Goal: Task Accomplishment & Management: Use online tool/utility

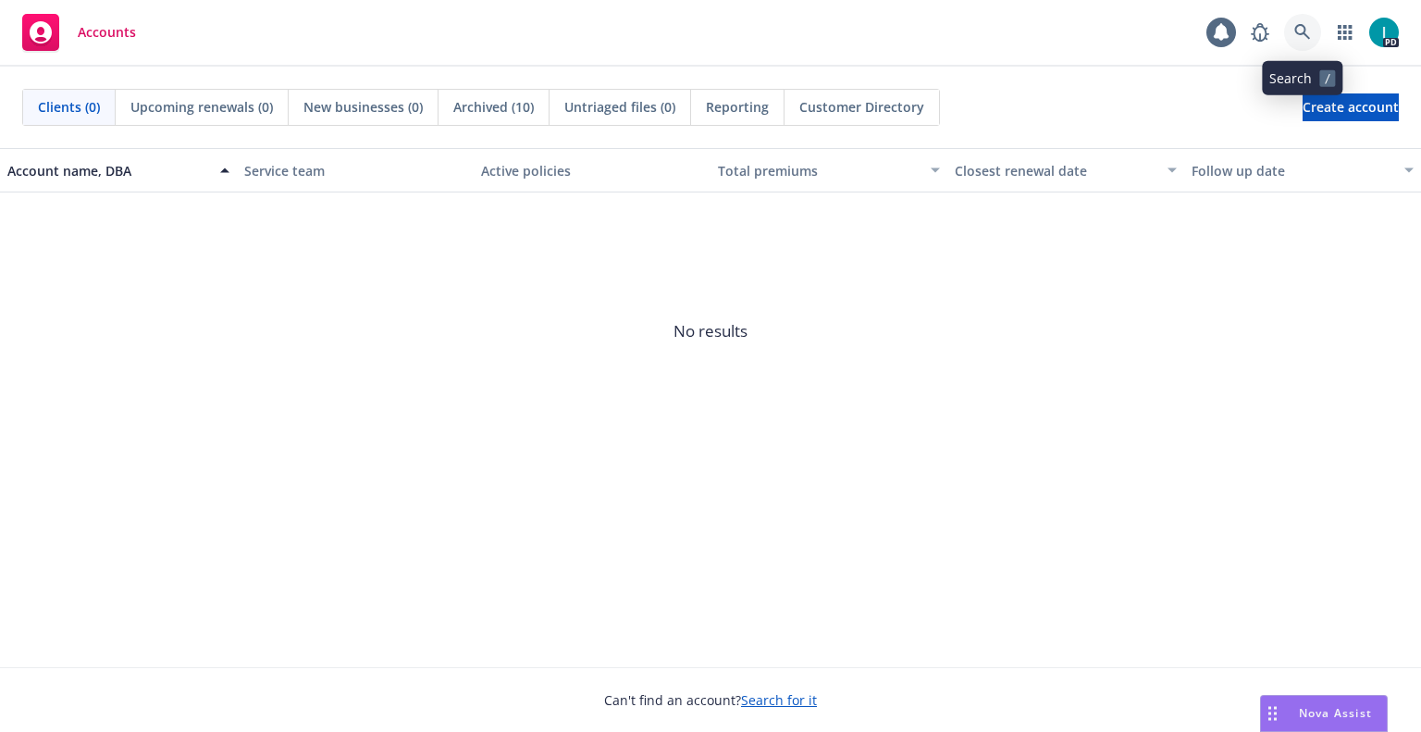
click at [1296, 39] on icon at bounding box center [1303, 32] width 17 height 17
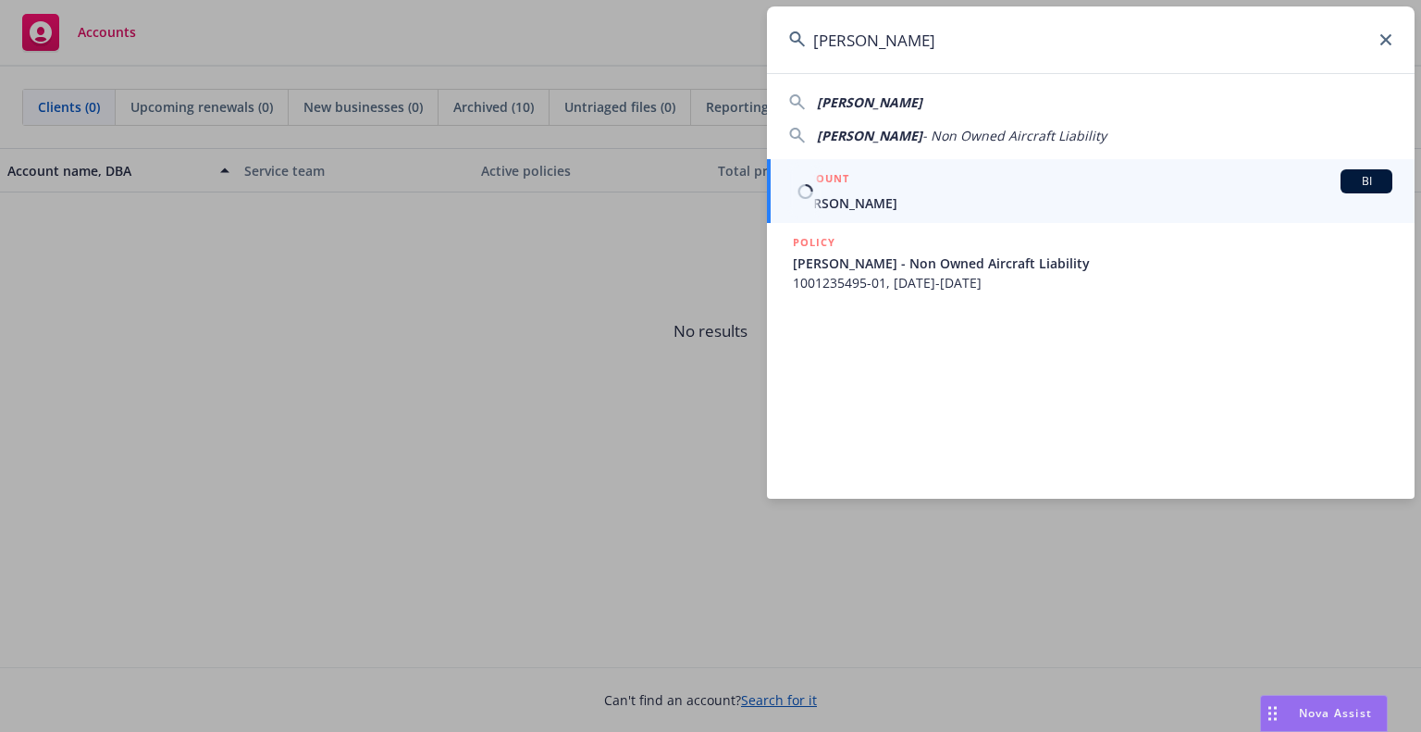
type input "[PERSON_NAME]"
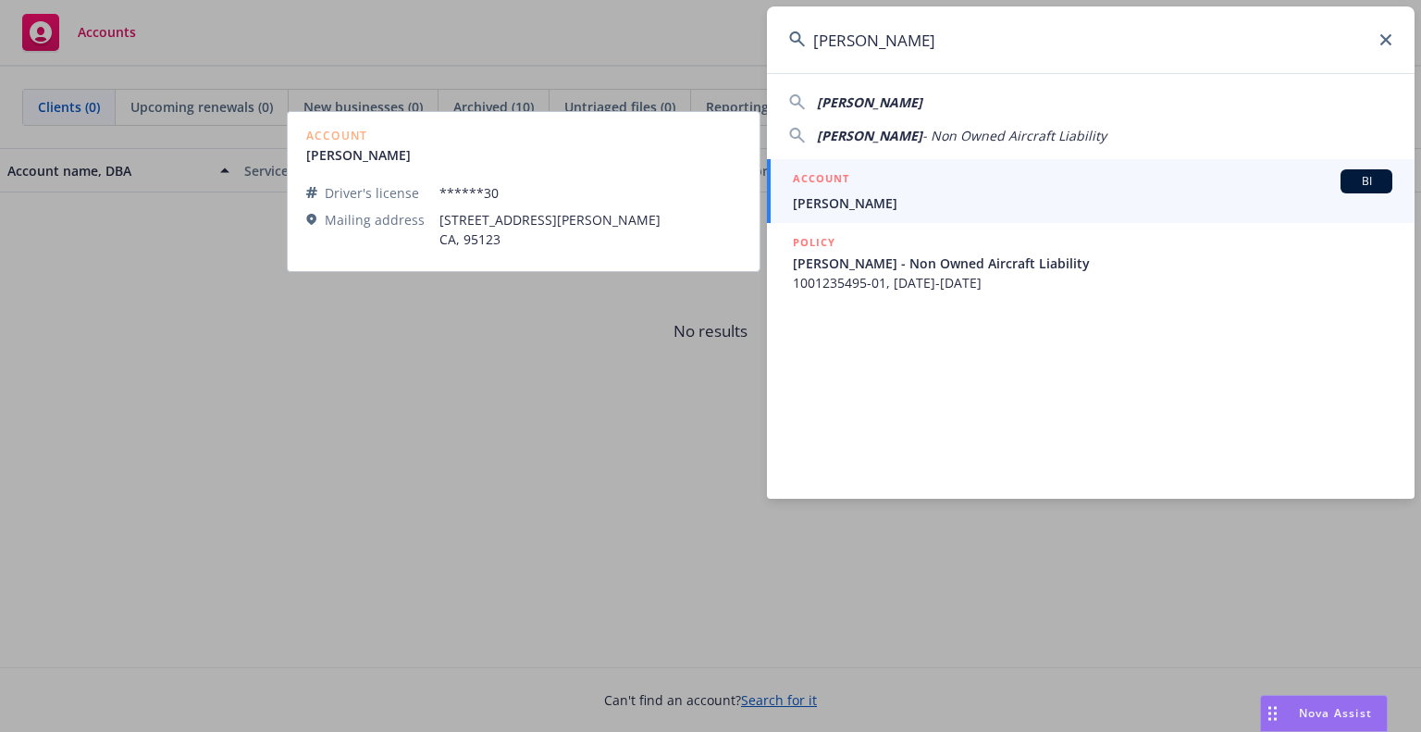
click at [899, 190] on div "ACCOUNT BI" at bounding box center [1093, 181] width 600 height 24
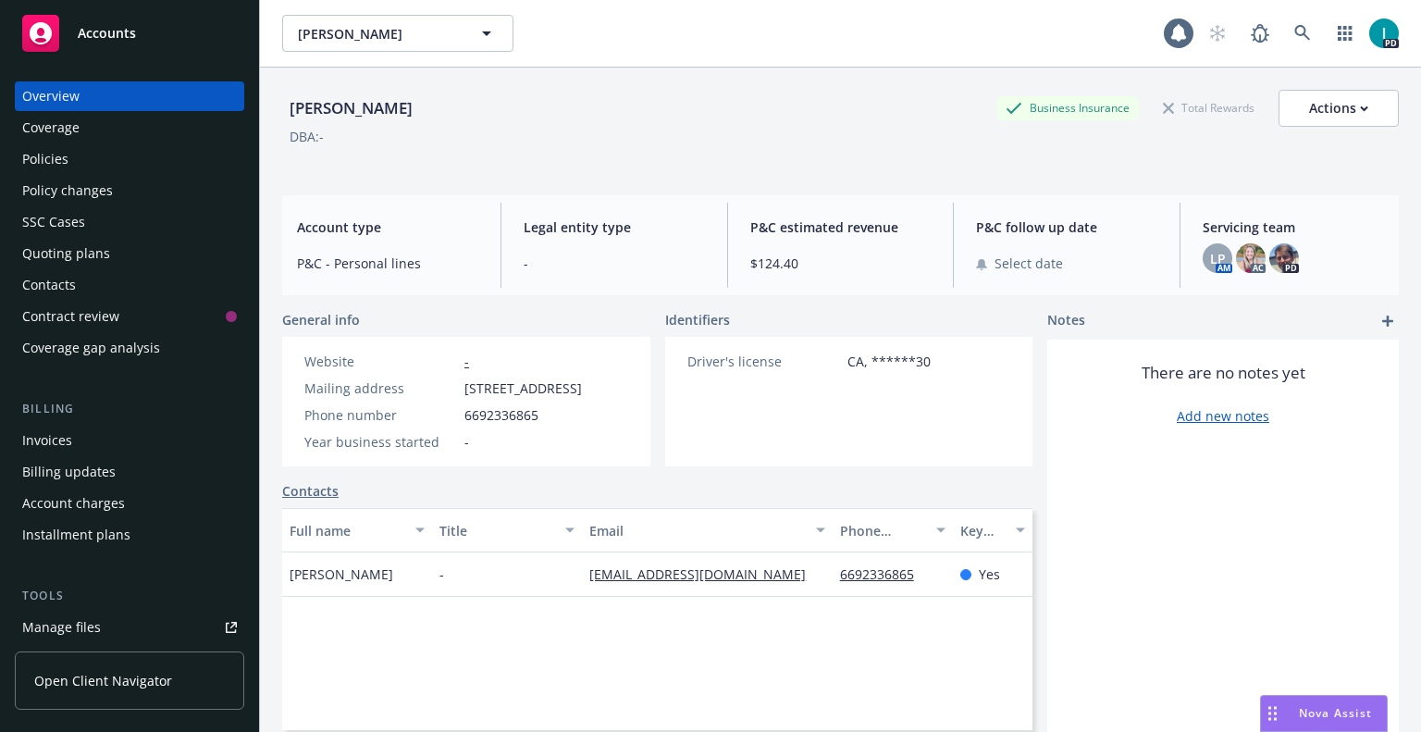
click at [122, 239] on div "Quoting plans" at bounding box center [129, 254] width 215 height 30
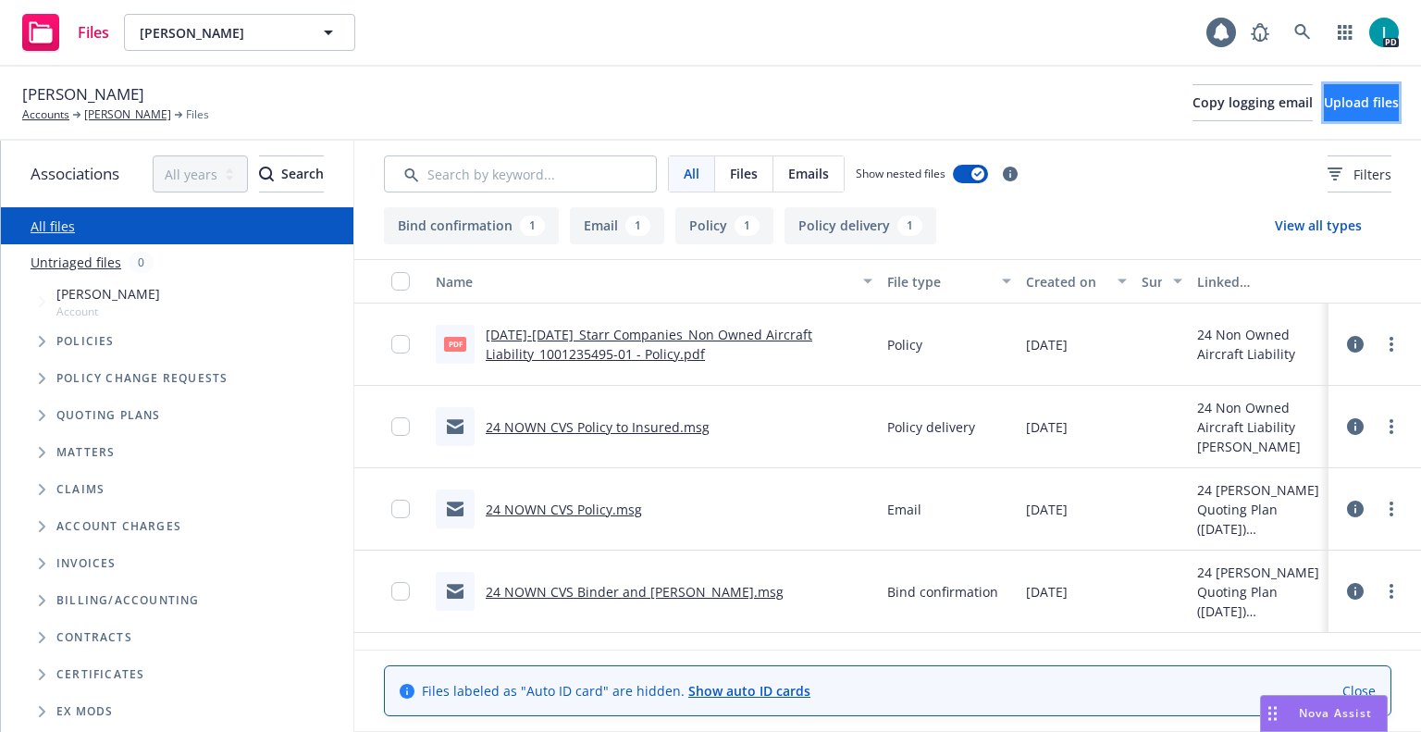
click at [1324, 104] on span "Upload files" at bounding box center [1361, 102] width 75 height 18
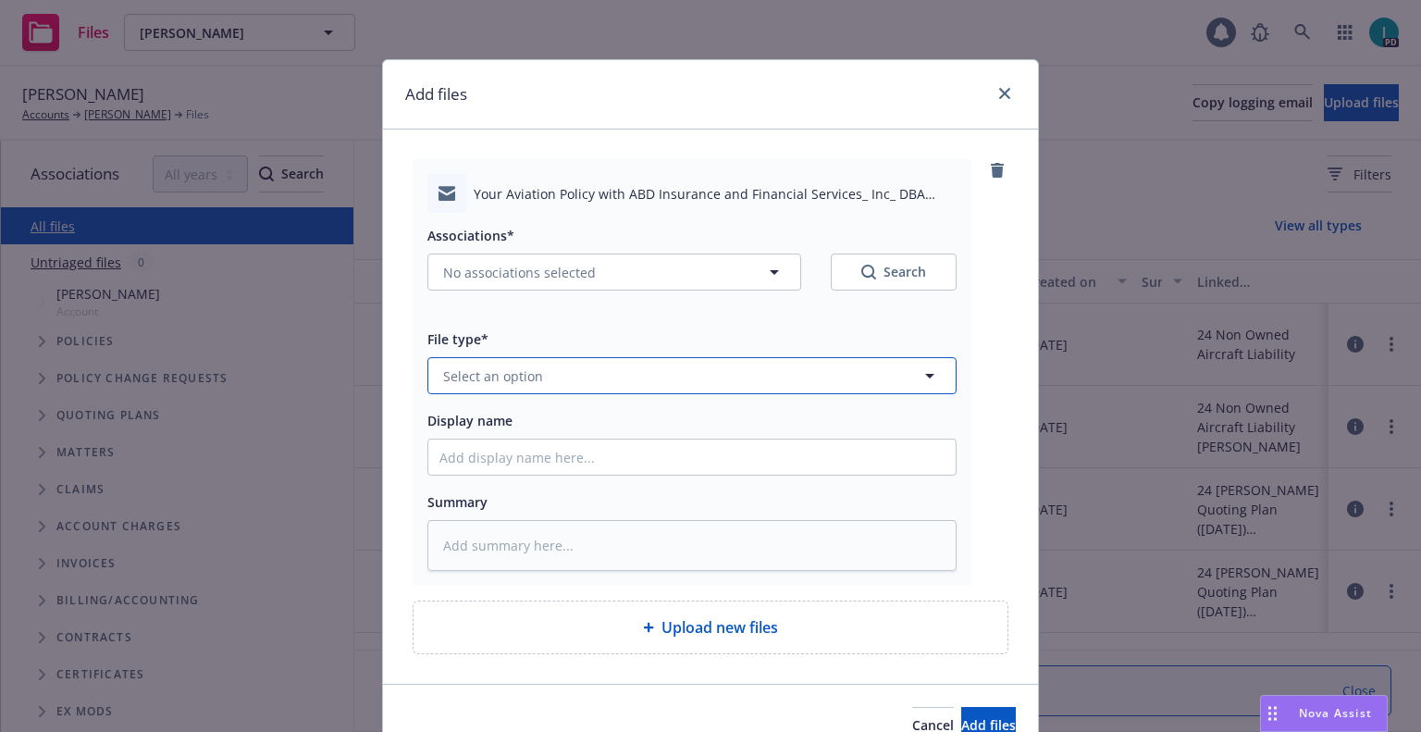
click at [500, 376] on span "Select an option" at bounding box center [493, 375] width 100 height 19
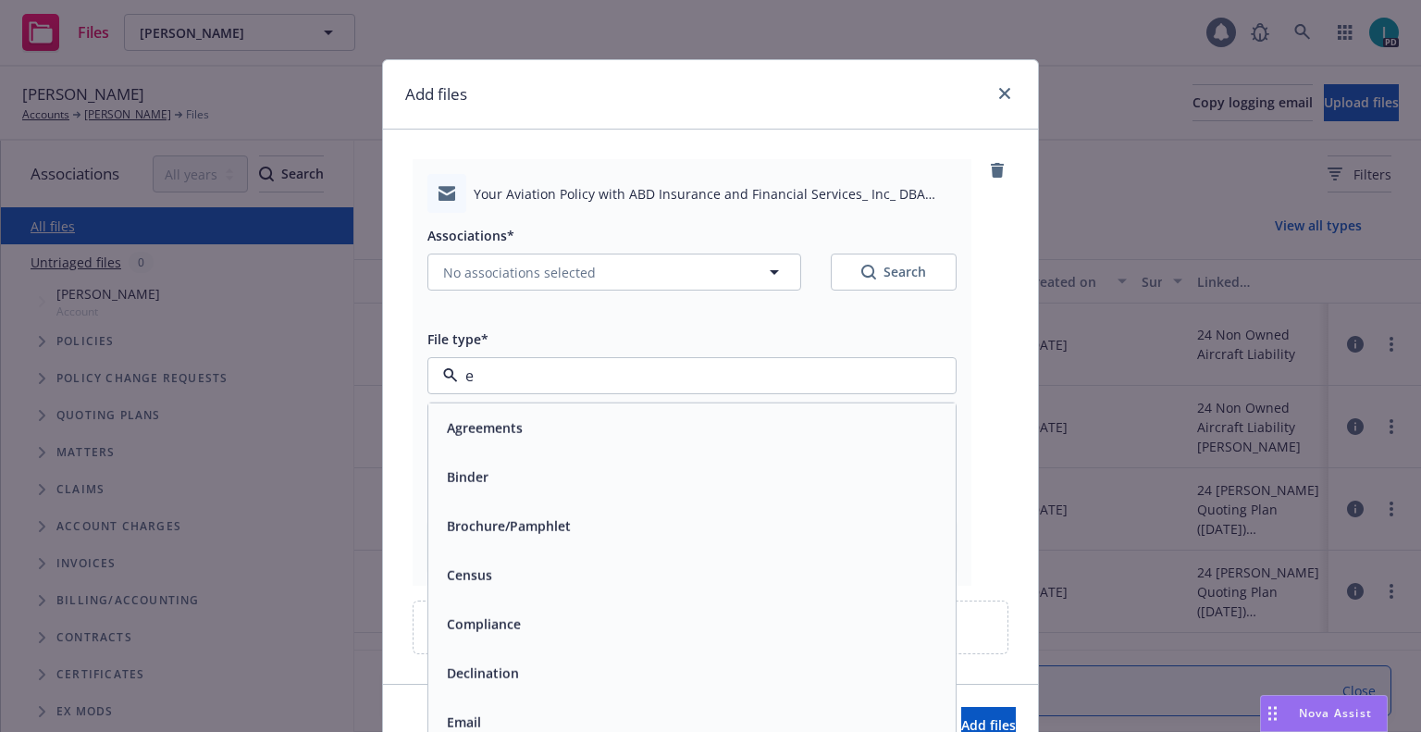
type input "ex"
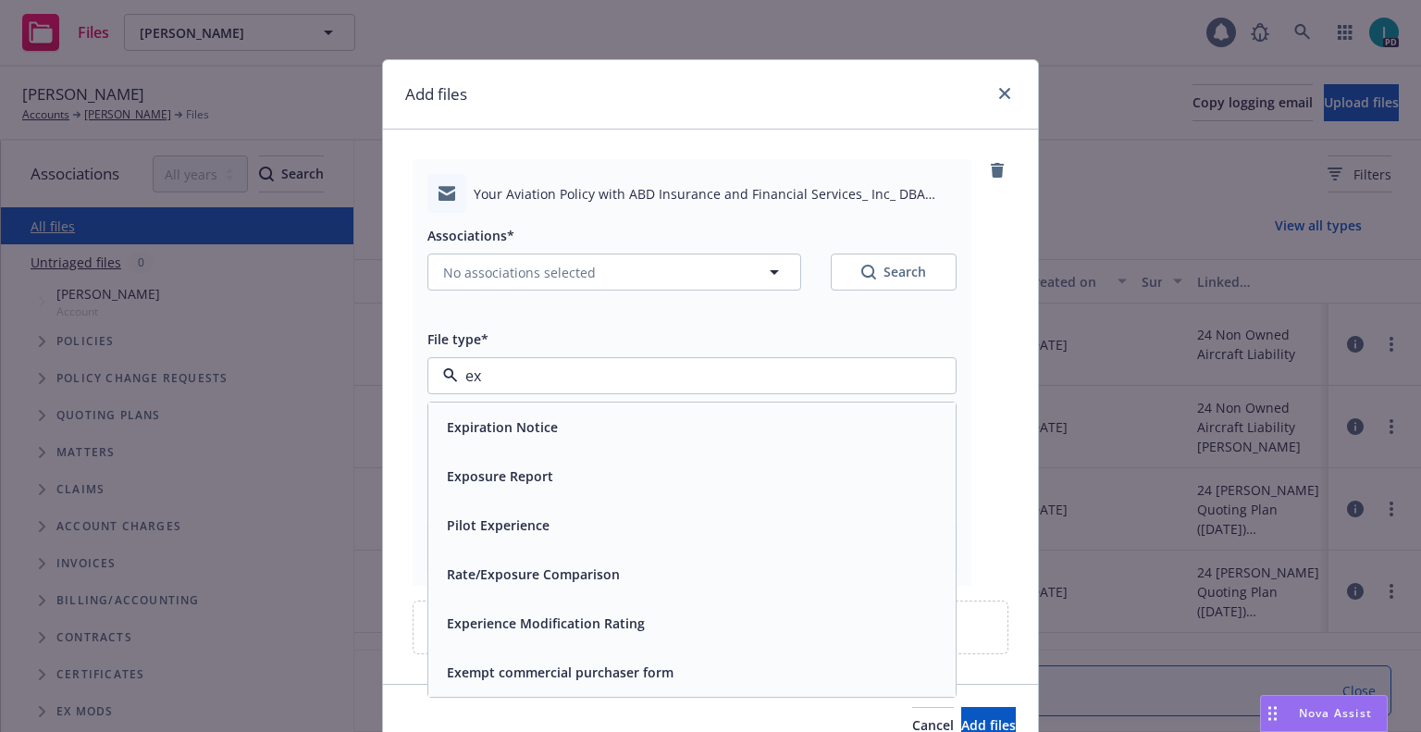
click at [500, 376] on input "ex" at bounding box center [688, 376] width 461 height 22
type input "em"
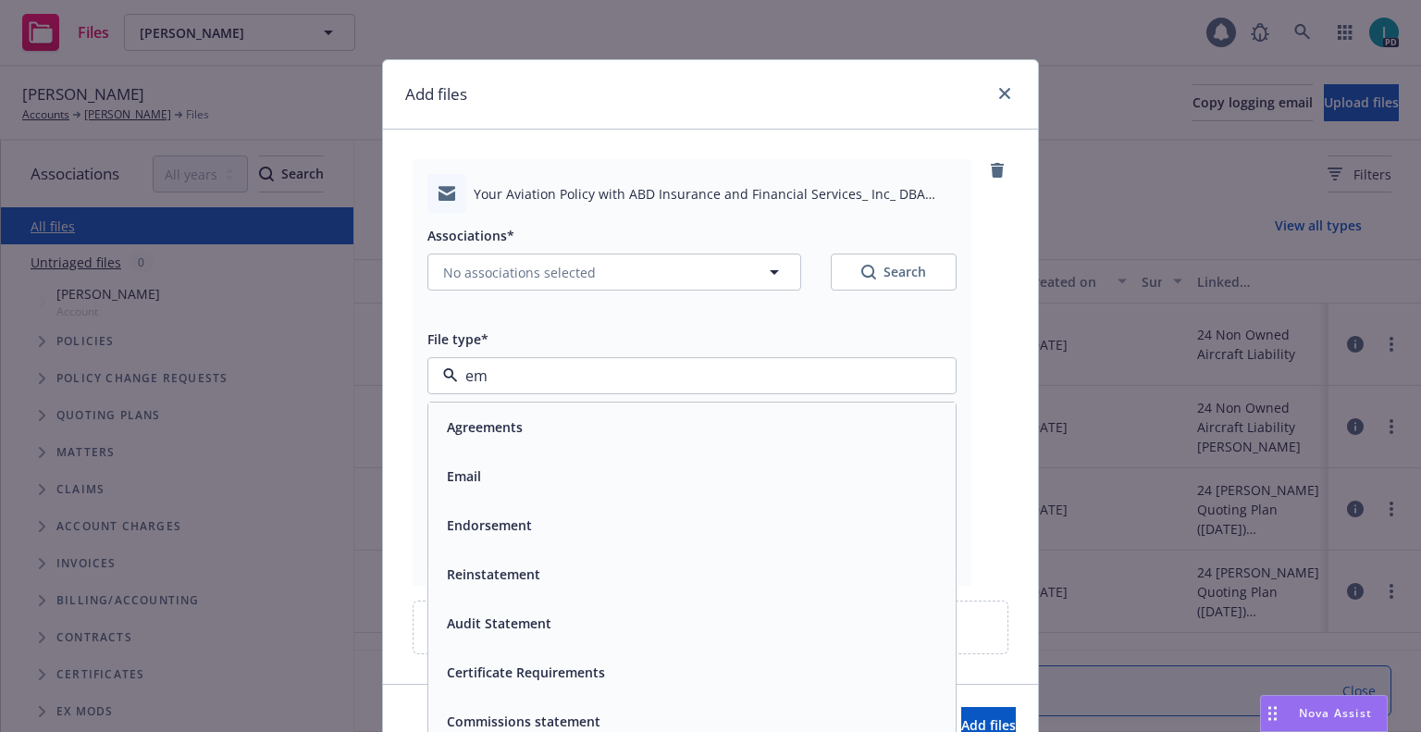
click at [498, 477] on div "Email" at bounding box center [692, 476] width 505 height 27
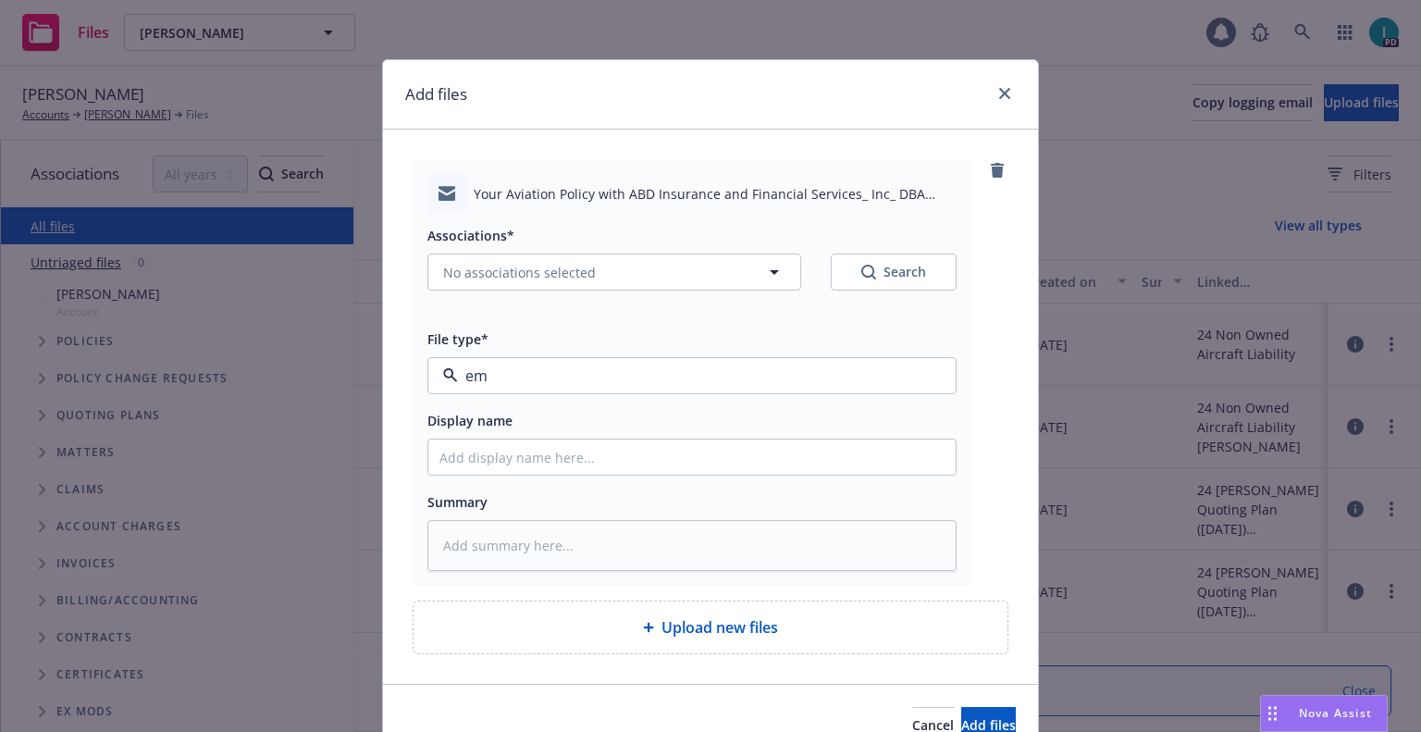
type textarea "x"
click at [505, 464] on input "Display name" at bounding box center [691, 457] width 527 height 35
type input "25 NOWN CVS Quotes to Insured"
click at [486, 261] on button "No associations selected" at bounding box center [615, 272] width 374 height 37
type textarea "x"
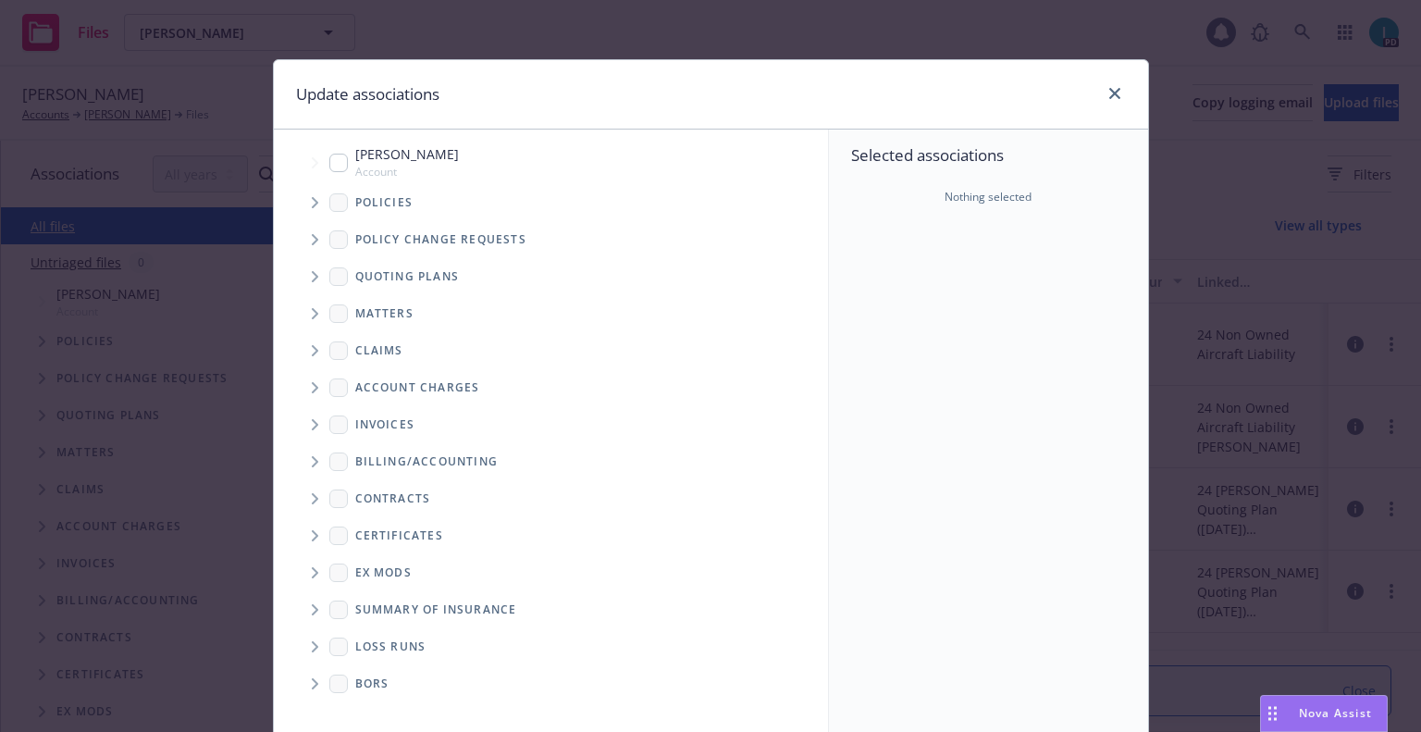
click at [312, 204] on icon "Tree Example" at bounding box center [315, 202] width 7 height 11
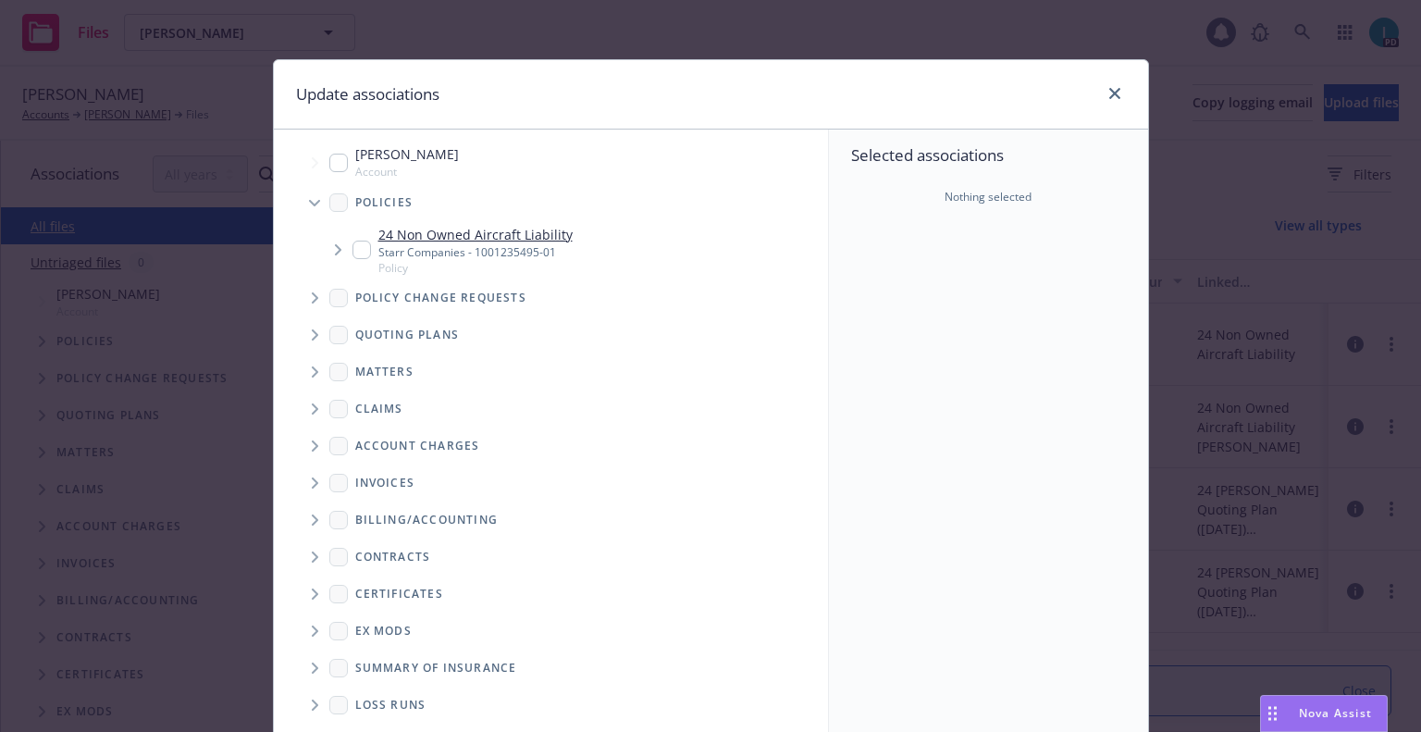
click at [353, 242] on input "Tree Example" at bounding box center [362, 250] width 19 height 19
checkbox input "true"
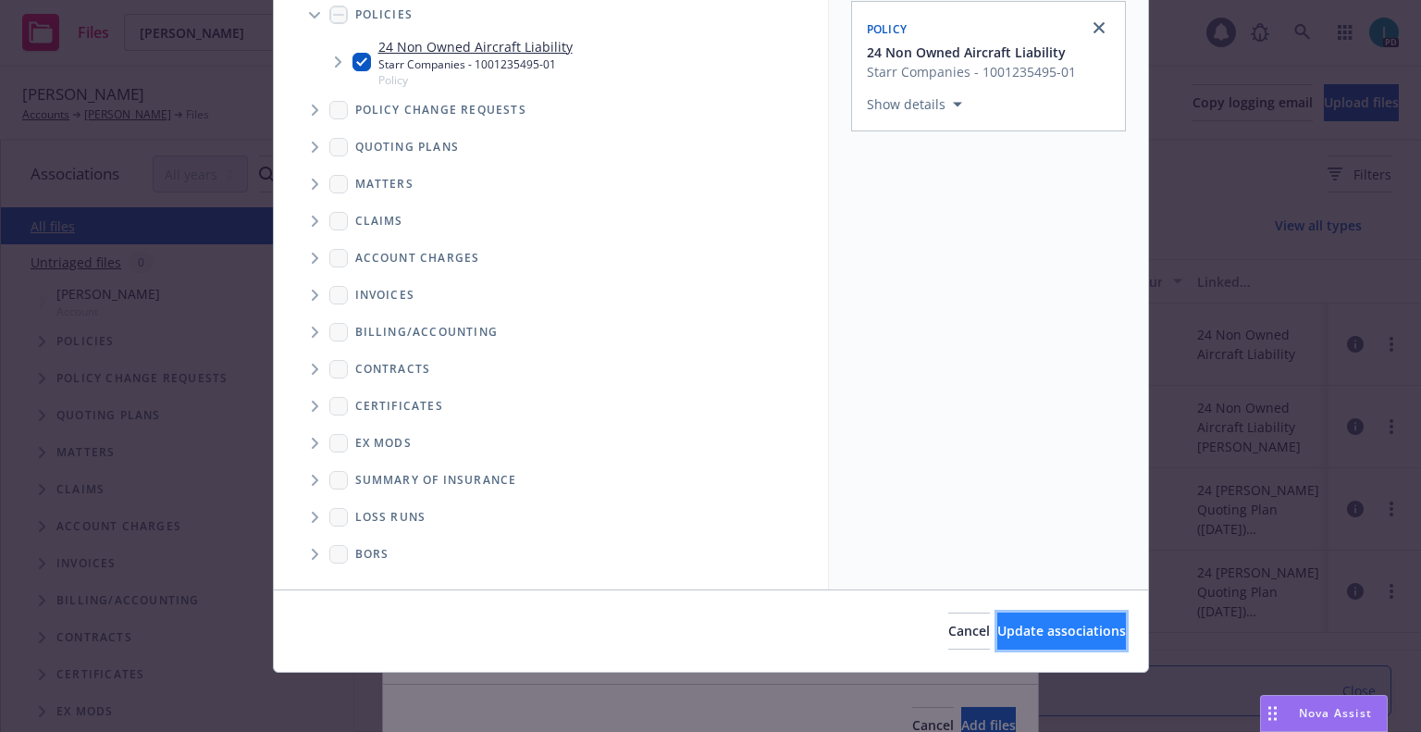
click at [1014, 619] on button "Update associations" at bounding box center [1062, 631] width 129 height 37
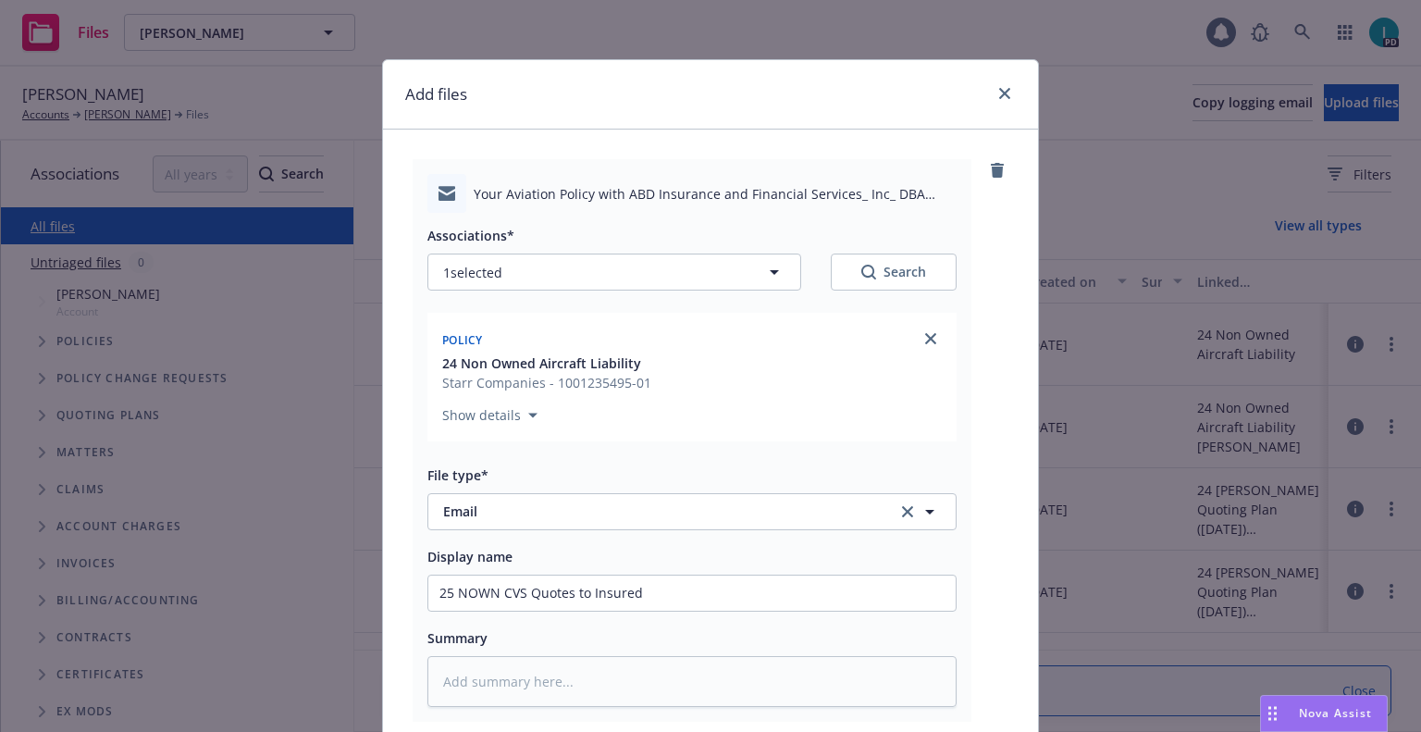
scroll to position [230, 0]
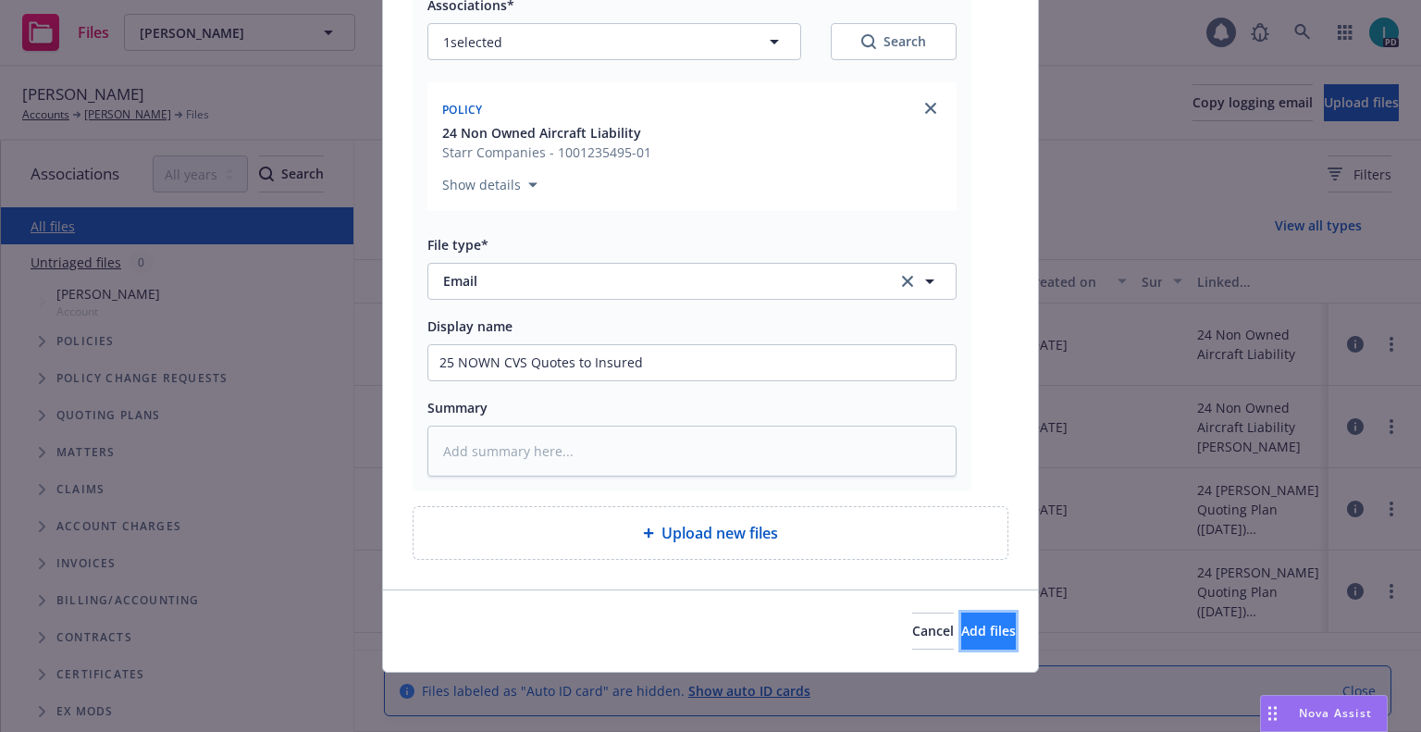
click at [961, 615] on button "Add files" at bounding box center [988, 631] width 55 height 37
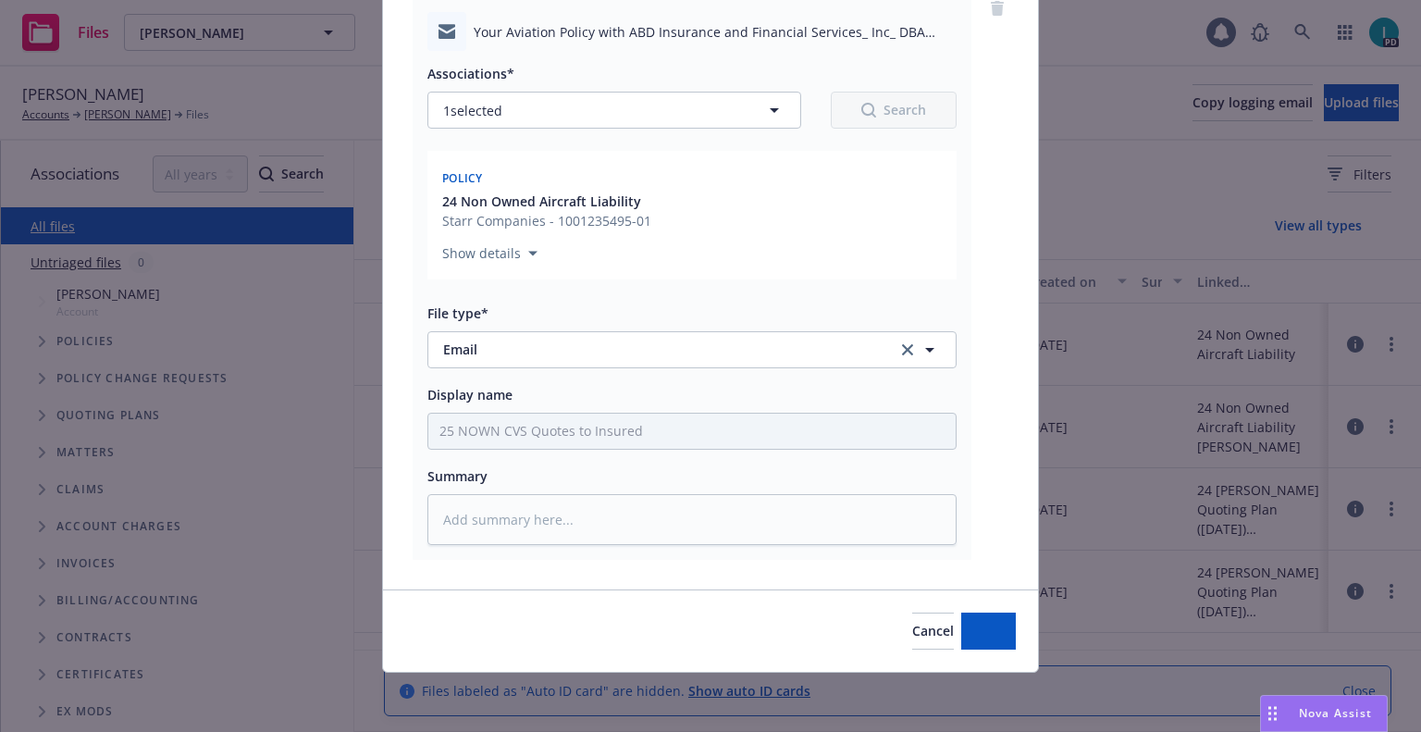
scroll to position [162, 0]
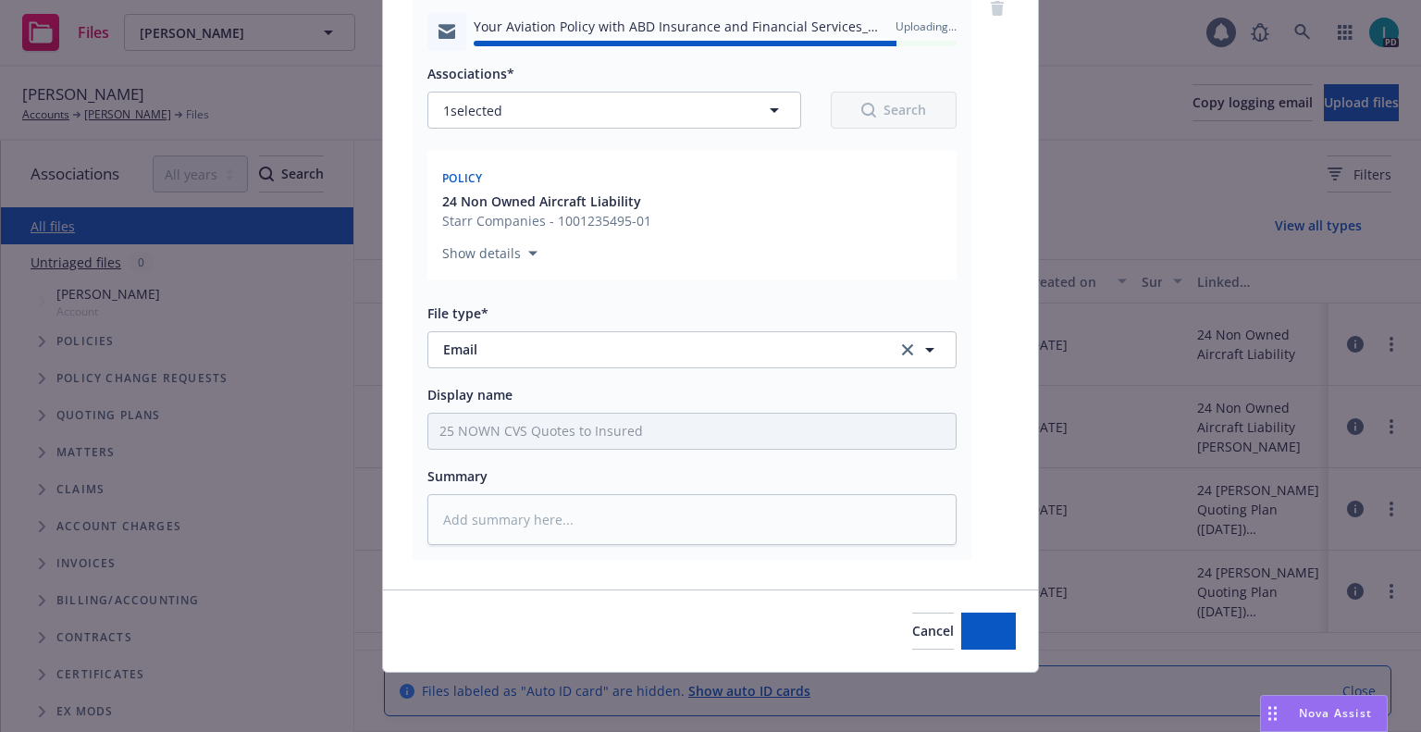
type textarea "x"
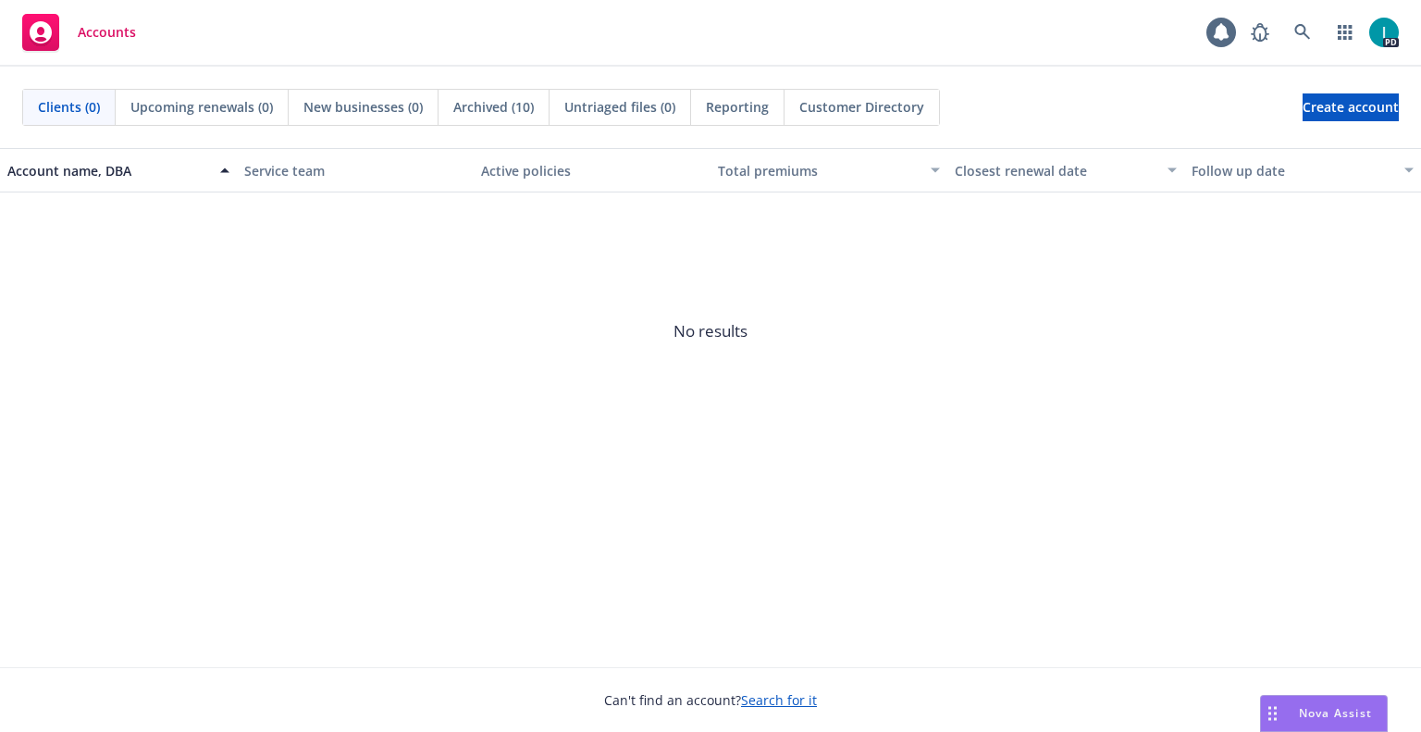
click at [601, 26] on div "Accounts 1 PD" at bounding box center [710, 33] width 1421 height 67
click at [1301, 39] on icon at bounding box center [1303, 32] width 17 height 17
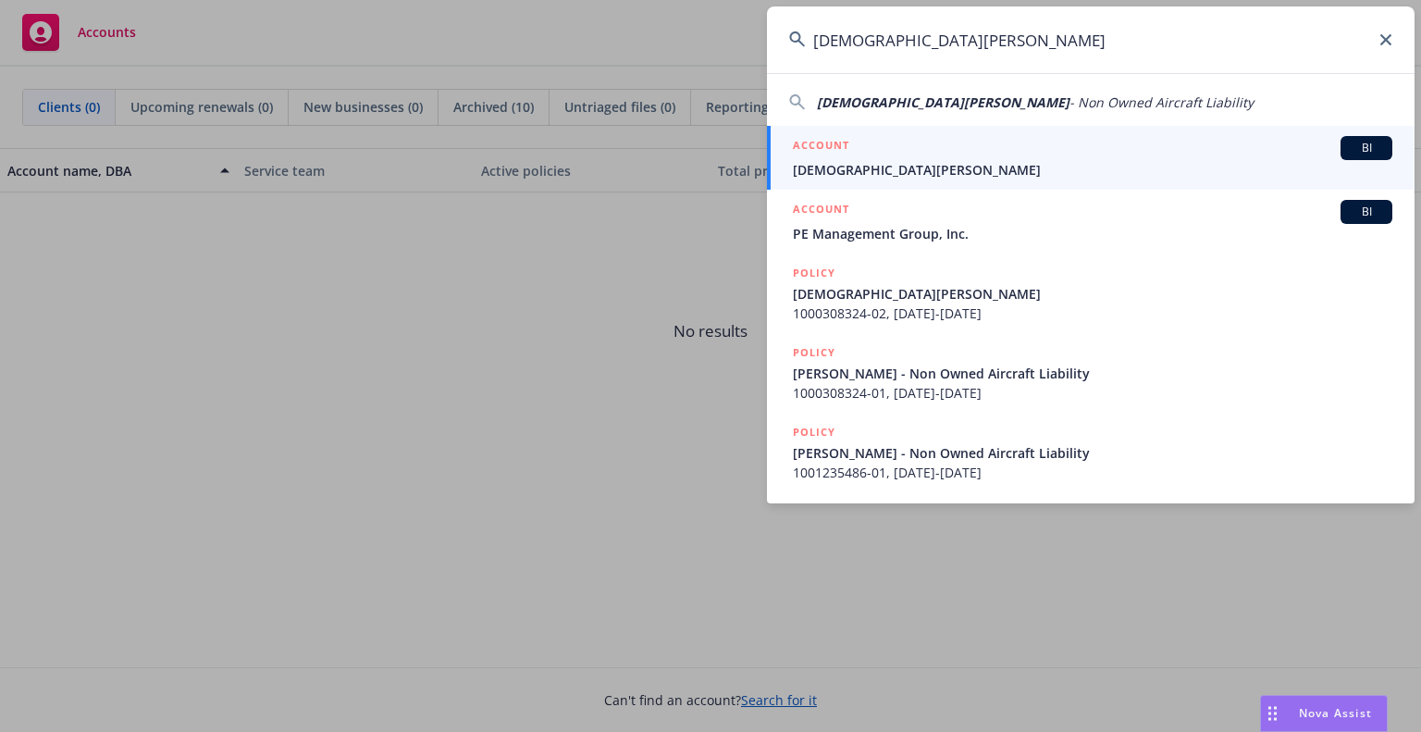
type input "[DEMOGRAPHIC_DATA][PERSON_NAME]"
click at [843, 148] on h5 "ACCOUNT" at bounding box center [821, 147] width 56 height 22
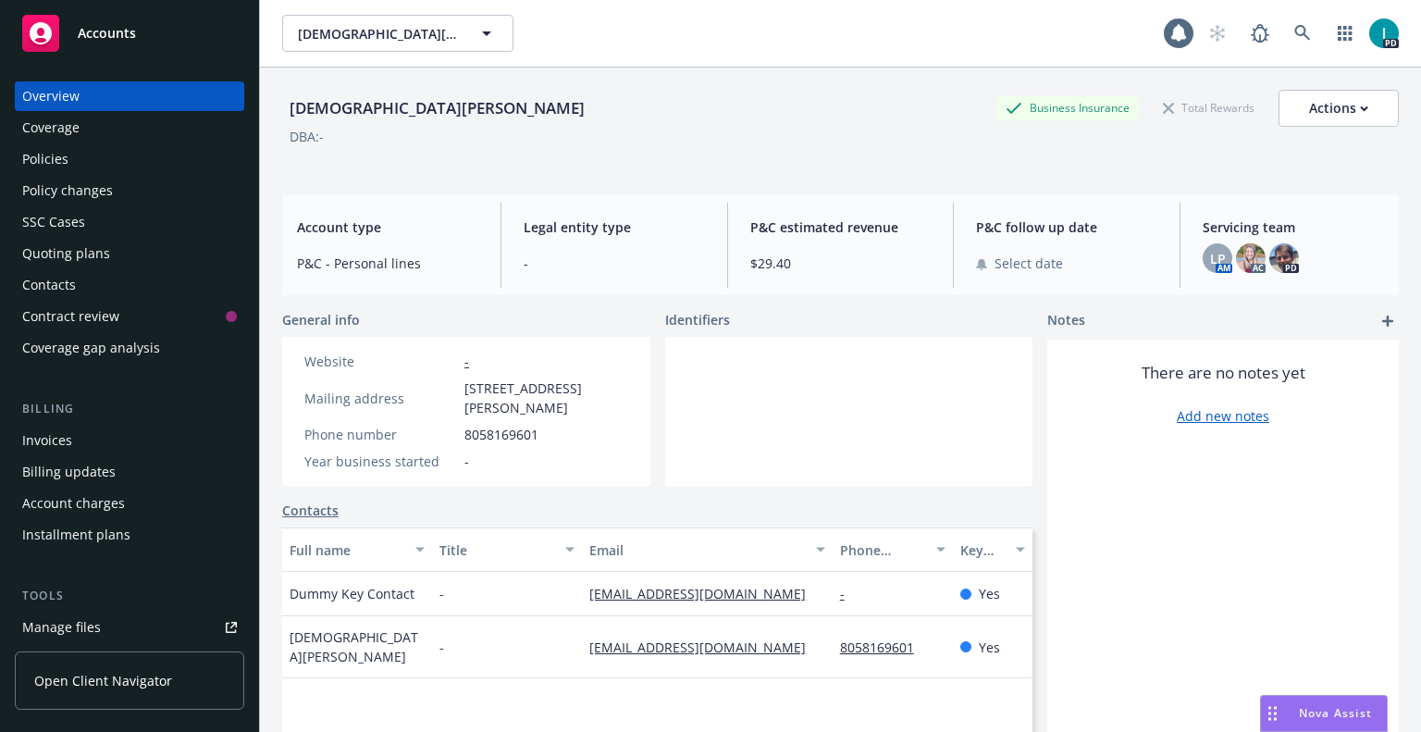
click at [76, 619] on div "Manage files" at bounding box center [61, 628] width 79 height 30
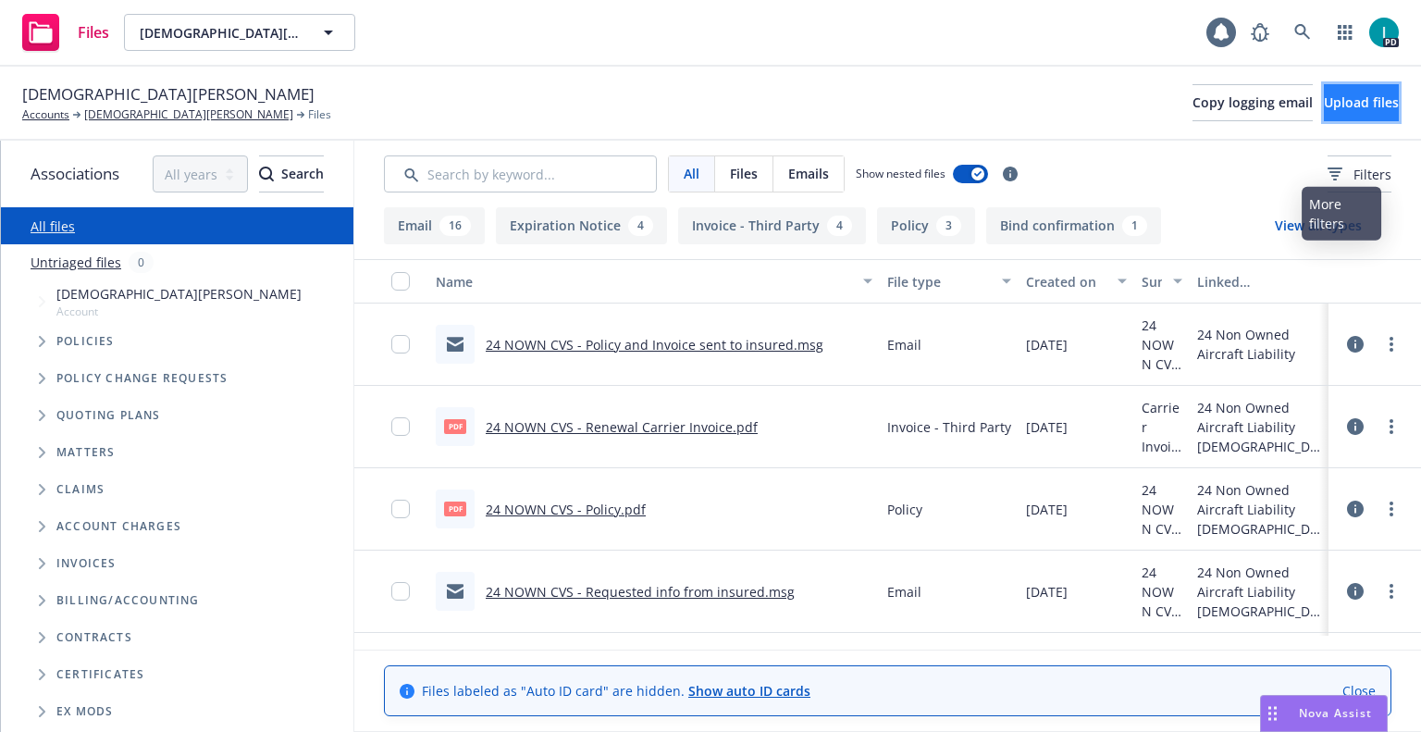
click at [1332, 99] on span "Upload files" at bounding box center [1361, 102] width 75 height 18
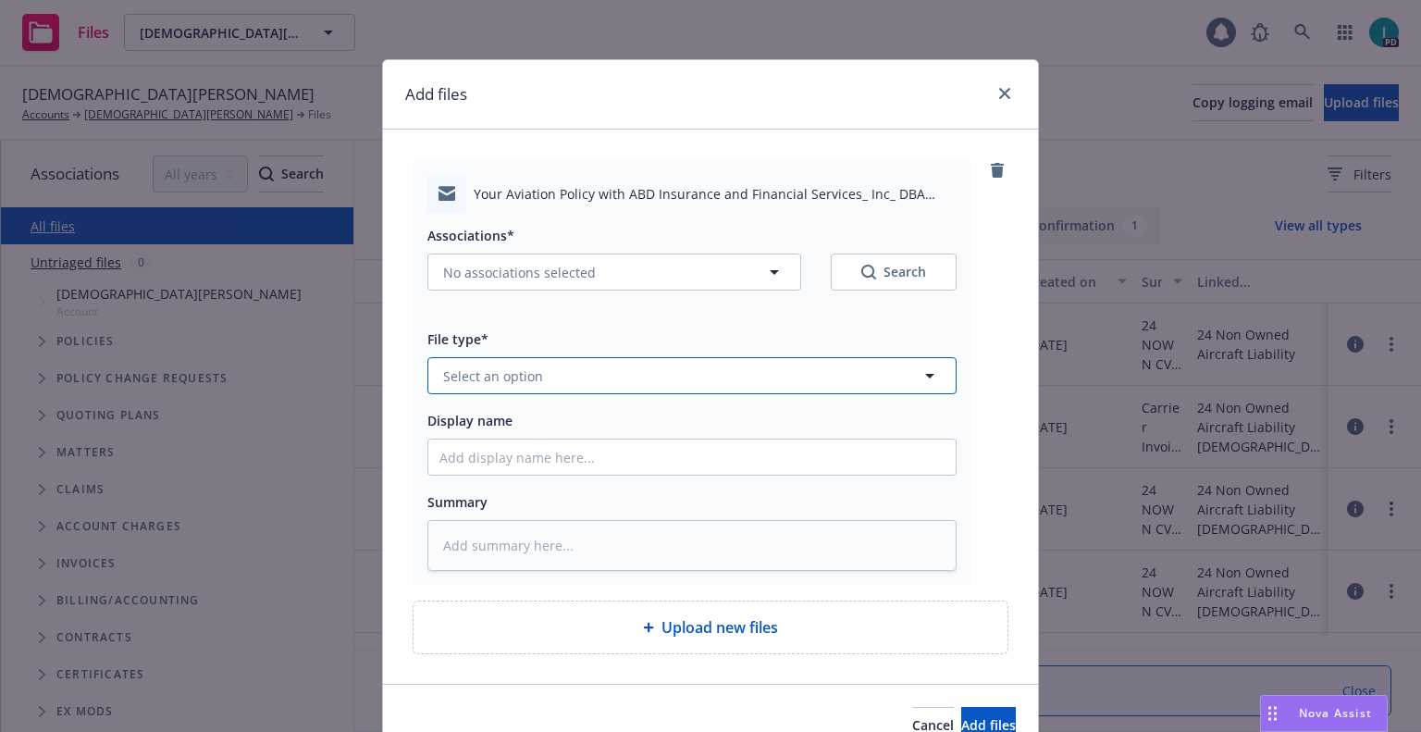
click at [550, 360] on button "Select an option" at bounding box center [692, 375] width 529 height 37
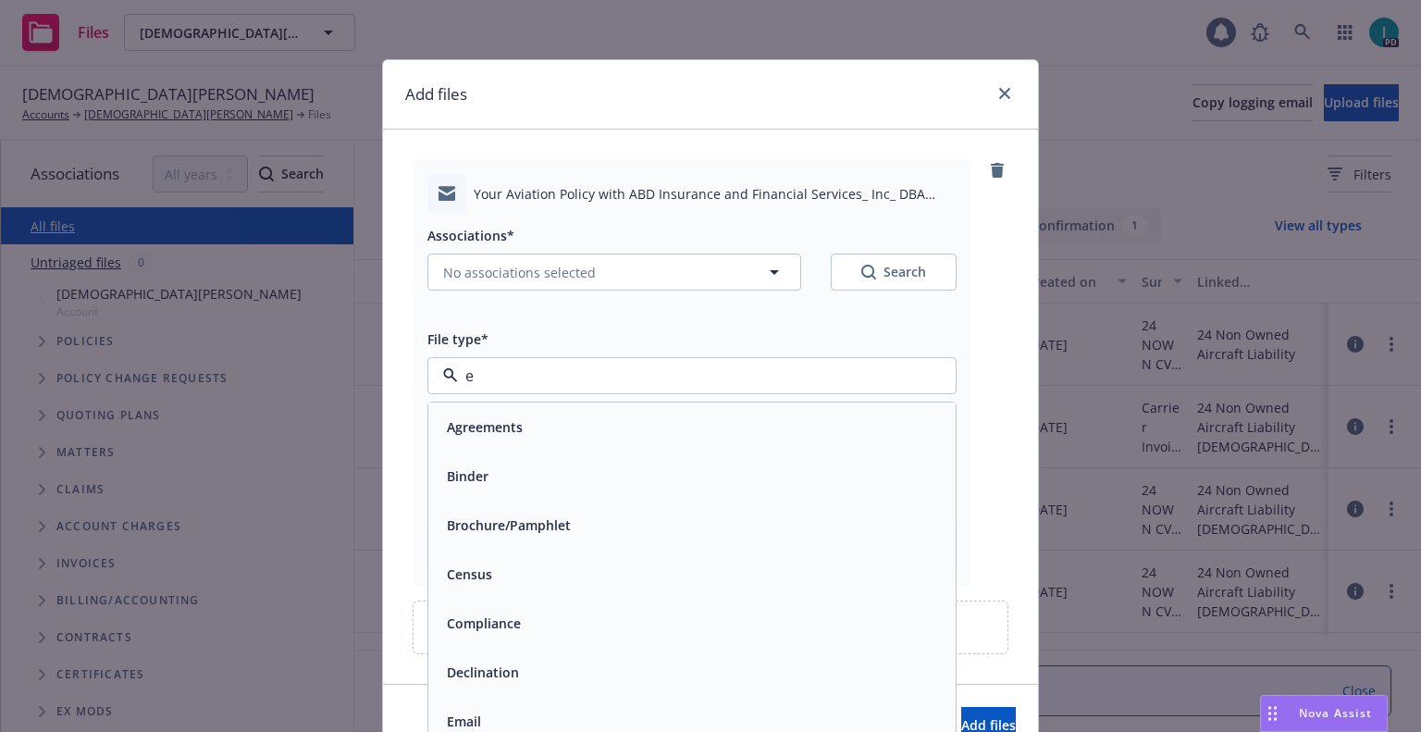
type input "em"
click at [502, 490] on div "Email" at bounding box center [691, 476] width 527 height 49
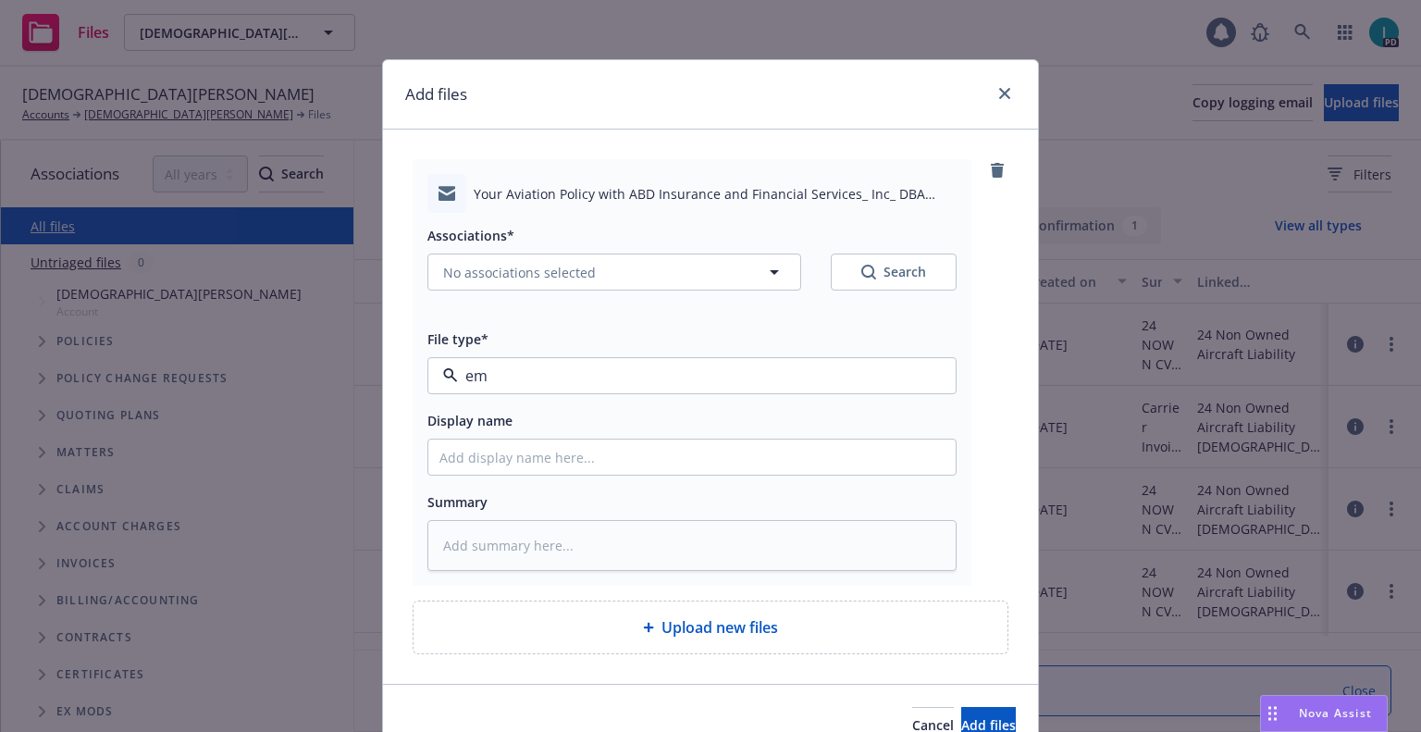
type textarea "x"
click at [519, 467] on input "Display name" at bounding box center [691, 457] width 527 height 35
type input "25 NOWN CVS Quotes to Insured"
click at [545, 266] on span "No associations selected" at bounding box center [519, 272] width 153 height 19
type textarea "x"
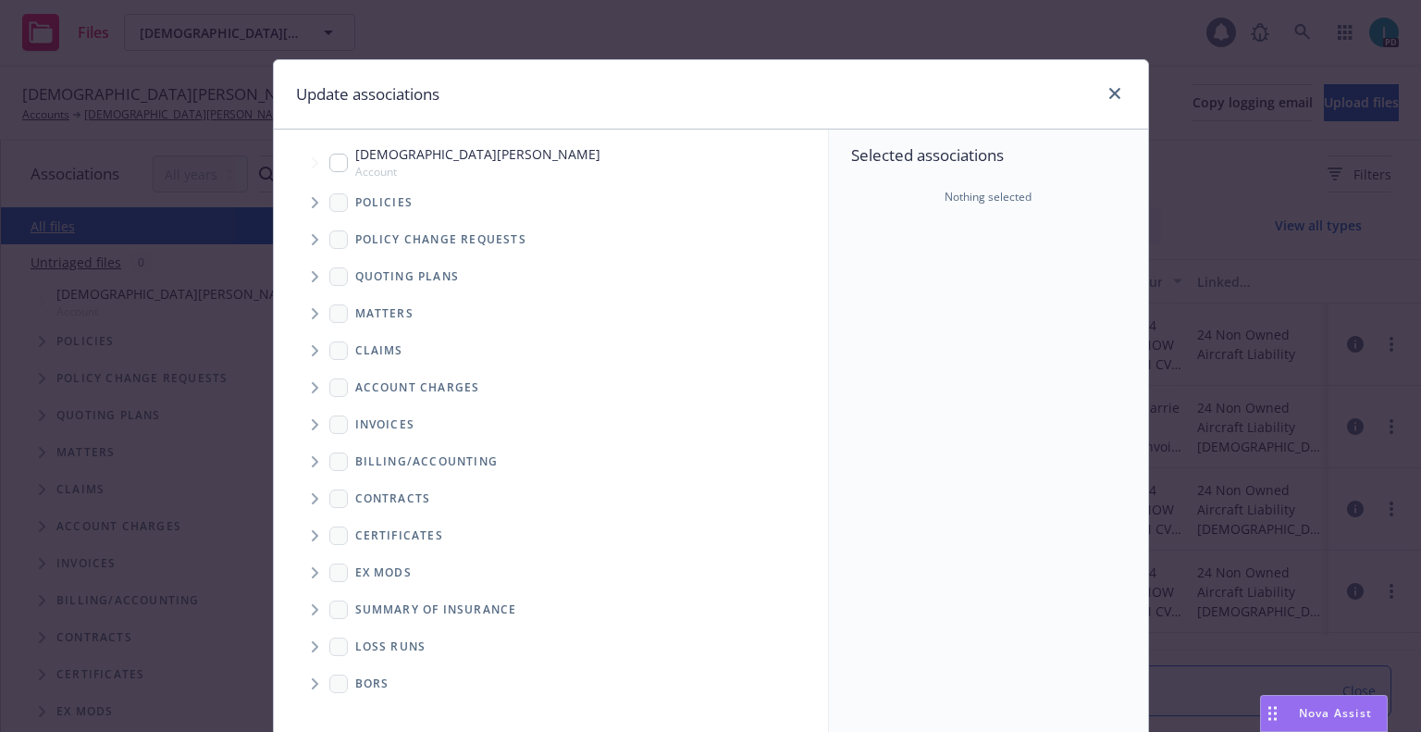
click at [312, 278] on icon "Tree Example" at bounding box center [315, 276] width 7 height 11
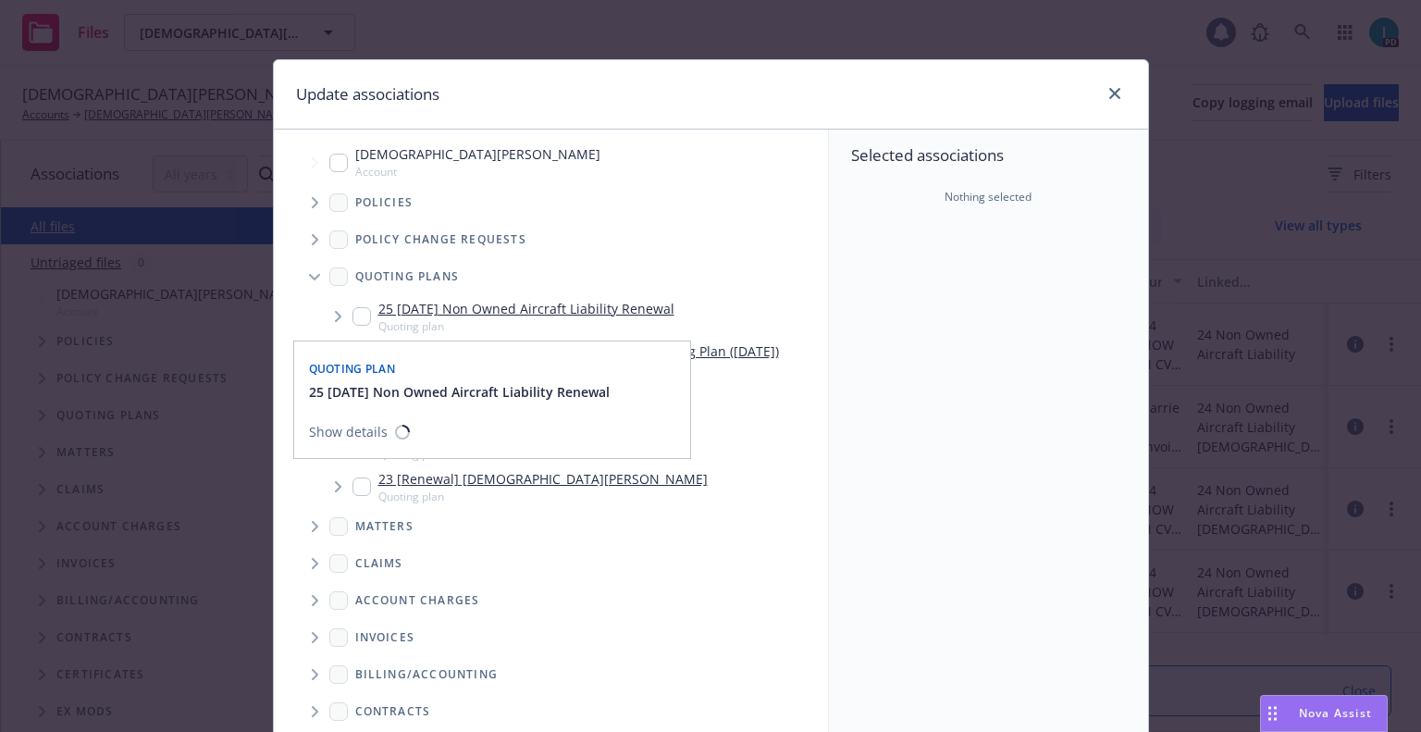
click at [353, 318] on input "Tree Example" at bounding box center [362, 316] width 19 height 19
checkbox input "true"
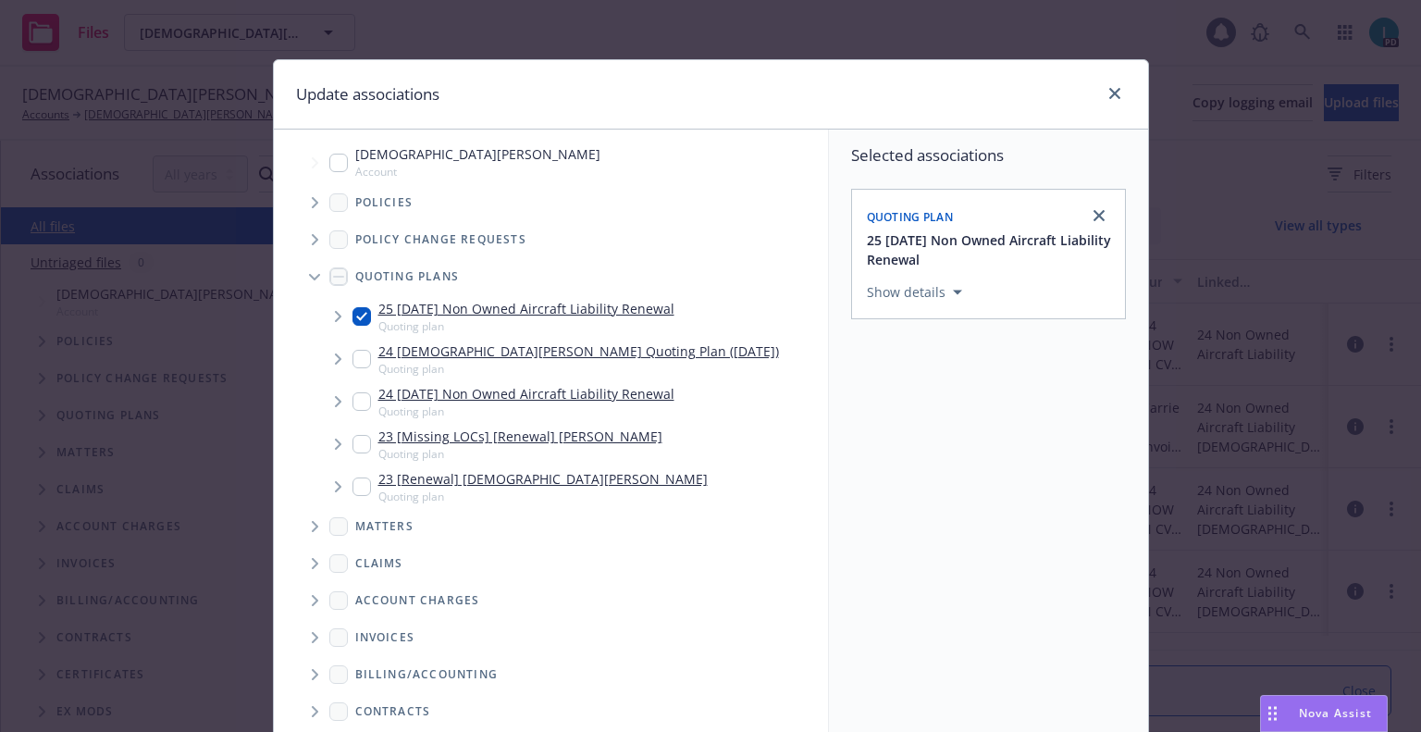
scroll to position [188, 0]
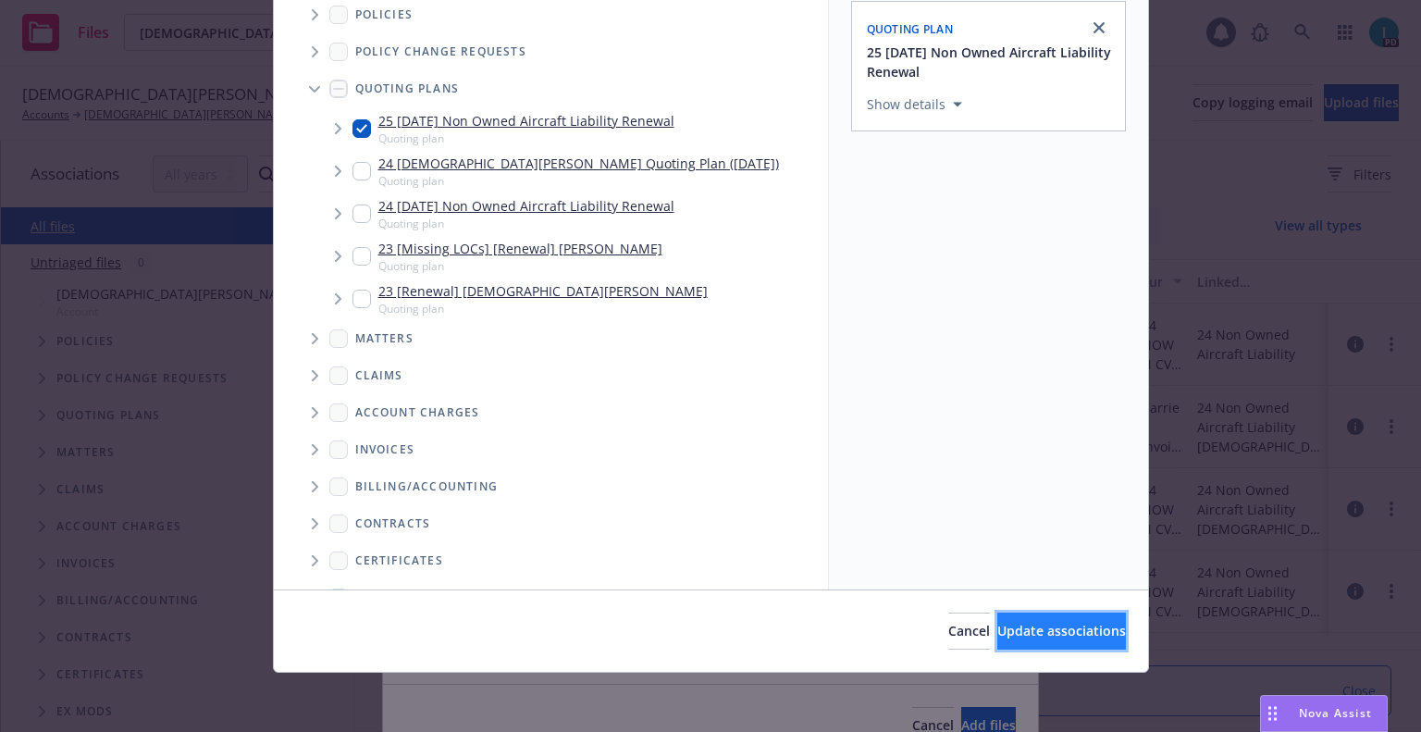
click at [998, 626] on span "Update associations" at bounding box center [1062, 631] width 129 height 18
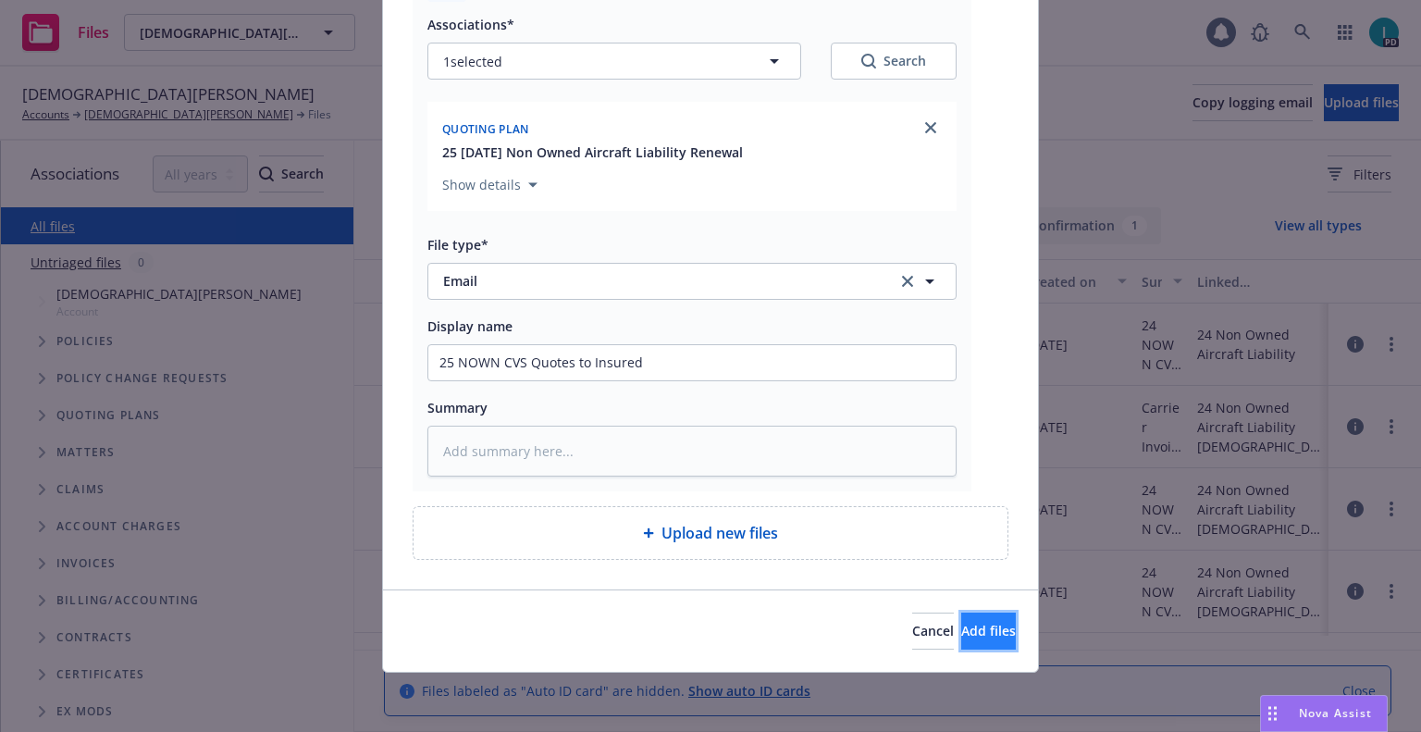
click at [989, 638] on button "Add files" at bounding box center [988, 631] width 55 height 37
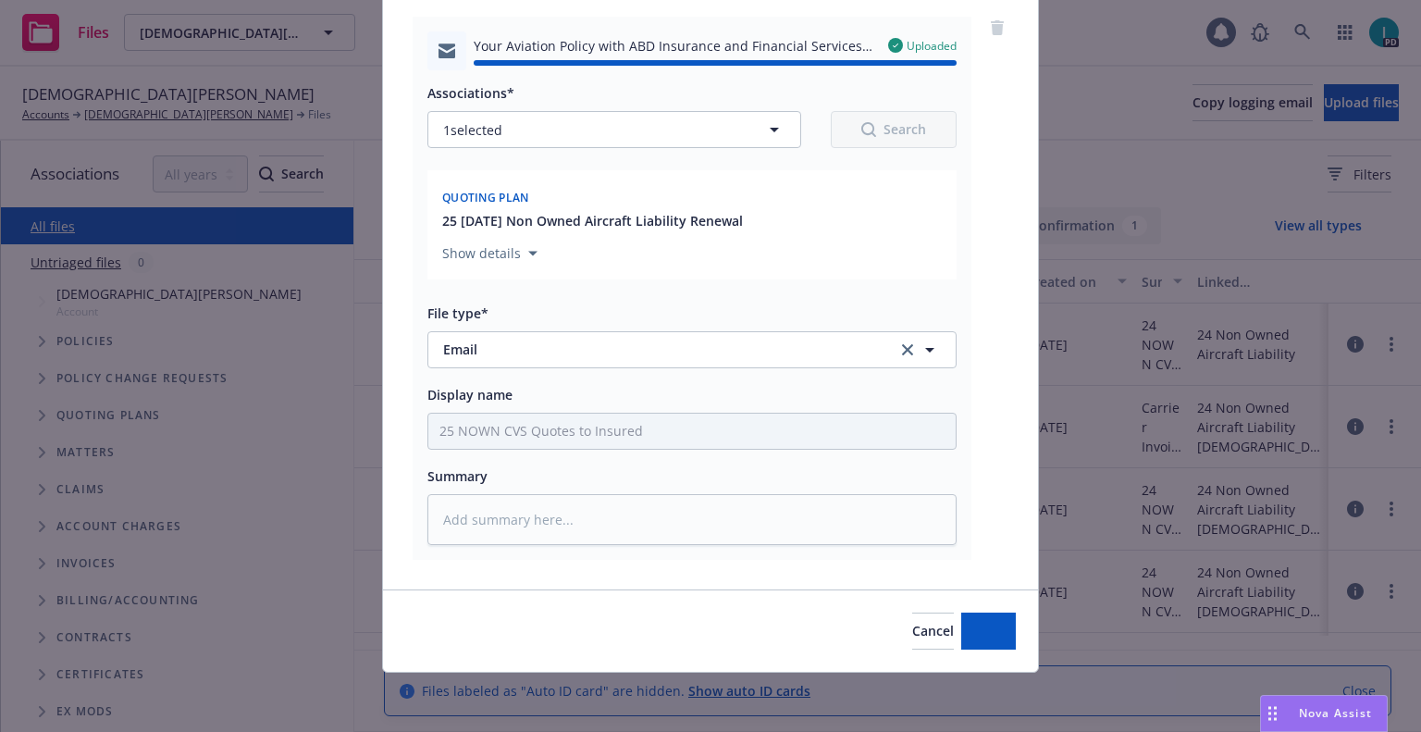
type textarea "x"
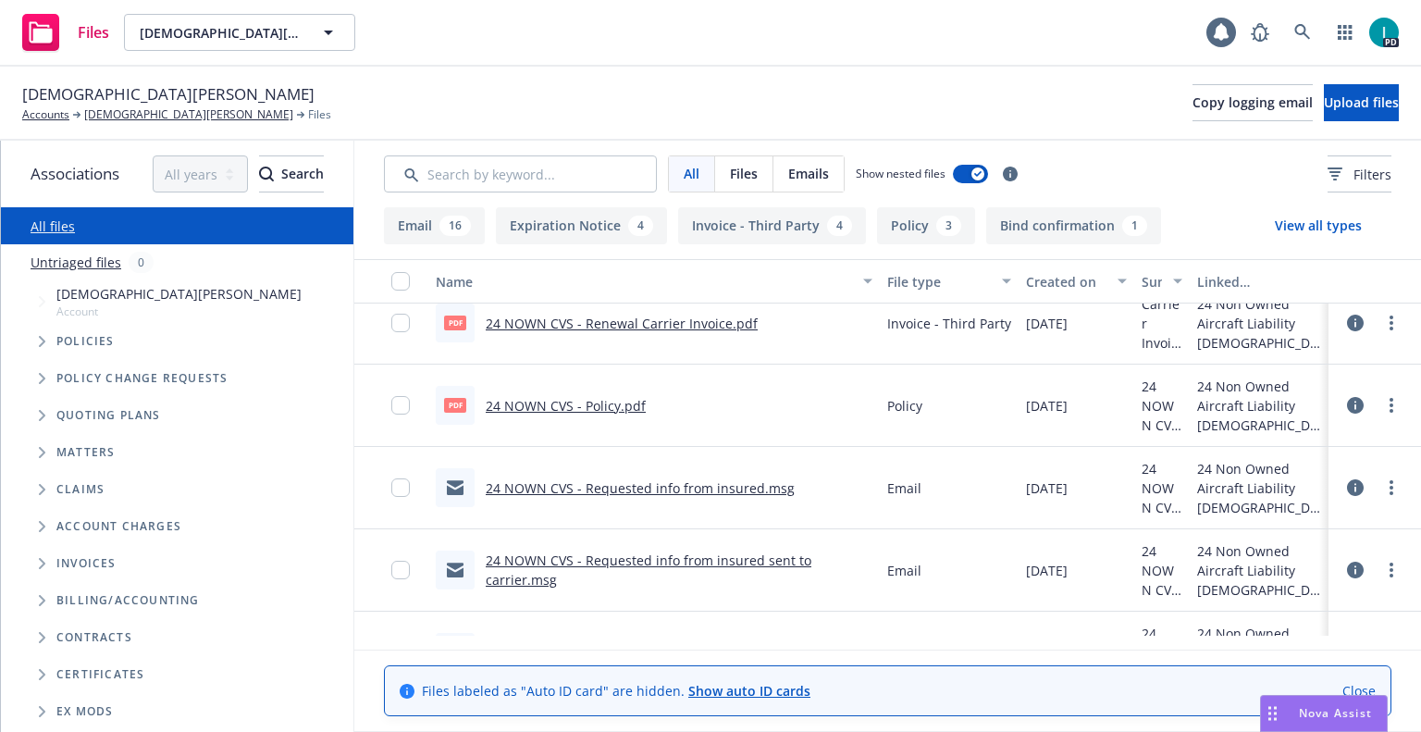
scroll to position [0, 0]
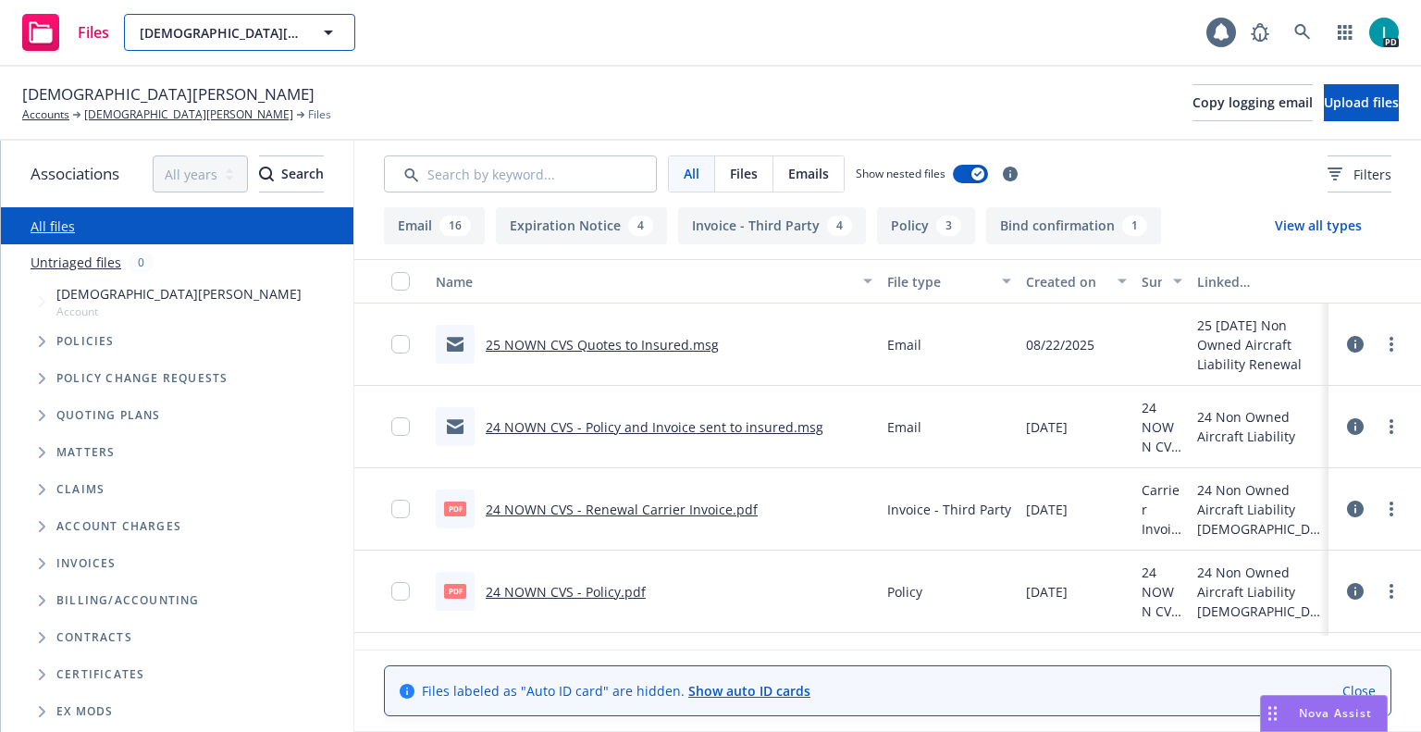
click at [222, 35] on span "Jesus Luna" at bounding box center [220, 32] width 160 height 19
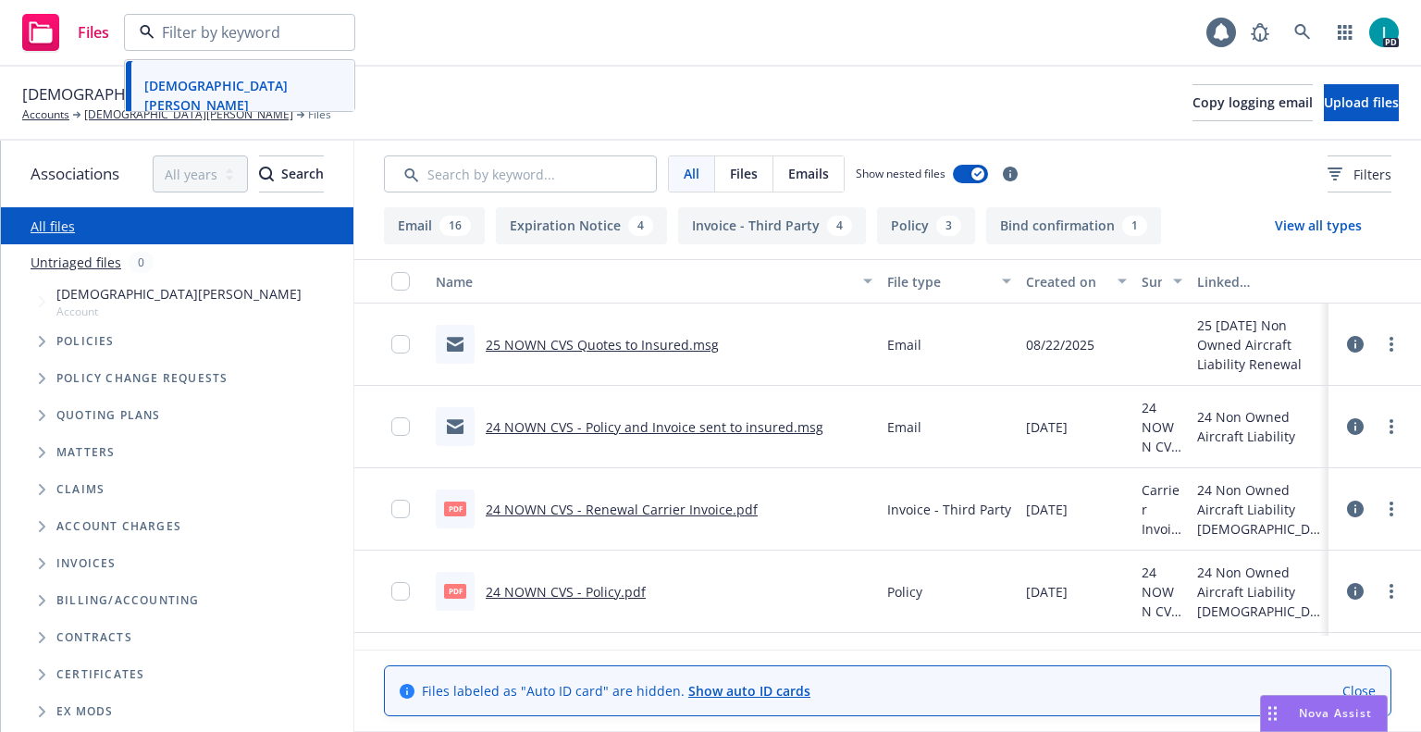
paste input "Daniel Singer"
type input "Daniel Singer"
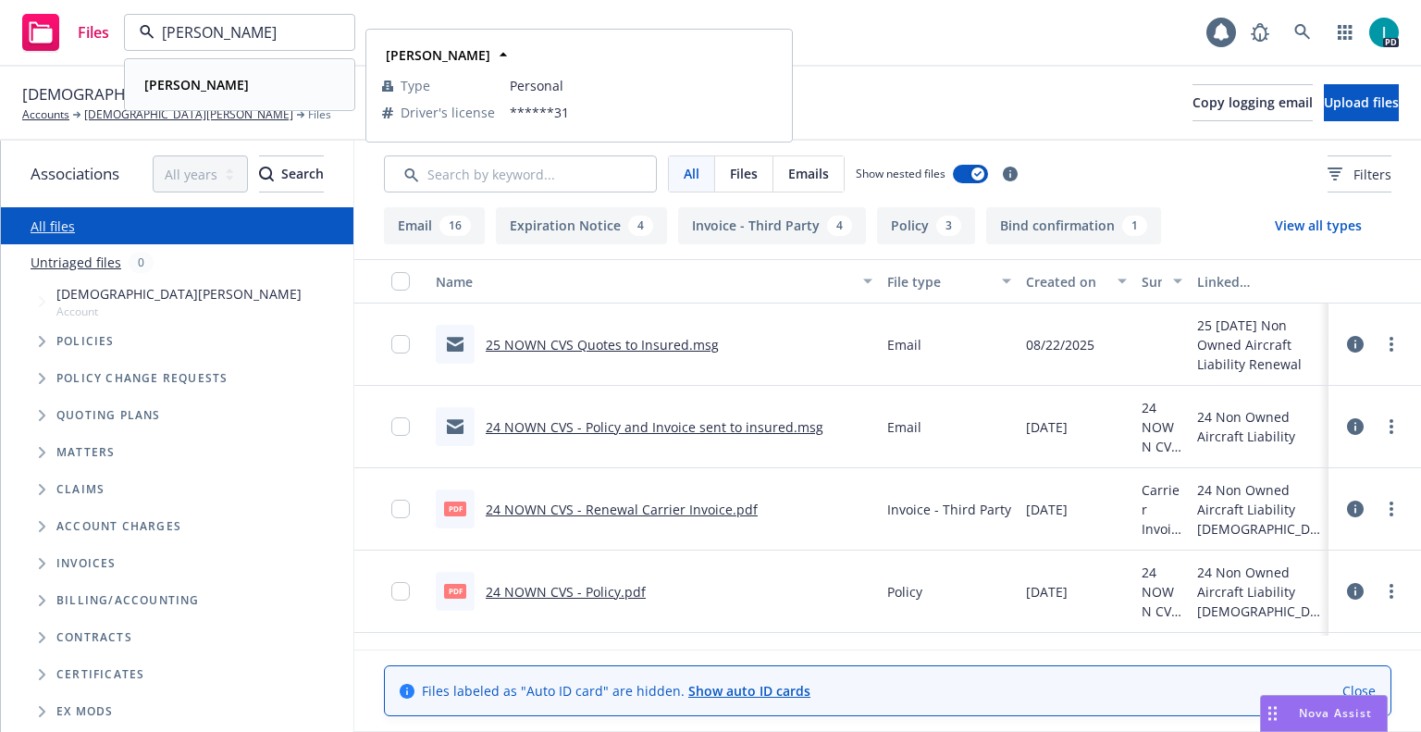
click at [242, 77] on div "Daniel Singer" at bounding box center [239, 84] width 205 height 27
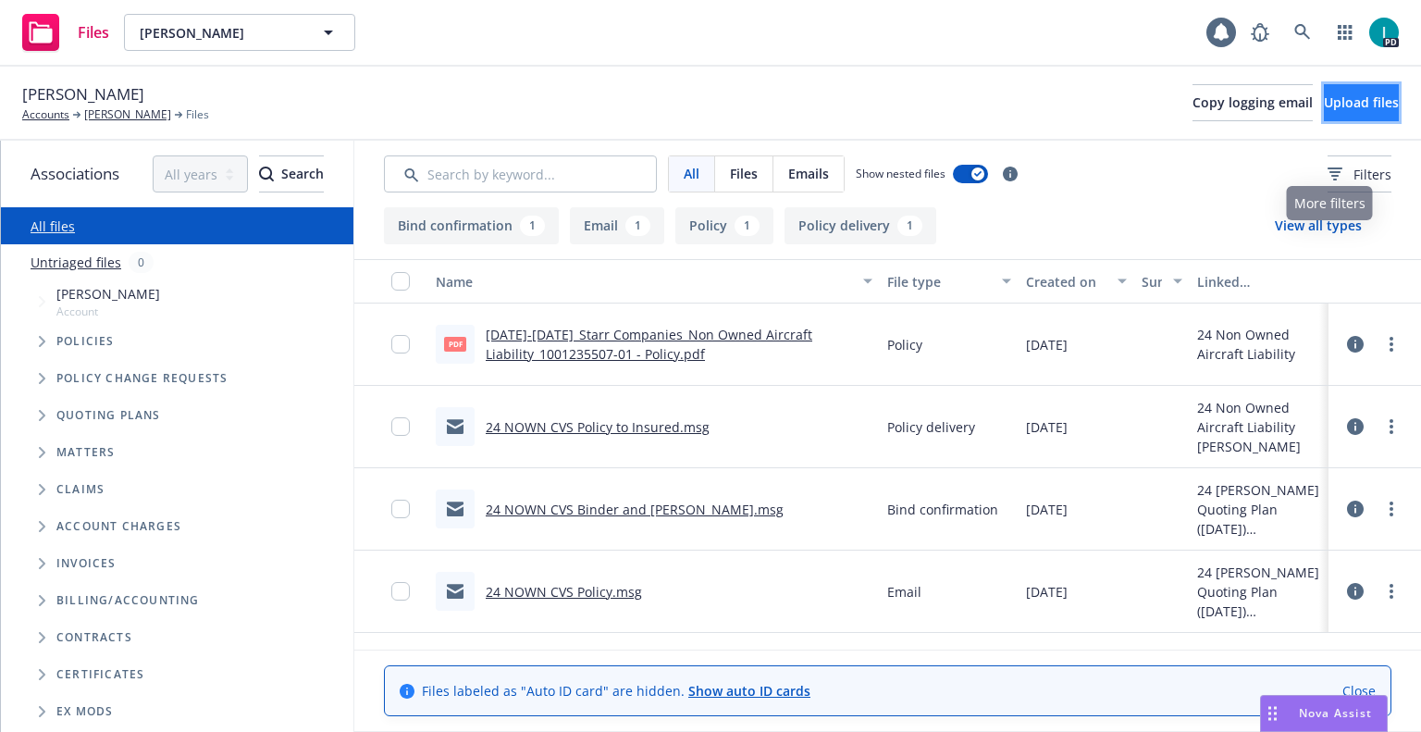
click at [1338, 103] on span "Upload files" at bounding box center [1361, 102] width 75 height 18
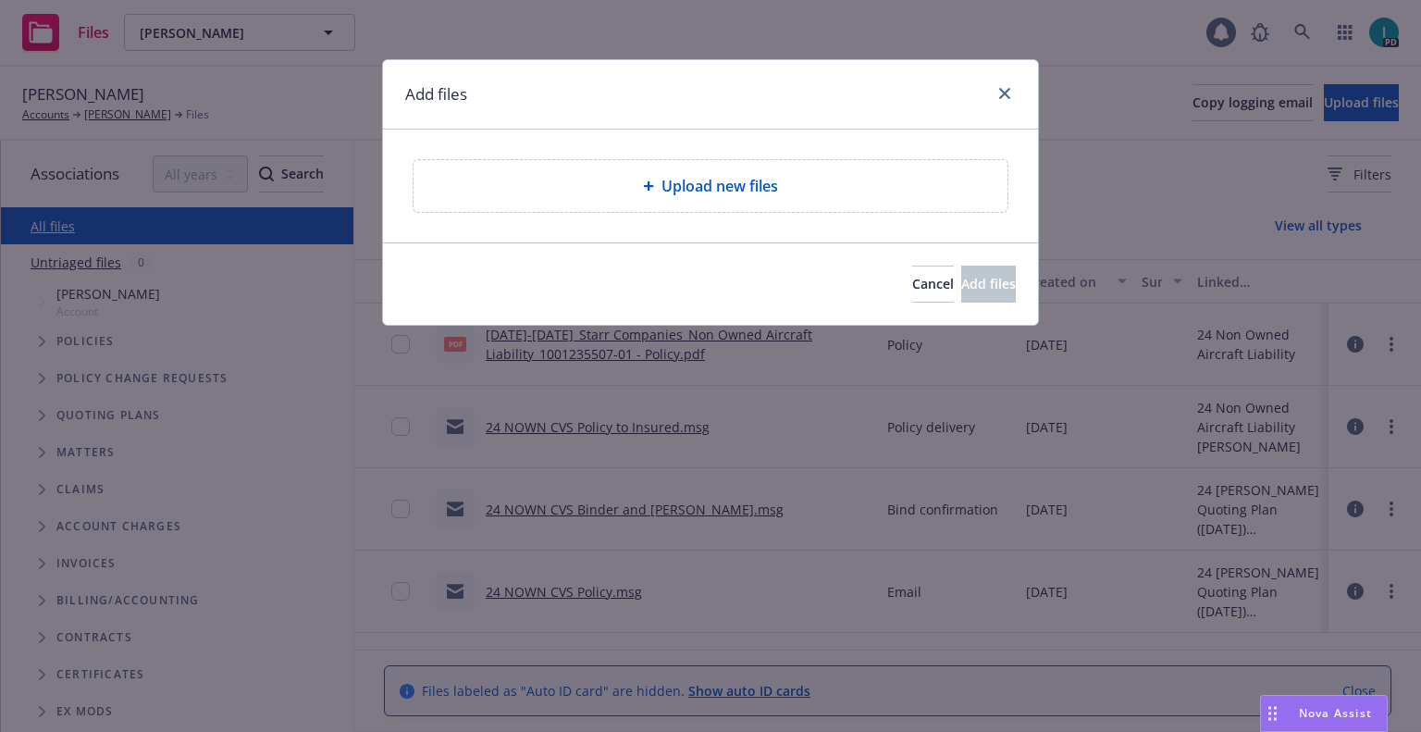
type textarea "x"
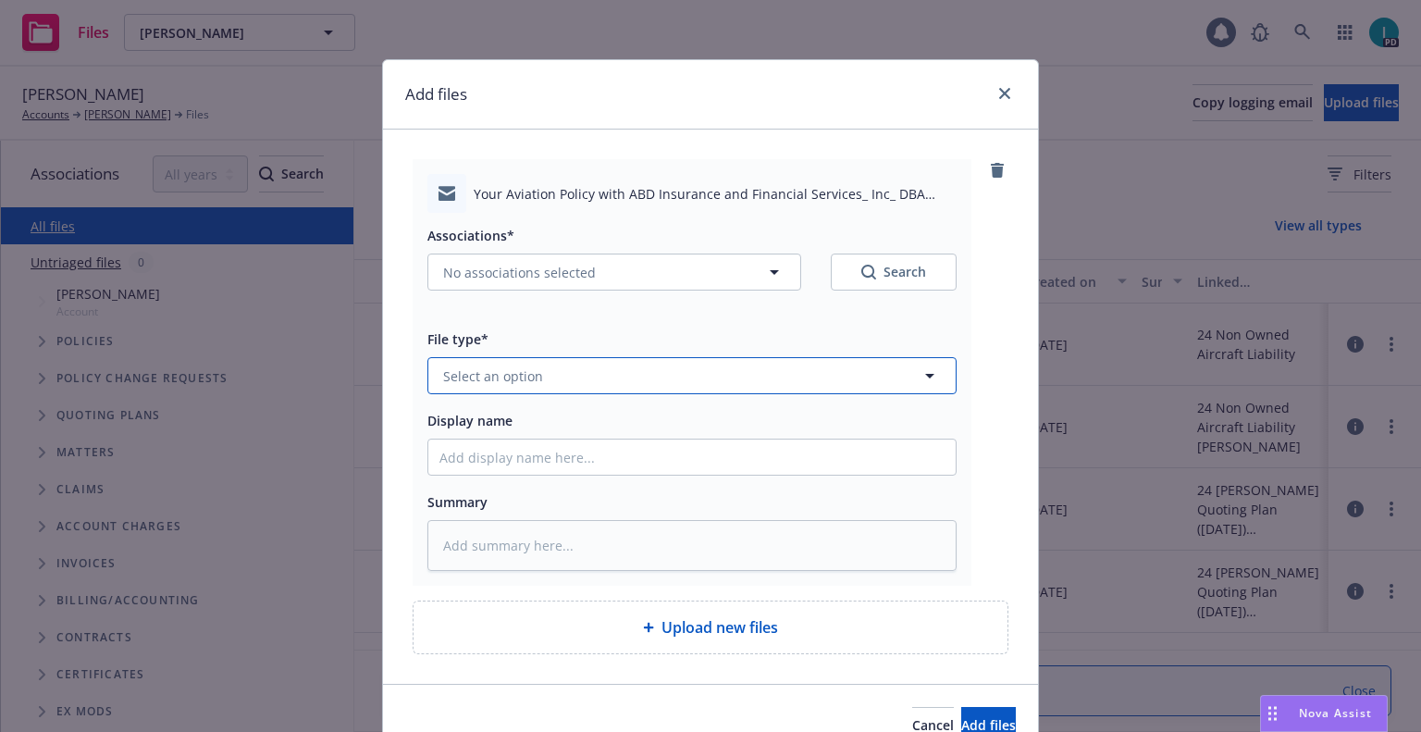
click at [487, 380] on span "Select an option" at bounding box center [493, 375] width 100 height 19
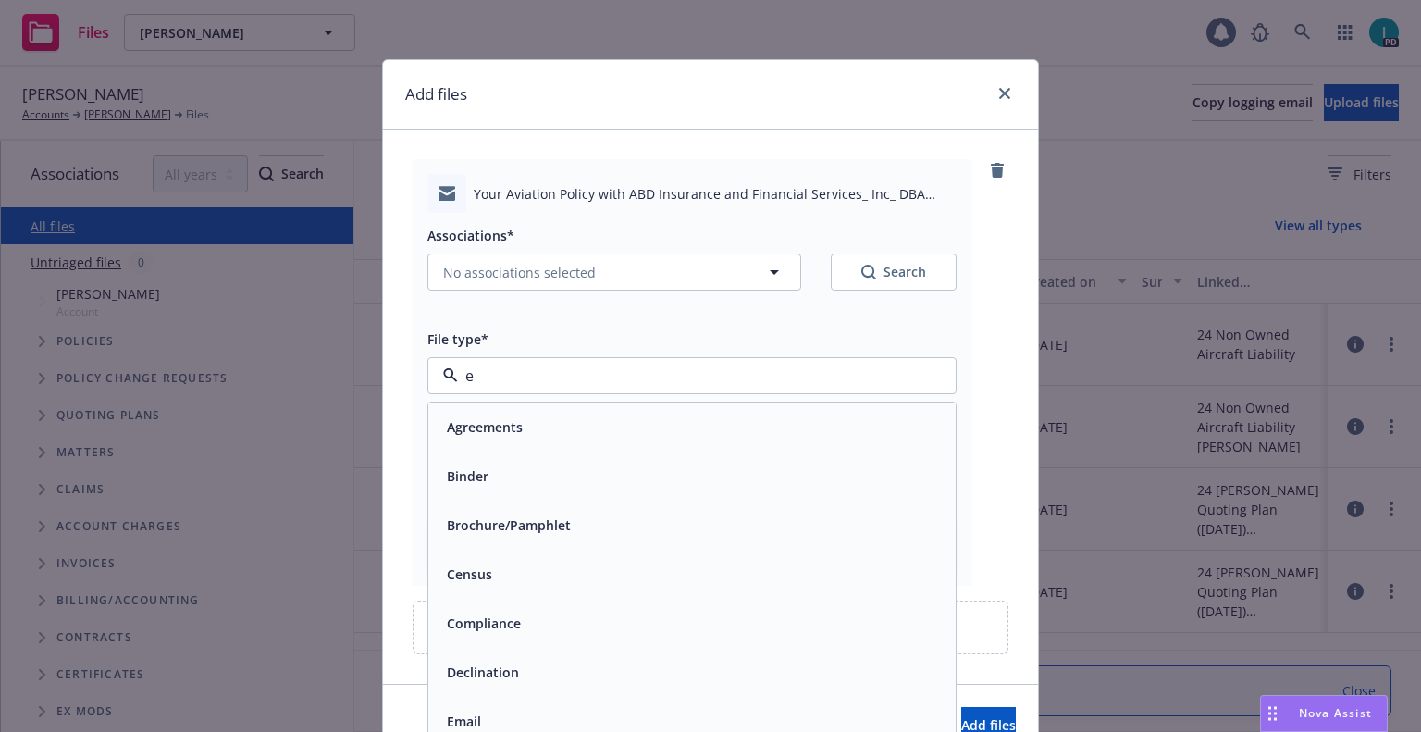
type input "em"
click at [503, 480] on div "Email" at bounding box center [692, 476] width 505 height 27
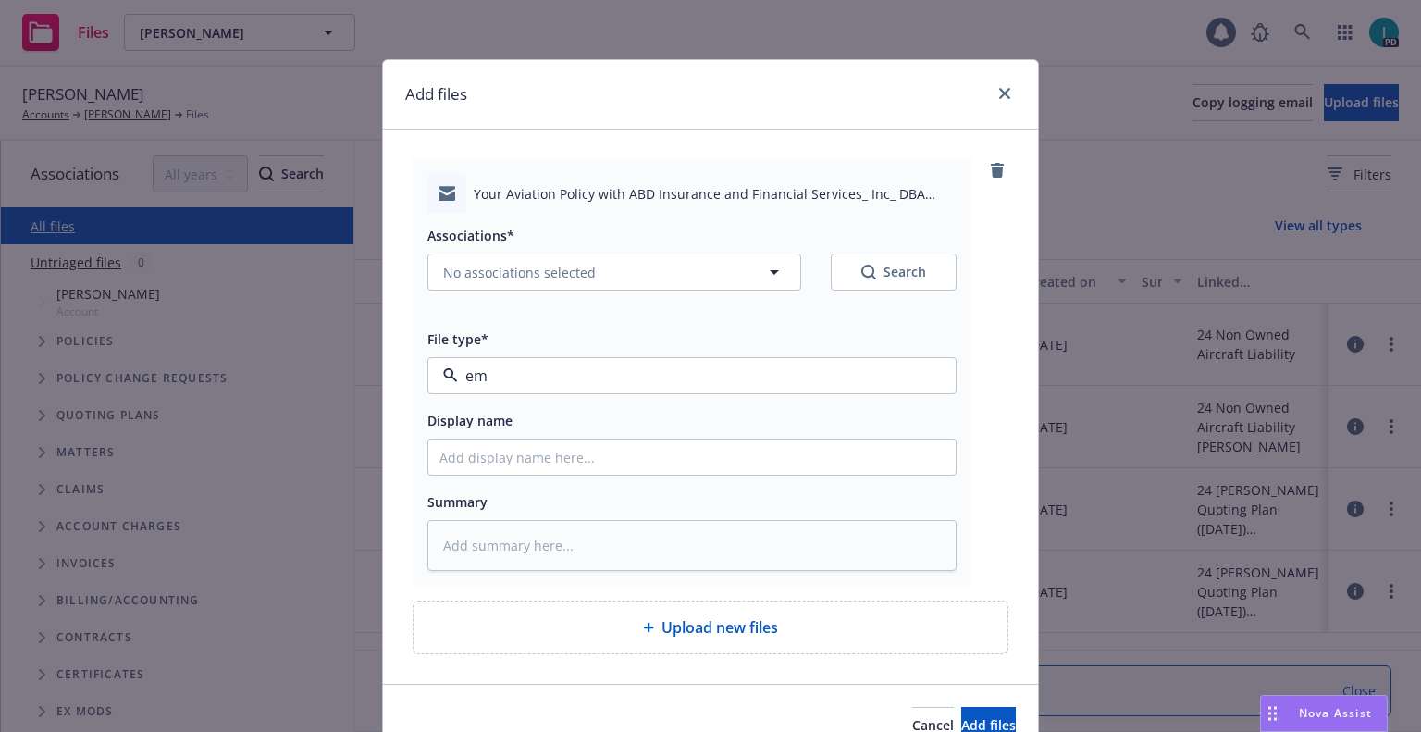
type textarea "x"
click at [552, 450] on input "Display name" at bounding box center [691, 457] width 527 height 35
type input "25 NOWN CVS Quotes to Insured"
click at [573, 270] on span "No associations selected" at bounding box center [519, 272] width 153 height 19
type textarea "x"
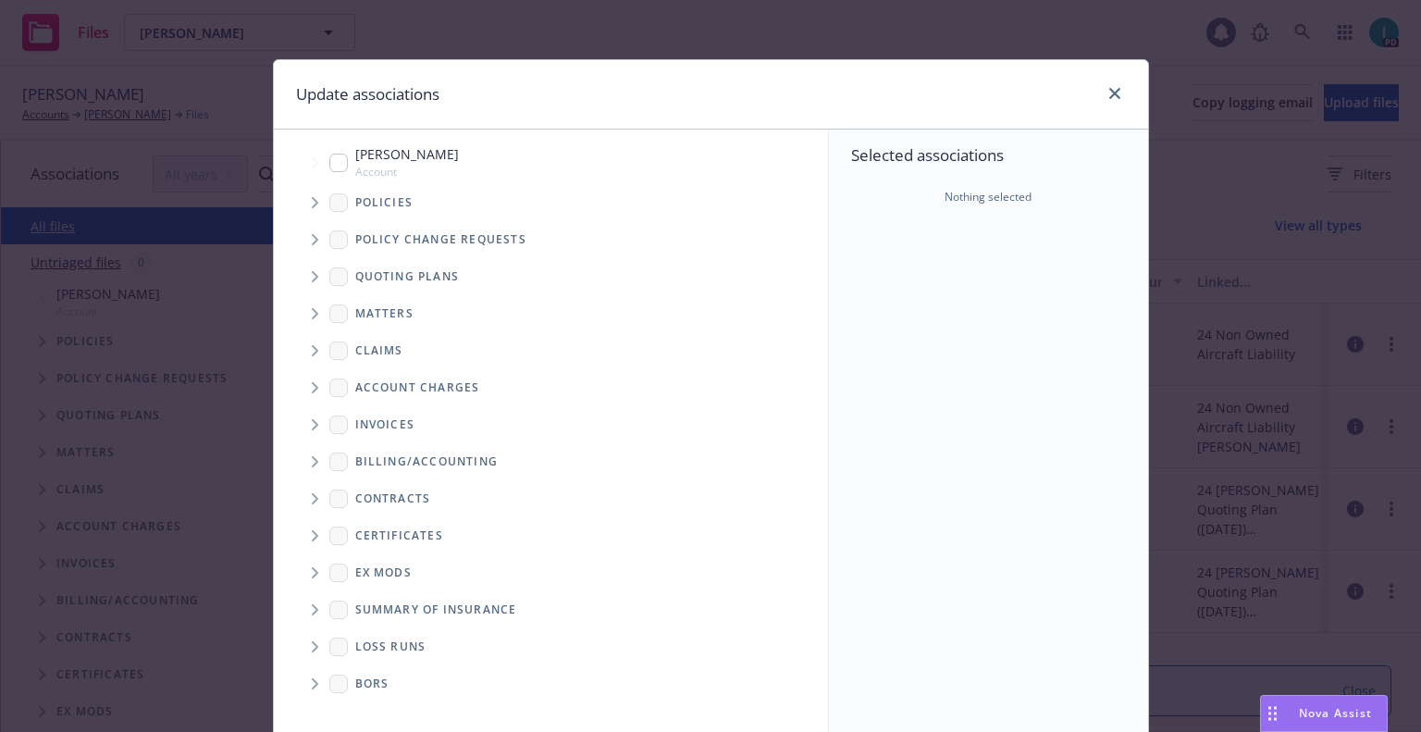
click at [307, 264] on span "Tree Example" at bounding box center [315, 277] width 30 height 30
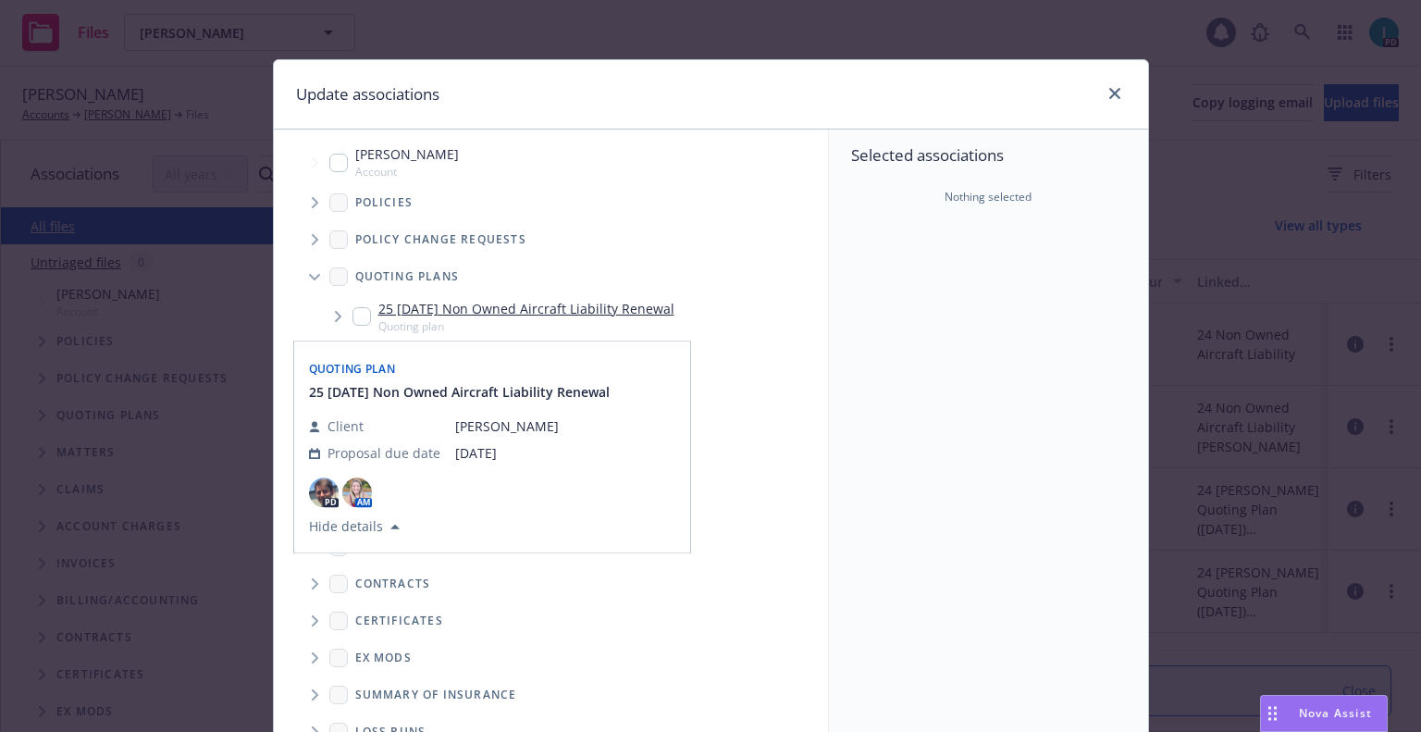
click at [353, 307] on input "Tree Example" at bounding box center [362, 316] width 19 height 19
checkbox input "true"
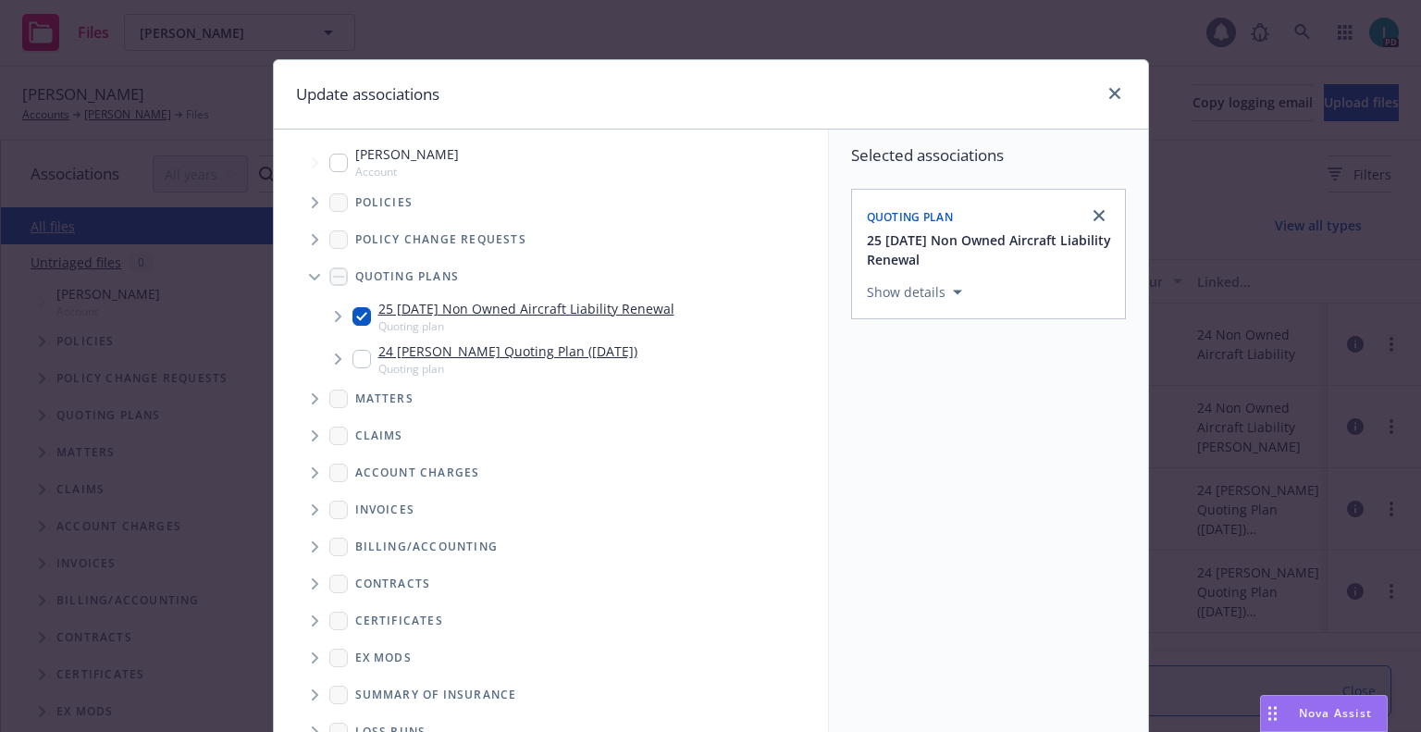
scroll to position [188, 0]
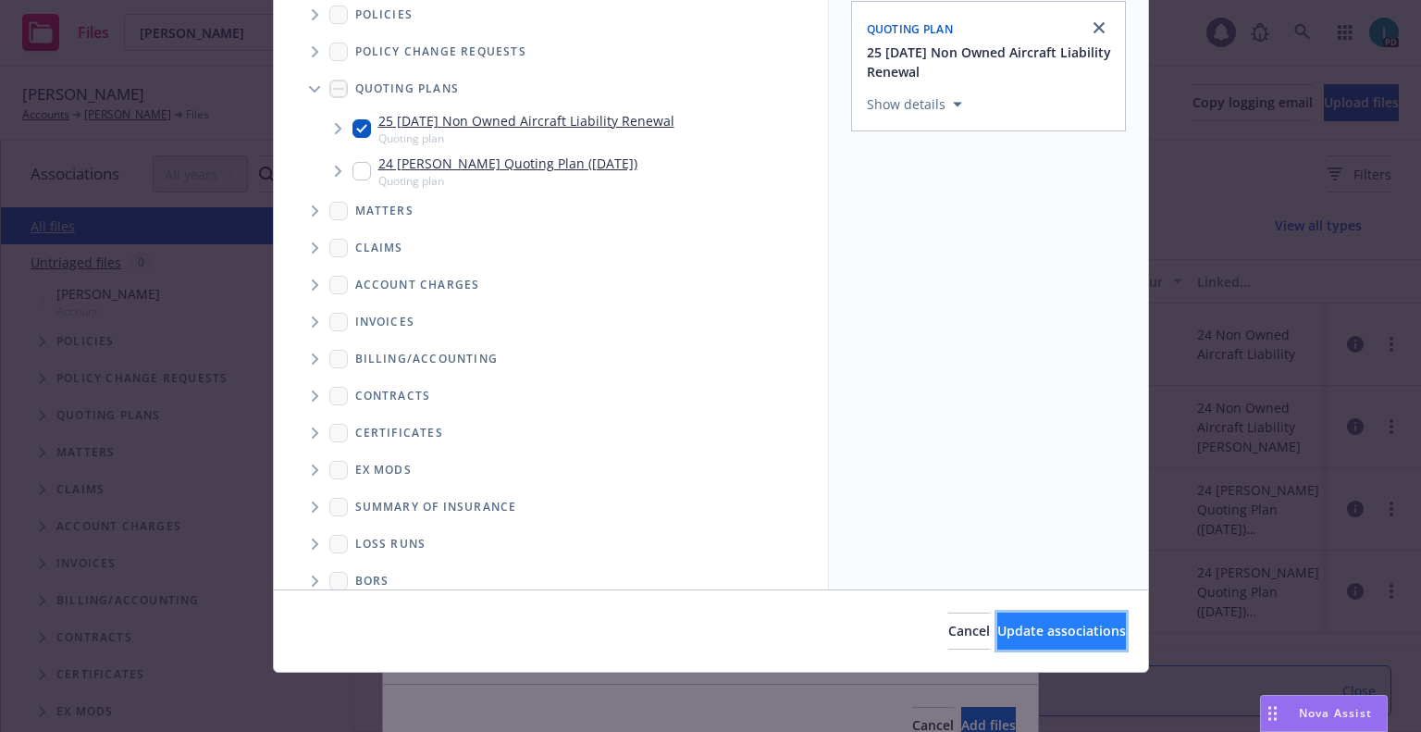
click at [998, 622] on span "Update associations" at bounding box center [1062, 631] width 129 height 18
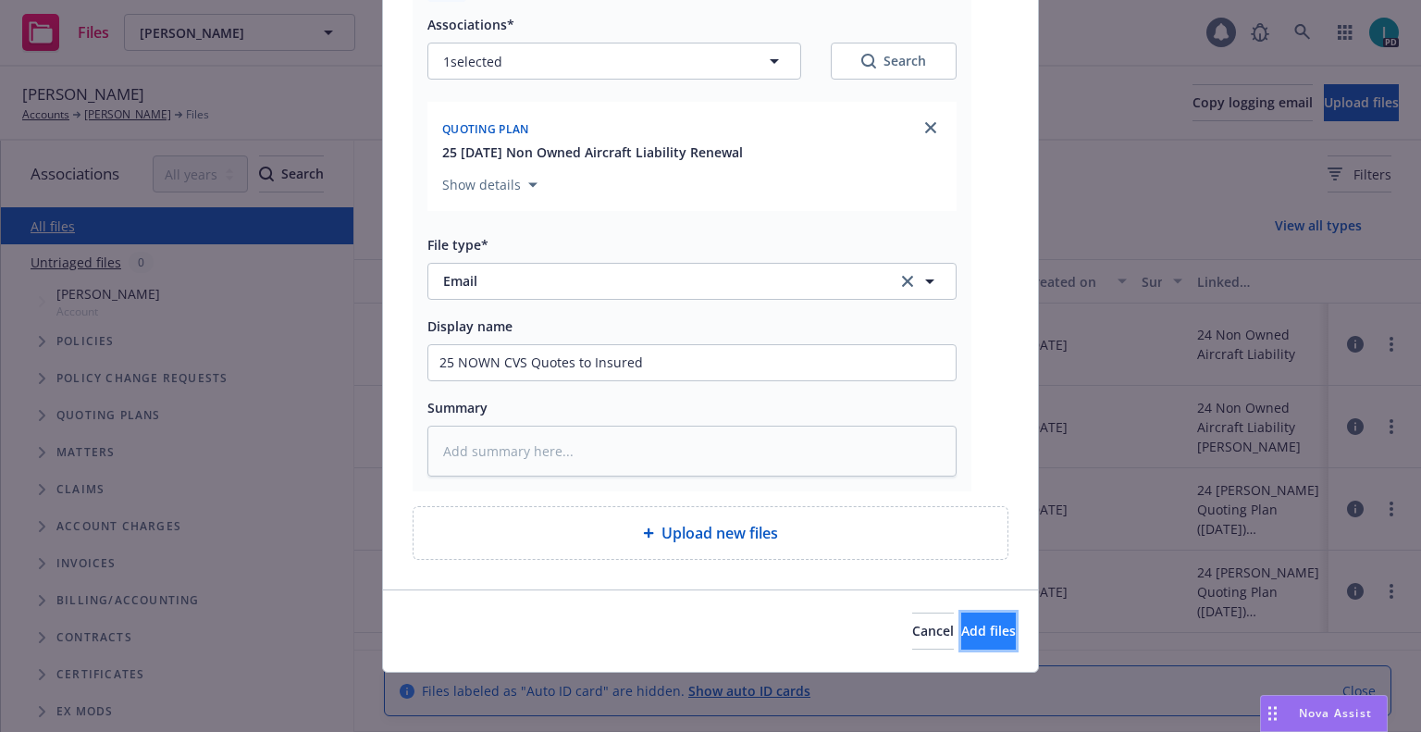
click at [967, 623] on span "Add files" at bounding box center [988, 631] width 55 height 18
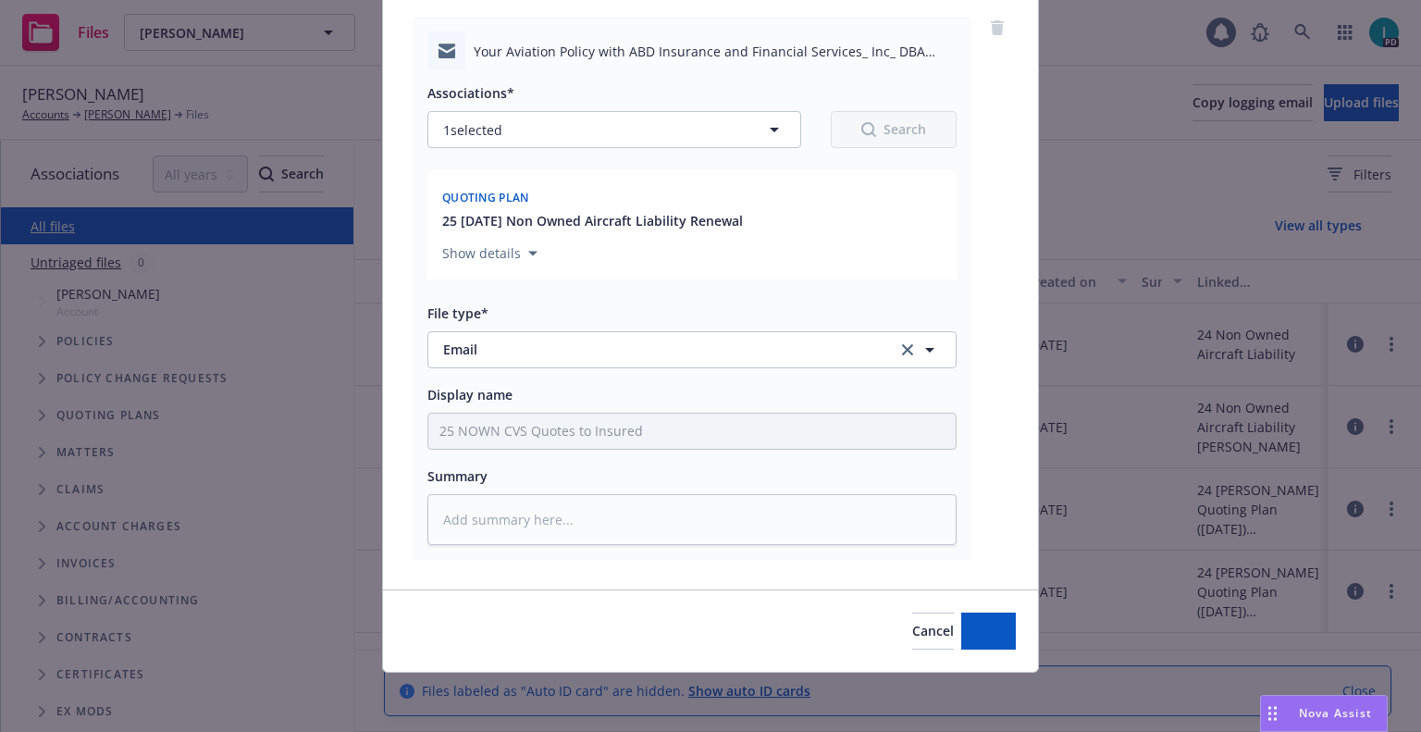
scroll to position [143, 0]
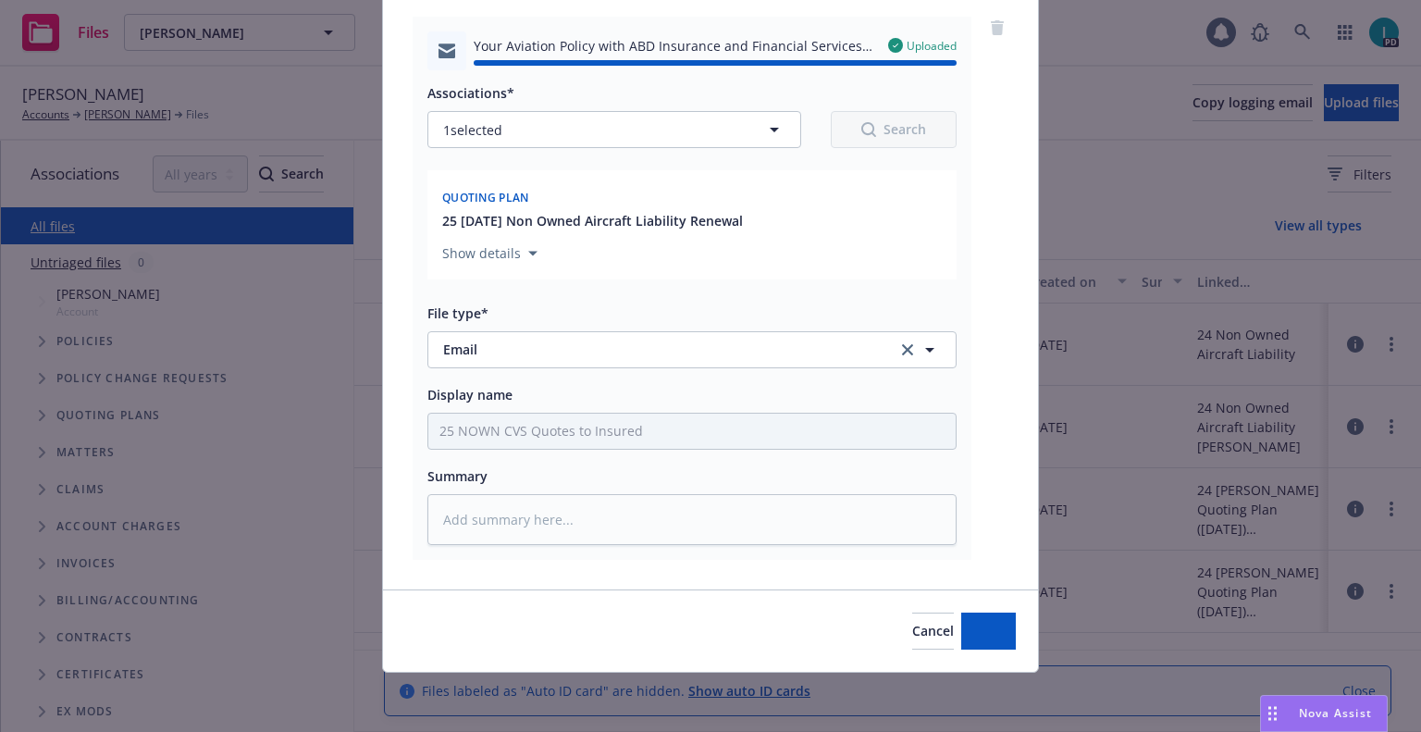
type textarea "x"
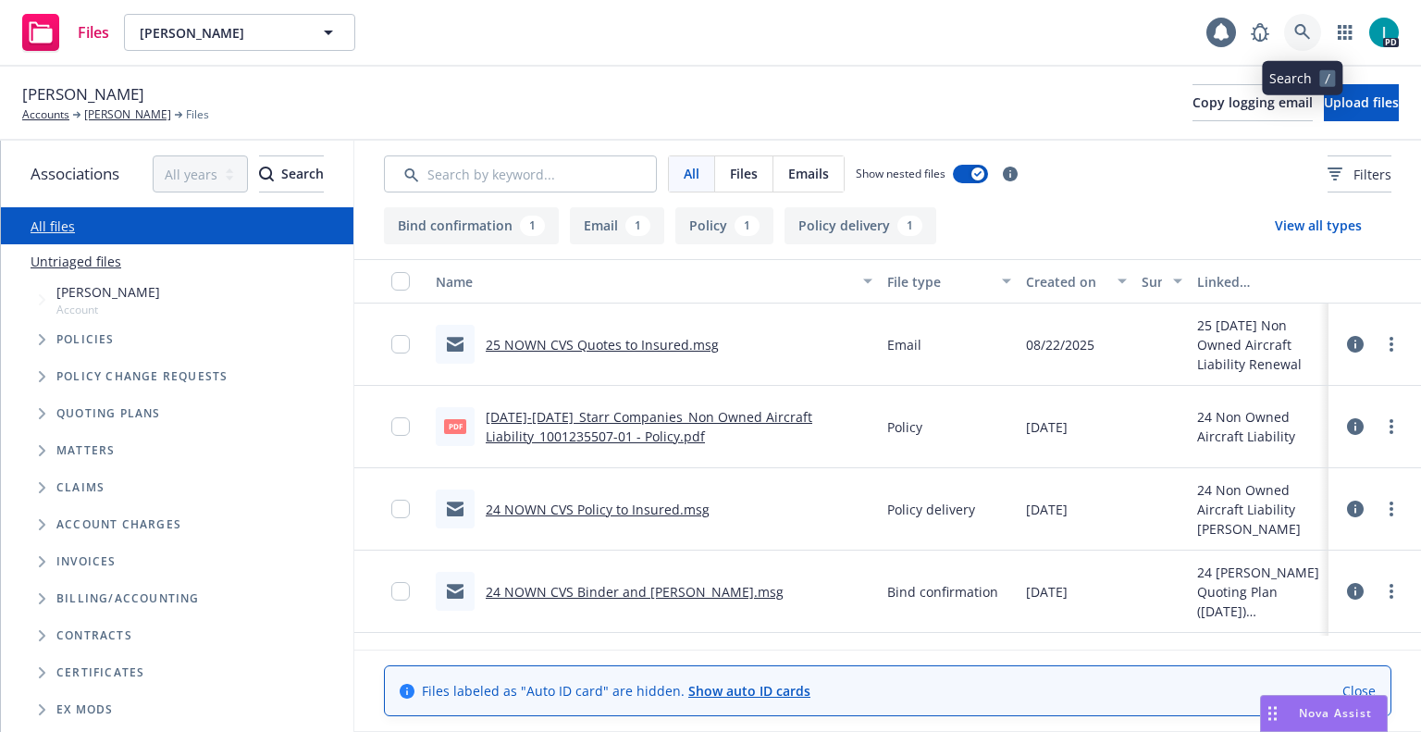
click at [1307, 37] on icon at bounding box center [1303, 32] width 17 height 17
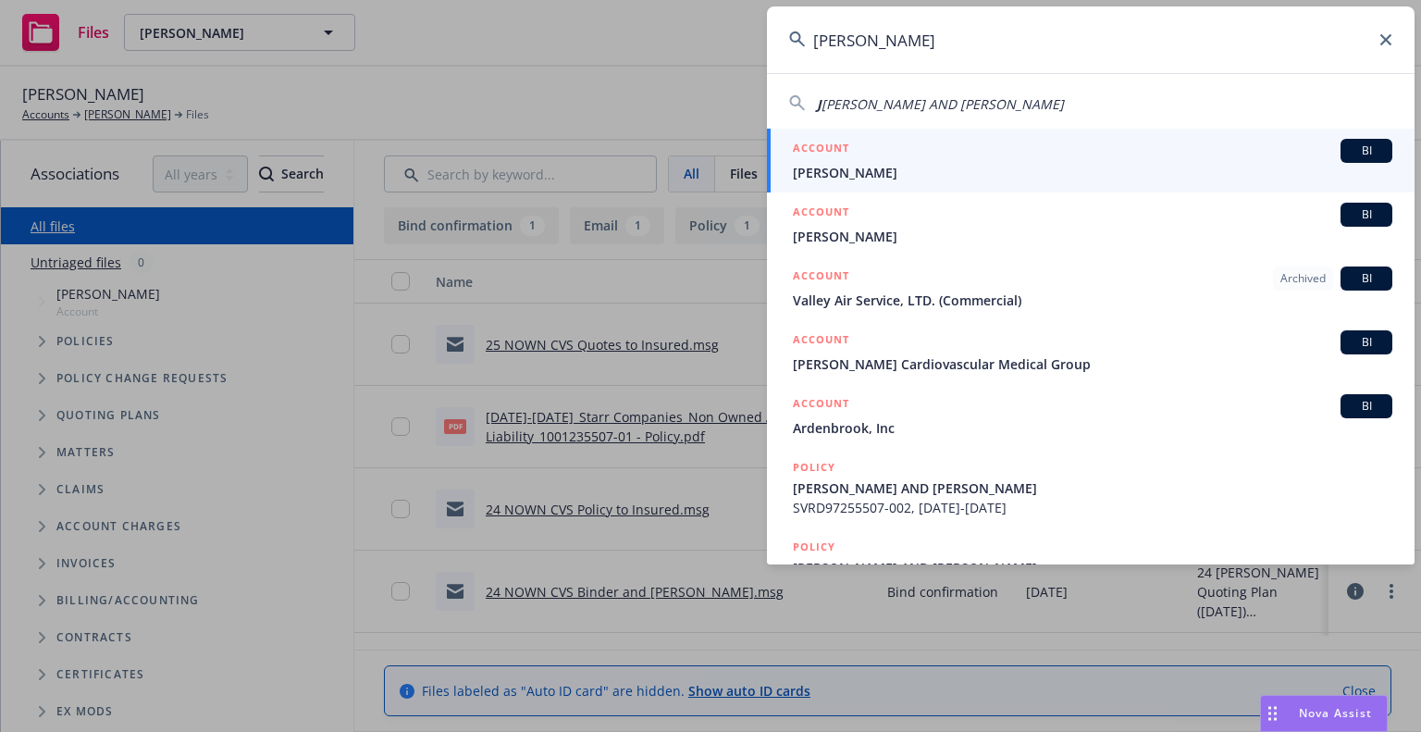
type input "John Carrion"
click at [864, 162] on div "ACCOUNT BI" at bounding box center [1093, 151] width 600 height 24
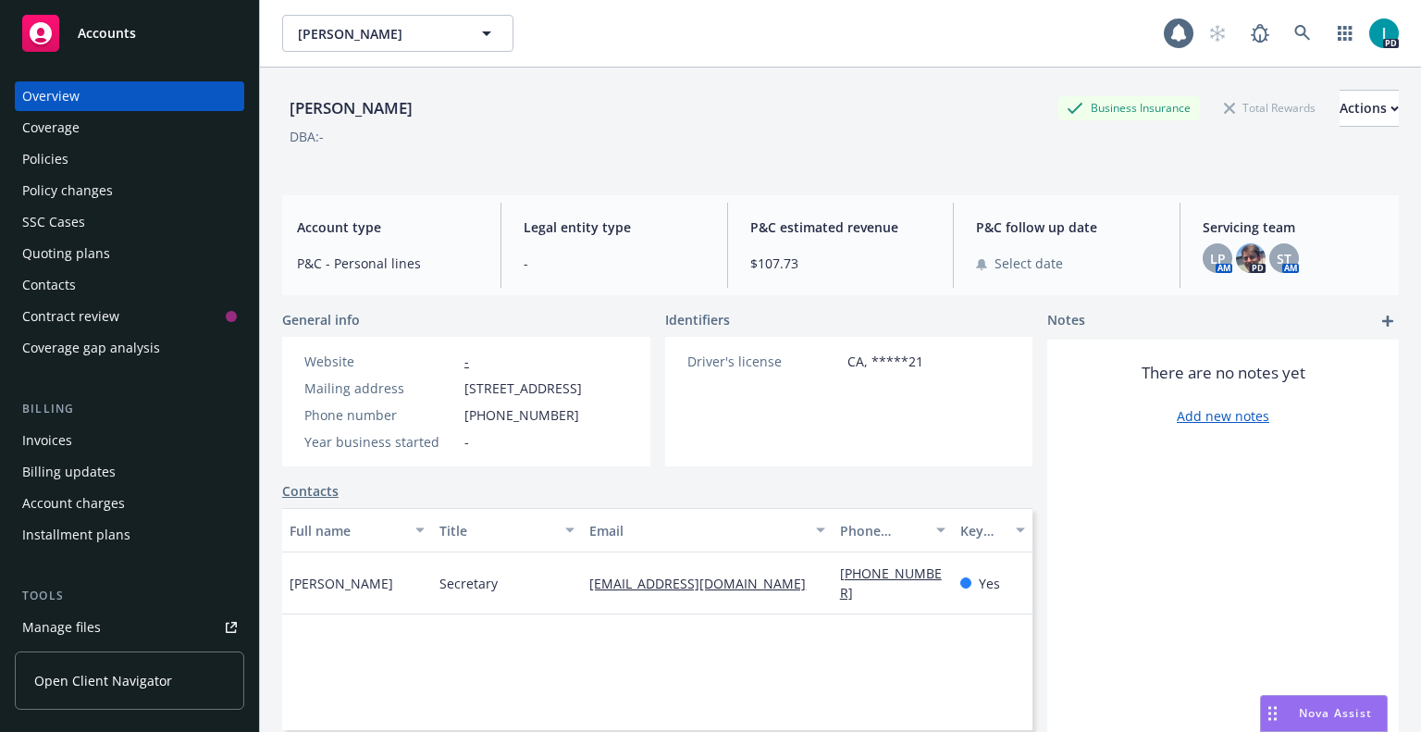
click at [124, 166] on div "Policies" at bounding box center [129, 159] width 215 height 30
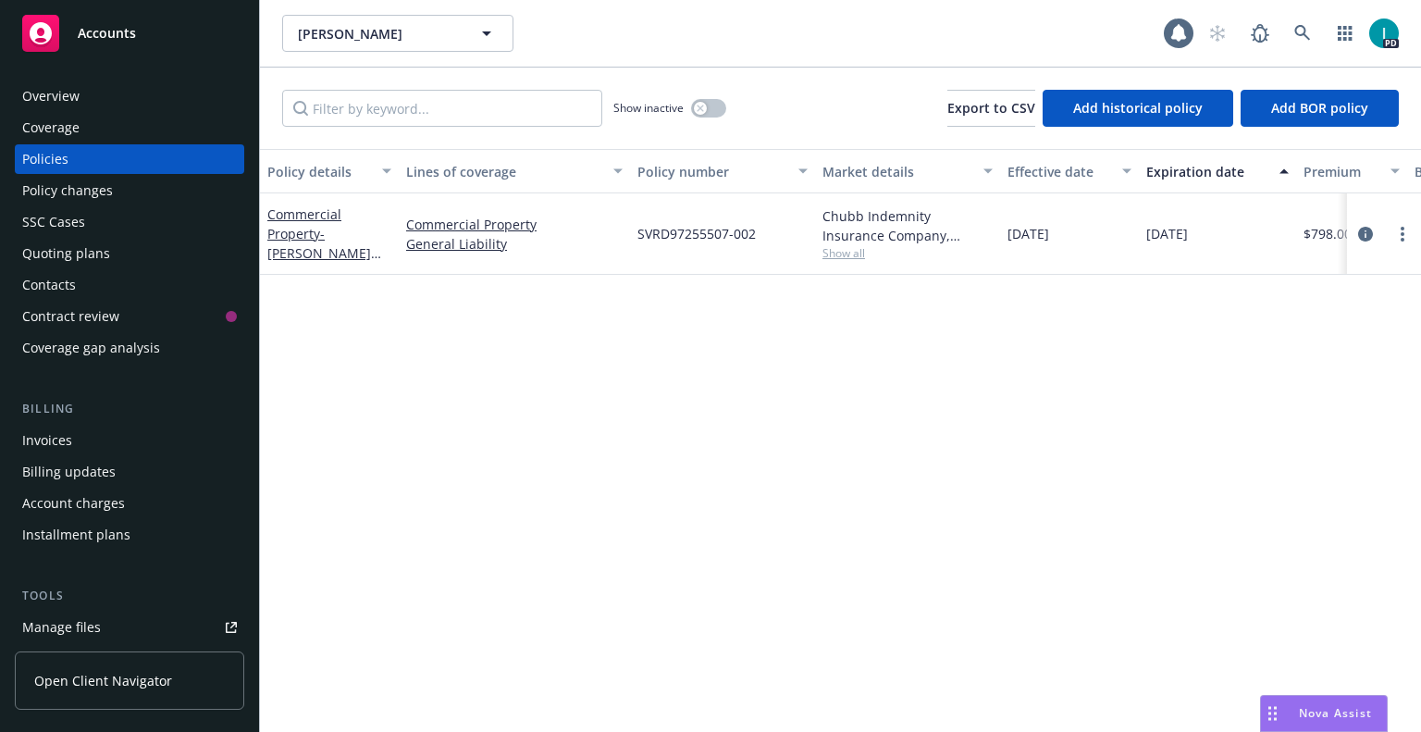
click at [564, 428] on div "Policy details Lines of coverage Policy number Market details Effective date Ex…" at bounding box center [840, 440] width 1161 height 583
click at [1401, 239] on icon "more" at bounding box center [1403, 234] width 4 height 15
click at [1239, 311] on link "Renew with incumbent" at bounding box center [1304, 309] width 217 height 37
select select "12"
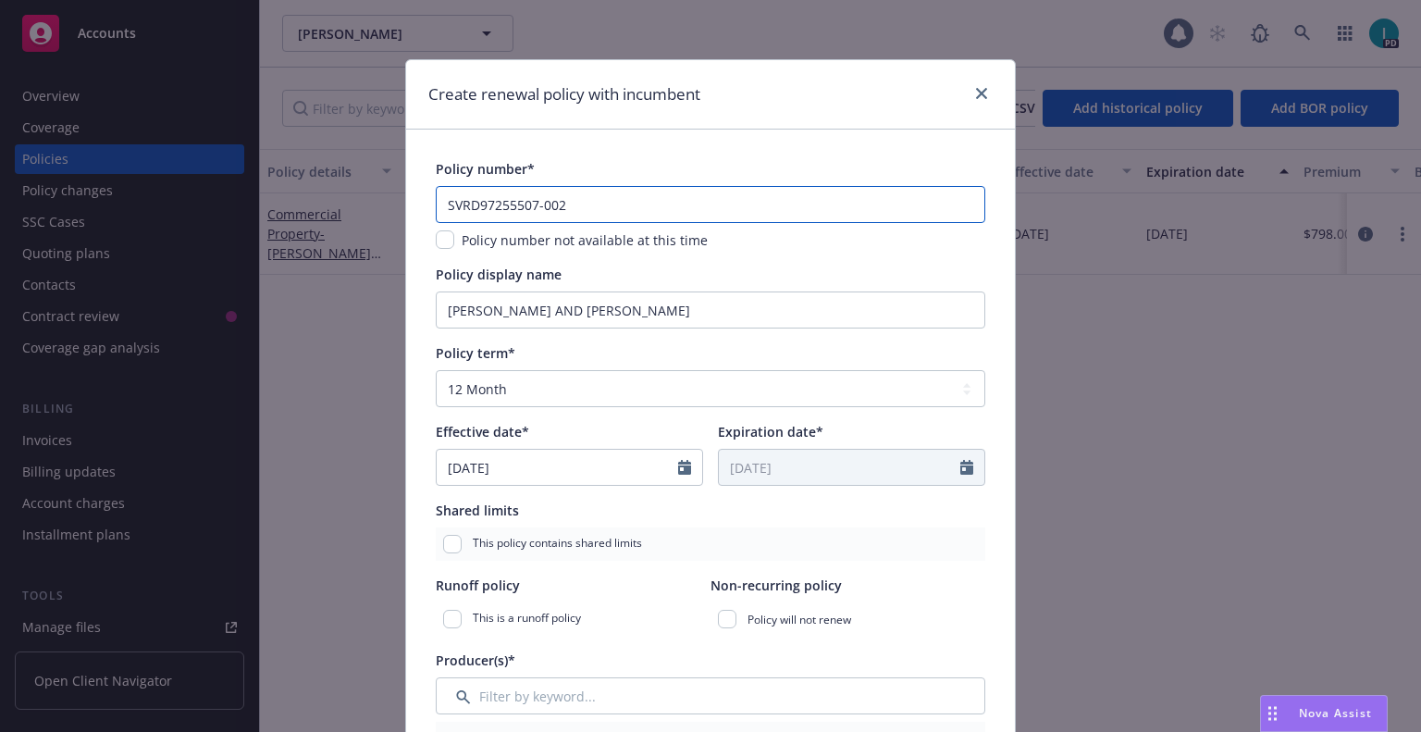
click at [626, 209] on input "SVRD97255507-002" at bounding box center [711, 204] width 550 height 37
paste input "3"
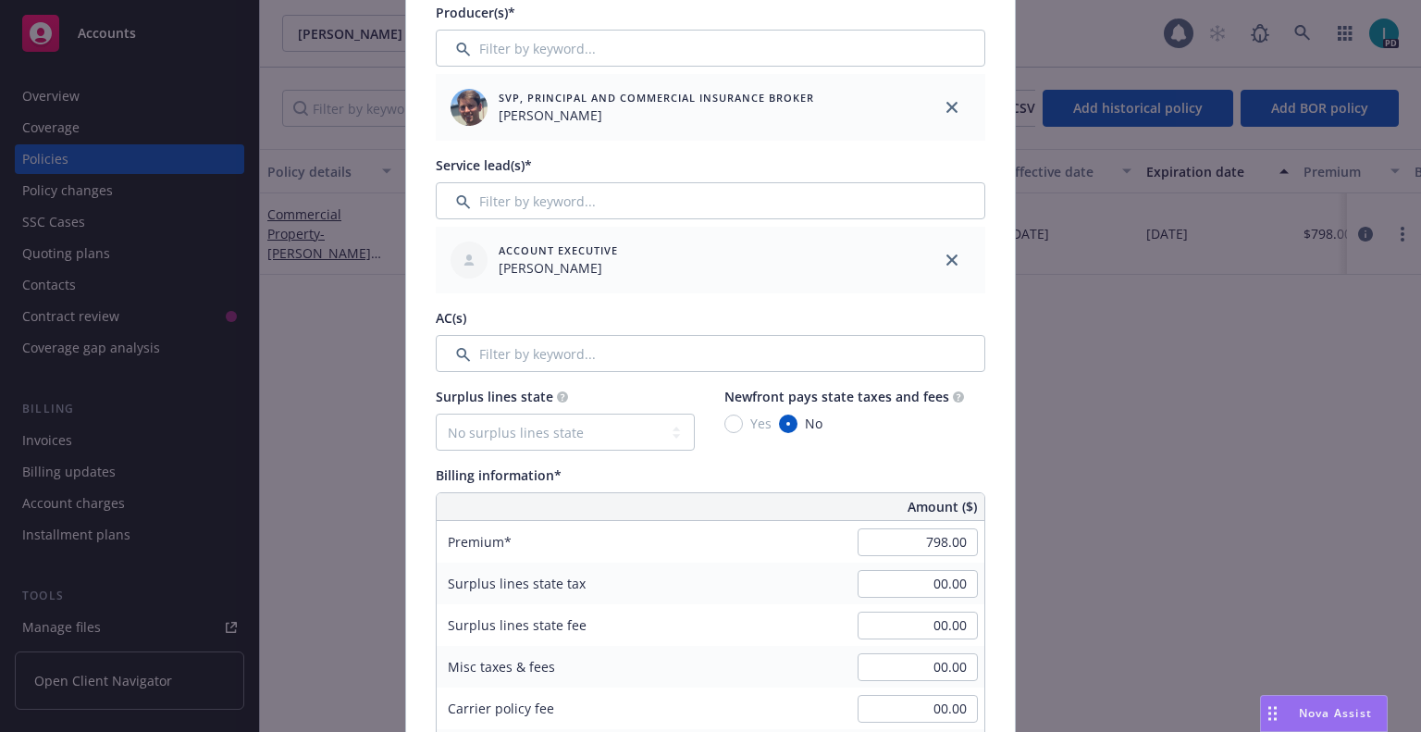
scroll to position [925, 0]
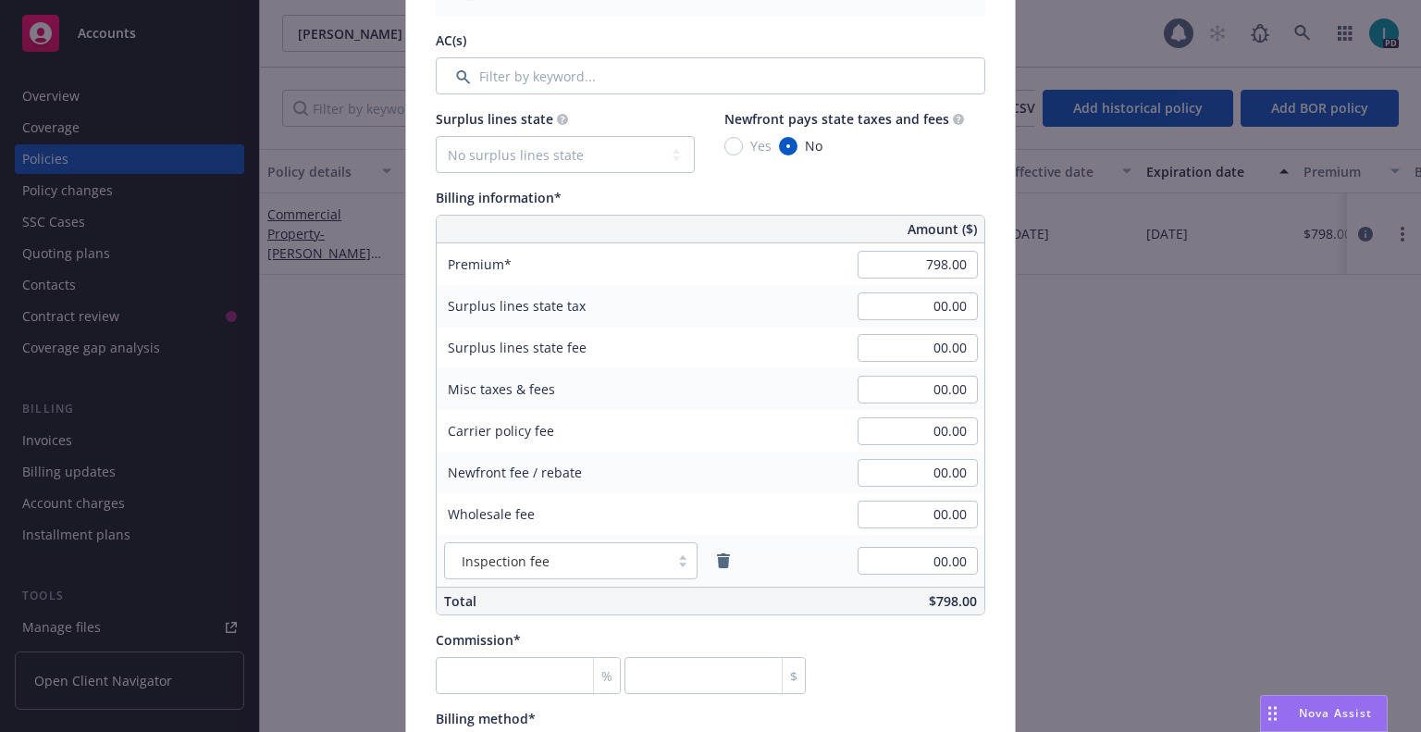
type input "SVRD97255507-003"
drag, startPoint x: 629, startPoint y: 293, endPoint x: 677, endPoint y: 304, distance: 49.2
click at [629, 304] on div "Surplus lines state tax" at bounding box center [576, 306] width 278 height 42
click at [884, 265] on input "798.00" at bounding box center [918, 265] width 120 height 28
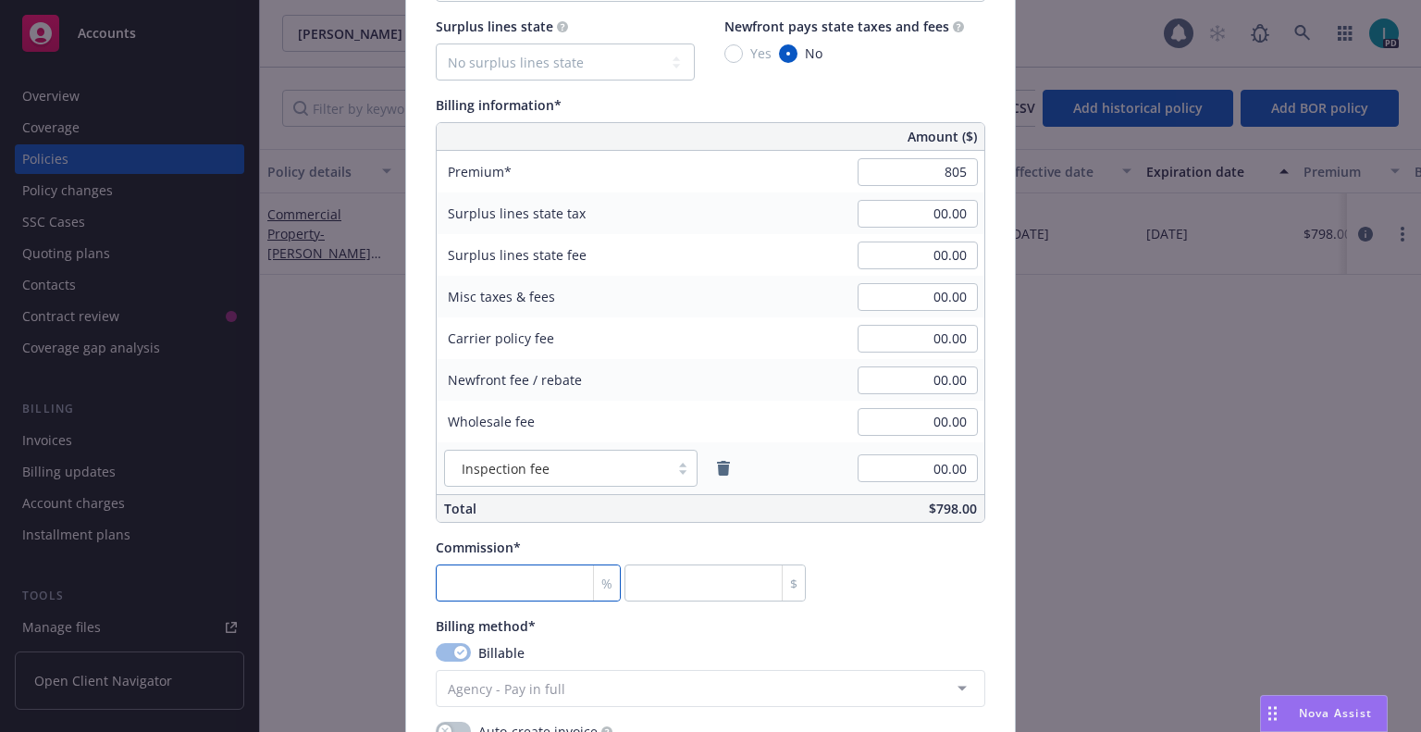
type input "805.00"
click at [469, 574] on input "number" at bounding box center [528, 582] width 185 height 37
type input "1"
type input "8.05"
type input "13"
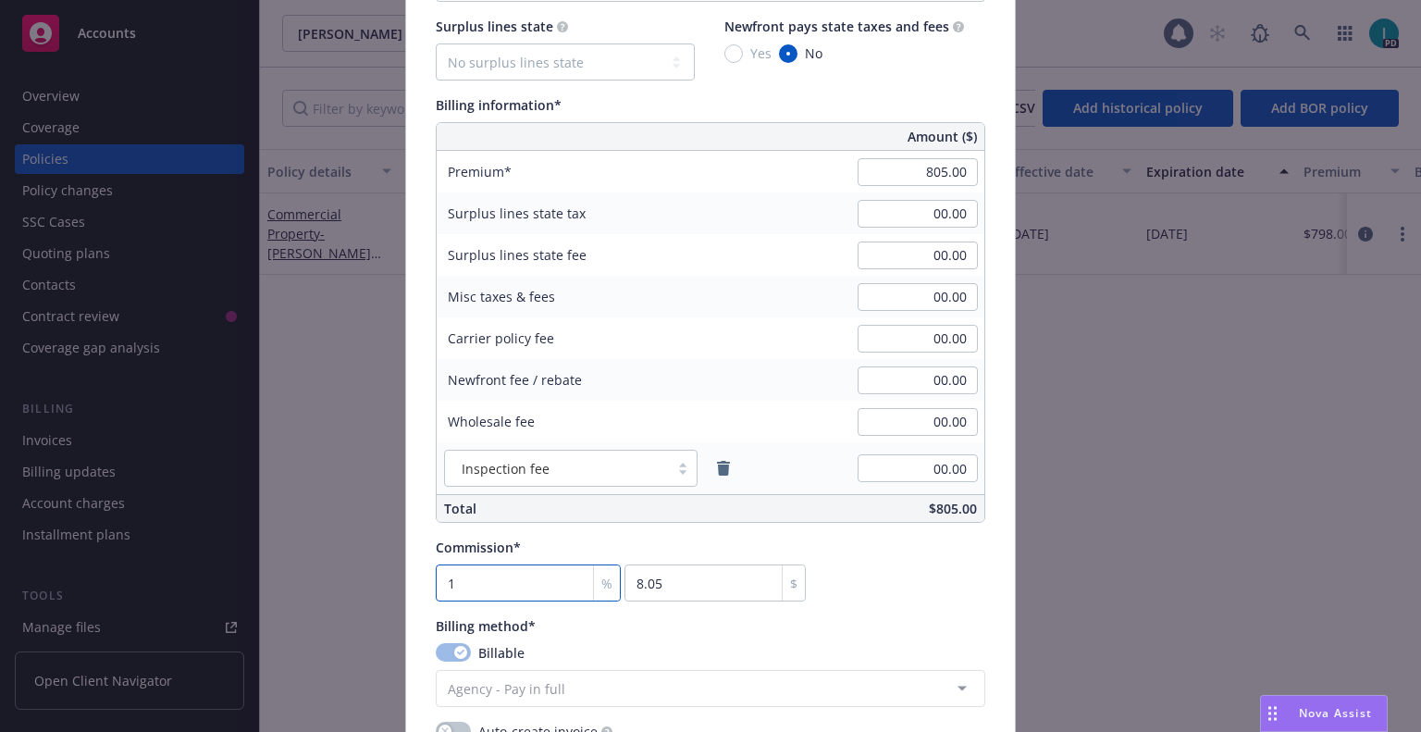
type input "104.65"
type input "13.5"
type input "108.68"
type input "13.5"
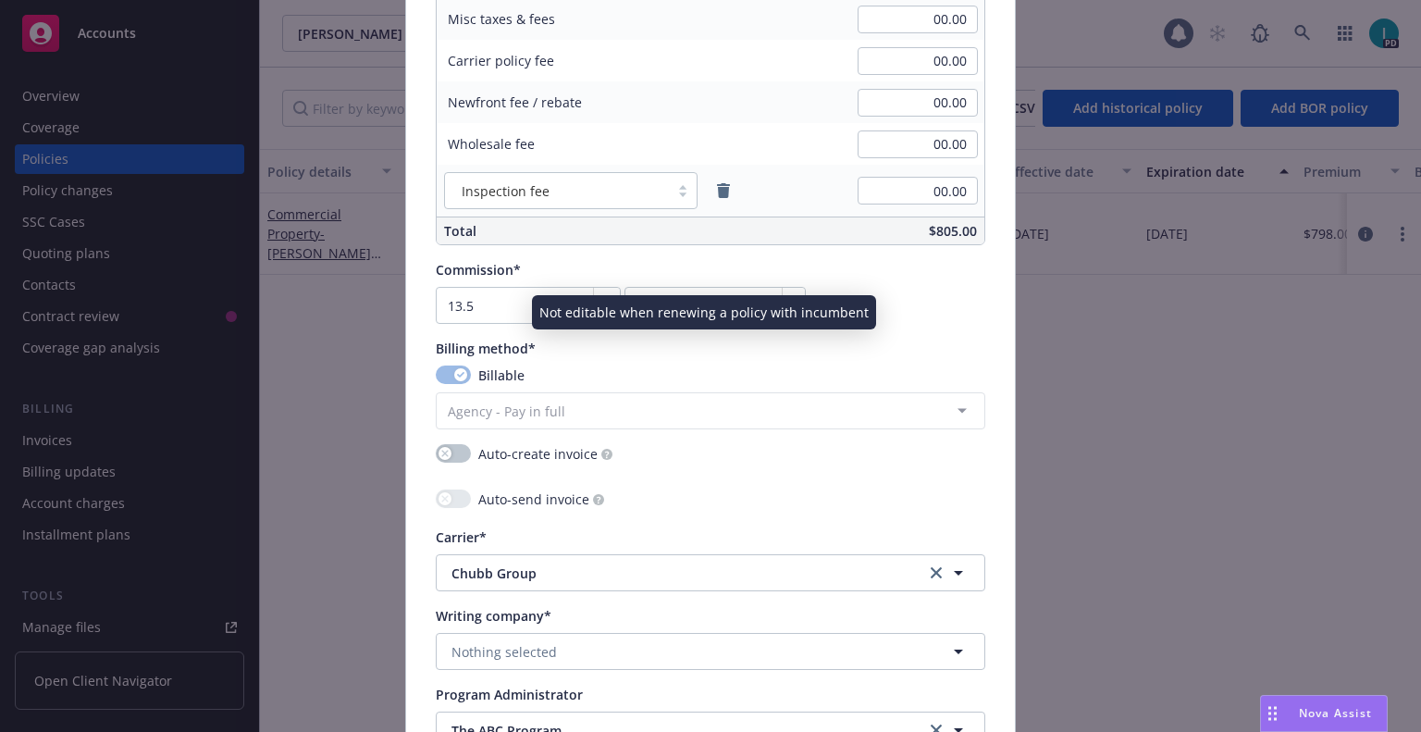
scroll to position [1388, 0]
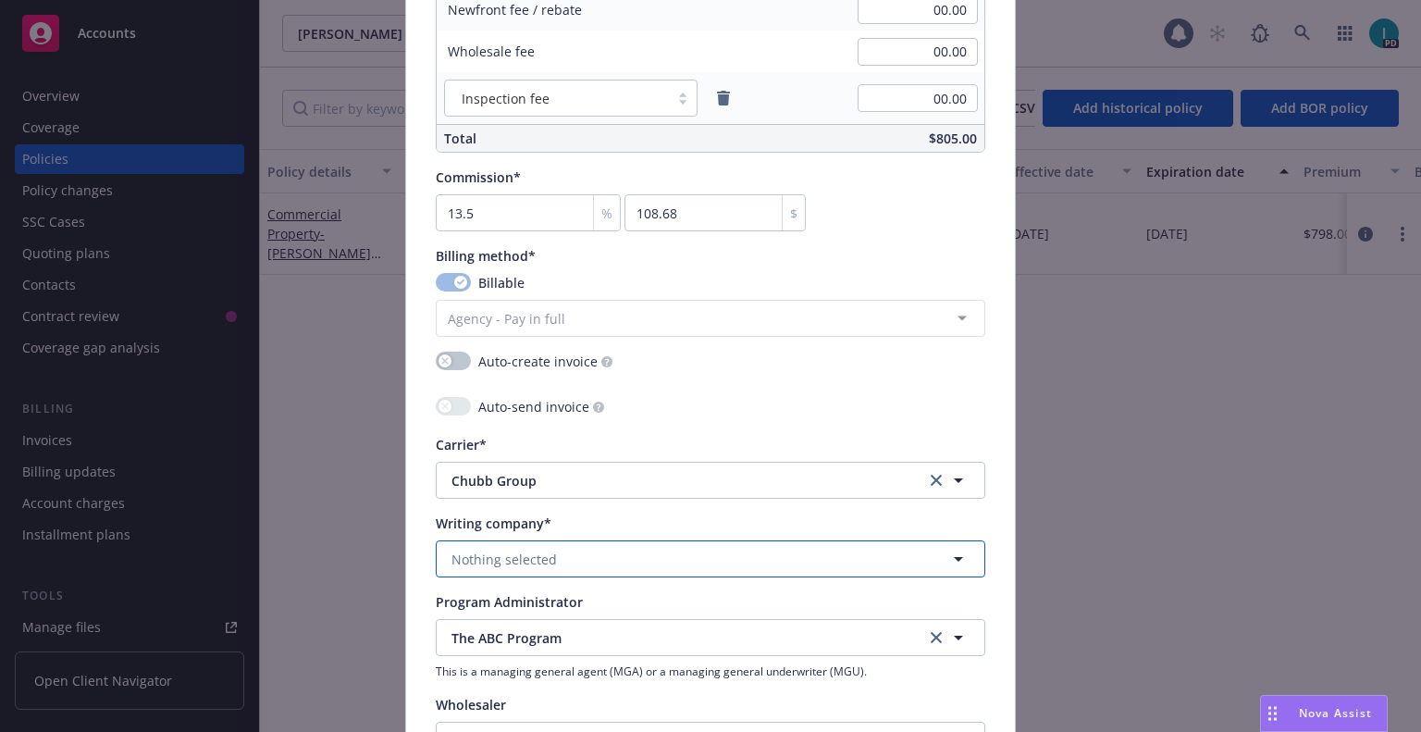
click at [571, 551] on button "Nothing selected" at bounding box center [711, 558] width 550 height 37
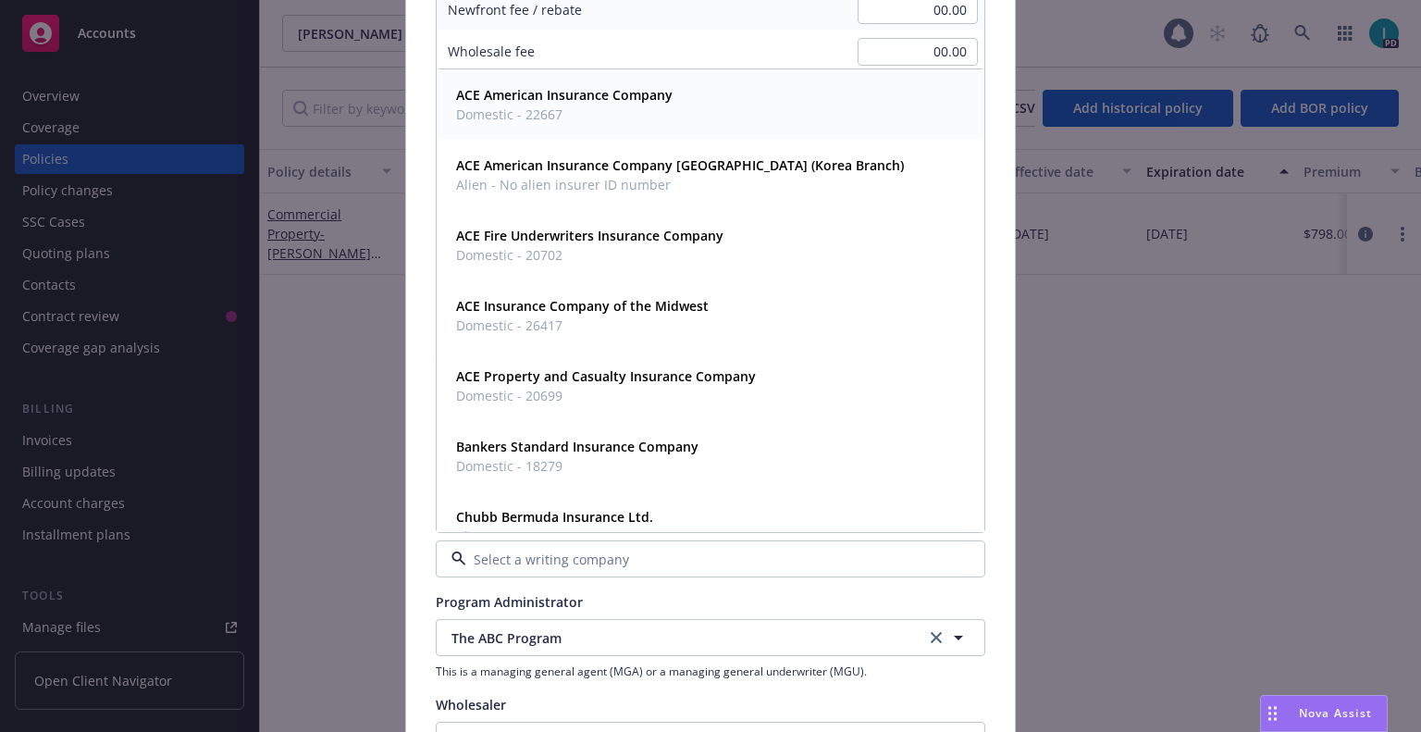
click at [563, 112] on span "Domestic - 22667" at bounding box center [564, 114] width 217 height 19
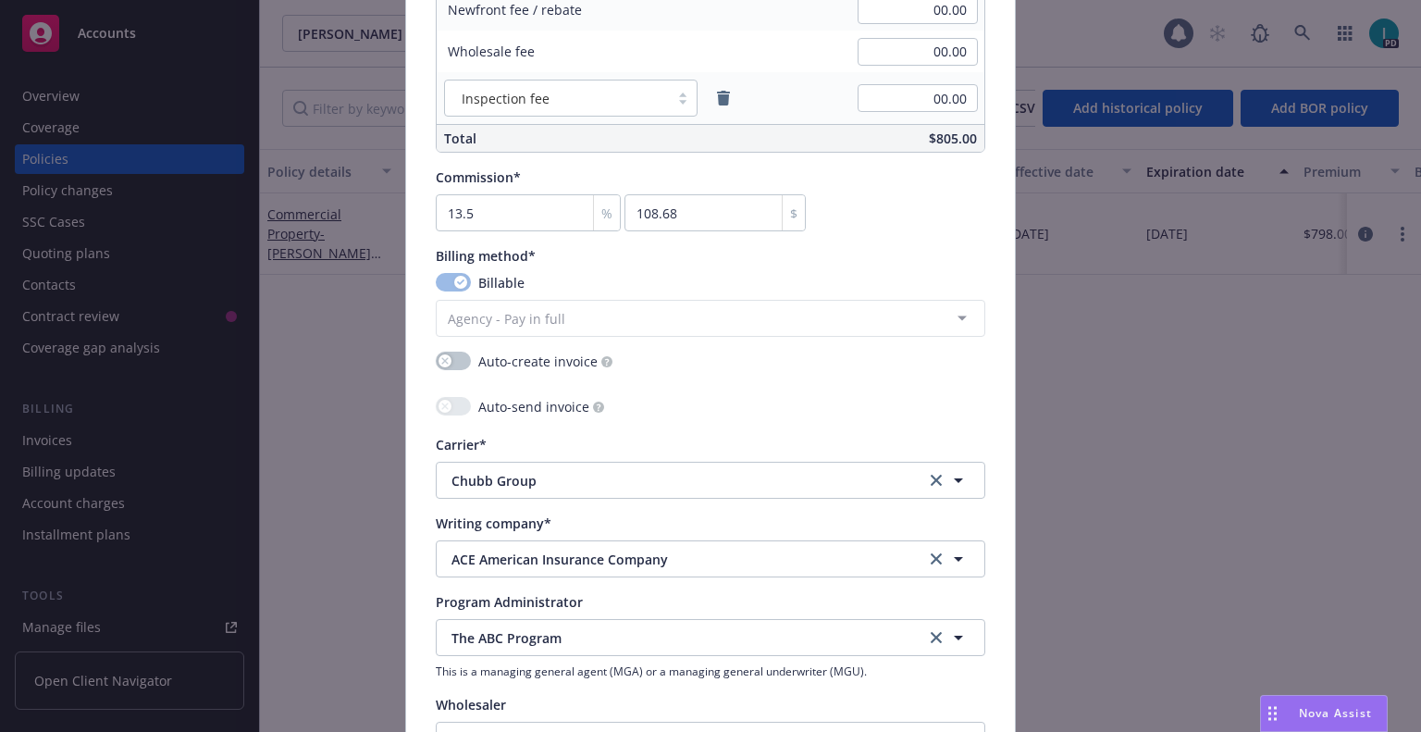
scroll to position [1851, 0]
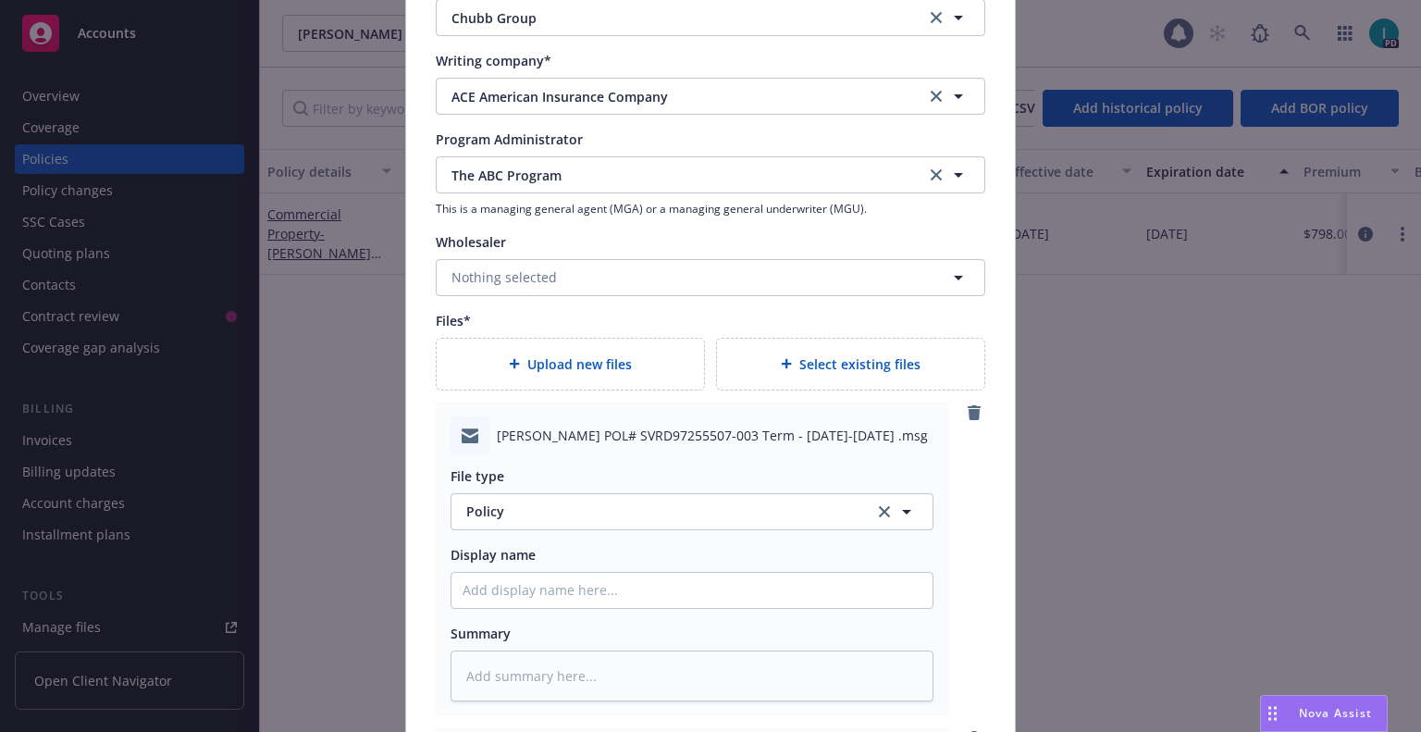
type textarea "x"
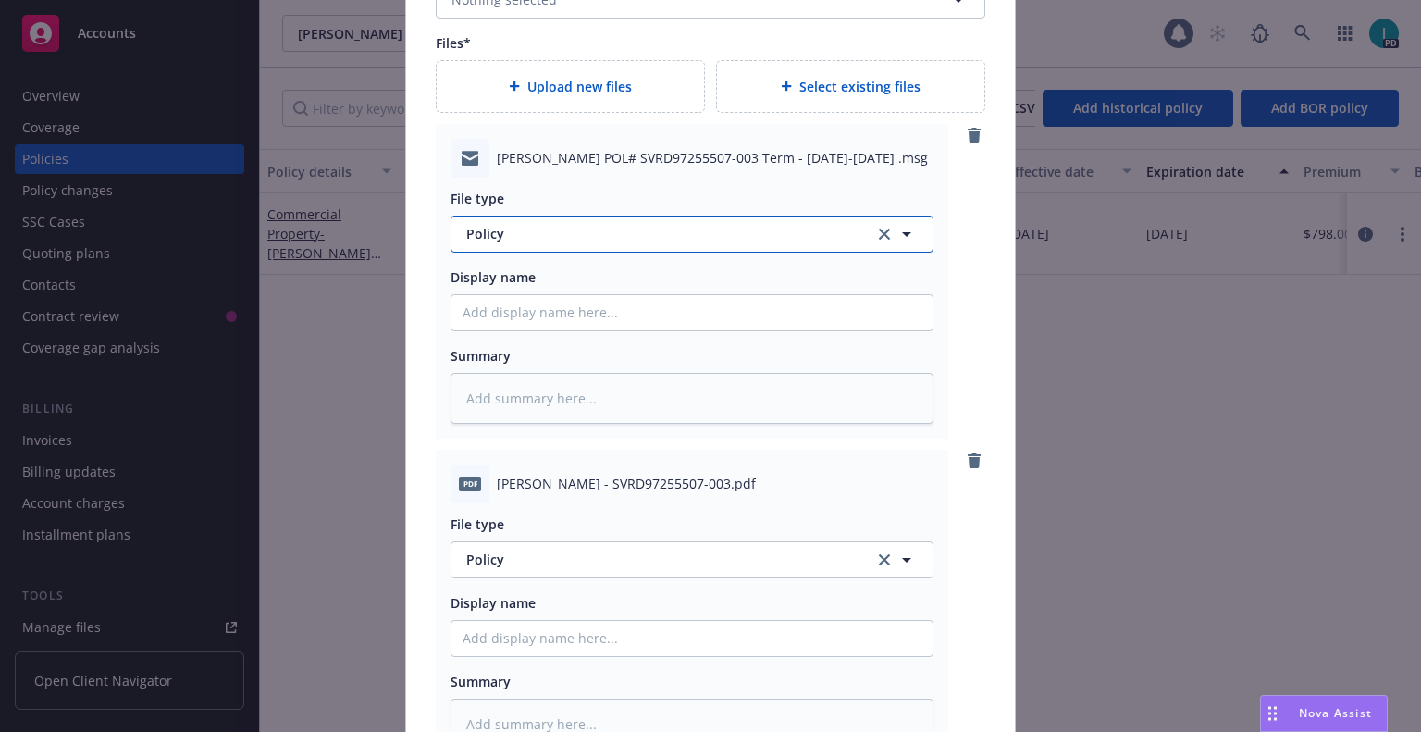
click at [605, 242] on span "Policy" at bounding box center [659, 233] width 387 height 19
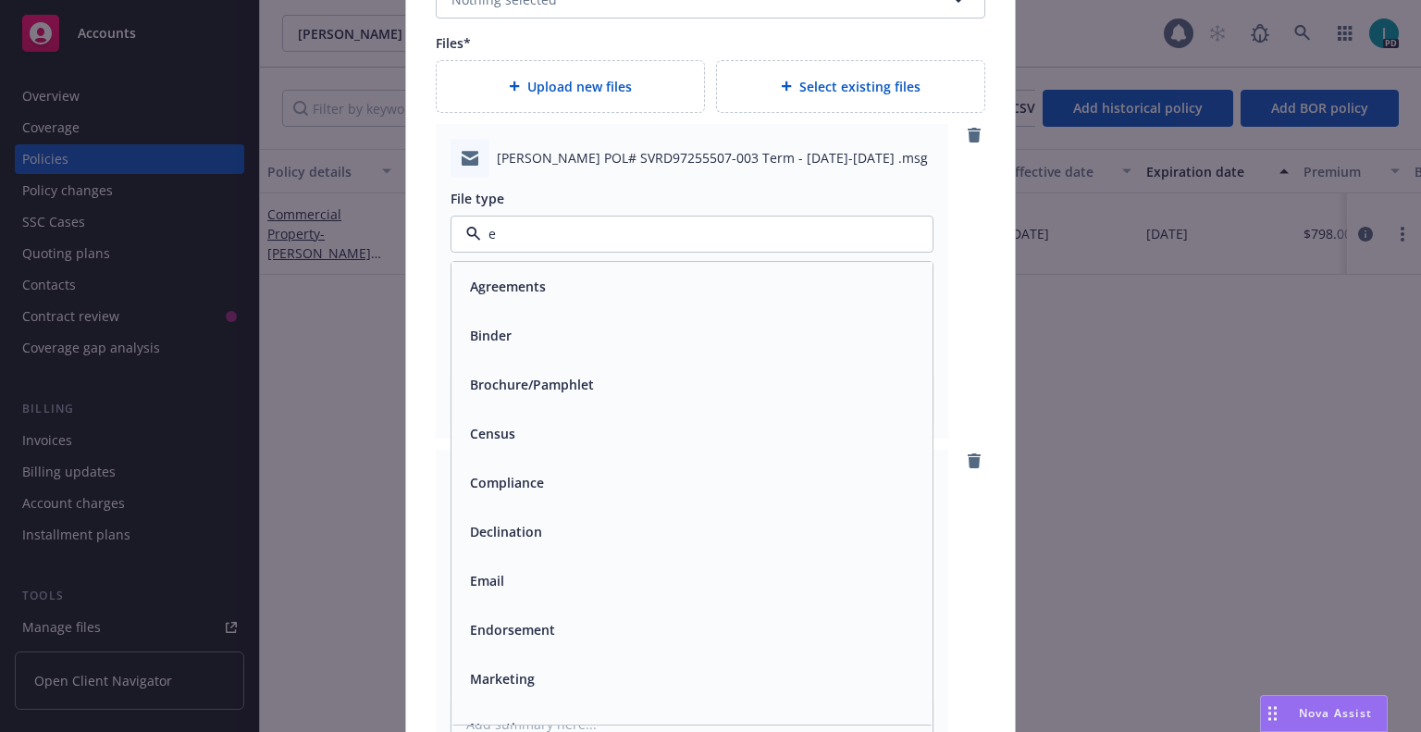
type input "em"
click at [519, 333] on div "Email" at bounding box center [692, 334] width 459 height 27
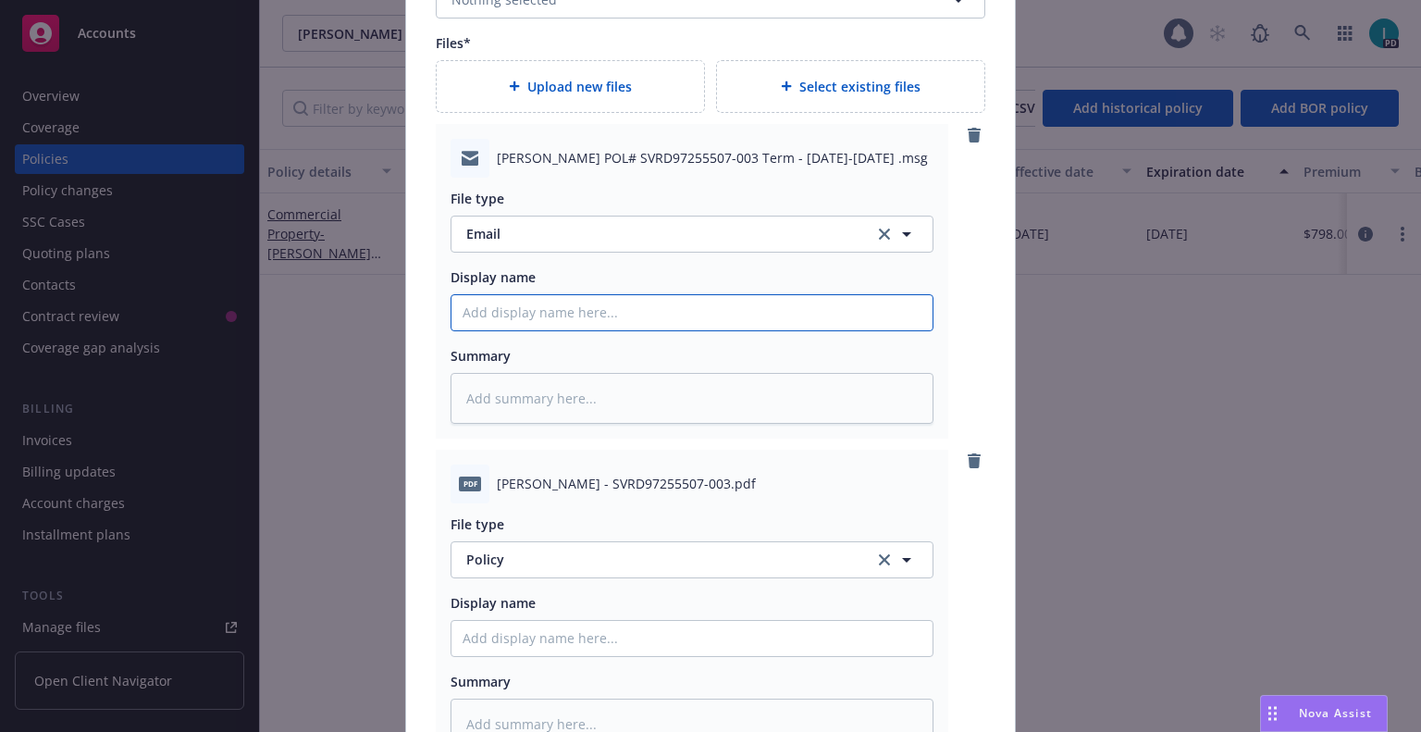
click at [547, 321] on input "Policy display name" at bounding box center [692, 312] width 481 height 35
type textarea "x"
type input "2"
type textarea "x"
type input "25"
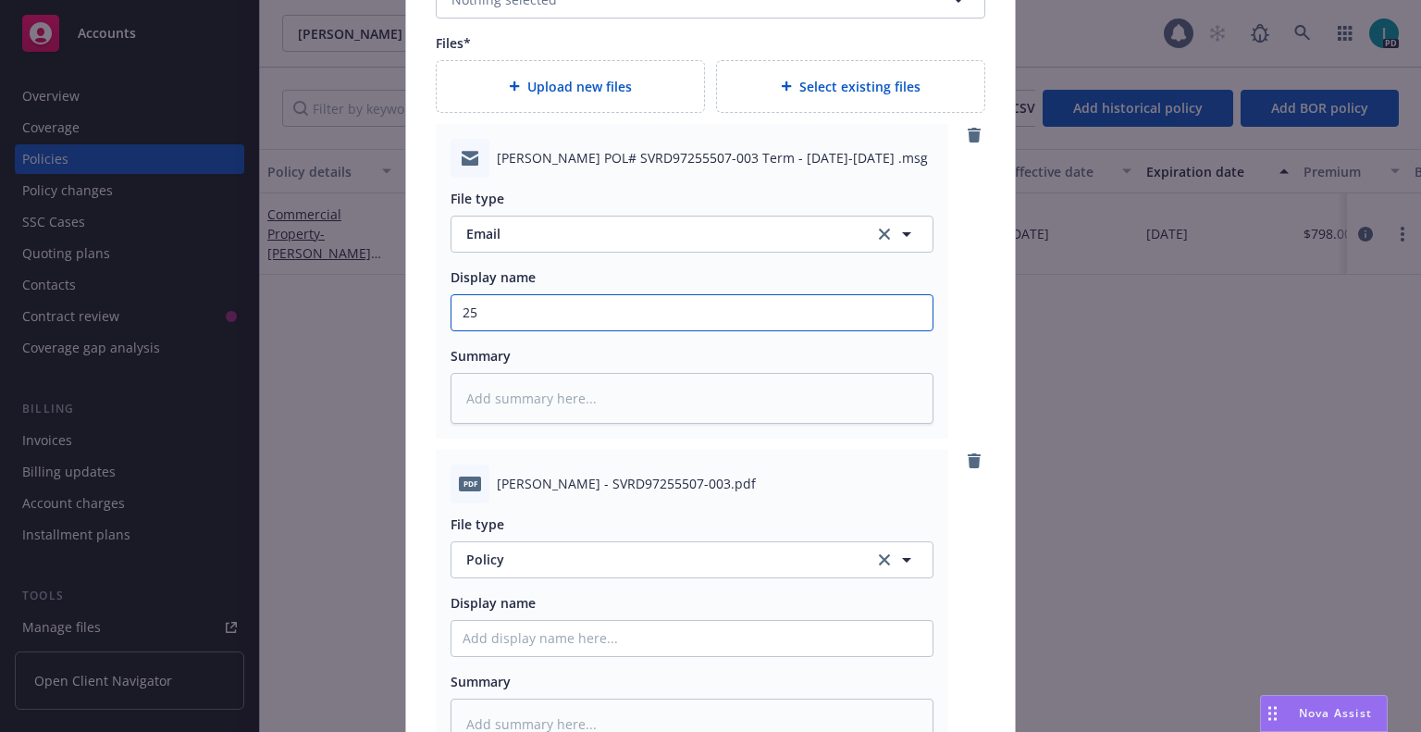
type textarea "x"
type input "25"
type textarea "x"
type input "25 SMP ABC Renewal Package"
drag, startPoint x: 533, startPoint y: 314, endPoint x: 320, endPoint y: 335, distance: 213.9
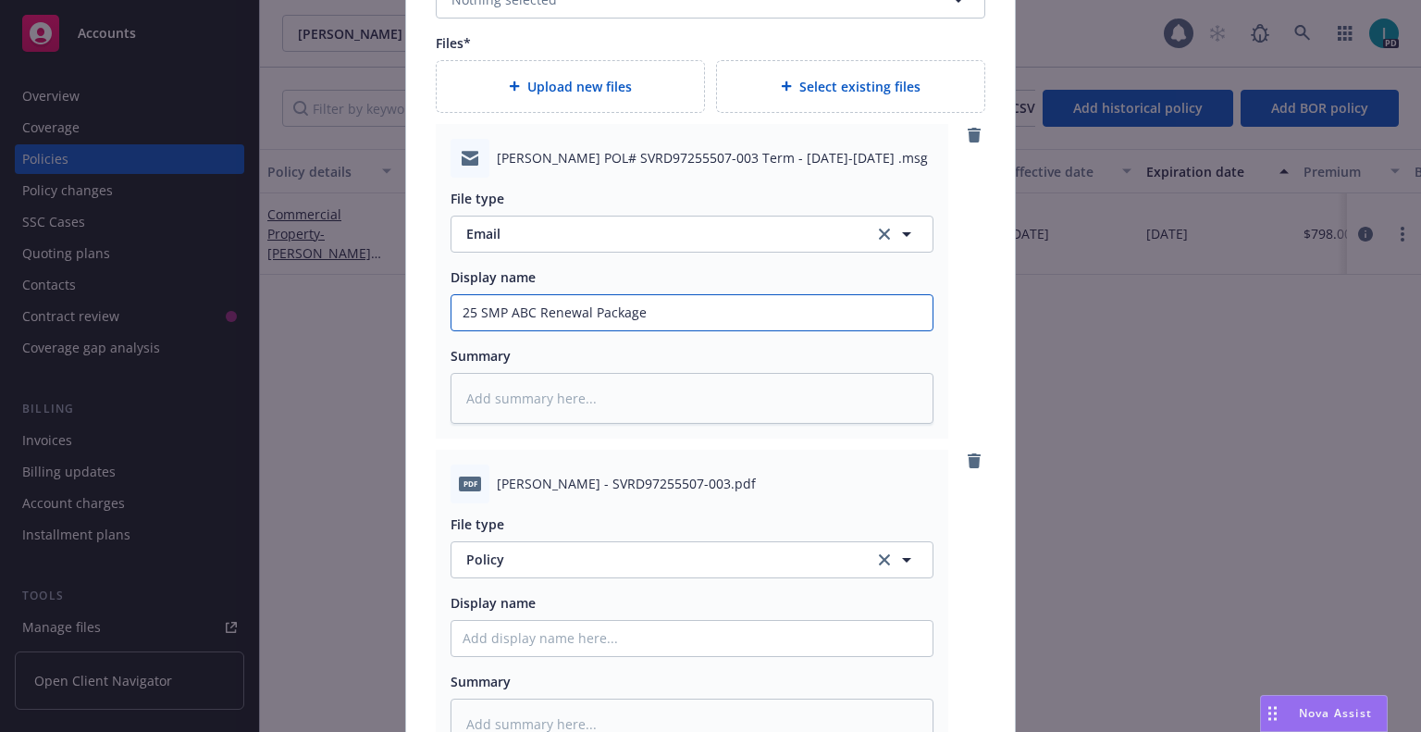
click at [320, 335] on div "Create renewal policy with incumbent Policy number* SVRD97255507-003 Policy num…" at bounding box center [710, 366] width 1421 height 732
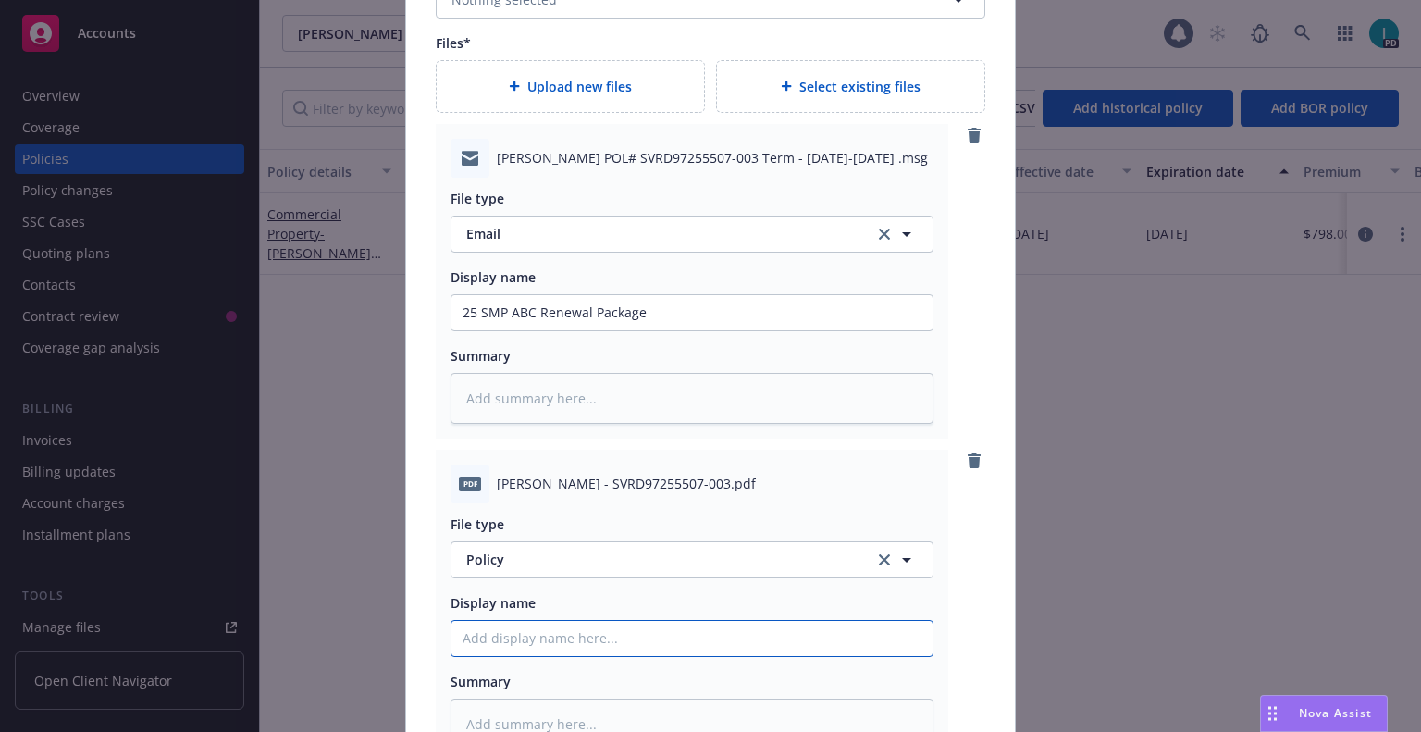
click at [593, 330] on input "Policy display name" at bounding box center [692, 312] width 481 height 35
paste input "25 SMP ABC"
type textarea "x"
type input "25 SMP ABC Policy"
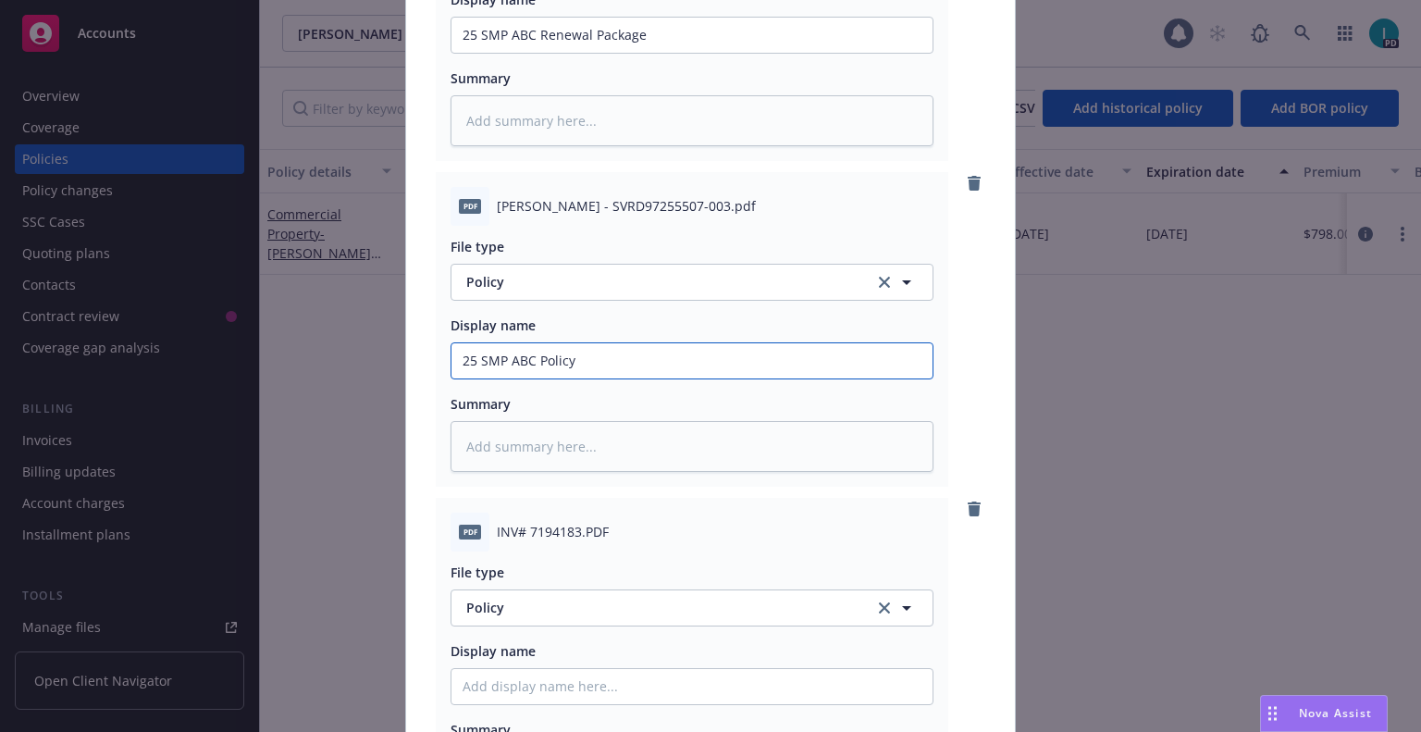
scroll to position [2591, 0]
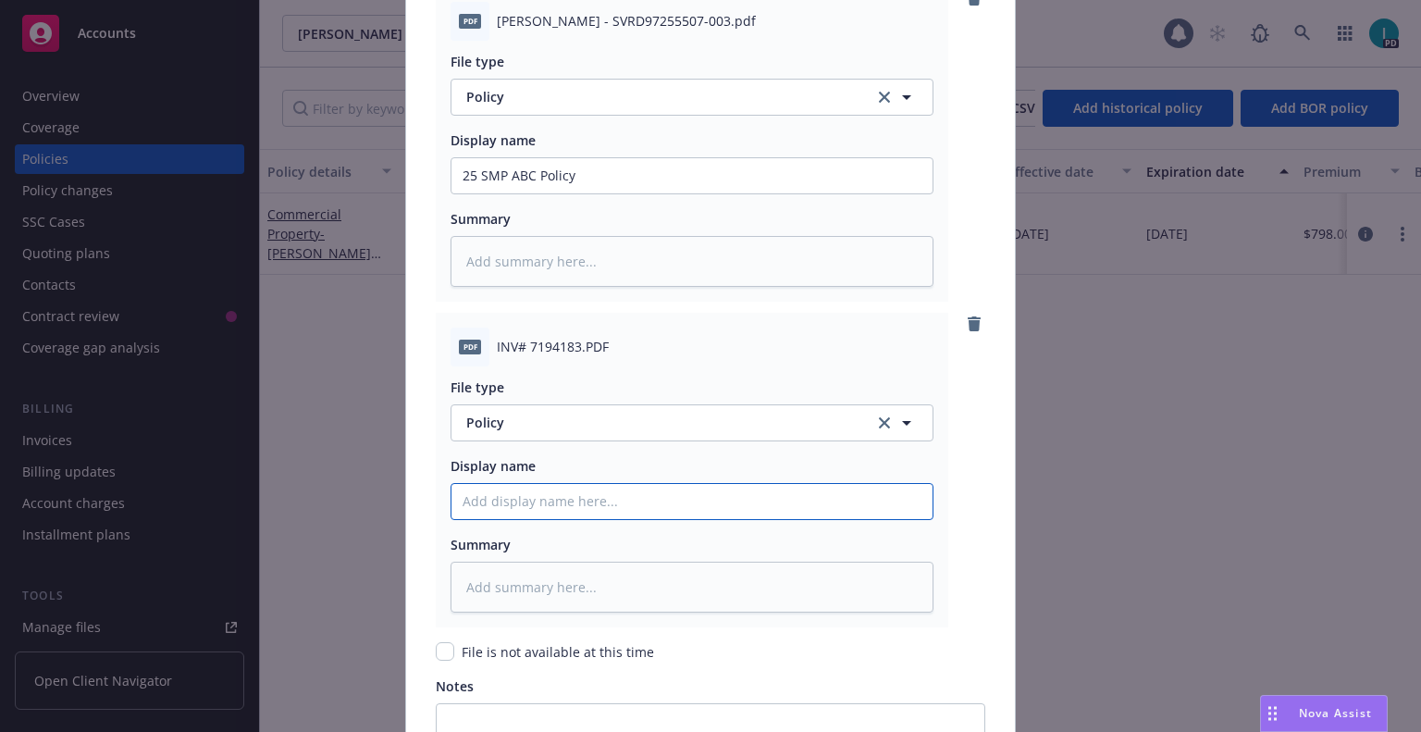
paste input "25 SMP ABC"
type textarea "x"
type input "25 SMP ABC Invoice"
type textarea "x"
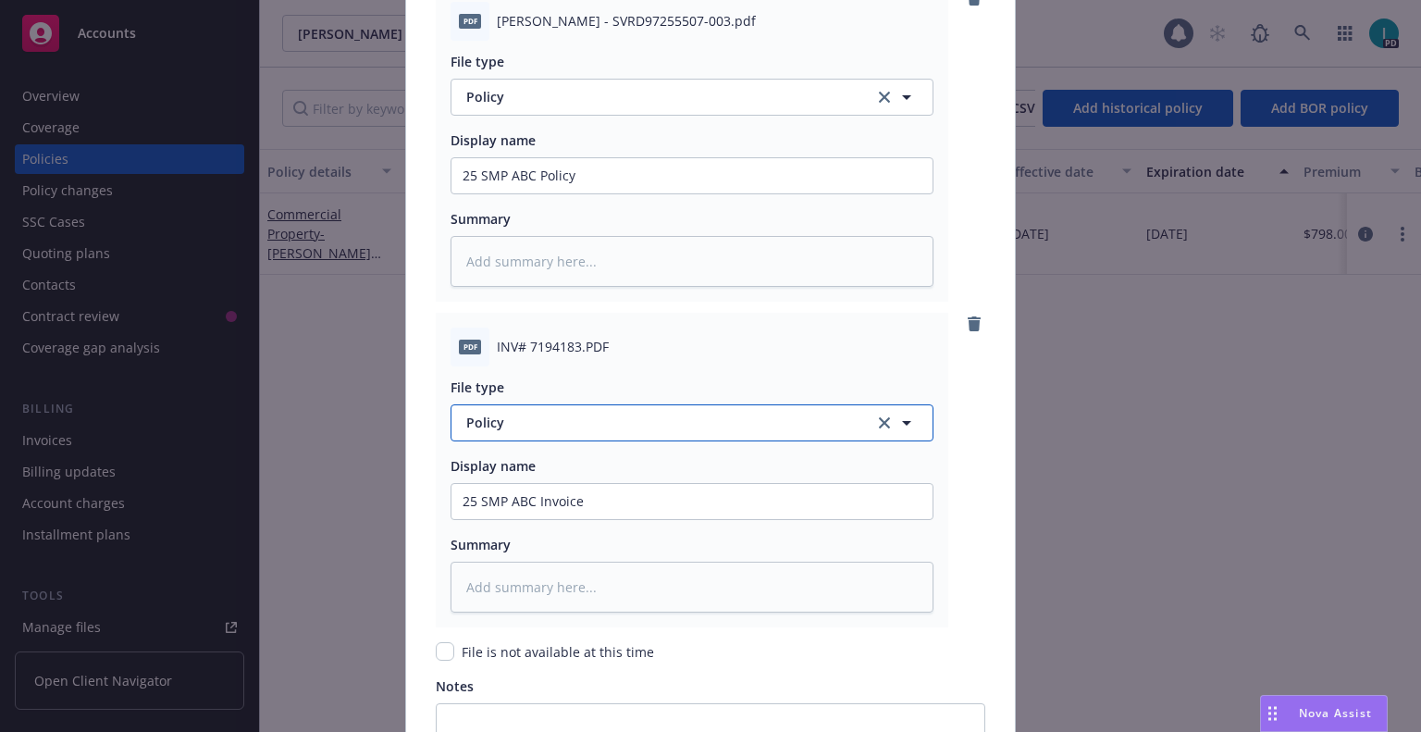
click at [584, 432] on span "Policy" at bounding box center [659, 422] width 387 height 19
type input "inv"
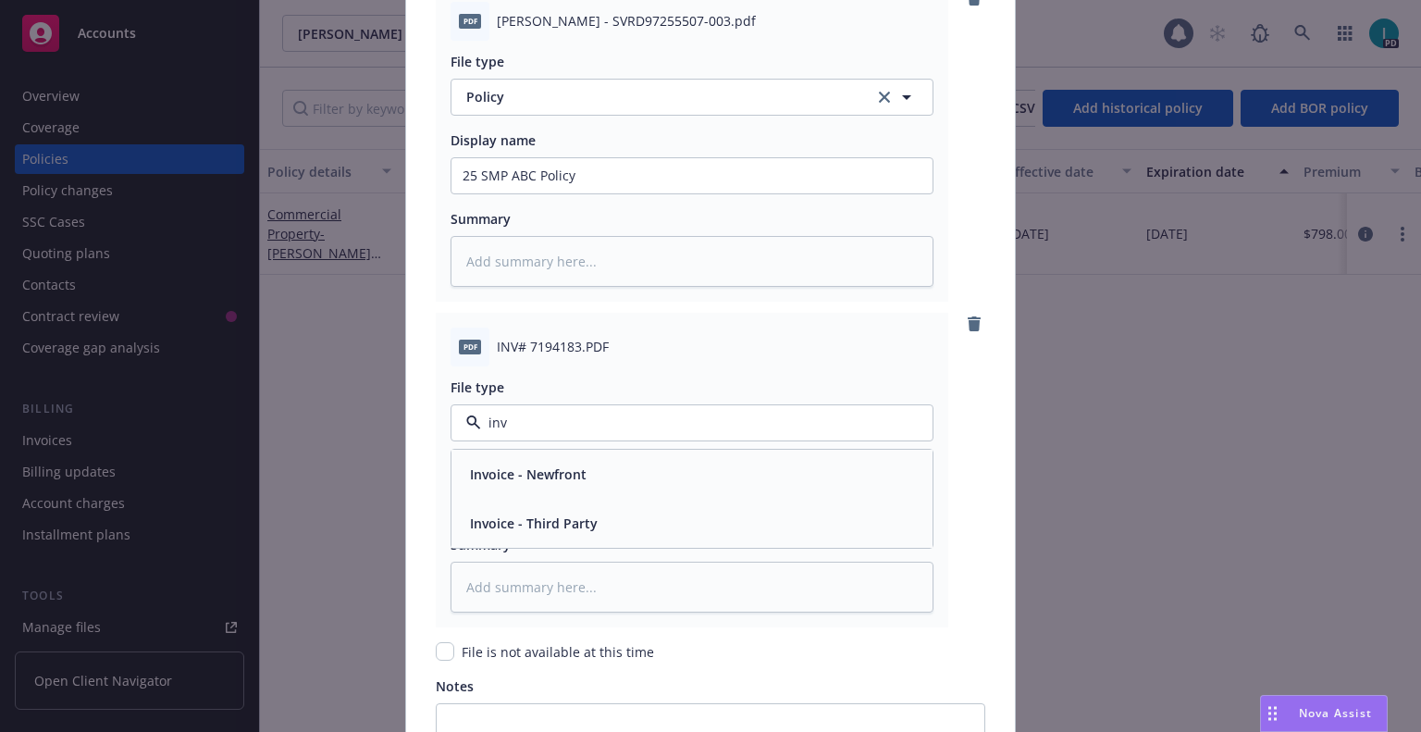
click at [588, 525] on span "Invoice - Third Party" at bounding box center [534, 523] width 128 height 19
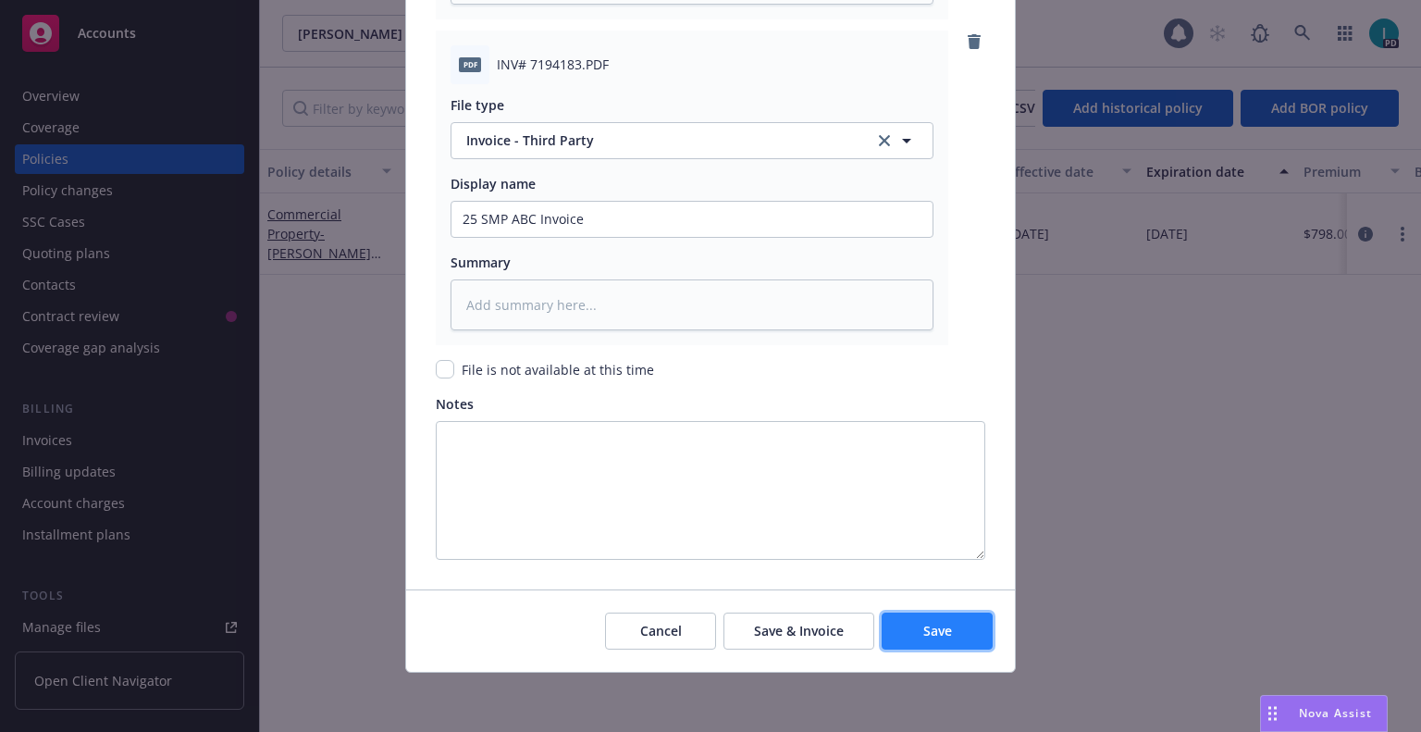
click at [936, 620] on button "Save" at bounding box center [937, 631] width 111 height 37
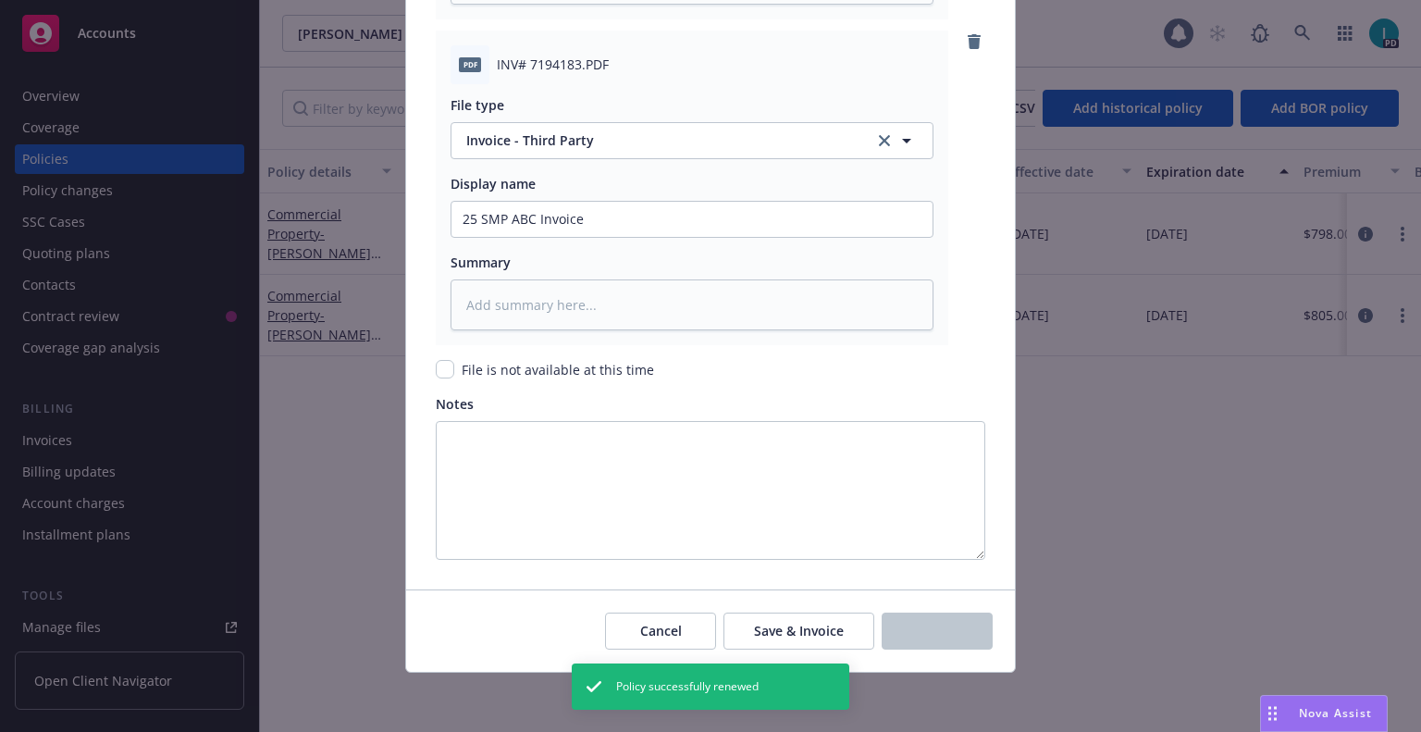
type textarea "x"
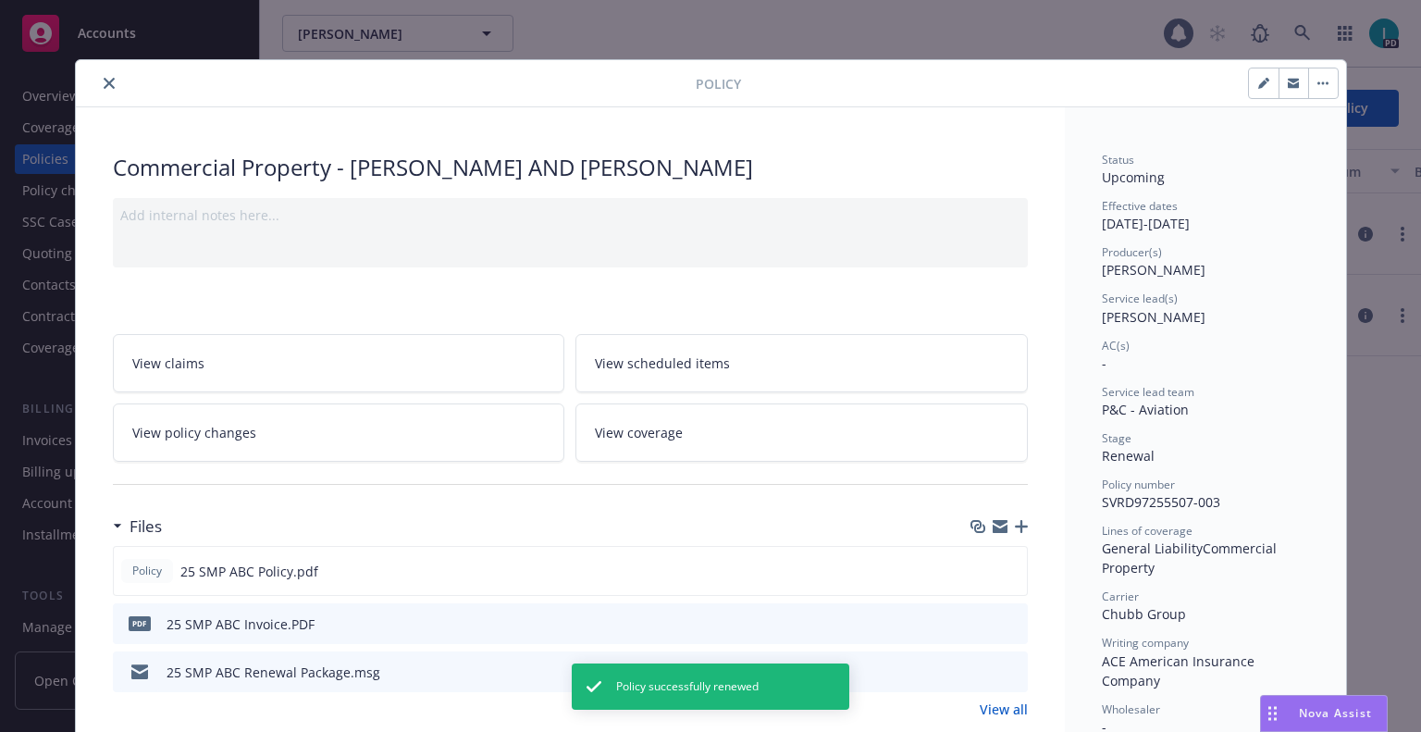
click at [1279, 88] on button "button" at bounding box center [1294, 83] width 30 height 30
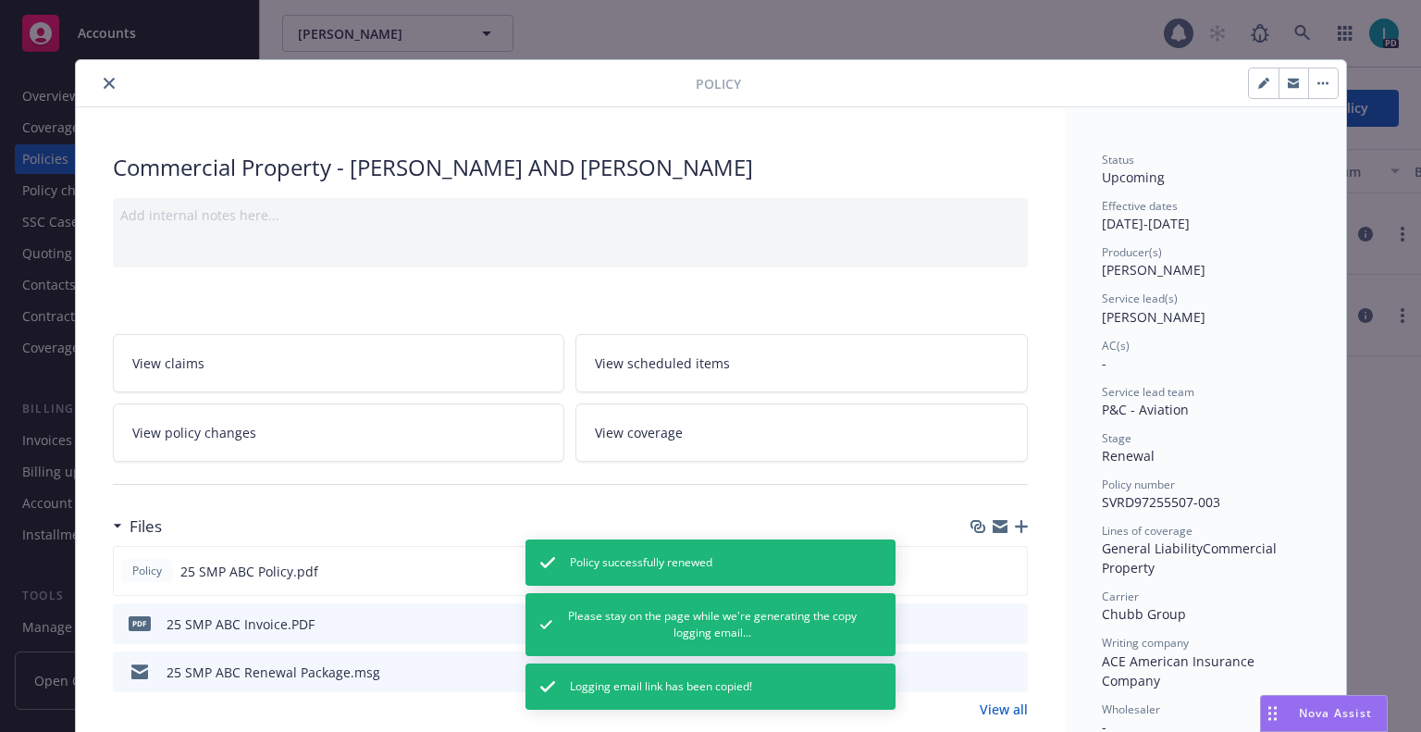
click at [108, 82] on button "close" at bounding box center [109, 83] width 22 height 22
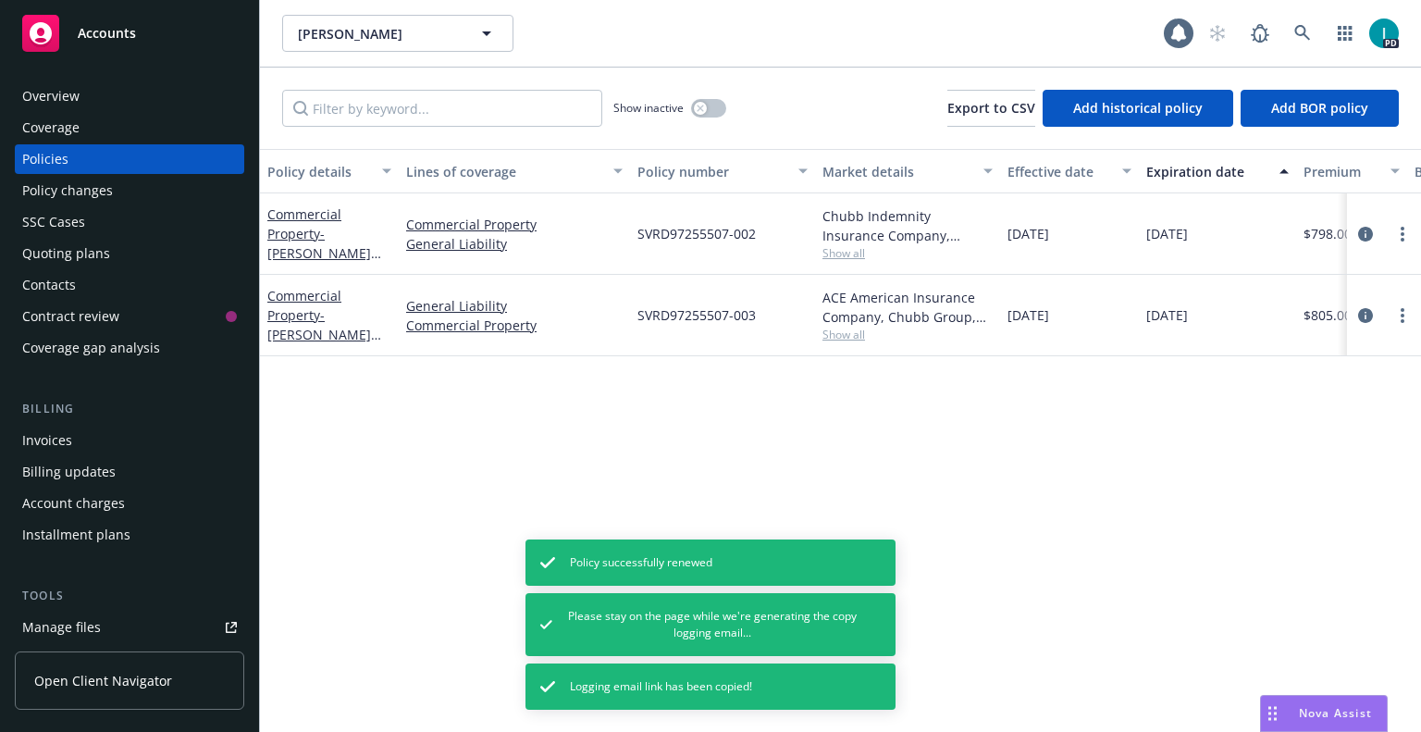
click at [95, 450] on div "Invoices" at bounding box center [129, 441] width 215 height 30
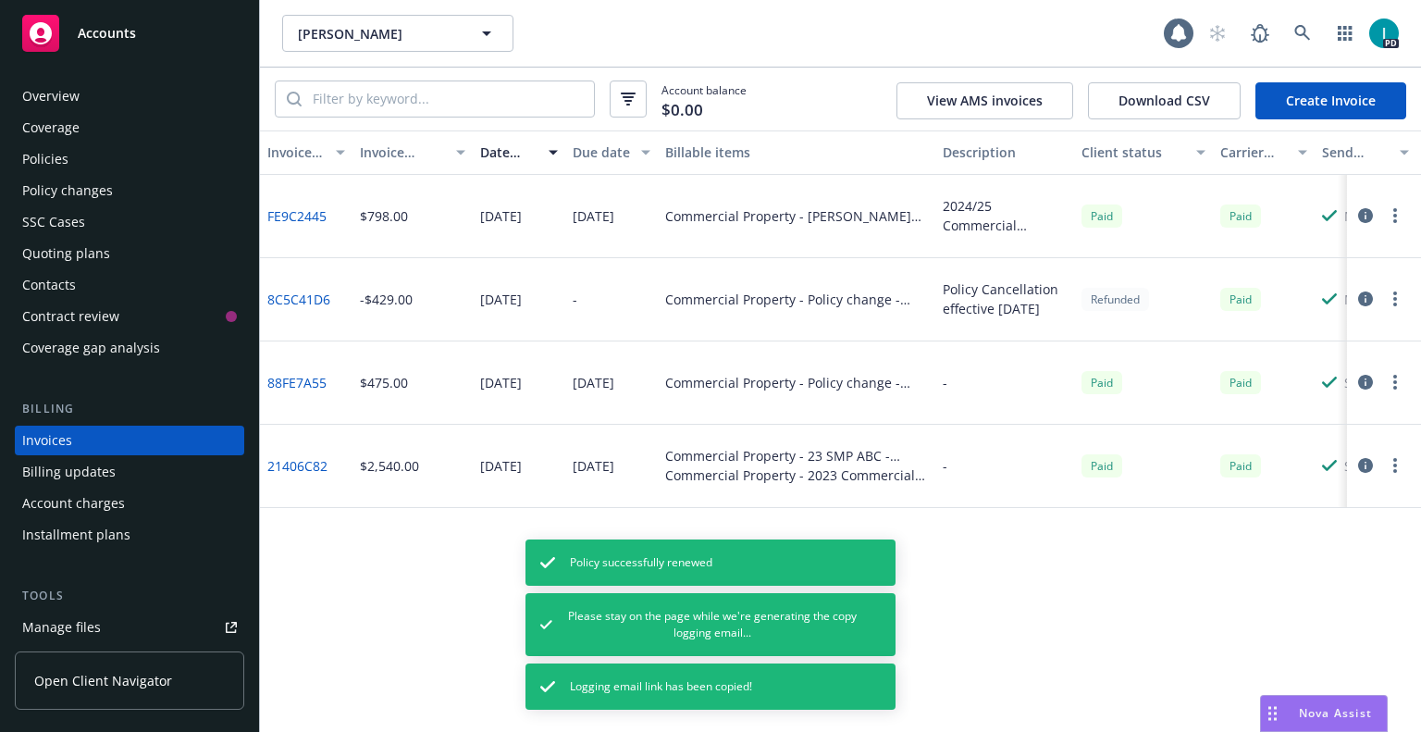
scroll to position [45, 0]
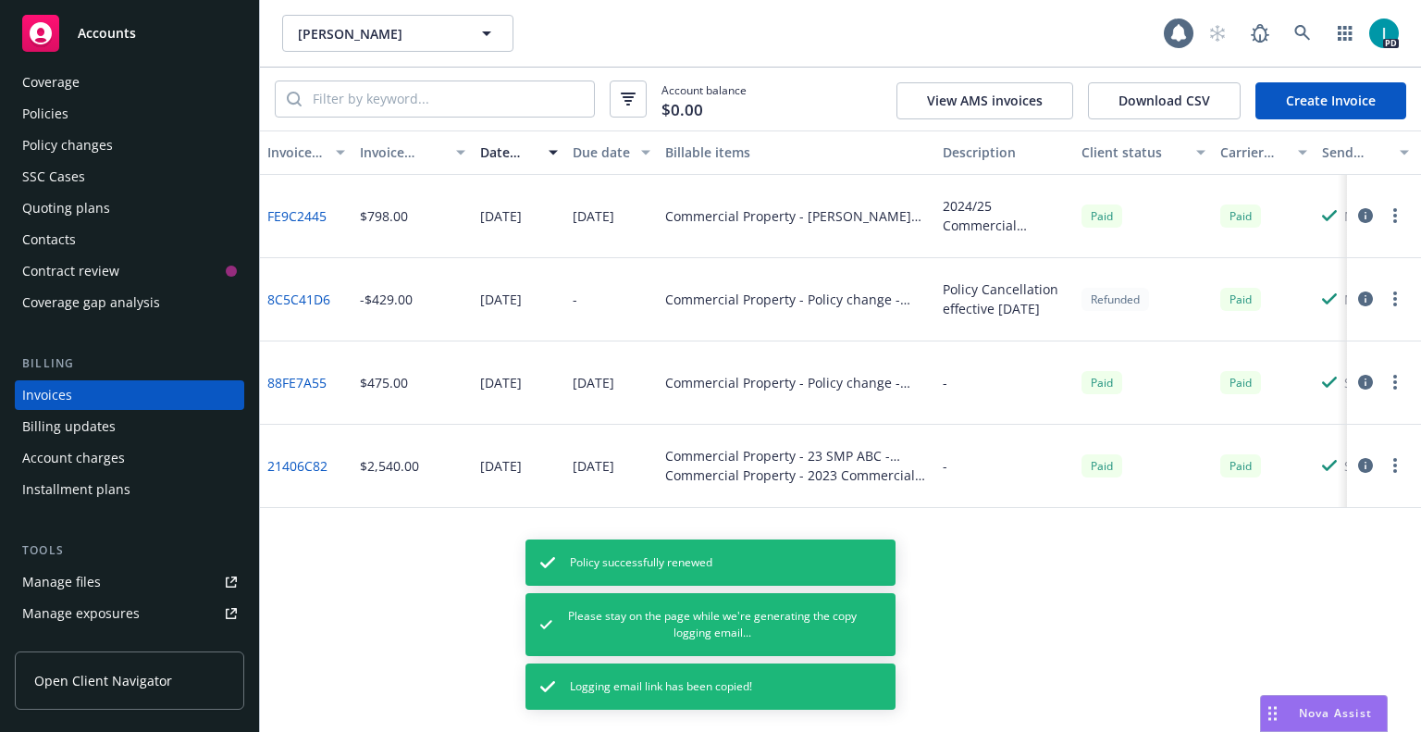
click at [1308, 99] on link "Create Invoice" at bounding box center [1331, 100] width 151 height 37
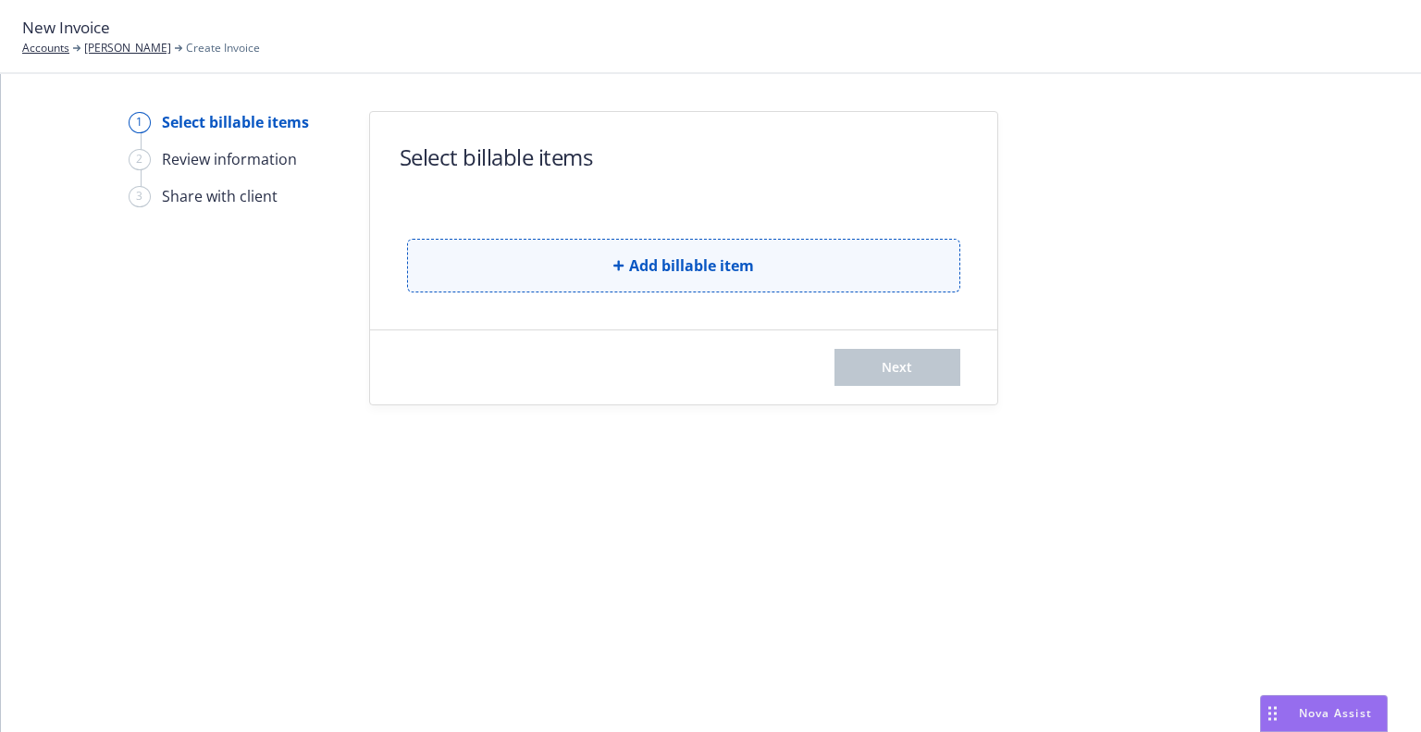
click at [663, 281] on button "Add billable item" at bounding box center [683, 266] width 553 height 54
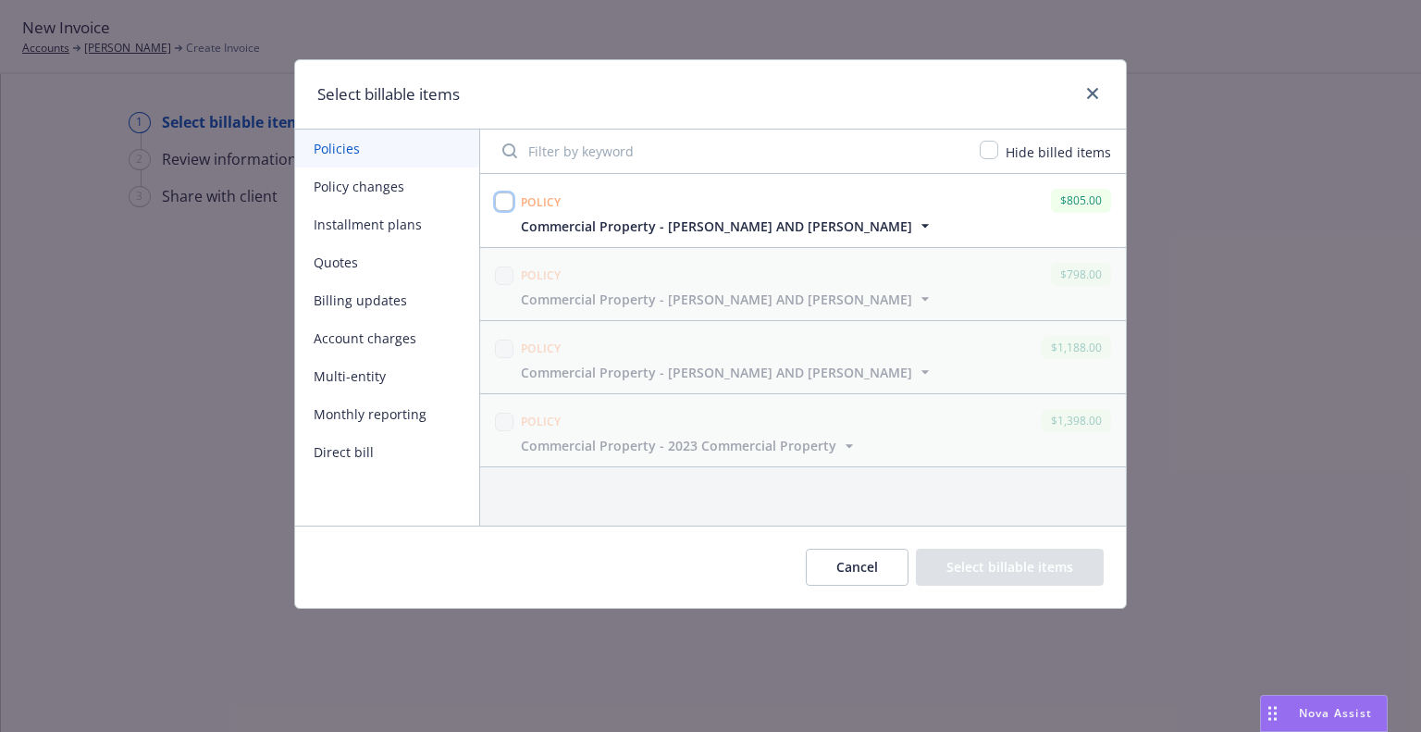
click at [513, 199] on input "checkbox" at bounding box center [504, 201] width 19 height 19
checkbox input "true"
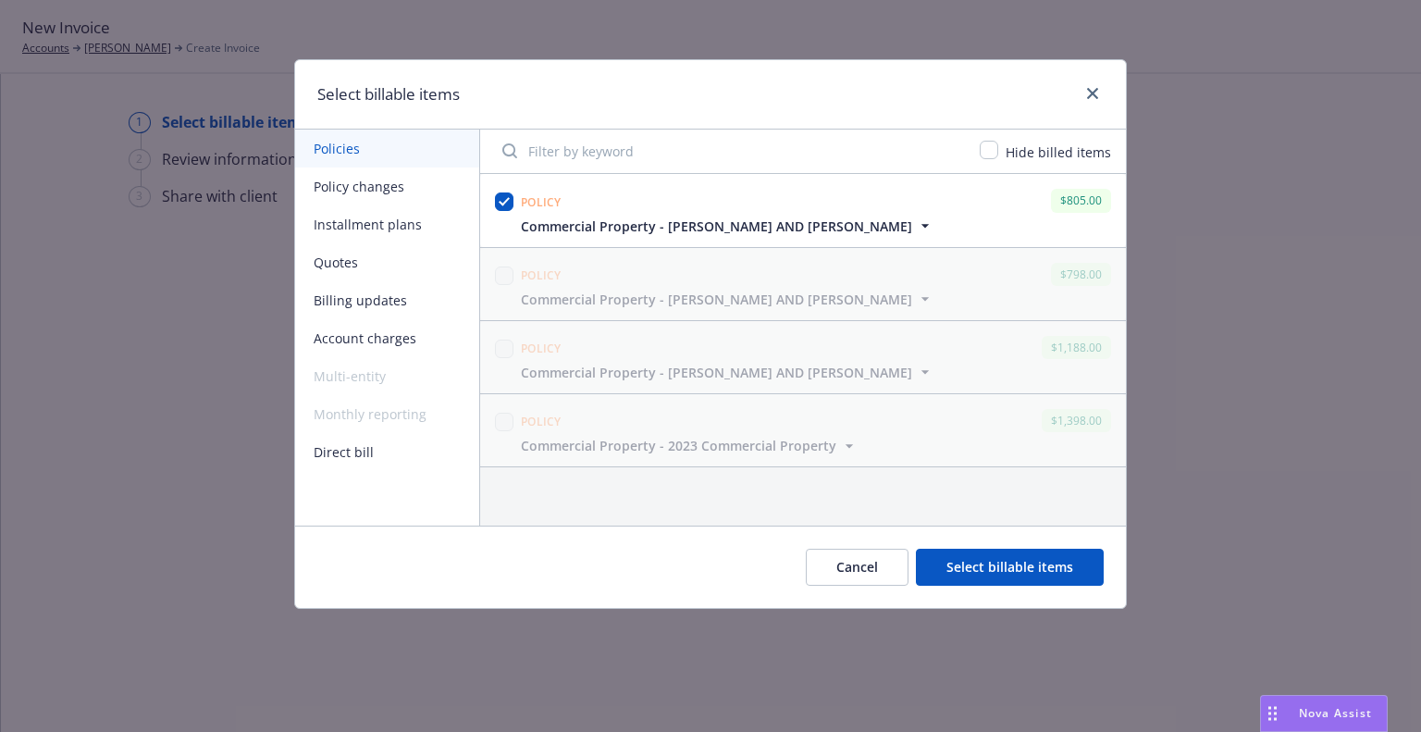
click at [1045, 559] on button "Select billable items" at bounding box center [1010, 567] width 188 height 37
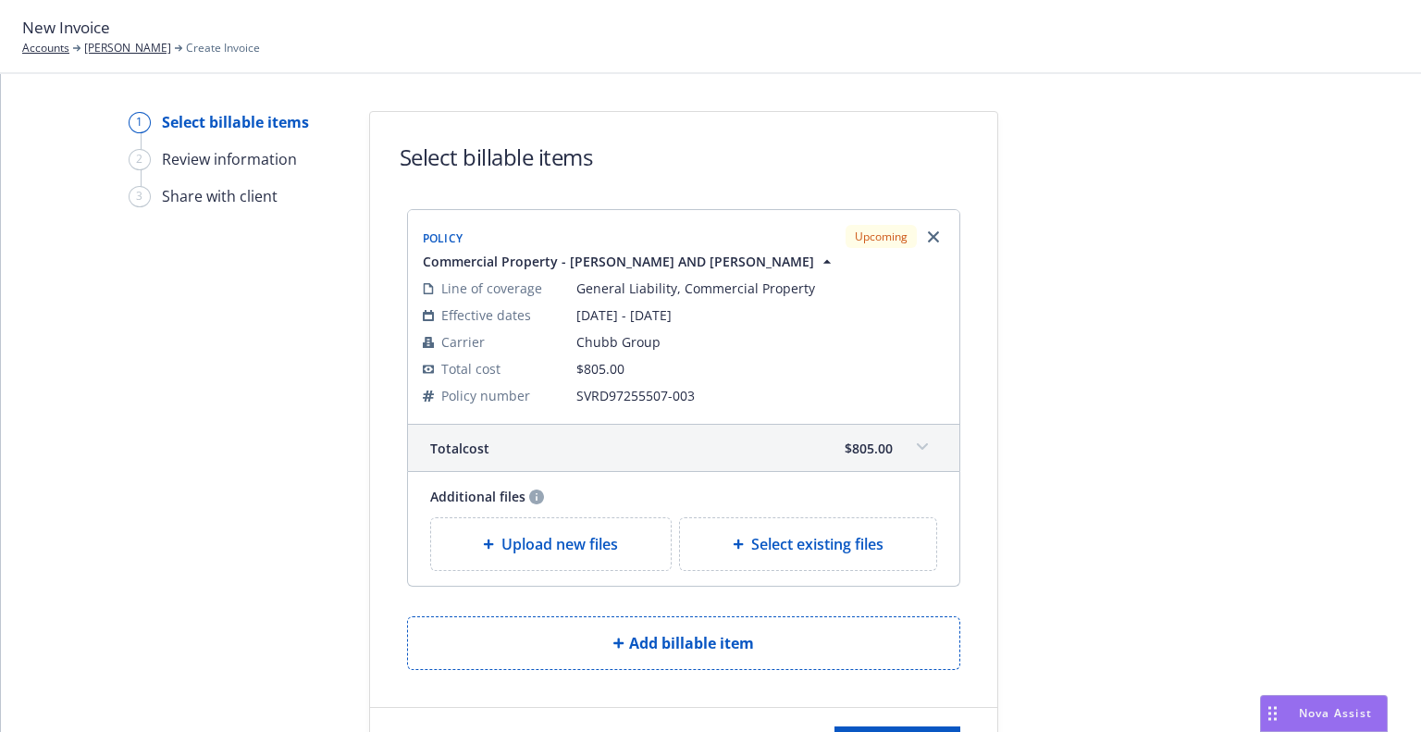
scroll to position [88, 0]
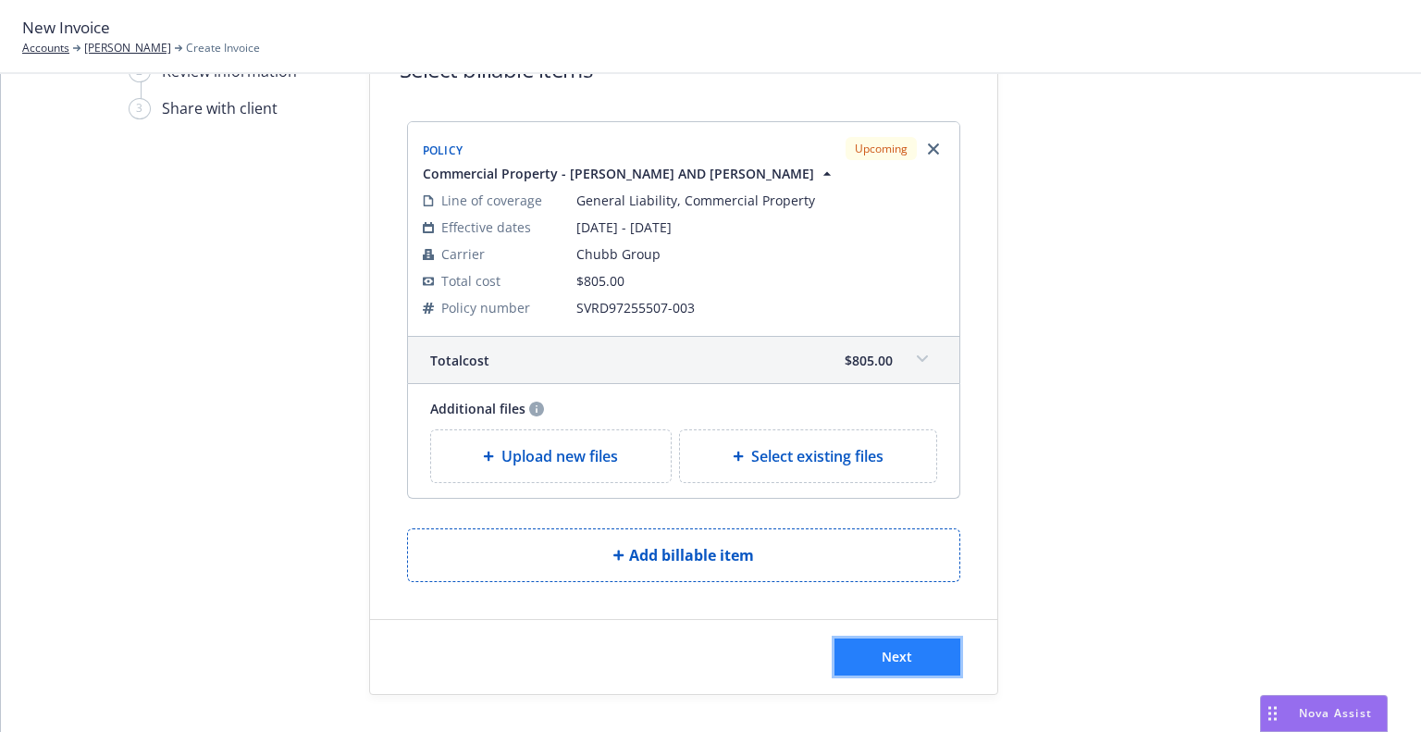
click at [904, 648] on span "Next" at bounding box center [897, 657] width 31 height 18
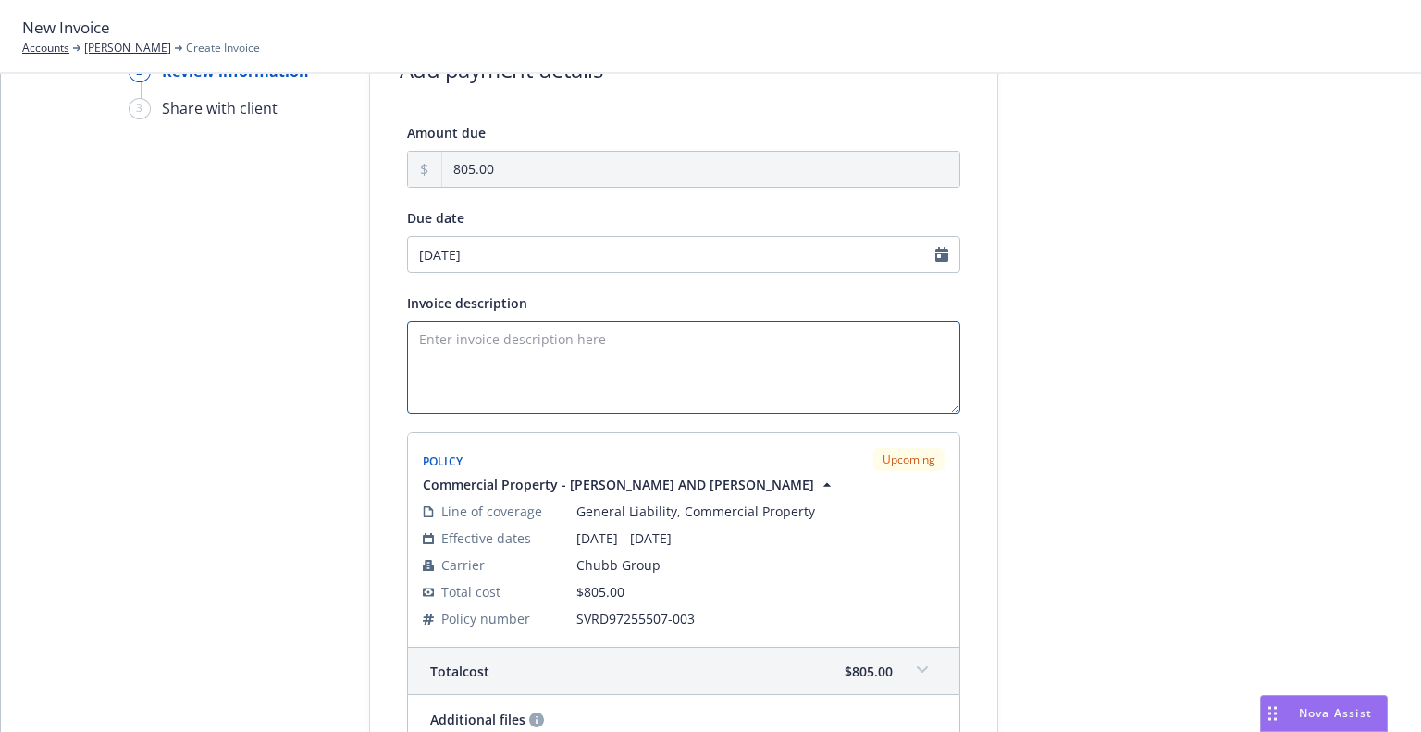
click at [536, 359] on textarea "Invoice description" at bounding box center [683, 367] width 553 height 93
paste textarea "John Carrion"
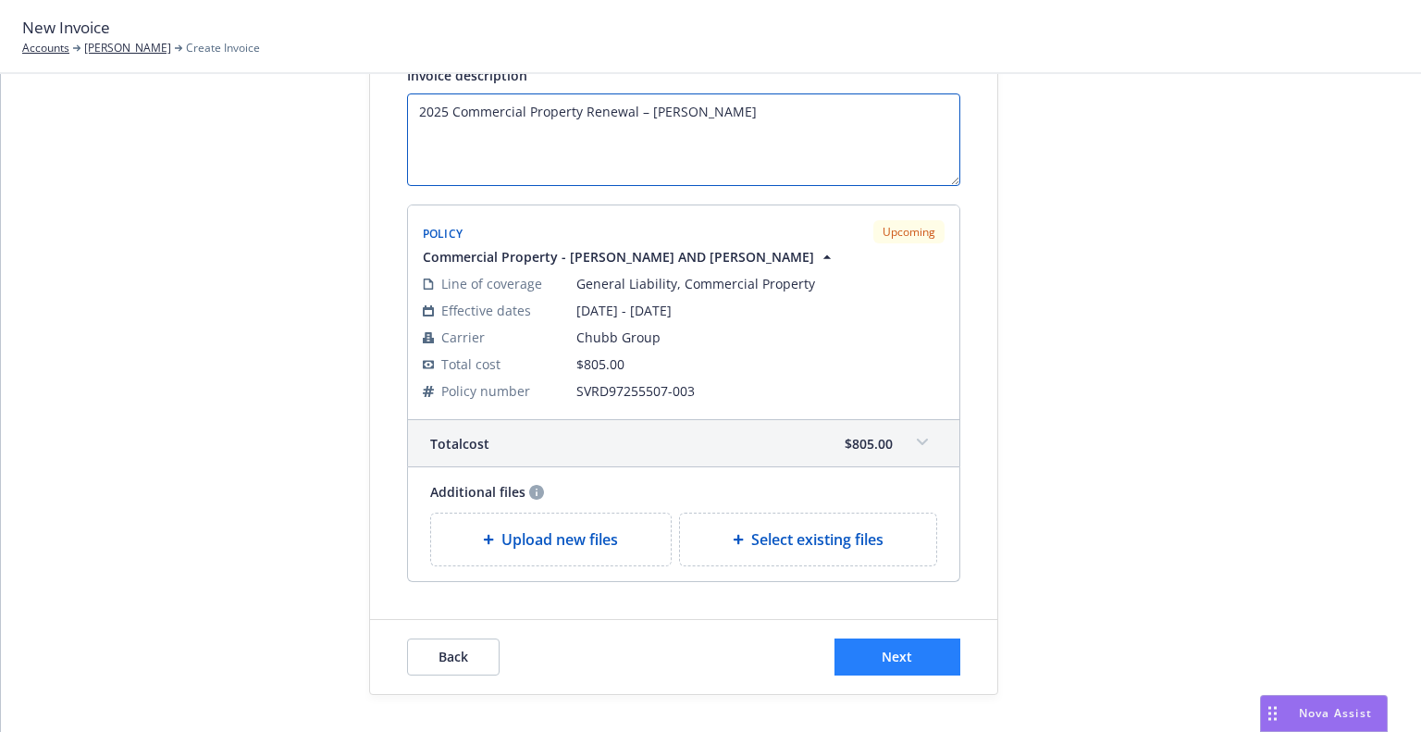
type textarea "2025 Commercial Property Renewal – John Carrion"
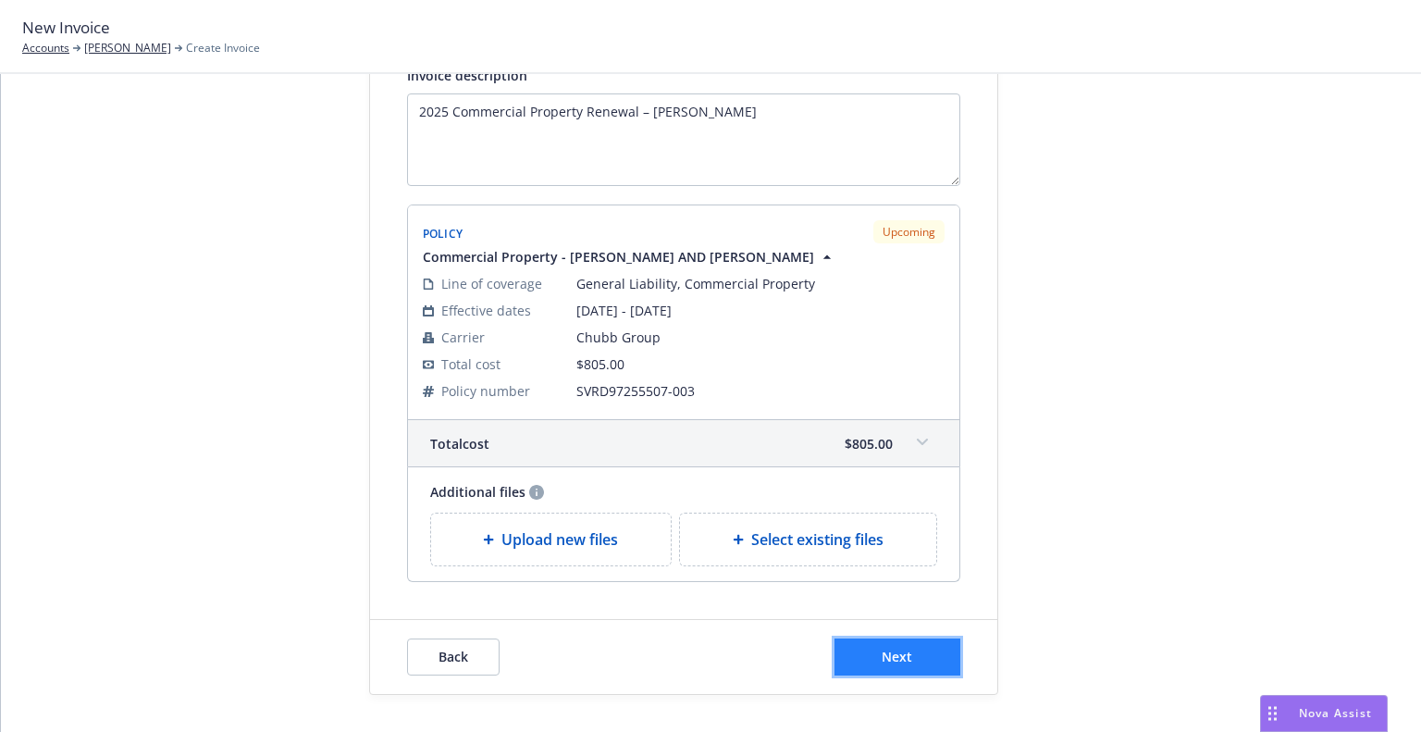
click at [869, 644] on button "Next" at bounding box center [898, 656] width 126 height 37
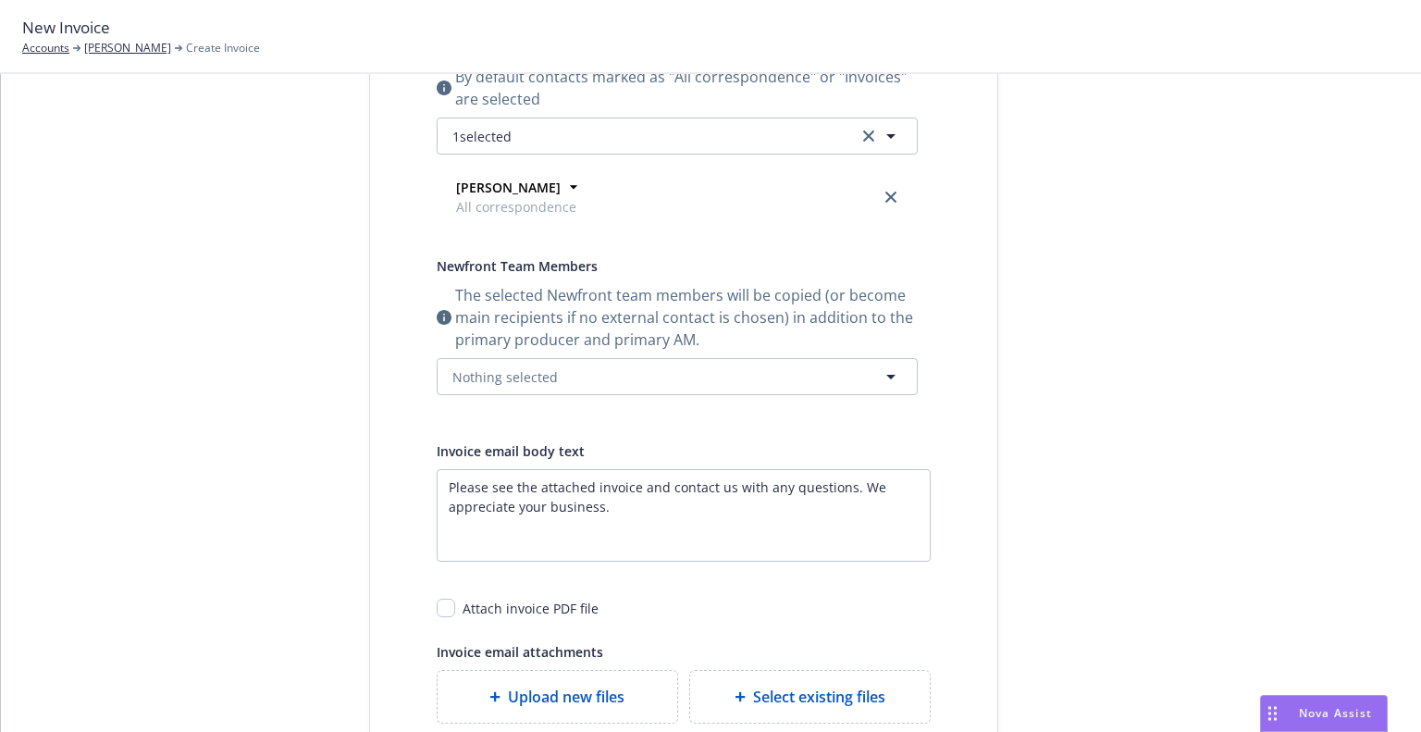
scroll to position [0, 0]
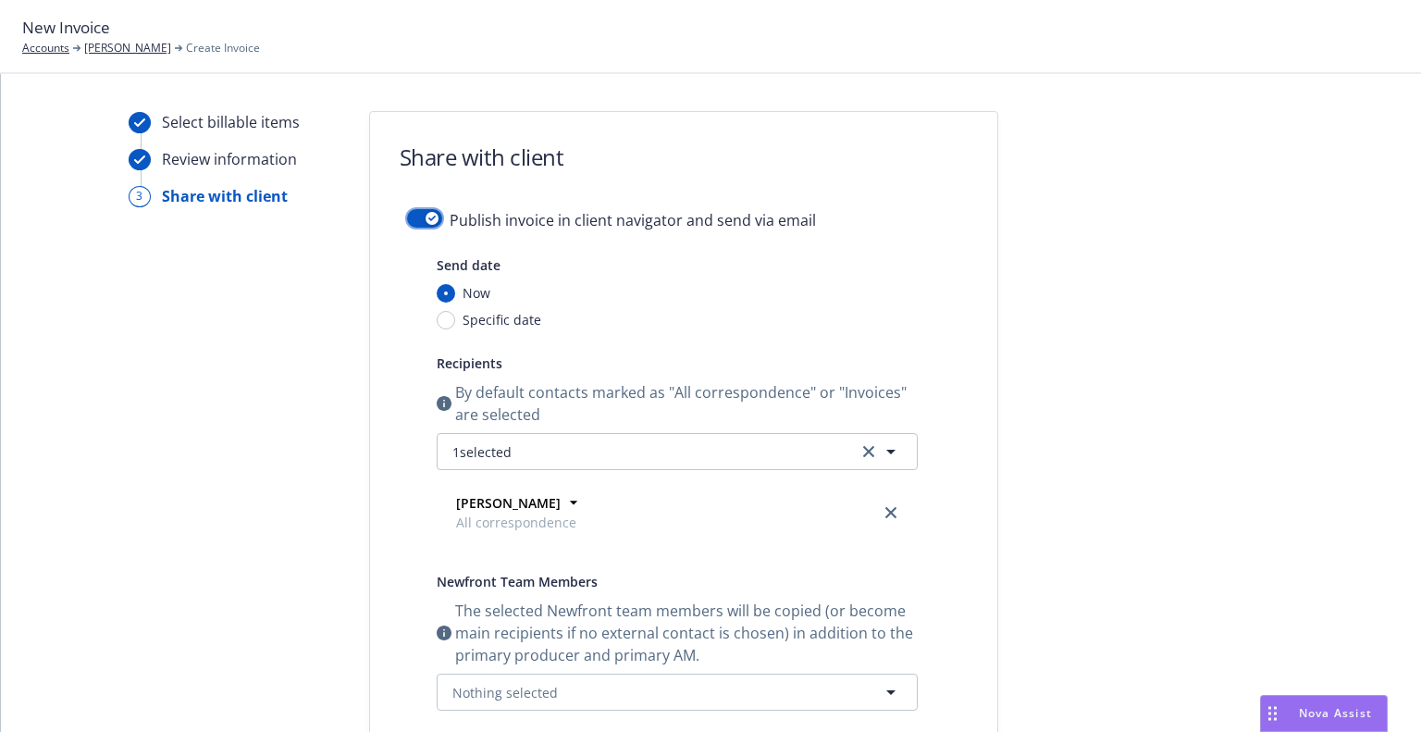
click at [409, 227] on button "button" at bounding box center [424, 218] width 35 height 19
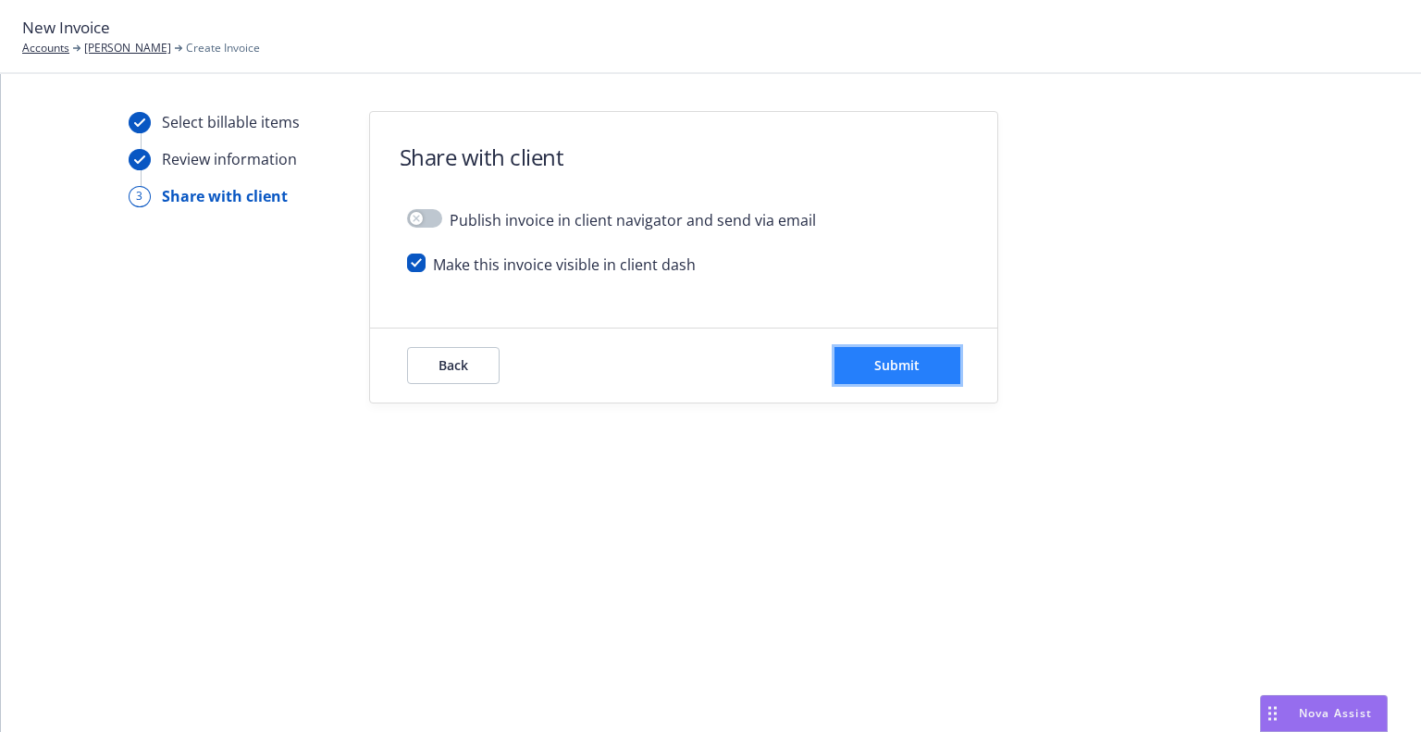
click at [904, 383] on button "Submit" at bounding box center [898, 365] width 126 height 37
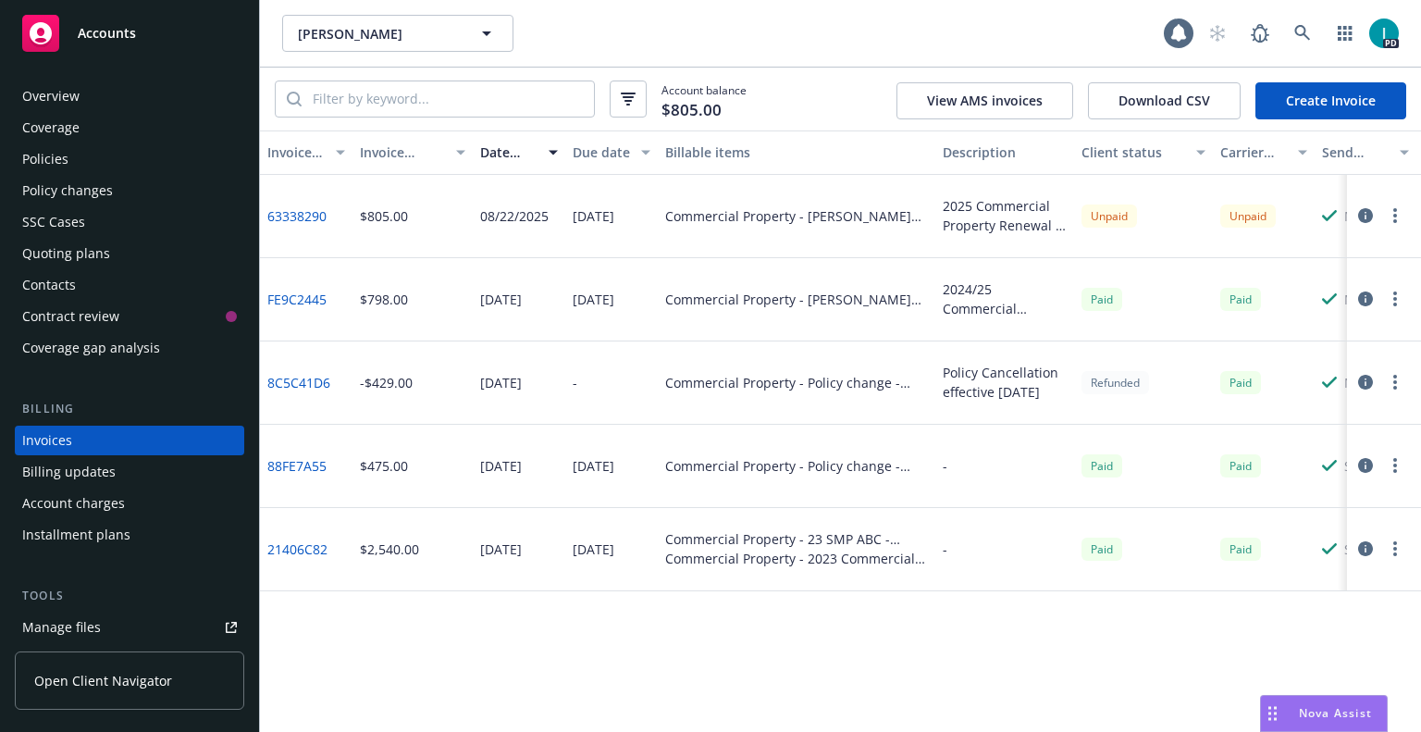
scroll to position [45, 0]
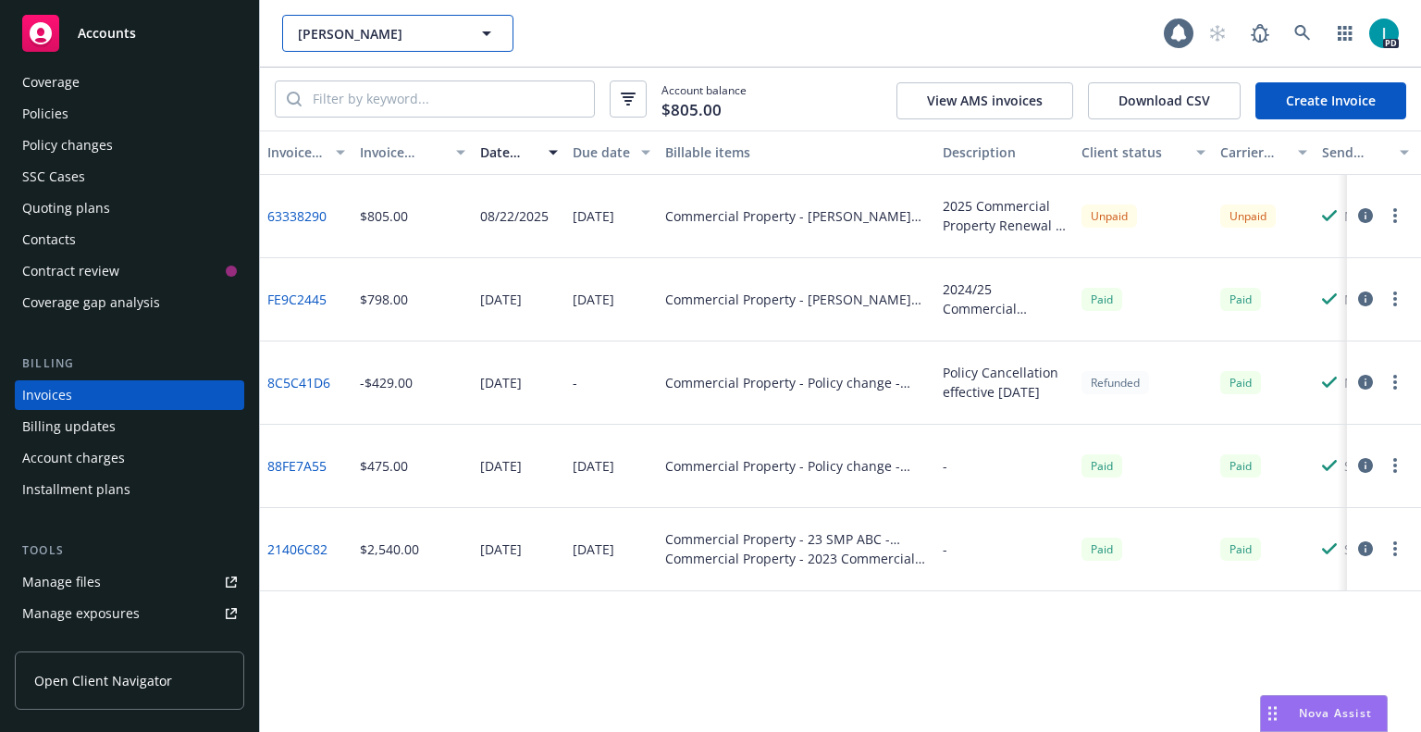
click at [341, 38] on span "[PERSON_NAME]" at bounding box center [378, 33] width 160 height 19
paste input "[PERSON_NAME]"
type input "[PERSON_NAME]"
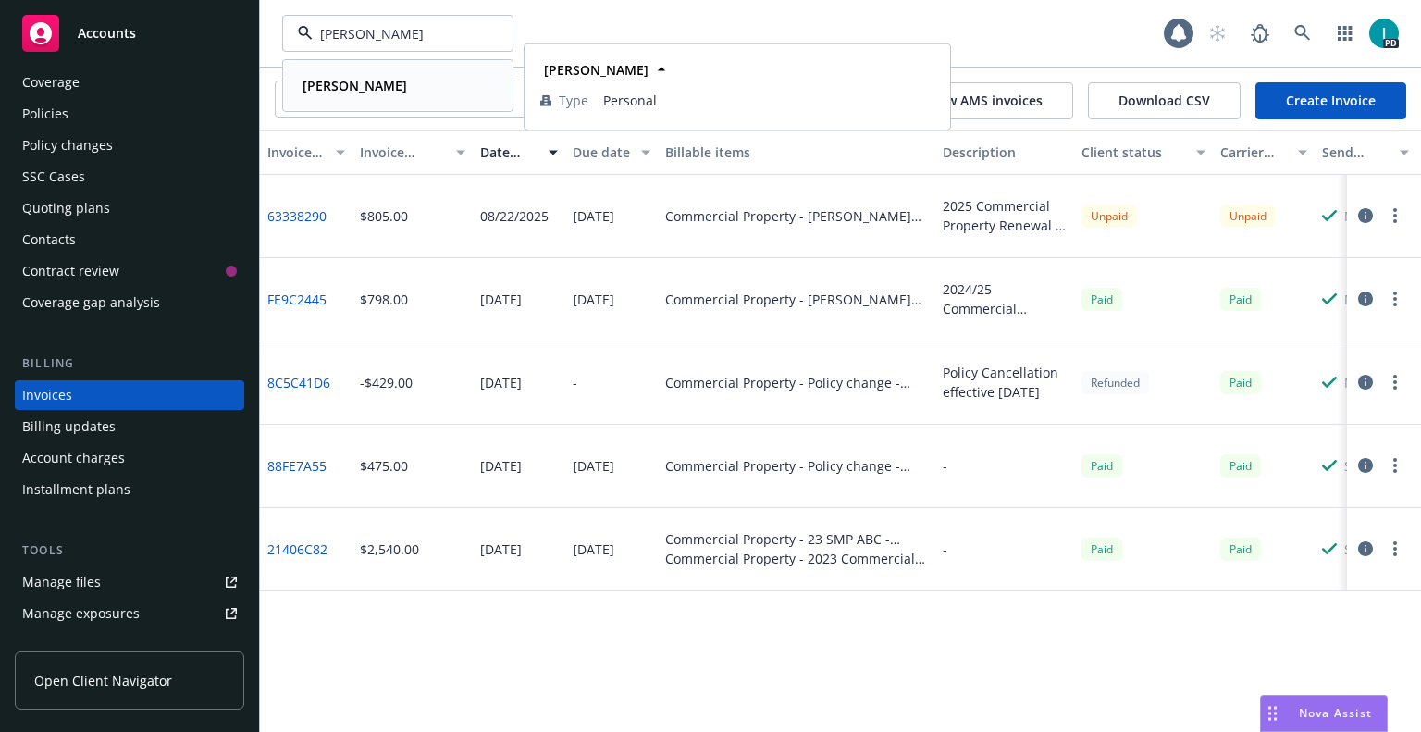
click at [365, 81] on strong "[PERSON_NAME]" at bounding box center [355, 86] width 105 height 18
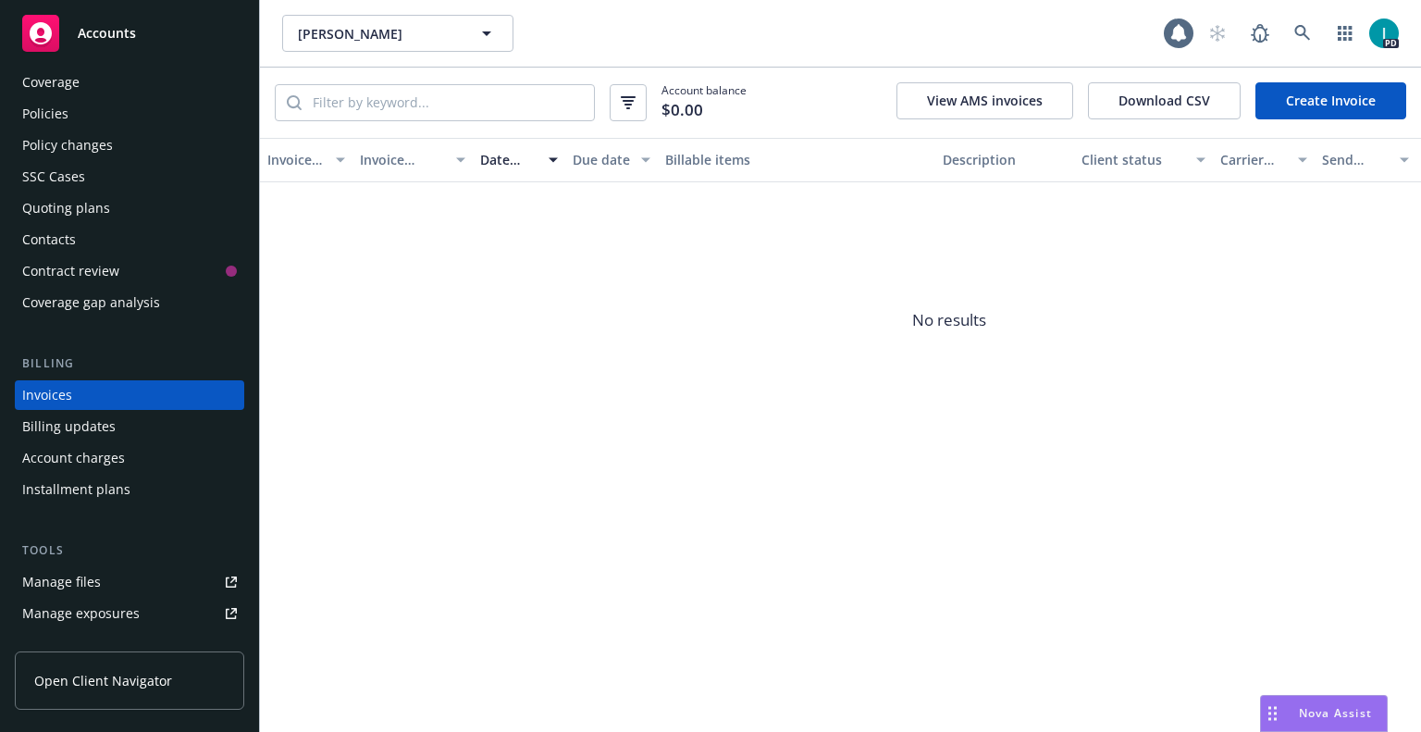
click at [81, 211] on div "Quoting plans" at bounding box center [66, 208] width 88 height 30
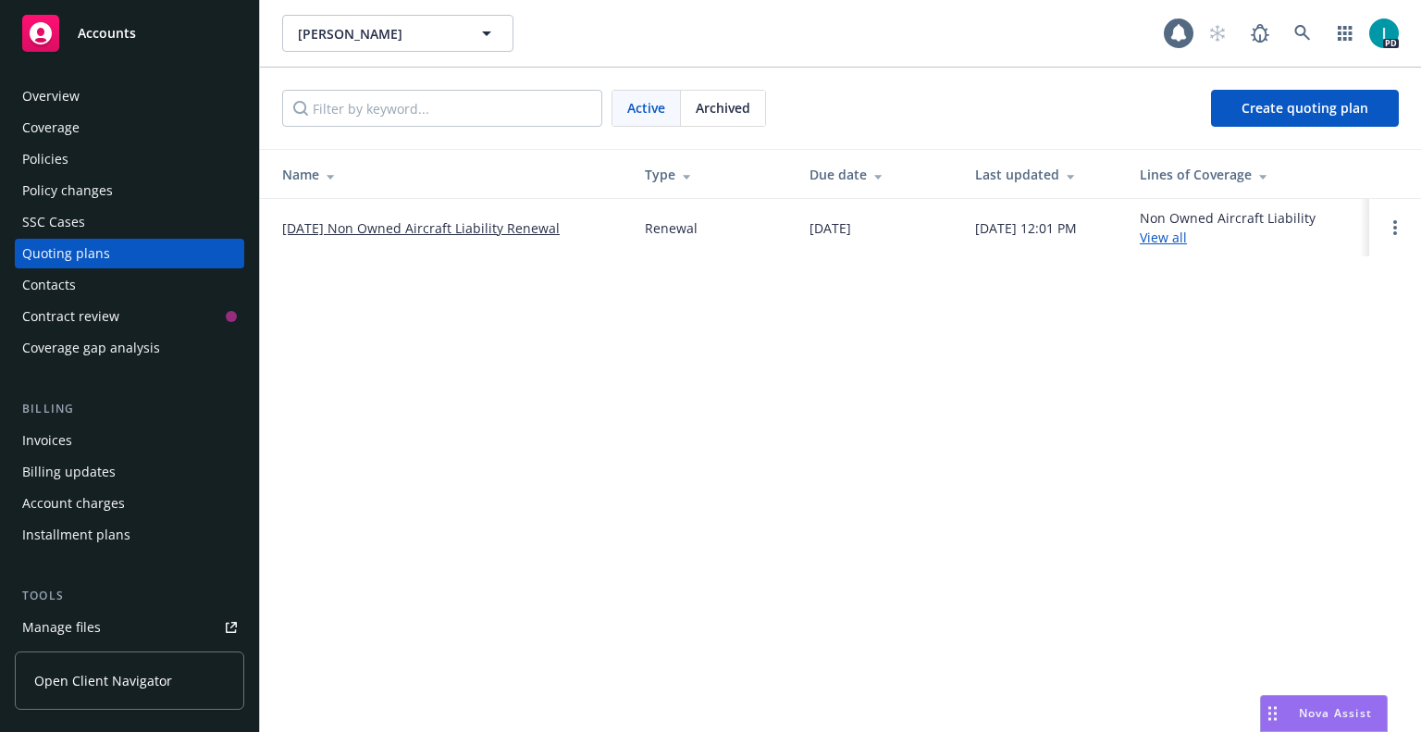
click at [1381, 216] on td at bounding box center [1395, 227] width 52 height 57
click at [1388, 228] on link "Open options" at bounding box center [1395, 228] width 22 height 22
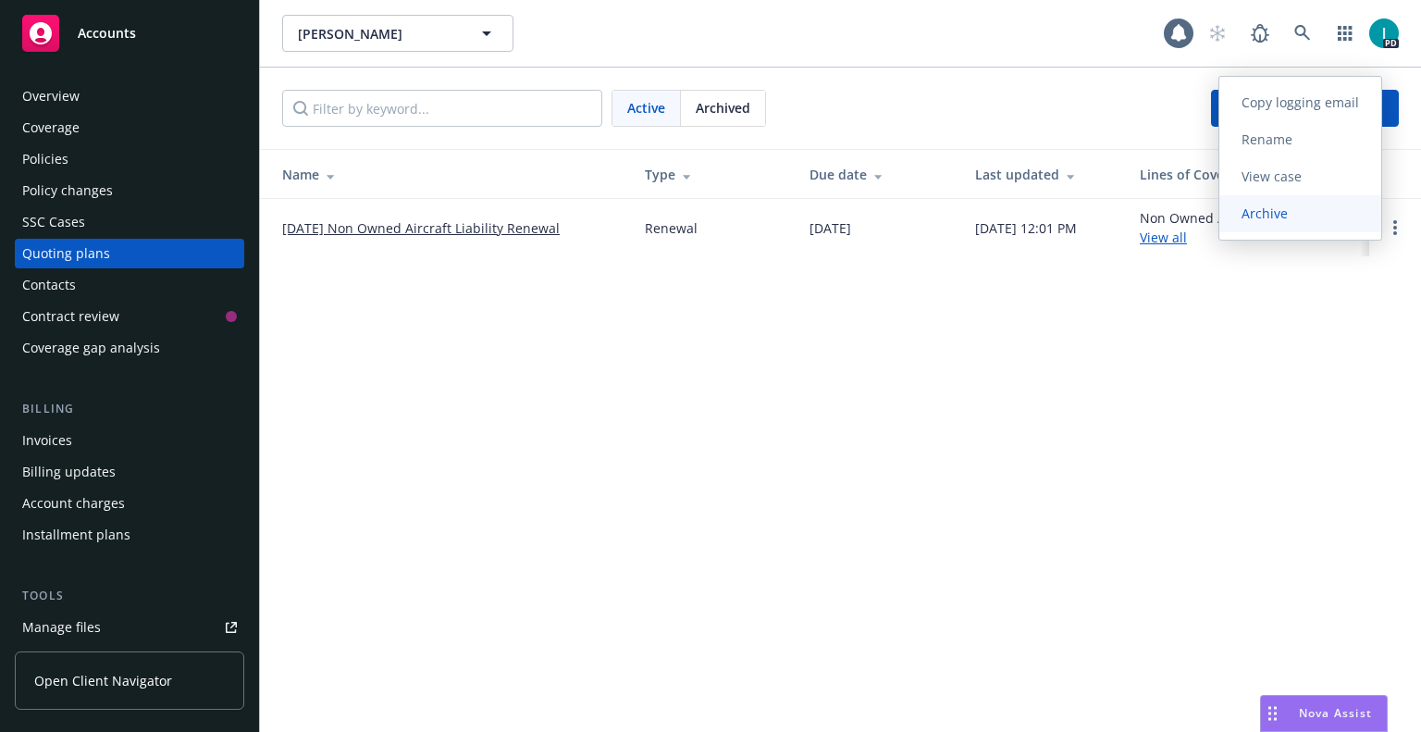
click at [1274, 219] on span "Archive" at bounding box center [1265, 213] width 91 height 18
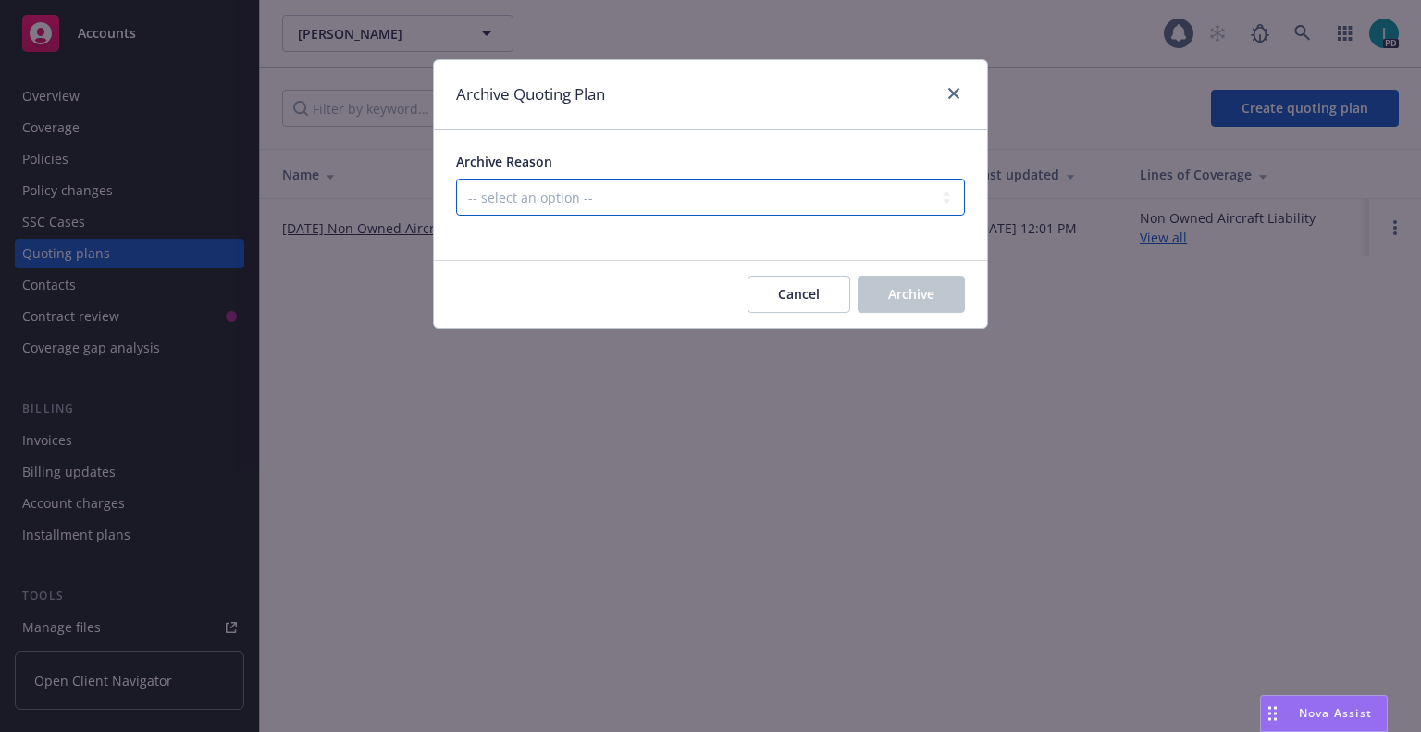
click at [656, 204] on select "-- select an option -- All policies in this renewal plan are auto-renewed Creat…" at bounding box center [710, 197] width 509 height 37
select select "ARCHIVED_RENEWAL_CANCELED"
click at [456, 179] on select "-- select an option -- All policies in this renewal plan are auto-renewed Creat…" at bounding box center [710, 197] width 509 height 37
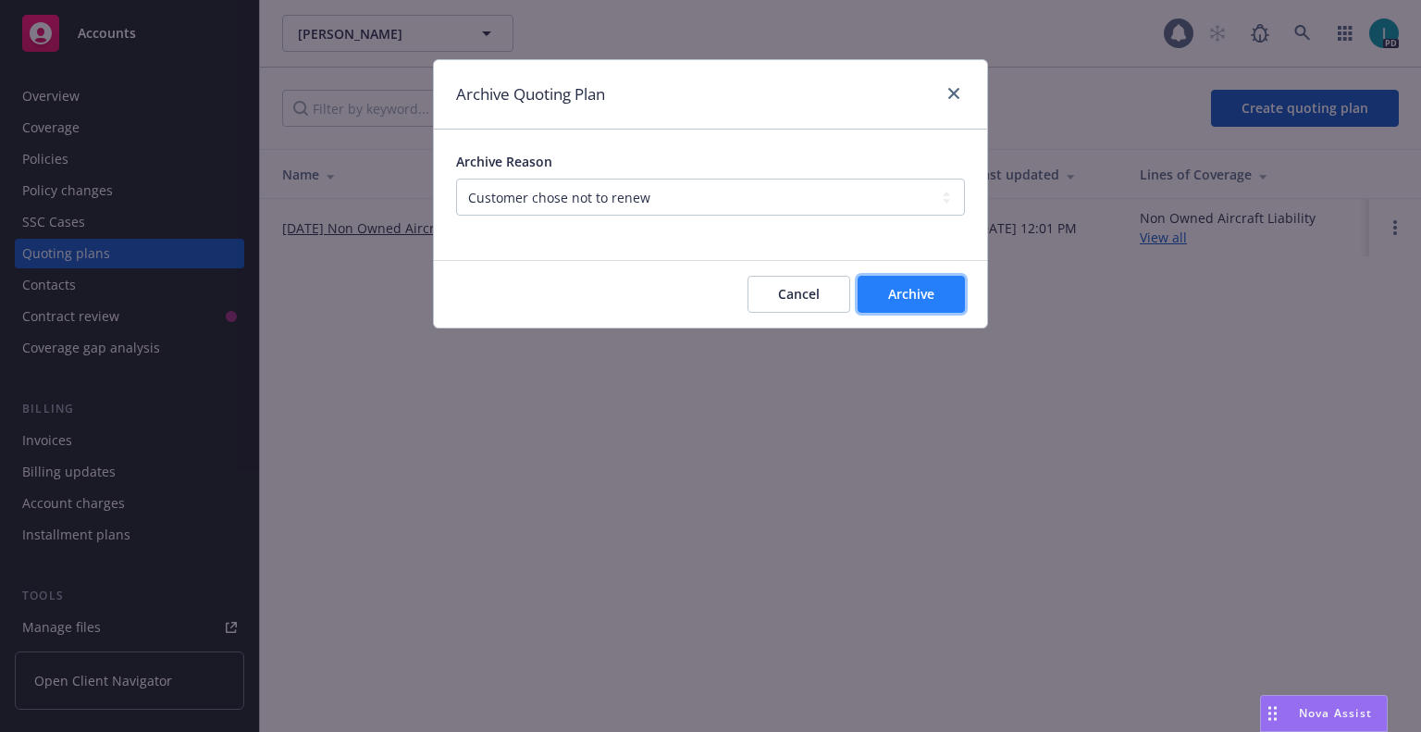
click at [897, 294] on span "Archive" at bounding box center [911, 294] width 46 height 18
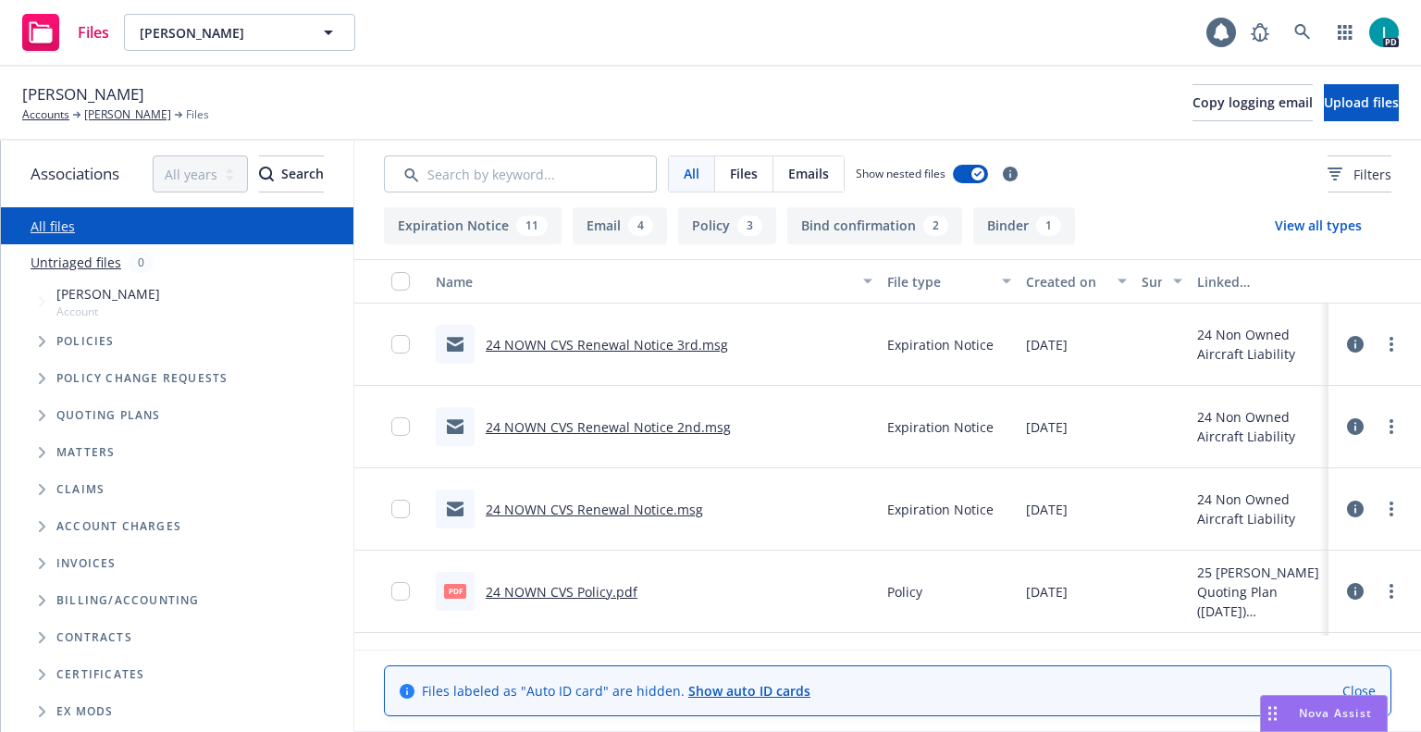
click at [631, 340] on link "24 NOWN CVS Renewal Notice 3rd.msg" at bounding box center [607, 345] width 242 height 18
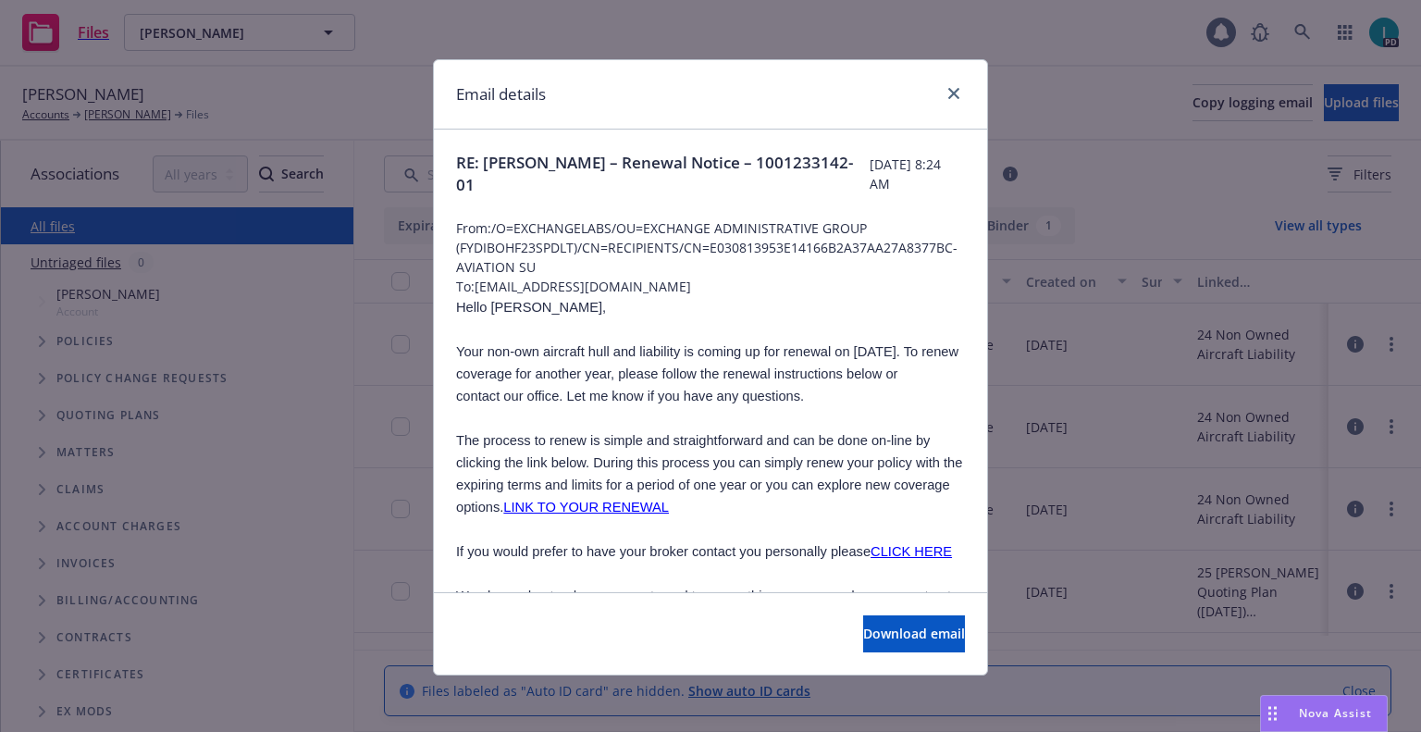
click at [499, 306] on span "Hello [PERSON_NAME]," at bounding box center [531, 307] width 150 height 15
copy span "[PERSON_NAME]"
drag, startPoint x: 643, startPoint y: 291, endPoint x: 471, endPoint y: 285, distance: 172.2
click at [471, 285] on span "To: [PERSON_NAME][EMAIL_ADDRESS][DOMAIN_NAME]" at bounding box center [710, 286] width 509 height 19
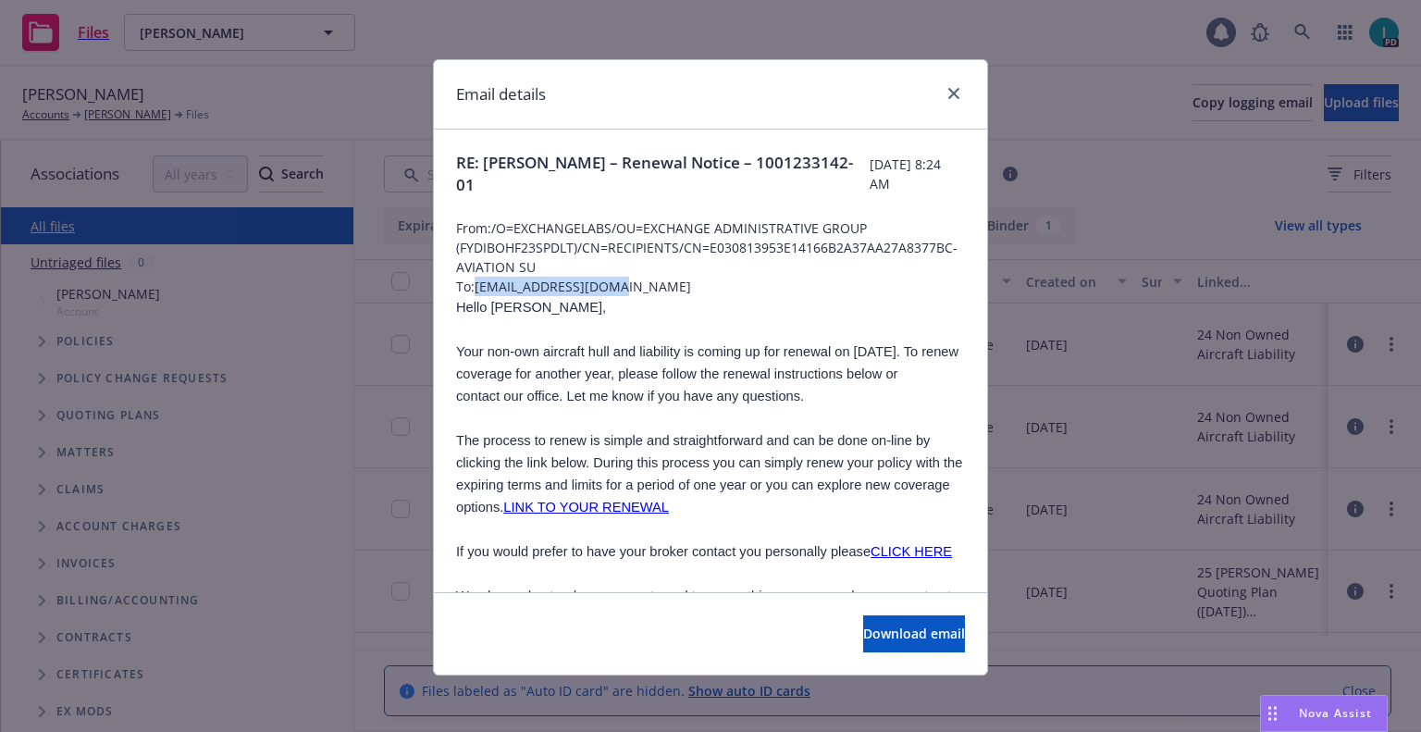
copy span "[EMAIL_ADDRESS][DOMAIN_NAME]"
click at [590, 189] on span "RE: [PERSON_NAME] – Renewal Notice – 1001233142-01" at bounding box center [663, 174] width 414 height 44
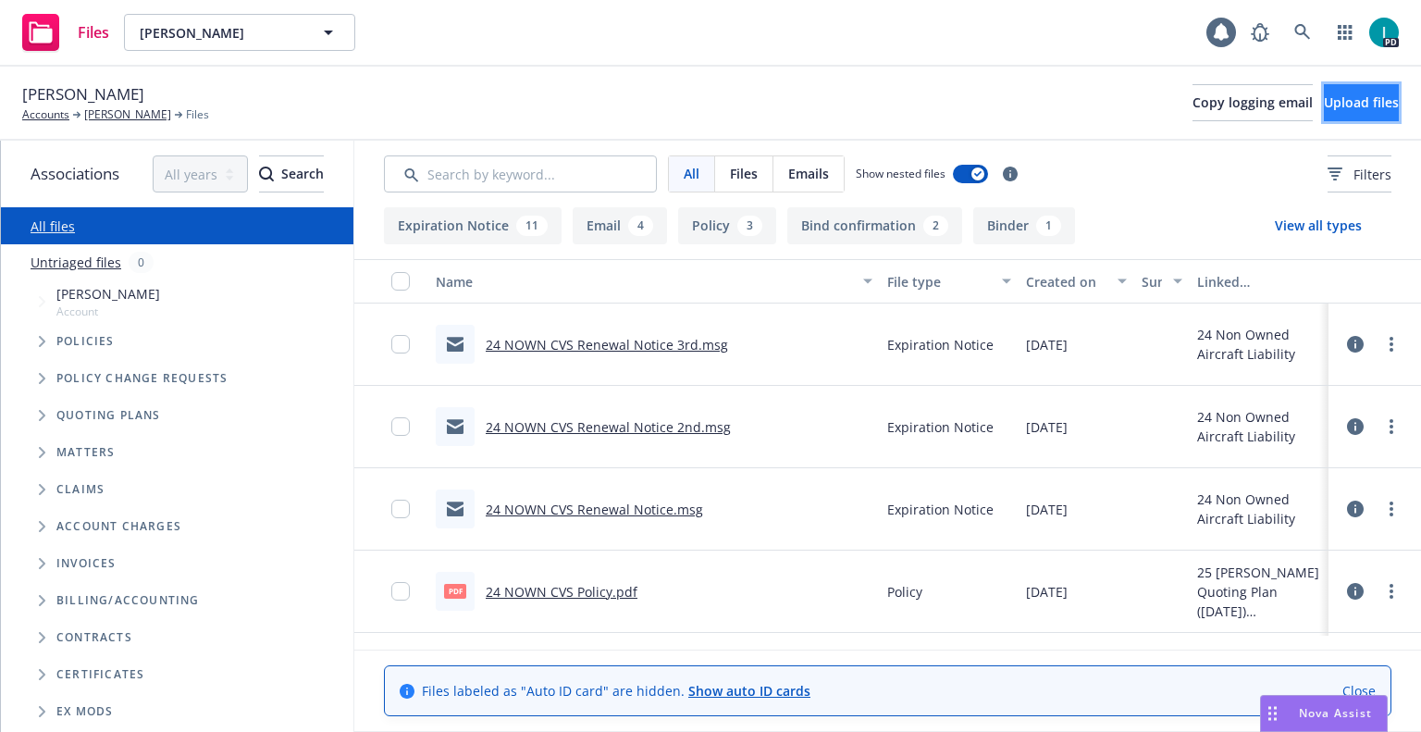
click at [1324, 103] on span "Upload files" at bounding box center [1361, 102] width 75 height 18
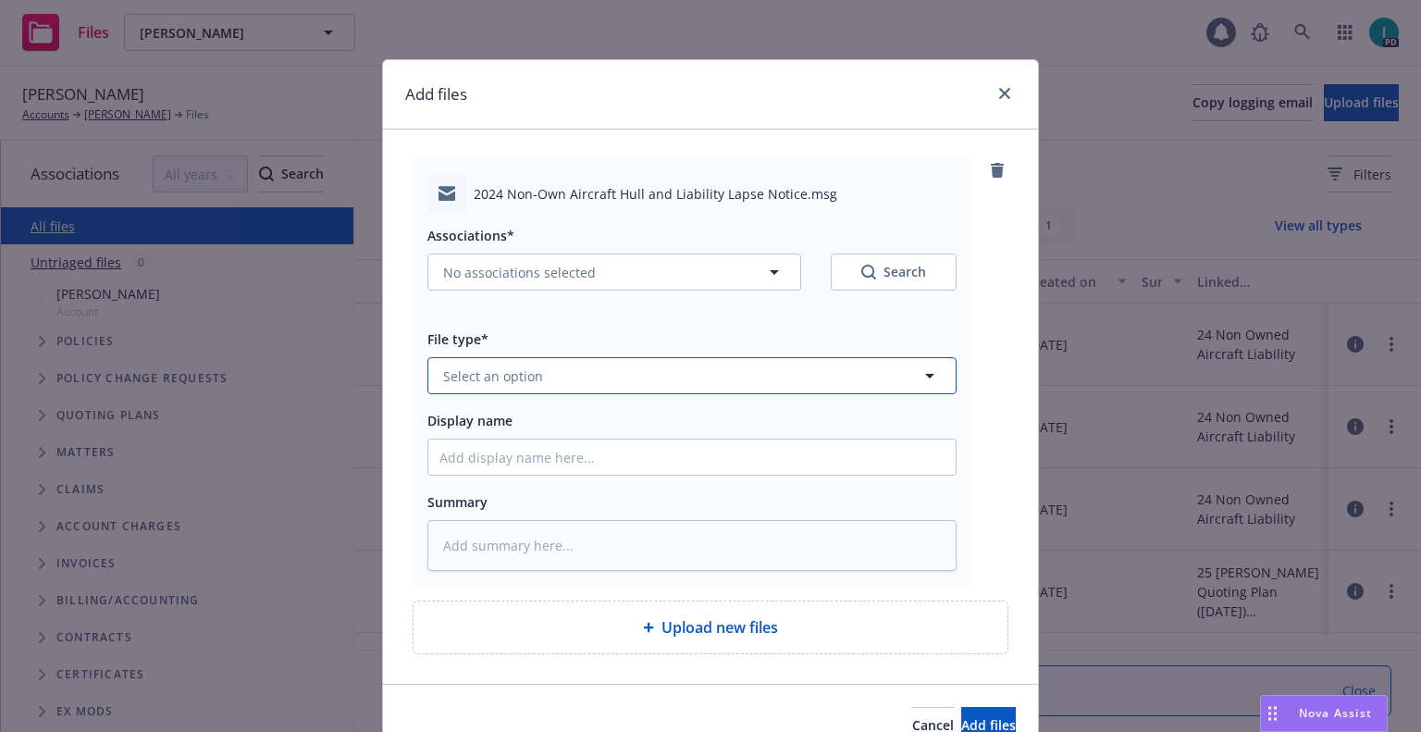
click at [542, 369] on button "Select an option" at bounding box center [692, 375] width 529 height 37
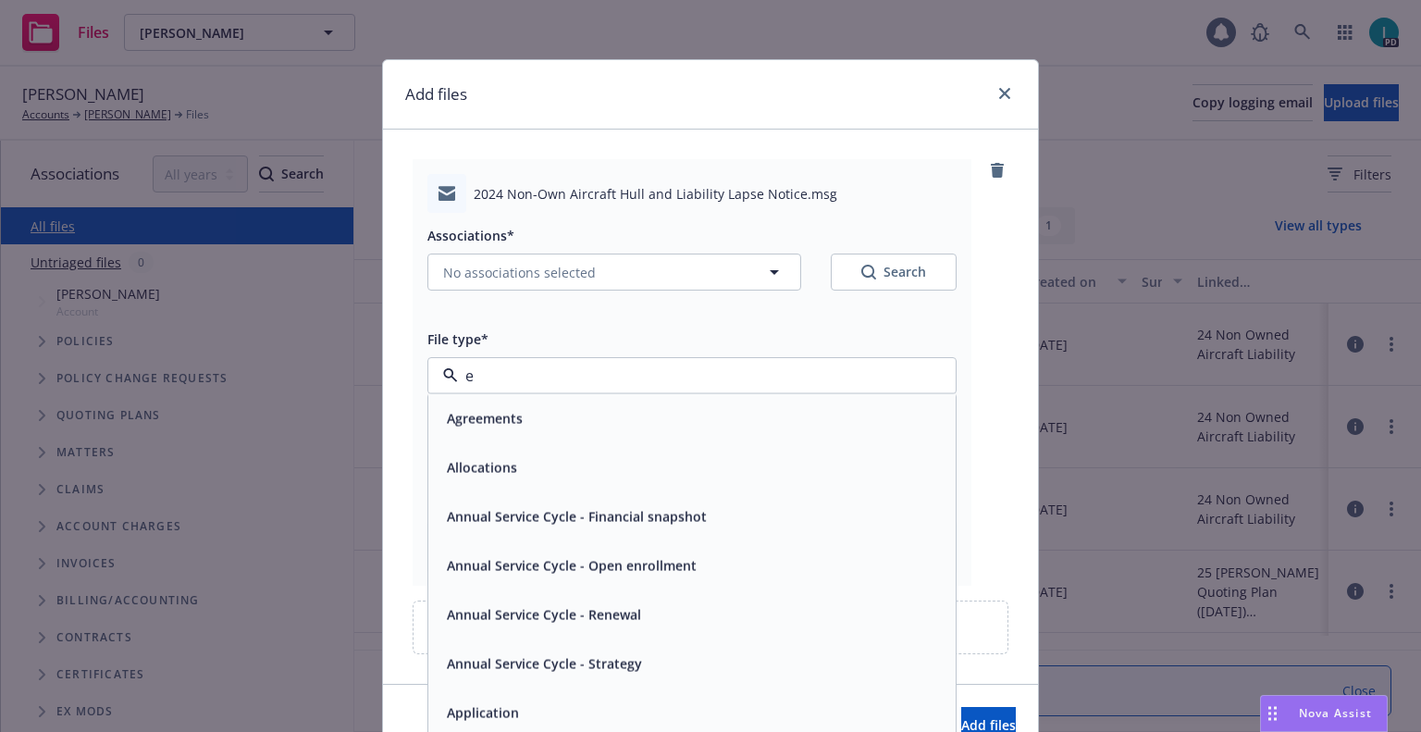
type input "ex"
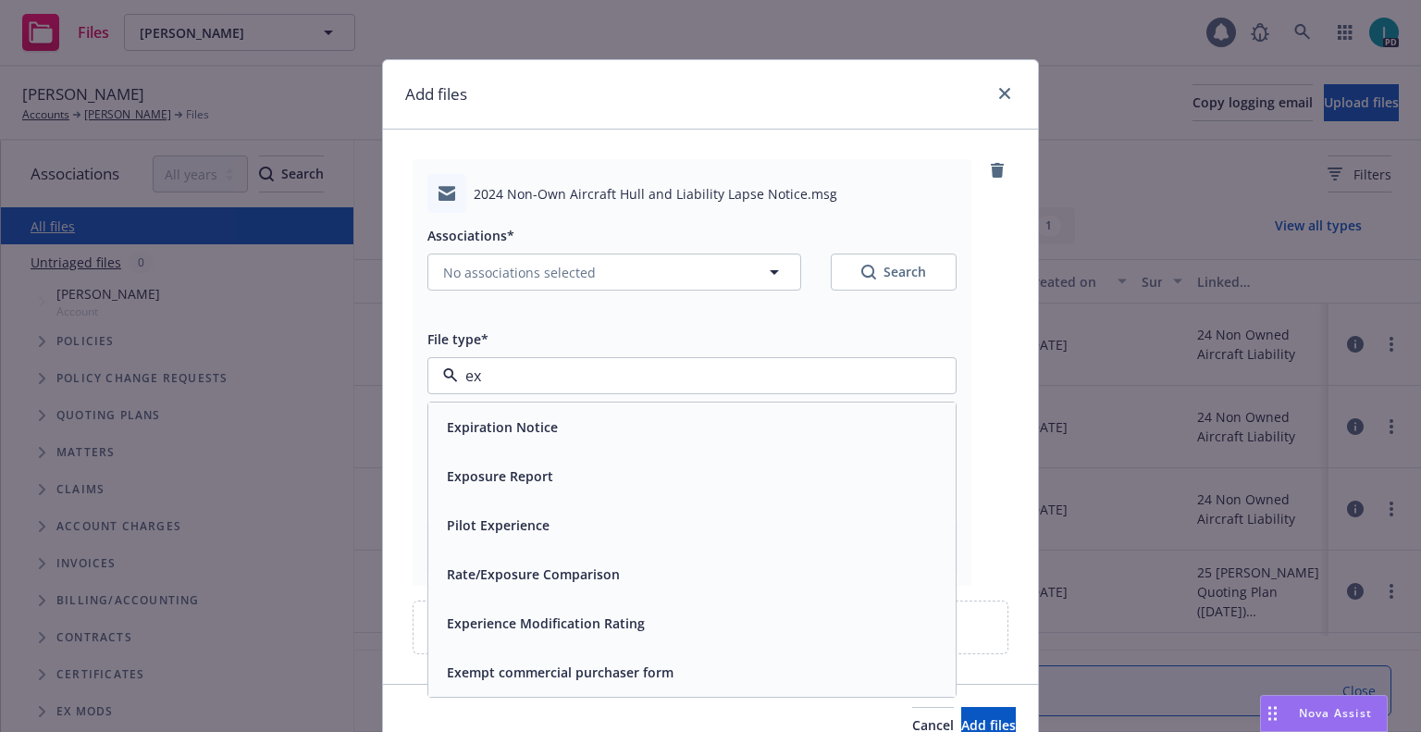
click at [536, 415] on div "Expiration Notice" at bounding box center [501, 427] width 122 height 27
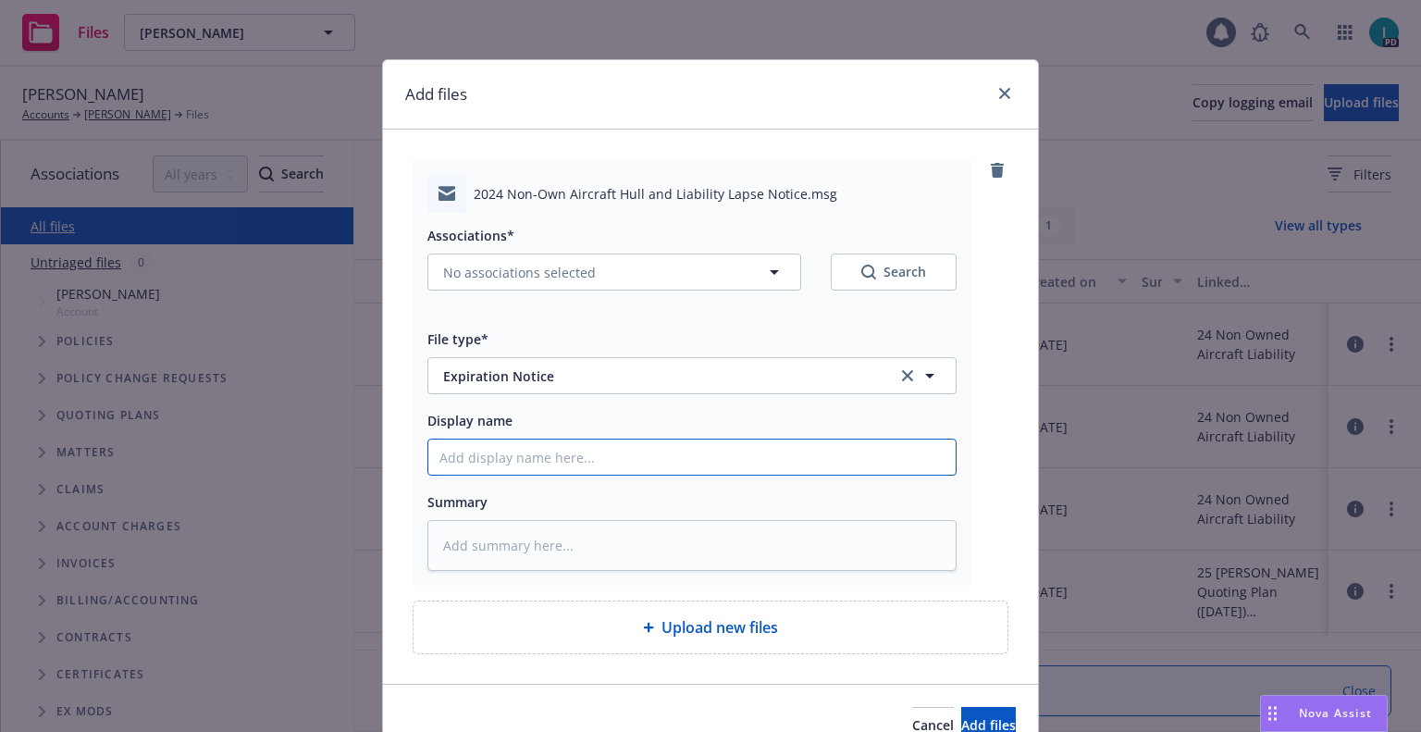
click at [511, 474] on input "Display name" at bounding box center [691, 457] width 527 height 35
type textarea "x"
type input "2"
type textarea "x"
type input "24"
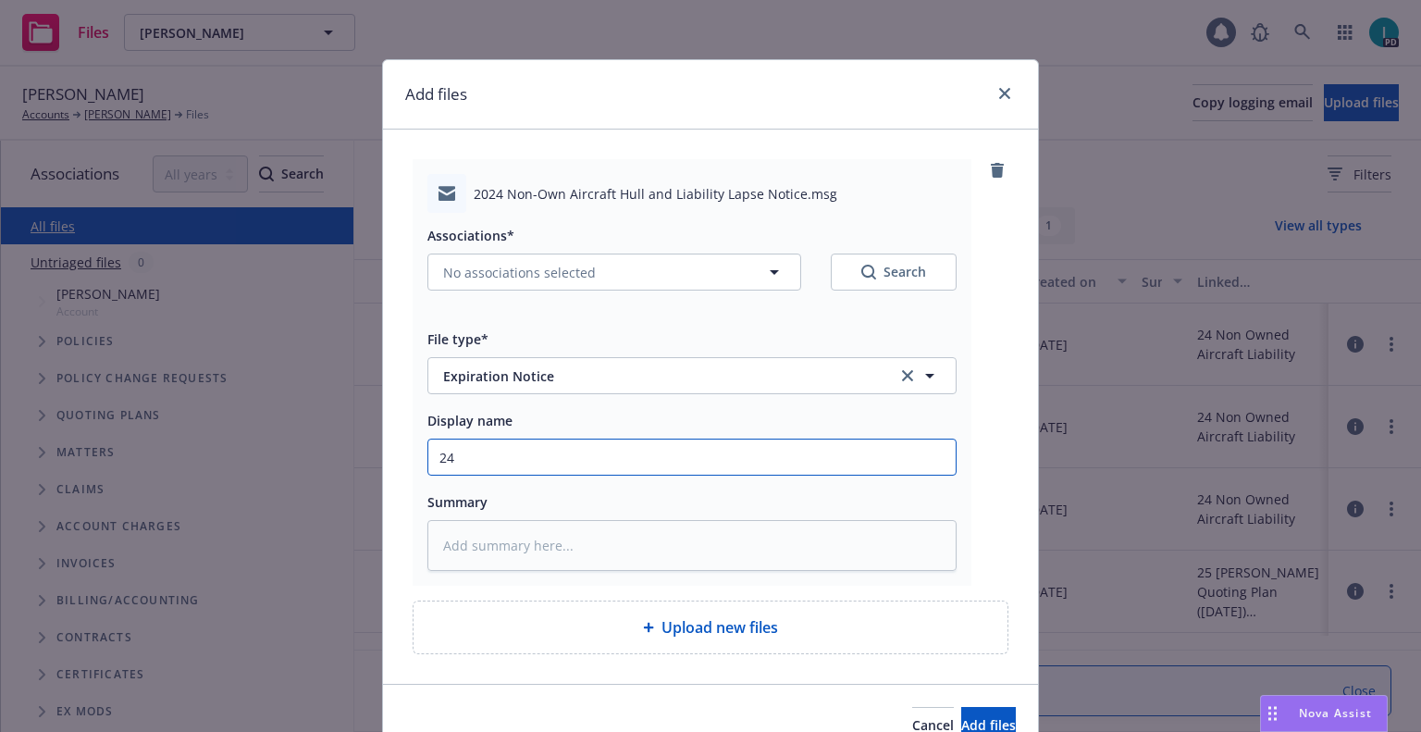
type textarea "x"
type input "24 NOWN CVS Lapse Notice"
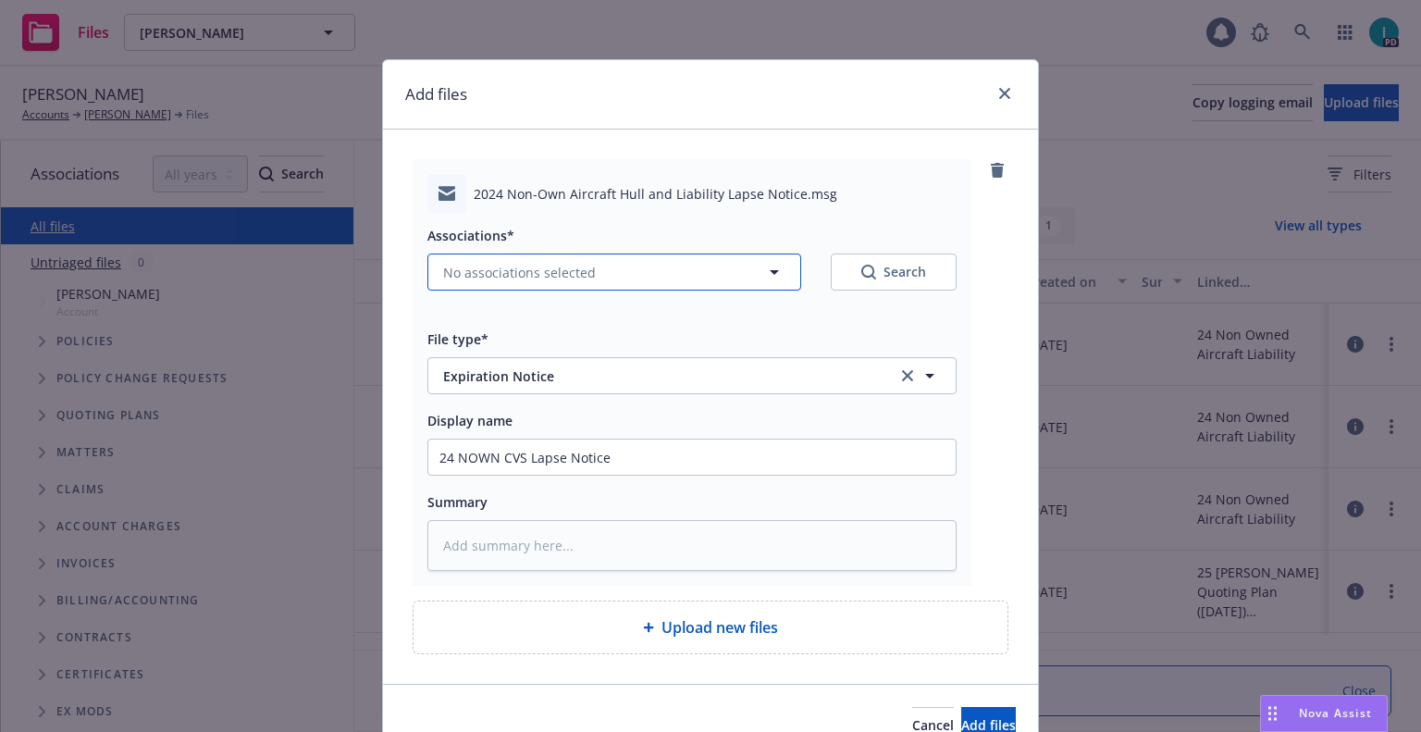
click at [534, 277] on span "No associations selected" at bounding box center [519, 272] width 153 height 19
type textarea "x"
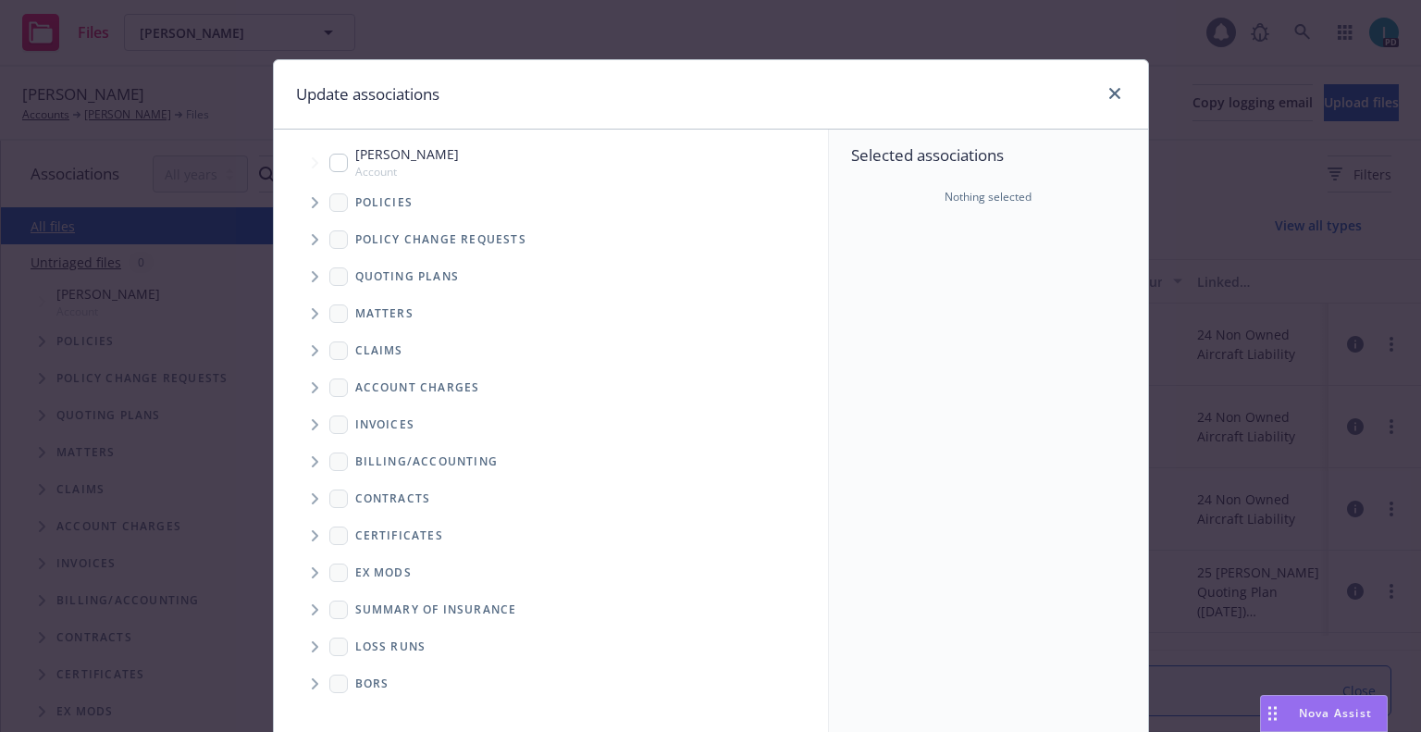
click at [300, 200] on span "Tree Example" at bounding box center [315, 203] width 30 height 30
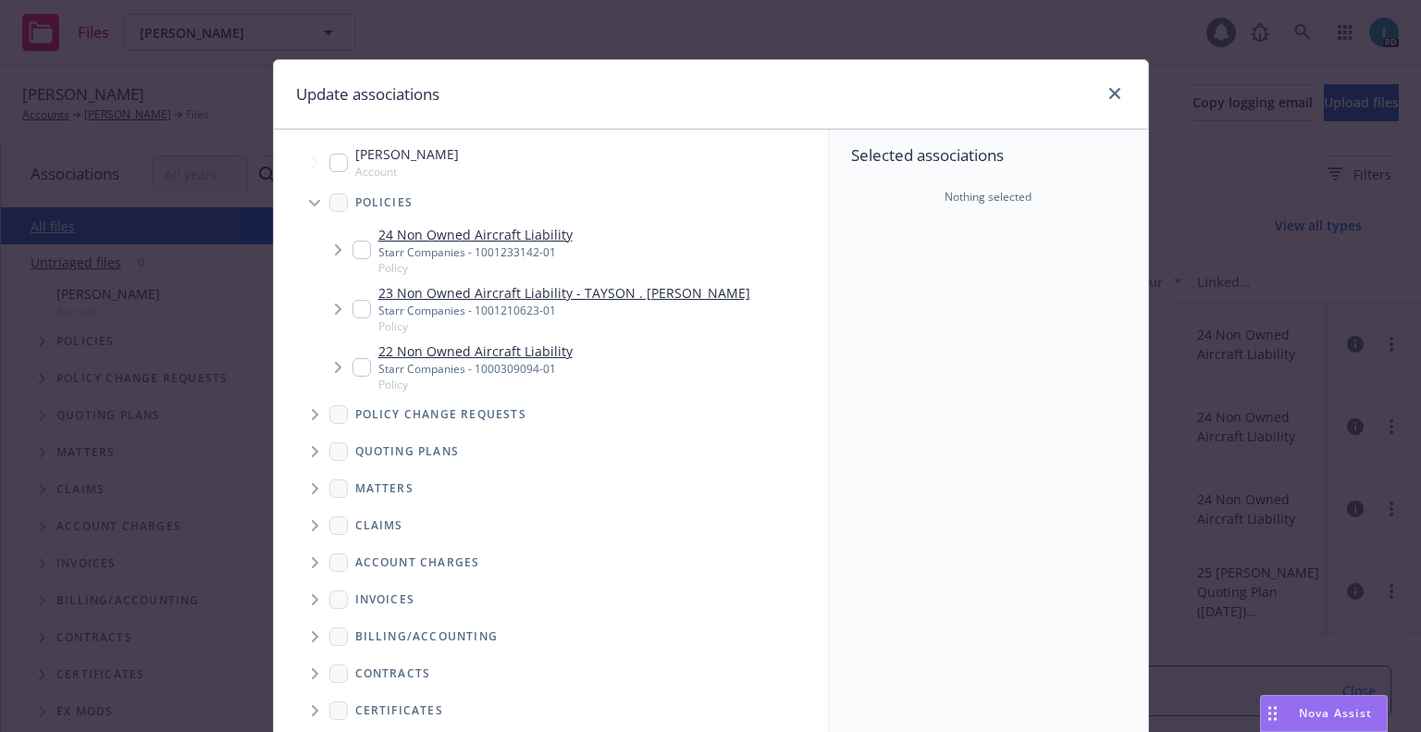
click at [357, 251] on input "Tree Example" at bounding box center [362, 250] width 19 height 19
checkbox input "true"
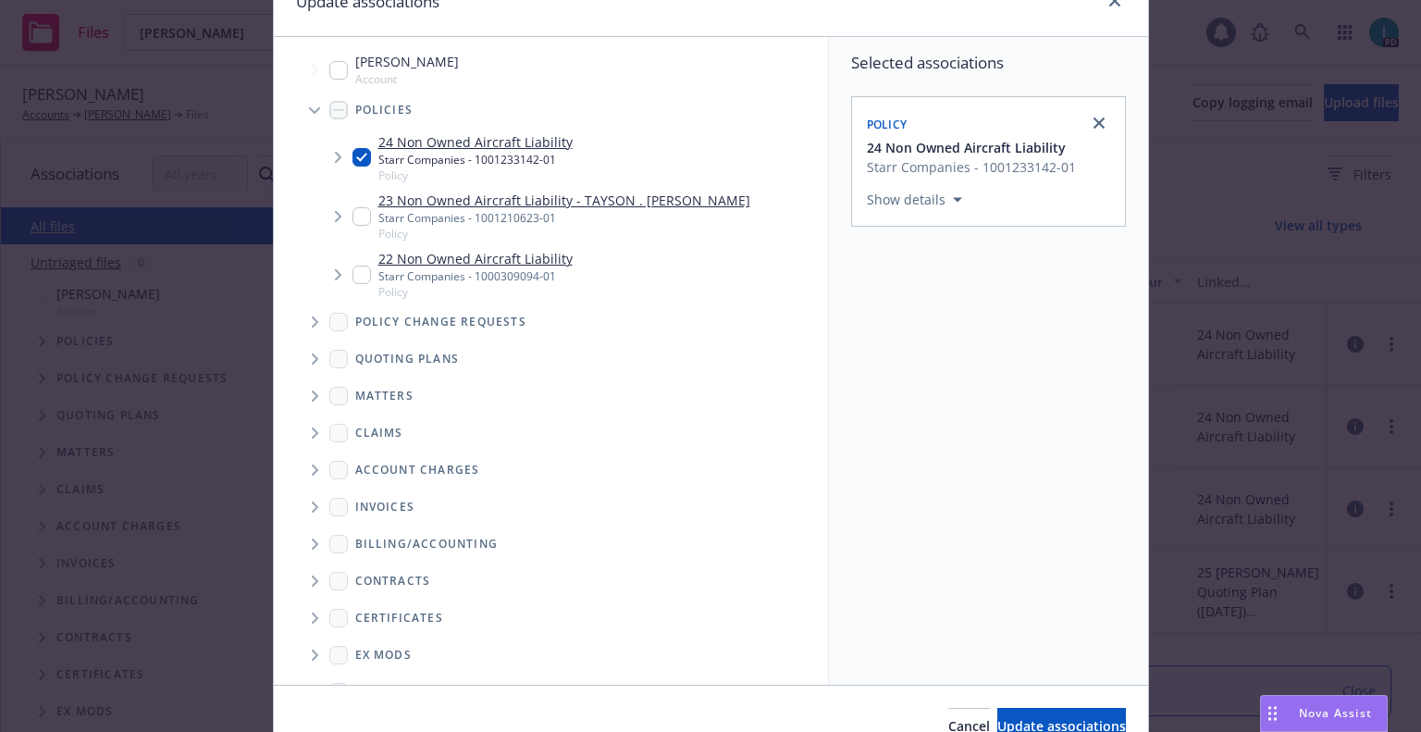
scroll to position [188, 0]
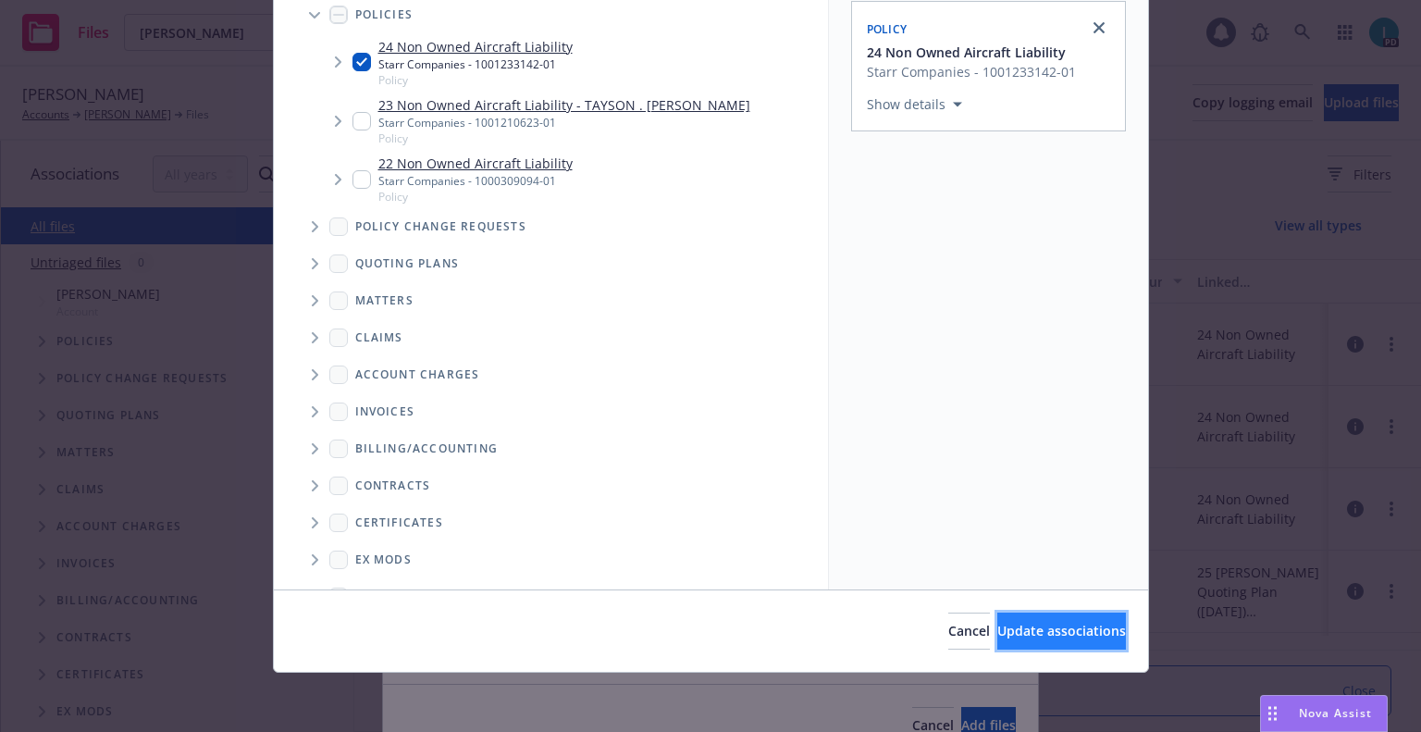
click at [1005, 633] on span "Update associations" at bounding box center [1062, 631] width 129 height 18
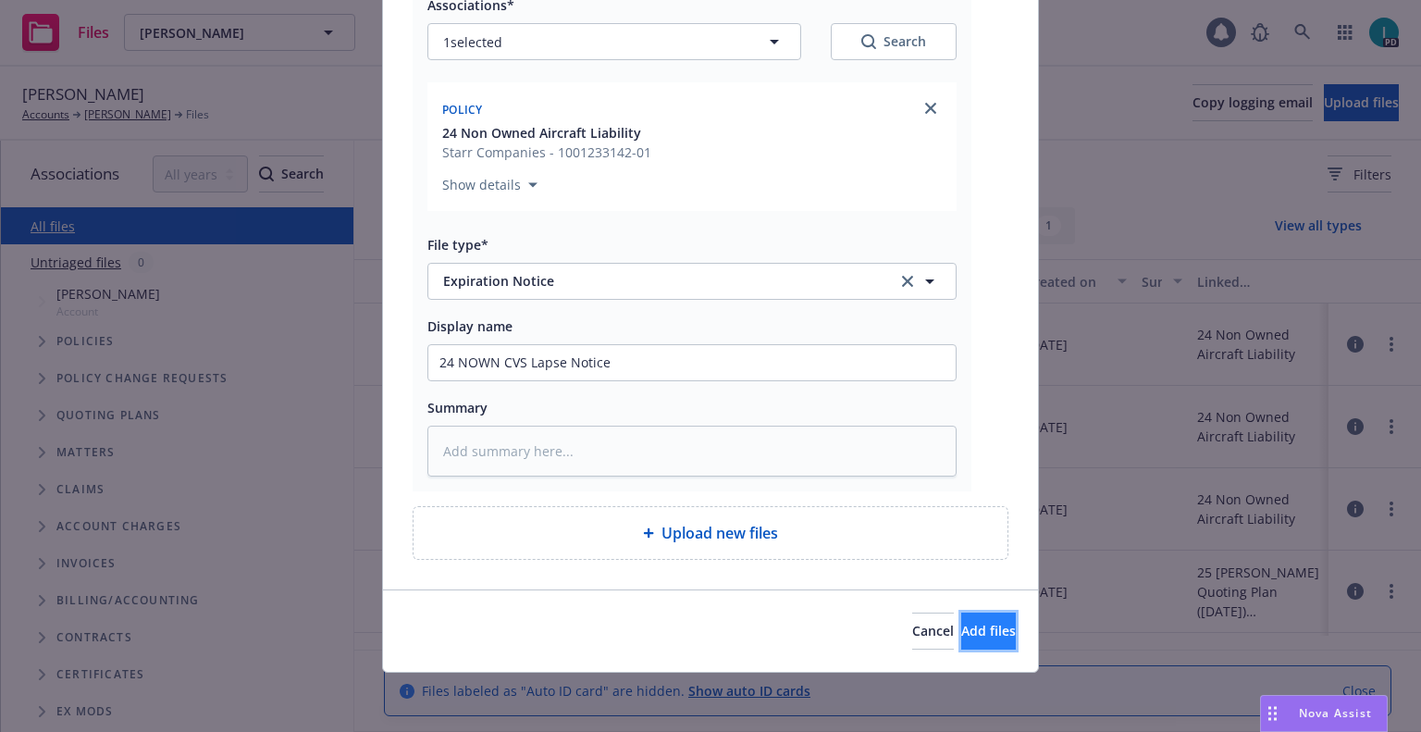
click at [965, 626] on span "Add files" at bounding box center [988, 631] width 55 height 18
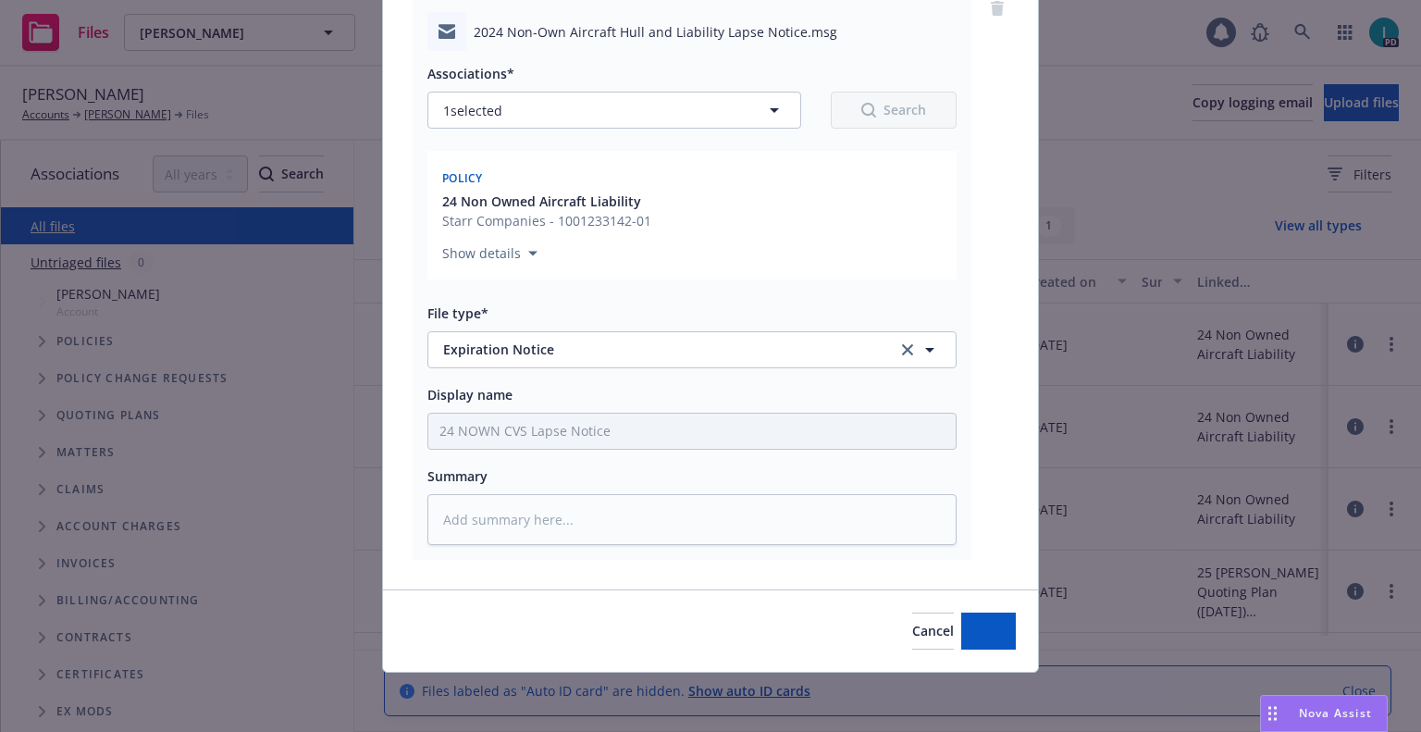
scroll to position [162, 0]
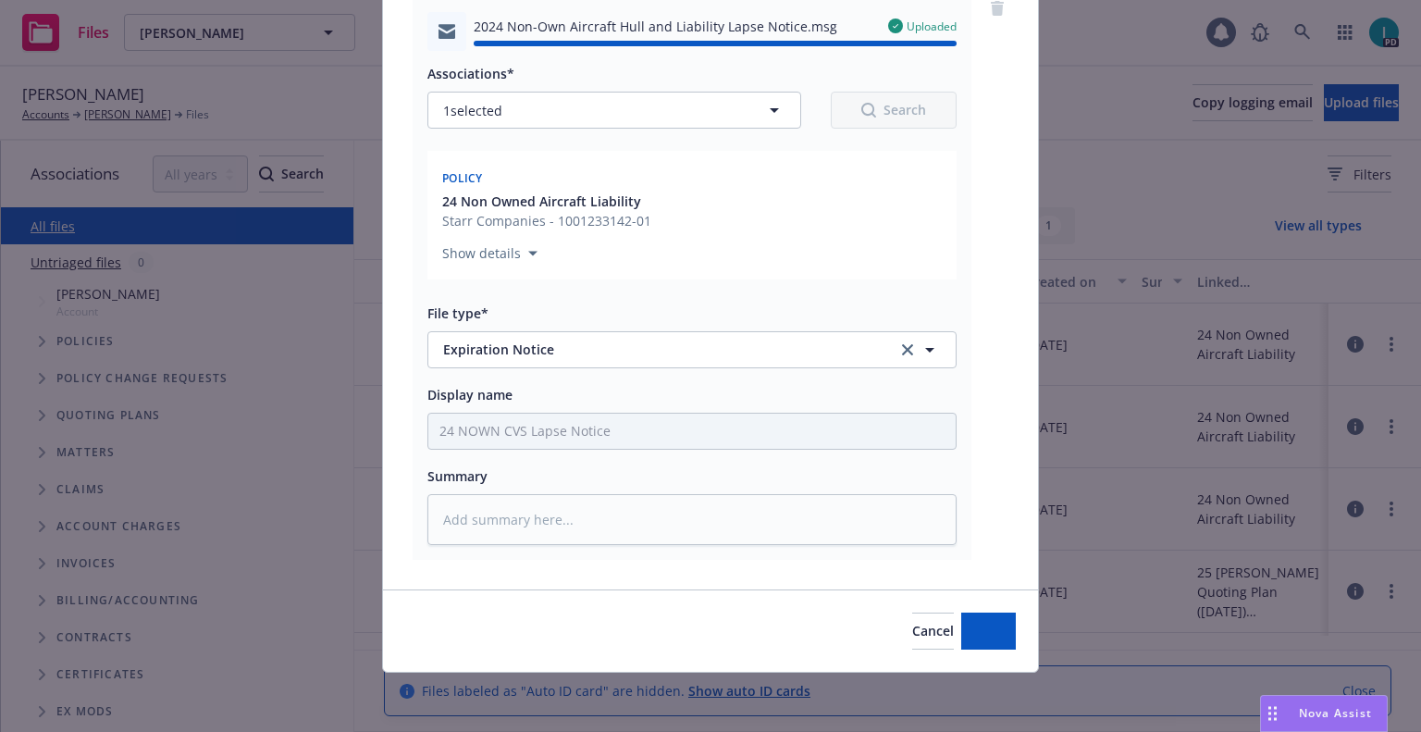
type textarea "x"
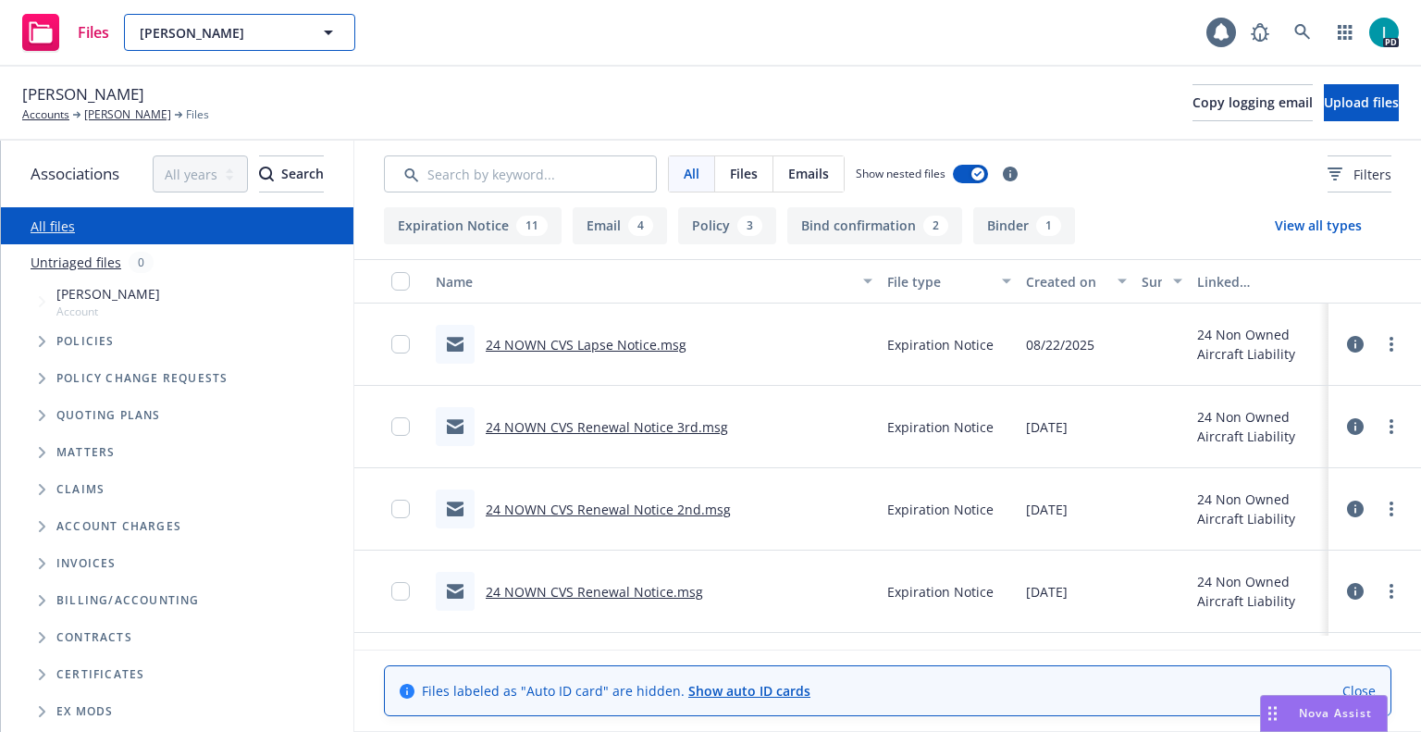
click at [180, 24] on span "[PERSON_NAME]" at bounding box center [220, 32] width 160 height 19
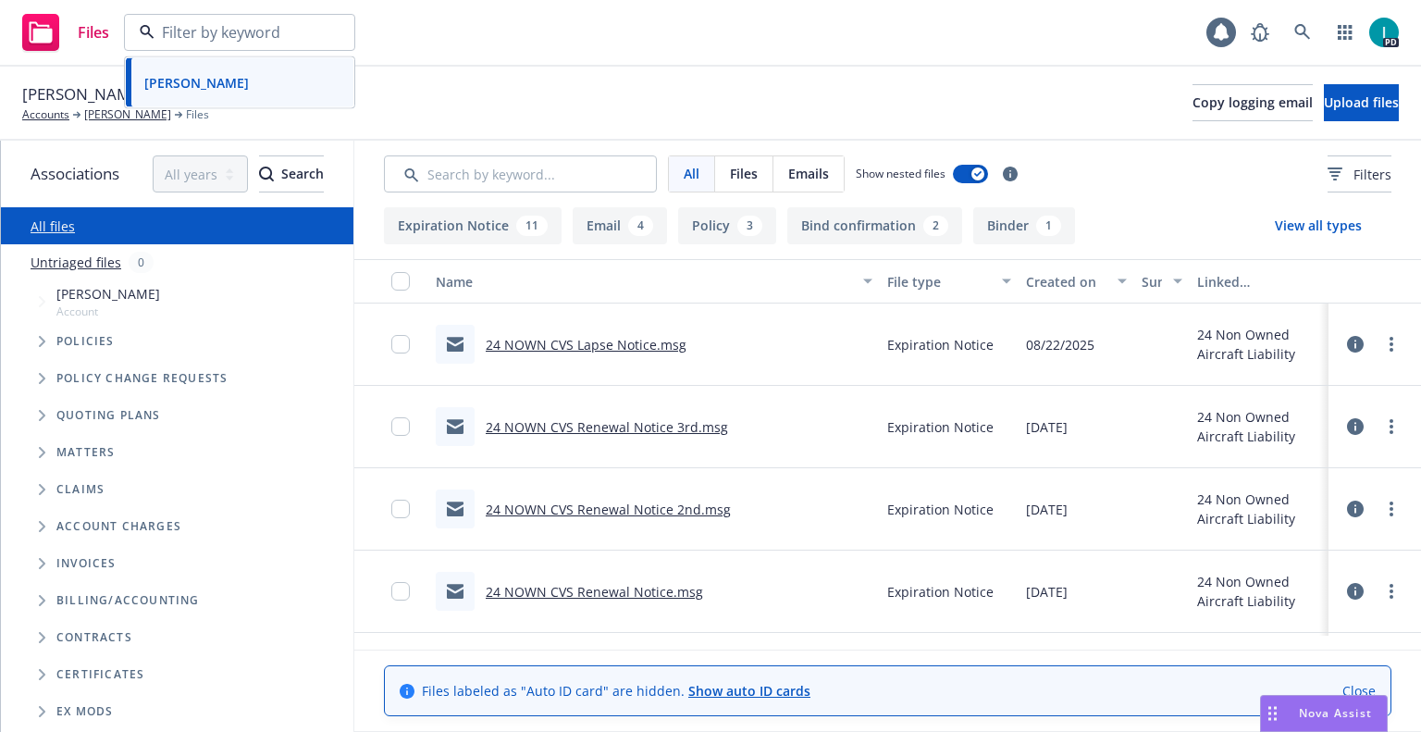
paste input "[PERSON_NAME]"
type input "[PERSON_NAME]"
click at [281, 82] on div "[PERSON_NAME]" at bounding box center [239, 84] width 205 height 27
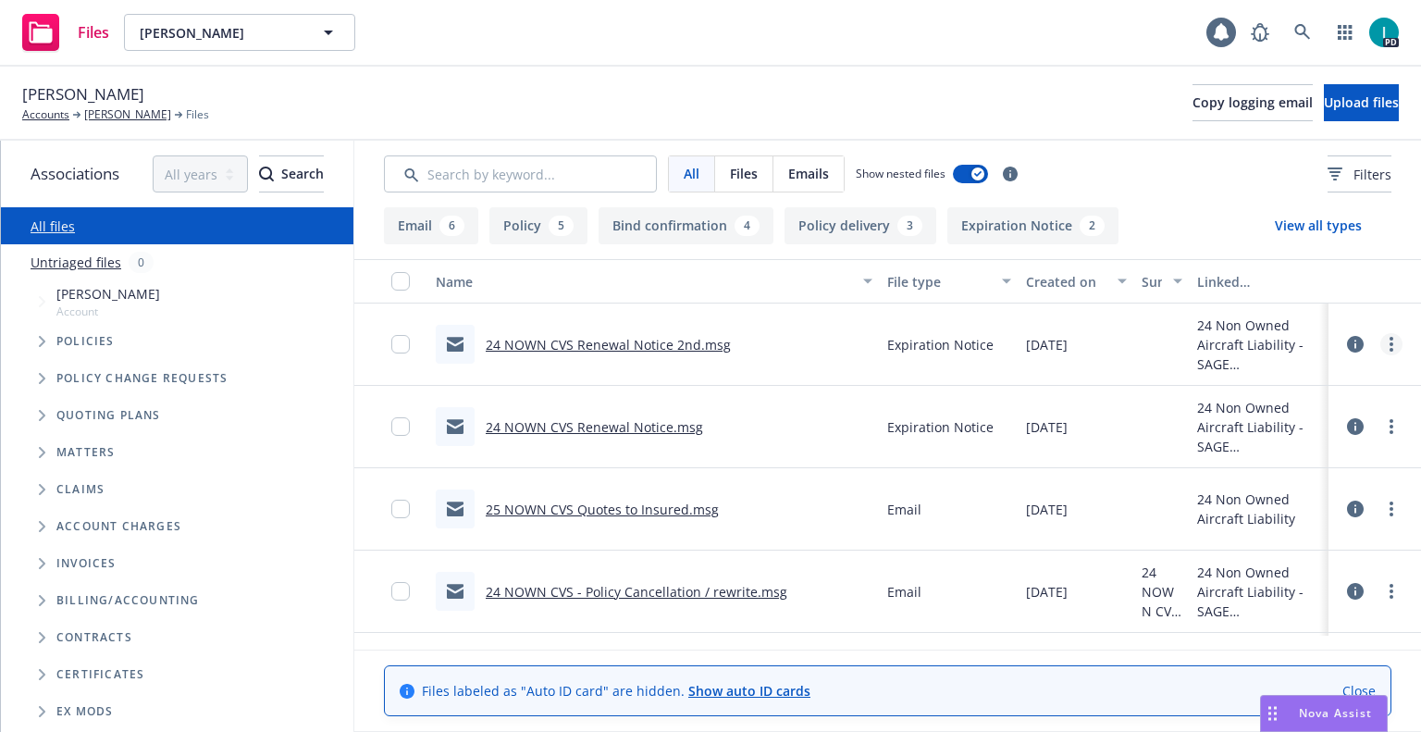
click at [1391, 342] on icon "more" at bounding box center [1392, 344] width 4 height 15
click at [1263, 409] on link "Download" at bounding box center [1308, 419] width 184 height 37
click at [1324, 103] on span "Upload files" at bounding box center [1361, 102] width 75 height 18
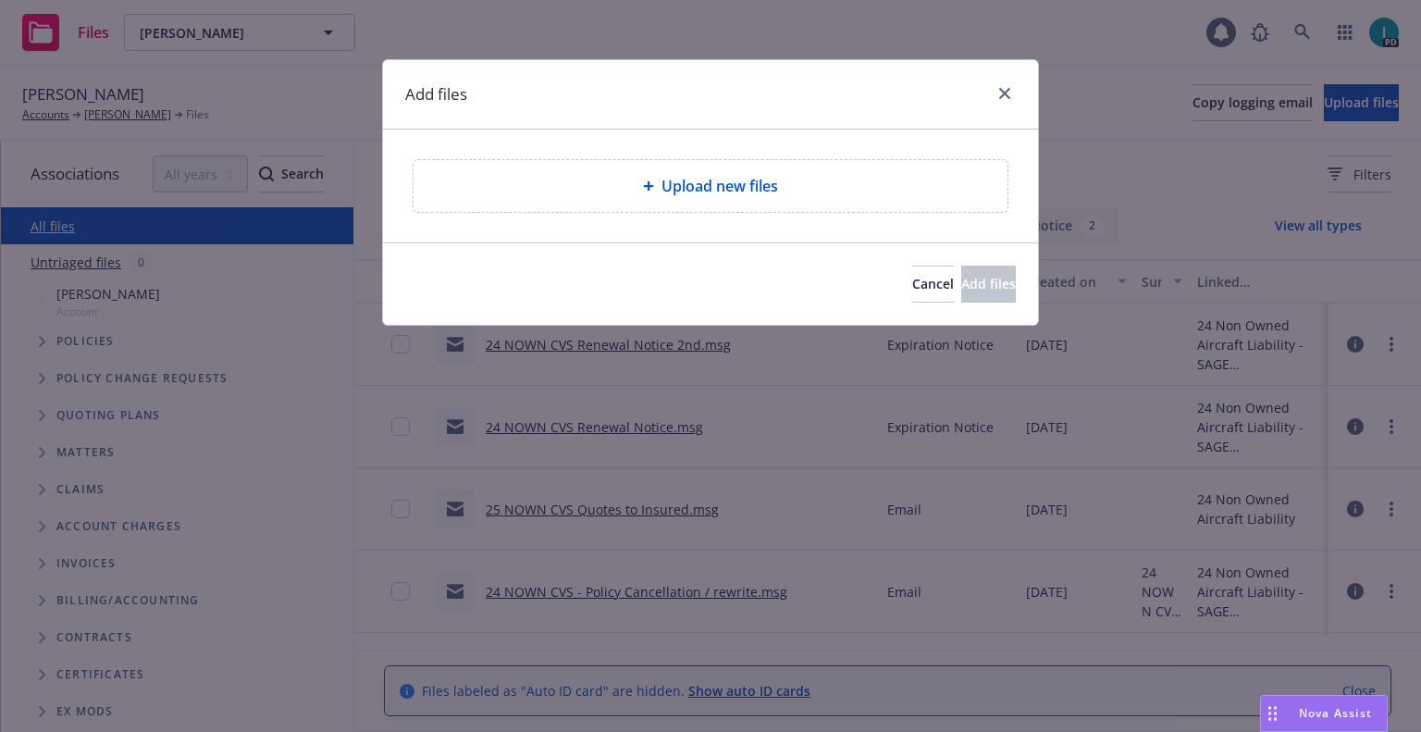
type textarea "x"
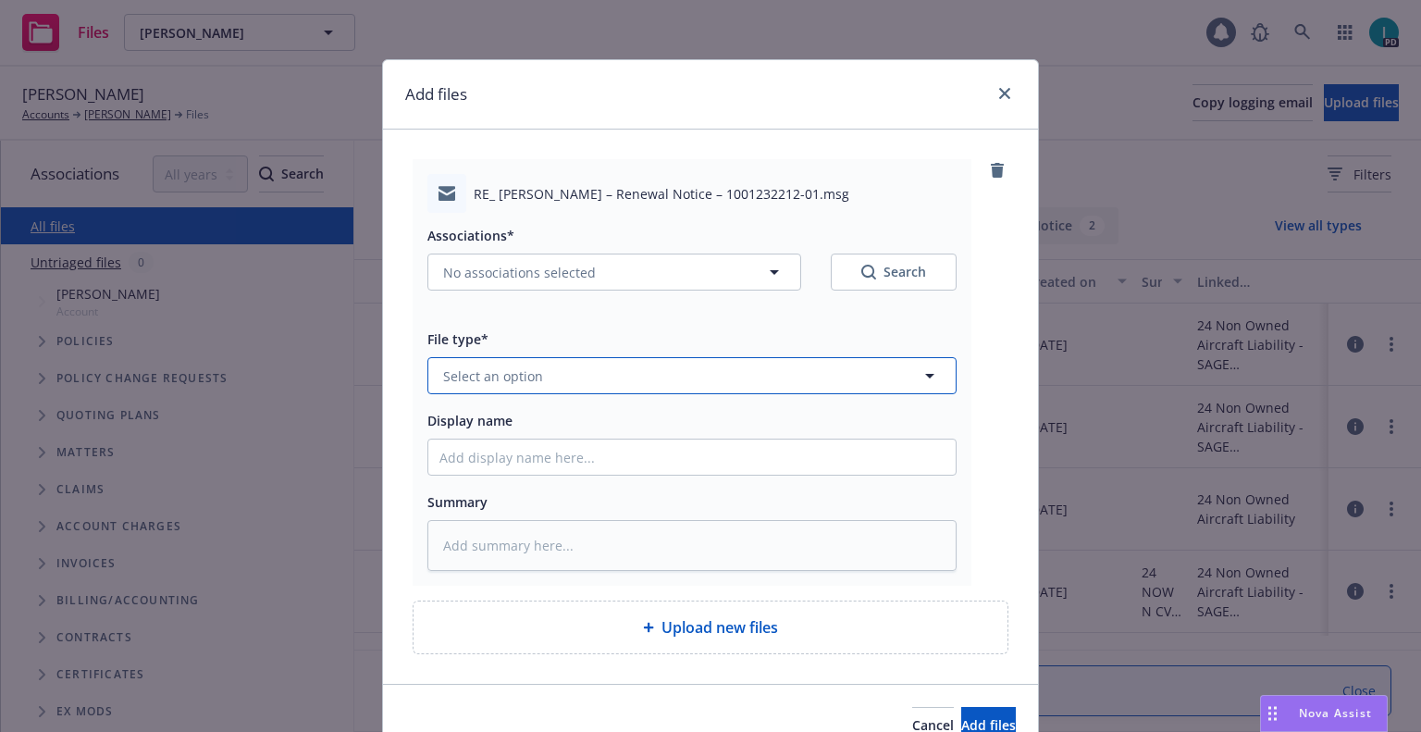
click at [552, 377] on button "Select an option" at bounding box center [692, 375] width 529 height 37
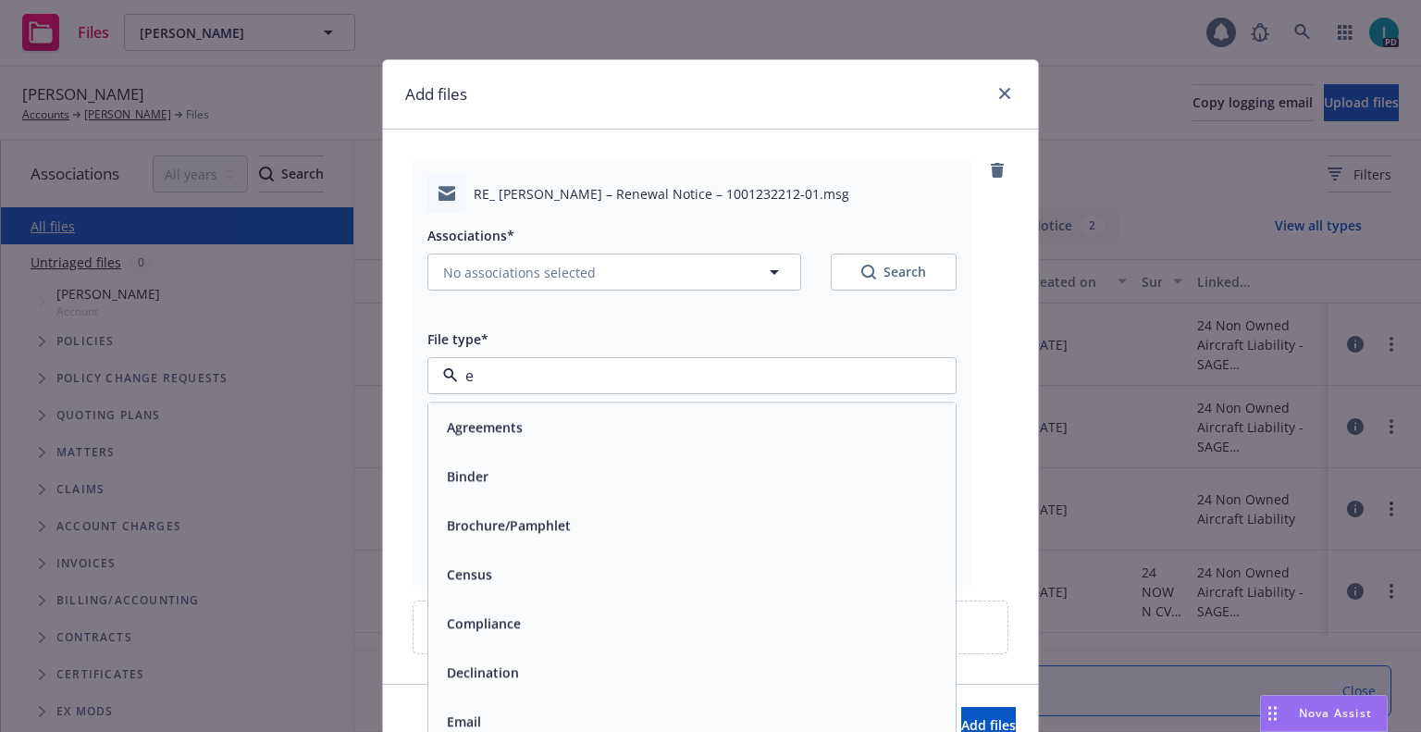
type input "ex"
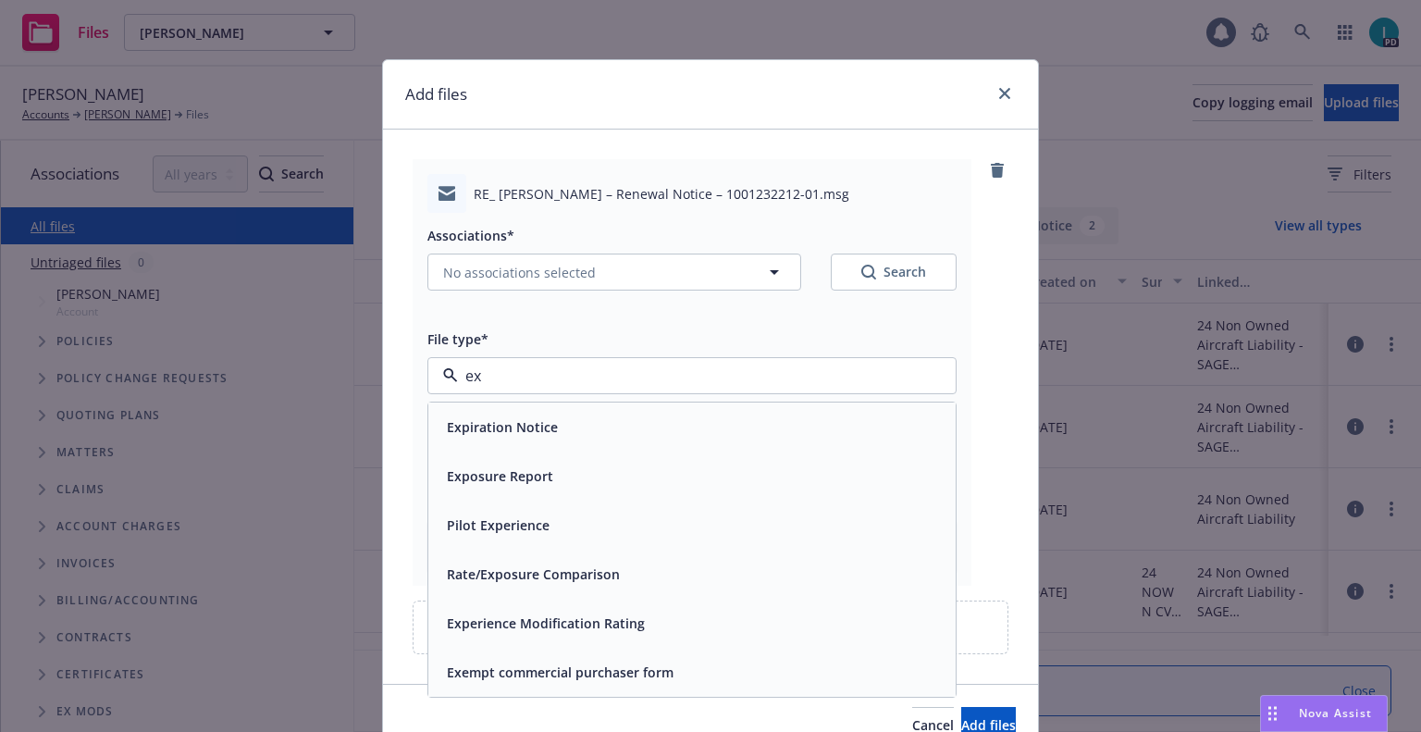
click at [552, 421] on div "Expiration Notice" at bounding box center [692, 427] width 505 height 27
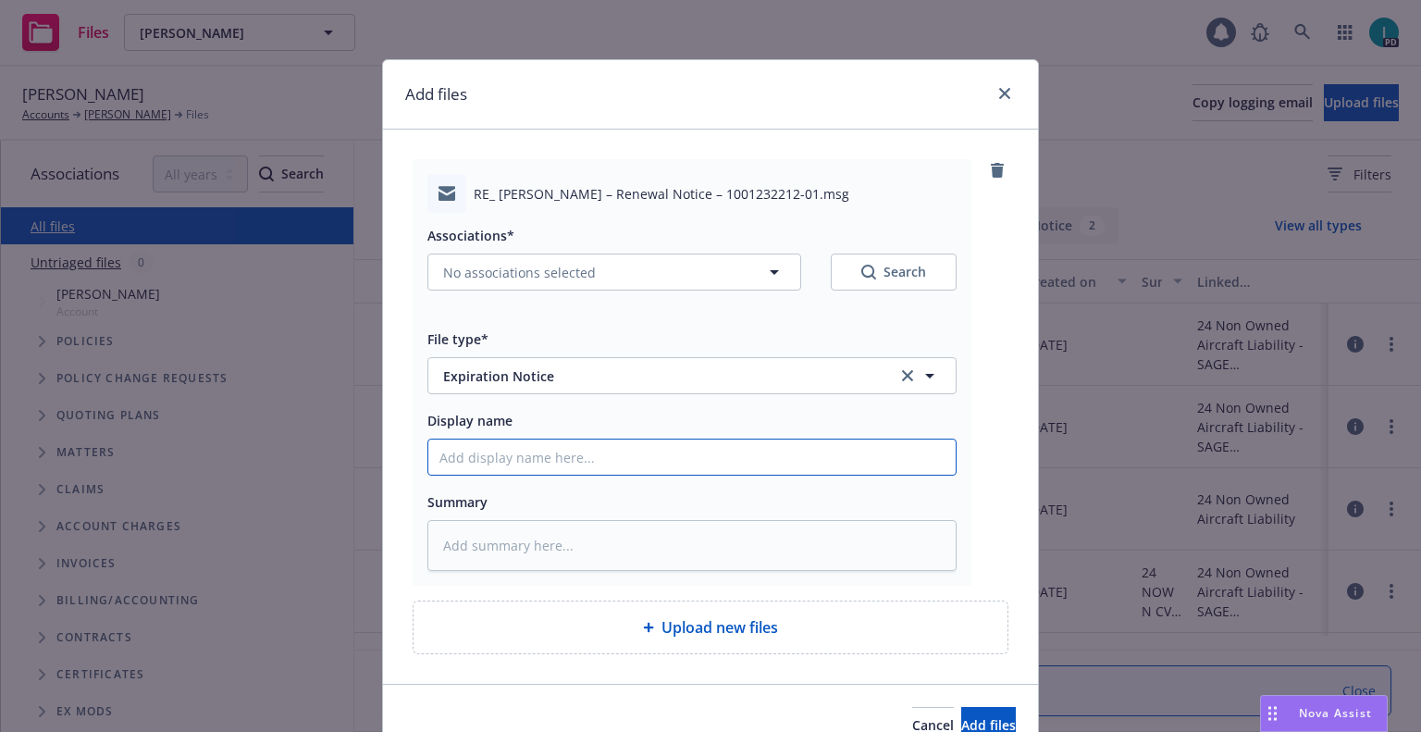
click at [521, 466] on input "Display name" at bounding box center [691, 457] width 527 height 35
type textarea "x"
type input "2"
type textarea "x"
type input "24"
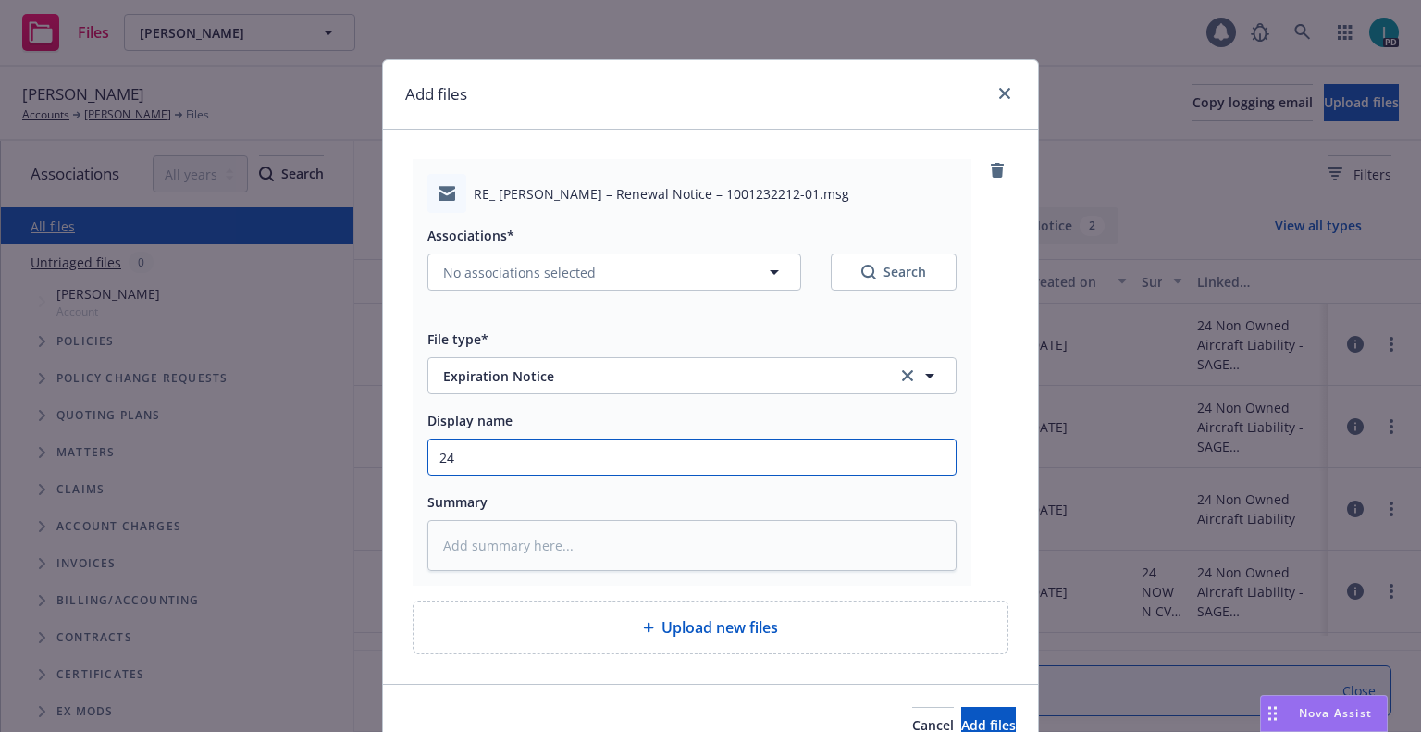
type textarea "x"
type input "24 NOWN CVS Renewal Notice 3rd"
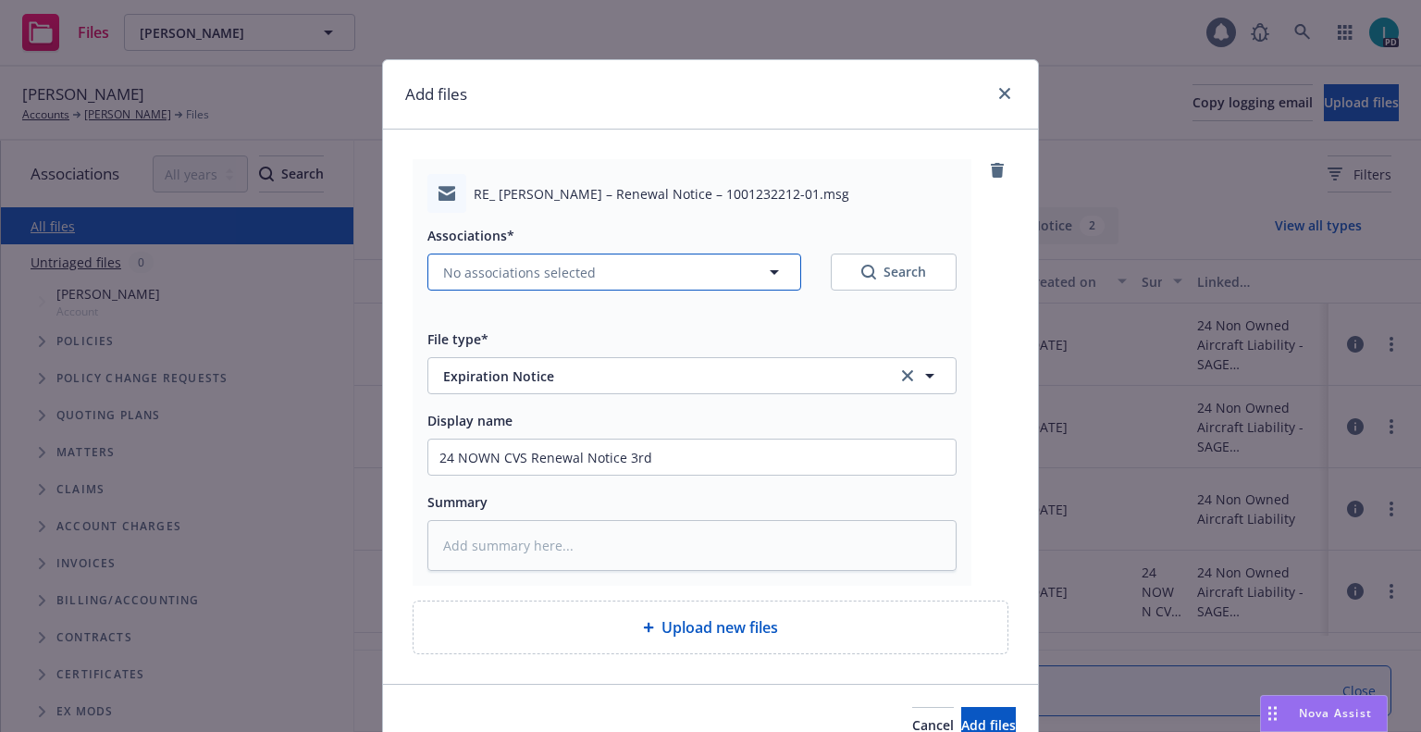
click at [534, 265] on span "No associations selected" at bounding box center [519, 272] width 153 height 19
type textarea "x"
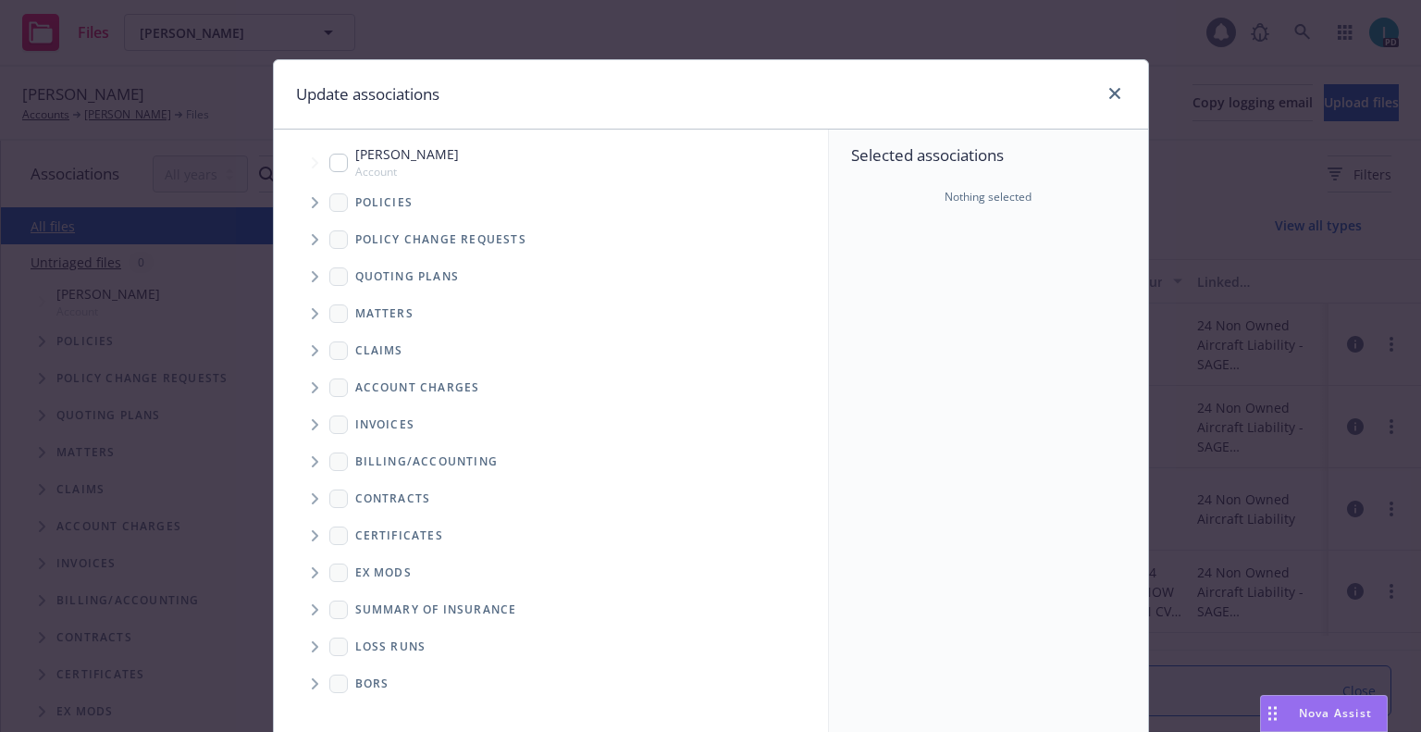
click at [313, 200] on span "Tree Example" at bounding box center [315, 203] width 30 height 30
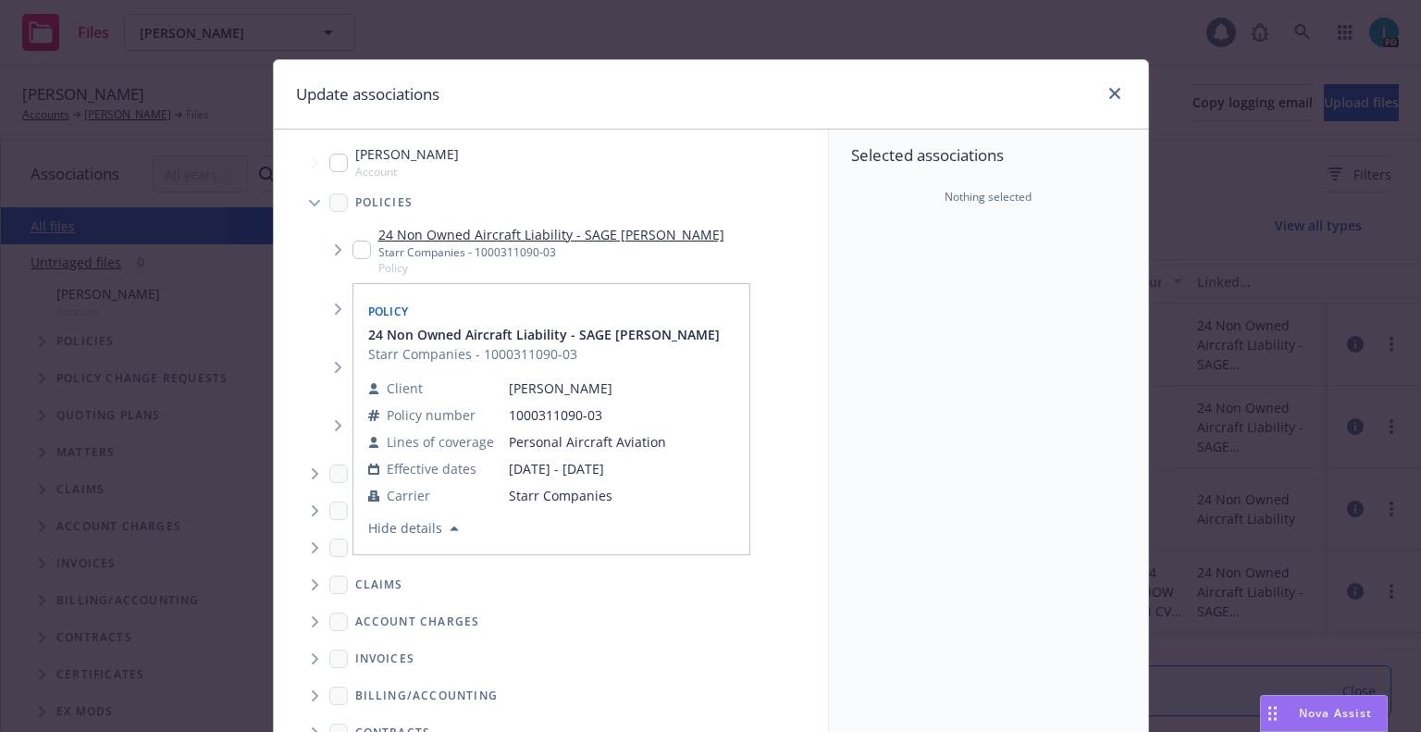
click at [360, 258] on input "Tree Example" at bounding box center [362, 250] width 19 height 19
checkbox input "true"
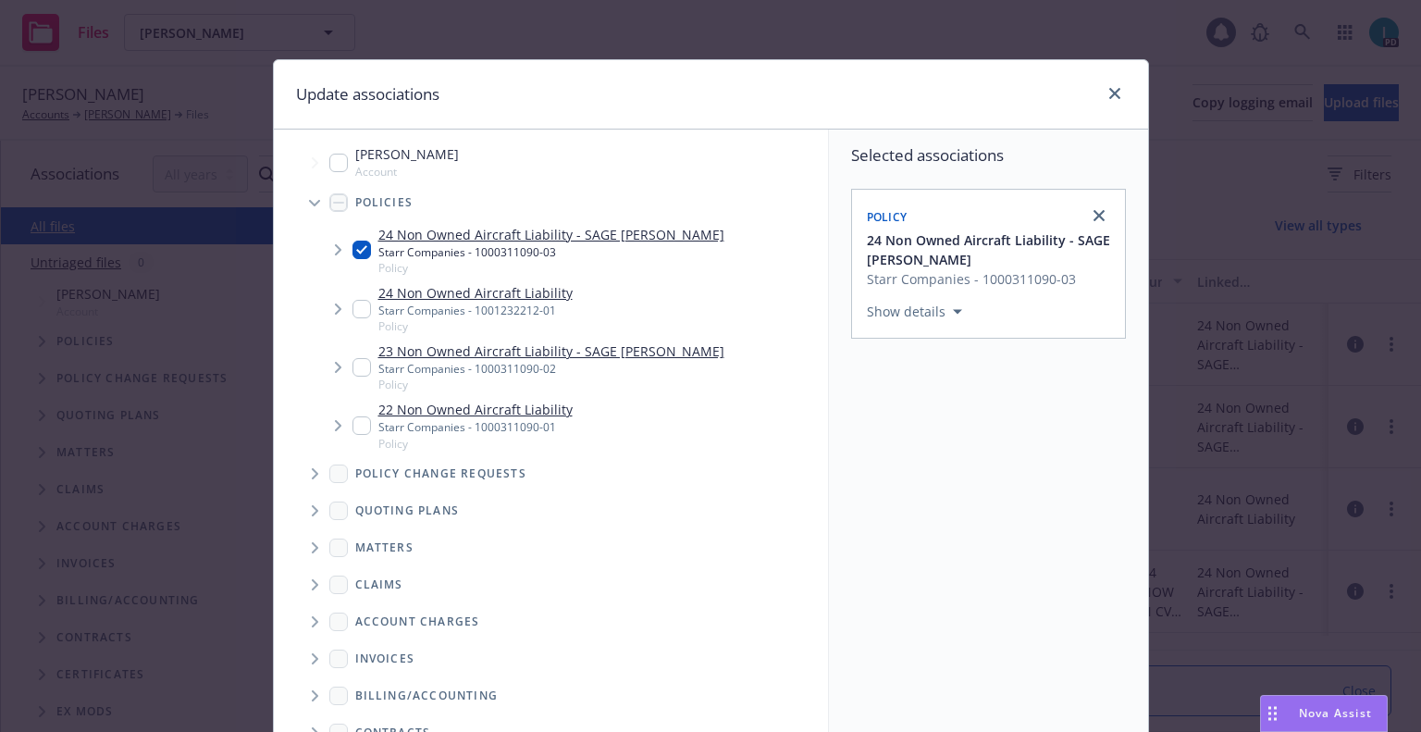
scroll to position [188, 0]
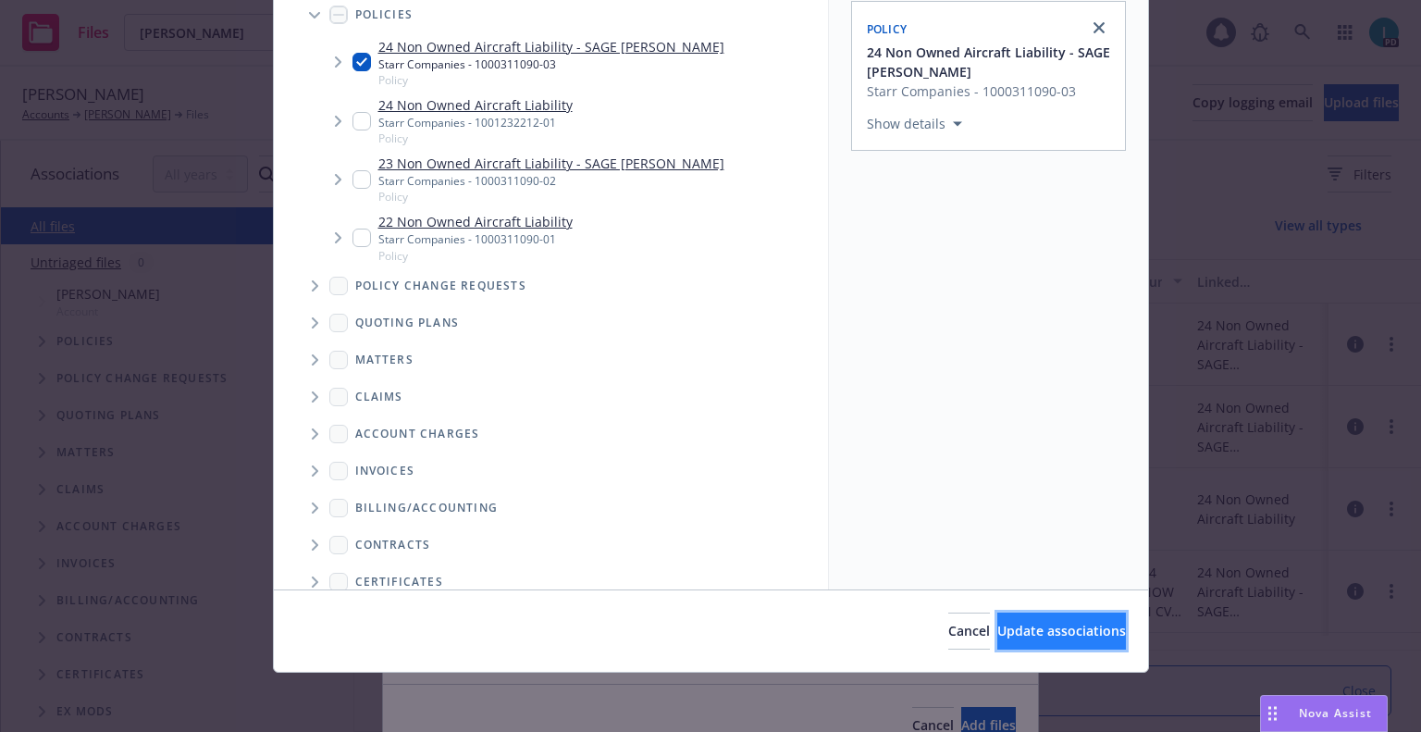
click at [1012, 621] on button "Update associations" at bounding box center [1062, 631] width 129 height 37
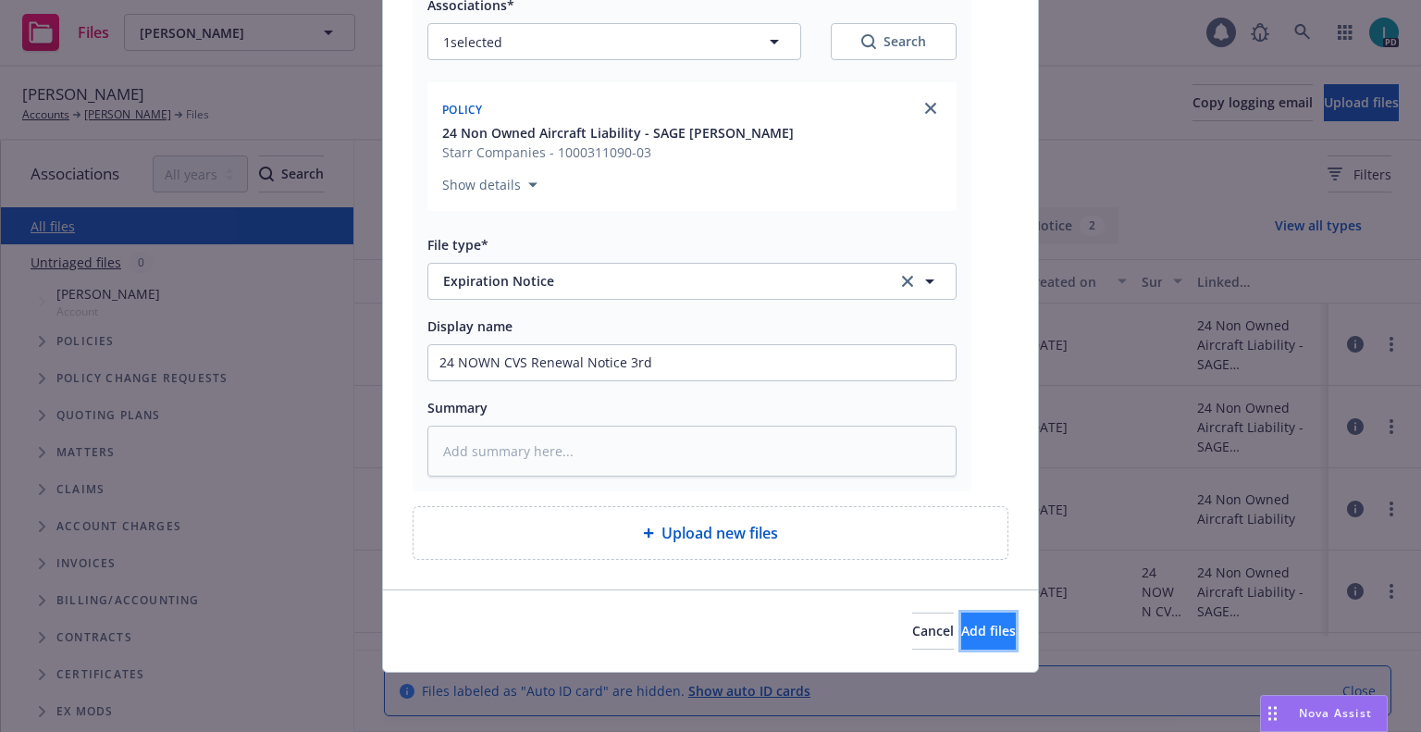
click at [961, 639] on button "Add files" at bounding box center [988, 631] width 55 height 37
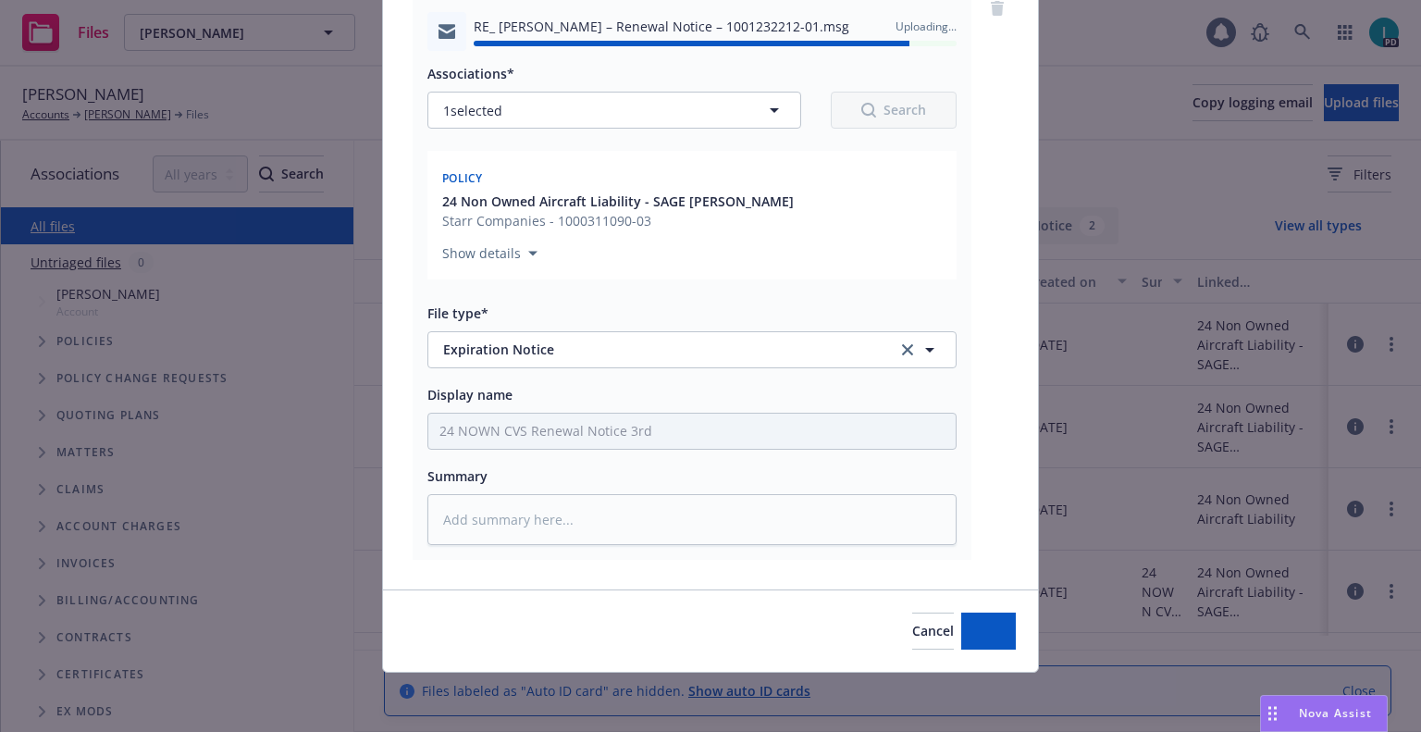
type textarea "x"
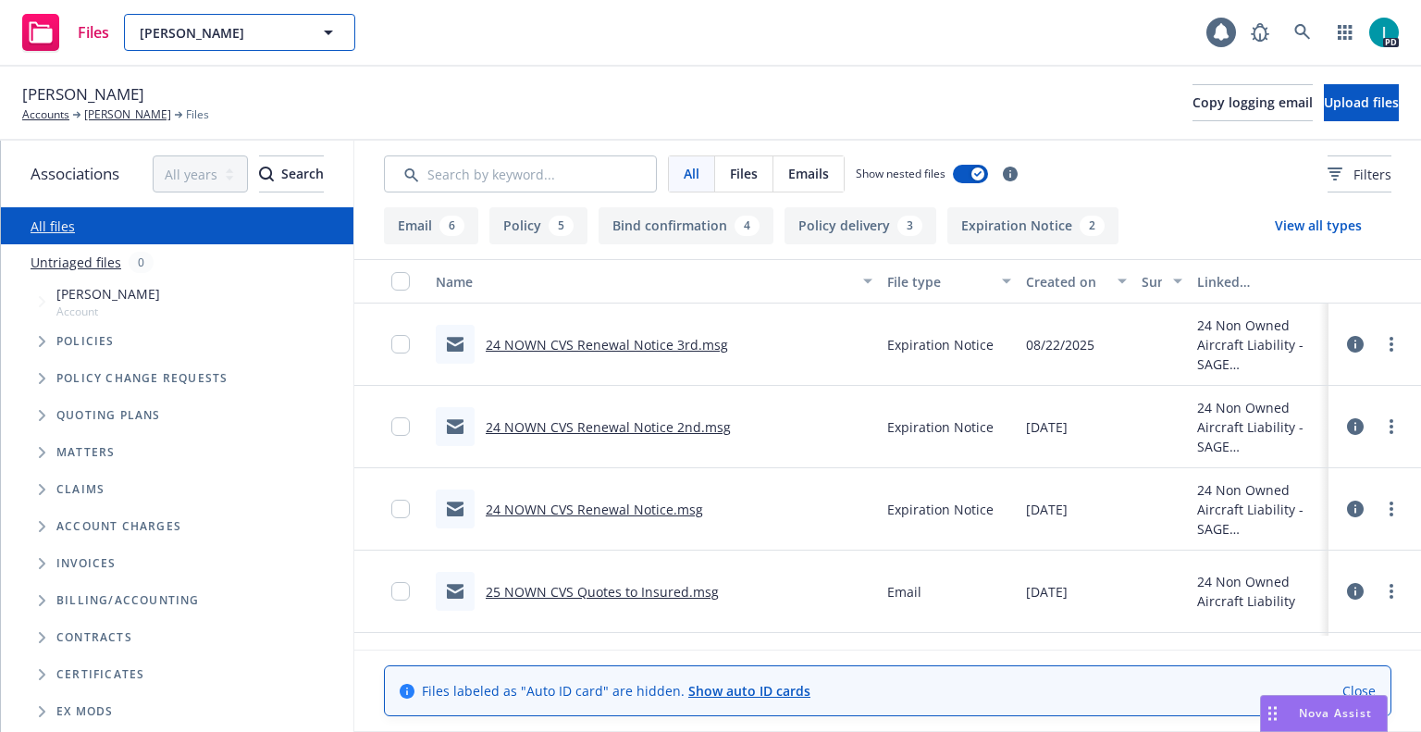
click at [268, 32] on span "[PERSON_NAME]" at bounding box center [220, 32] width 160 height 19
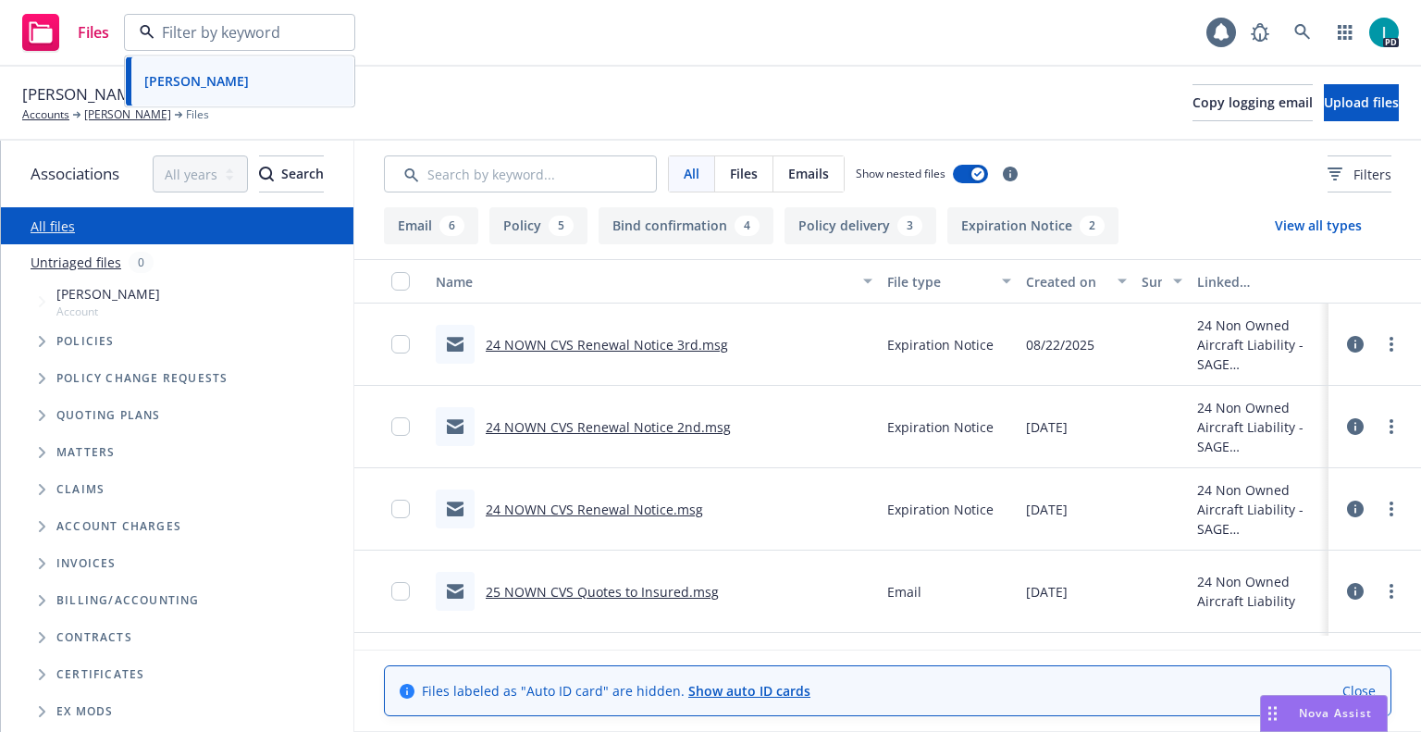
paste input "[PERSON_NAME]"
type input "[PERSON_NAME]"
click at [251, 75] on div "[PERSON_NAME]" at bounding box center [239, 84] width 205 height 27
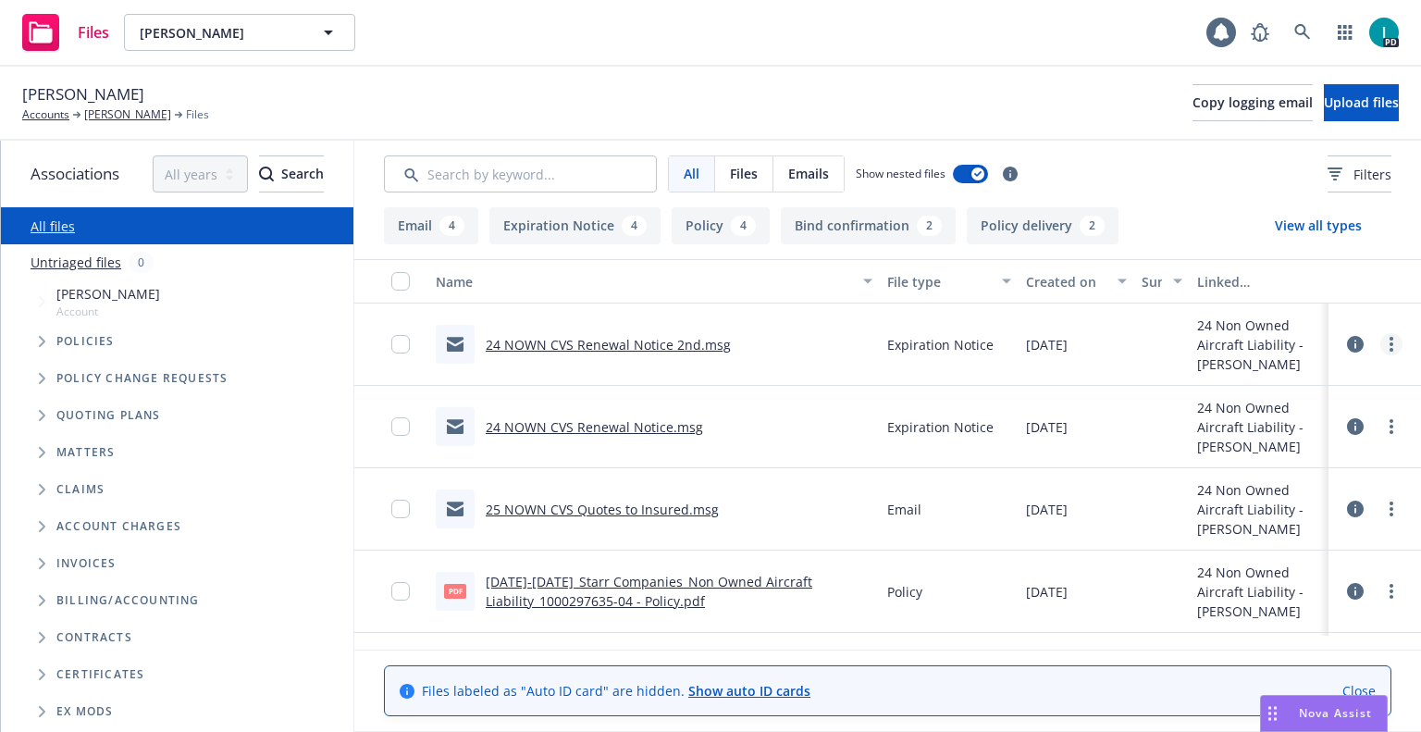
click at [1396, 341] on link "more" at bounding box center [1392, 344] width 22 height 22
drag, startPoint x: 1293, startPoint y: 409, endPoint x: 1326, endPoint y: 274, distance: 139.1
click at [1293, 409] on link "Download" at bounding box center [1308, 419] width 184 height 37
click at [1374, 104] on button "Upload files" at bounding box center [1361, 102] width 75 height 37
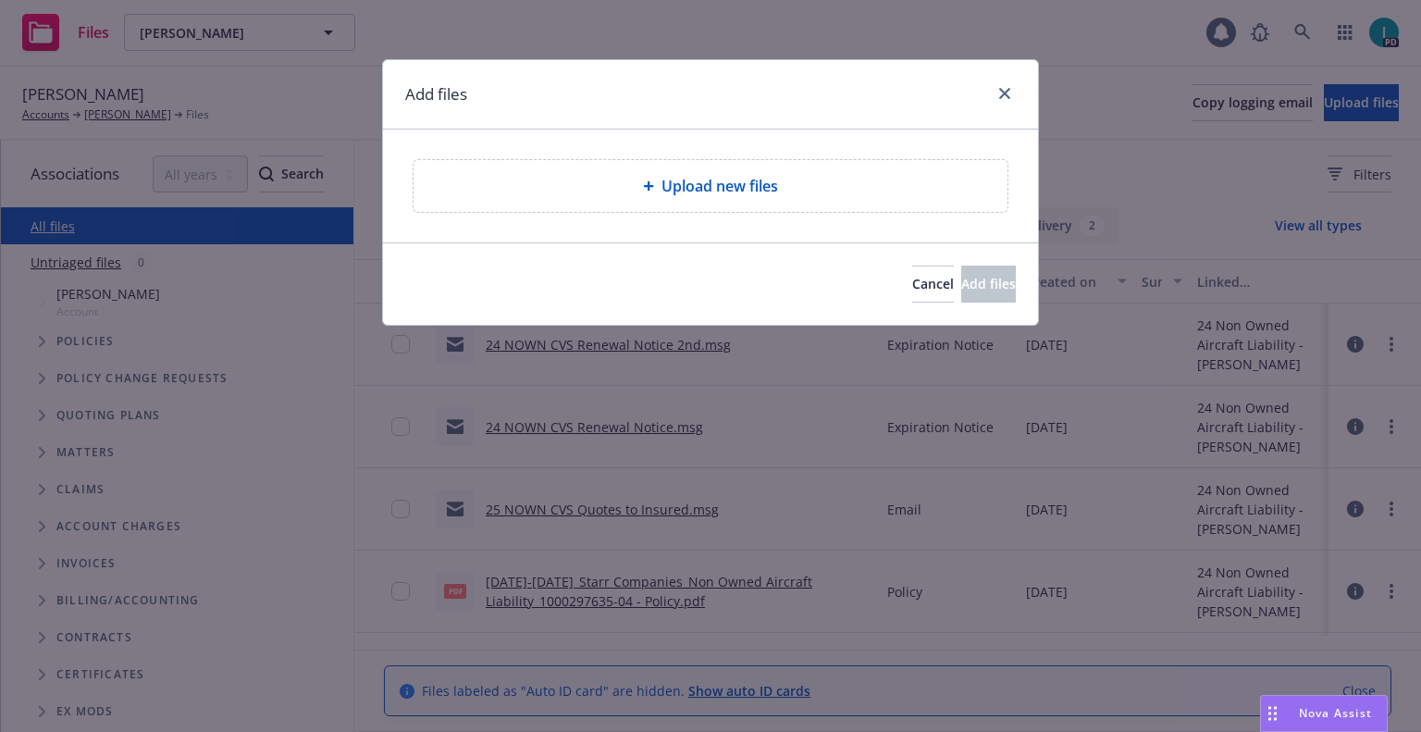
type textarea "x"
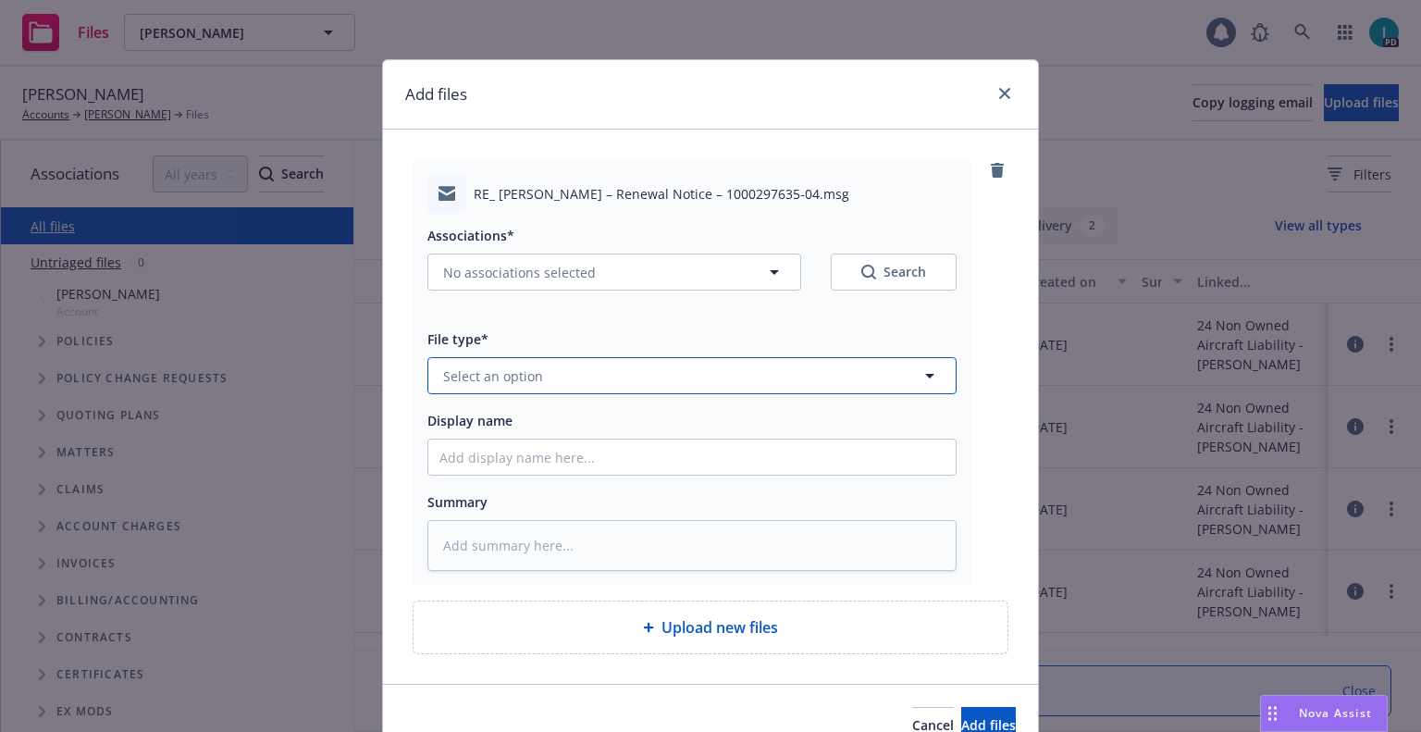
click at [524, 371] on span "Select an option" at bounding box center [493, 375] width 100 height 19
type input "ex"
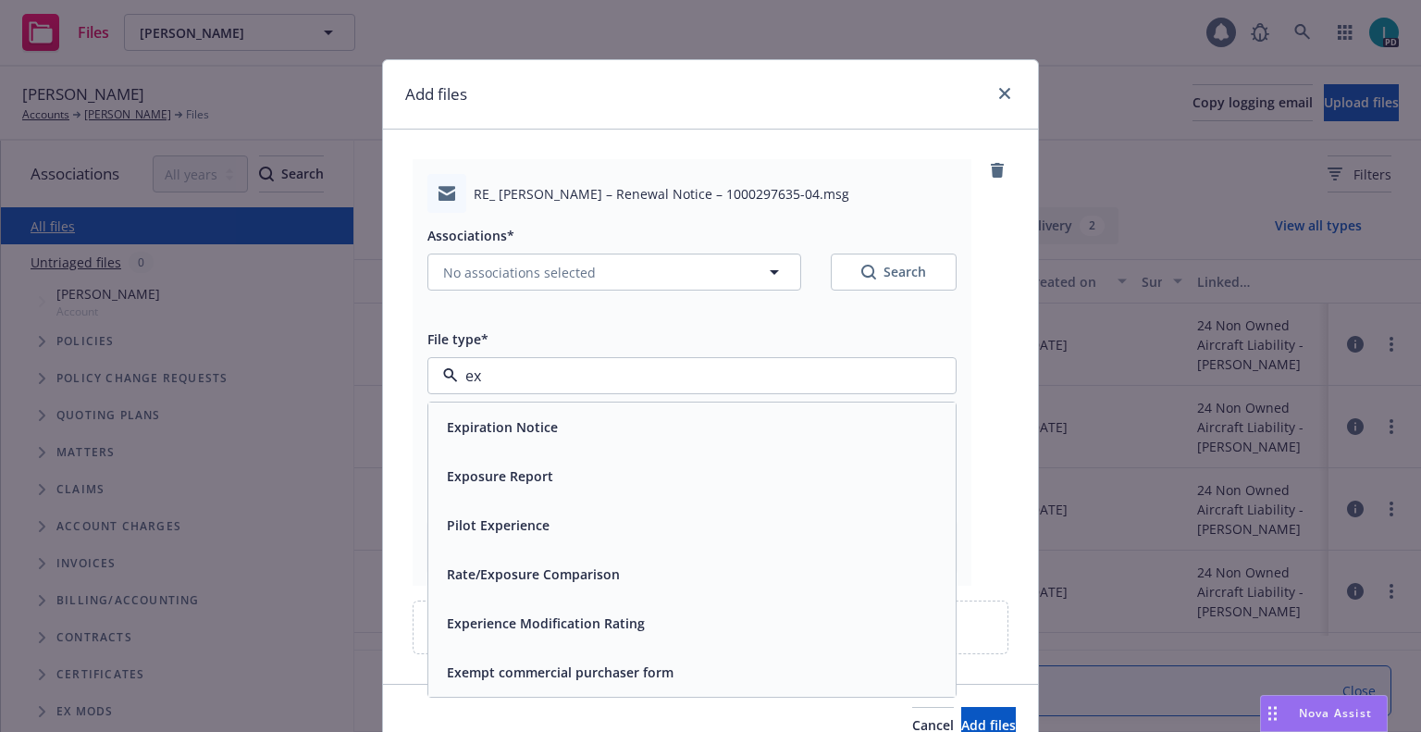
click at [518, 440] on div "Expiration Notice" at bounding box center [501, 427] width 122 height 27
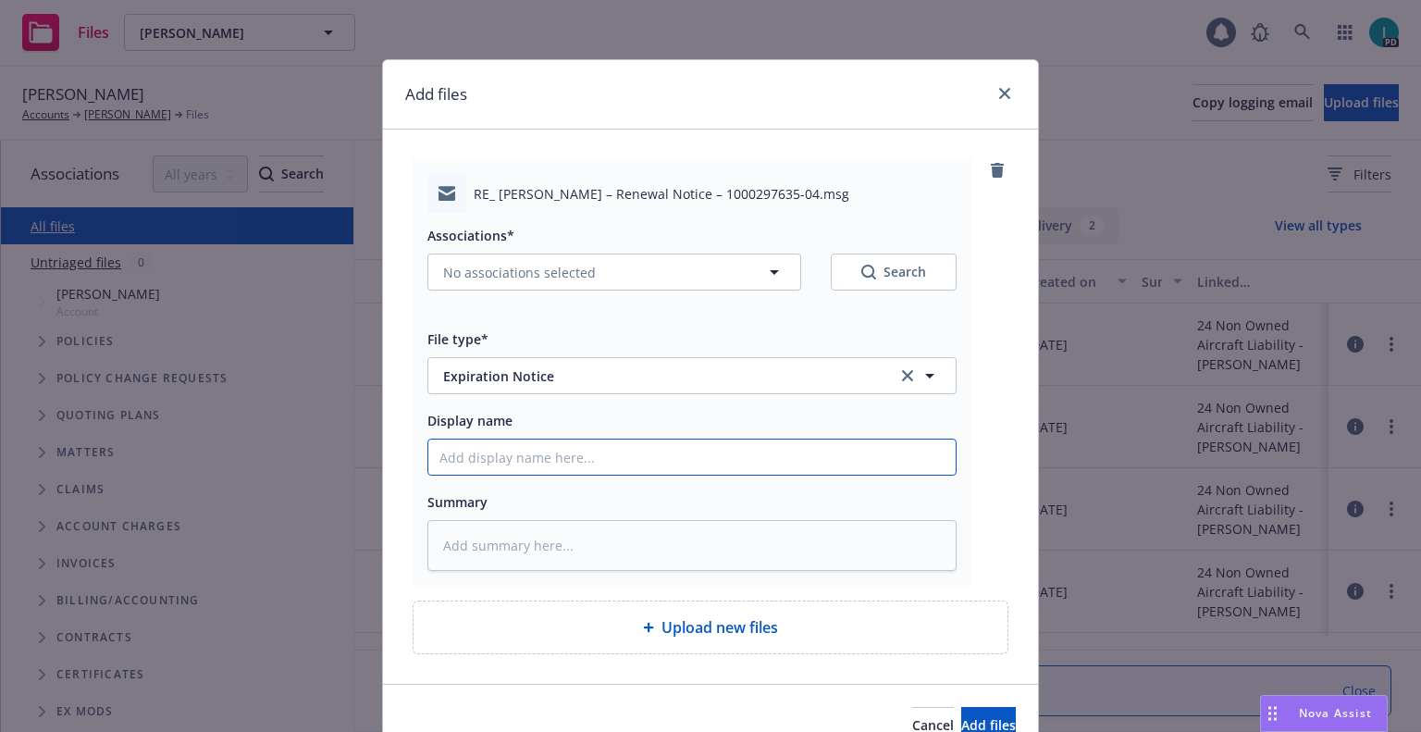
type textarea "x"
type input "2"
click at [521, 444] on input "2" at bounding box center [691, 457] width 527 height 35
type textarea "x"
type input "24"
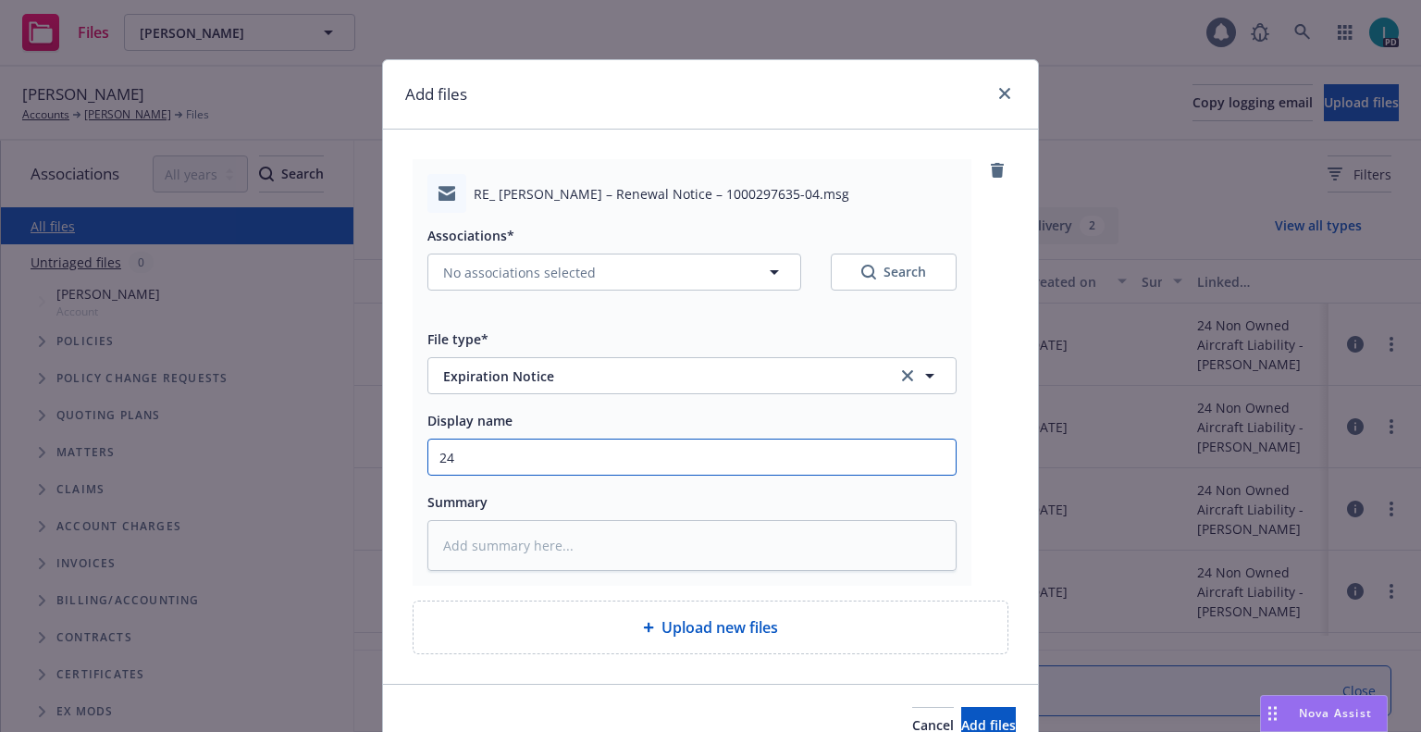
type textarea "x"
type input "24 NOWN CVS Renewal Notice 3rd"
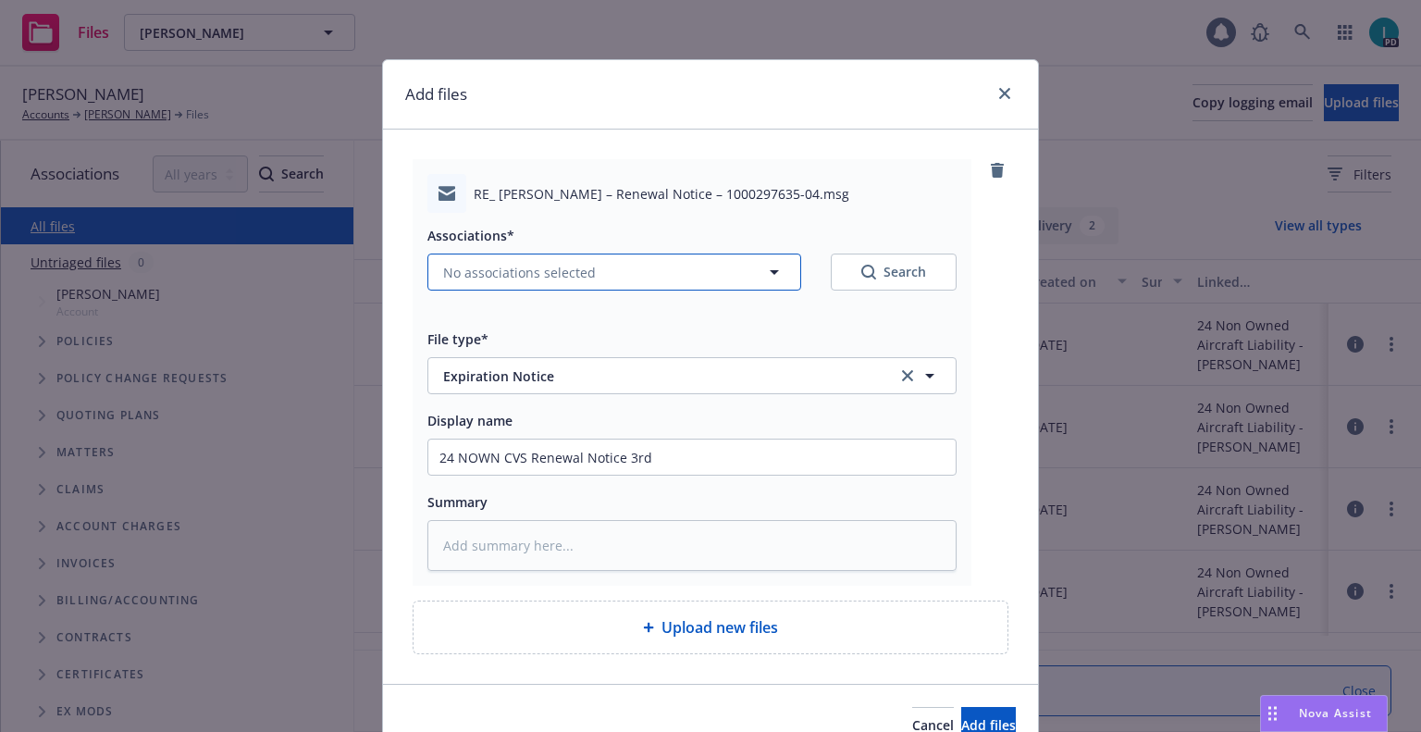
click at [550, 284] on button "No associations selected" at bounding box center [615, 272] width 374 height 37
type textarea "x"
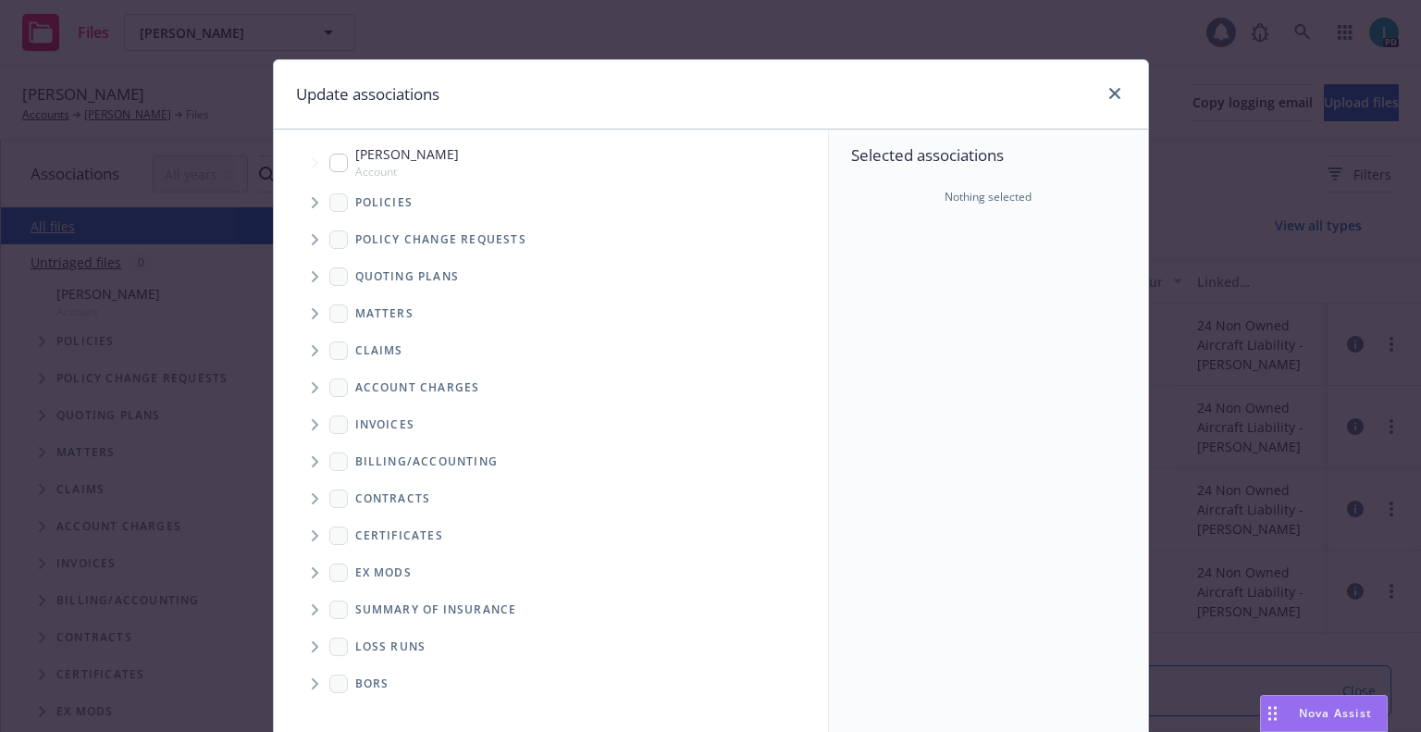
click at [319, 199] on span "Tree Example" at bounding box center [315, 203] width 30 height 30
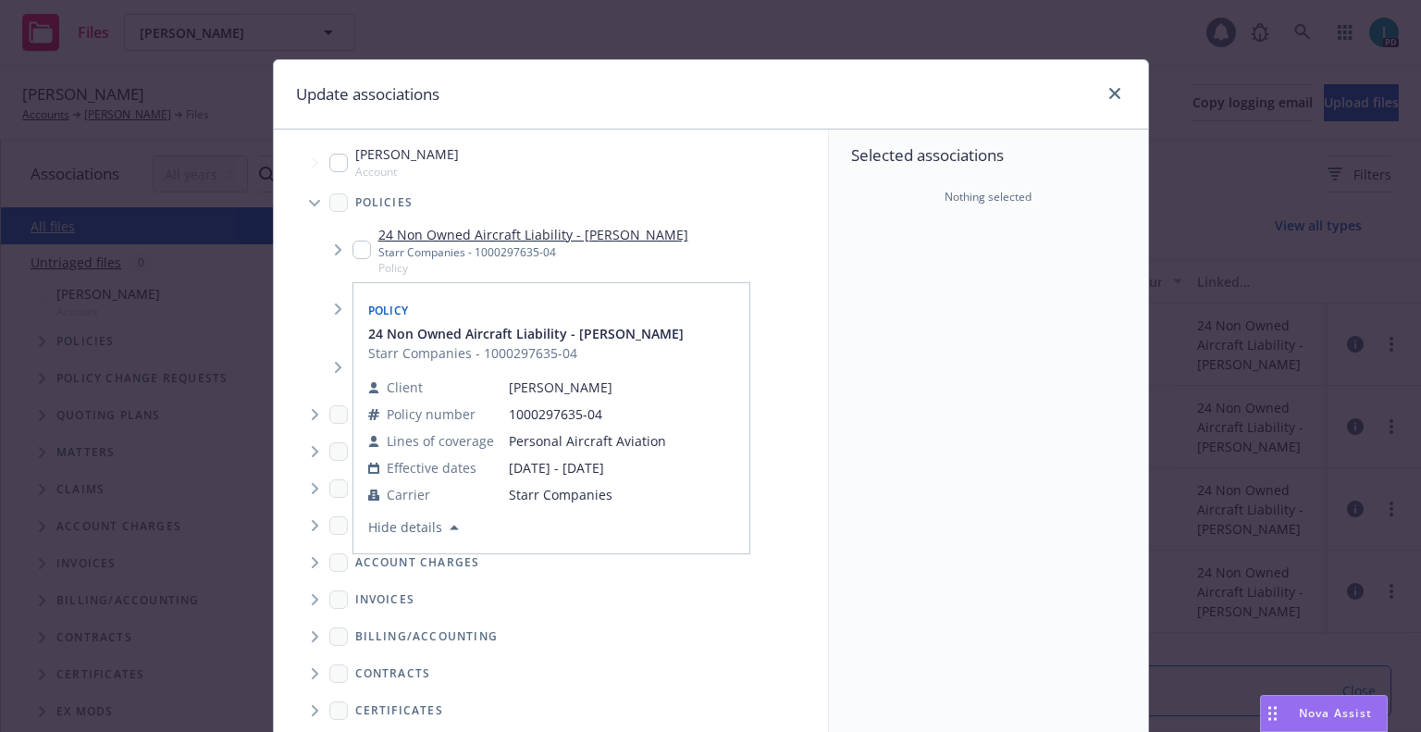
click at [353, 247] on input "Tree Example" at bounding box center [362, 250] width 19 height 19
checkbox input "true"
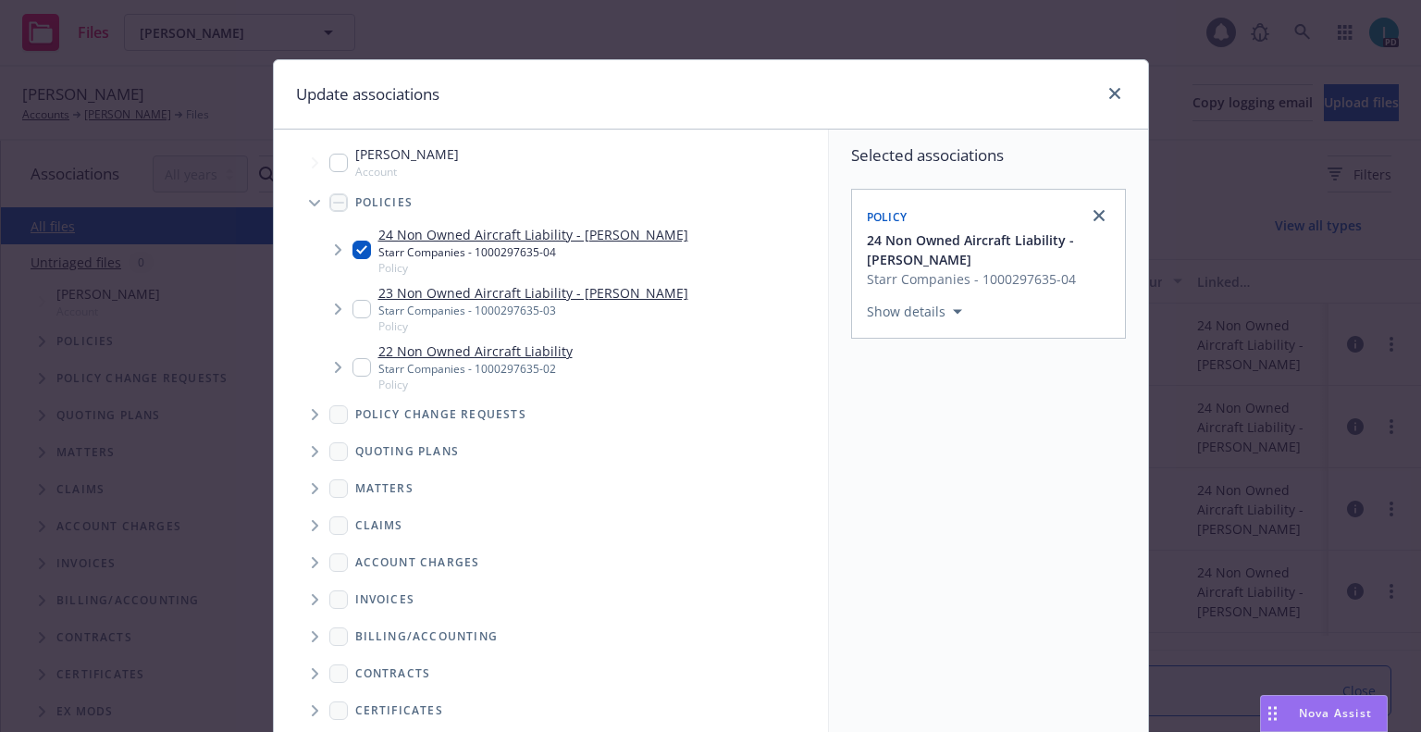
scroll to position [188, 0]
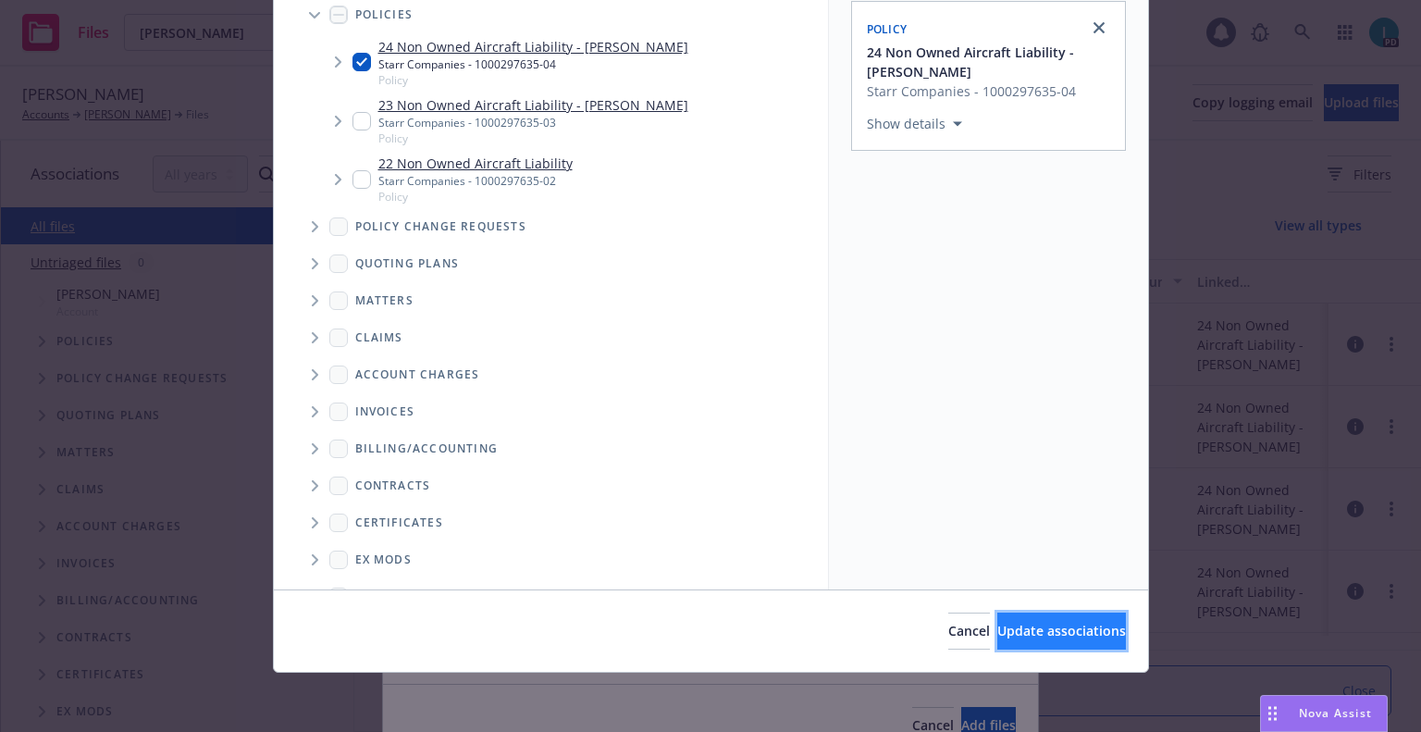
click at [998, 629] on span "Update associations" at bounding box center [1062, 631] width 129 height 18
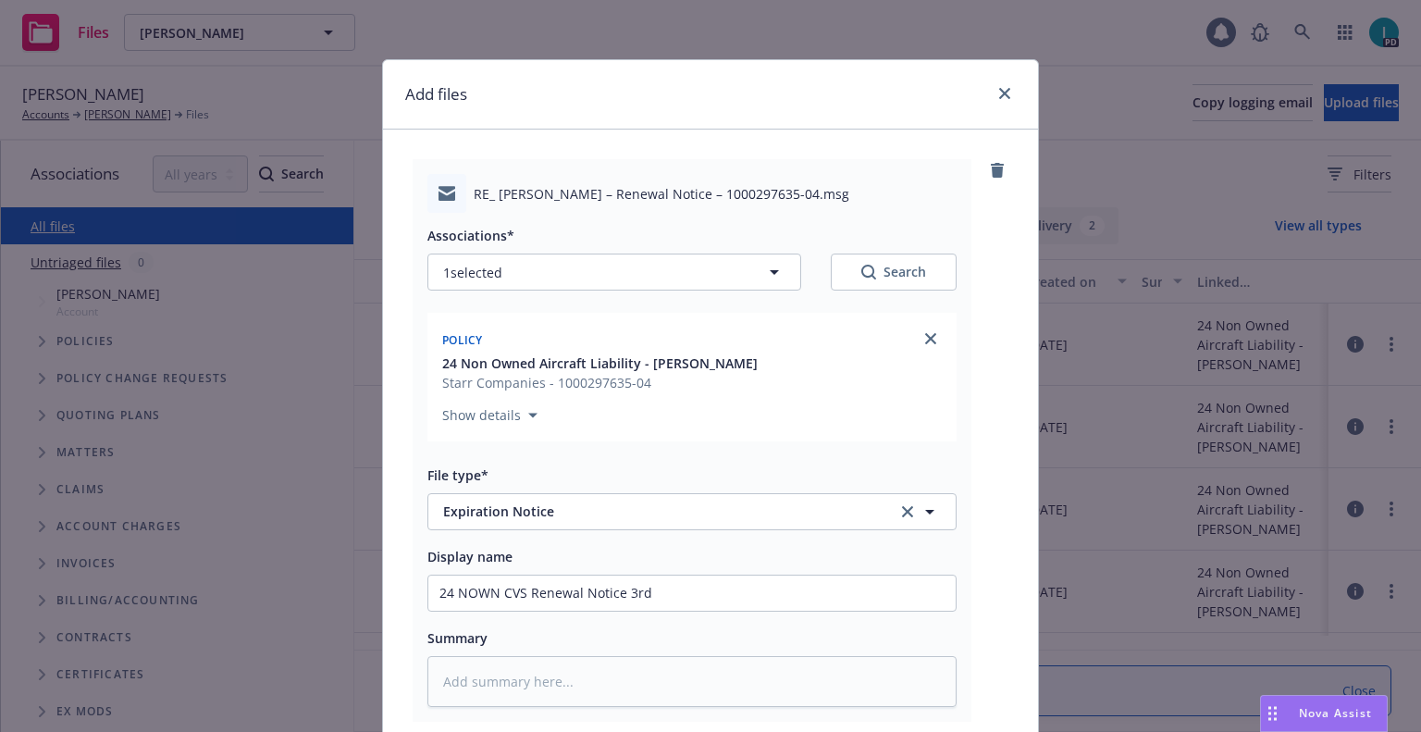
scroll to position [230, 0]
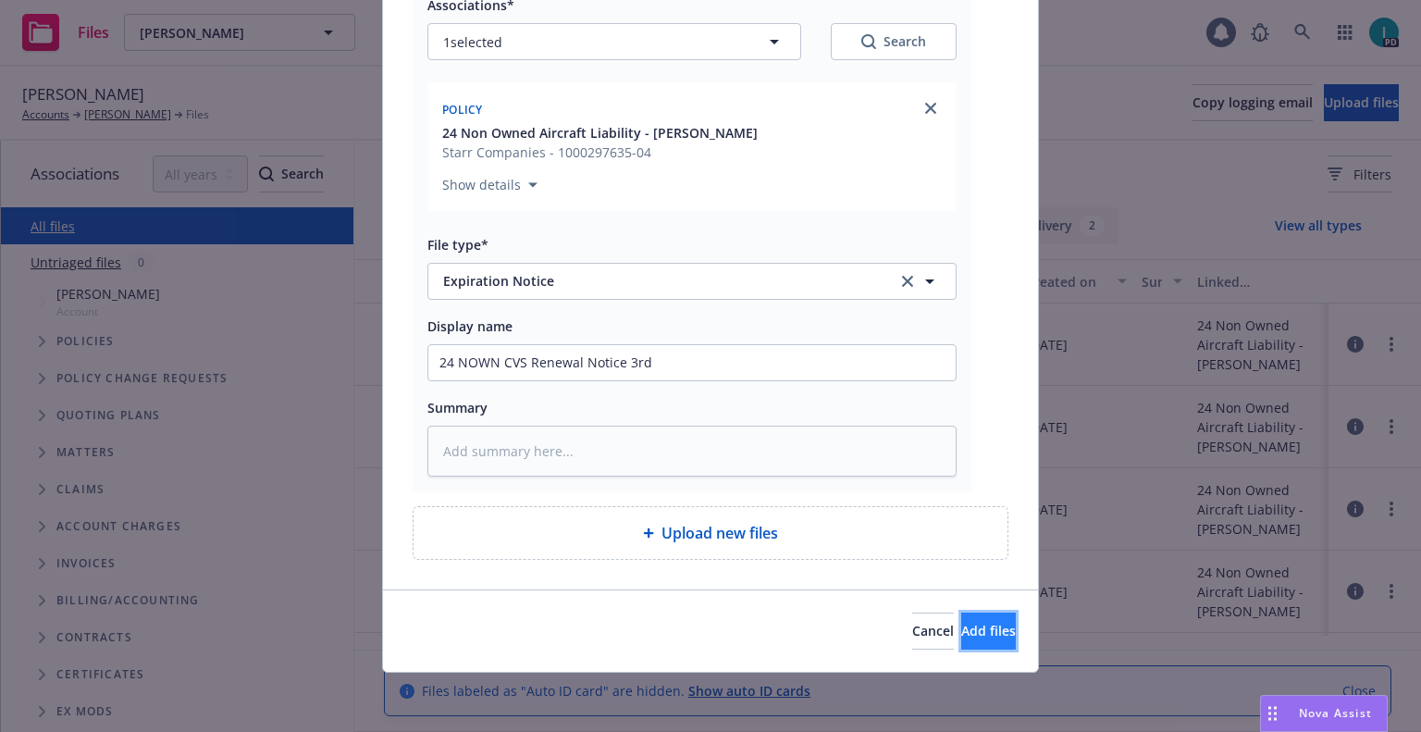
click at [961, 631] on span "Add files" at bounding box center [988, 631] width 55 height 18
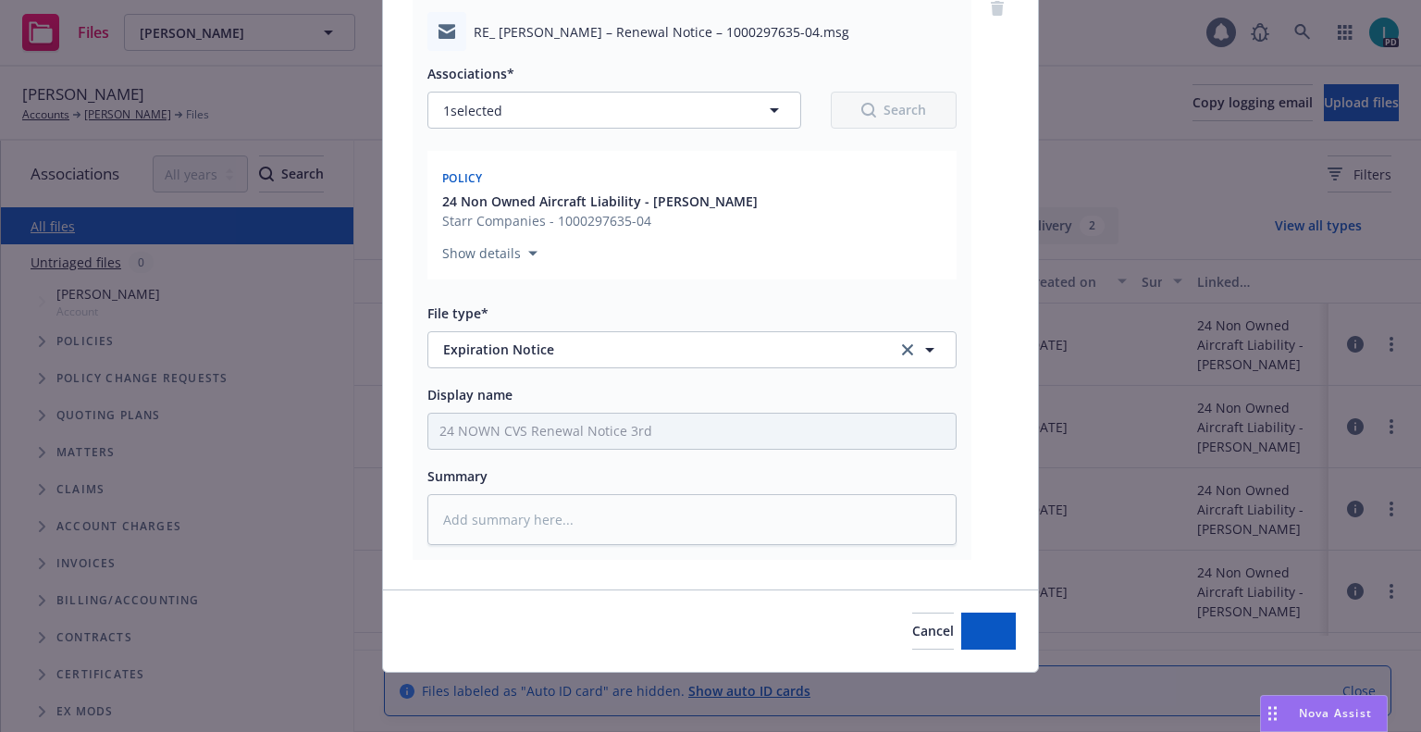
scroll to position [162, 0]
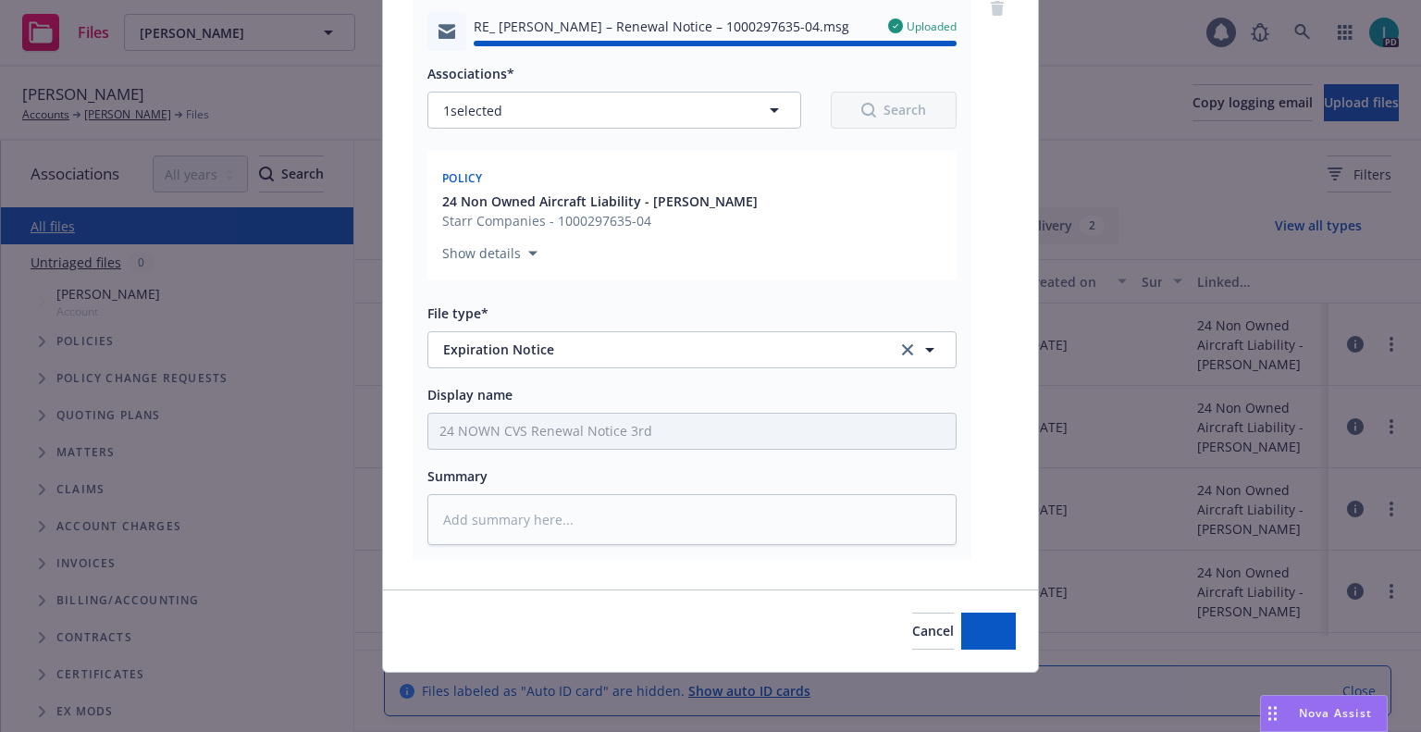
type textarea "x"
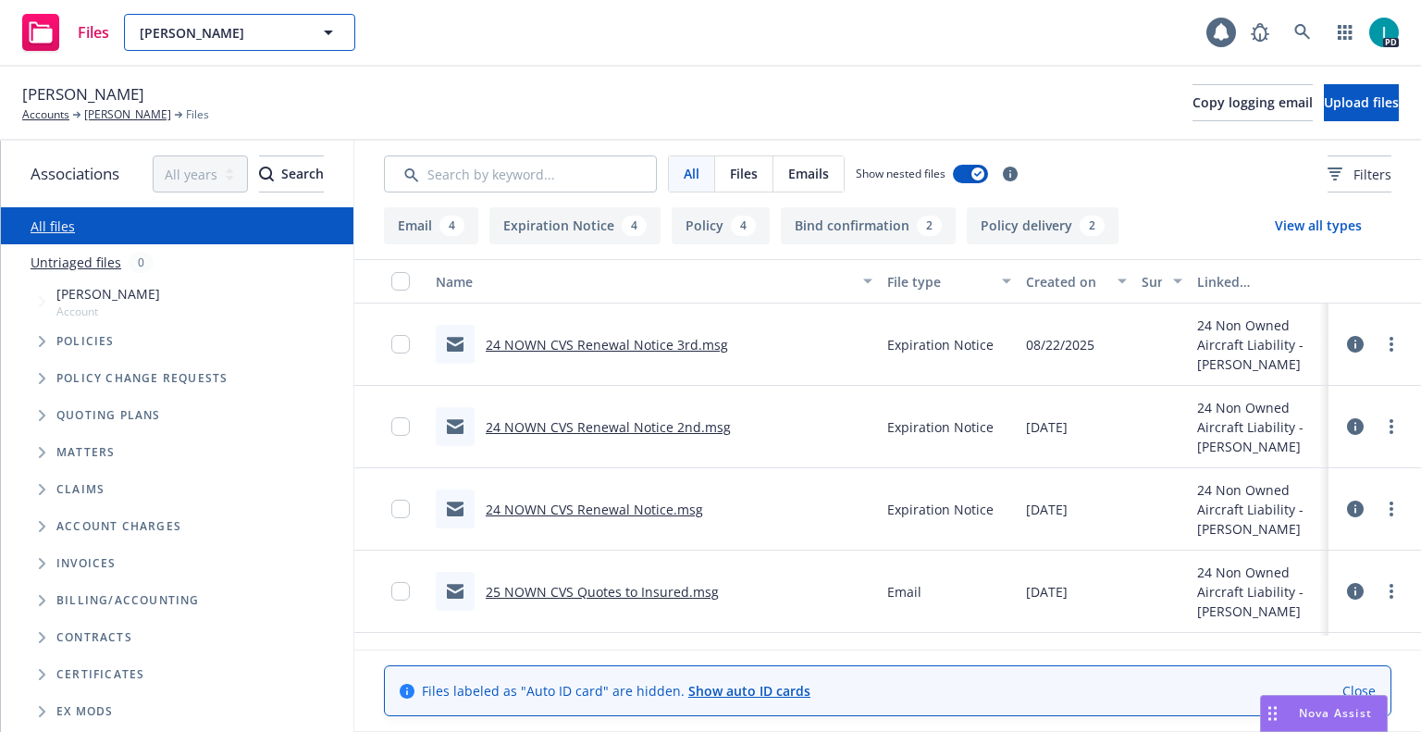
click at [282, 38] on span "[PERSON_NAME]" at bounding box center [220, 32] width 160 height 19
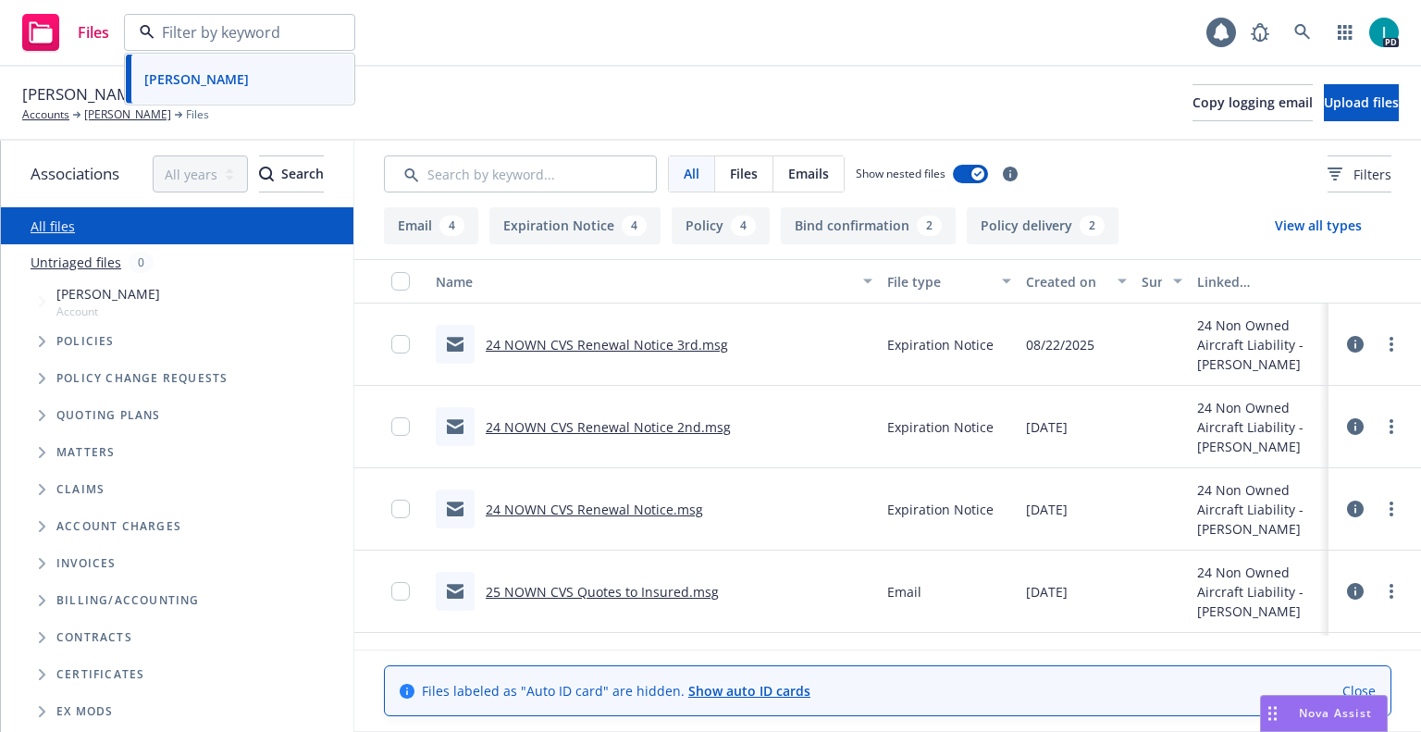
paste input "[PERSON_NAME]"
type input "[PERSON_NAME]"
click at [214, 98] on div "[PERSON_NAME] Type Personal Driver's license ******11" at bounding box center [240, 84] width 228 height 49
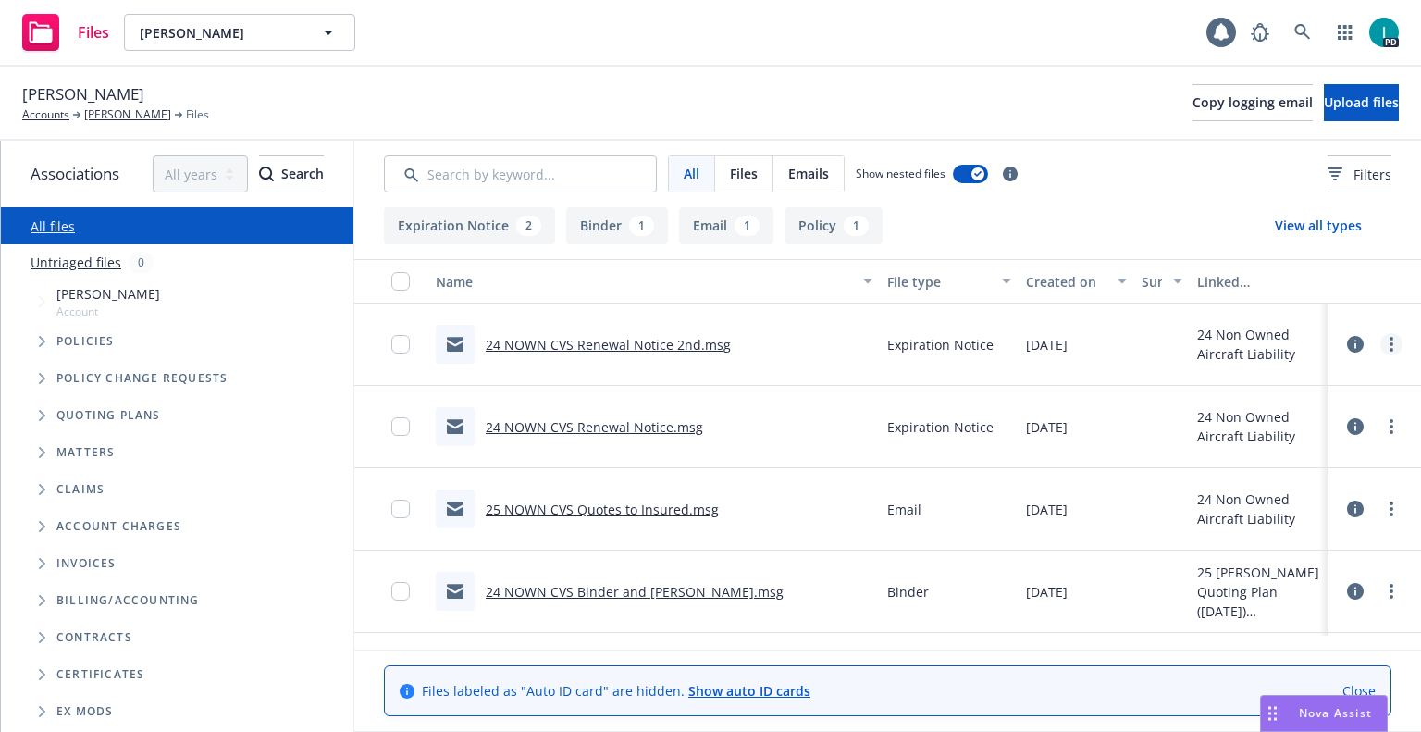
click at [1391, 340] on circle "more" at bounding box center [1392, 339] width 4 height 4
click at [1234, 424] on link "Download" at bounding box center [1308, 419] width 184 height 37
click at [1324, 111] on button "Upload files" at bounding box center [1361, 102] width 75 height 37
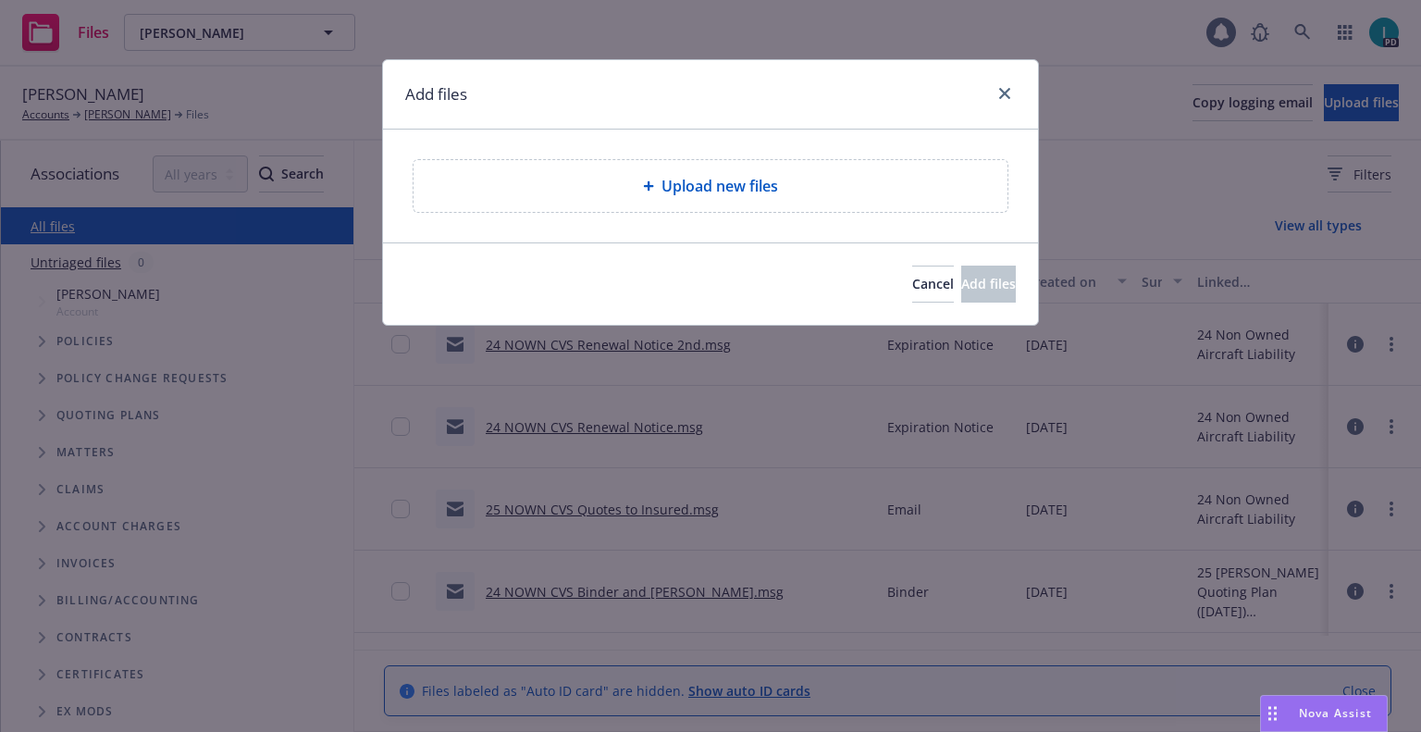
type textarea "x"
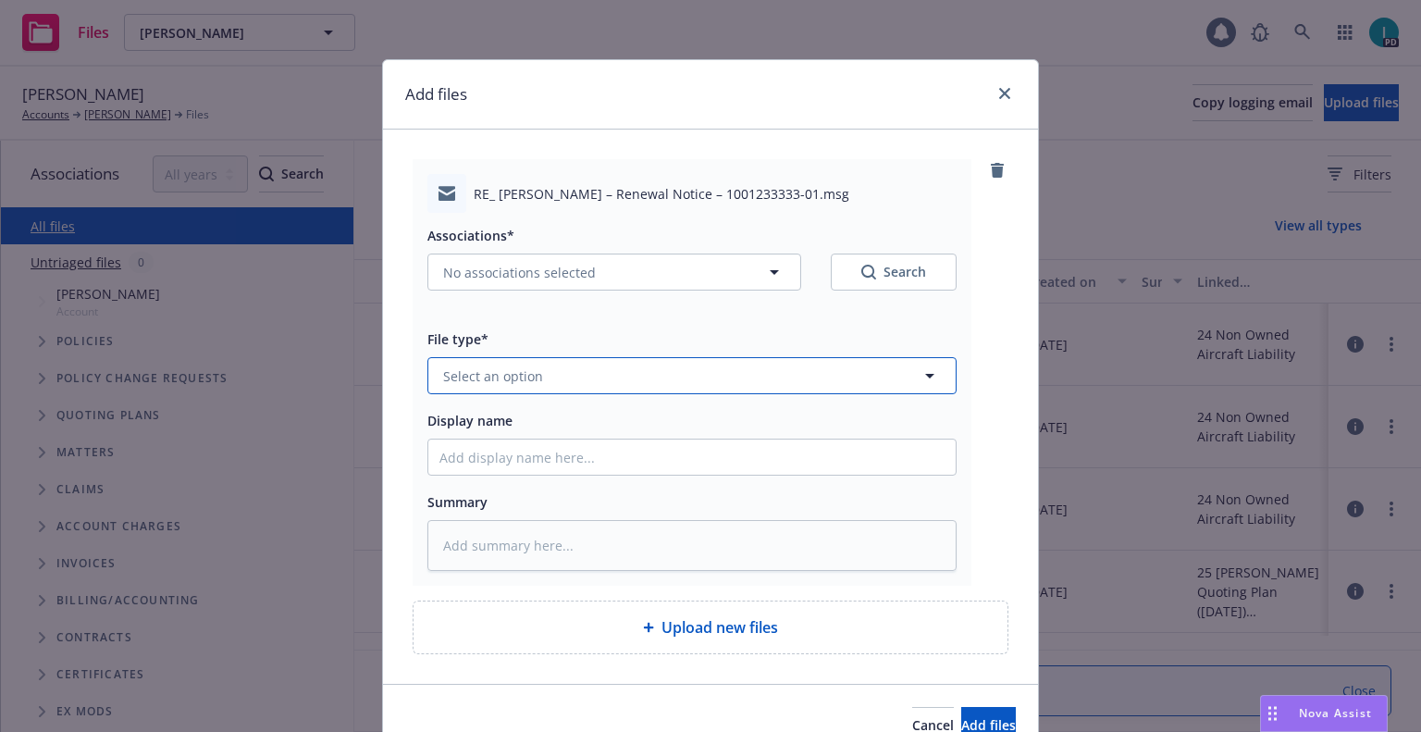
click at [542, 365] on button "Select an option" at bounding box center [692, 375] width 529 height 37
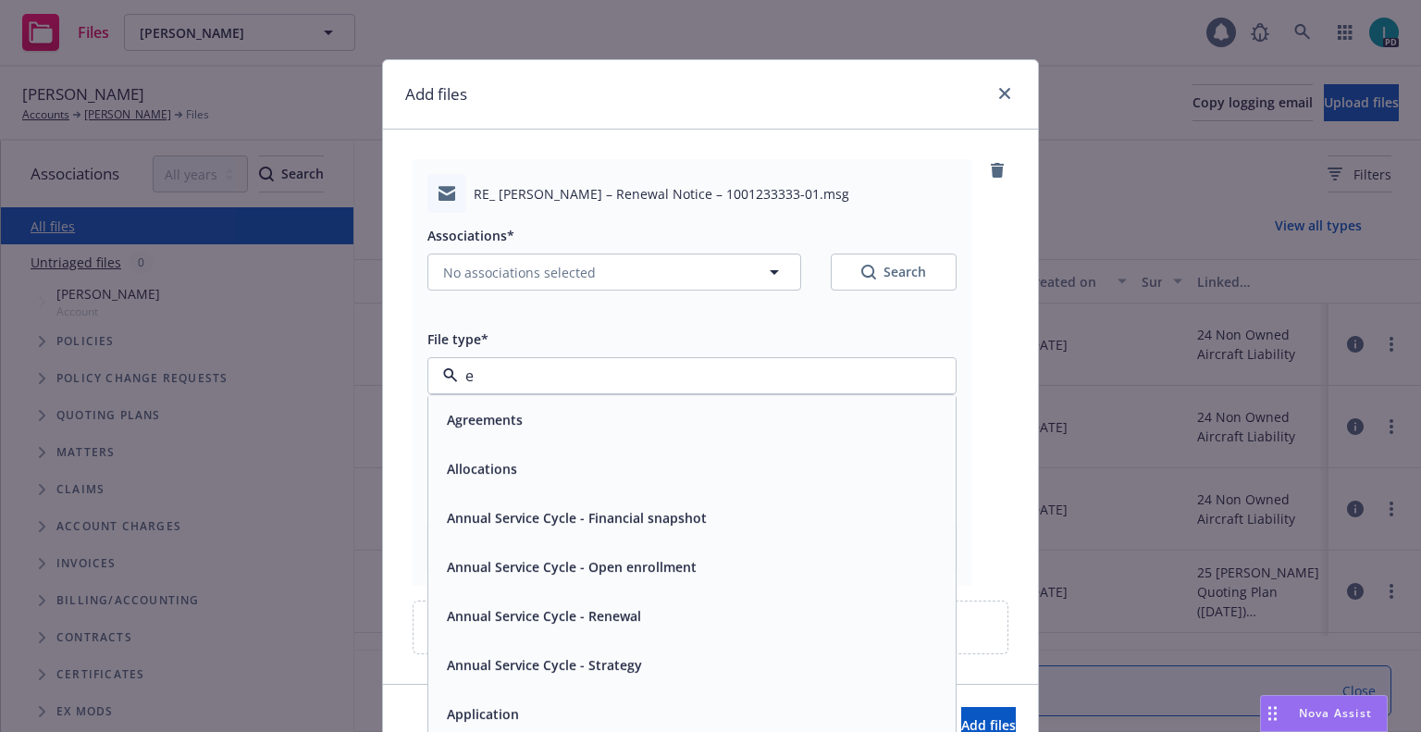
type input "ex"
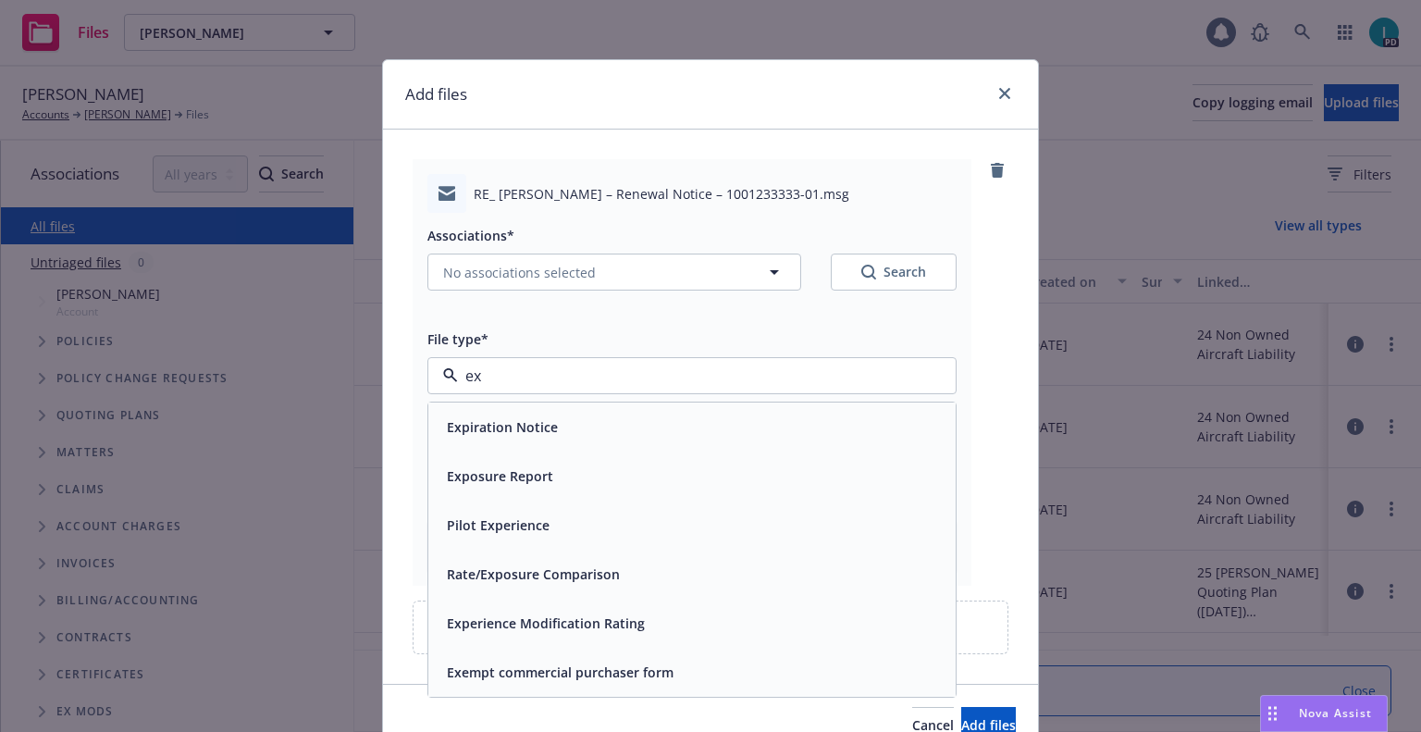
click at [517, 428] on span "Expiration Notice" at bounding box center [502, 426] width 111 height 19
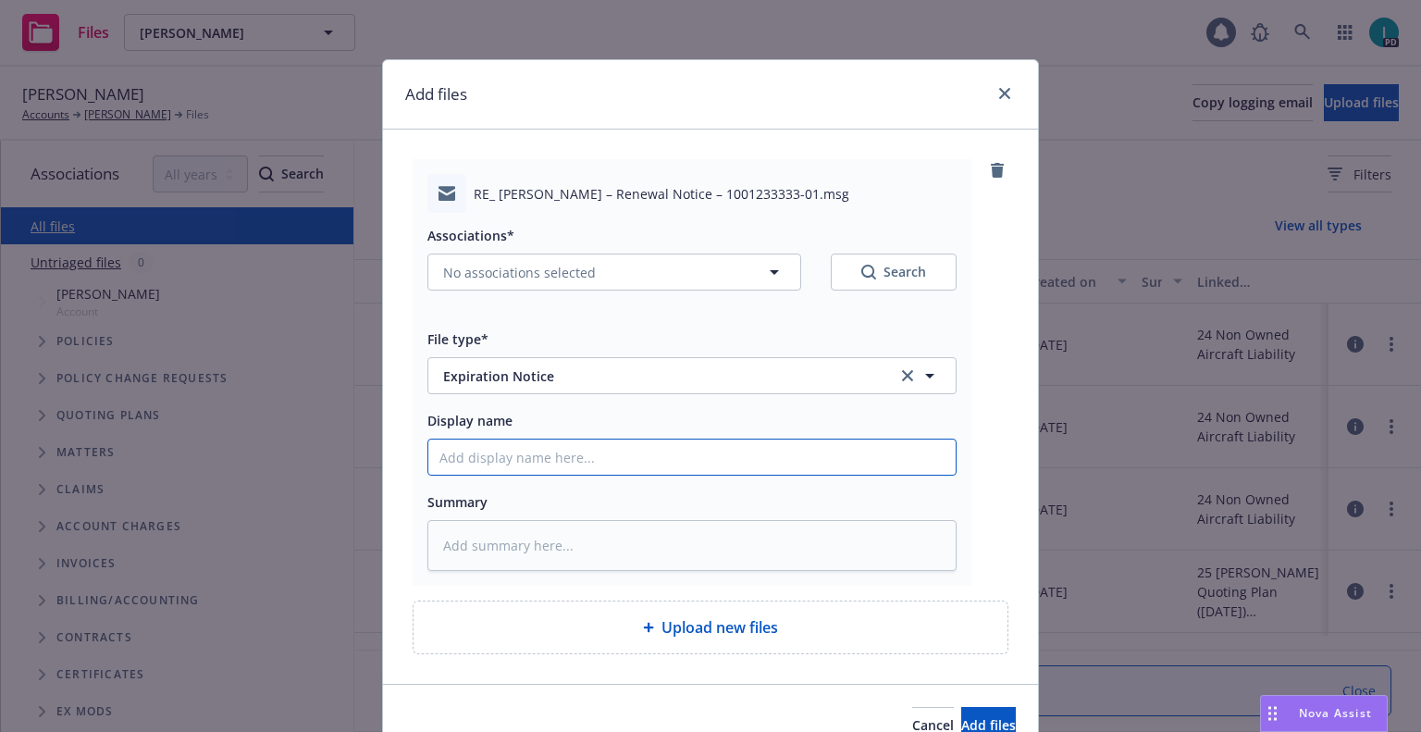
click at [516, 448] on input "Display name" at bounding box center [691, 457] width 527 height 35
type textarea "x"
type input "2"
type textarea "x"
type input "24"
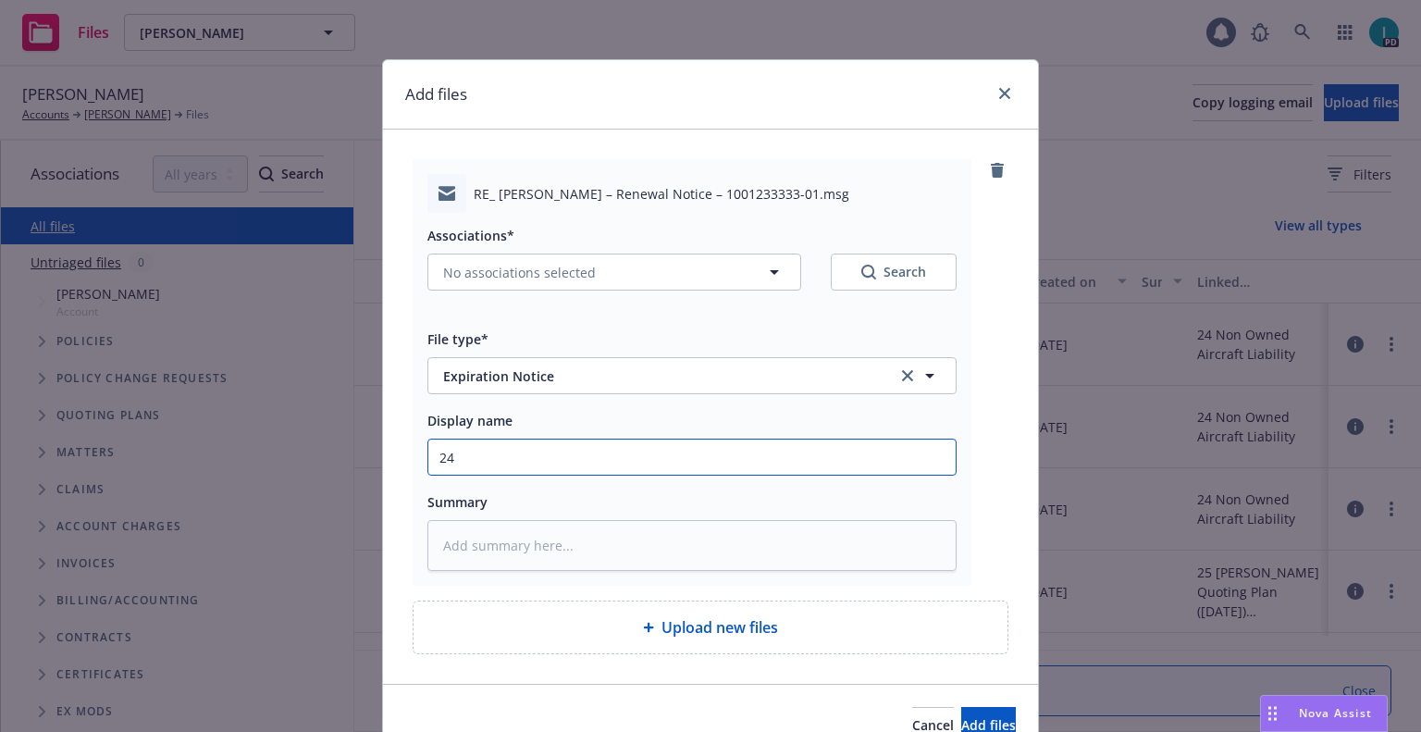
type textarea "x"
type input "24 NOWN CVS Renewal Notice 3rd"
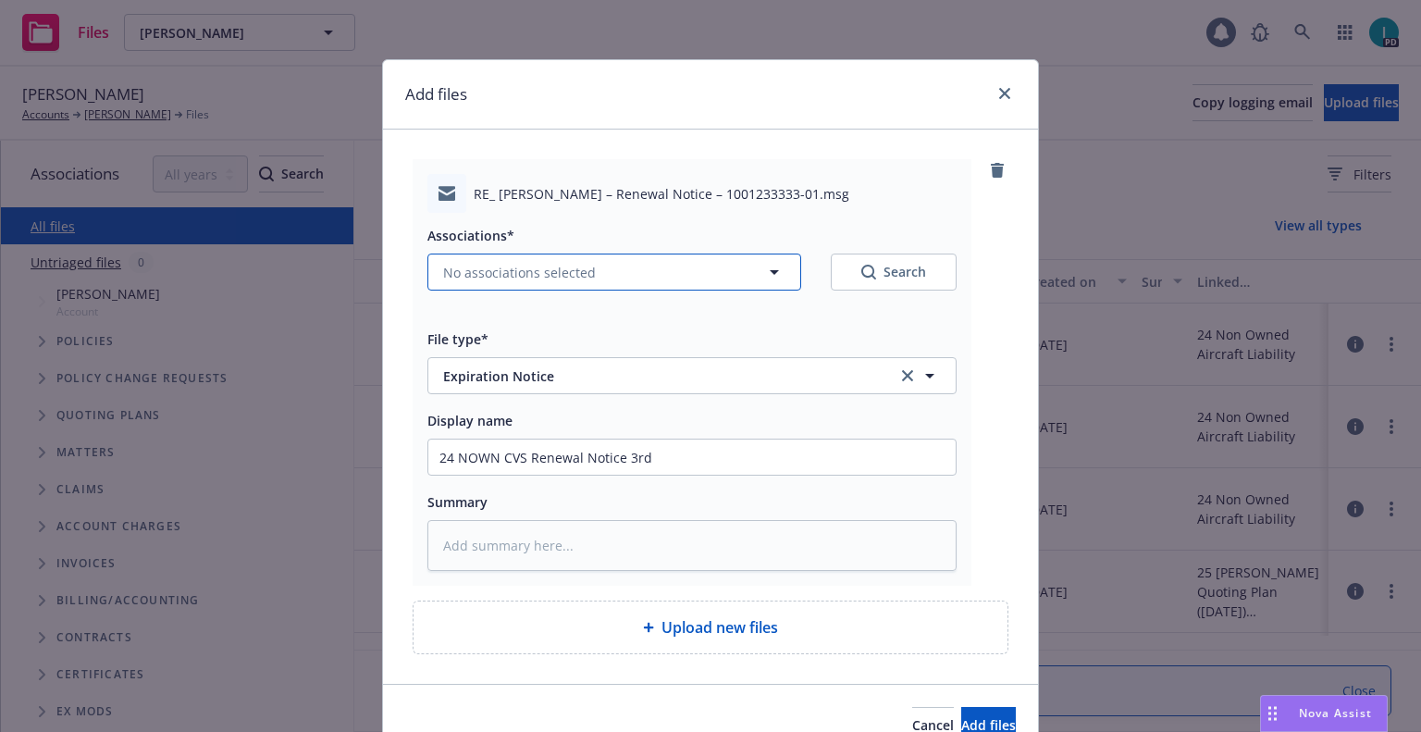
click at [565, 267] on span "No associations selected" at bounding box center [519, 272] width 153 height 19
type textarea "x"
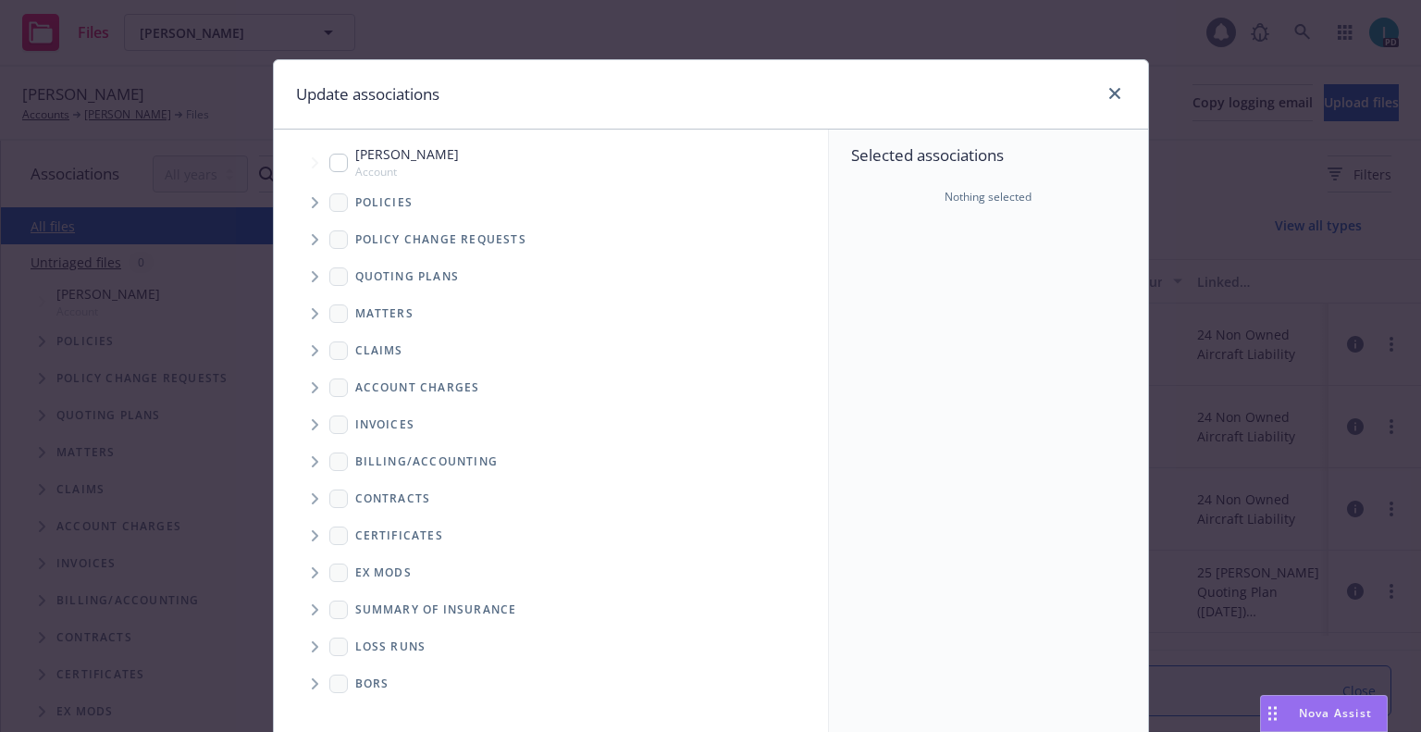
click at [313, 197] on span "Tree Example" at bounding box center [315, 203] width 30 height 30
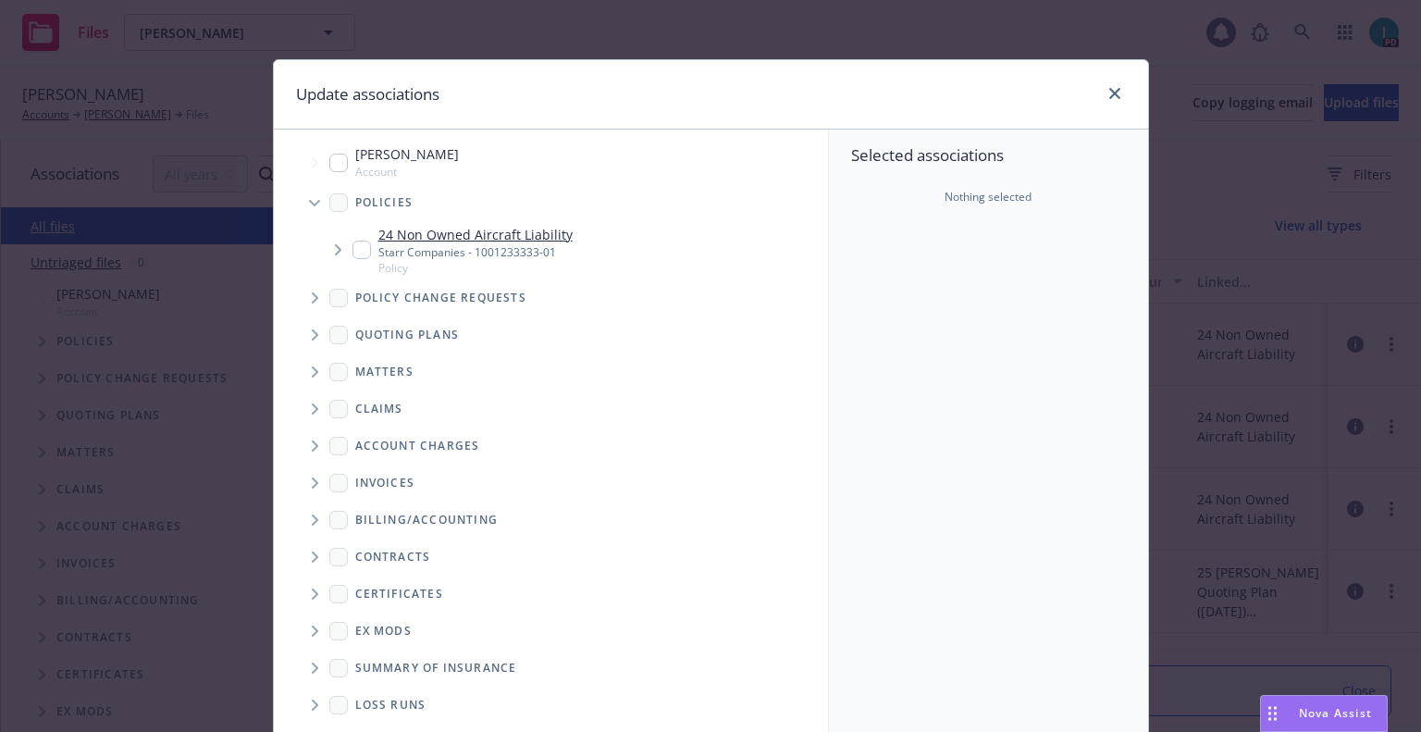
click at [354, 254] on input "Tree Example" at bounding box center [362, 250] width 19 height 19
checkbox input "true"
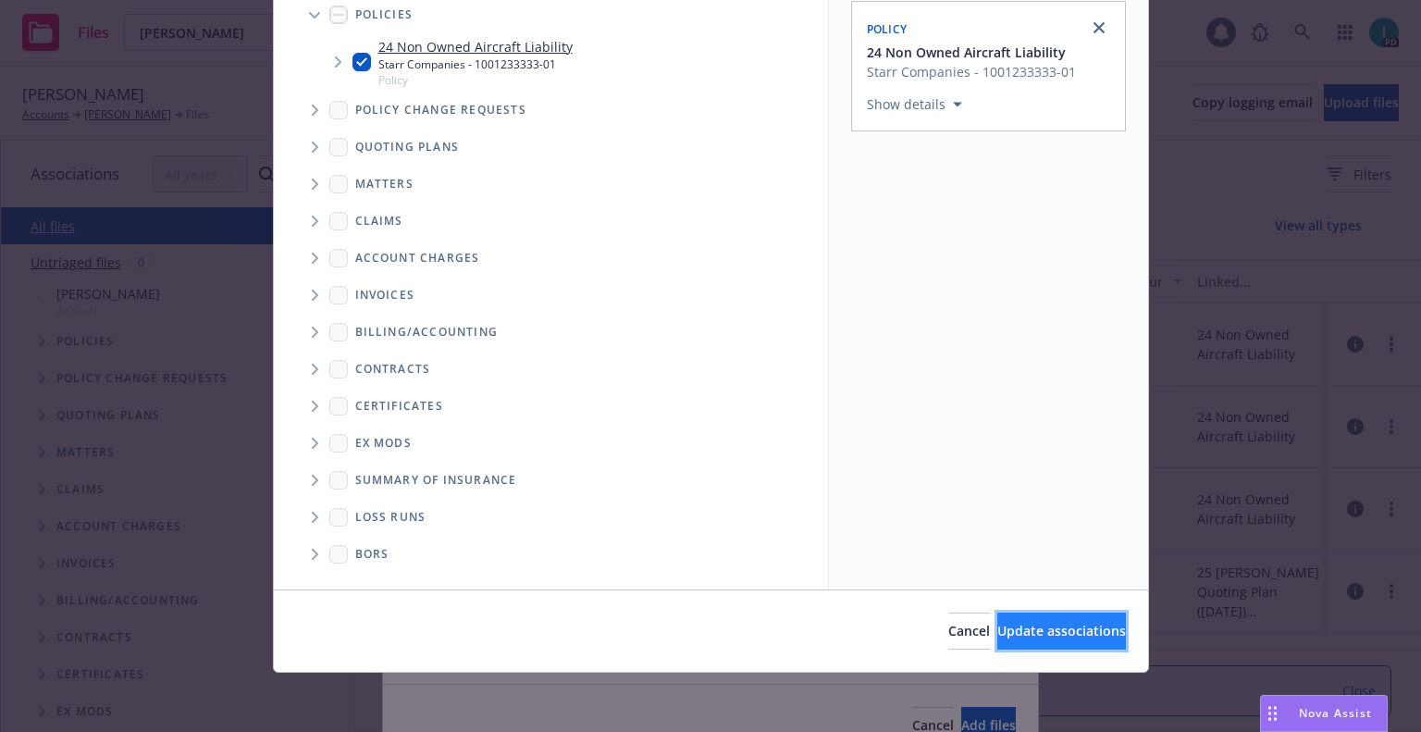
click at [1044, 623] on span "Update associations" at bounding box center [1062, 631] width 129 height 18
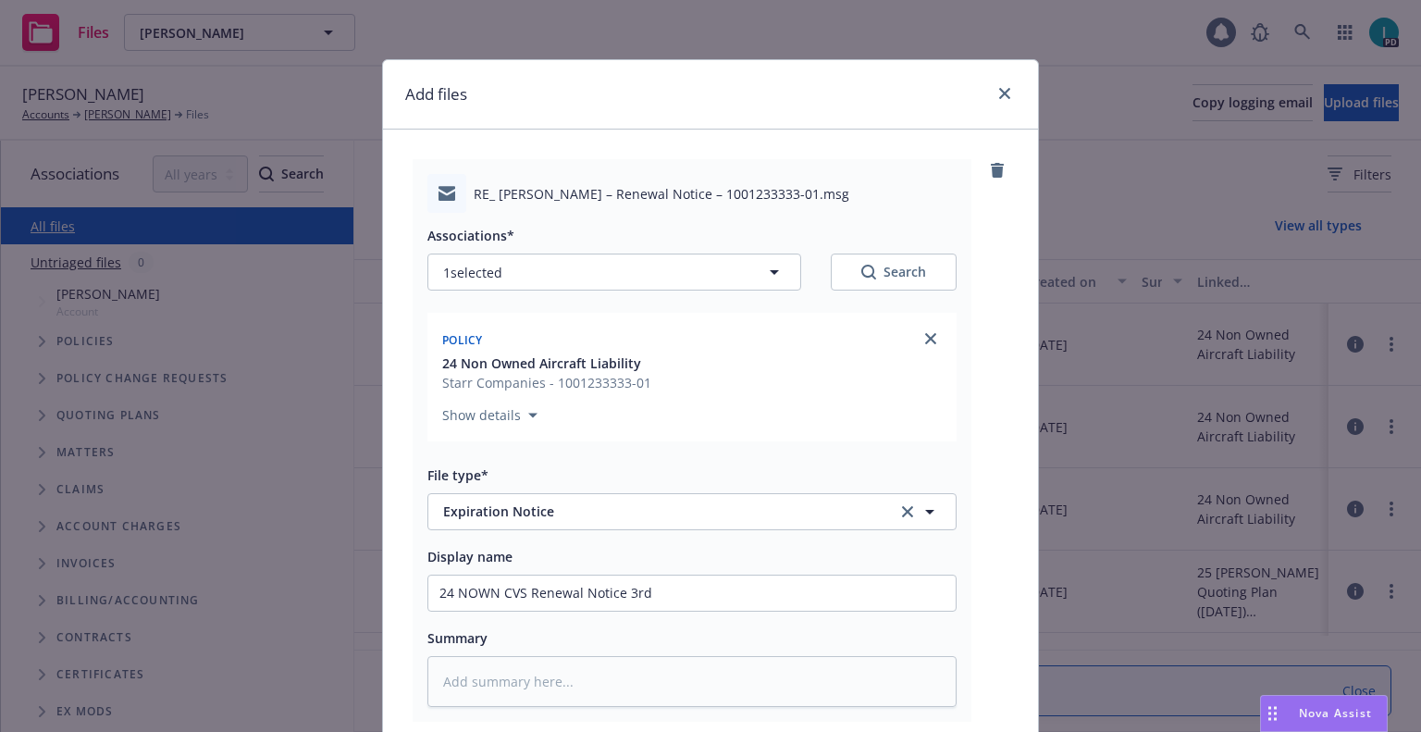
scroll to position [230, 0]
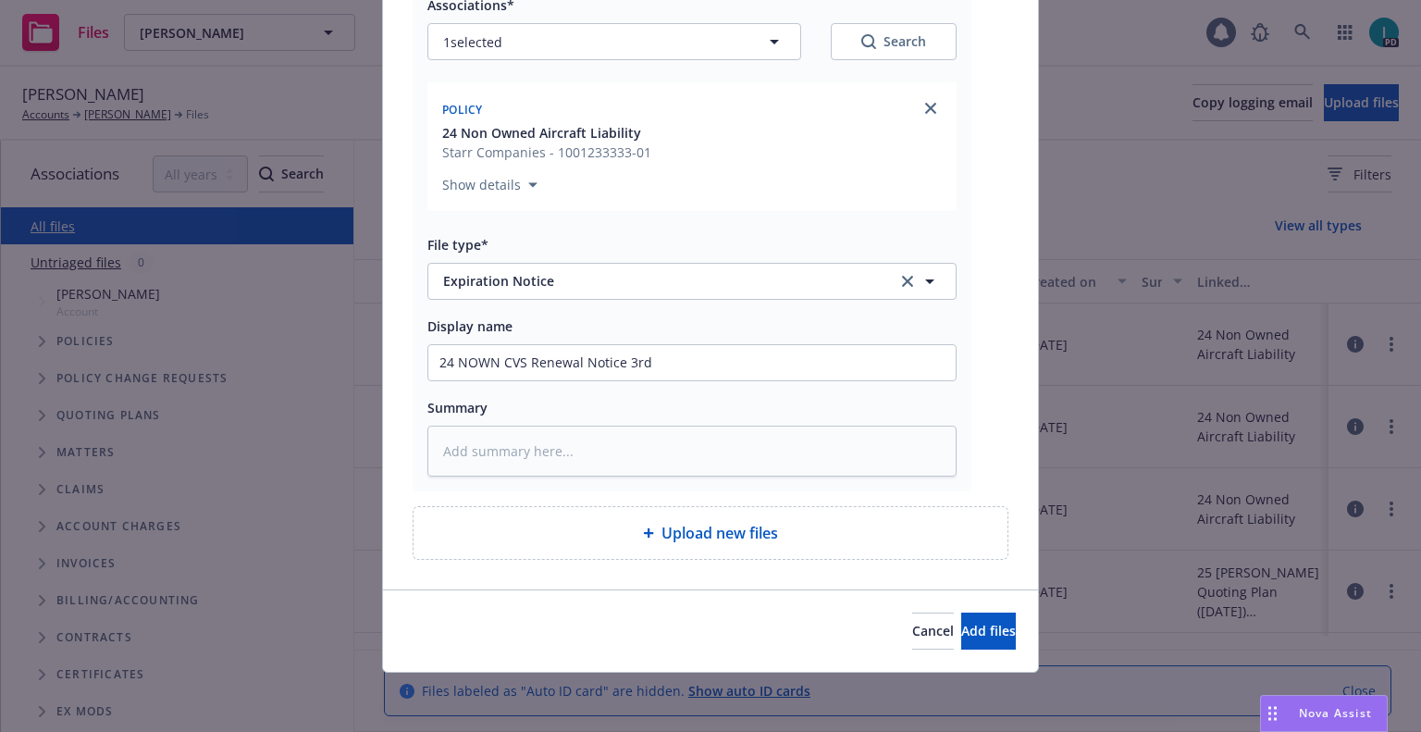
click at [935, 652] on div "Cancel Add files" at bounding box center [710, 630] width 655 height 82
click at [961, 636] on span "Add files" at bounding box center [988, 631] width 55 height 18
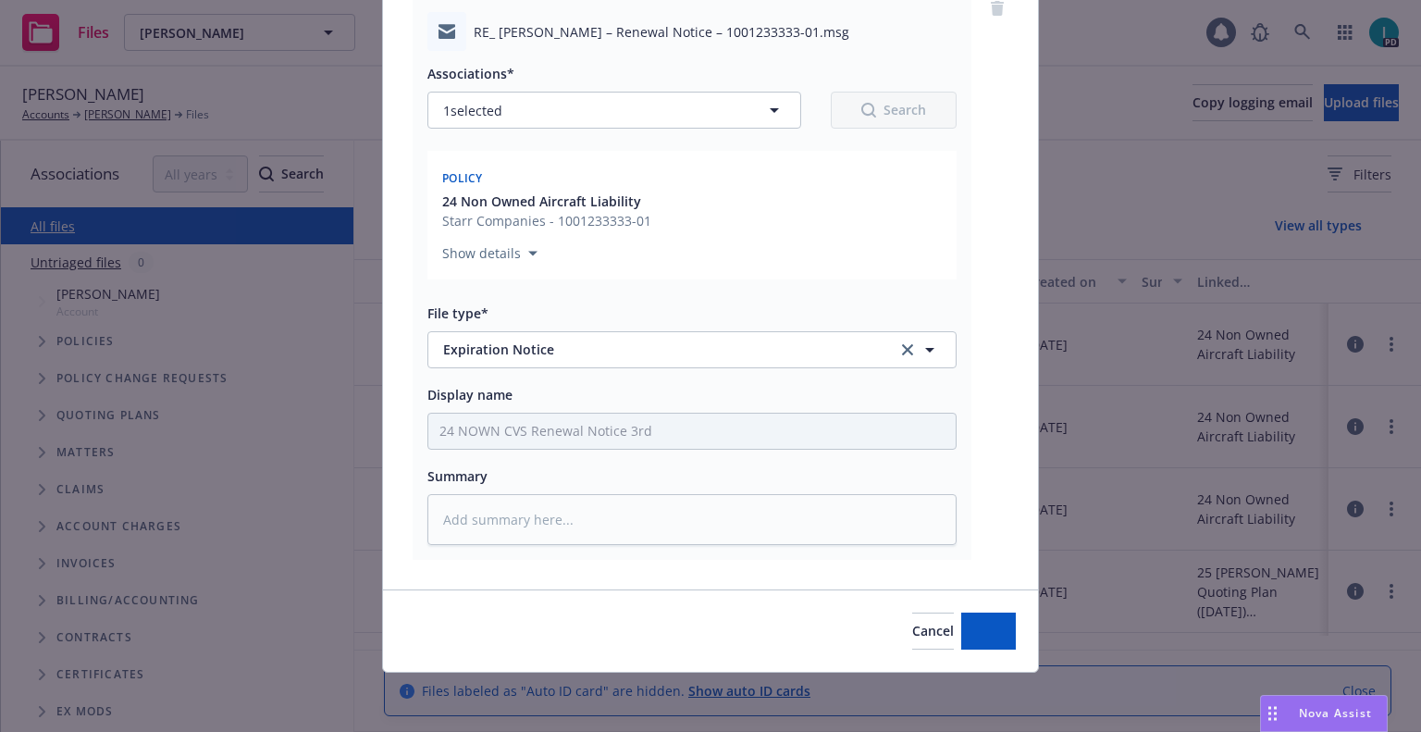
scroll to position [162, 0]
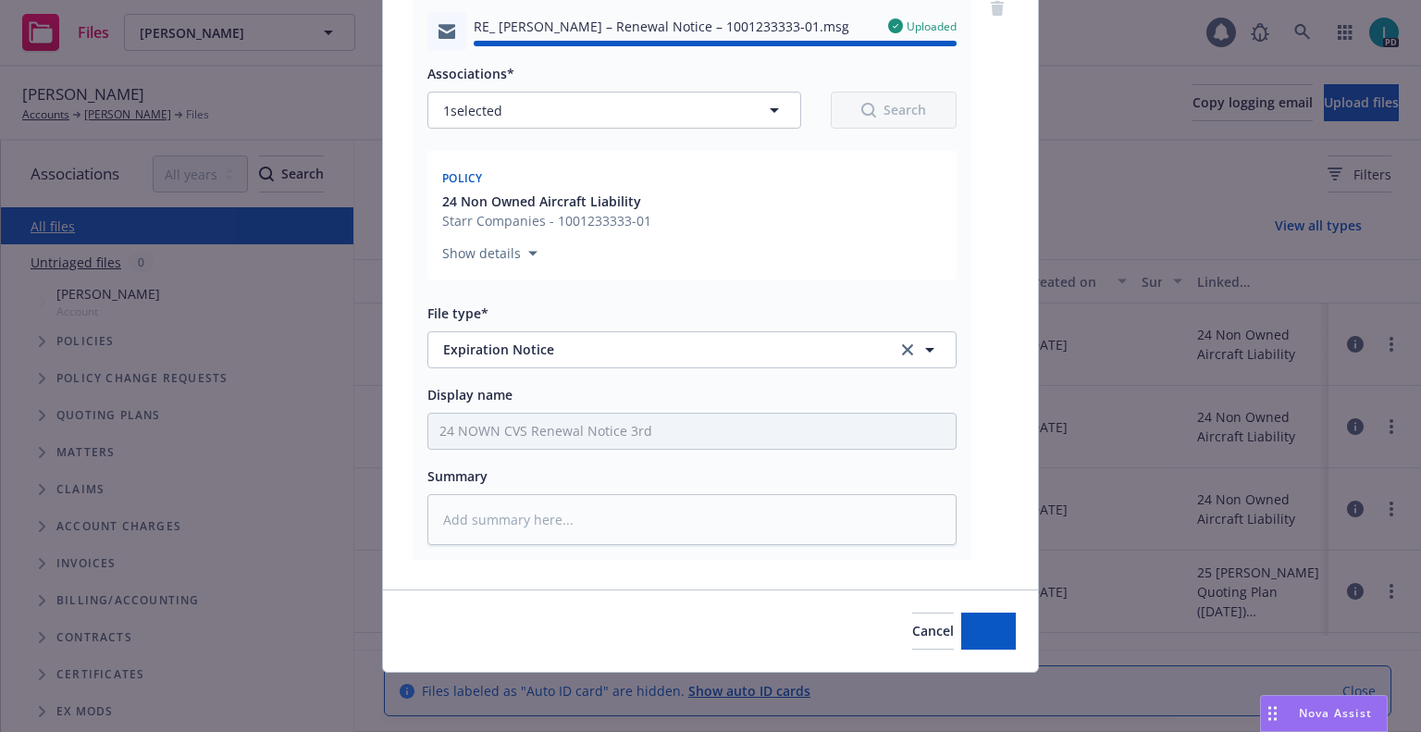
type textarea "x"
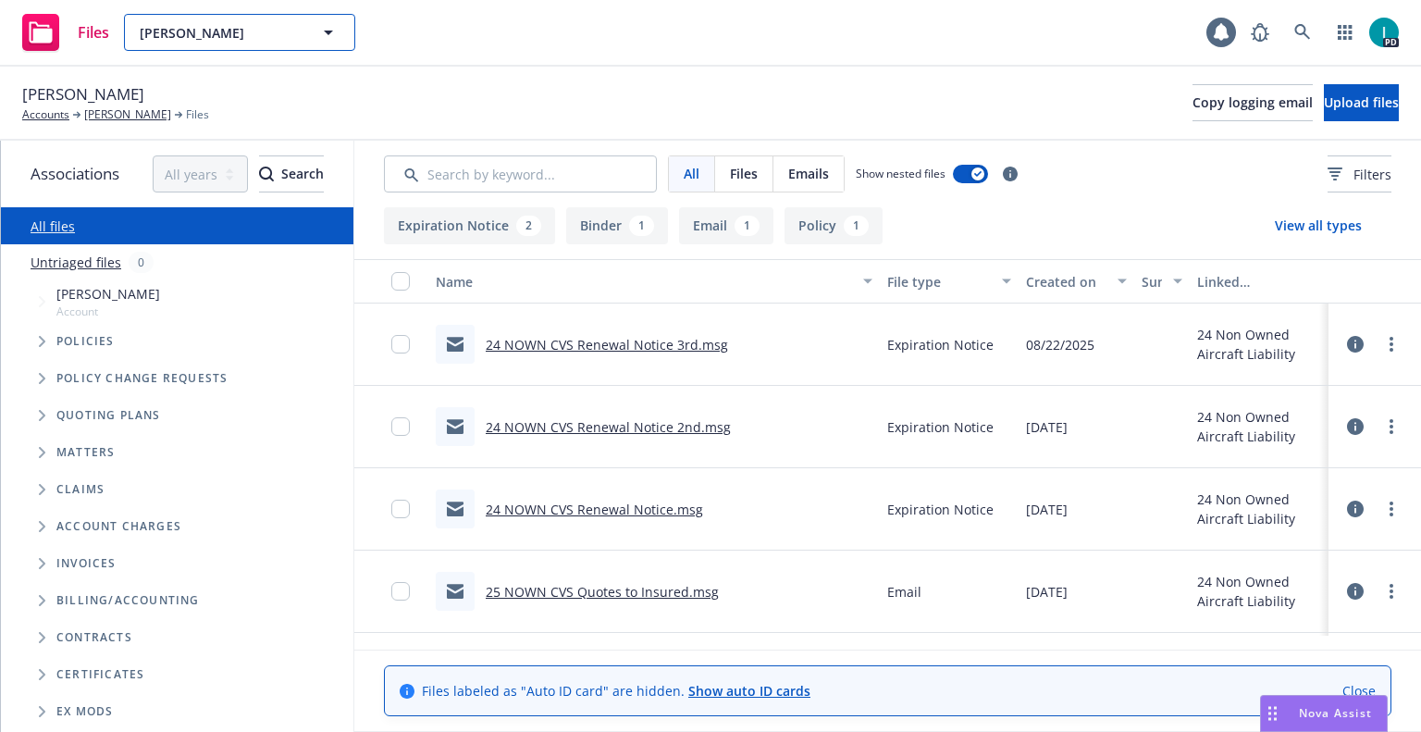
click at [259, 50] on button "[PERSON_NAME]" at bounding box center [239, 32] width 231 height 37
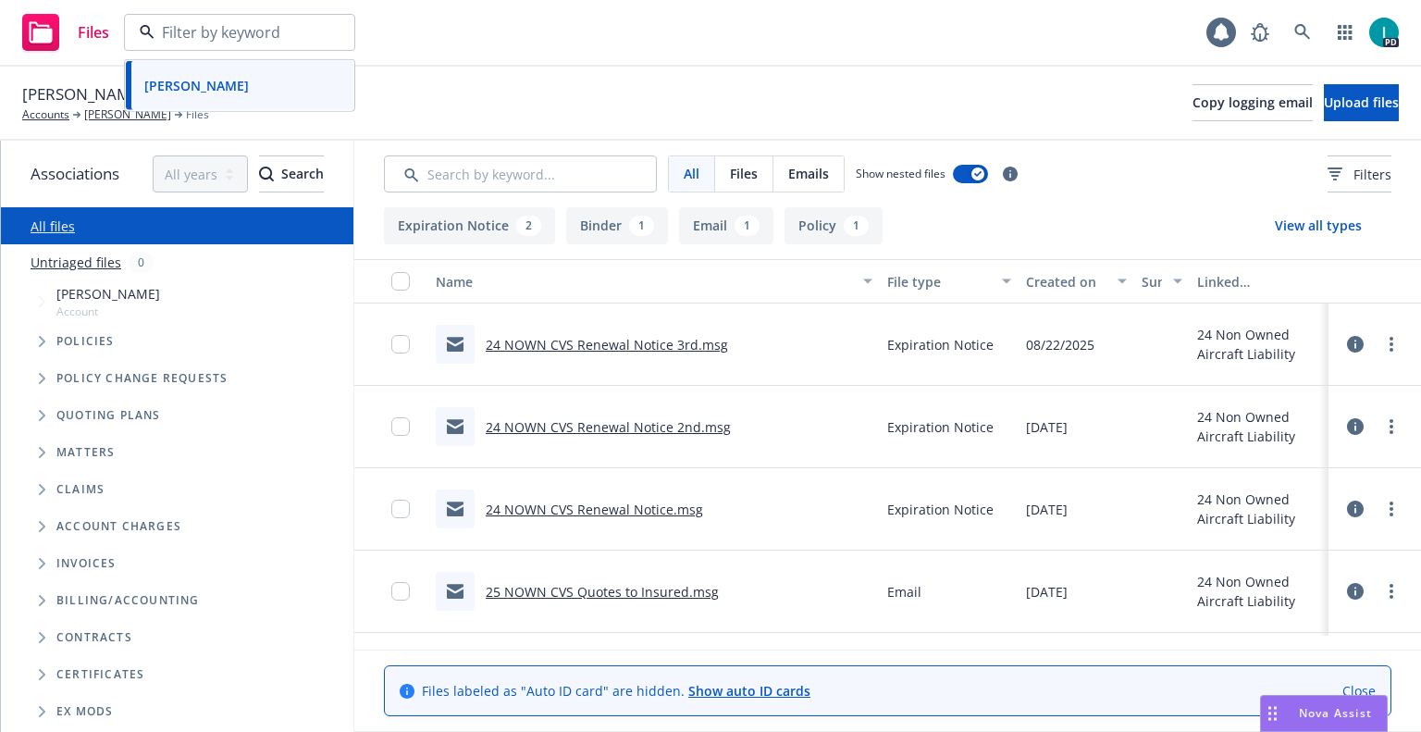
paste input "[PERSON_NAME]"
type input "[PERSON_NAME]"
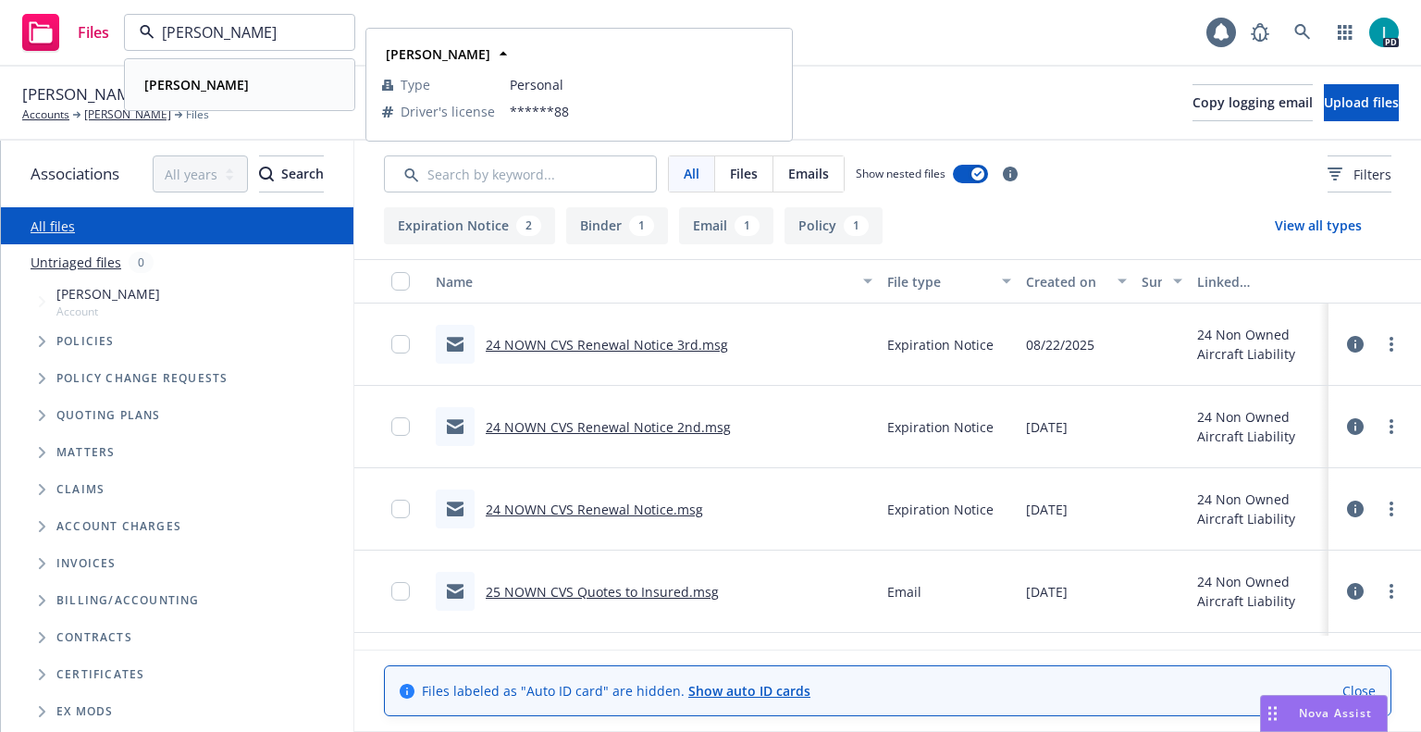
click at [247, 81] on div "[PERSON_NAME]" at bounding box center [239, 84] width 205 height 27
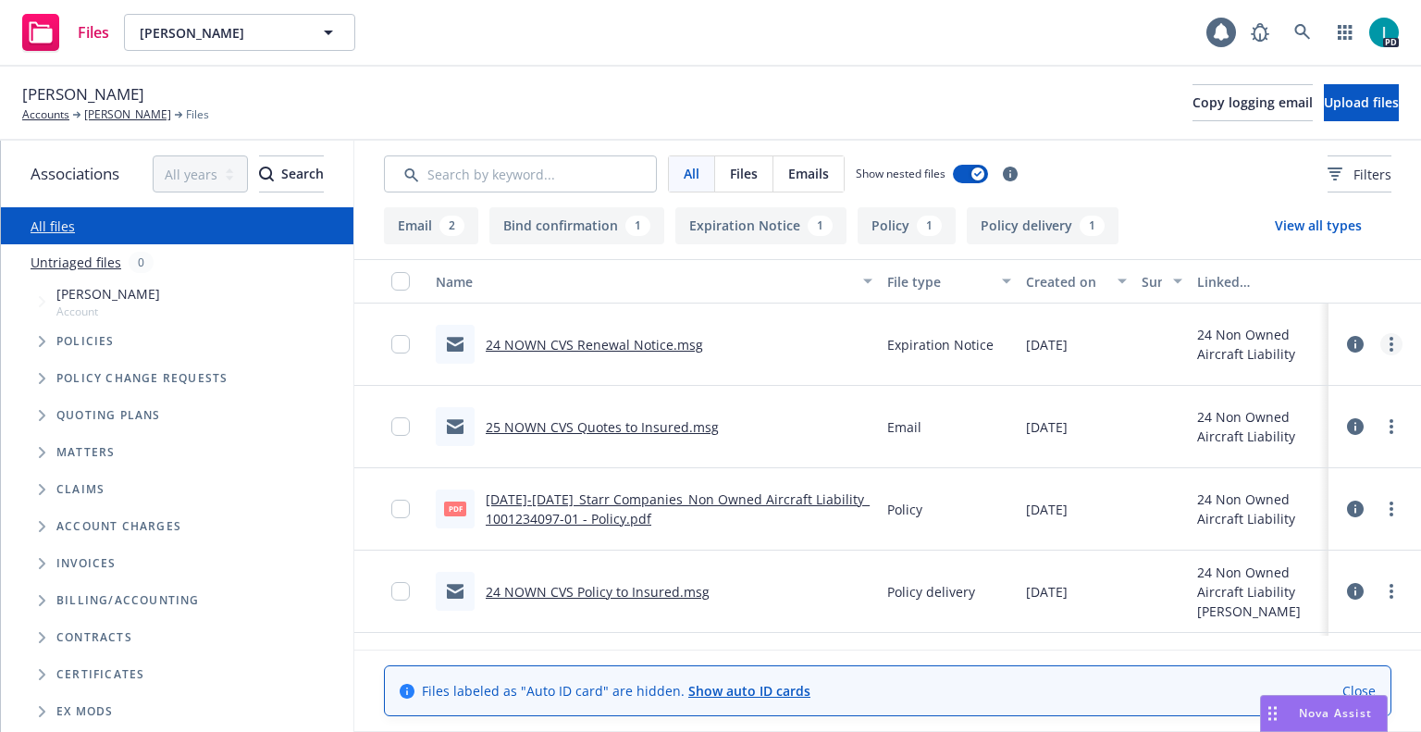
click at [1393, 347] on link "more" at bounding box center [1392, 344] width 22 height 22
drag, startPoint x: 1292, startPoint y: 418, endPoint x: 1315, endPoint y: 371, distance: 52.6
click at [1292, 418] on link "Download" at bounding box center [1308, 419] width 184 height 37
click at [1324, 107] on span "Upload files" at bounding box center [1361, 102] width 75 height 18
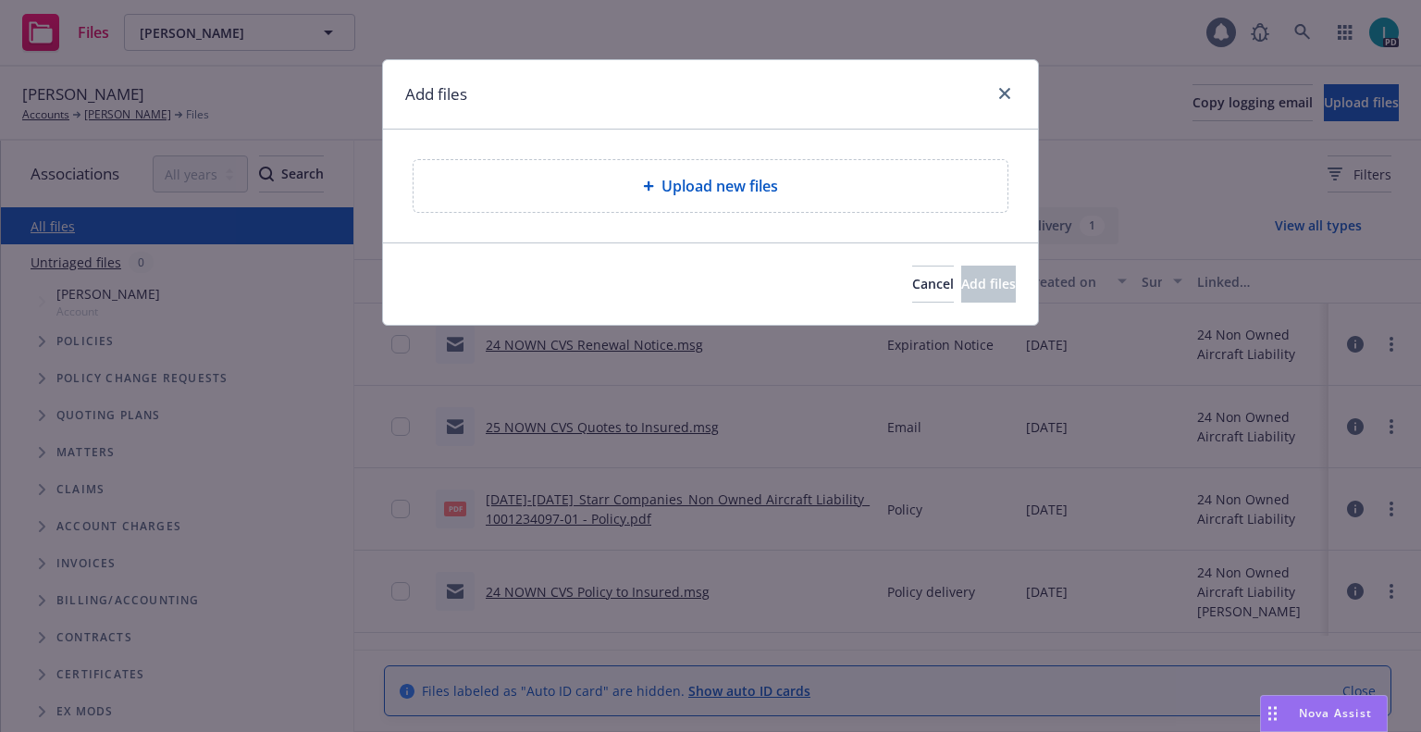
type textarea "x"
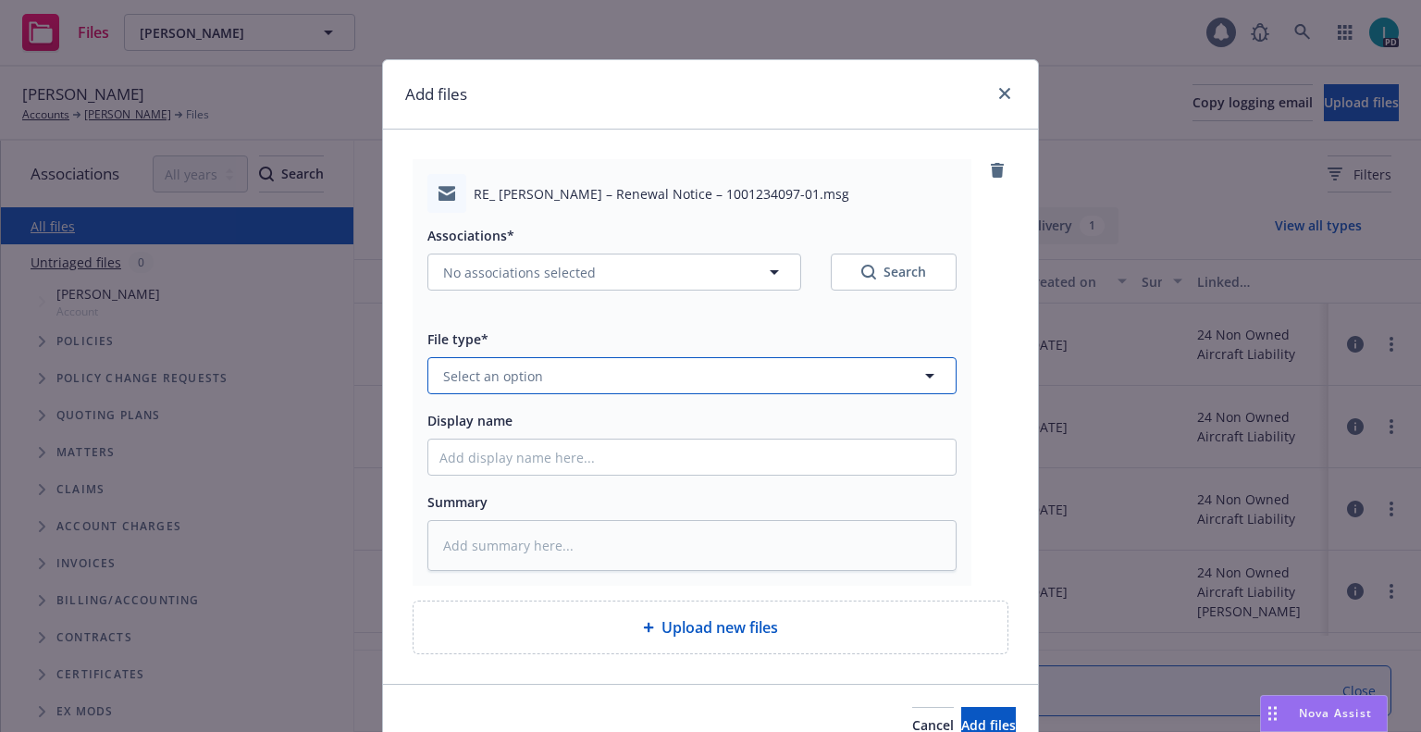
click at [542, 369] on button "Select an option" at bounding box center [692, 375] width 529 height 37
type input "ex"
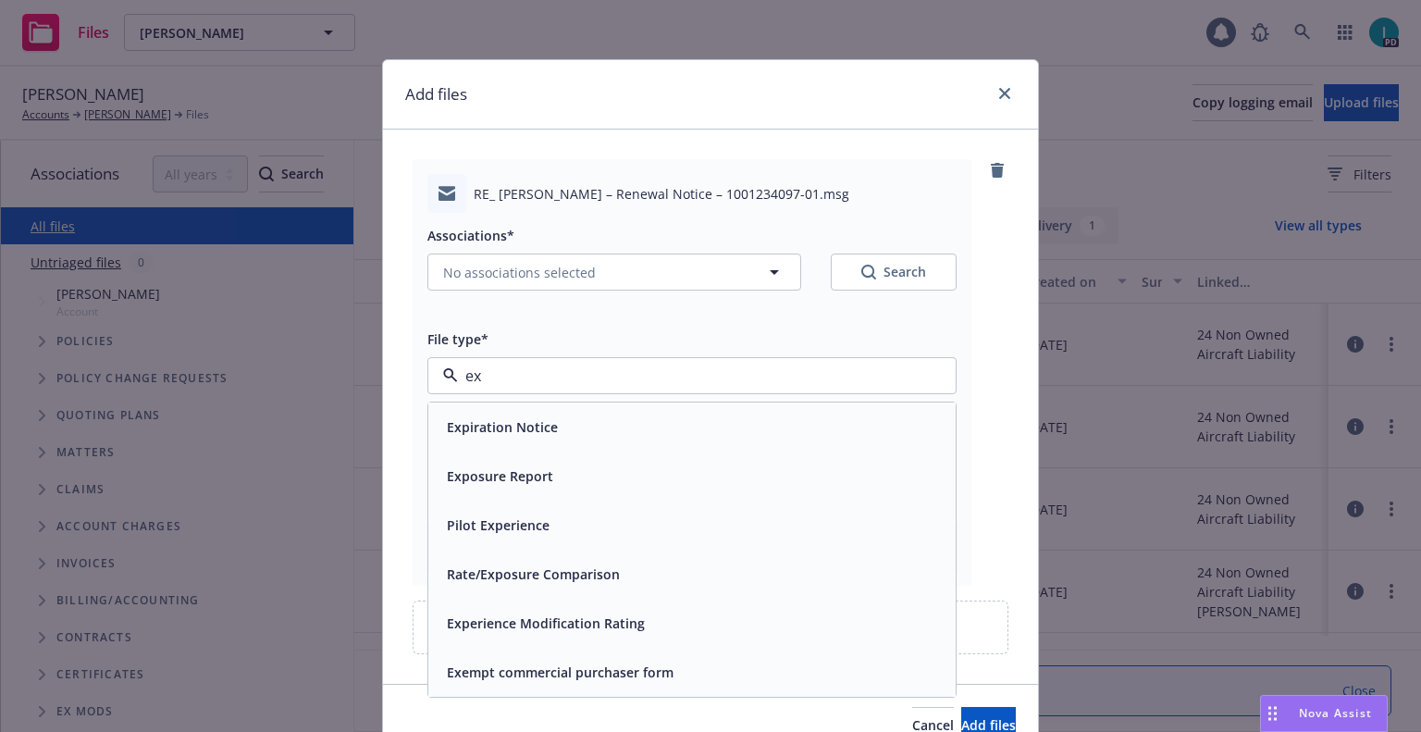
click at [534, 411] on div "Expiration Notice" at bounding box center [691, 427] width 527 height 49
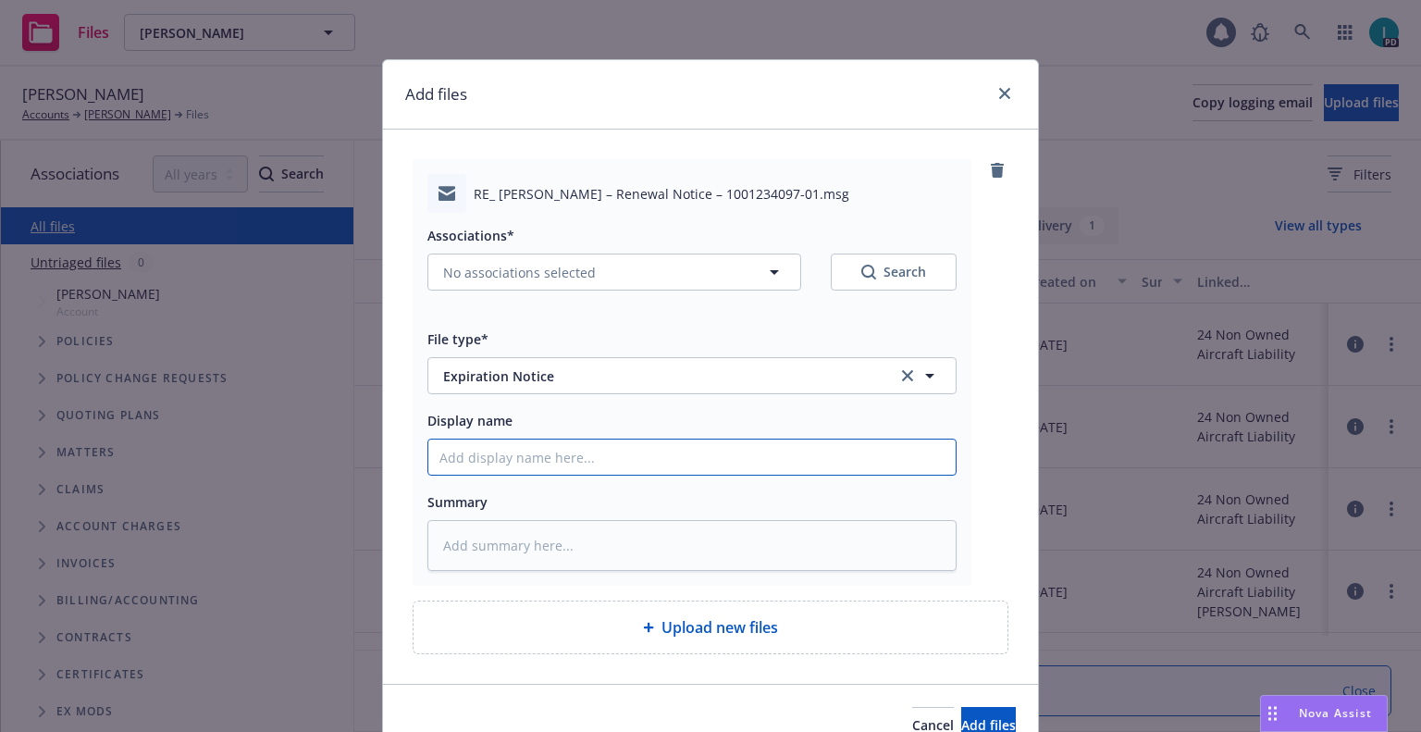
click at [510, 453] on input "Display name" at bounding box center [691, 457] width 527 height 35
type textarea "x"
type input "2"
type textarea "x"
type input "24"
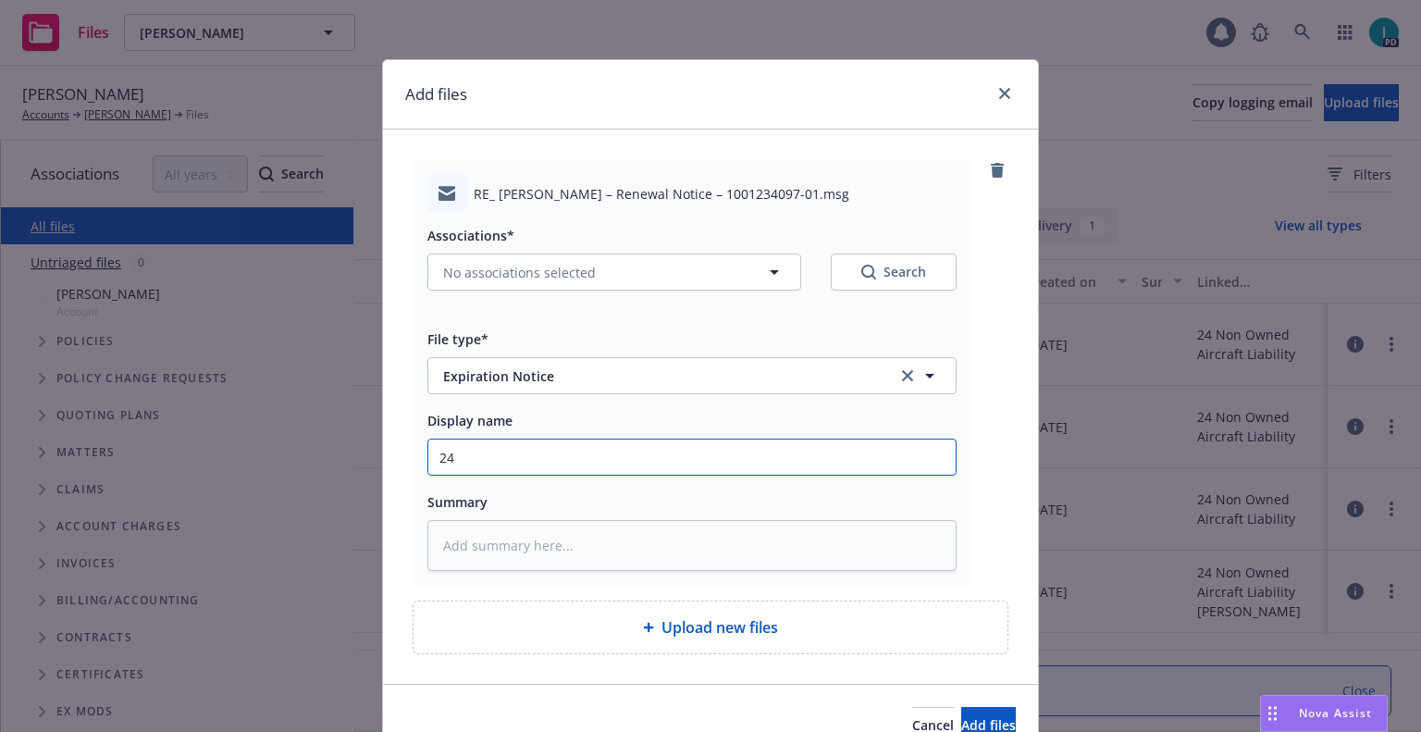
type textarea "x"
type input "24 NOWN CVS Renewal Notice 2nd"
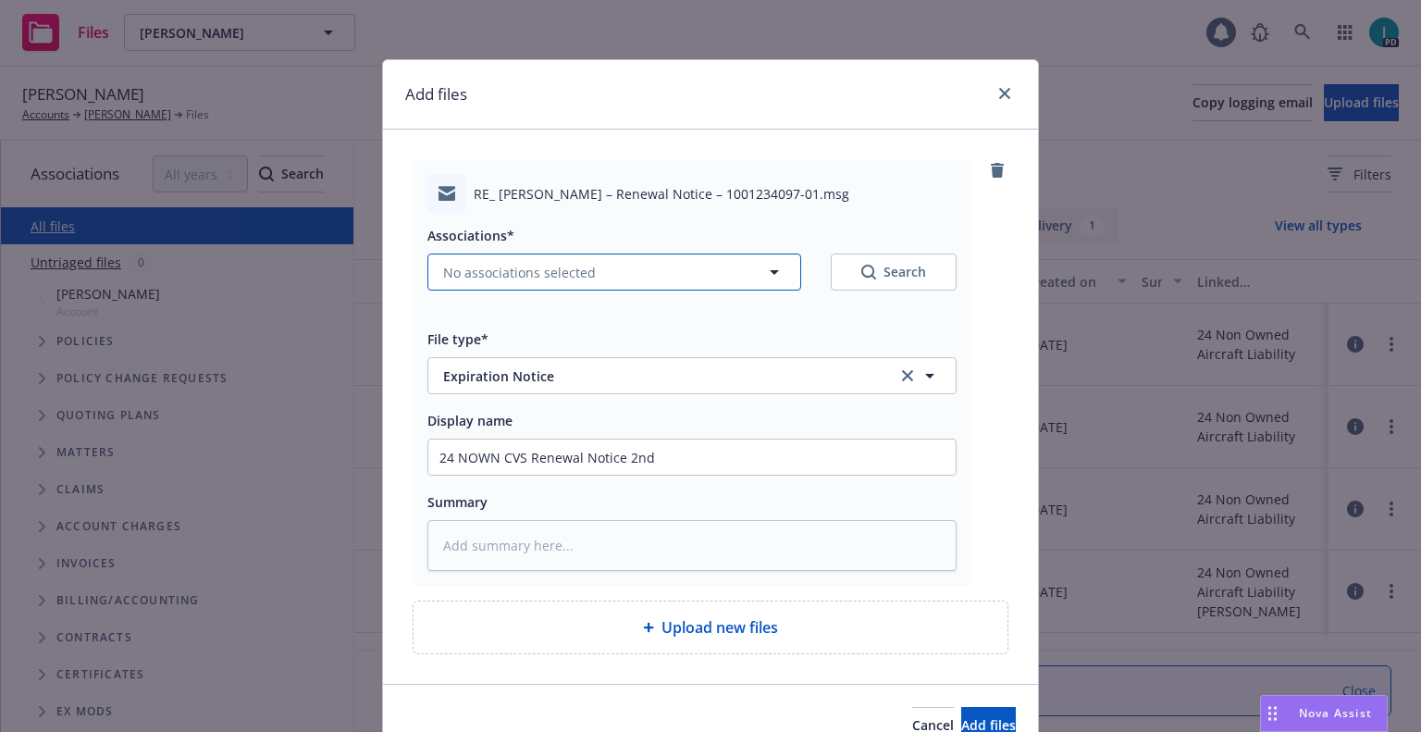
click at [496, 259] on button "No associations selected" at bounding box center [615, 272] width 374 height 37
type textarea "x"
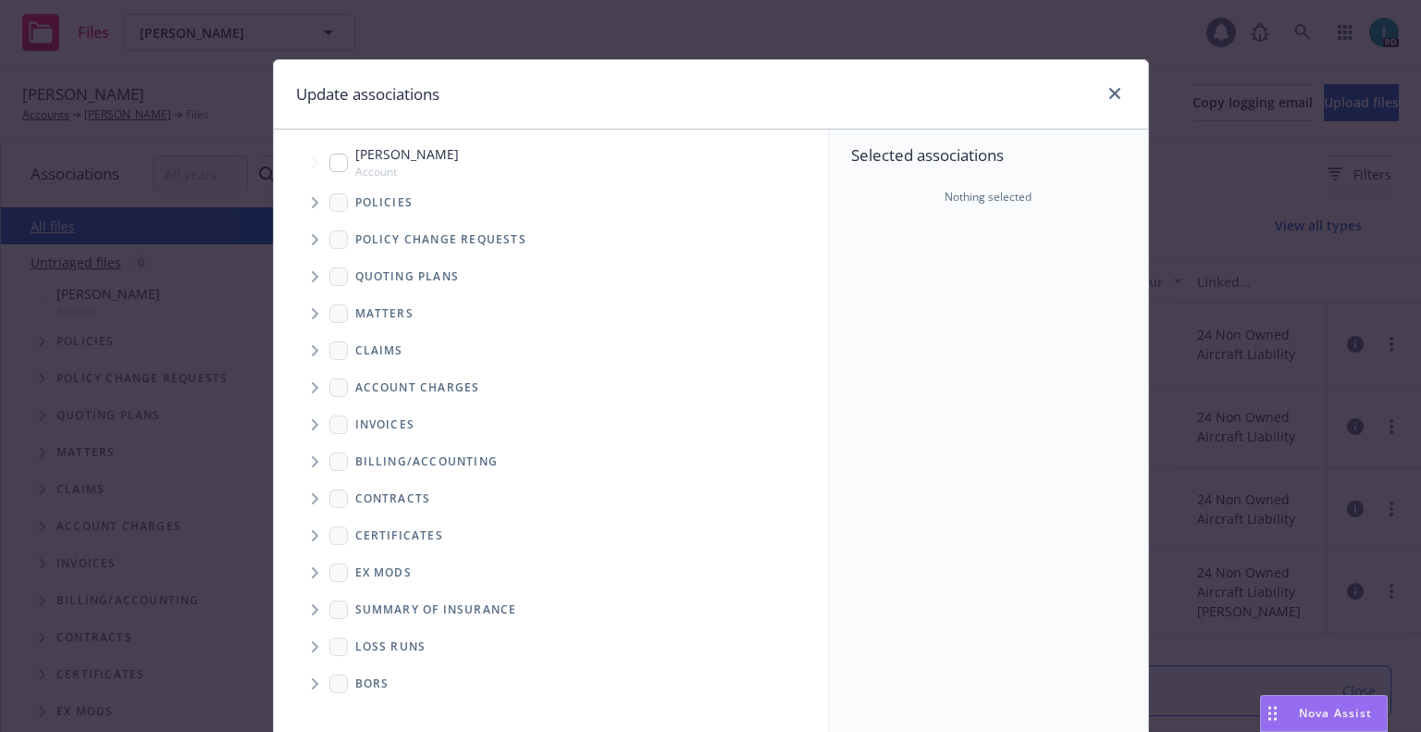
click at [312, 204] on icon "Tree Example" at bounding box center [315, 202] width 7 height 11
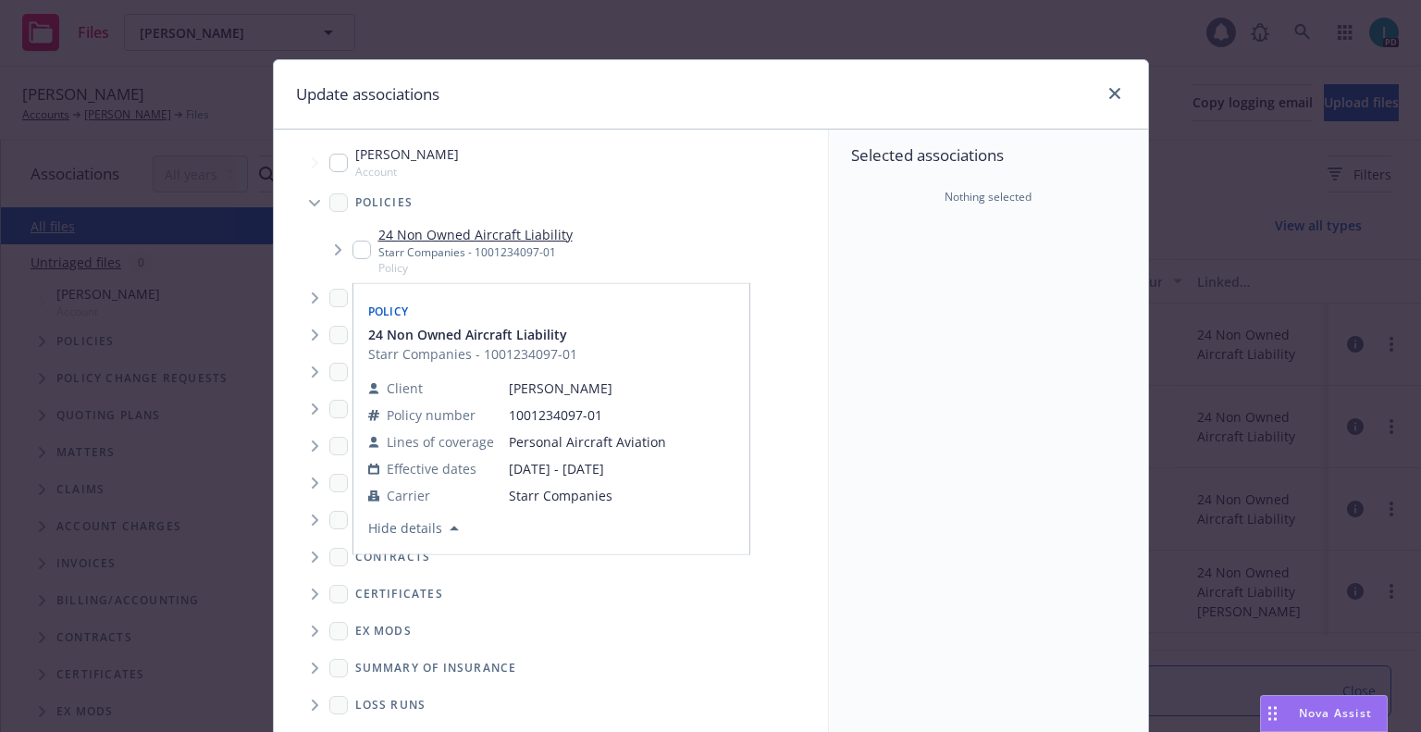
click at [353, 254] on input "Tree Example" at bounding box center [362, 250] width 19 height 19
checkbox input "true"
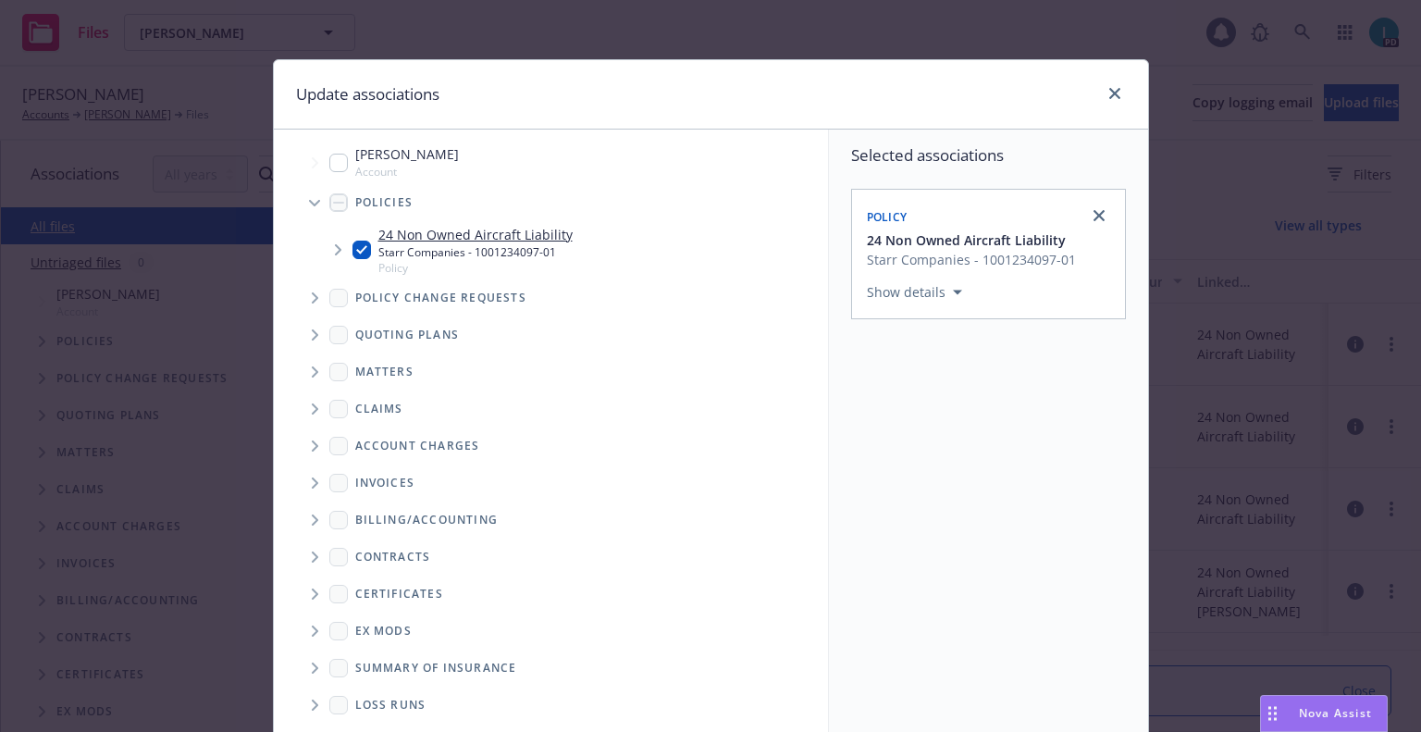
scroll to position [188, 0]
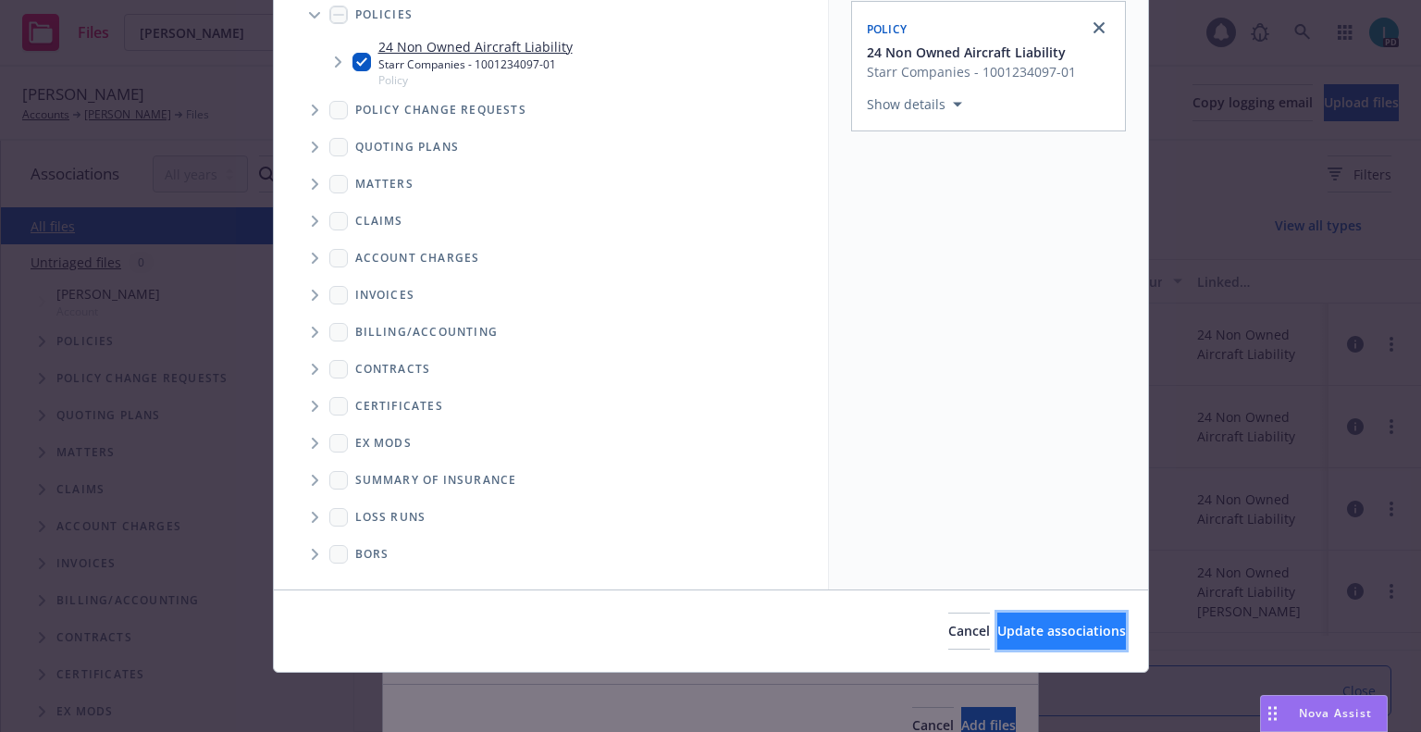
click at [998, 617] on button "Update associations" at bounding box center [1062, 631] width 129 height 37
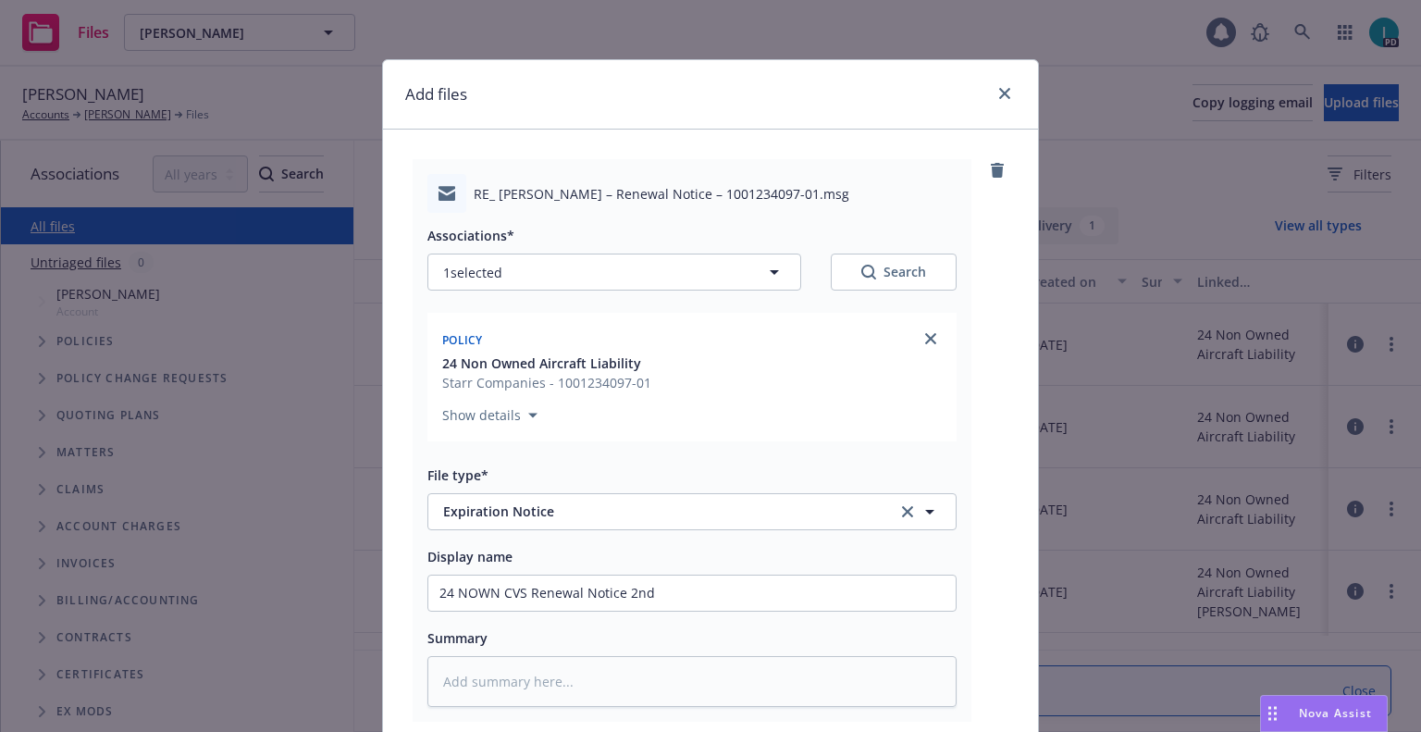
scroll to position [230, 0]
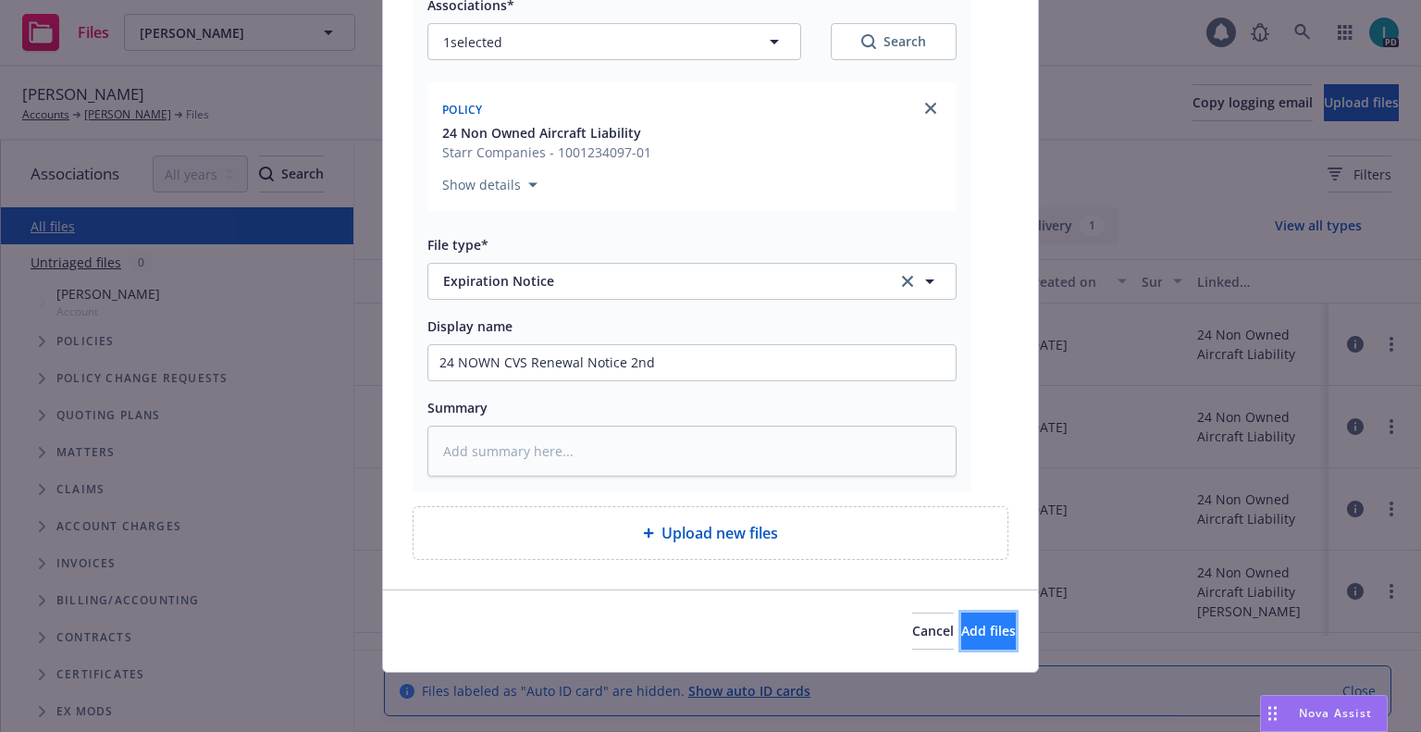
click at [961, 636] on span "Add files" at bounding box center [988, 631] width 55 height 18
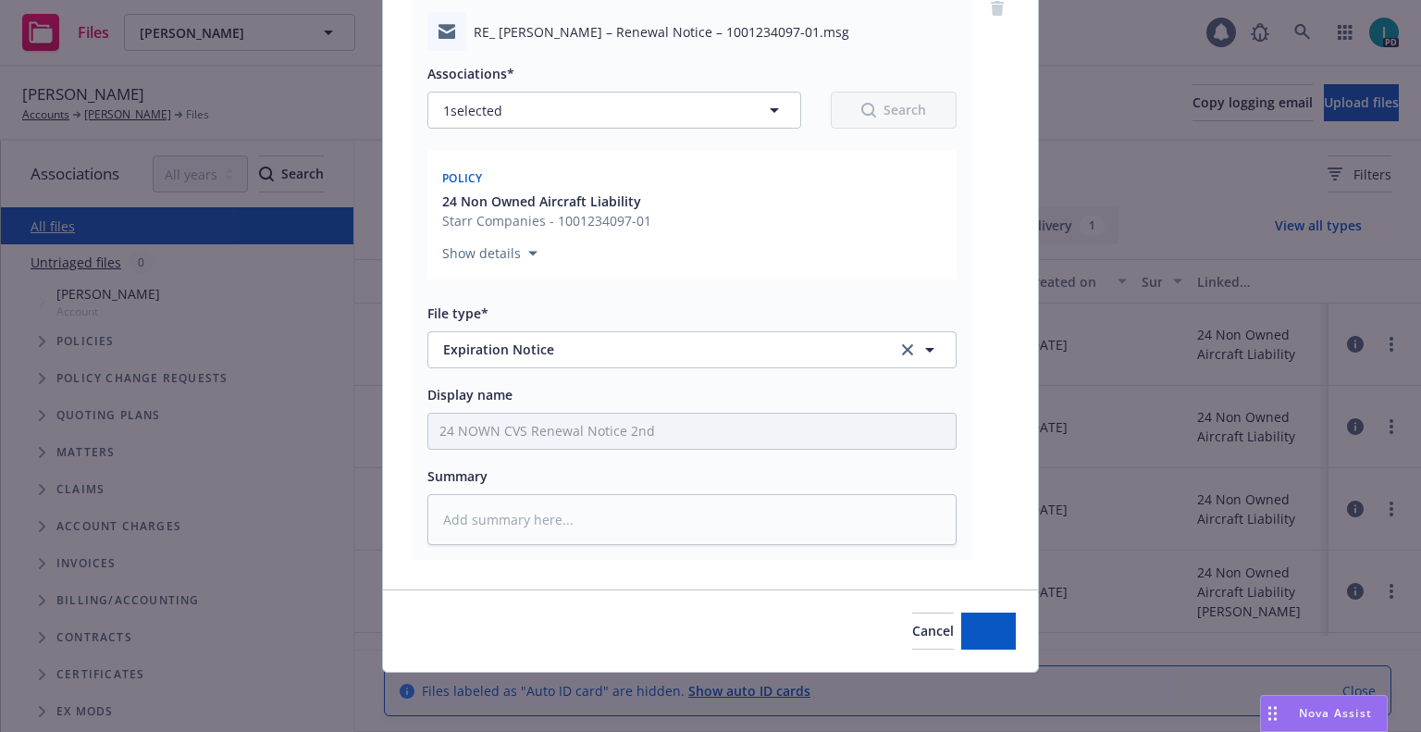
scroll to position [162, 0]
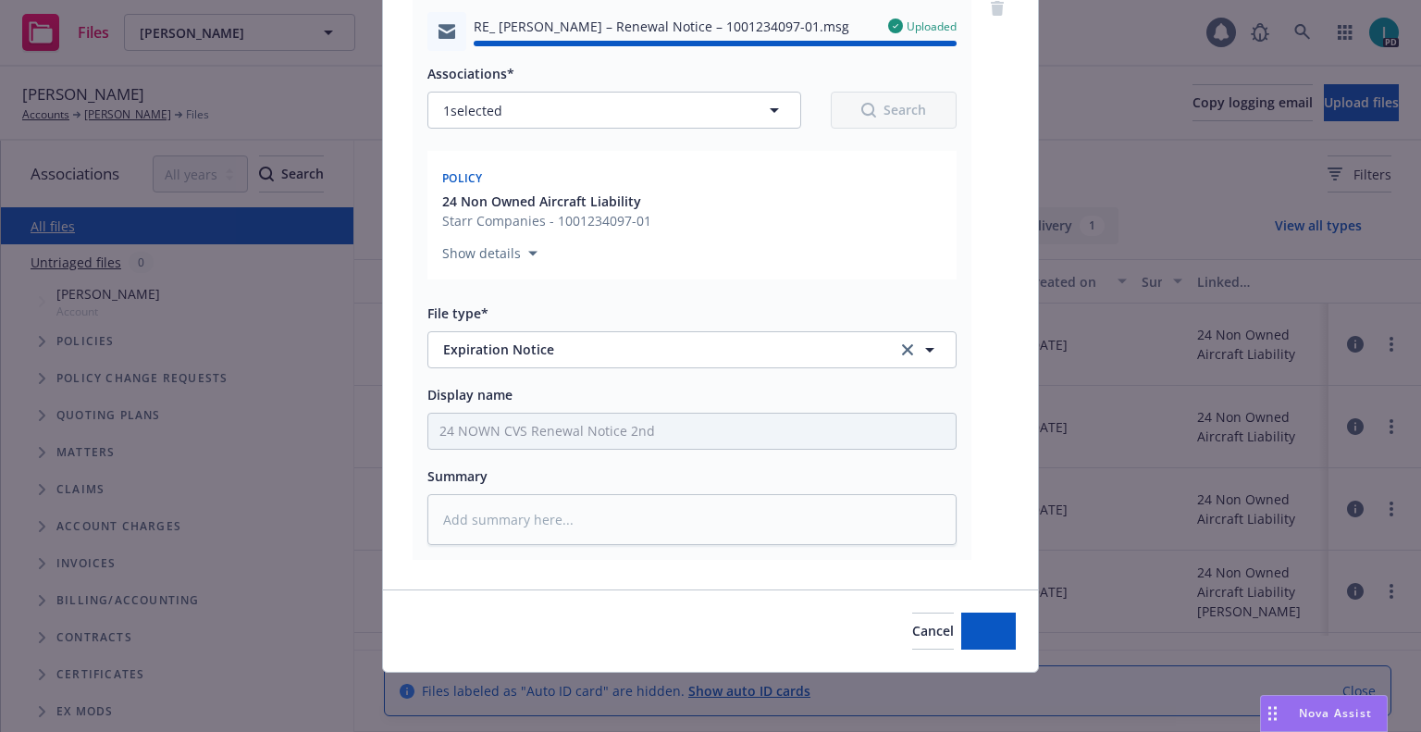
type textarea "x"
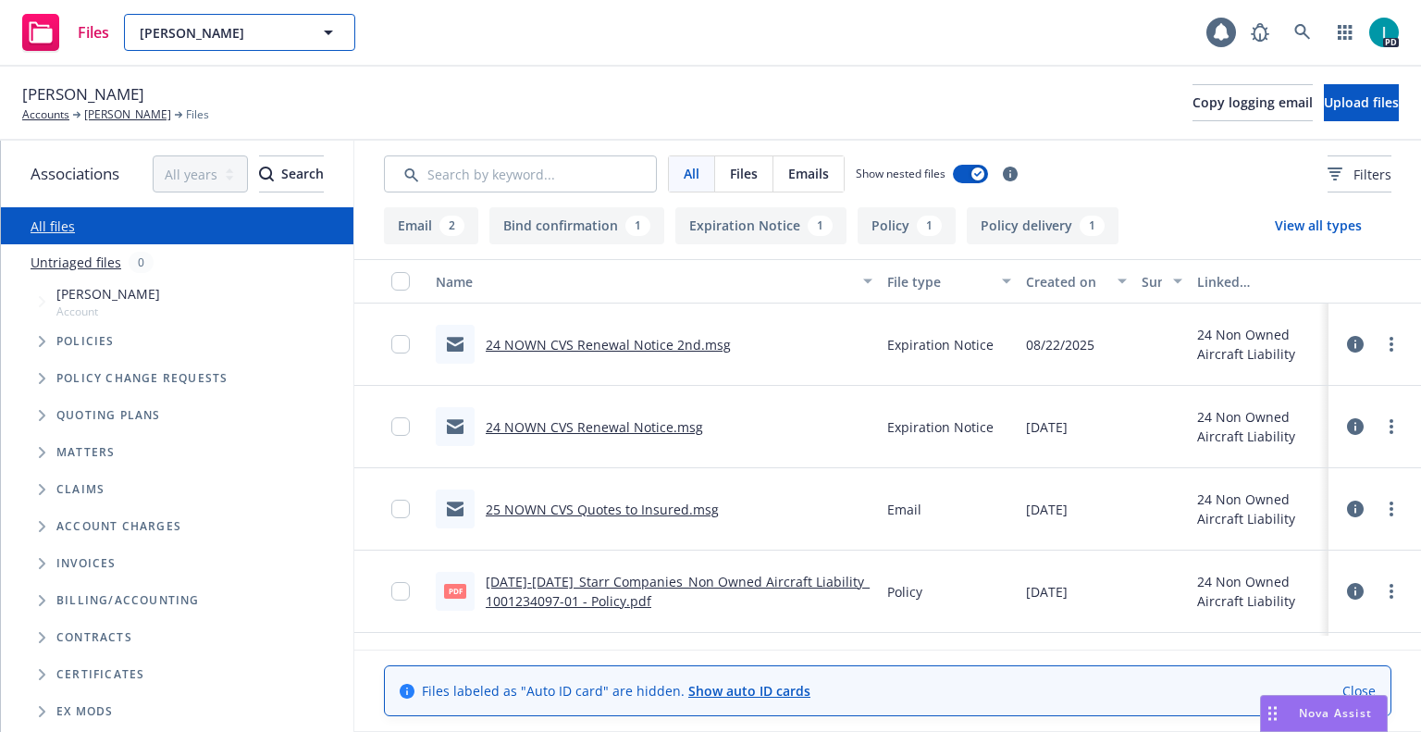
click at [202, 30] on span "[PERSON_NAME]" at bounding box center [220, 32] width 160 height 19
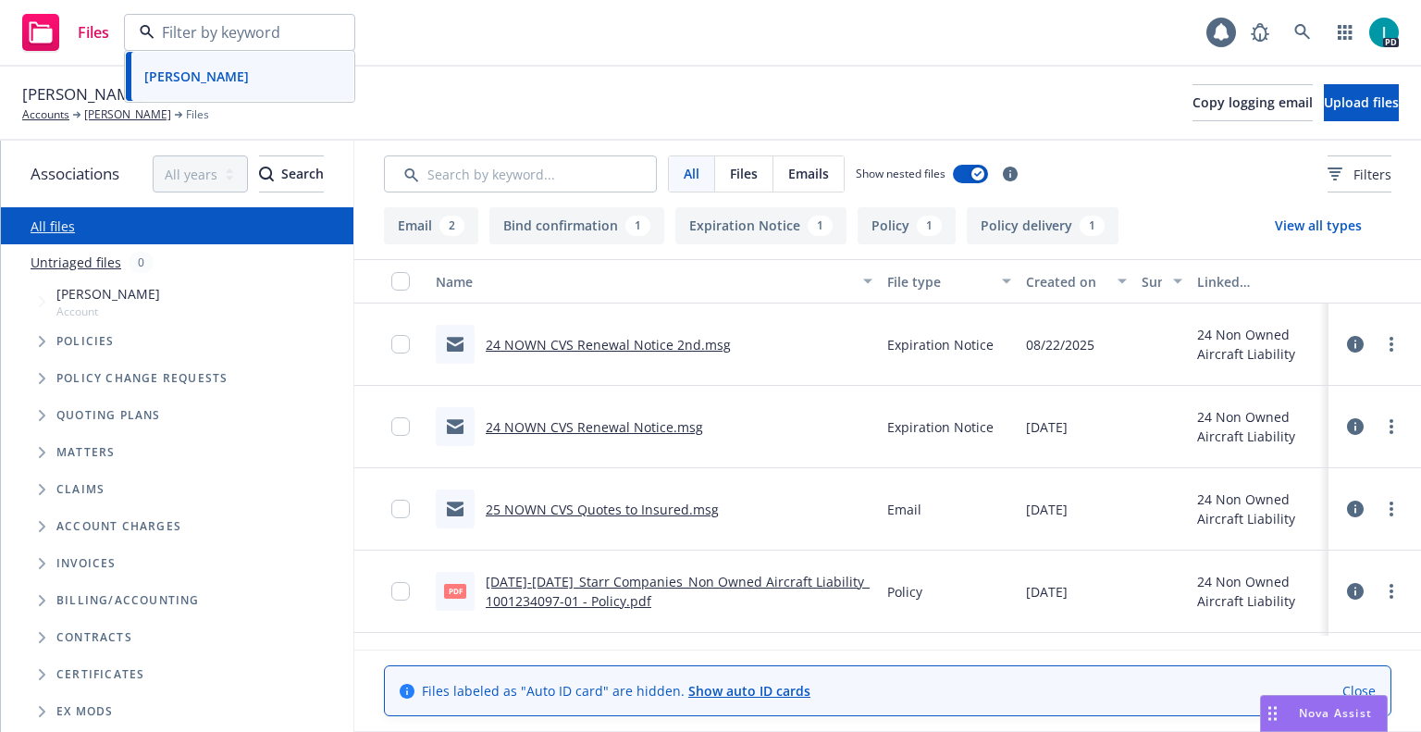
paste input "[PERSON_NAME]"
type input "[PERSON_NAME]"
click at [242, 88] on div "[PERSON_NAME]" at bounding box center [239, 84] width 205 height 27
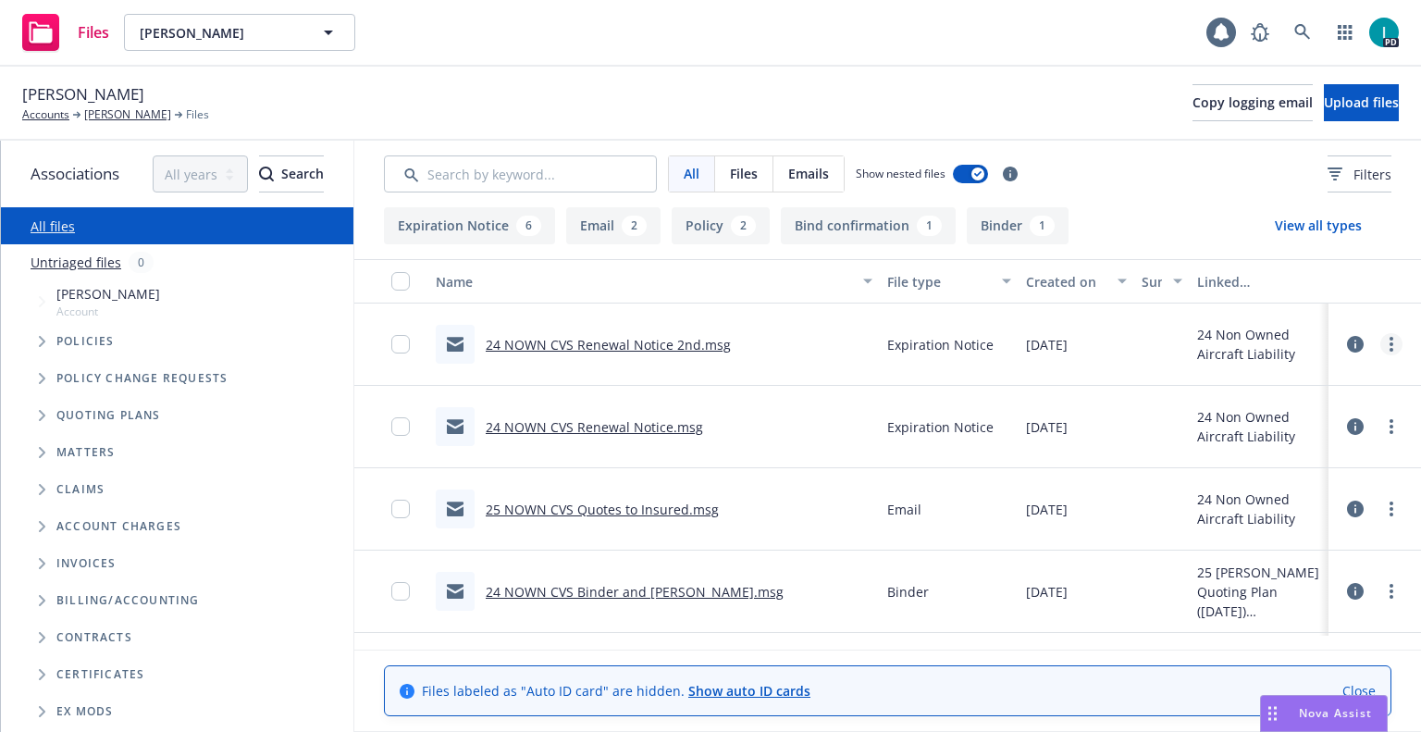
click at [1390, 348] on icon "more" at bounding box center [1392, 344] width 4 height 15
drag, startPoint x: 1290, startPoint y: 416, endPoint x: 1292, endPoint y: 387, distance: 29.7
click at [1290, 416] on link "Download" at bounding box center [1308, 419] width 184 height 37
click at [1324, 102] on span "Upload files" at bounding box center [1361, 102] width 75 height 18
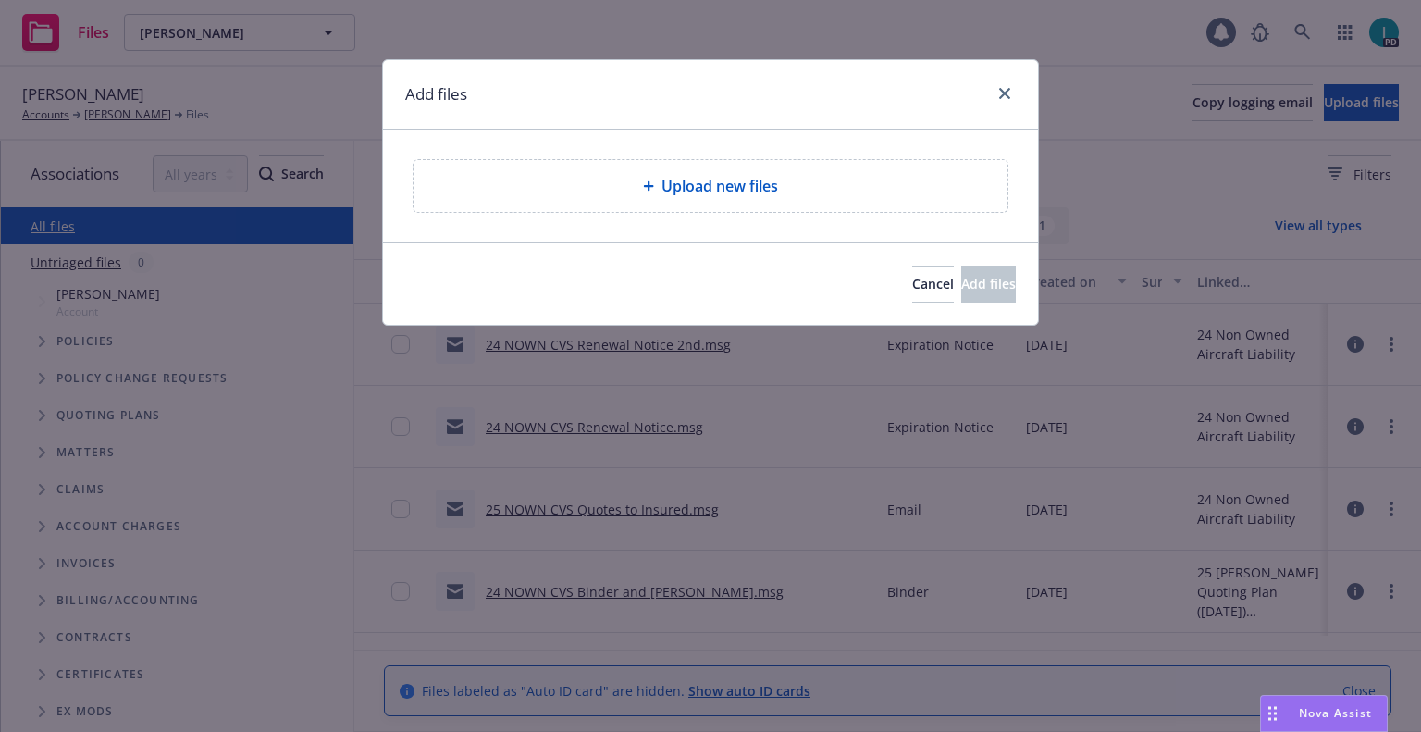
type textarea "x"
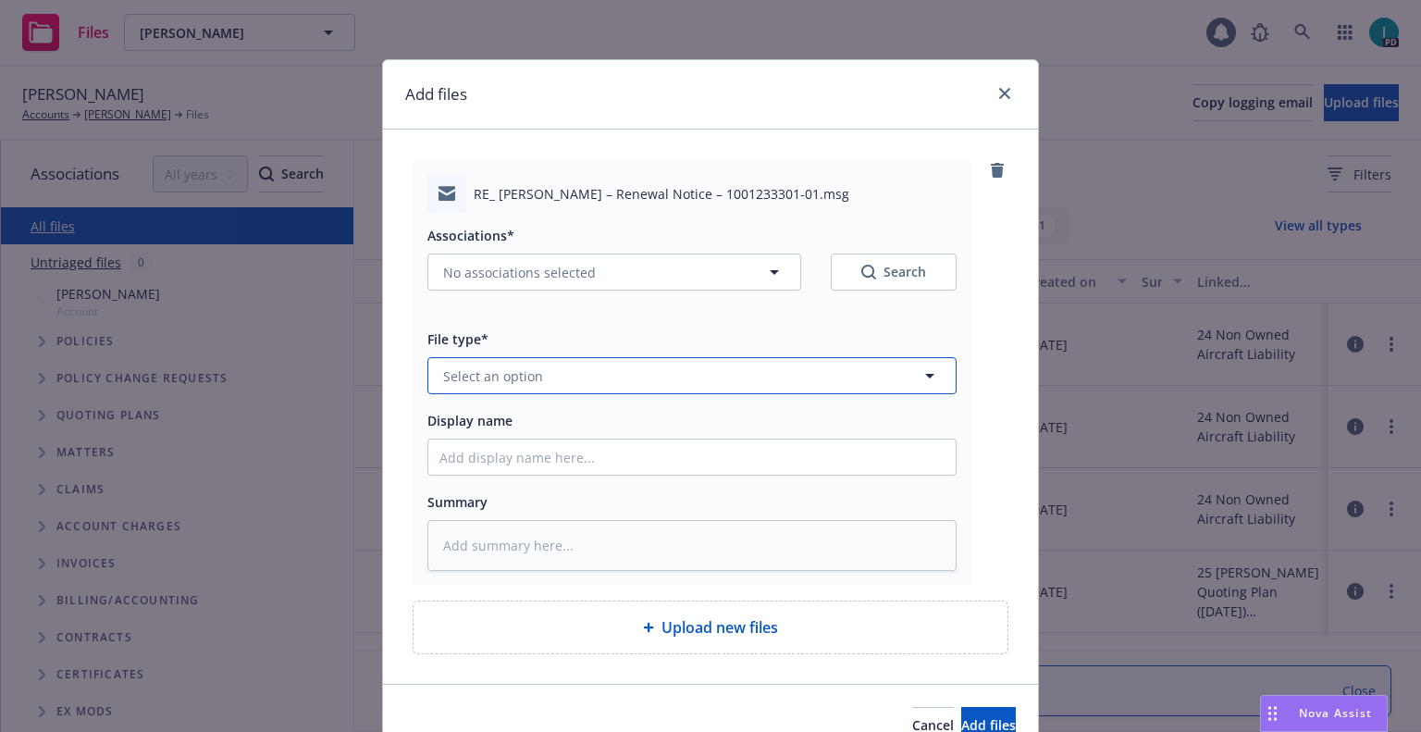
click at [521, 375] on span "Select an option" at bounding box center [493, 375] width 100 height 19
type input "x"
click at [529, 419] on span "Expiration Notice" at bounding box center [502, 426] width 111 height 19
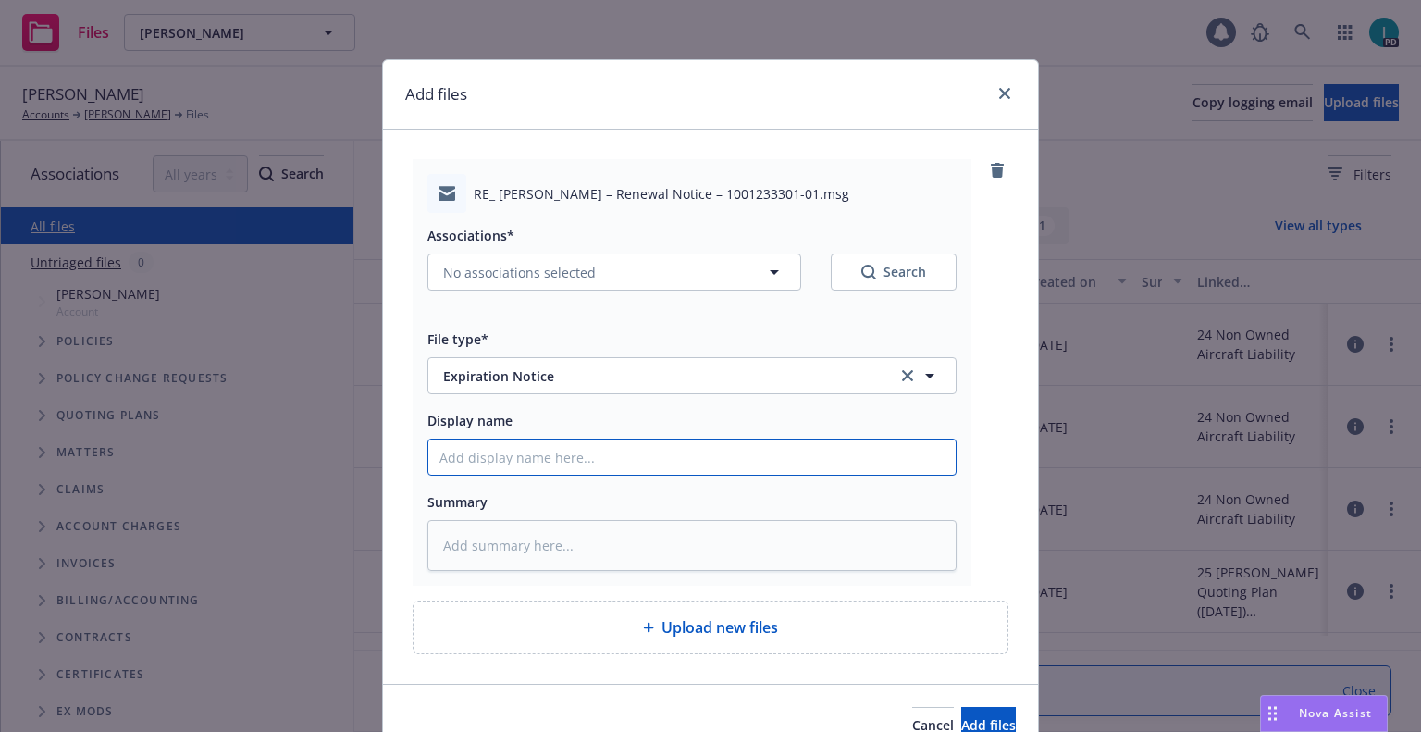
click at [532, 452] on input "Display name" at bounding box center [691, 457] width 527 height 35
type textarea "x"
type input "2"
type textarea "x"
type input "24"
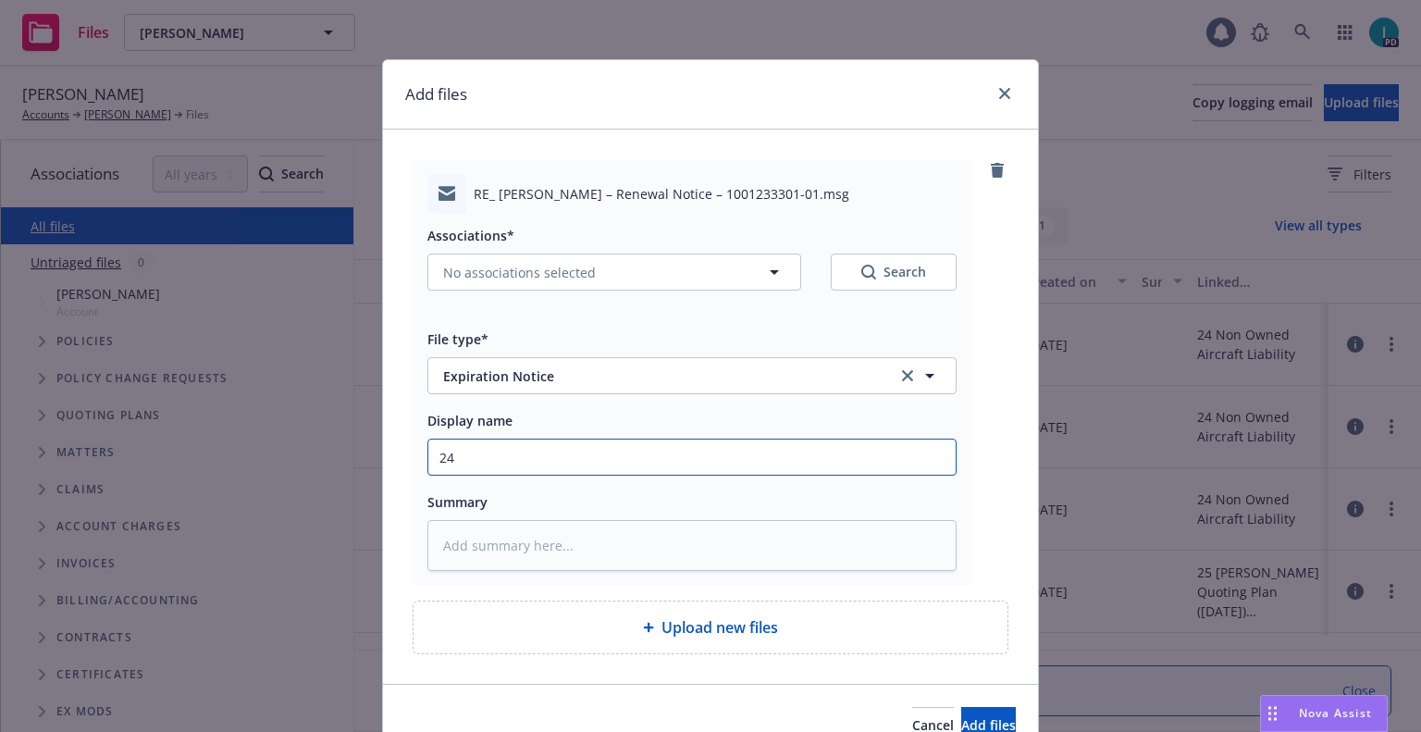
type textarea "x"
type input "24 NOWN CVS Renewal Notice 3rd"
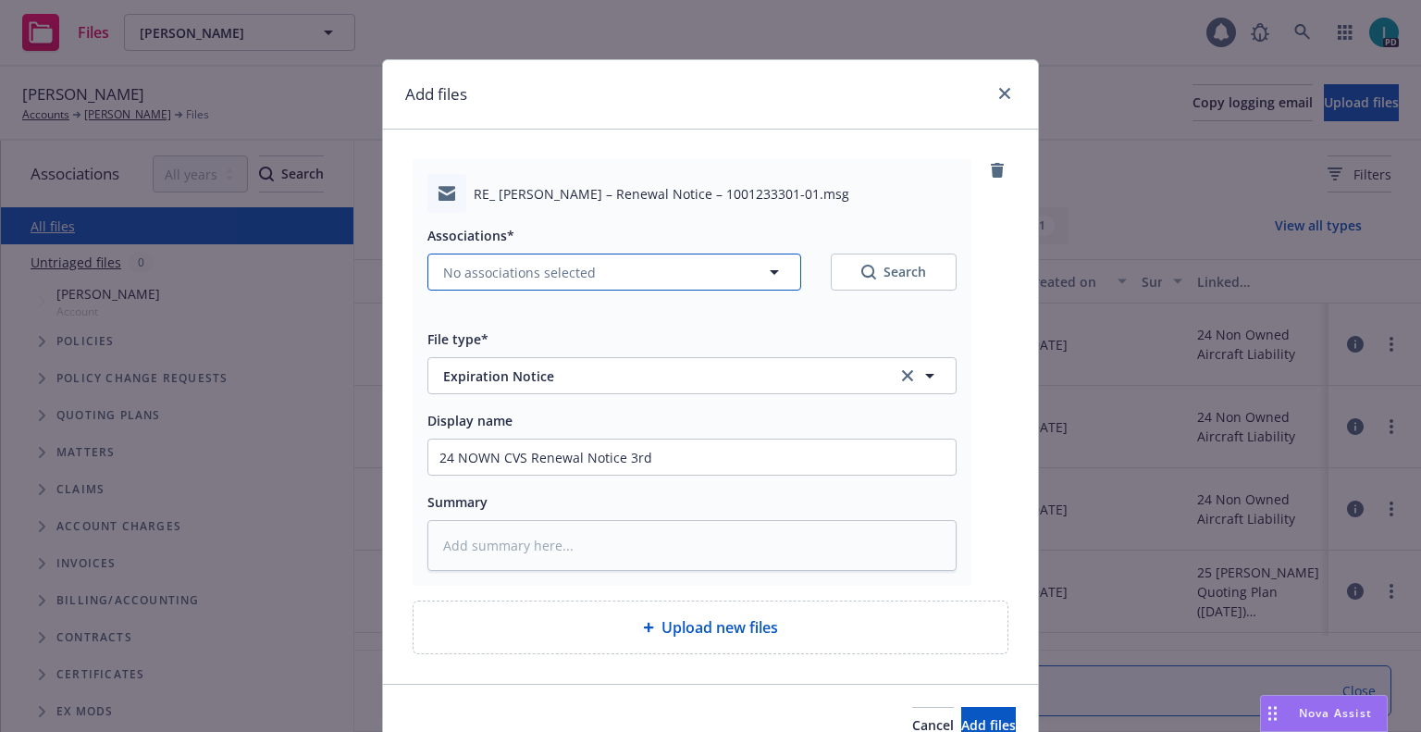
click at [493, 271] on span "No associations selected" at bounding box center [519, 272] width 153 height 19
type textarea "x"
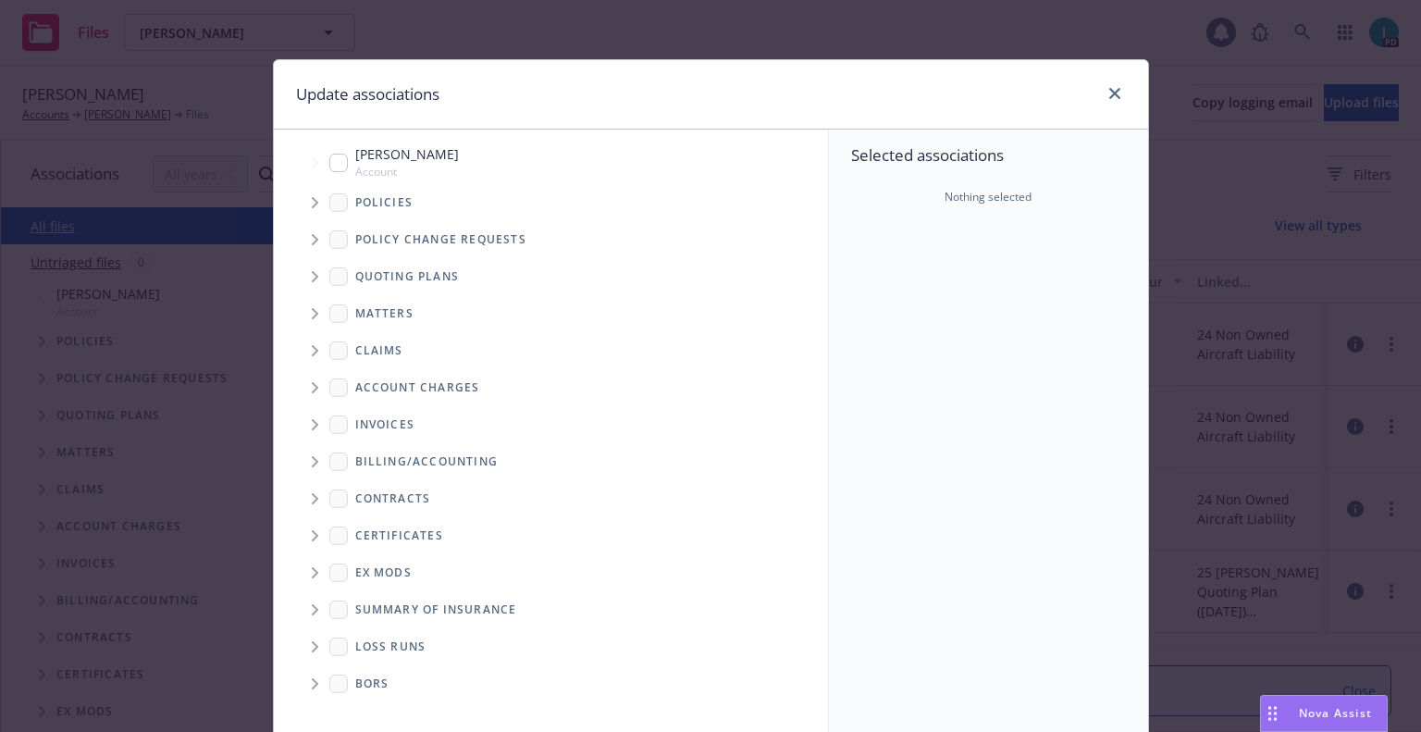
click at [316, 207] on span "Tree Example" at bounding box center [315, 203] width 30 height 30
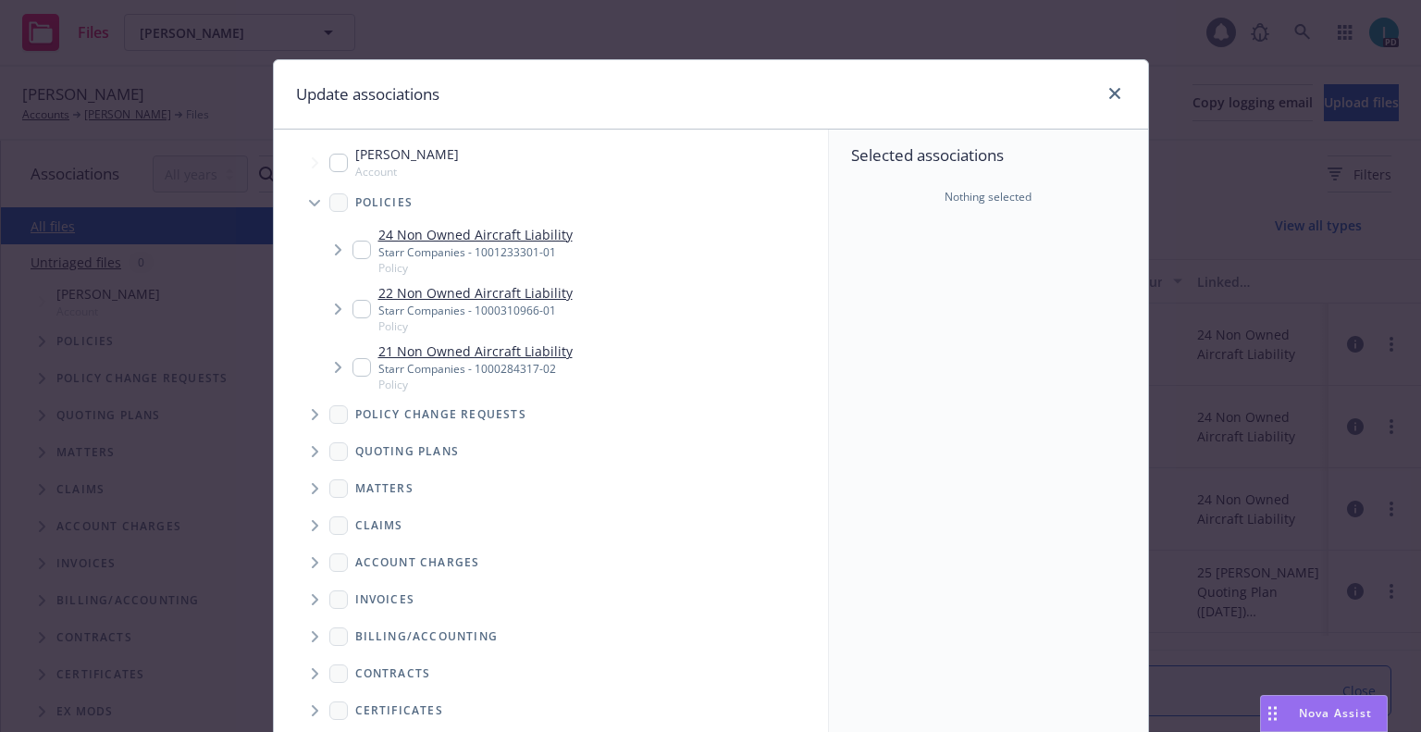
click at [365, 246] on div "24 Non Owned Aircraft Liability Starr Companies - 1001233301-01 Policy" at bounding box center [463, 250] width 220 height 51
checkbox input "true"
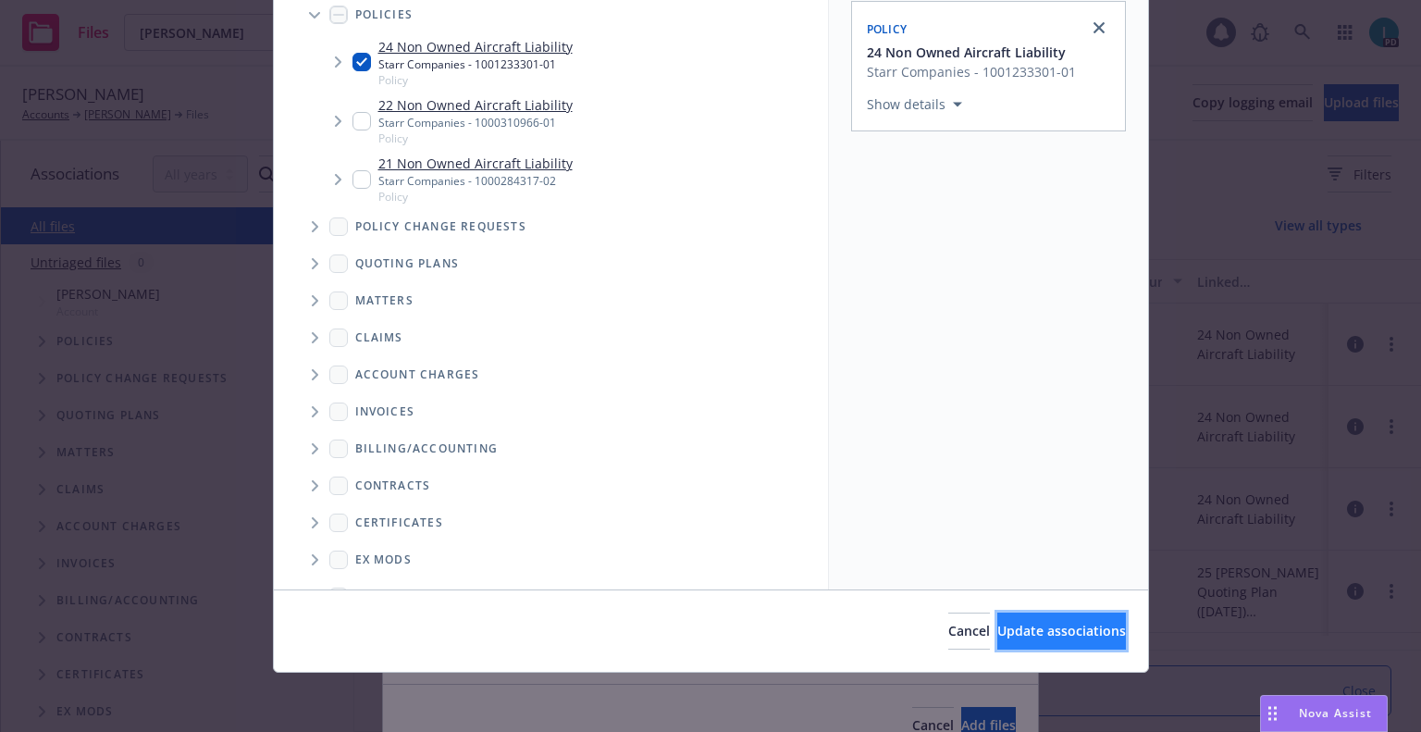
click at [998, 638] on span "Update associations" at bounding box center [1062, 631] width 129 height 18
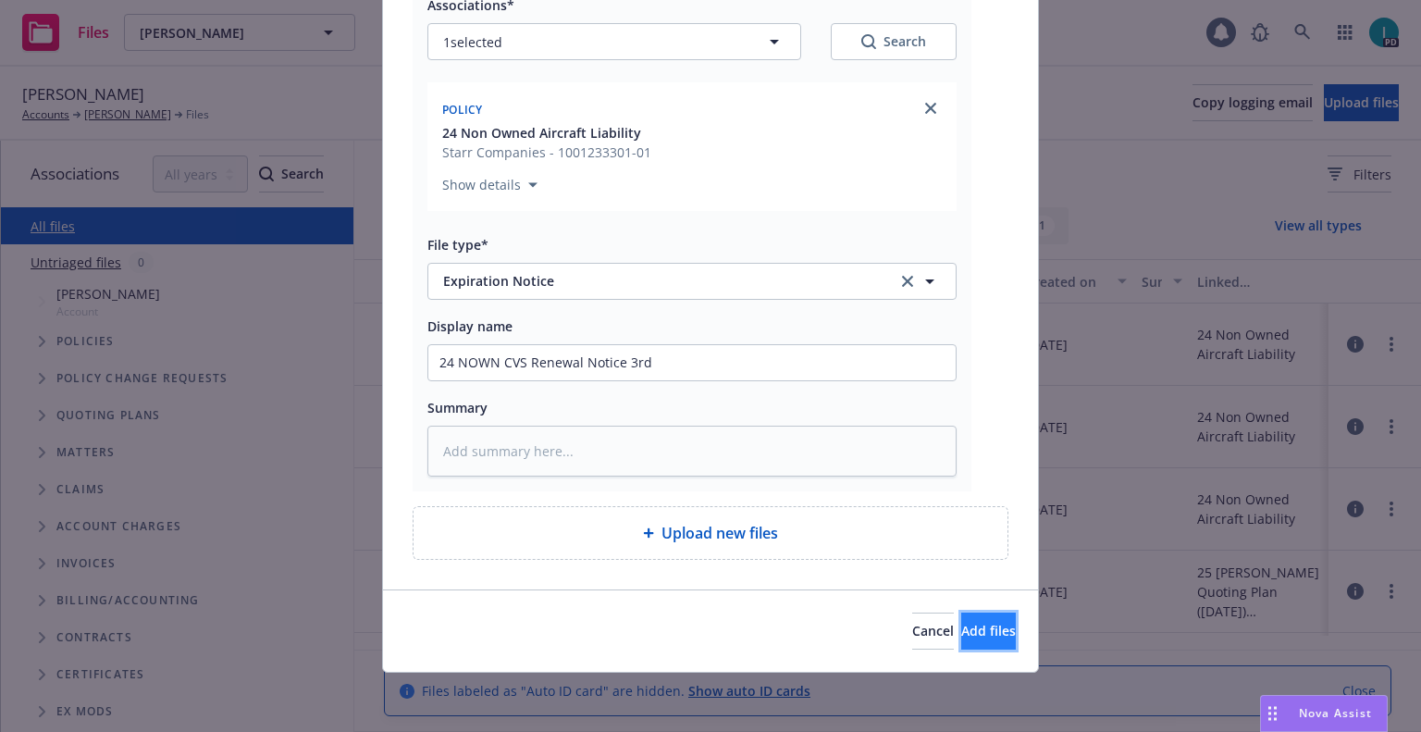
click at [964, 639] on button "Add files" at bounding box center [988, 631] width 55 height 37
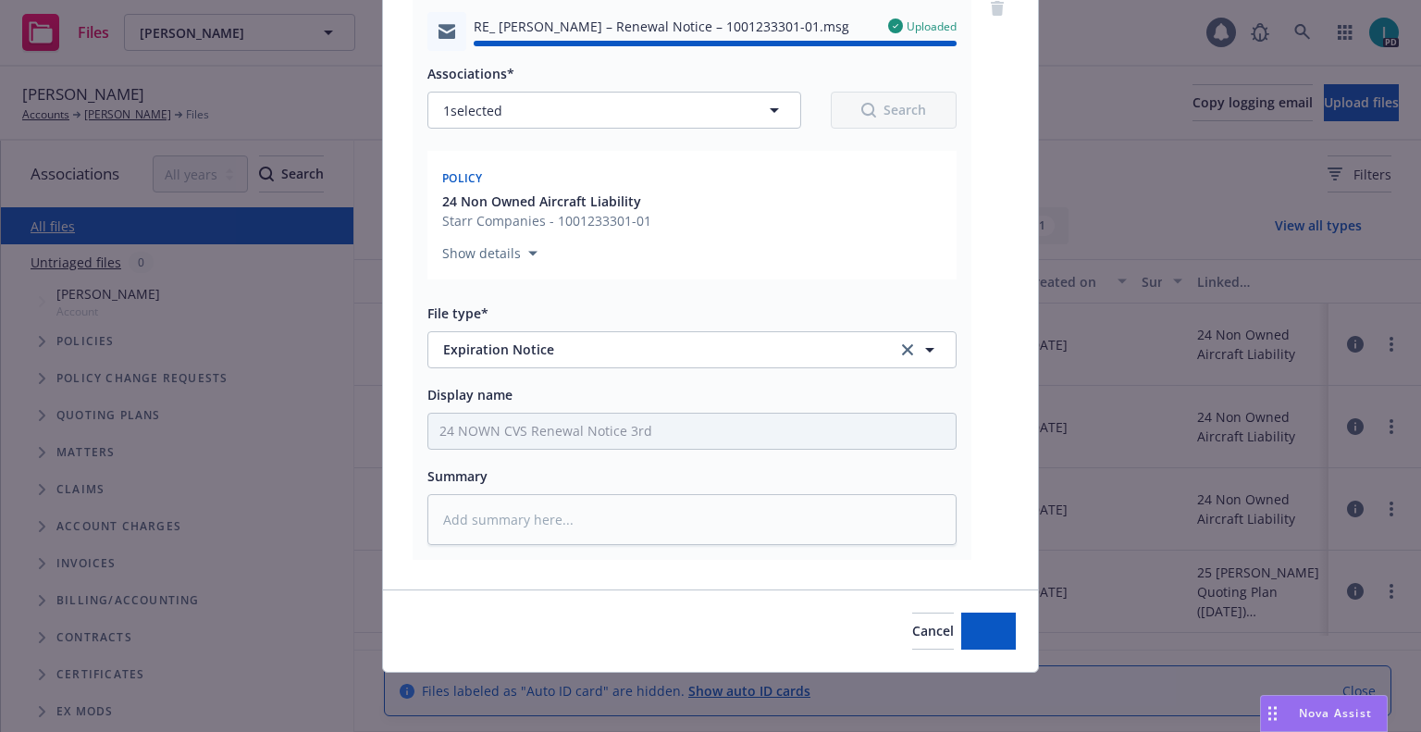
type textarea "x"
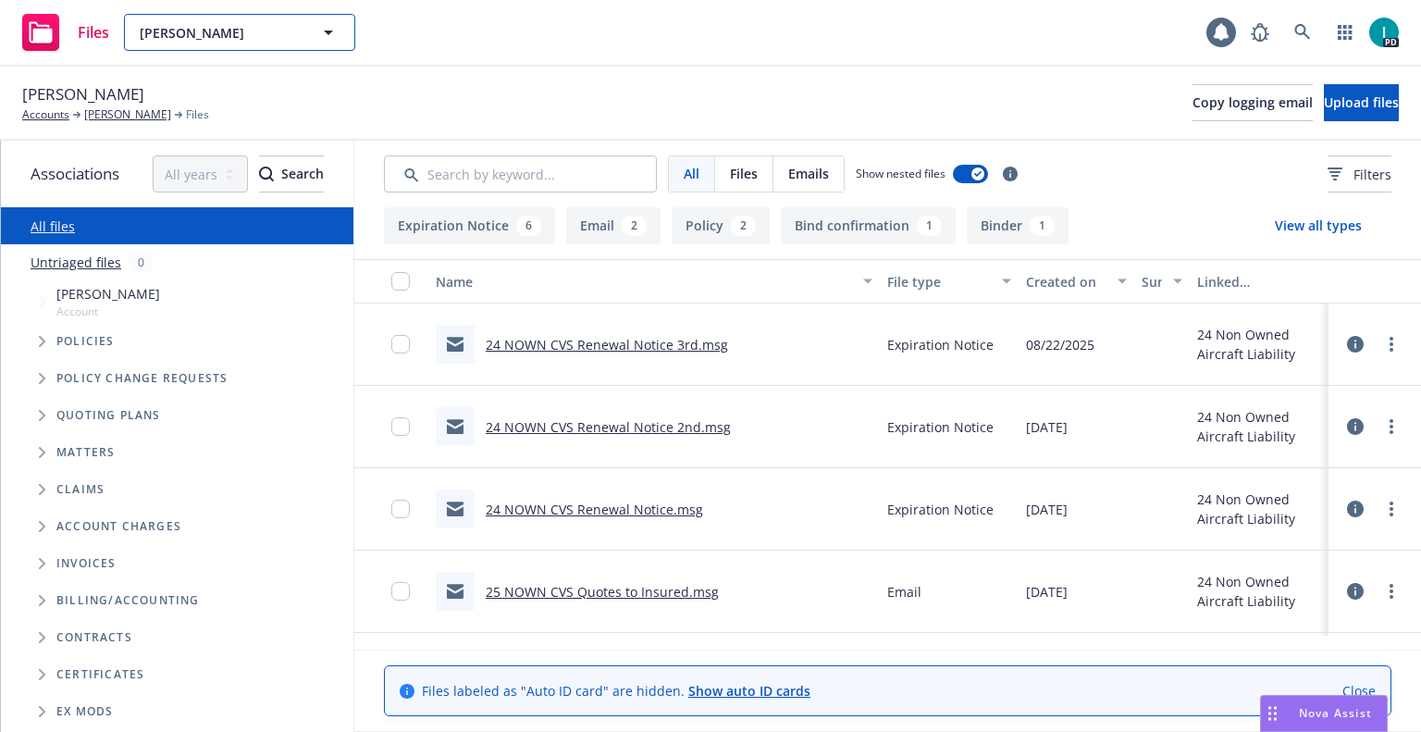
click at [203, 27] on span "[PERSON_NAME]" at bounding box center [220, 32] width 160 height 19
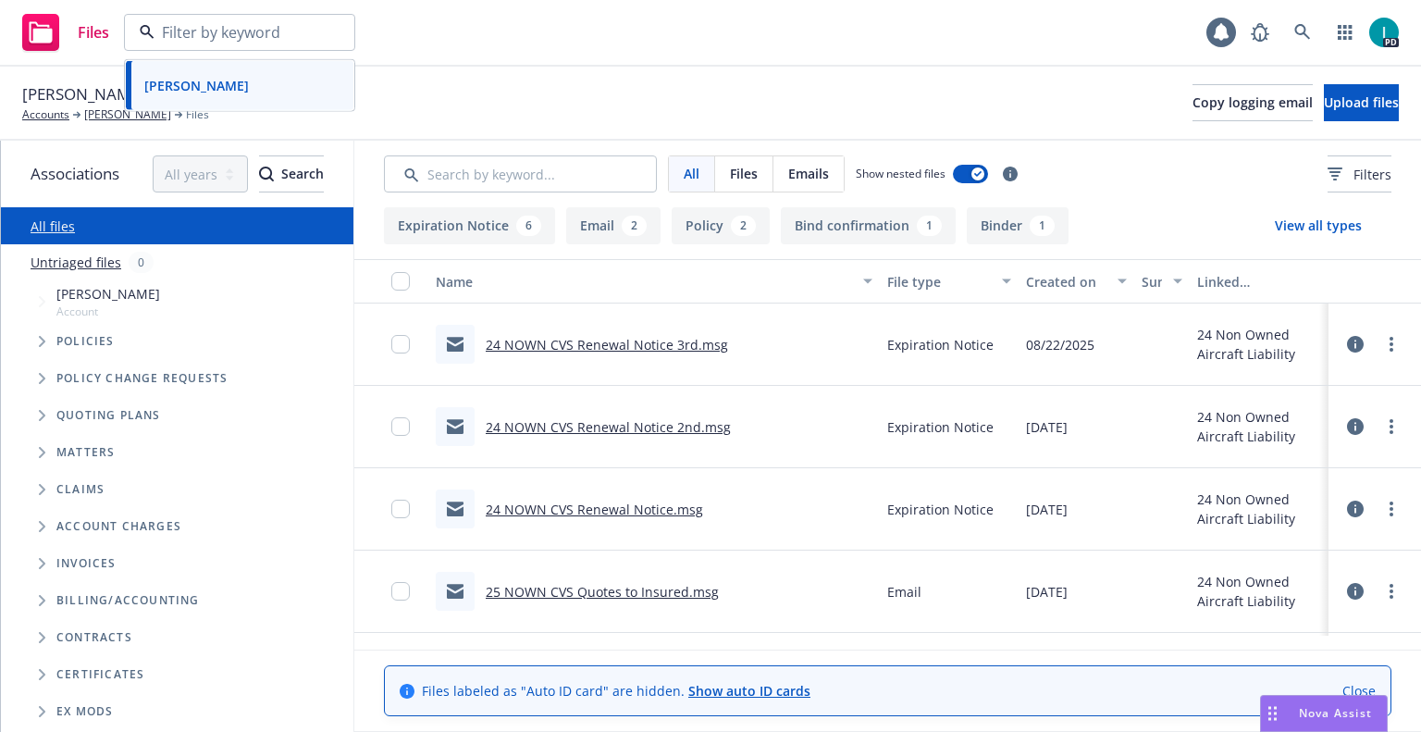
paste input "[PERSON_NAME]"
type input "[PERSON_NAME]"
click at [212, 80] on strong "[PERSON_NAME]" at bounding box center [196, 85] width 105 height 18
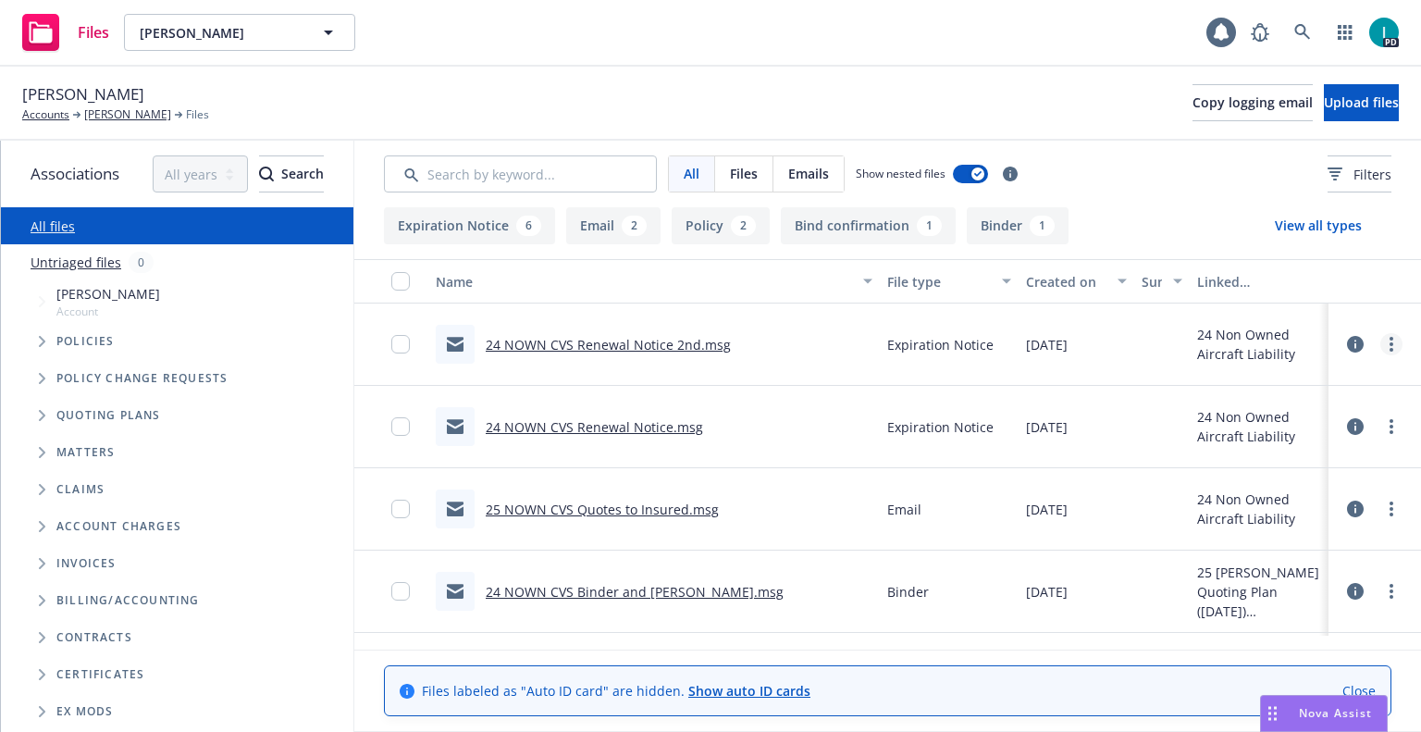
click at [1386, 337] on link "more" at bounding box center [1392, 344] width 22 height 22
click at [1287, 423] on link "Download" at bounding box center [1308, 419] width 184 height 37
click at [1324, 105] on span "Upload files" at bounding box center [1361, 102] width 75 height 18
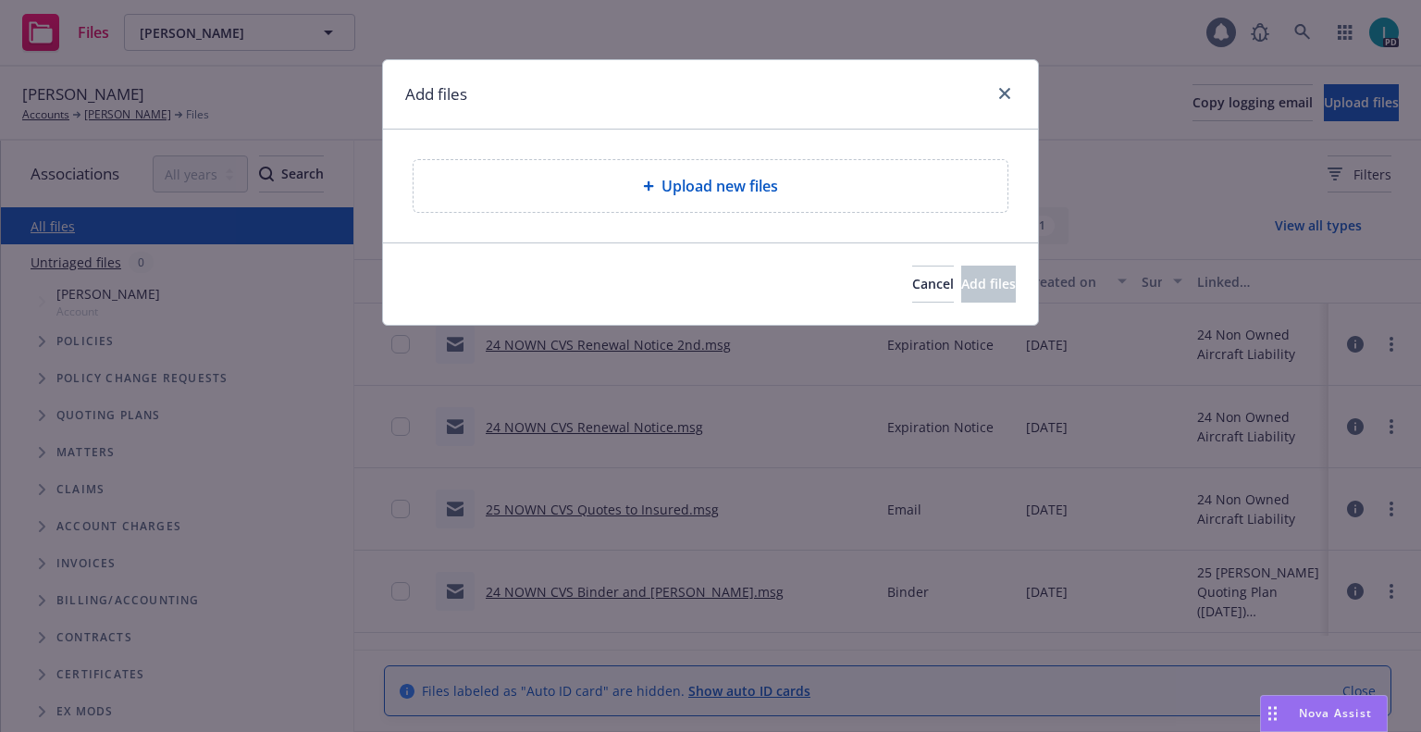
type textarea "x"
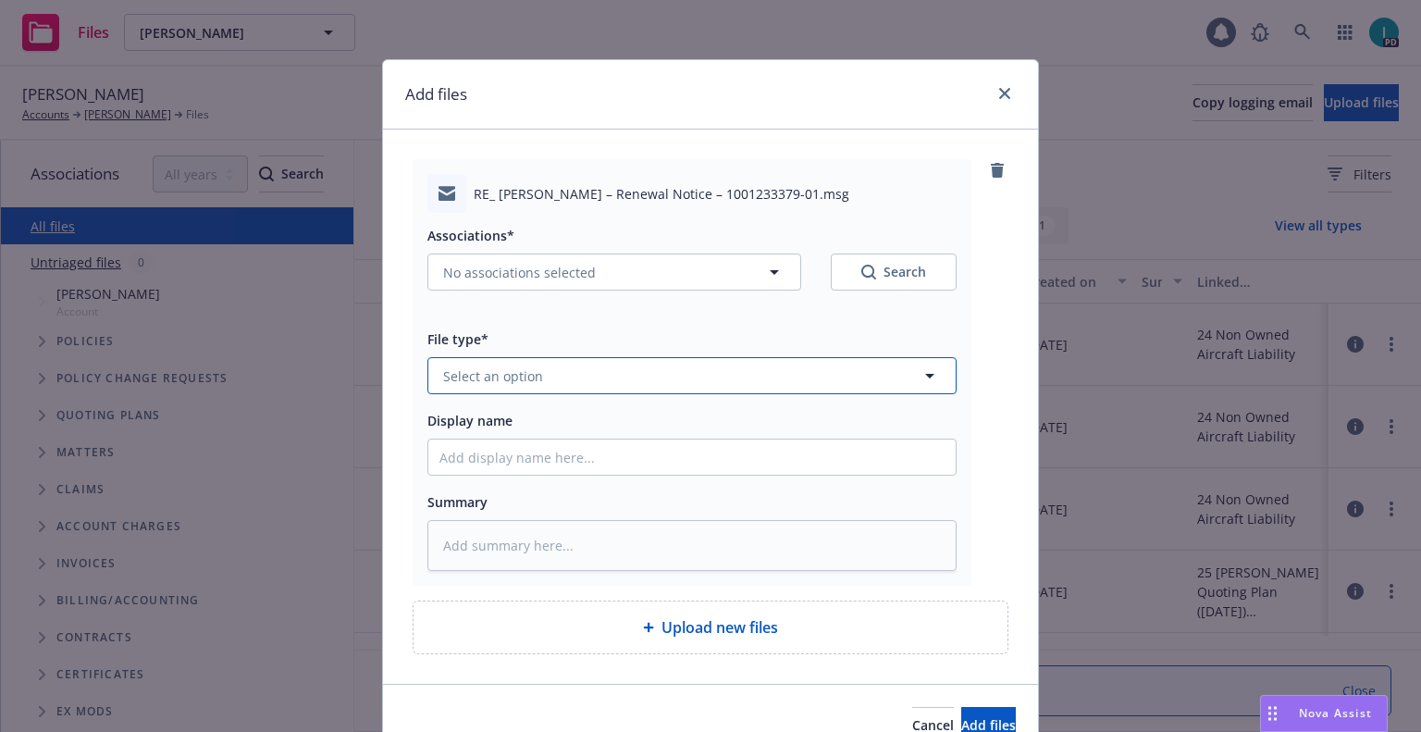
click at [509, 366] on span "Select an option" at bounding box center [493, 375] width 100 height 19
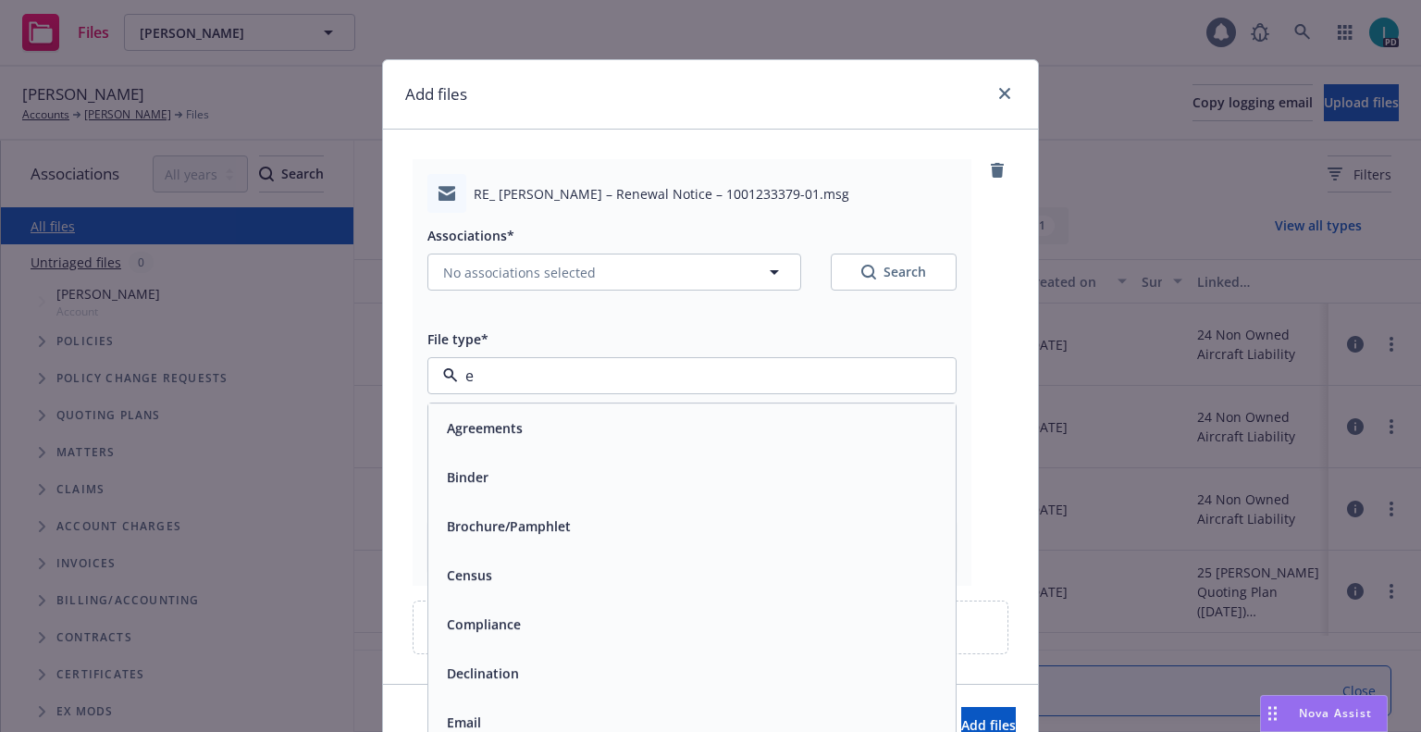
type input "ex"
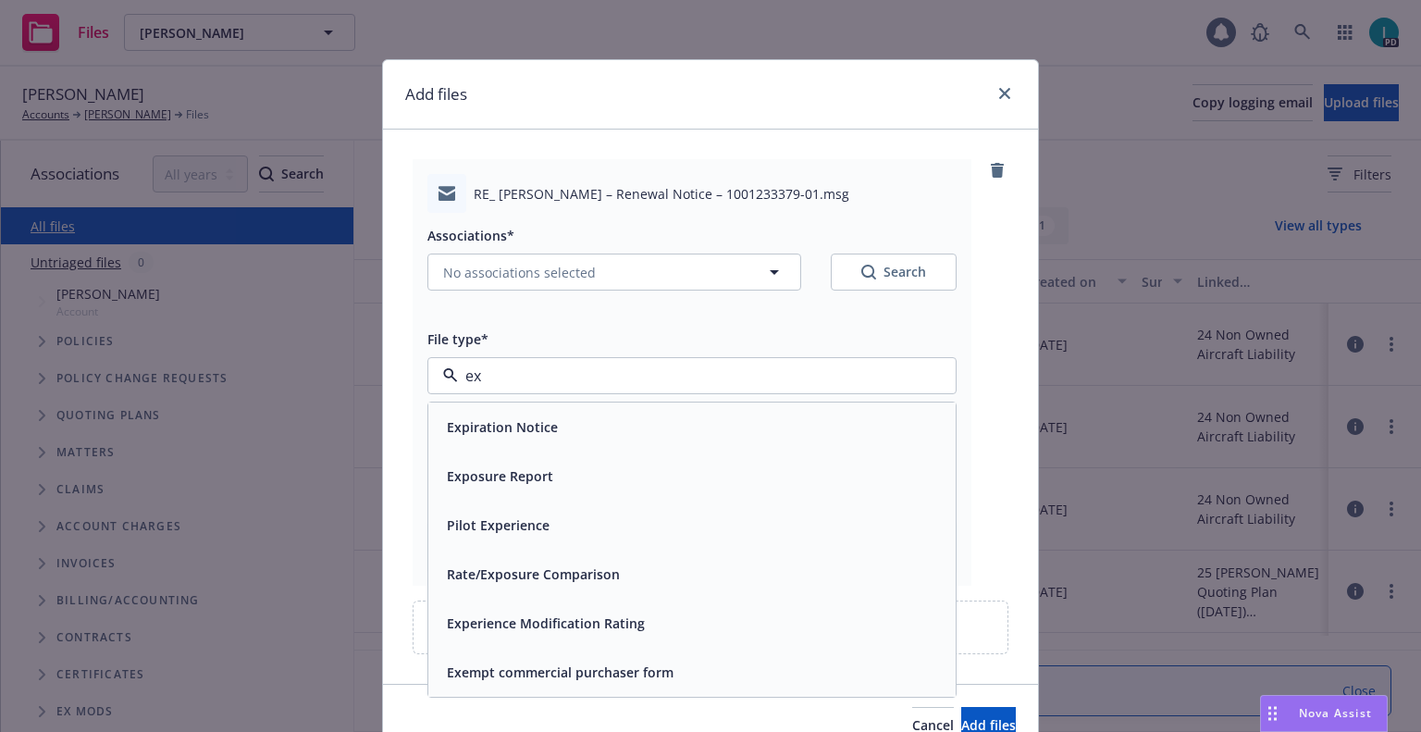
click at [533, 415] on div "Expiration Notice" at bounding box center [501, 427] width 122 height 27
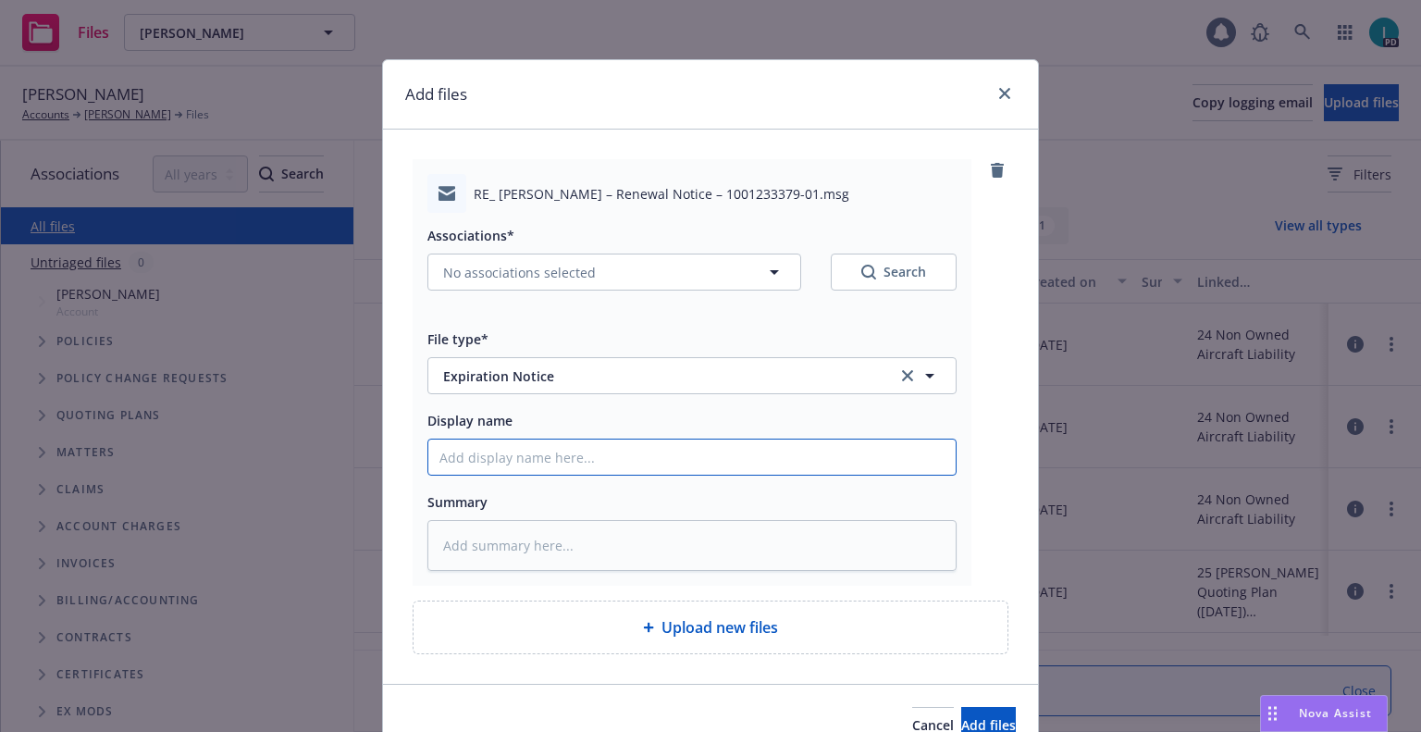
click at [519, 452] on input "Display name" at bounding box center [691, 457] width 527 height 35
type textarea "x"
type input "2"
type textarea "x"
type input "24"
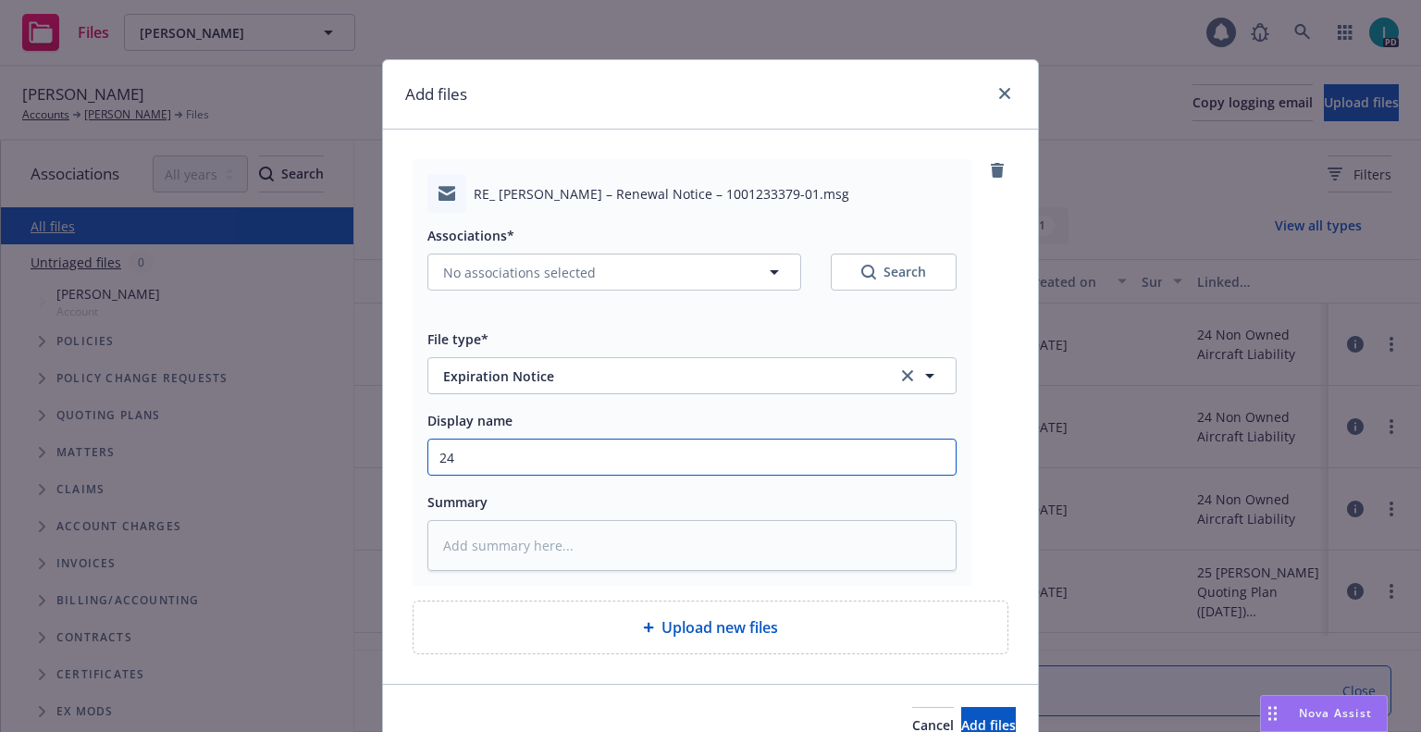
type textarea "x"
type input "24 NOWN CVS Renewal Notice 3rd"
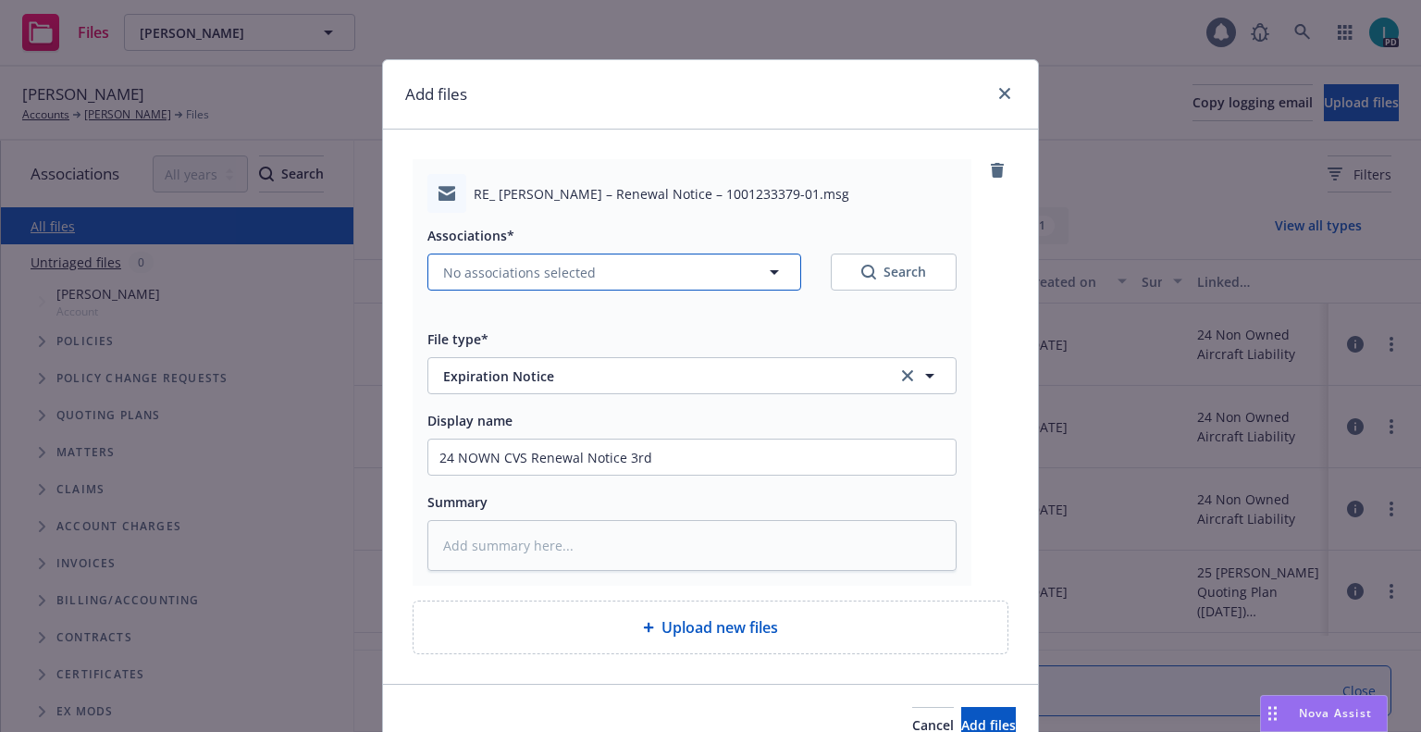
click at [527, 279] on span "No associations selected" at bounding box center [519, 272] width 153 height 19
type textarea "x"
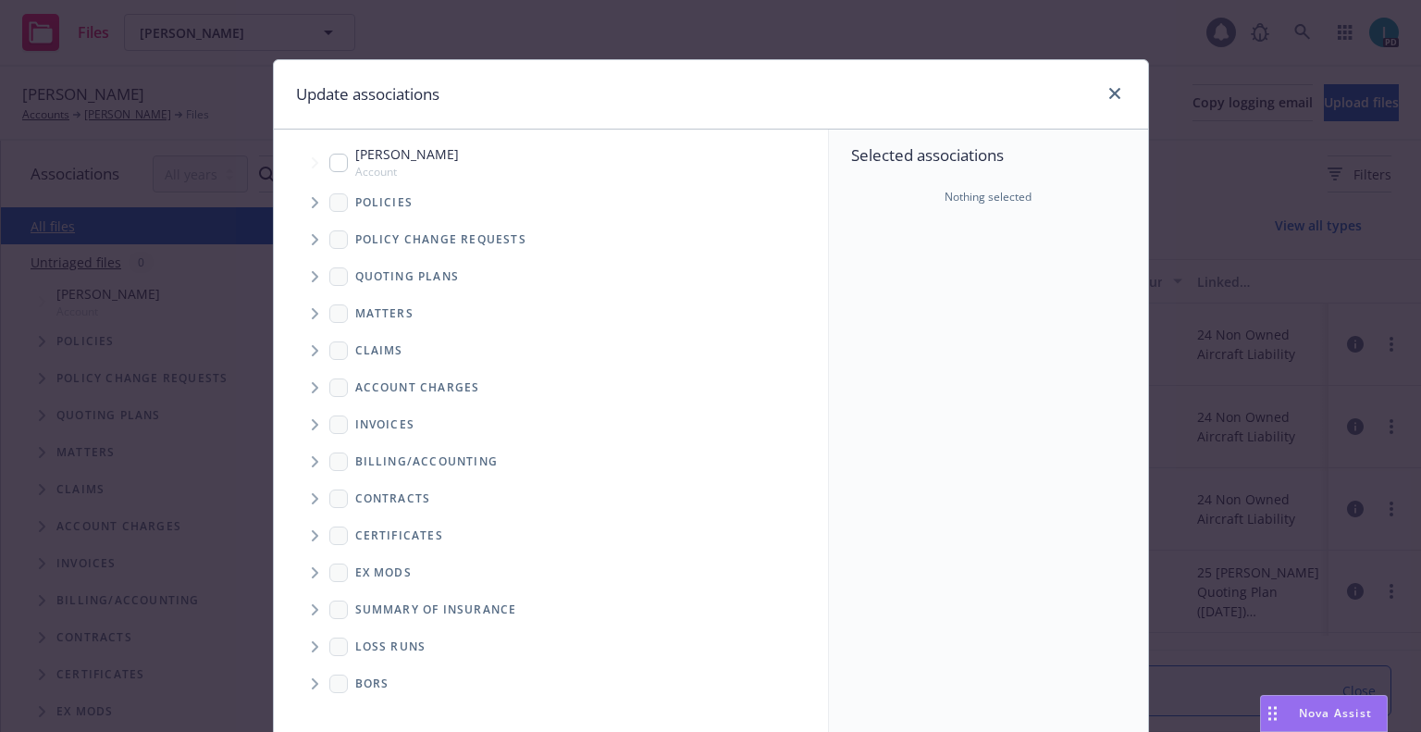
click at [301, 207] on span "Tree Example" at bounding box center [315, 203] width 30 height 30
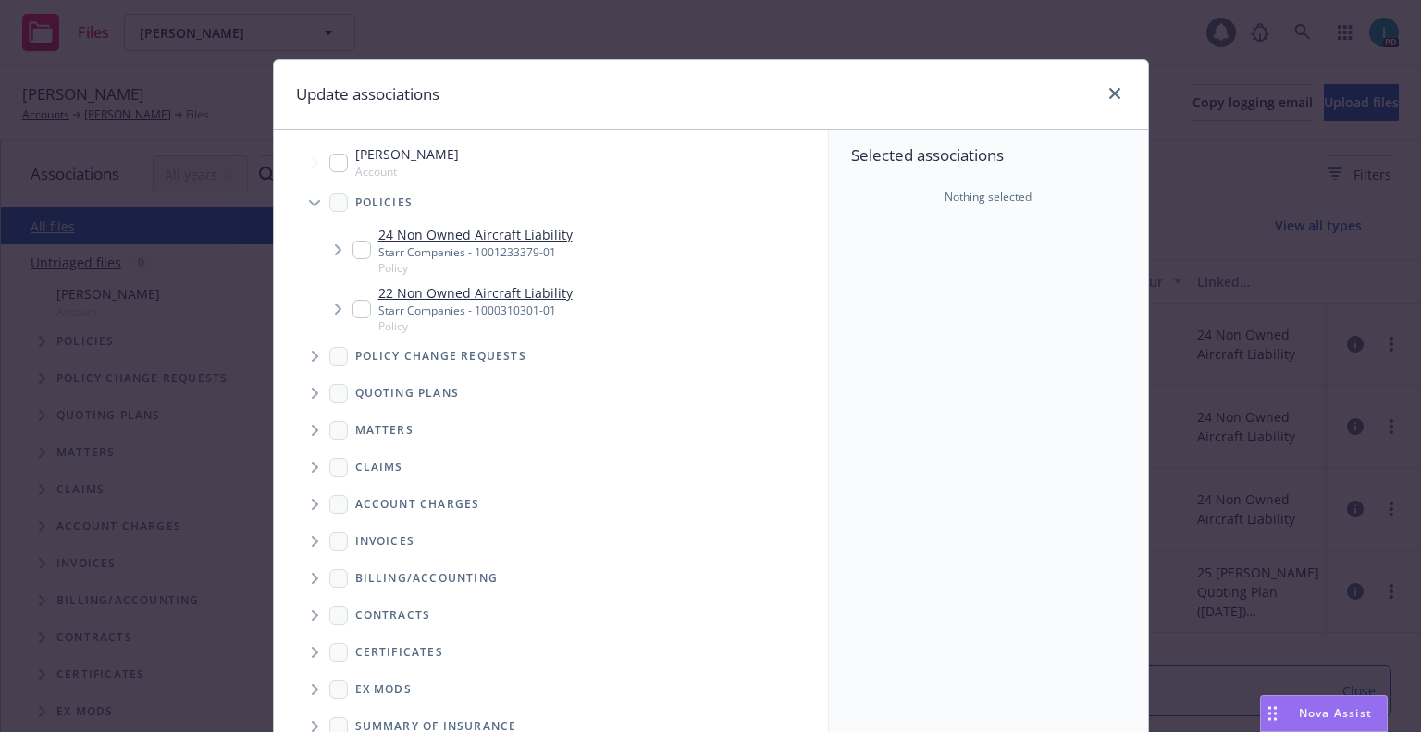
click at [358, 251] on input "Tree Example" at bounding box center [362, 250] width 19 height 19
checkbox input "true"
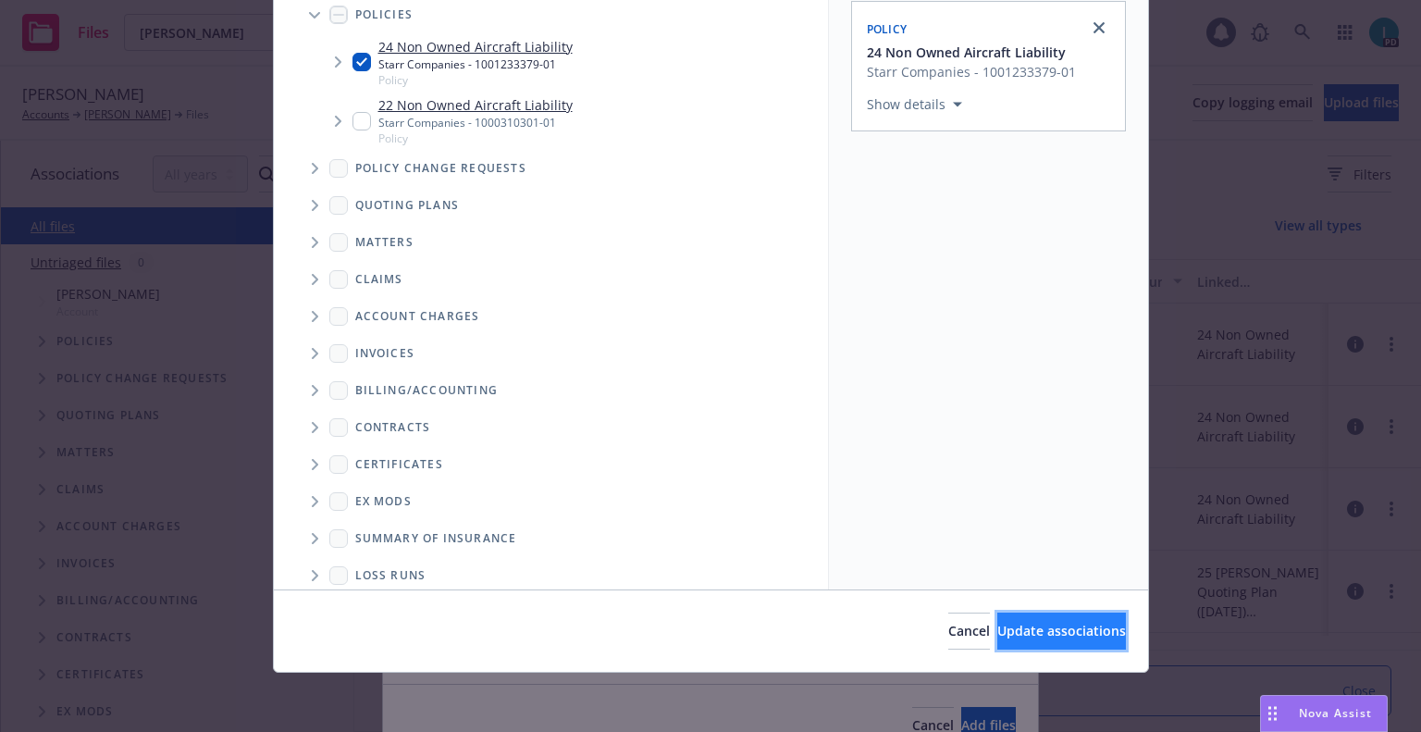
click at [1006, 636] on span "Update associations" at bounding box center [1062, 631] width 129 height 18
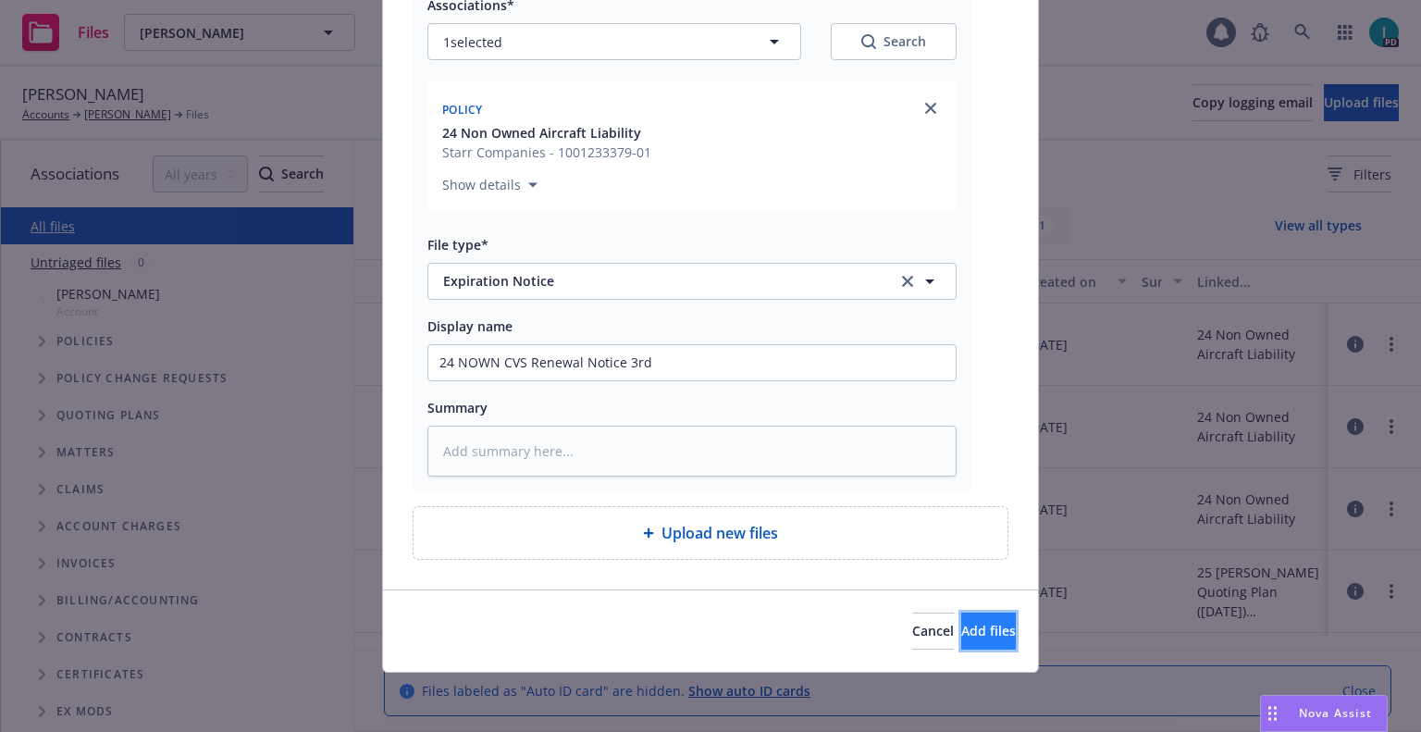
click at [980, 634] on button "Add files" at bounding box center [988, 631] width 55 height 37
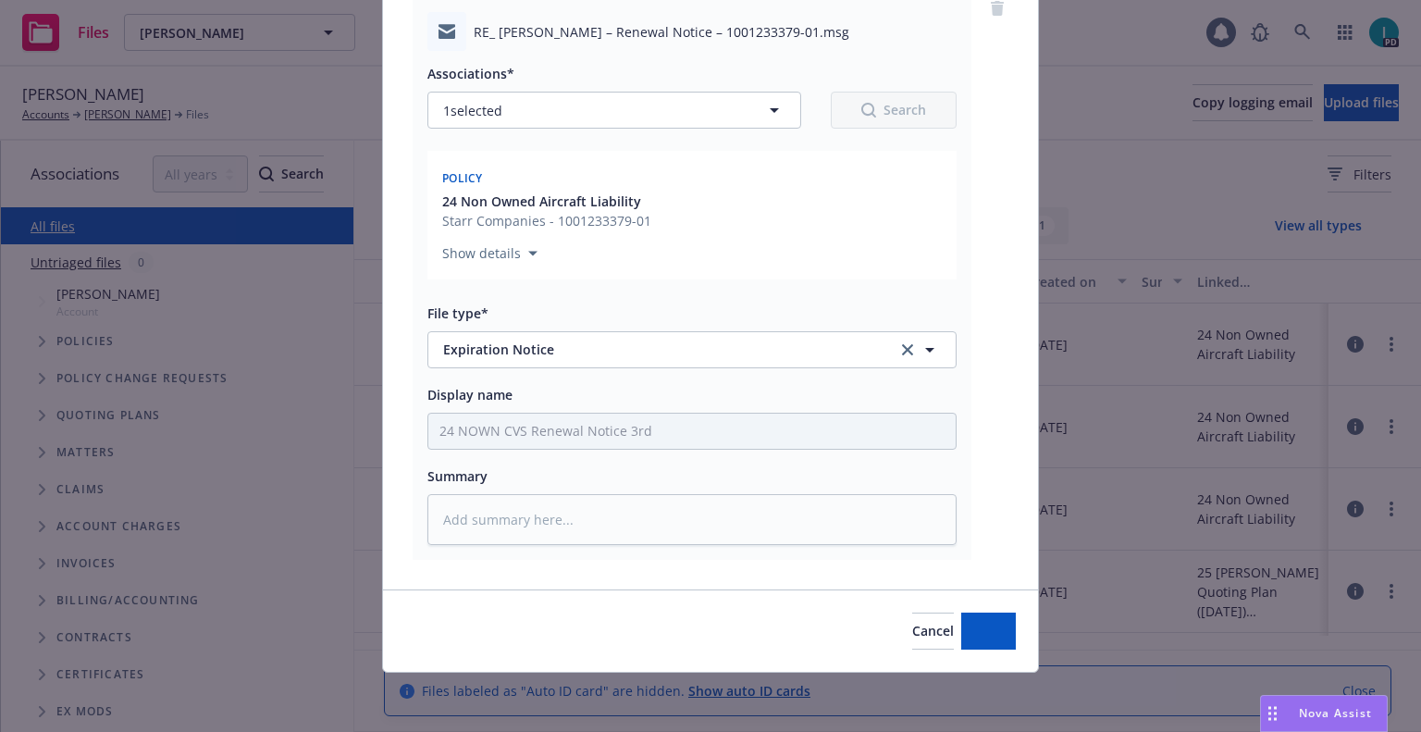
scroll to position [162, 0]
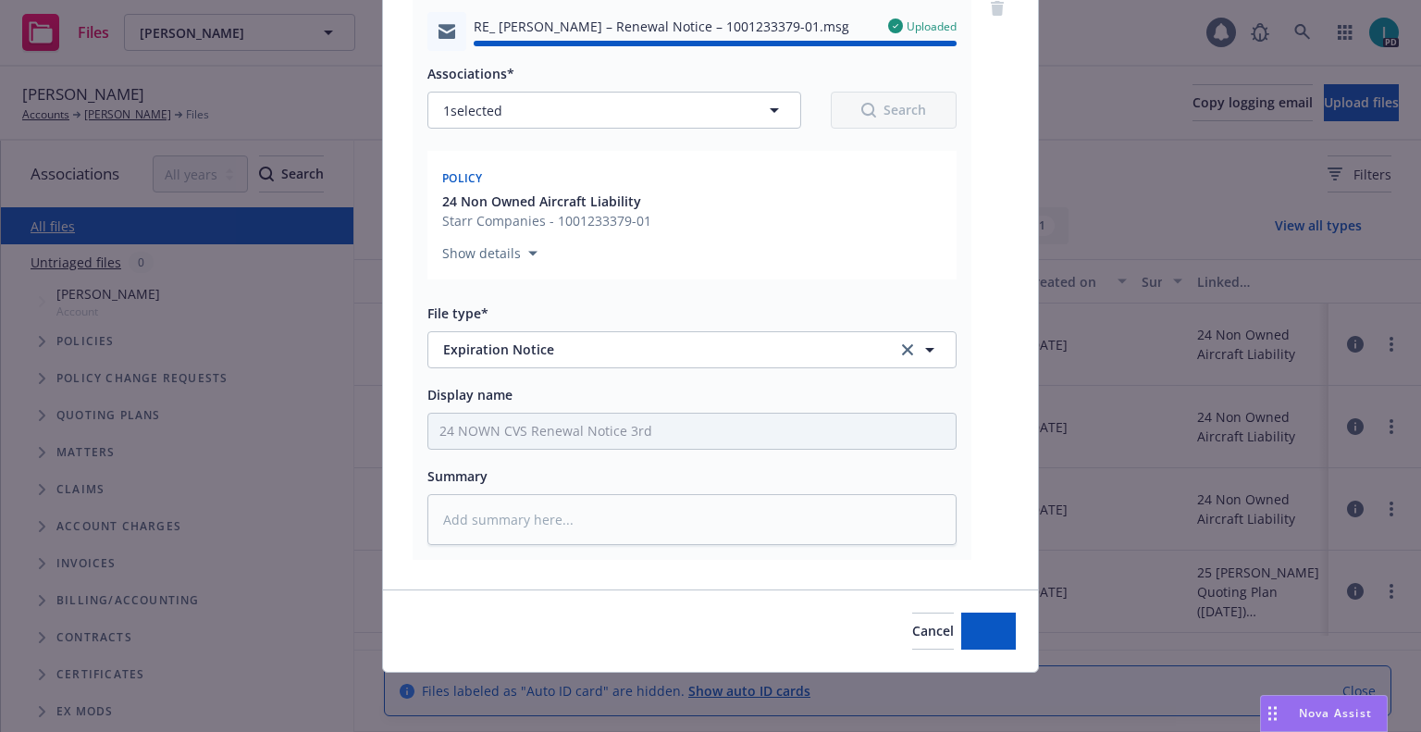
type textarea "x"
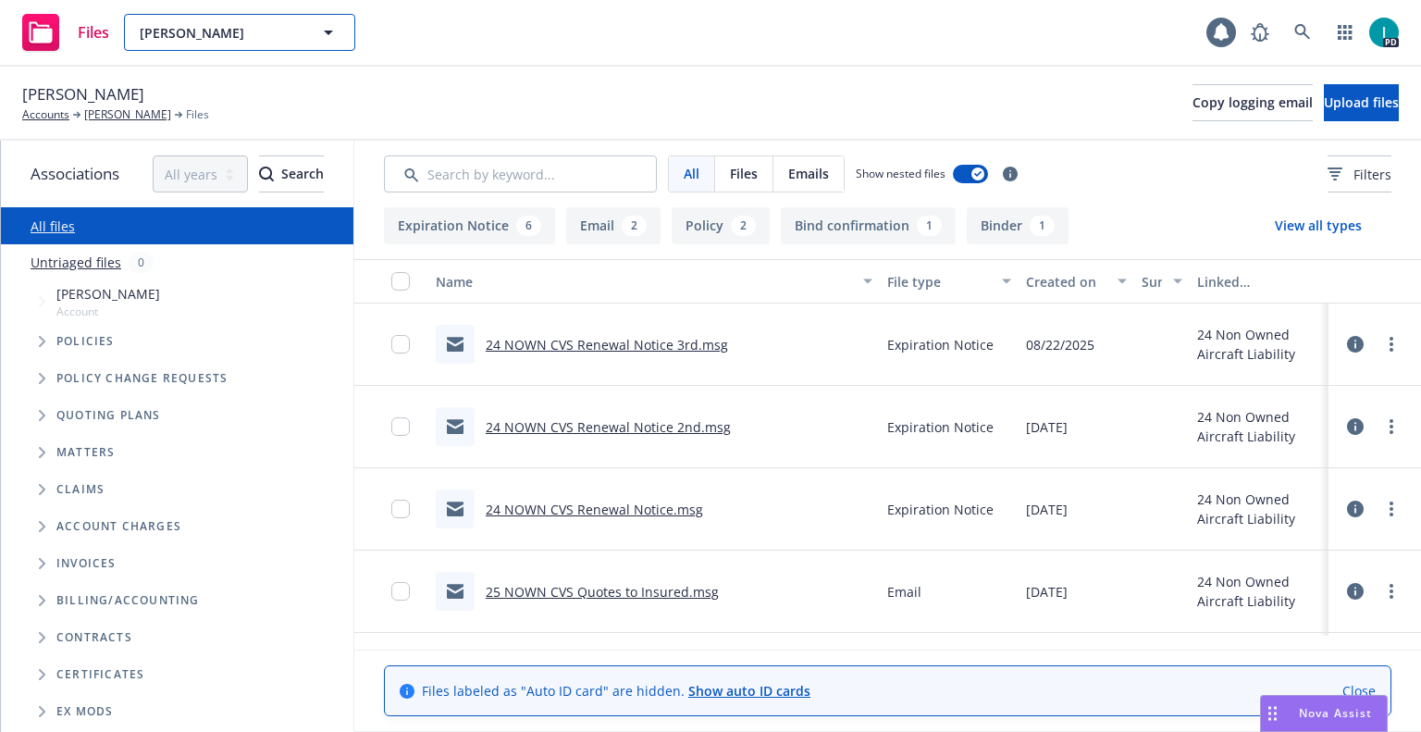
click at [177, 37] on span "[PERSON_NAME]" at bounding box center [220, 32] width 160 height 19
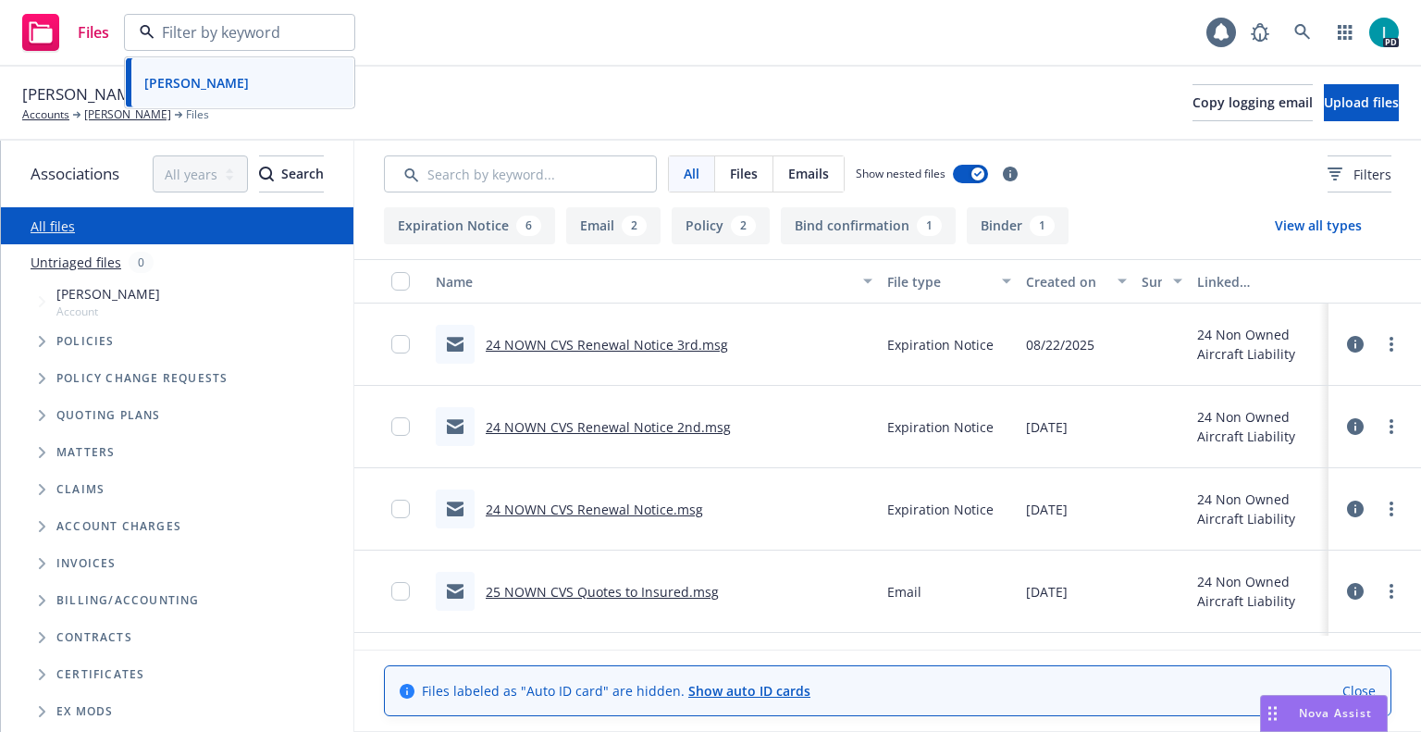
paste input "[PERSON_NAME]"
type input "[PERSON_NAME]"
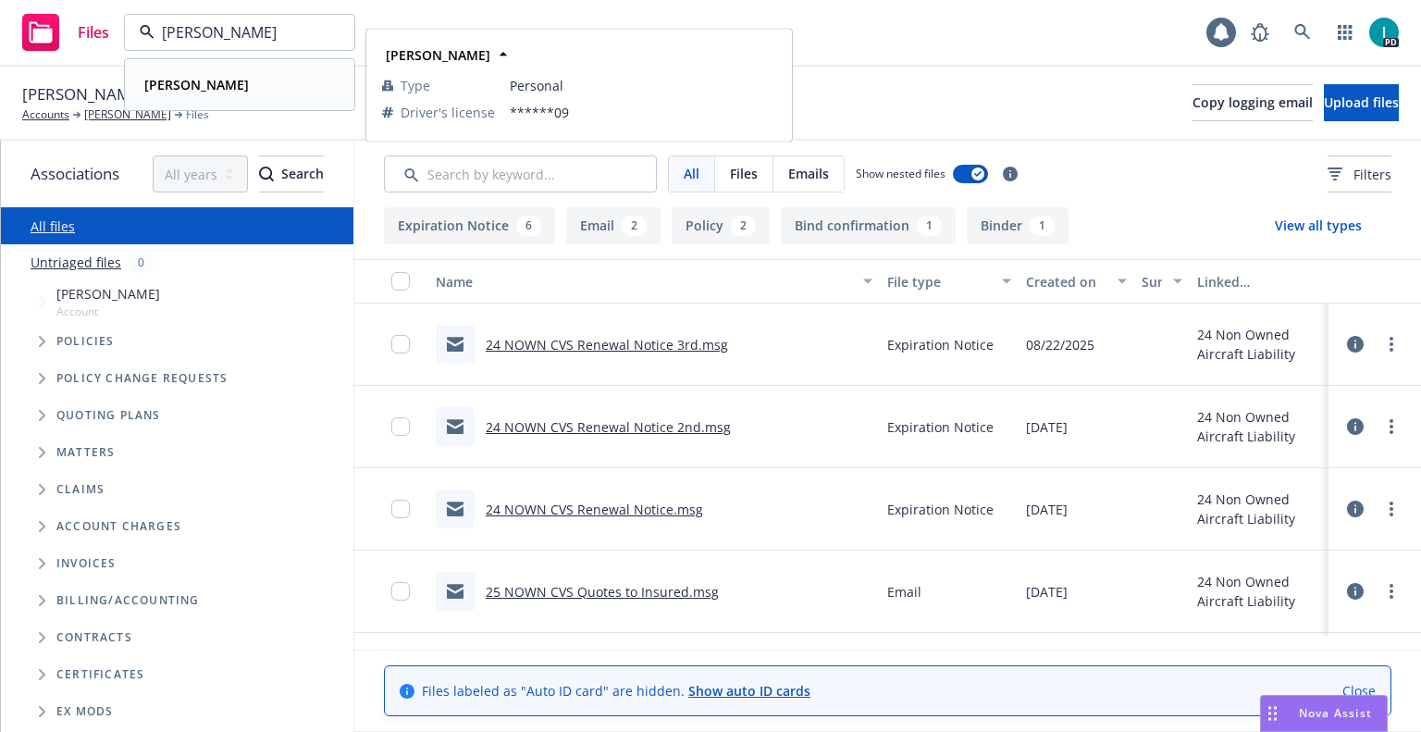
click at [230, 84] on div "[PERSON_NAME]" at bounding box center [239, 84] width 205 height 27
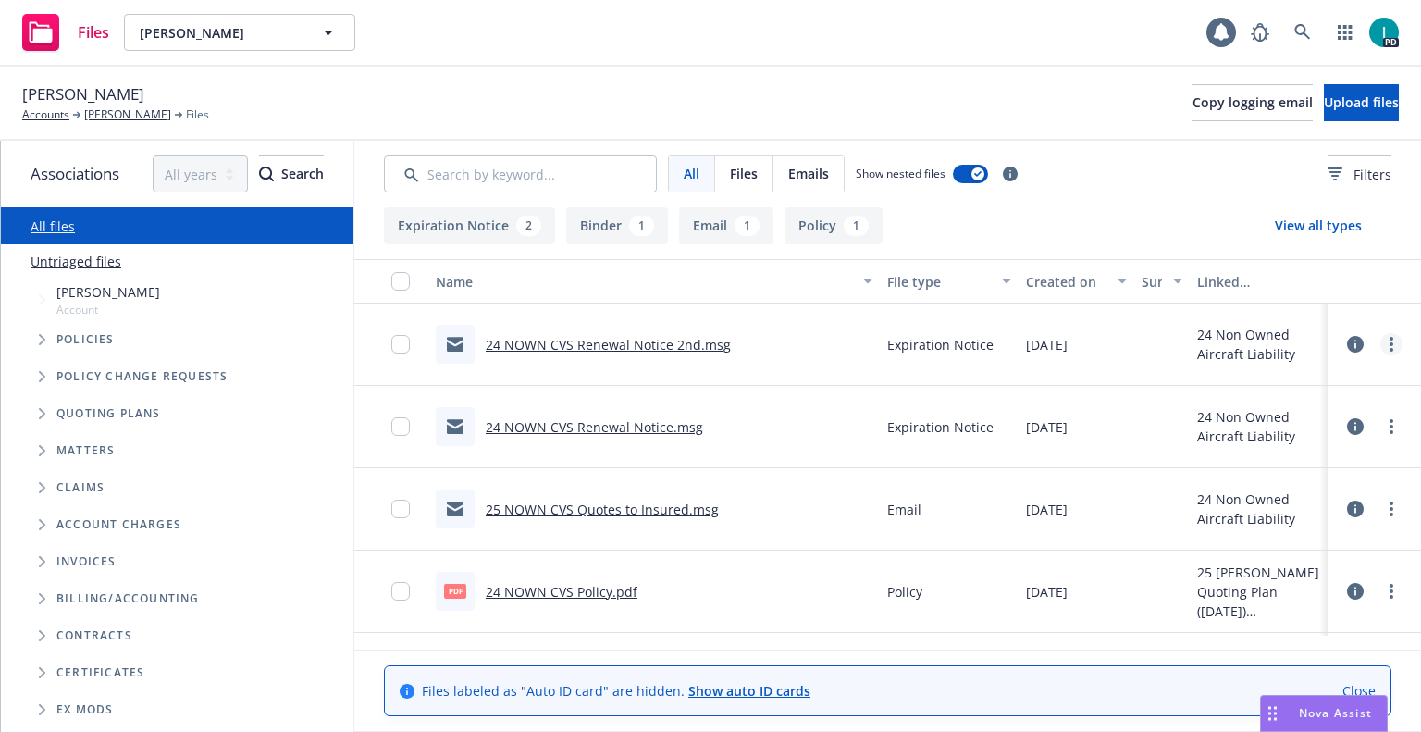
click at [1391, 344] on link "more" at bounding box center [1392, 344] width 22 height 22
click at [1310, 415] on link "Download" at bounding box center [1308, 419] width 184 height 37
click at [1324, 91] on button "Upload files" at bounding box center [1361, 102] width 75 height 37
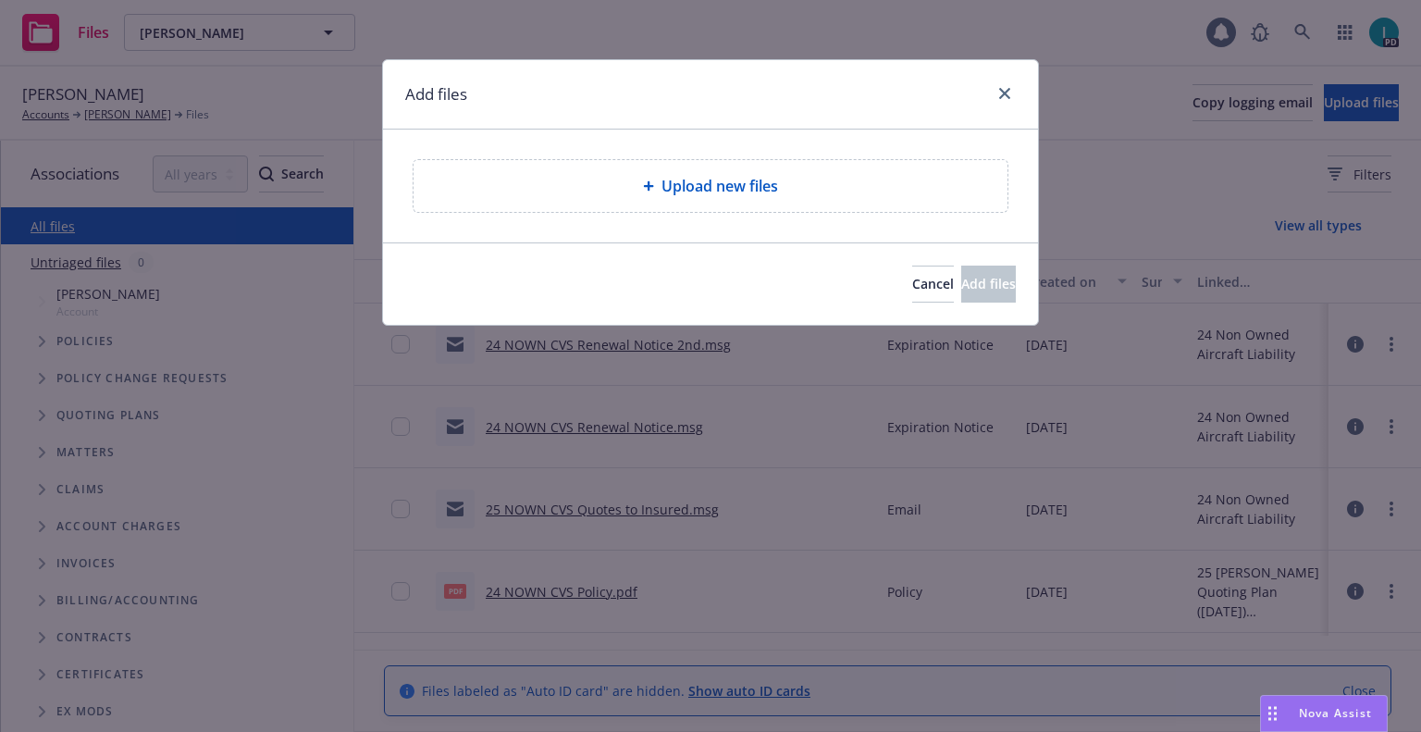
type textarea "x"
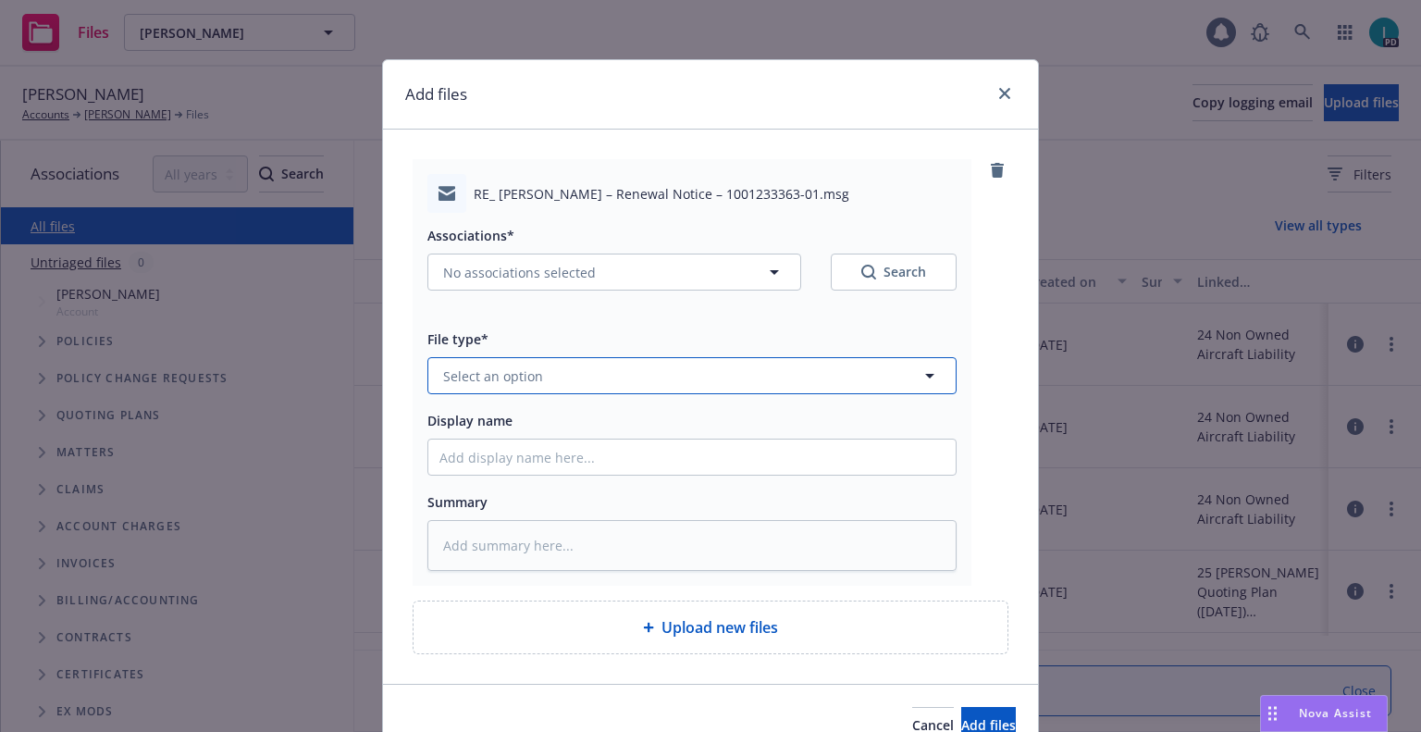
click at [508, 370] on span "Select an option" at bounding box center [493, 375] width 100 height 19
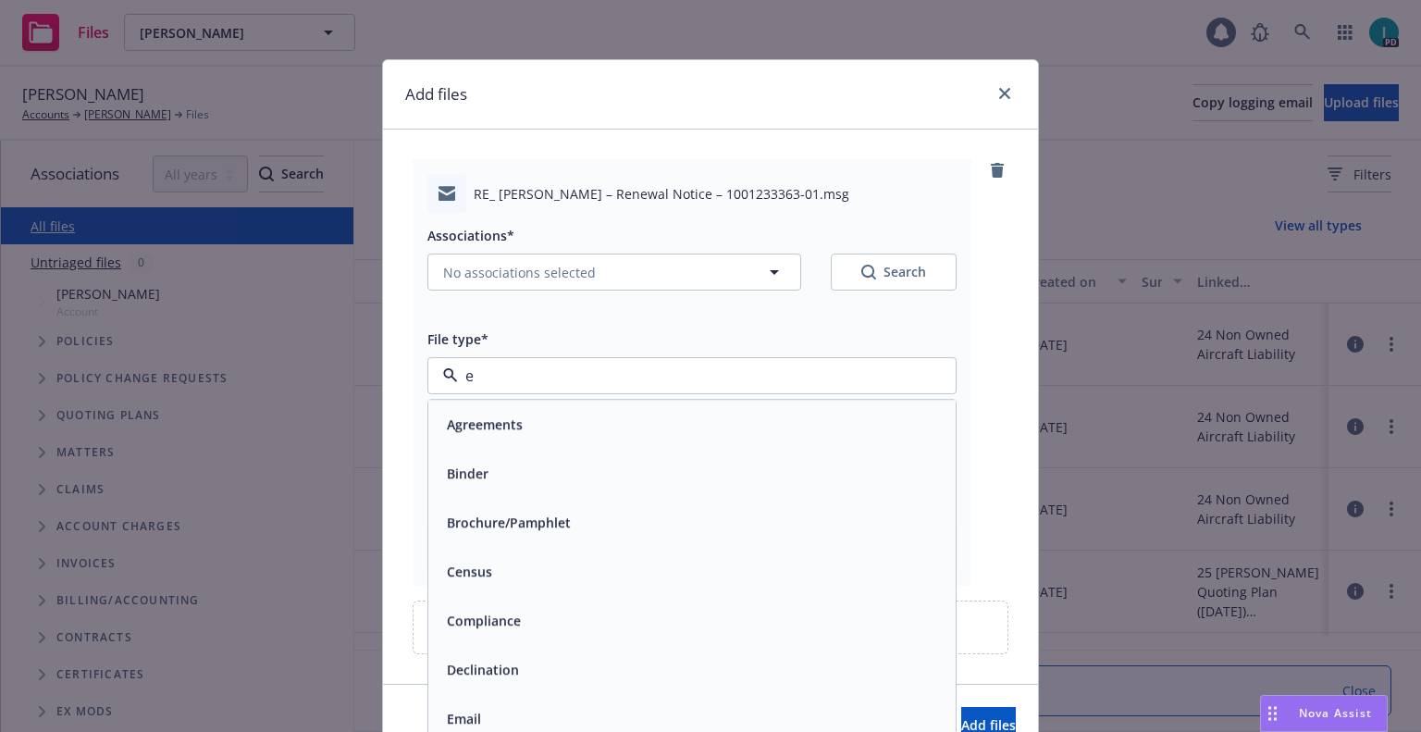
type input "ex"
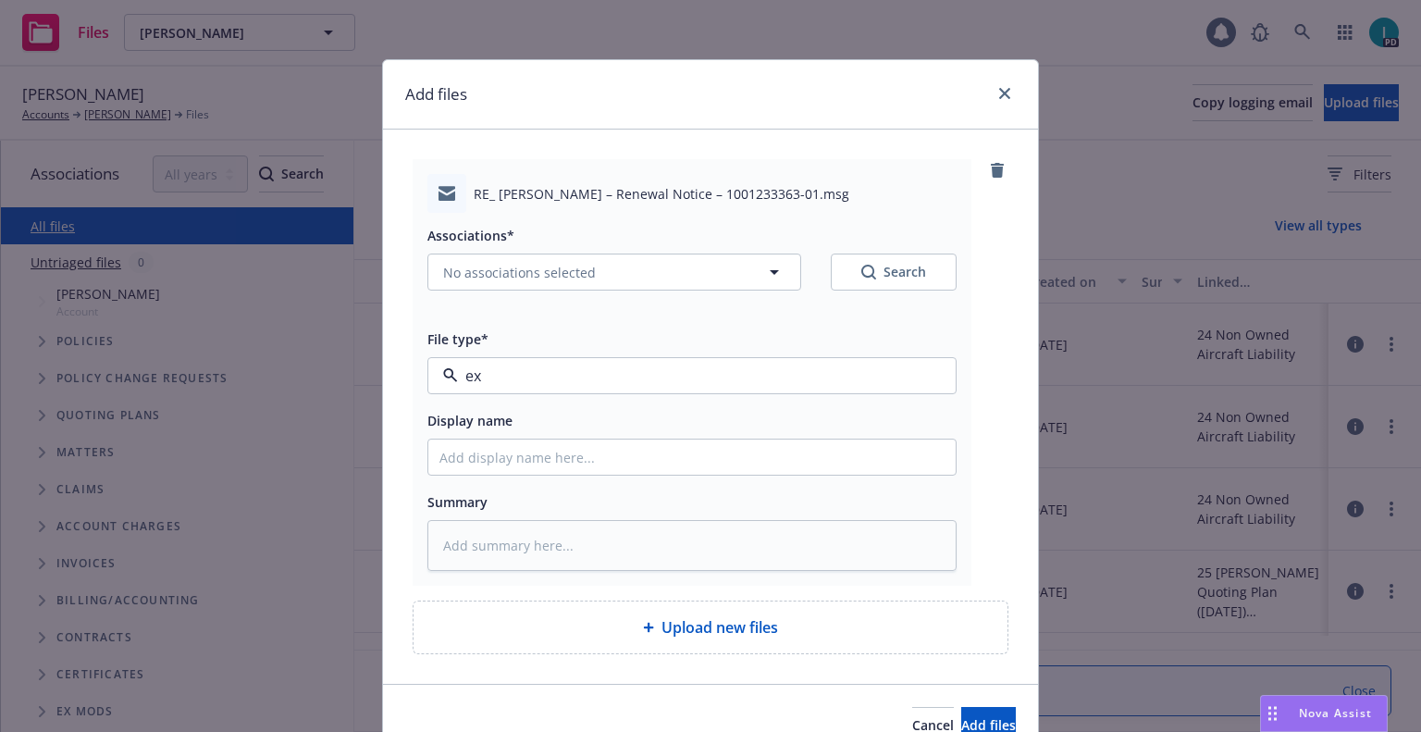
click at [504, 405] on div "Expiration Notice" at bounding box center [691, 427] width 527 height 49
click at [505, 442] on input "Display name" at bounding box center [691, 457] width 527 height 35
type textarea "x"
type input "2"
type textarea "x"
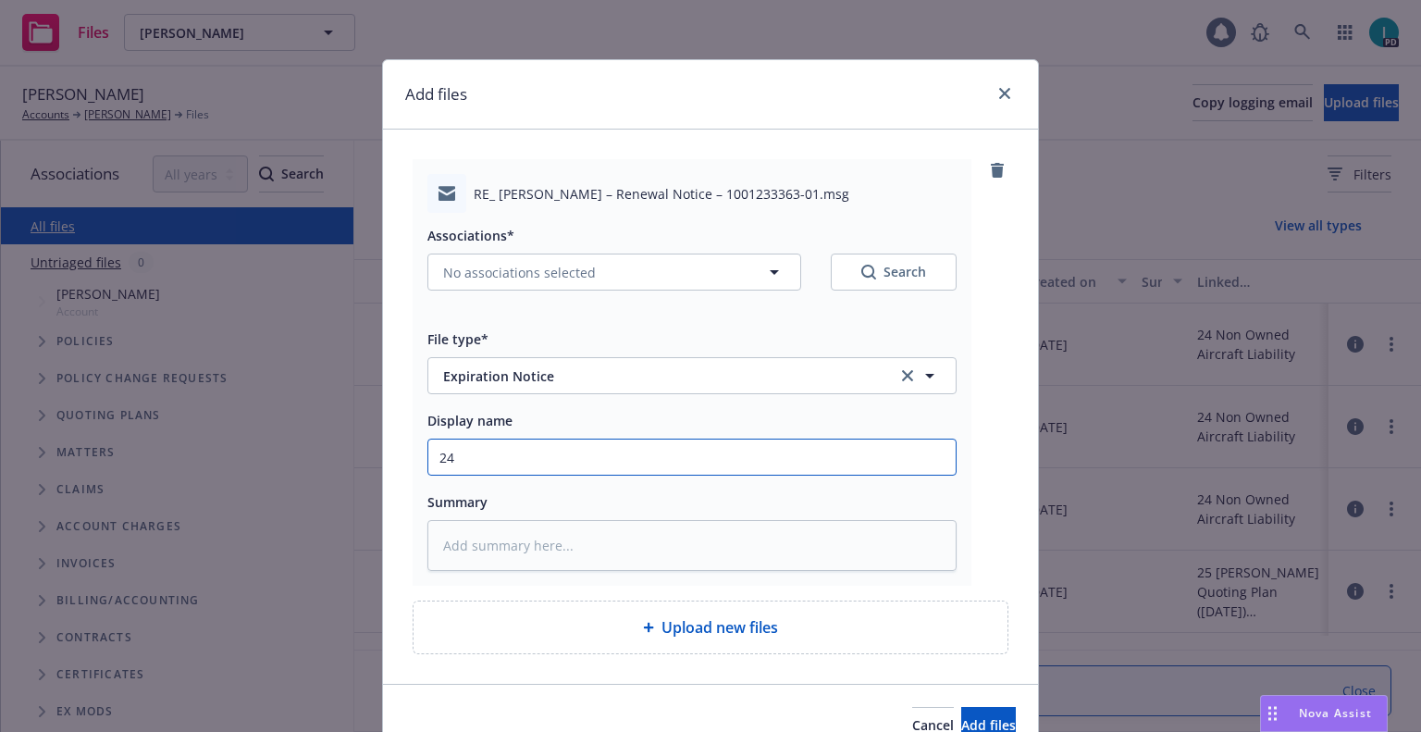
type input "24"
type textarea "x"
type input "24 NOWN CVS Renewal Notice 3rd"
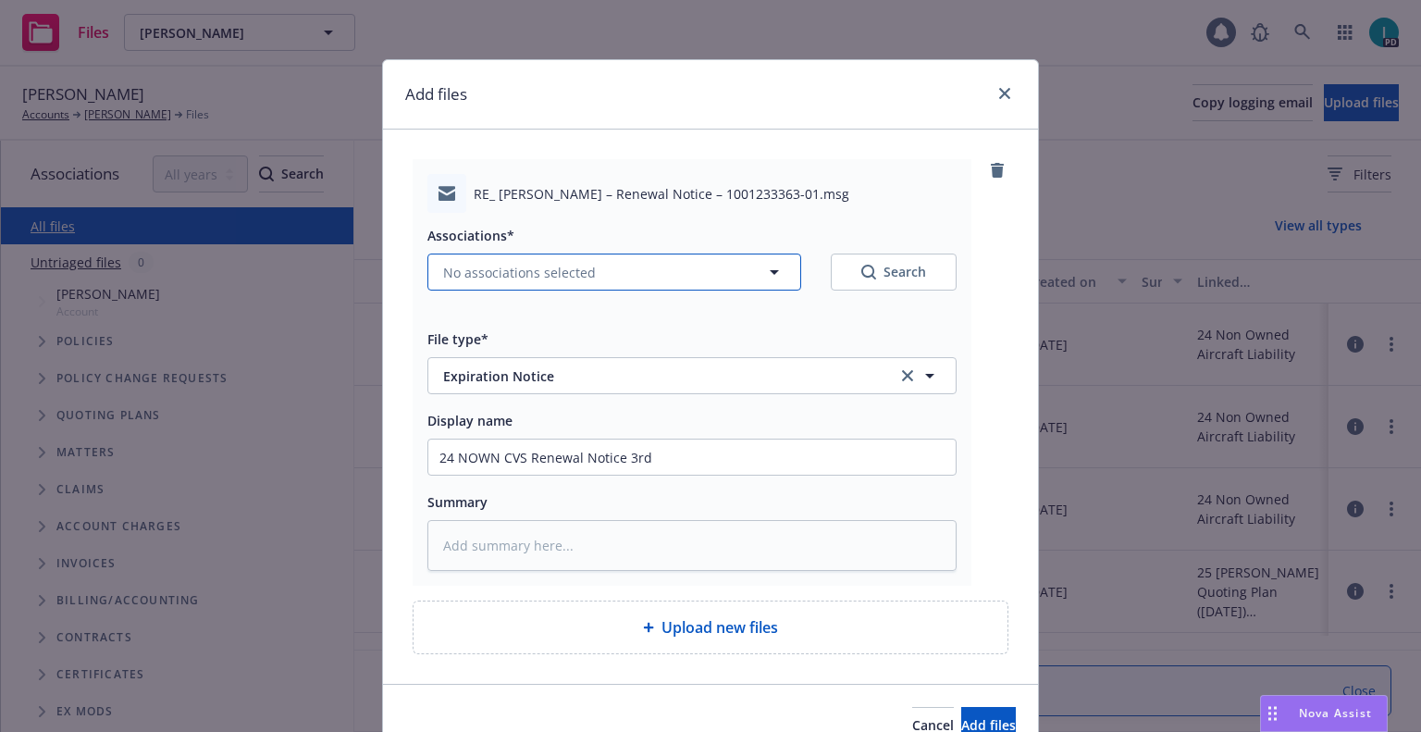
click at [514, 273] on span "No associations selected" at bounding box center [519, 272] width 153 height 19
type textarea "x"
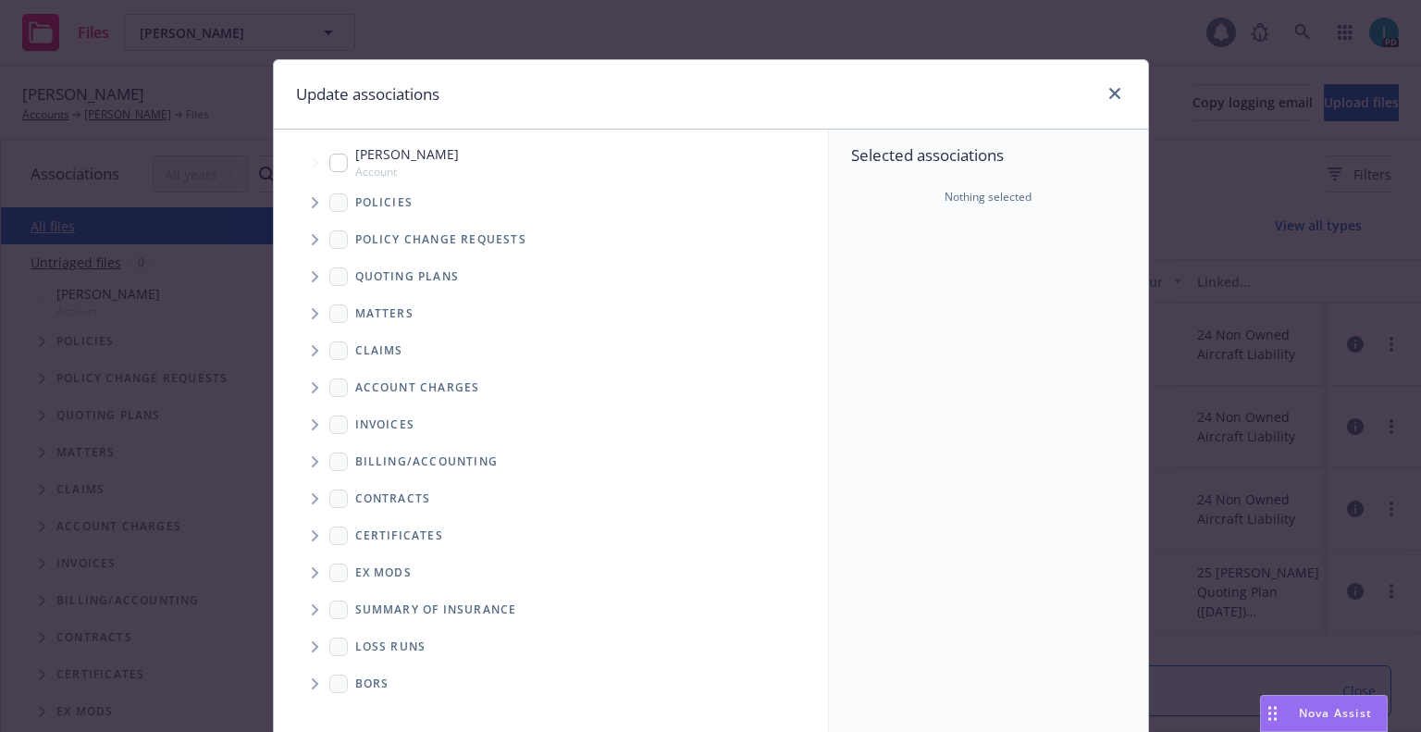
click at [313, 264] on span "Tree Example" at bounding box center [315, 277] width 30 height 30
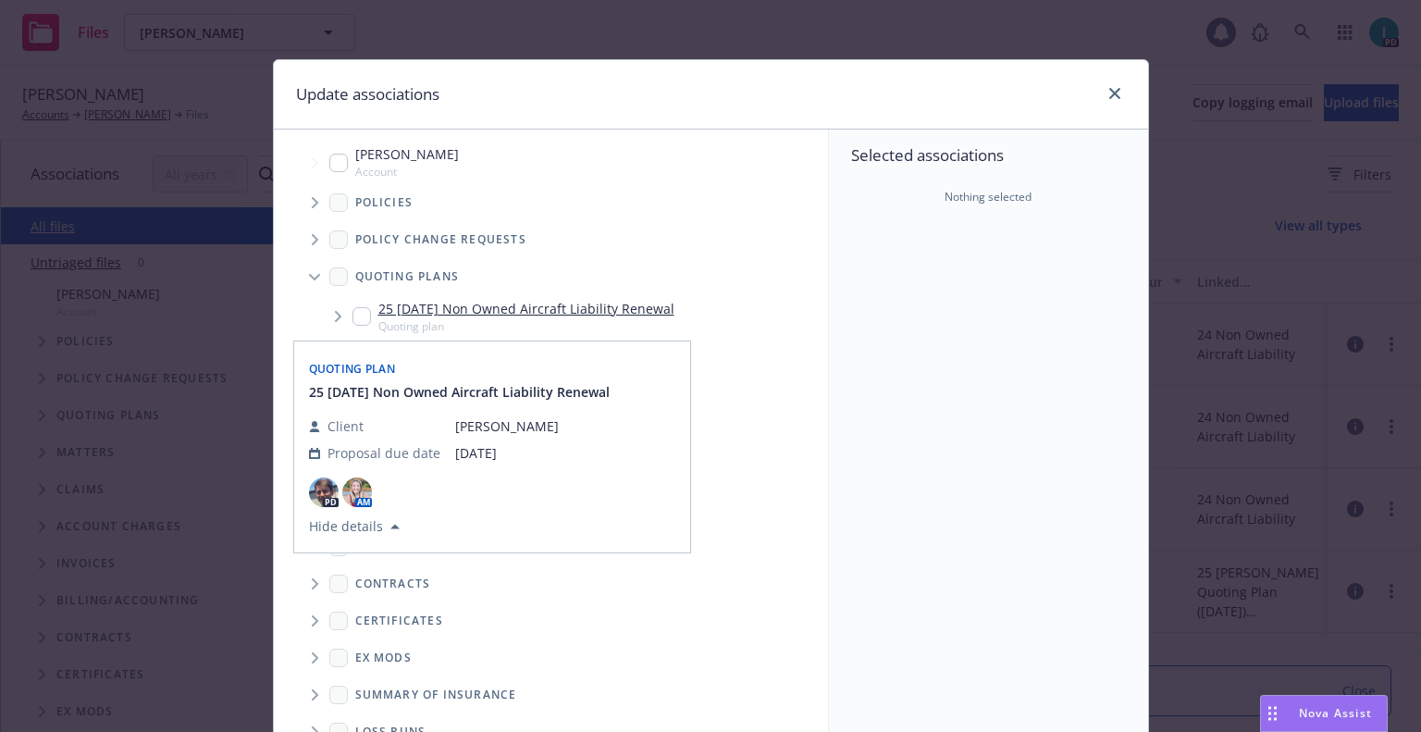
click at [353, 327] on div "25 [DATE] Non Owned Aircraft Liability Renewal Quoting plan" at bounding box center [514, 316] width 322 height 35
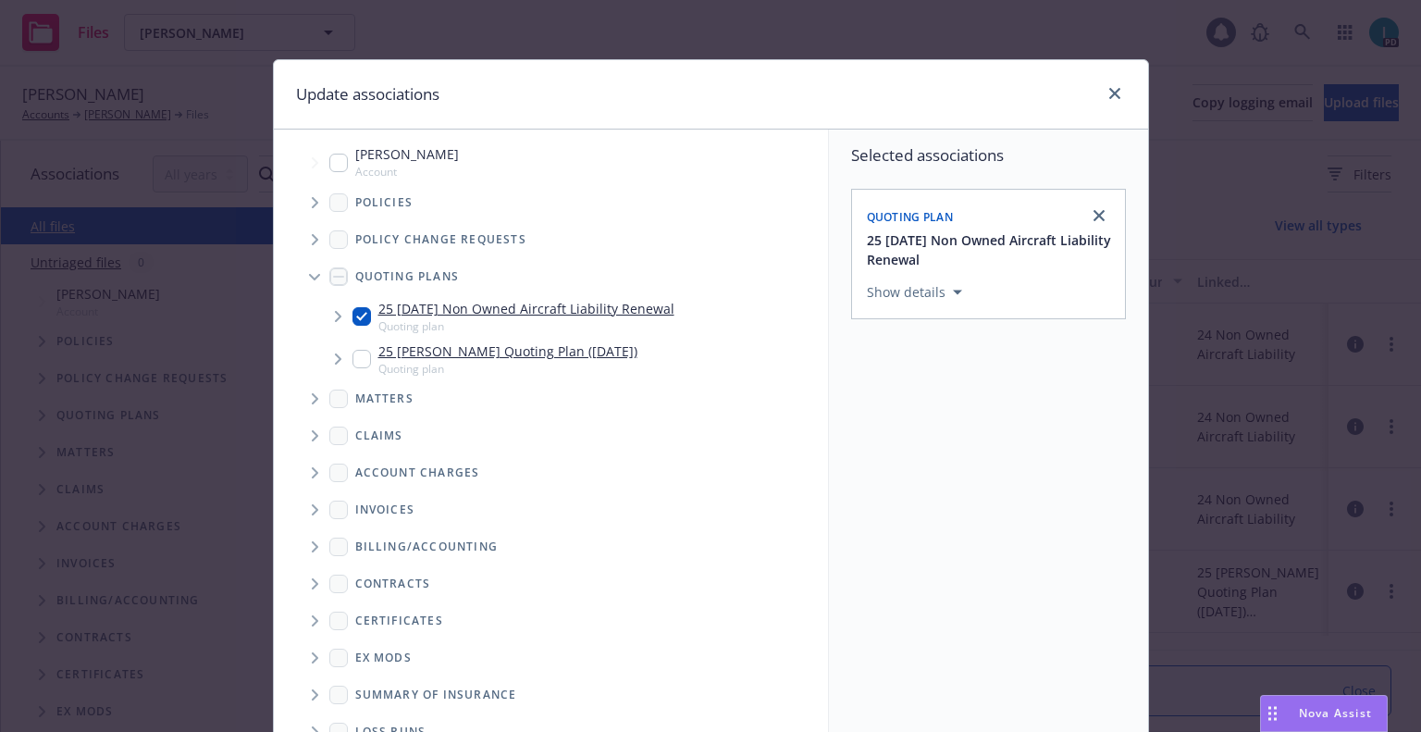
click at [357, 315] on input "Tree Example" at bounding box center [362, 316] width 19 height 19
checkbox input "false"
click at [300, 193] on span "Tree Example" at bounding box center [315, 203] width 30 height 30
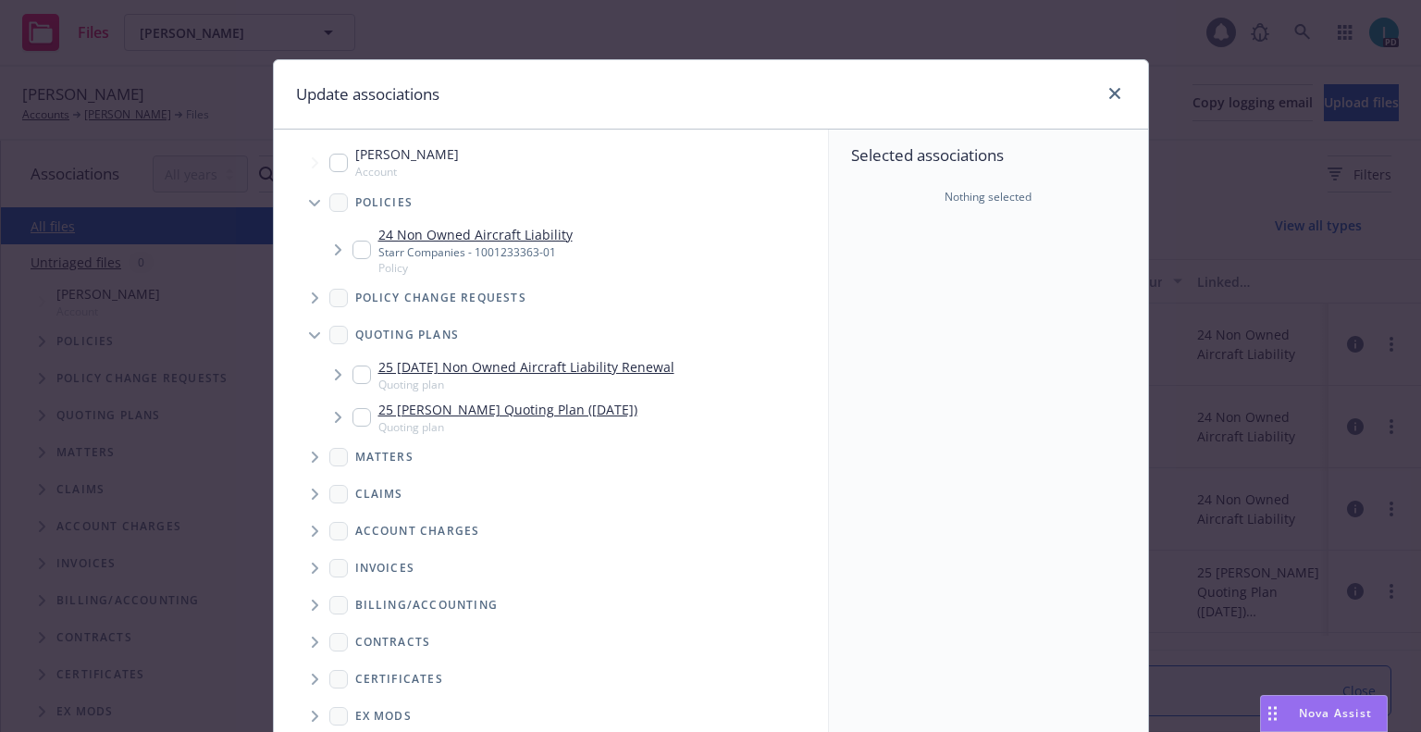
click at [359, 242] on input "Tree Example" at bounding box center [362, 250] width 19 height 19
checkbox input "true"
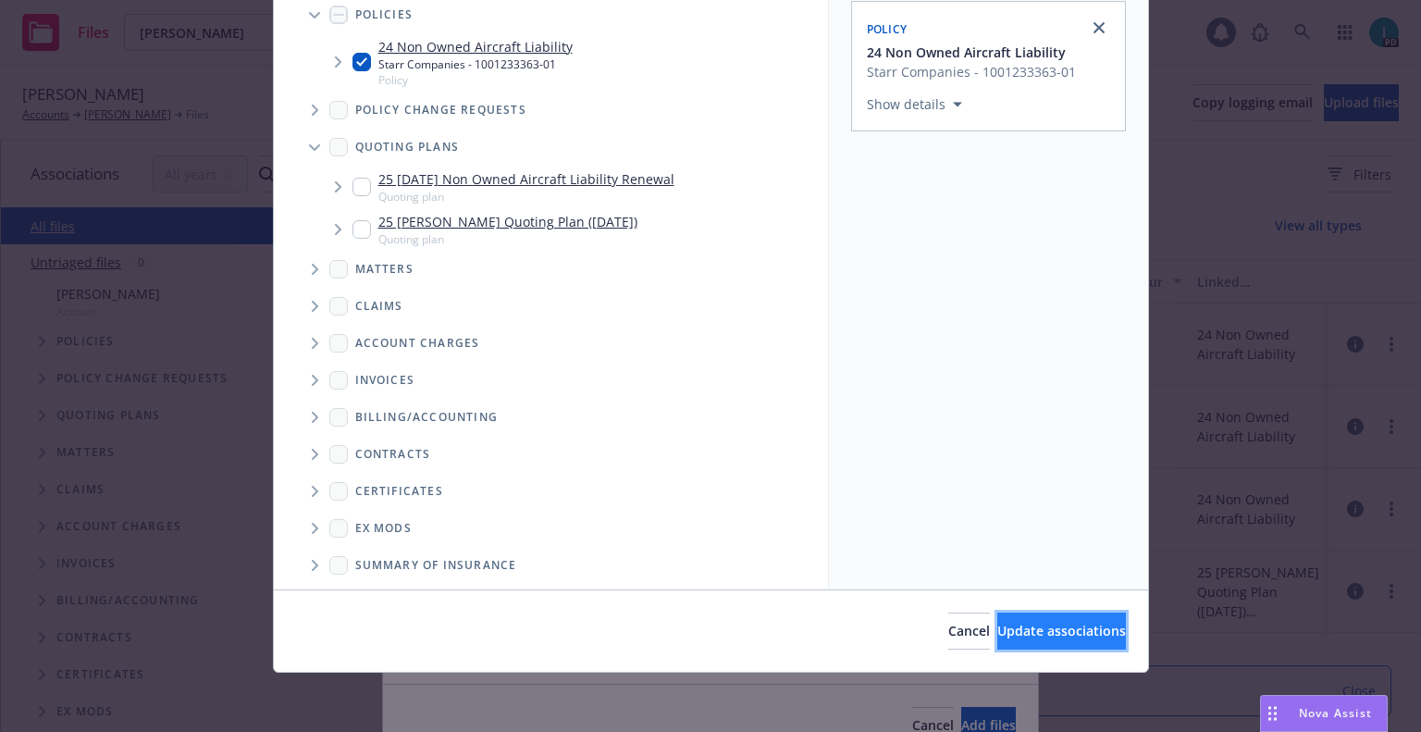
click at [1022, 638] on span "Update associations" at bounding box center [1062, 631] width 129 height 18
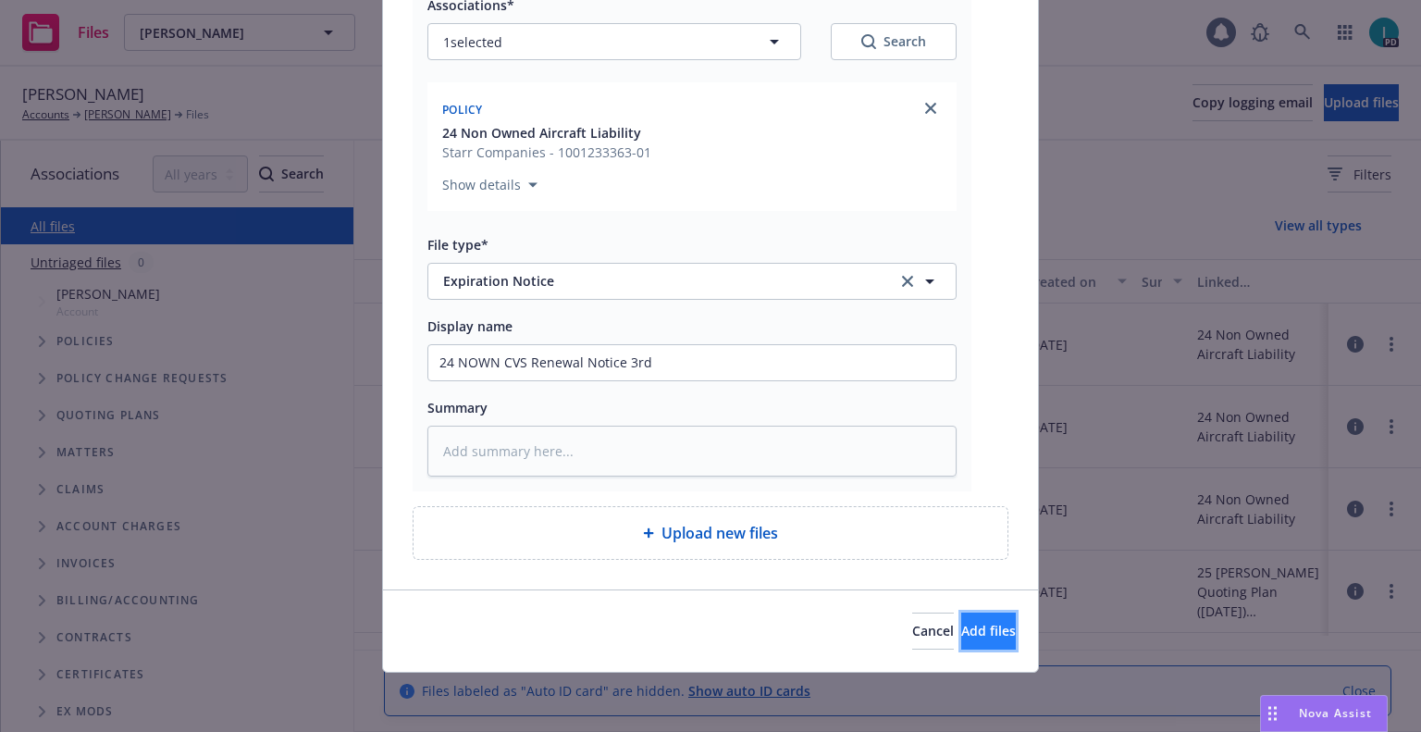
click at [961, 623] on span "Add files" at bounding box center [988, 631] width 55 height 18
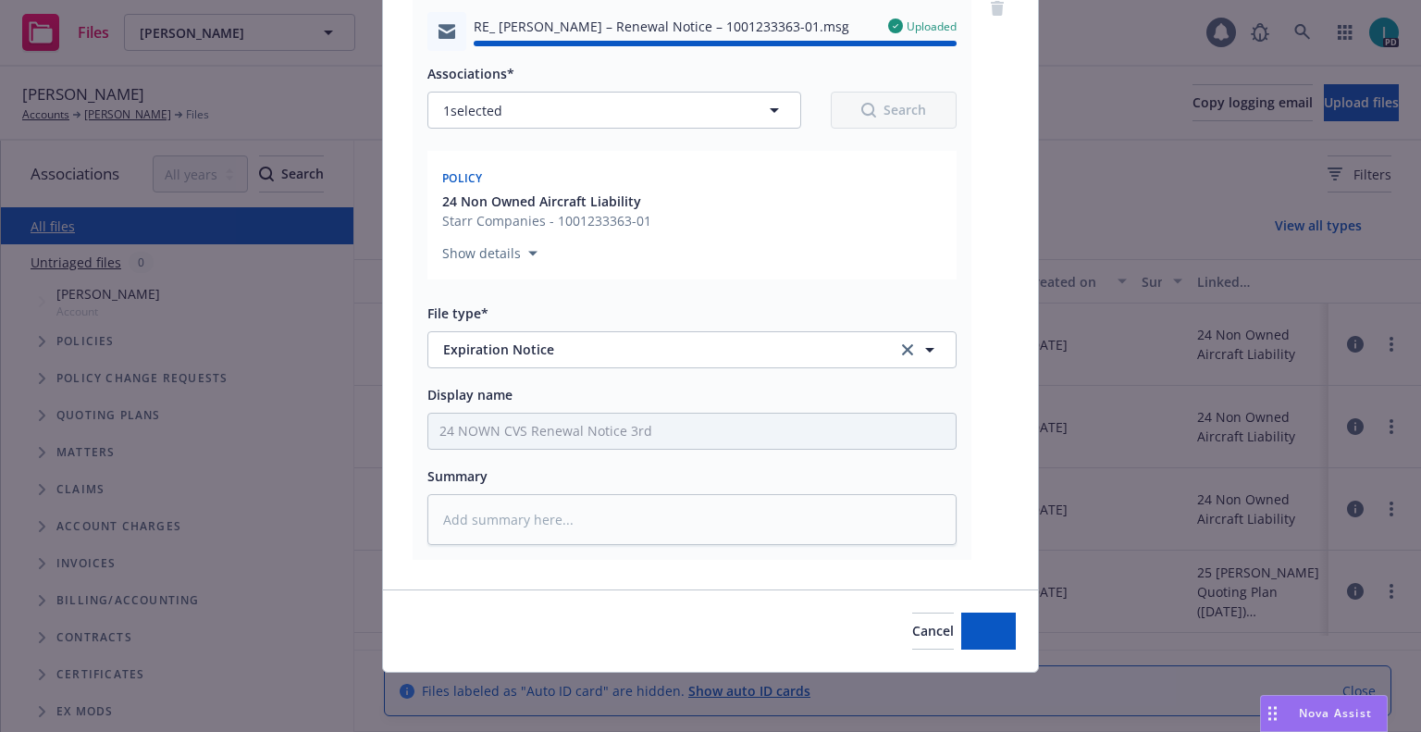
type textarea "x"
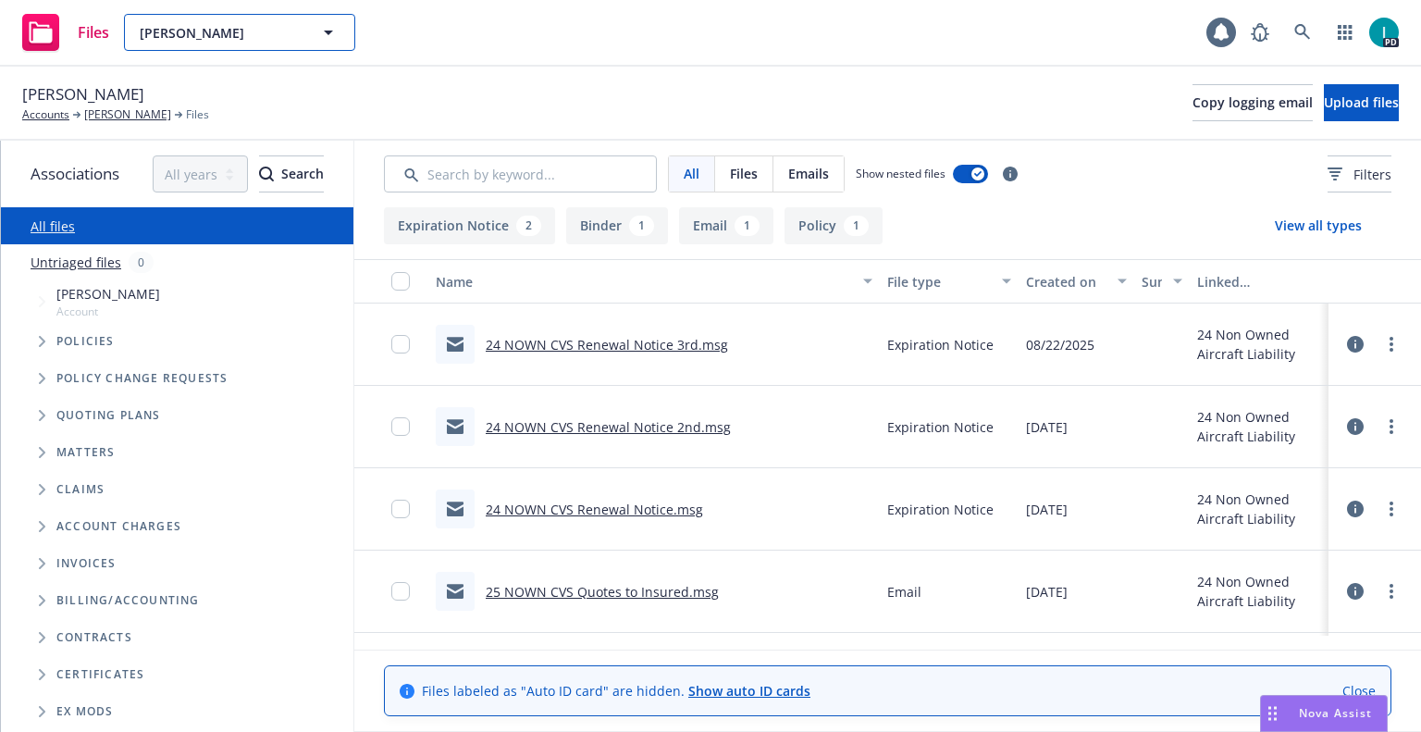
click at [232, 39] on span "[PERSON_NAME]" at bounding box center [220, 32] width 160 height 19
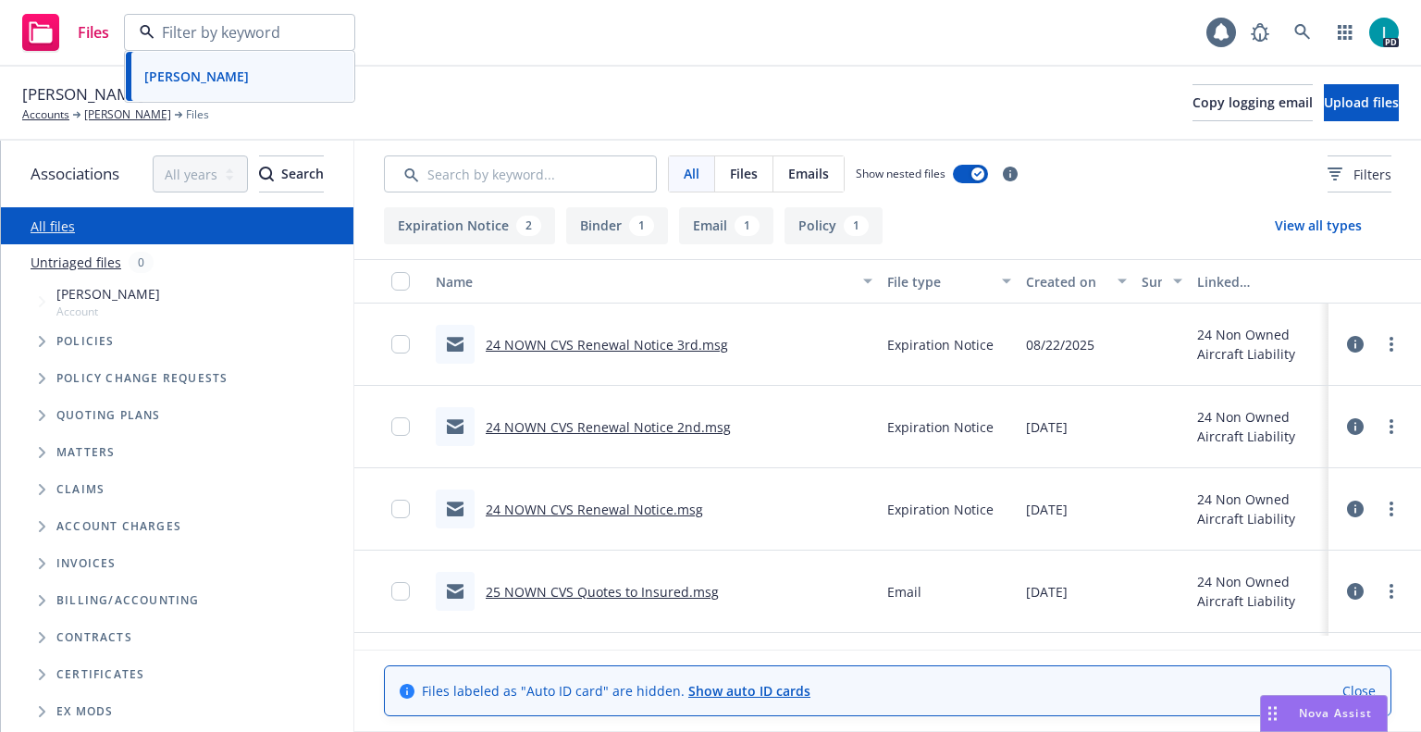
paste input "[PERSON_NAME]"
type input "[PERSON_NAME]"
click at [253, 78] on div "[PERSON_NAME]" at bounding box center [239, 84] width 205 height 27
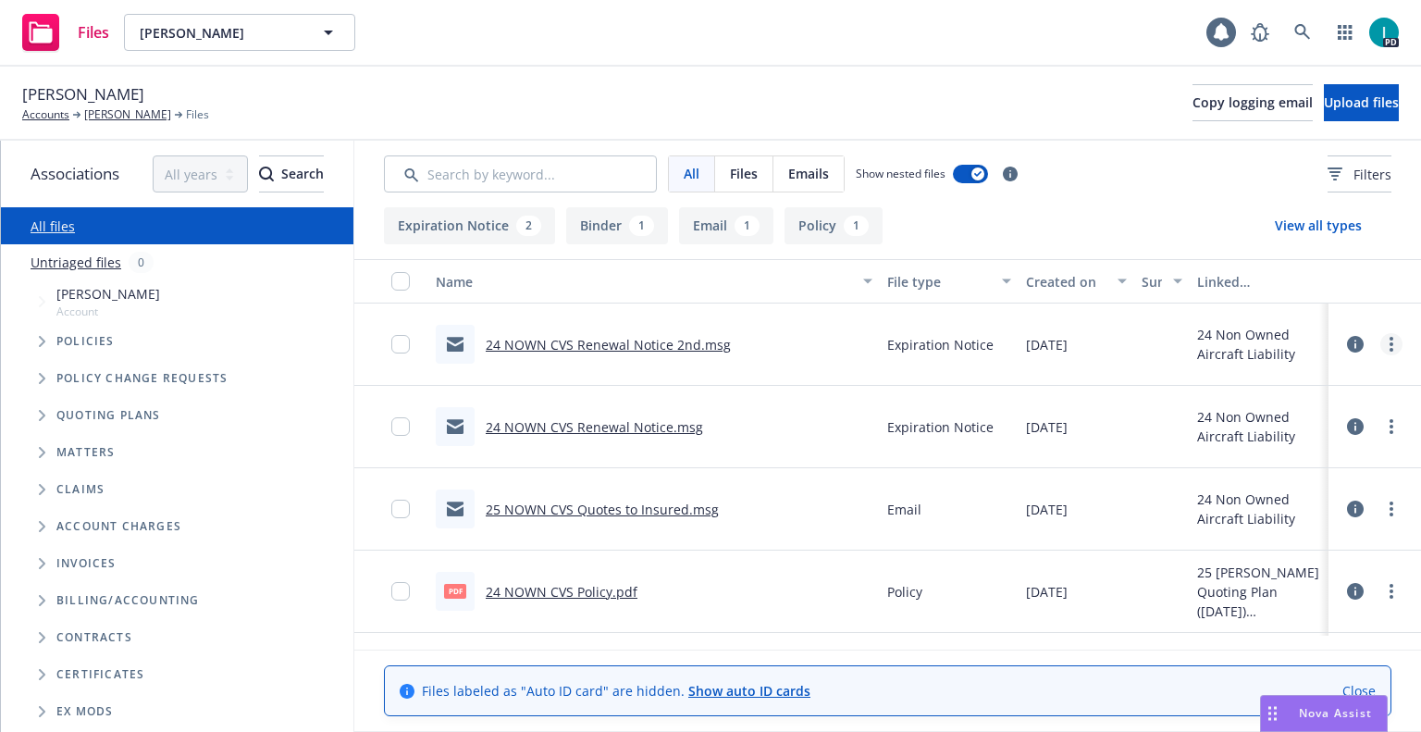
click at [1394, 345] on link "more" at bounding box center [1392, 344] width 22 height 22
click at [1300, 405] on link "Download" at bounding box center [1308, 419] width 184 height 37
click at [1324, 105] on span "Upload files" at bounding box center [1361, 102] width 75 height 18
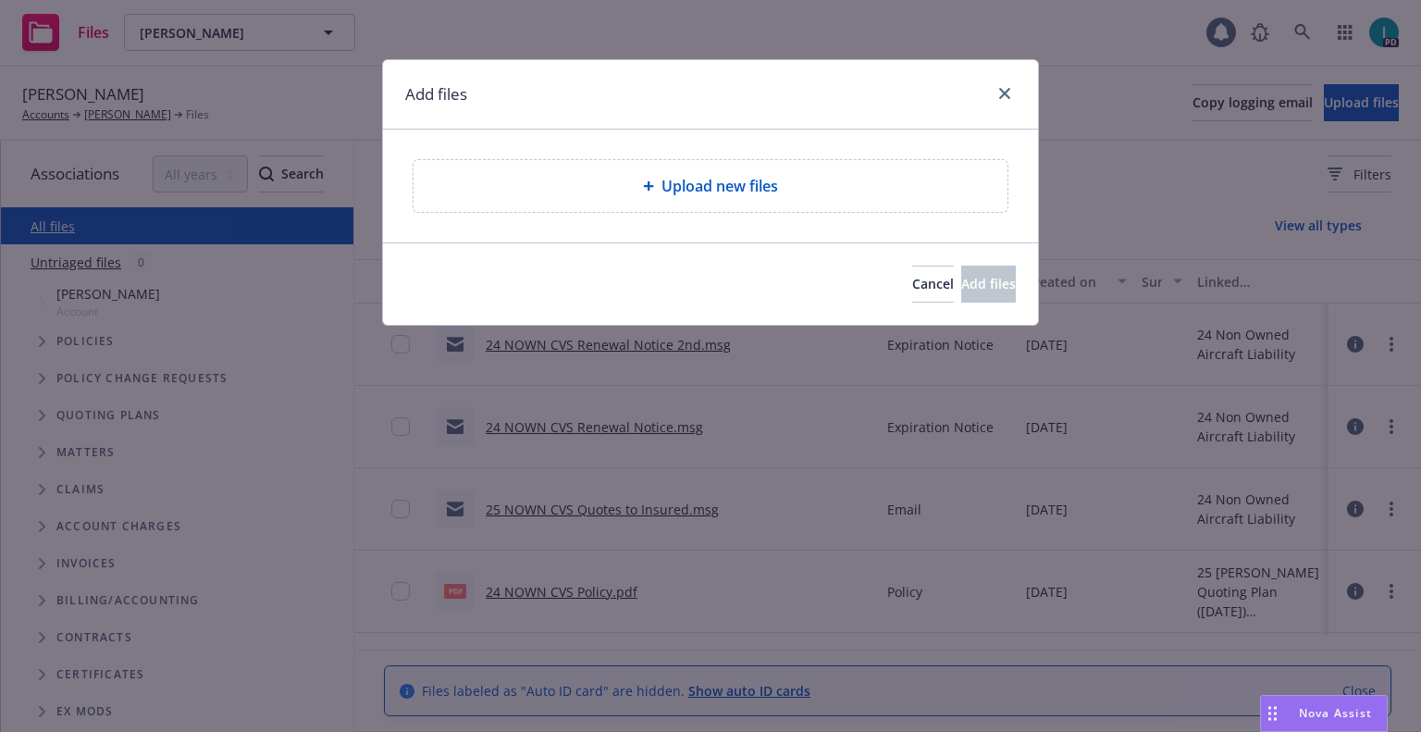
type textarea "x"
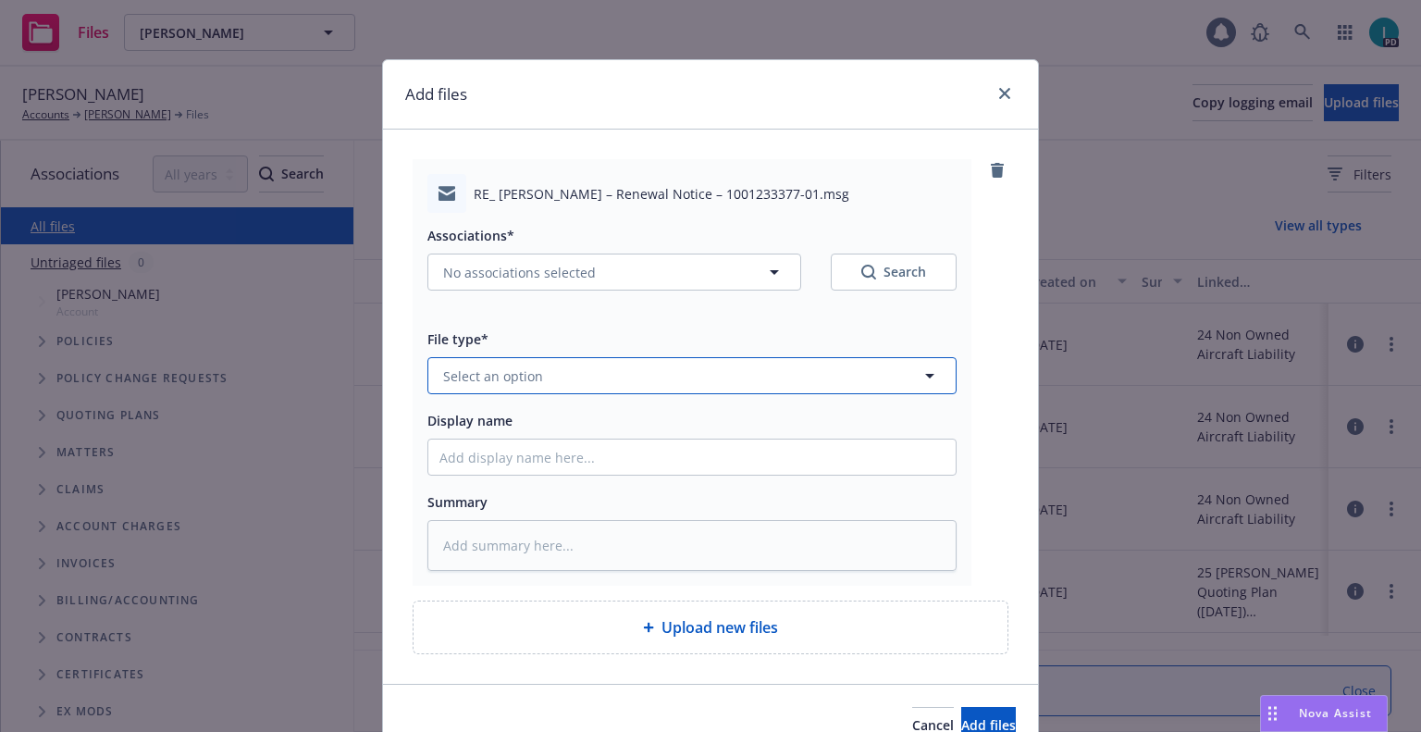
click at [520, 368] on span "Select an option" at bounding box center [493, 375] width 100 height 19
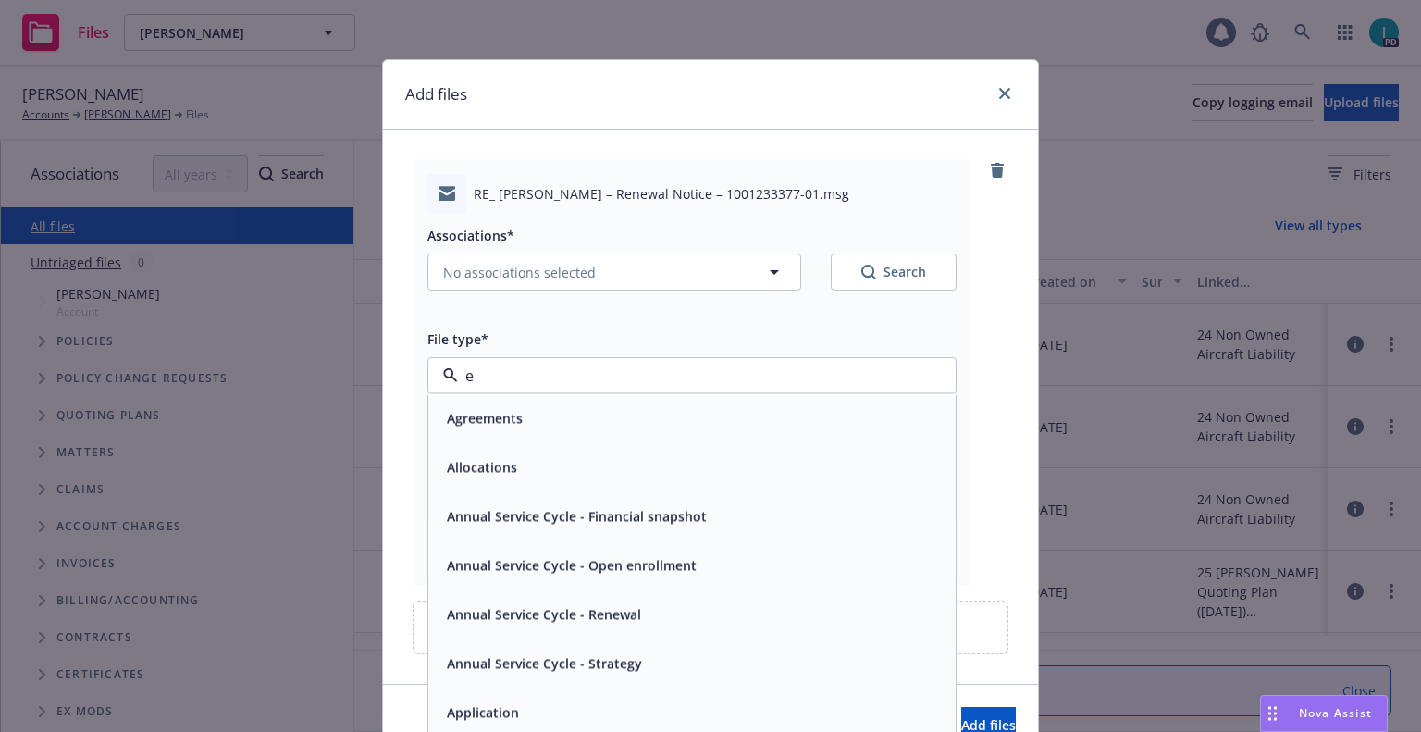
type input "ex"
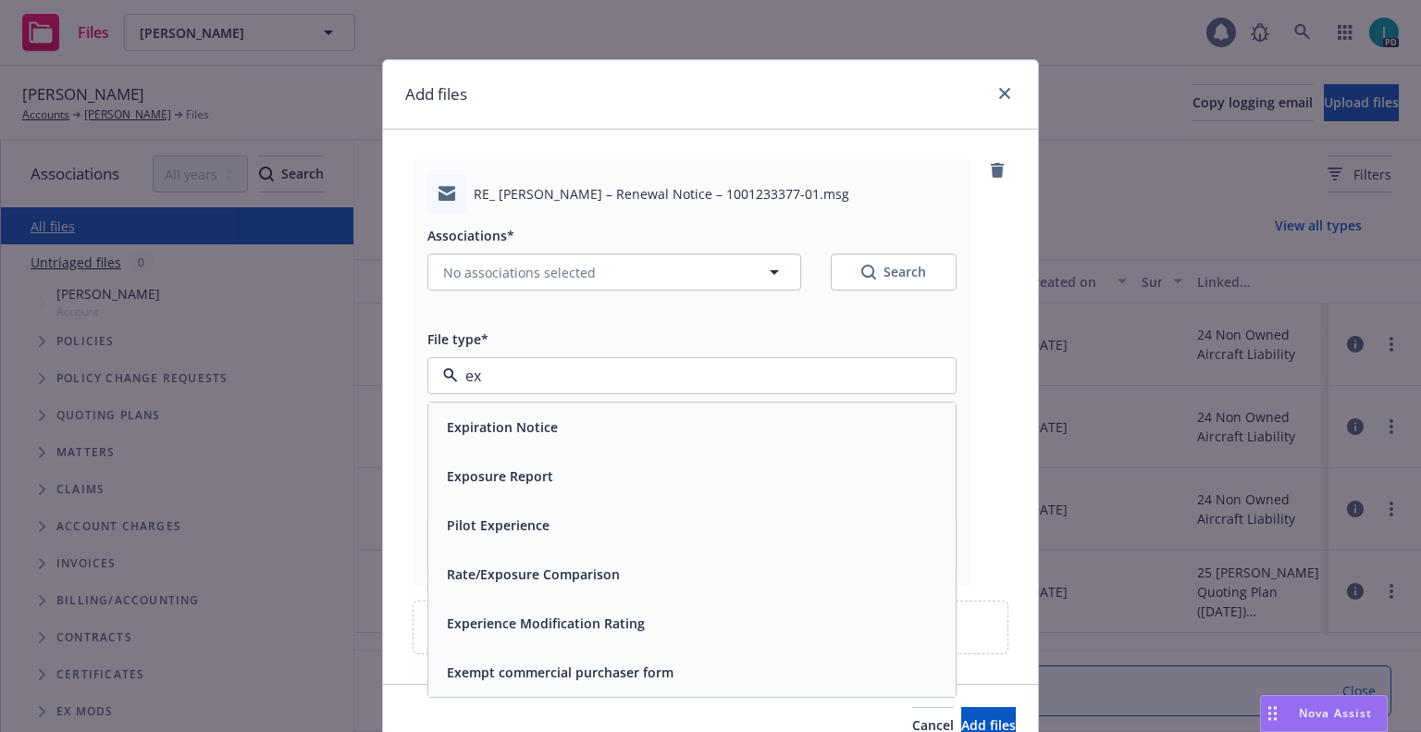
click at [536, 420] on span "Expiration Notice" at bounding box center [502, 426] width 111 height 19
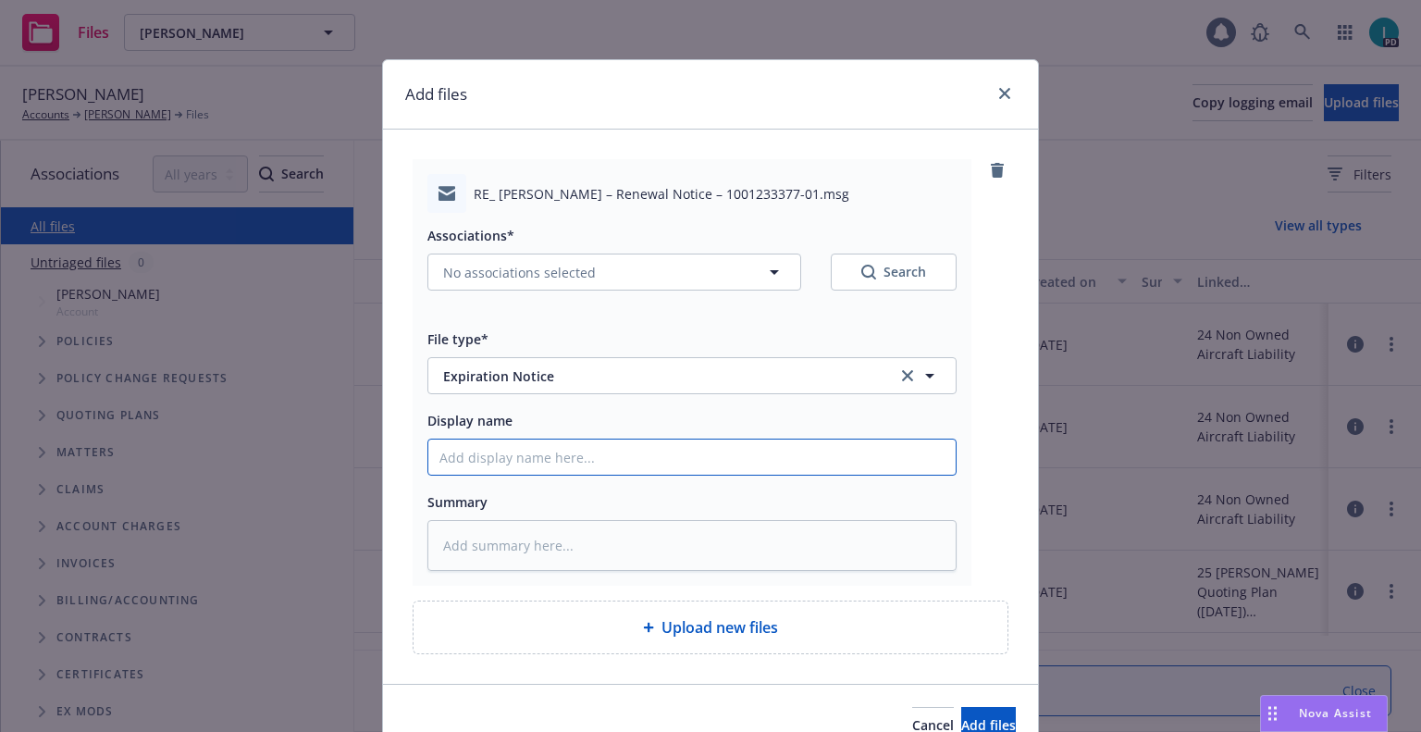
click at [519, 456] on input "Display name" at bounding box center [691, 457] width 527 height 35
type textarea "x"
type input "2"
type textarea "x"
type input "24"
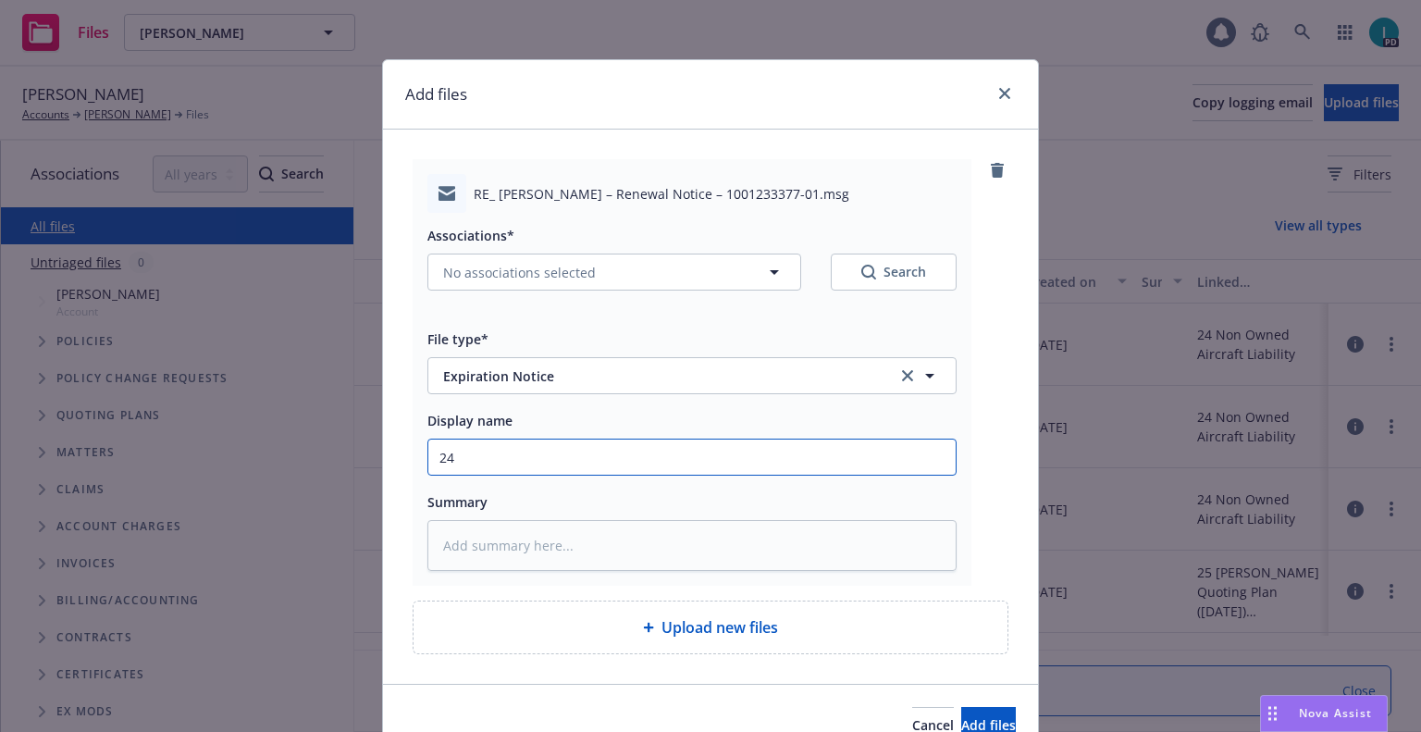
type textarea "x"
type input "24 NOWN CVS Renewal Notice 3rd"
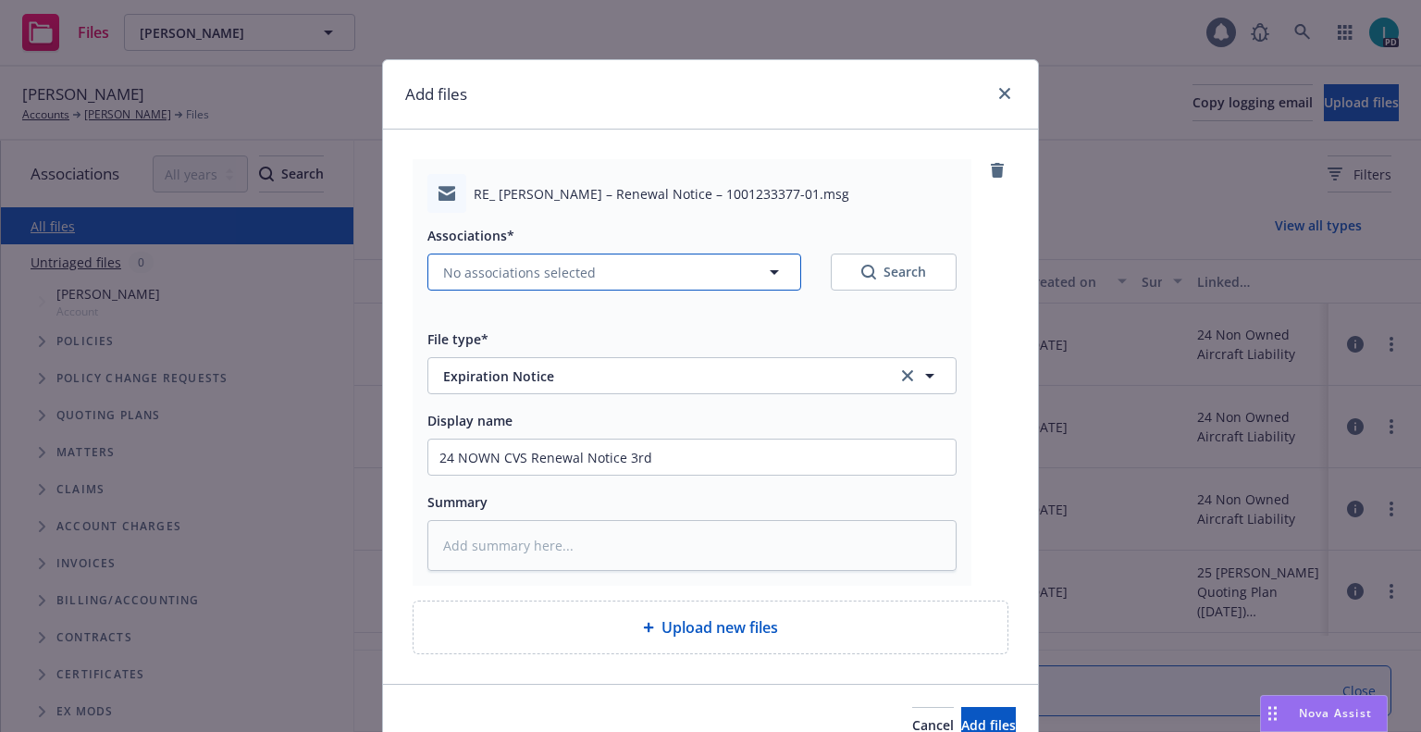
click at [565, 275] on span "No associations selected" at bounding box center [519, 272] width 153 height 19
type textarea "x"
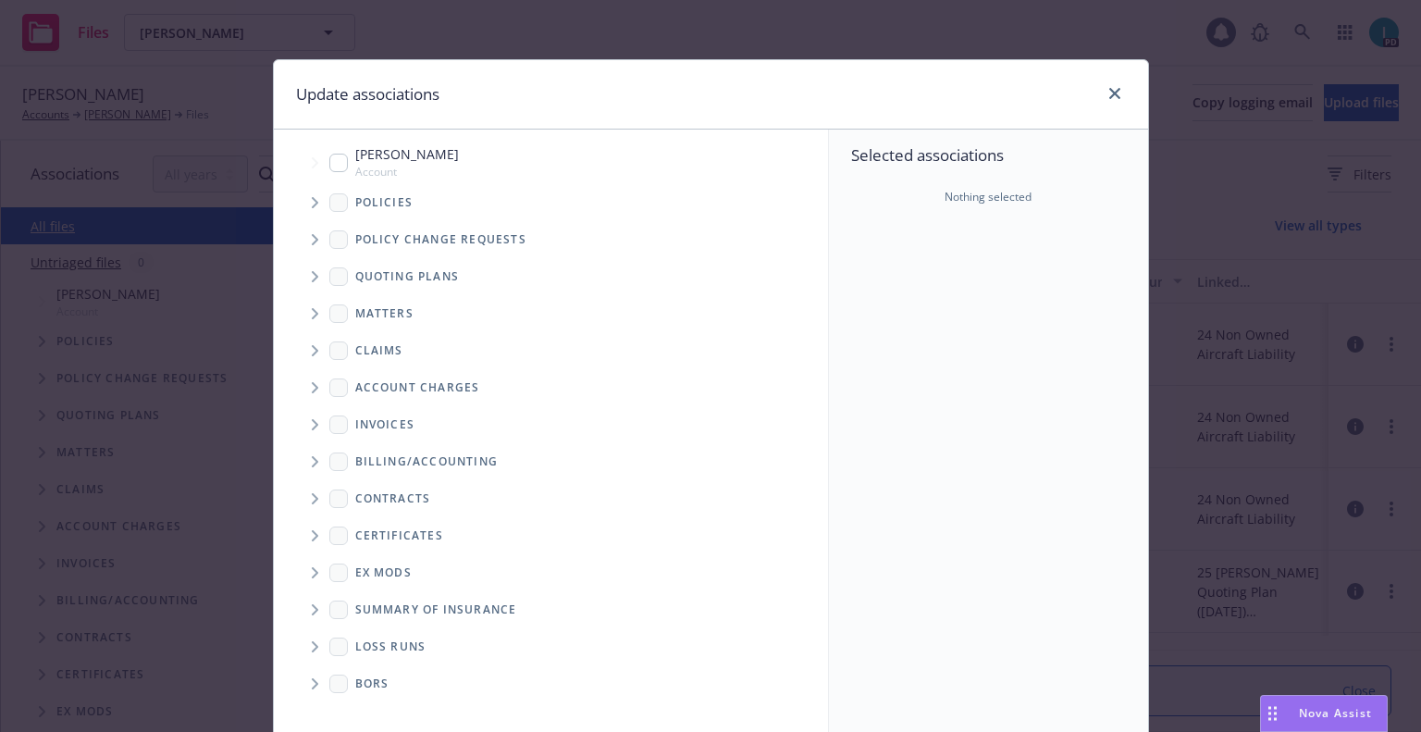
click at [303, 185] on div "Policies" at bounding box center [560, 202] width 536 height 37
click at [312, 204] on icon "Tree Example" at bounding box center [315, 202] width 7 height 11
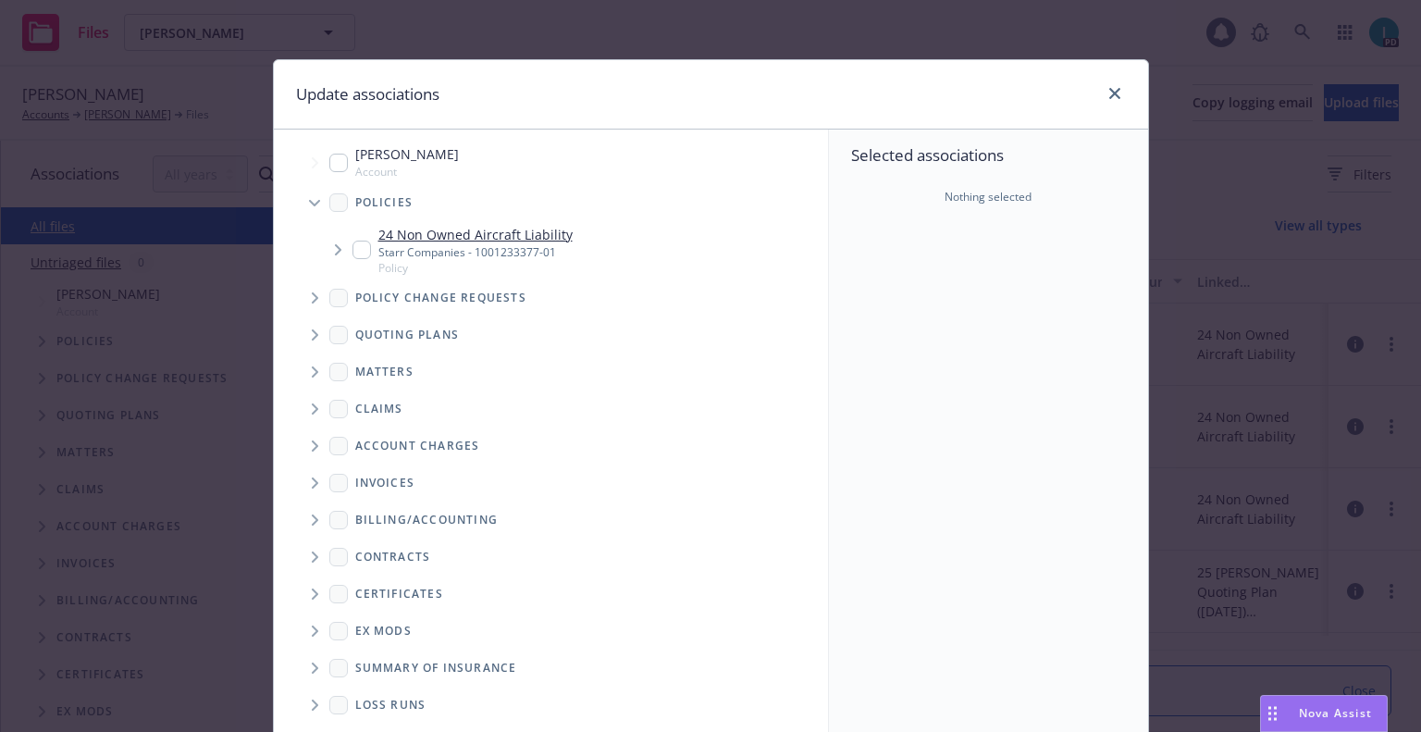
click at [357, 257] on input "Tree Example" at bounding box center [362, 250] width 19 height 19
checkbox input "true"
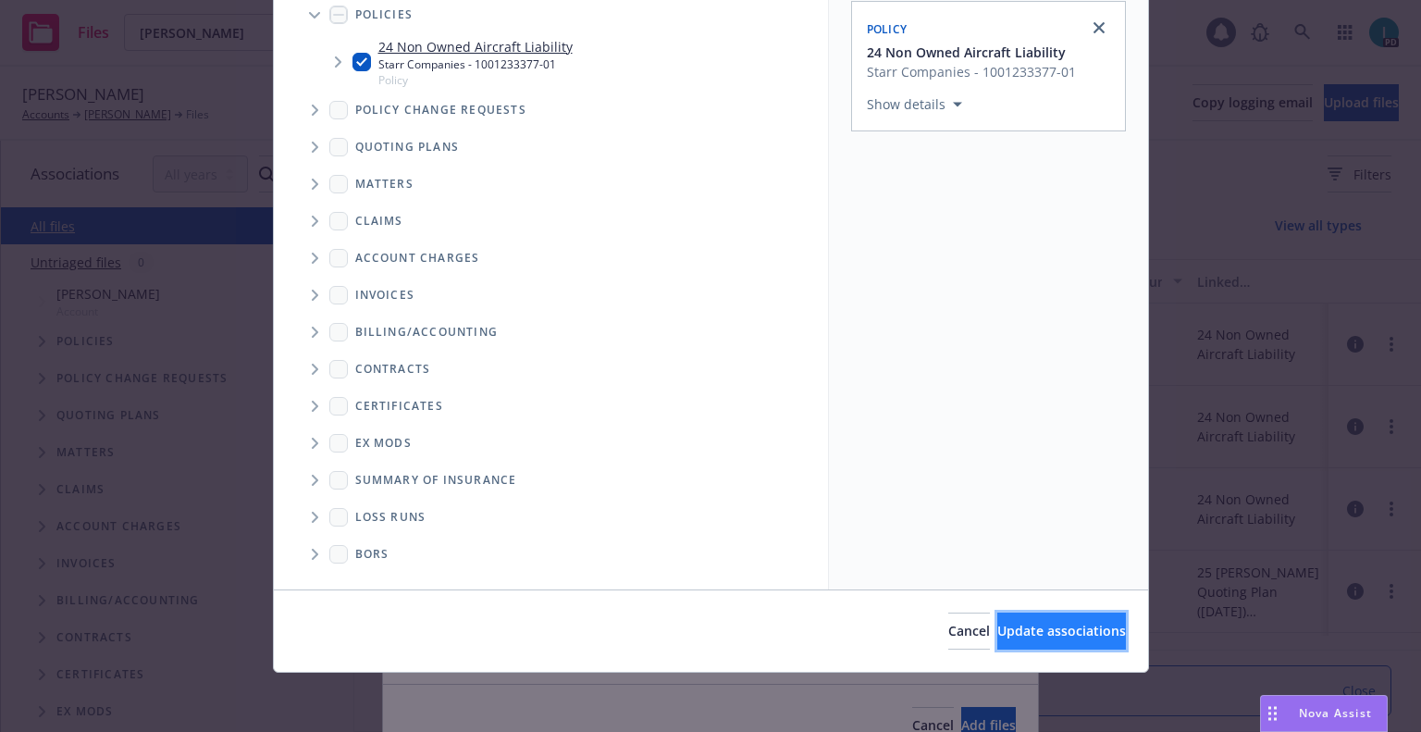
click at [998, 631] on span "Update associations" at bounding box center [1062, 631] width 129 height 18
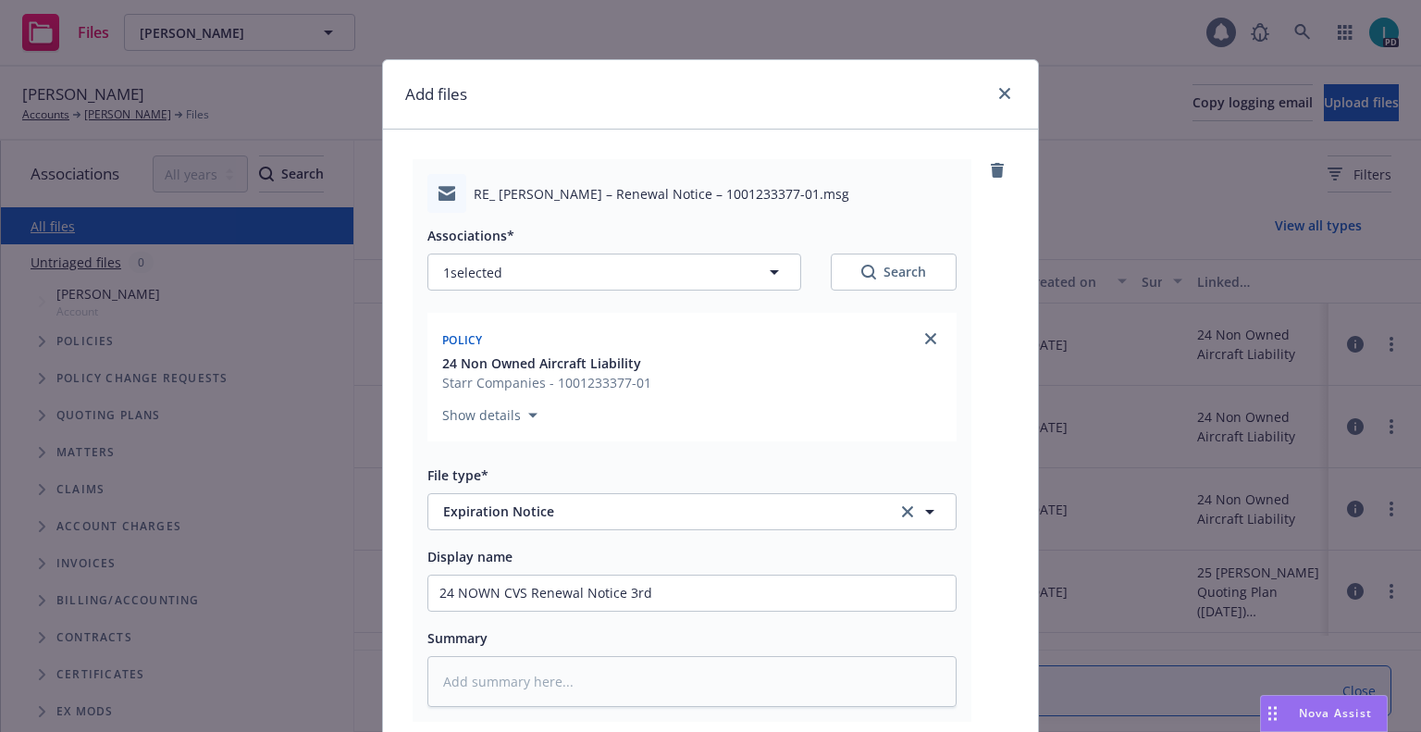
scroll to position [230, 0]
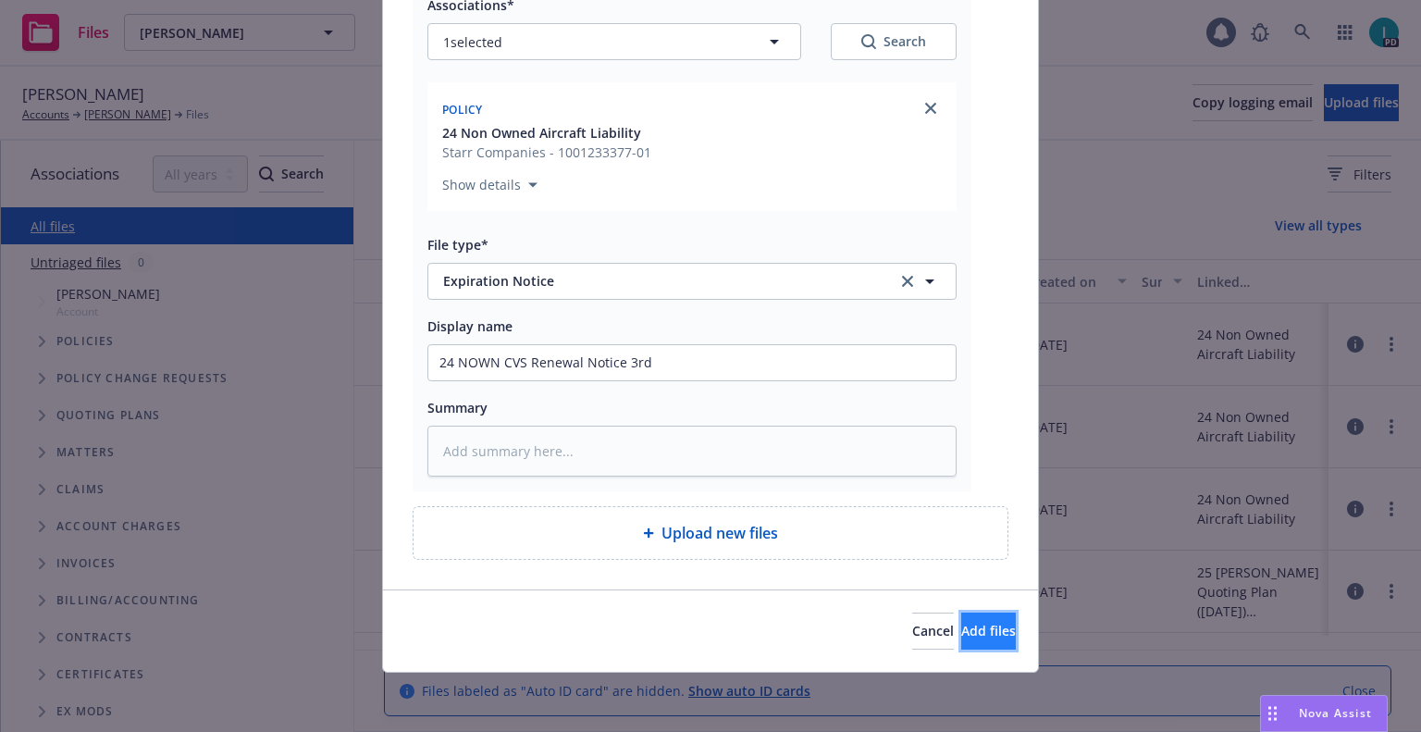
click at [961, 626] on span "Add files" at bounding box center [988, 631] width 55 height 18
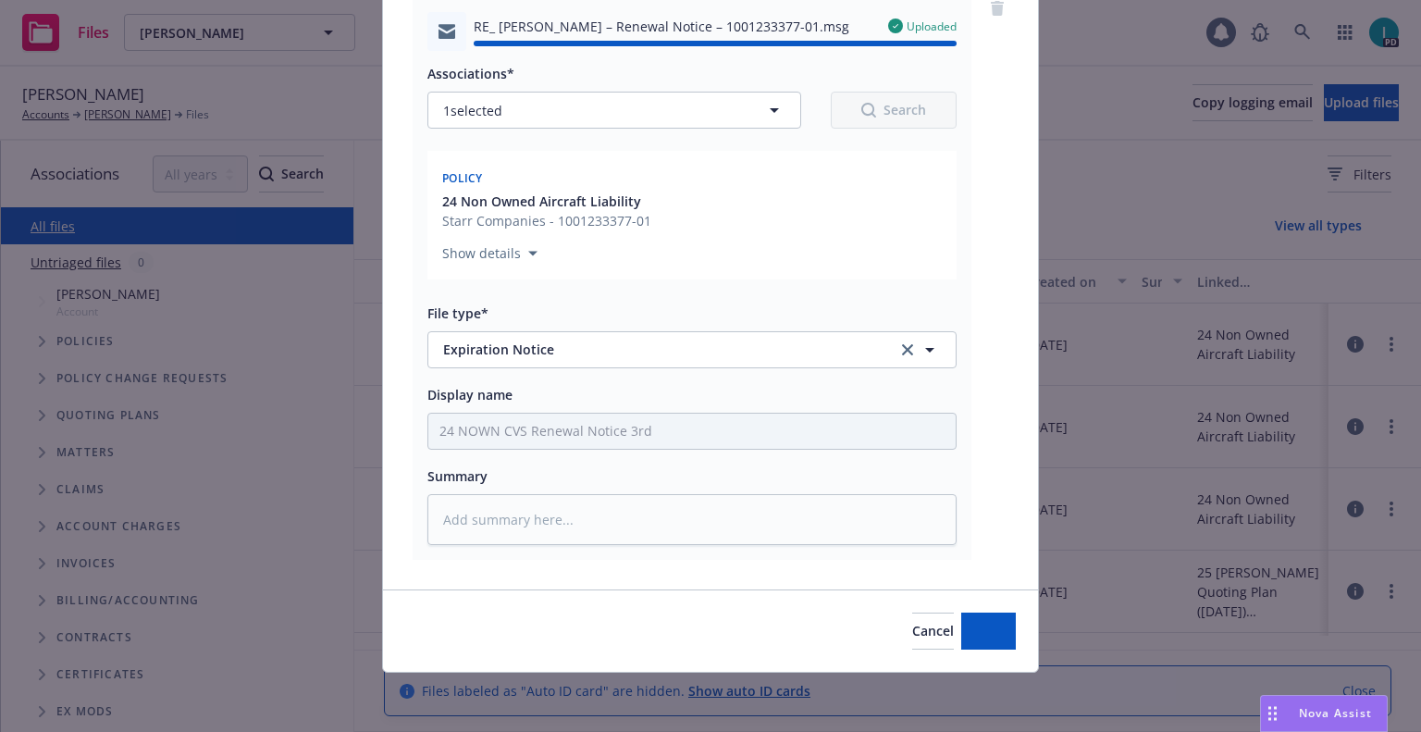
type textarea "x"
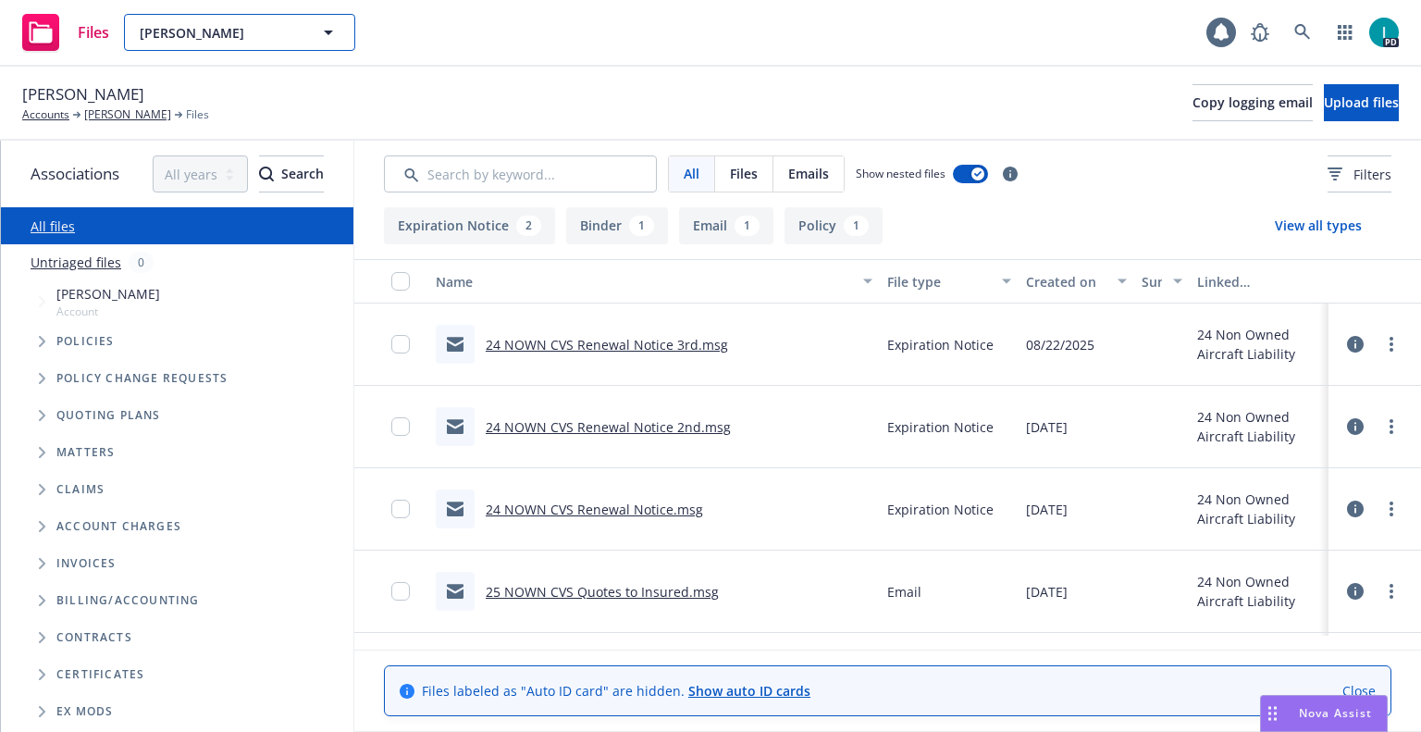
click at [235, 34] on span "[PERSON_NAME]" at bounding box center [220, 32] width 160 height 19
paste input "[PERSON_NAME]"
type input "[PERSON_NAME]"
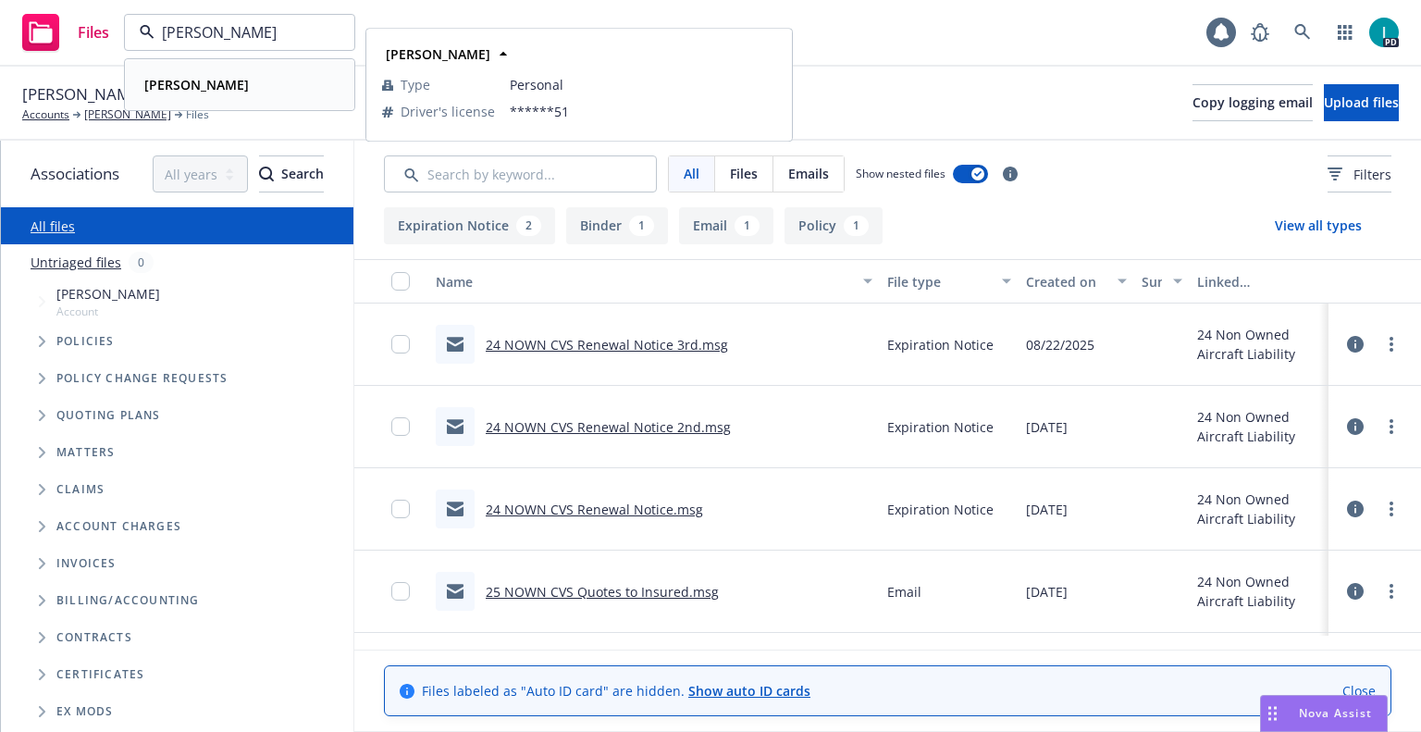
click at [261, 92] on div "[PERSON_NAME]" at bounding box center [239, 84] width 205 height 27
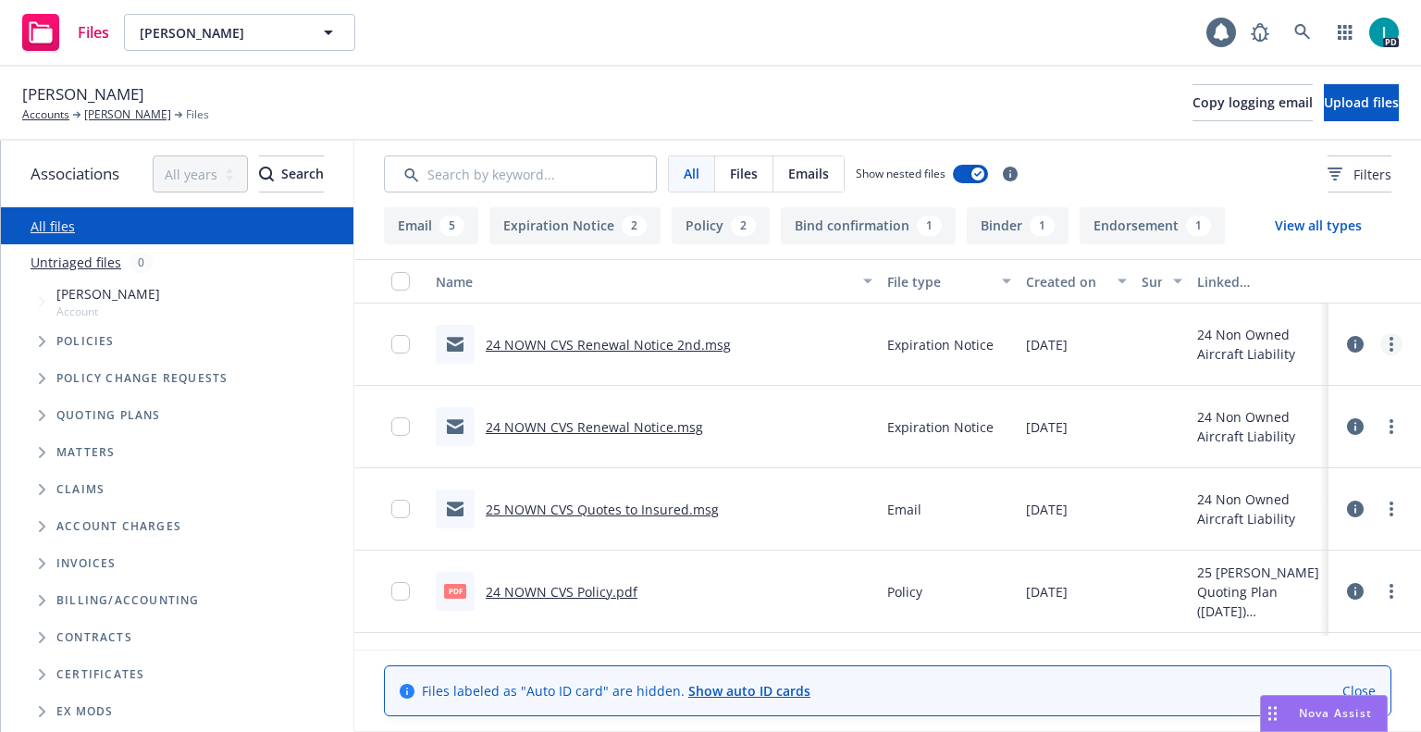
click at [1390, 343] on icon "more" at bounding box center [1392, 344] width 4 height 15
click at [1289, 419] on link "Download" at bounding box center [1308, 419] width 184 height 37
click at [1330, 103] on span "Upload files" at bounding box center [1361, 102] width 75 height 18
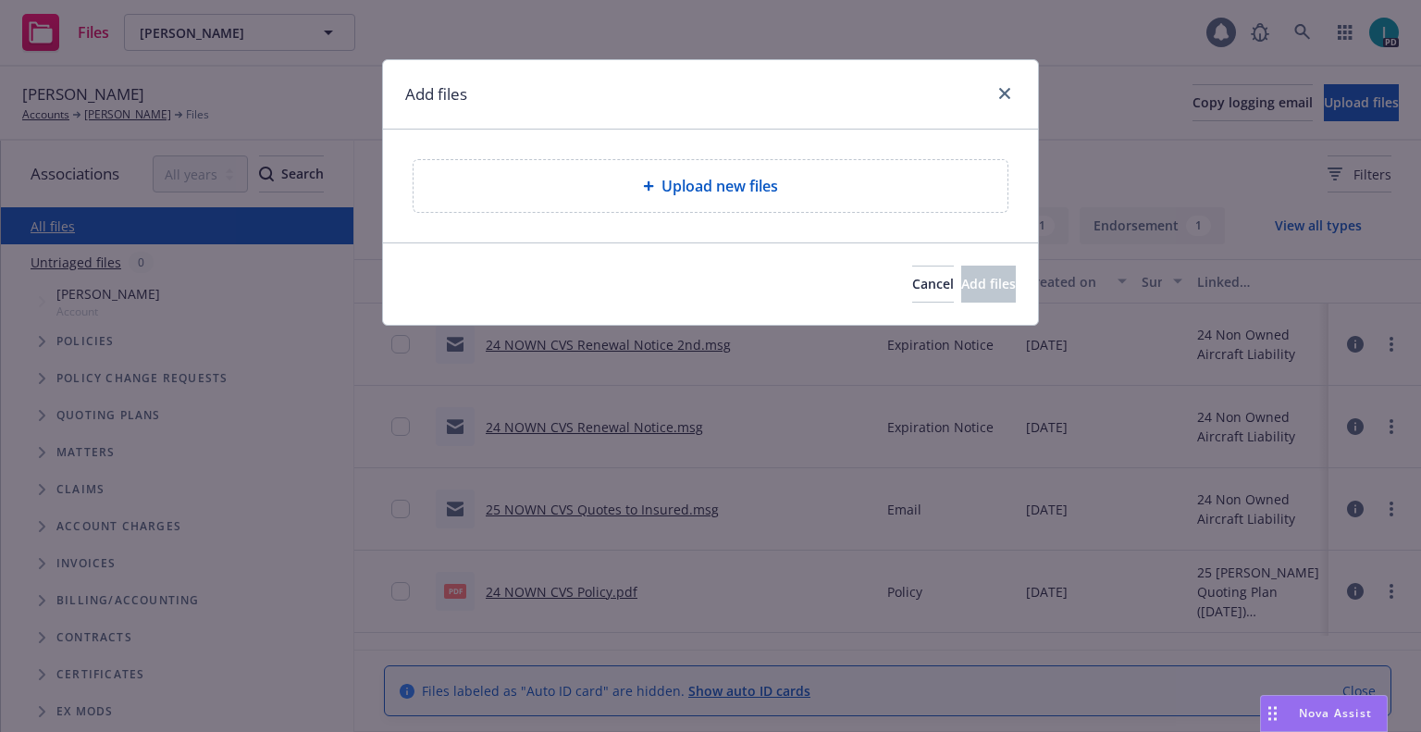
click at [862, 112] on div "Add files" at bounding box center [710, 94] width 655 height 69
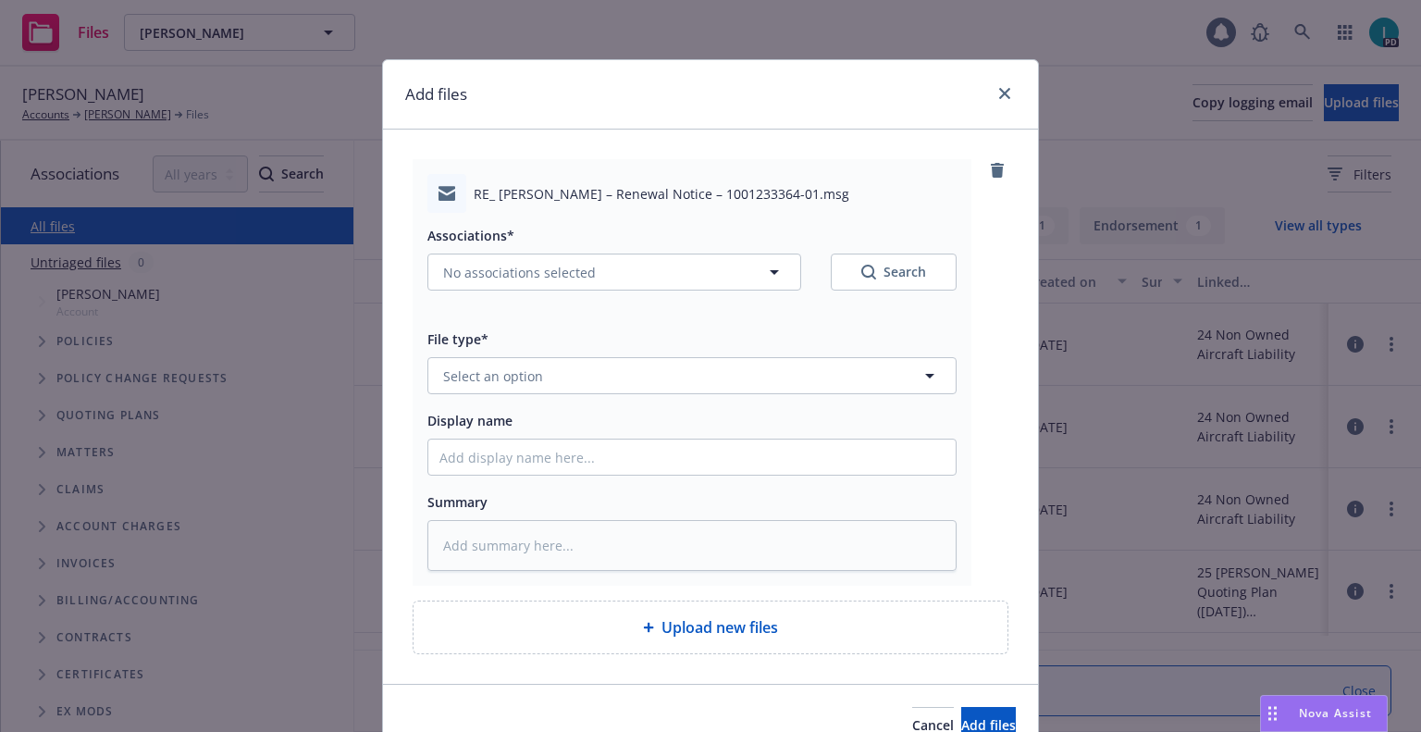
type textarea "x"
click at [528, 370] on span "Select an option" at bounding box center [493, 375] width 100 height 19
type input "x"
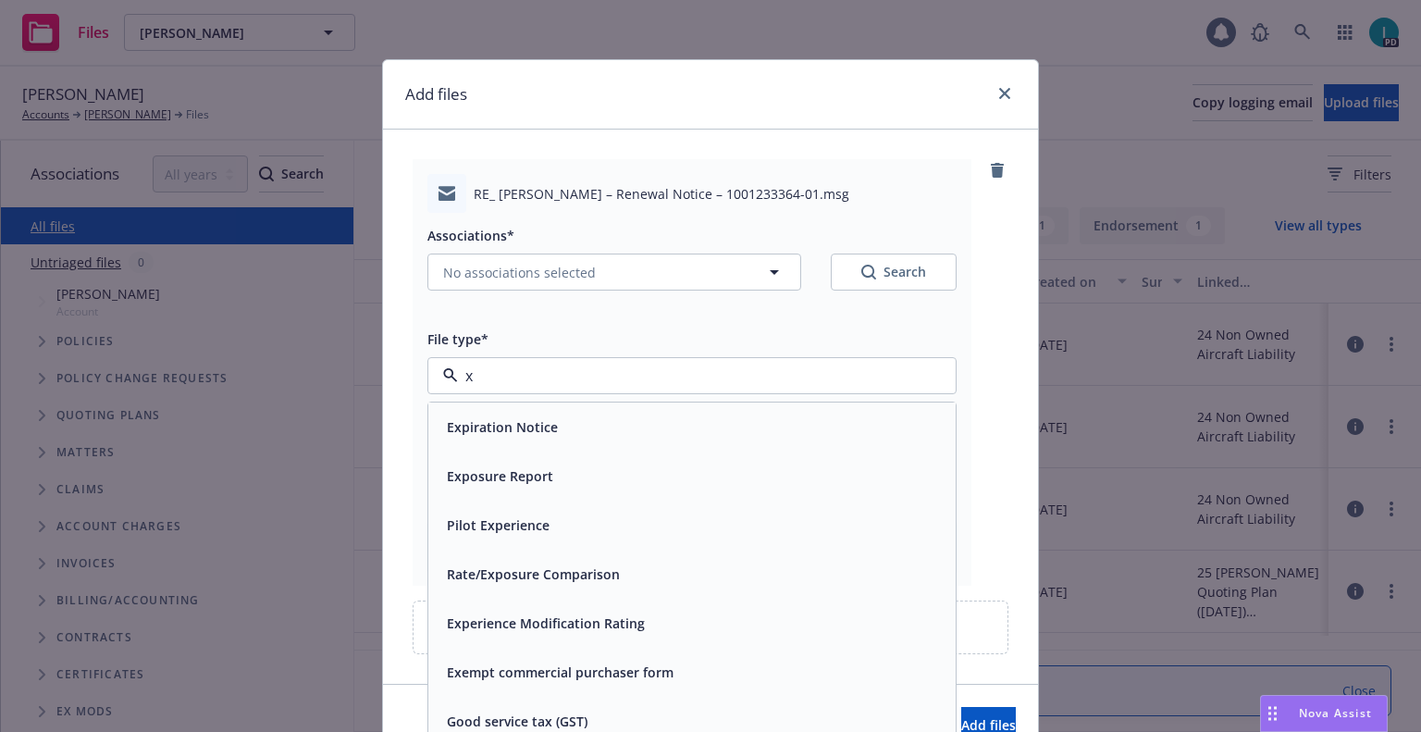
click at [545, 427] on span "Expiration Notice" at bounding box center [502, 426] width 111 height 19
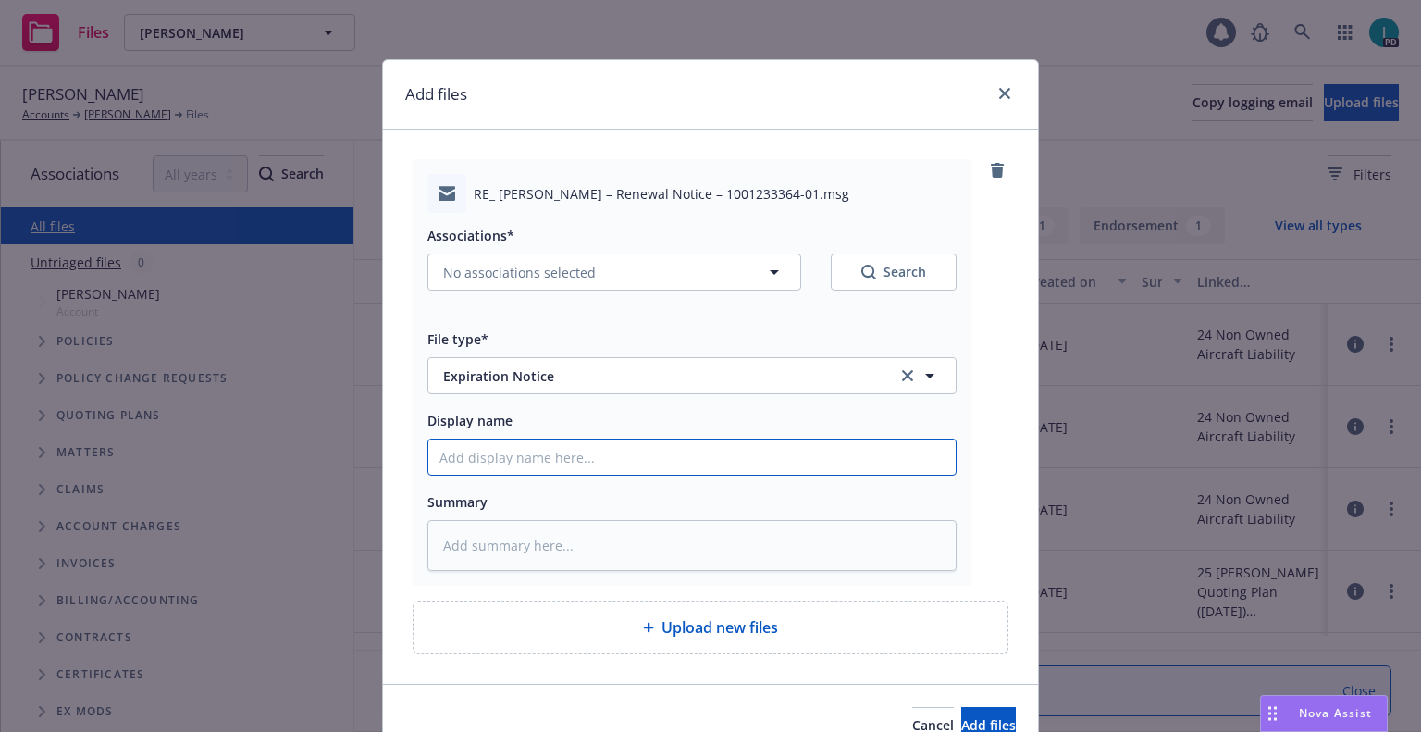
click at [539, 450] on input "Display name" at bounding box center [691, 457] width 527 height 35
type textarea "x"
type input "2"
type textarea "x"
type input "24"
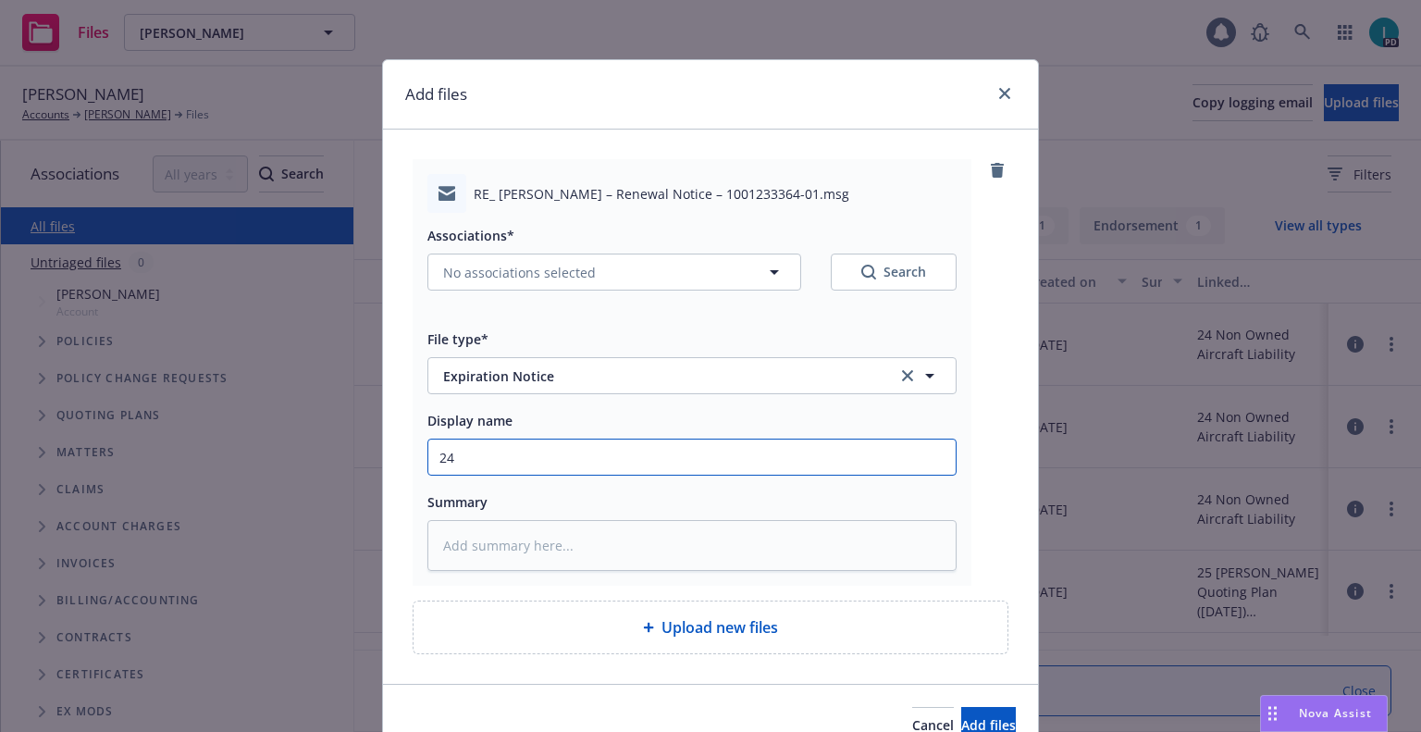
type textarea "x"
type input "24 NOWN CVS Renewal Notice 3rd"
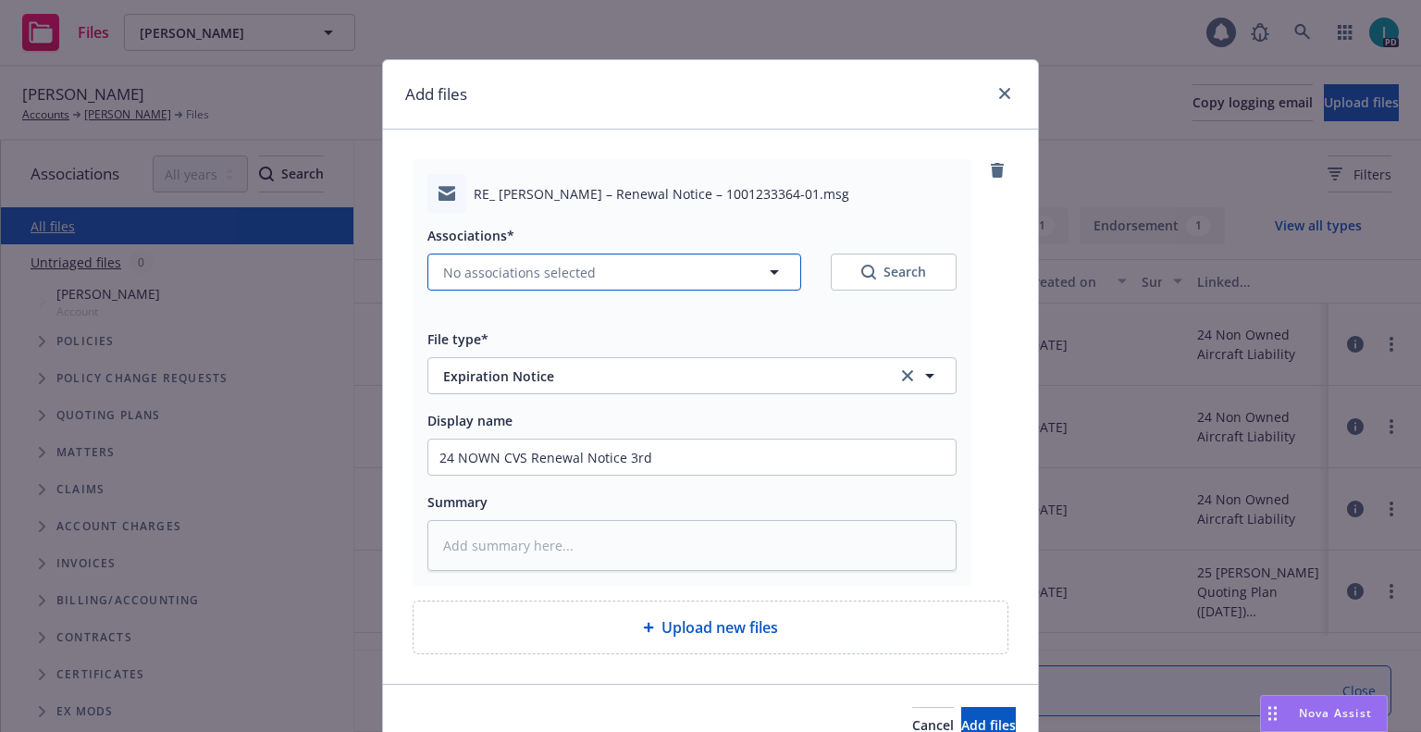
click at [539, 270] on span "No associations selected" at bounding box center [519, 272] width 153 height 19
type textarea "x"
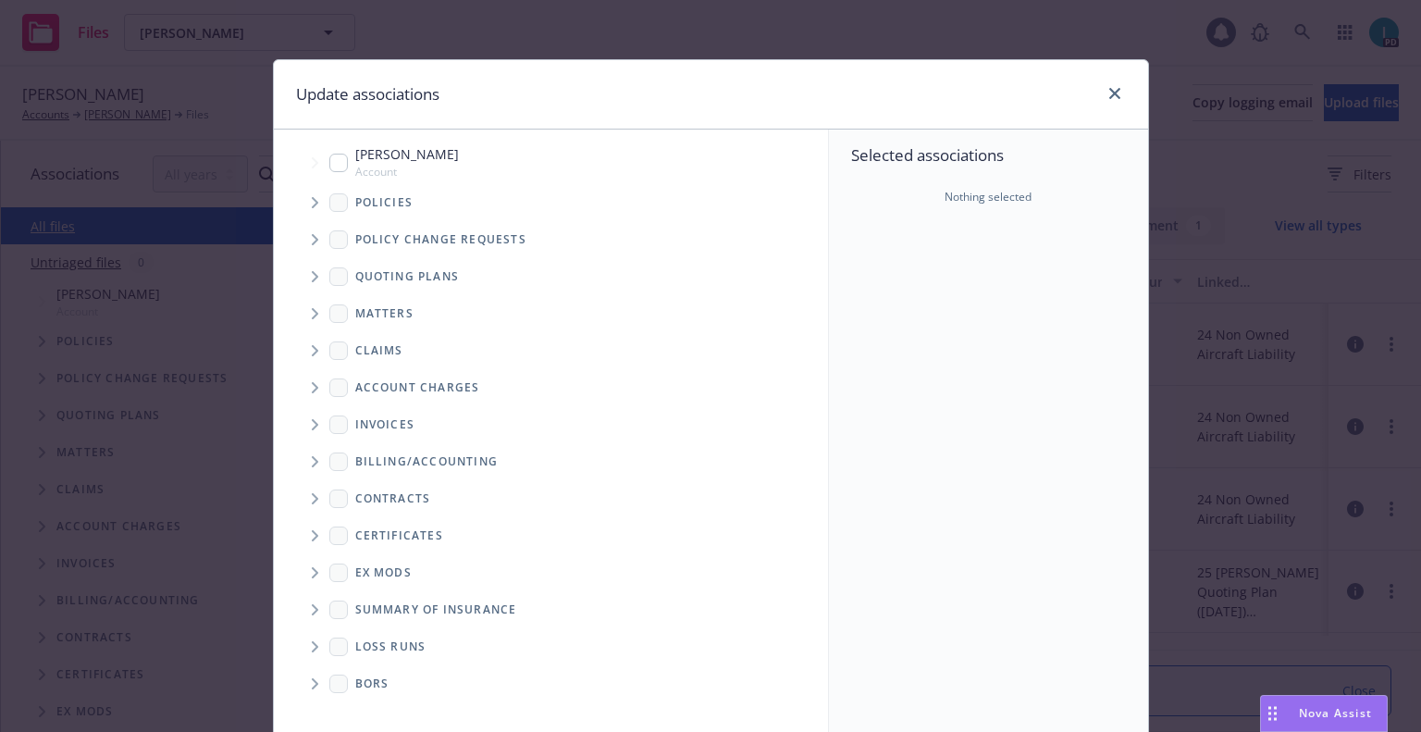
click at [316, 200] on span "Tree Example" at bounding box center [315, 203] width 30 height 30
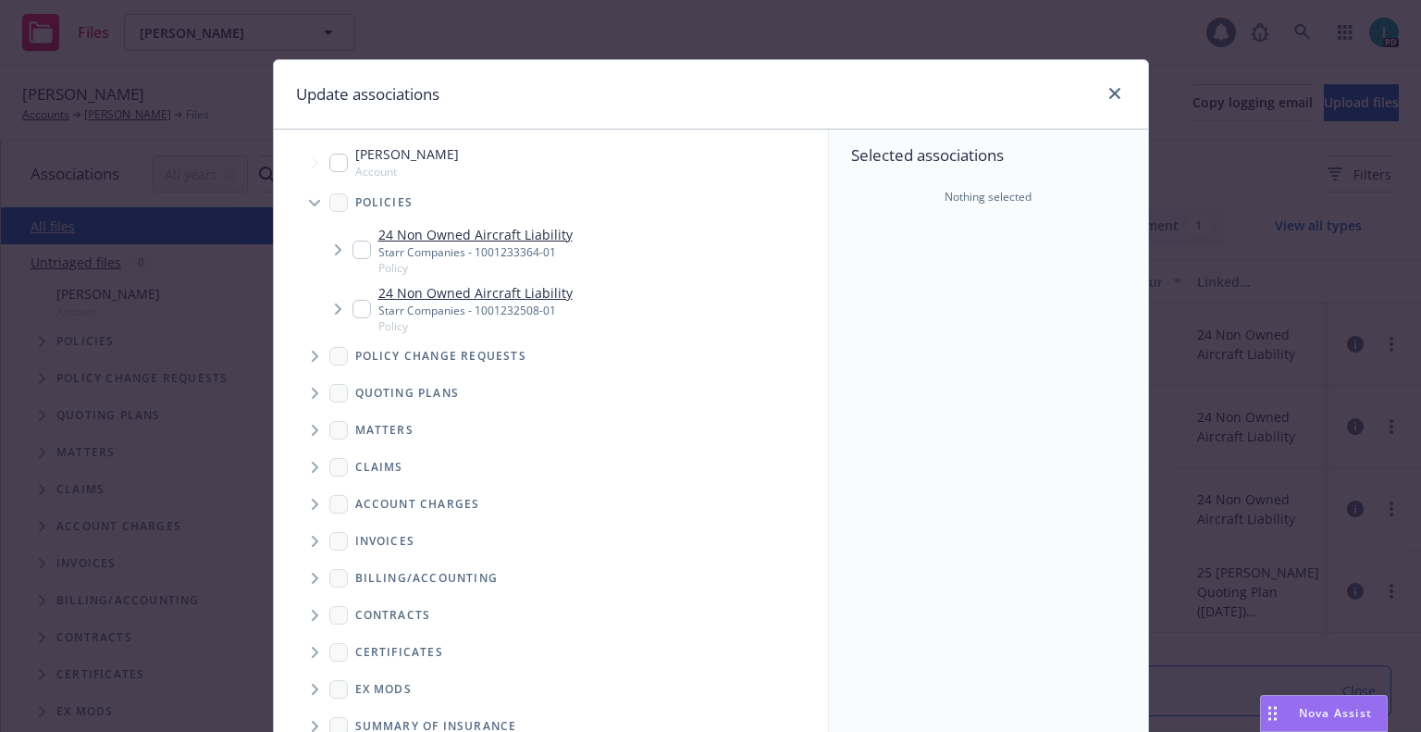
click at [353, 254] on input "Tree Example" at bounding box center [362, 250] width 19 height 19
checkbox input "true"
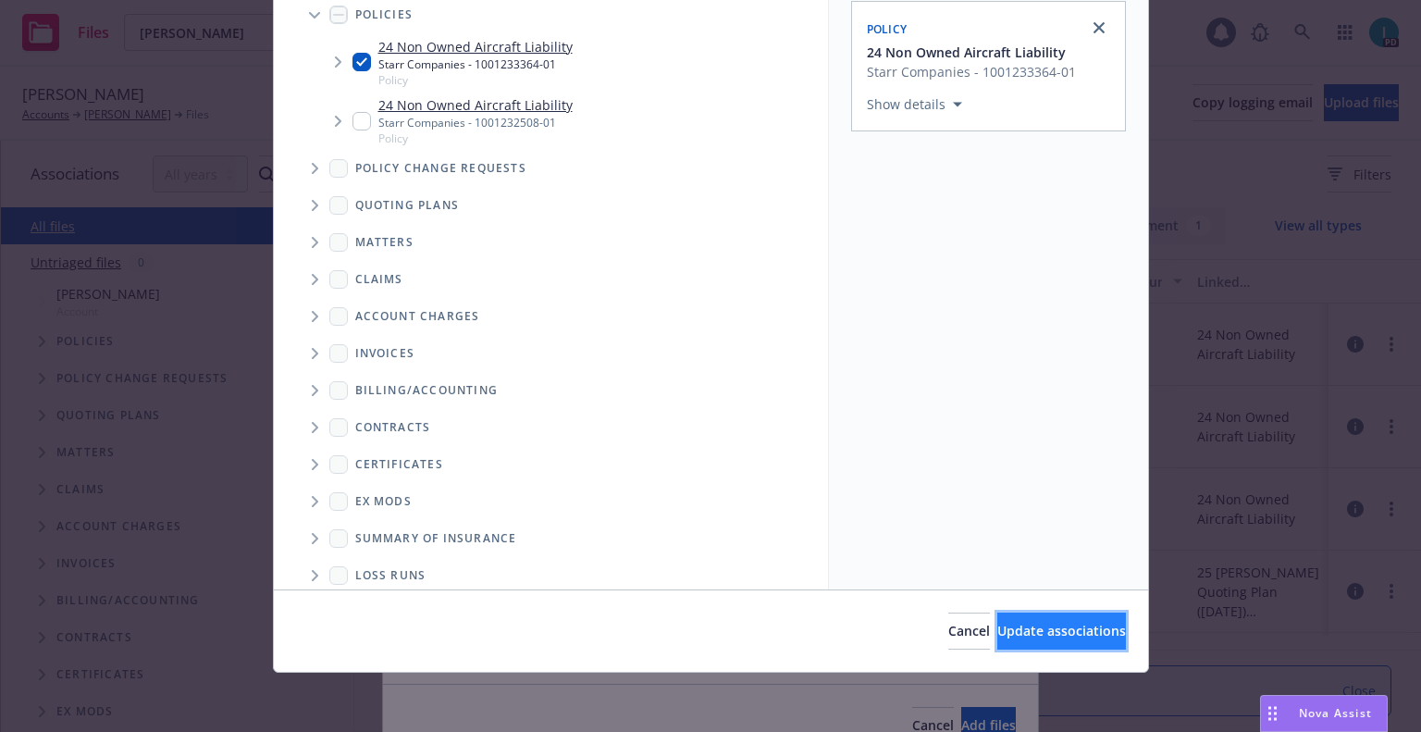
click at [1029, 625] on span "Update associations" at bounding box center [1062, 631] width 129 height 18
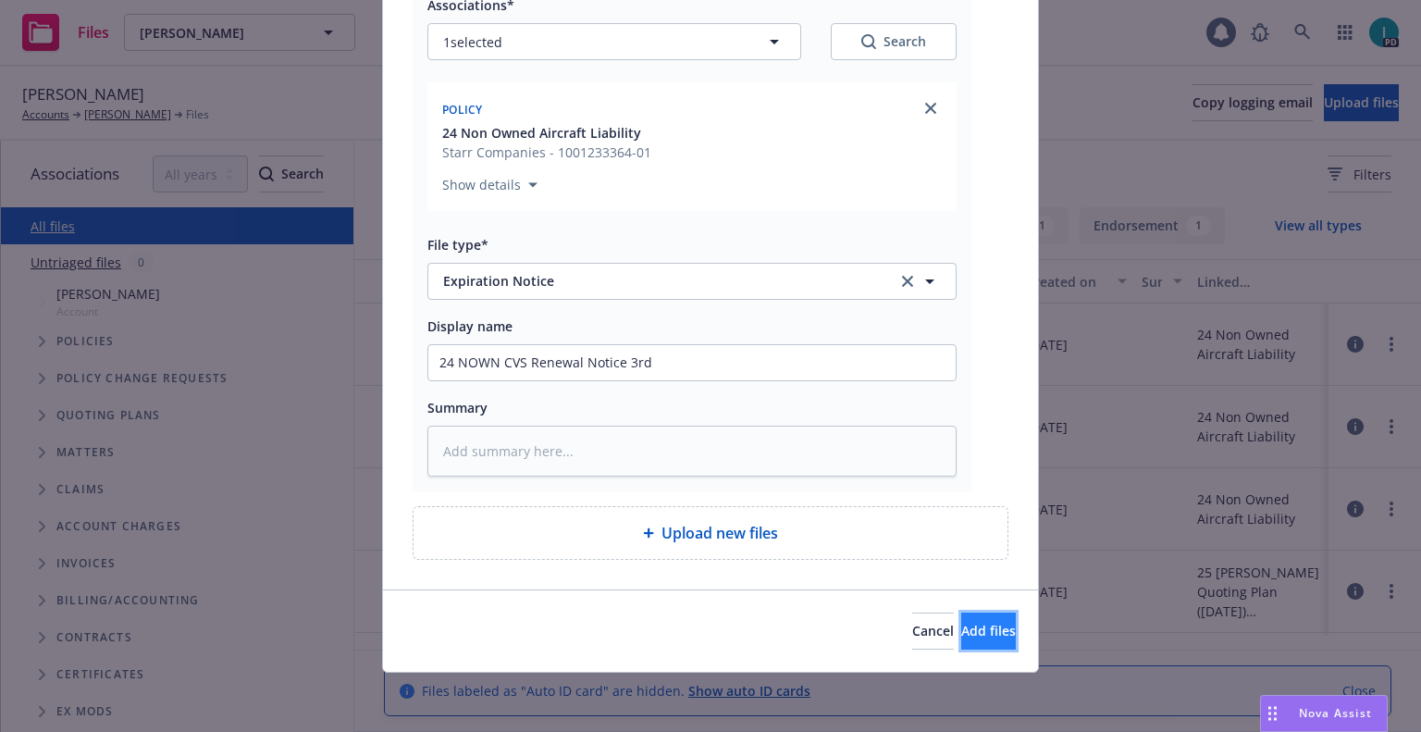
click at [961, 625] on span "Add files" at bounding box center [988, 631] width 55 height 18
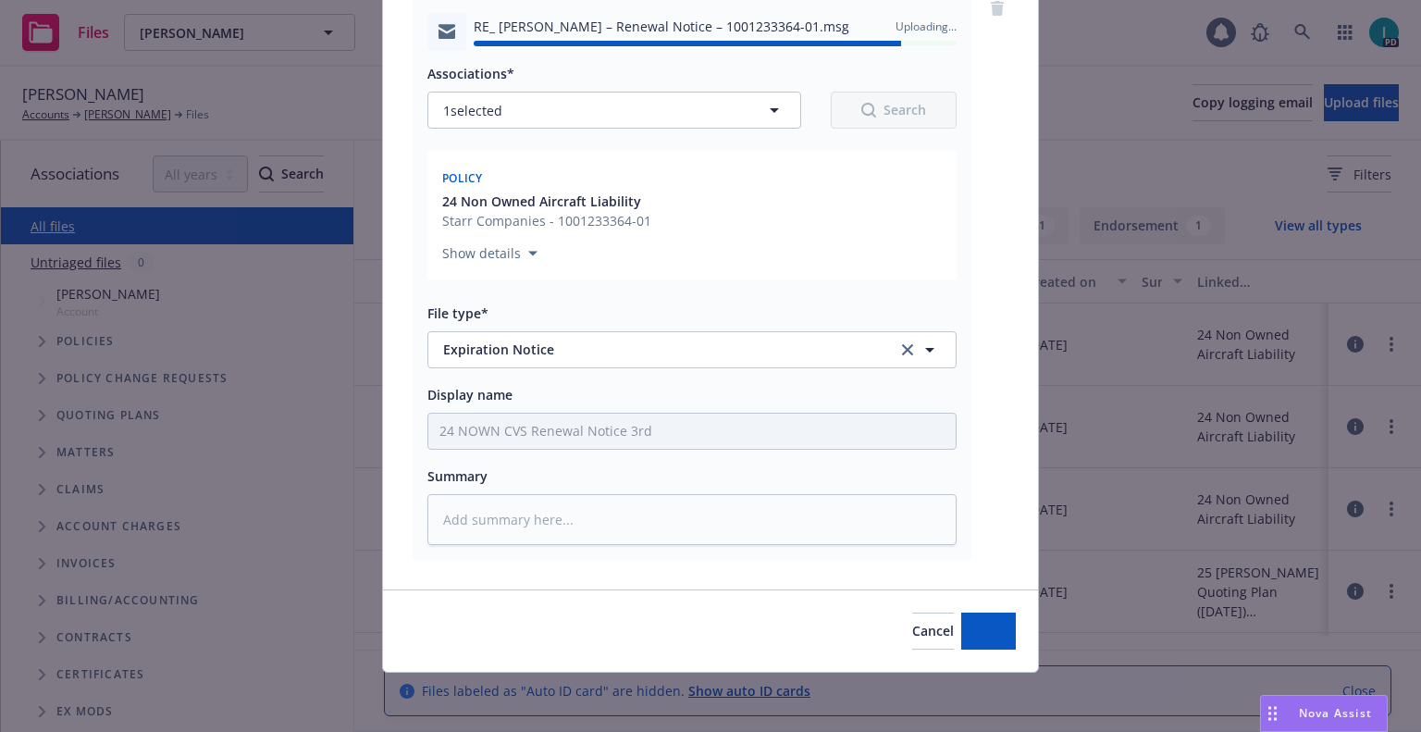
type textarea "x"
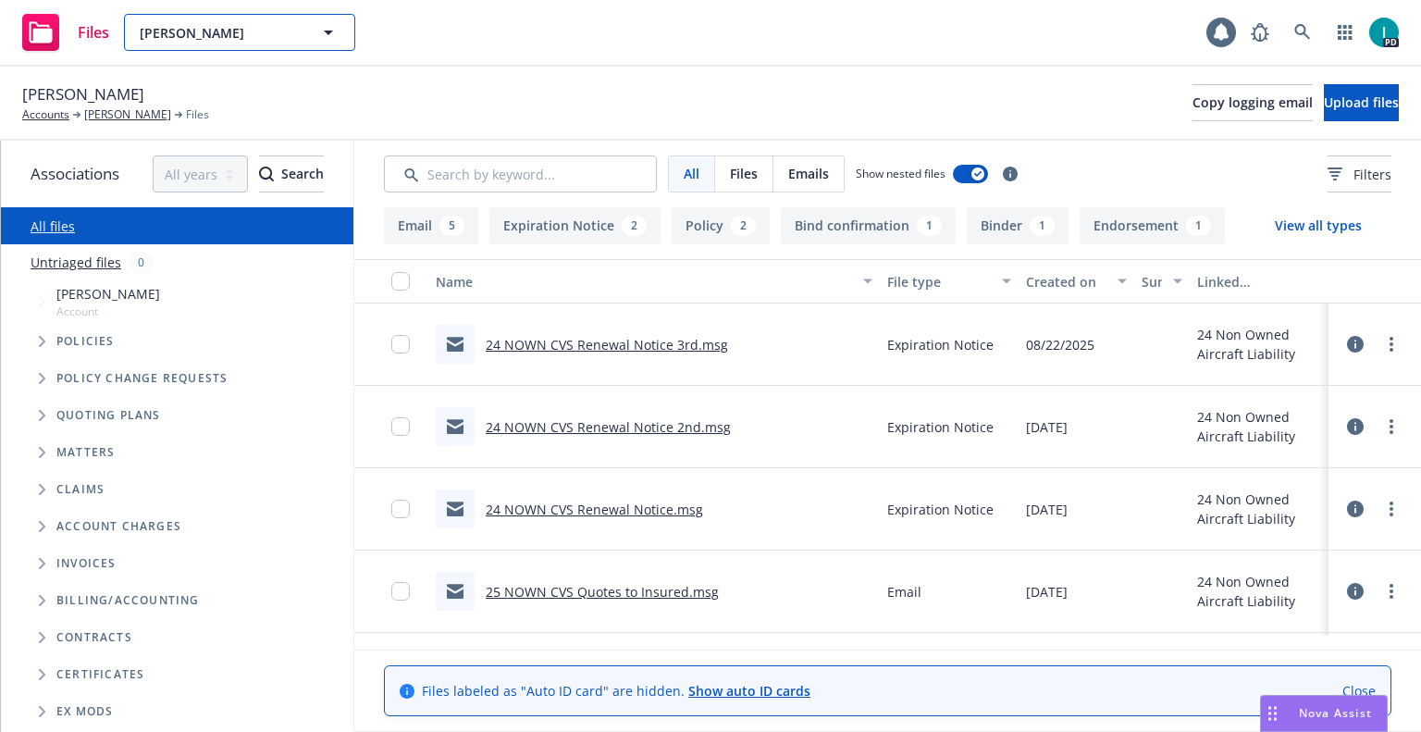
click at [284, 34] on span "[PERSON_NAME]" at bounding box center [220, 32] width 160 height 19
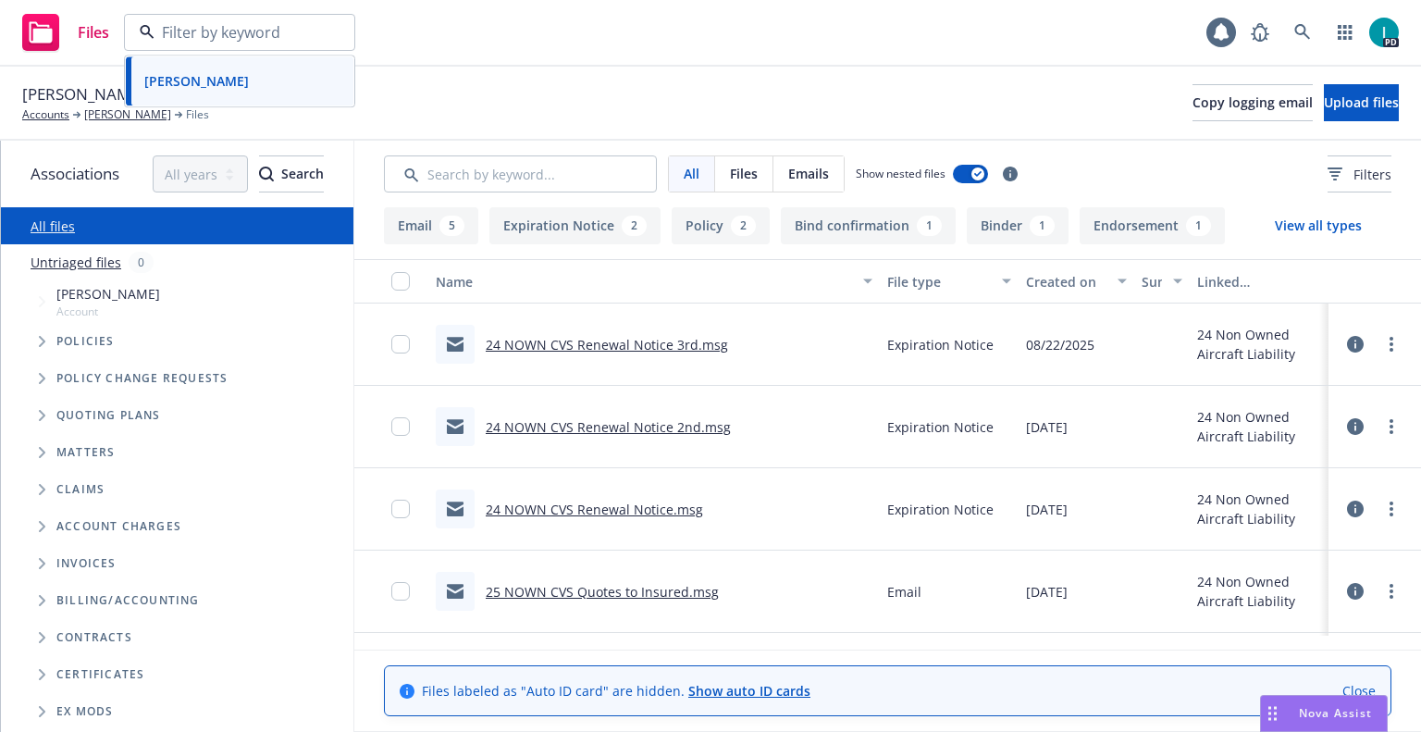
paste input "[PERSON_NAME]"
type input "[PERSON_NAME]"
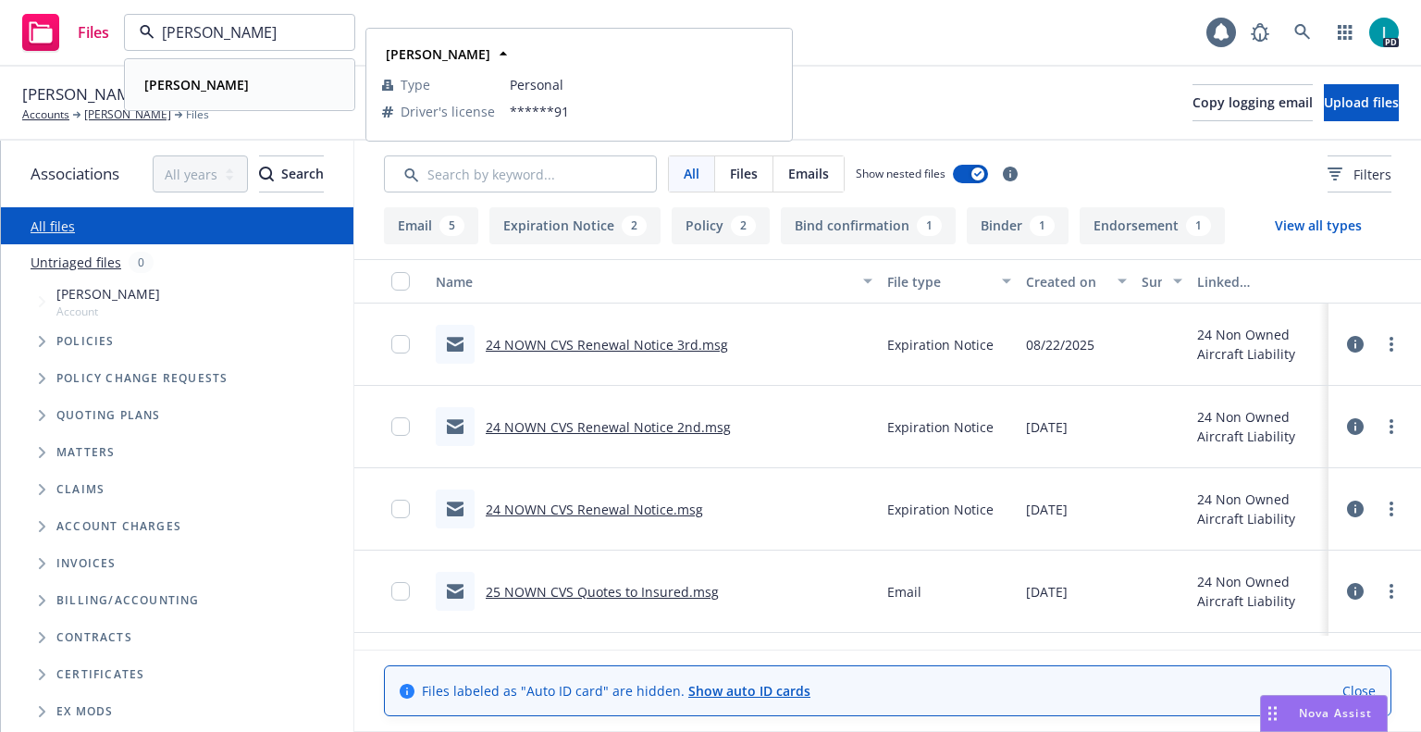
click at [245, 75] on div "[PERSON_NAME]" at bounding box center [239, 84] width 205 height 27
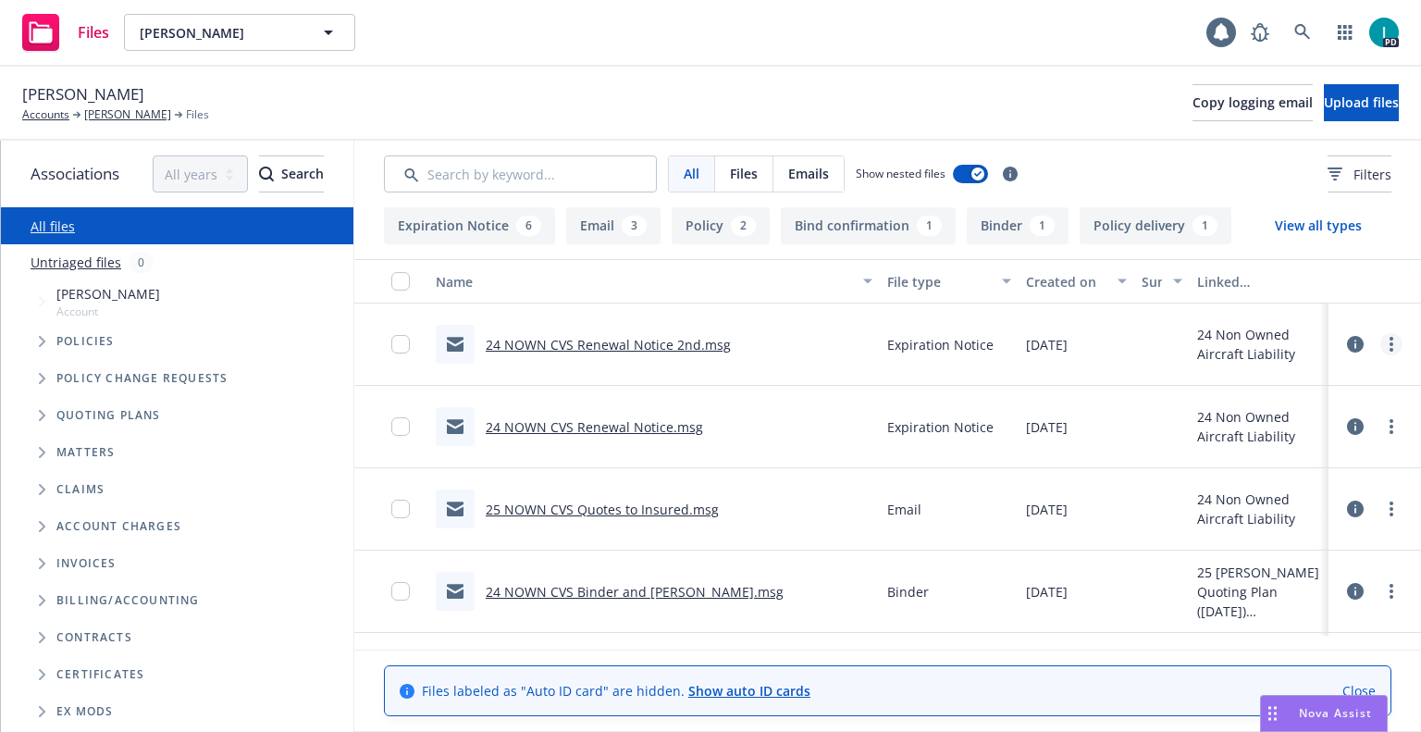
click at [1390, 339] on circle "more" at bounding box center [1392, 339] width 4 height 4
click at [1253, 419] on link "Download" at bounding box center [1308, 419] width 184 height 37
click at [1324, 118] on button "Upload files" at bounding box center [1361, 102] width 75 height 37
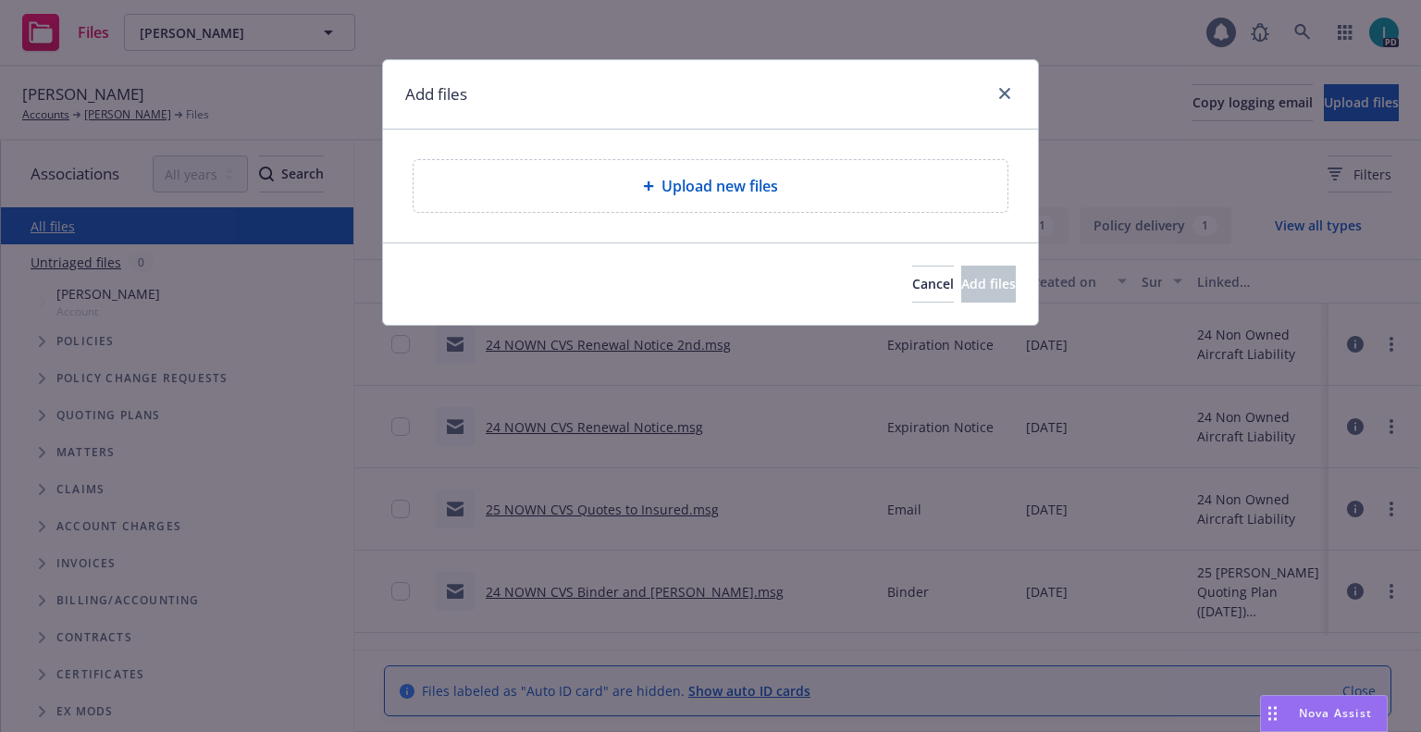
type textarea "x"
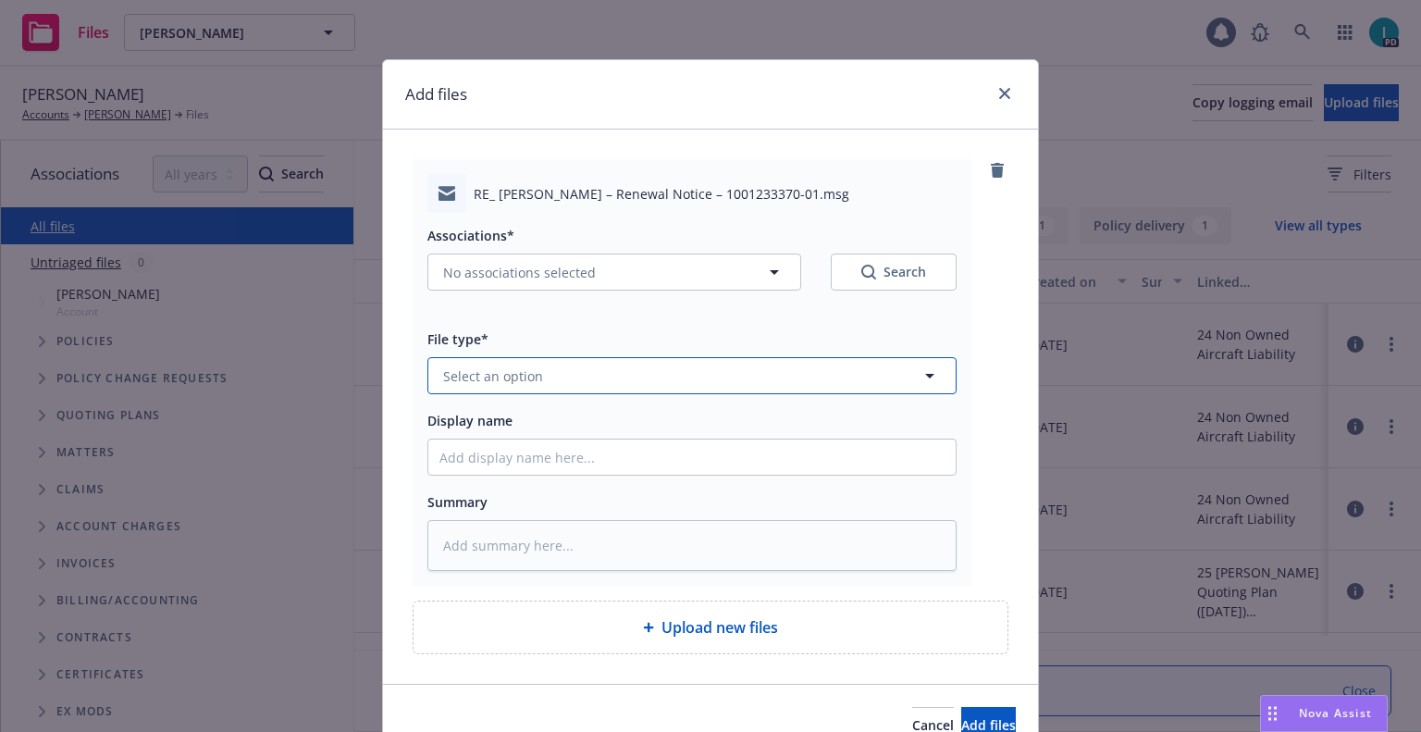
click at [500, 366] on span "Select an option" at bounding box center [493, 375] width 100 height 19
type input "ex"
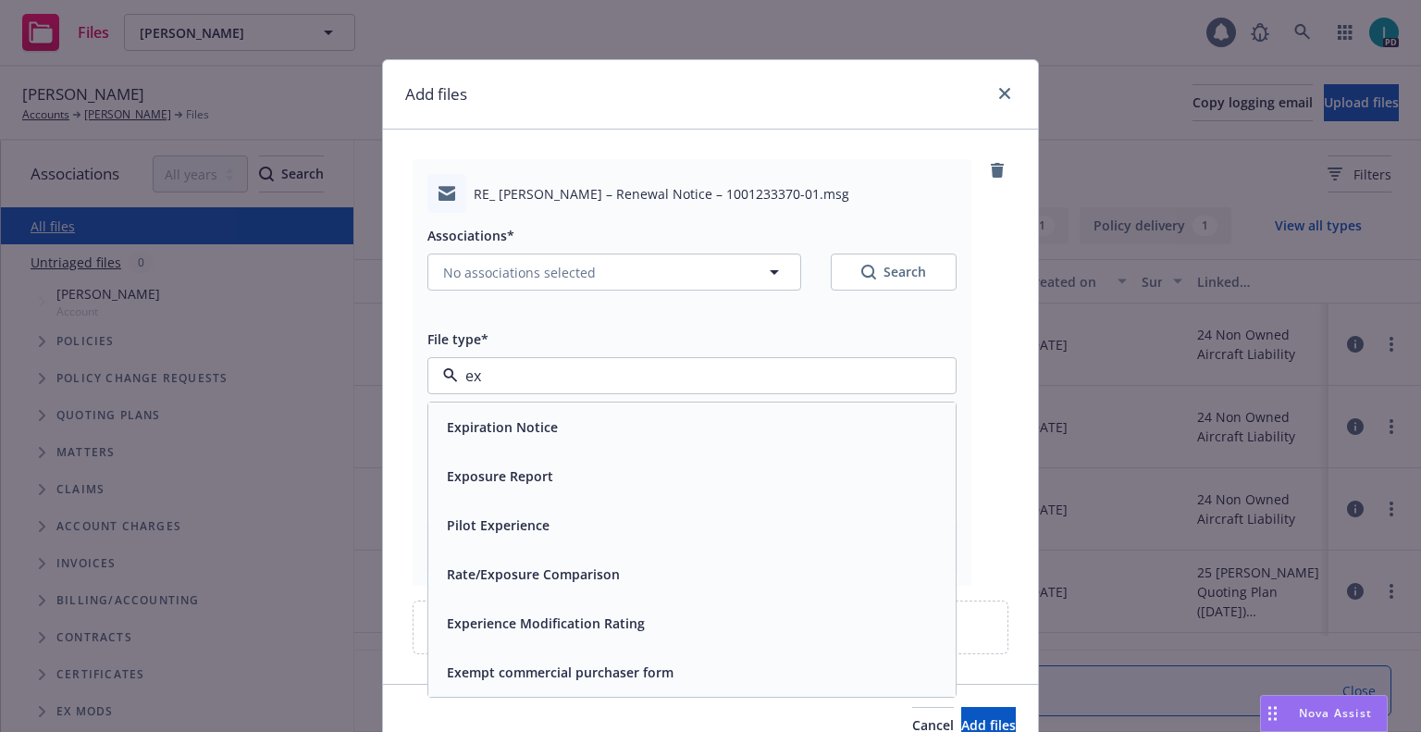
click at [524, 415] on div "Expiration Notice" at bounding box center [501, 427] width 122 height 27
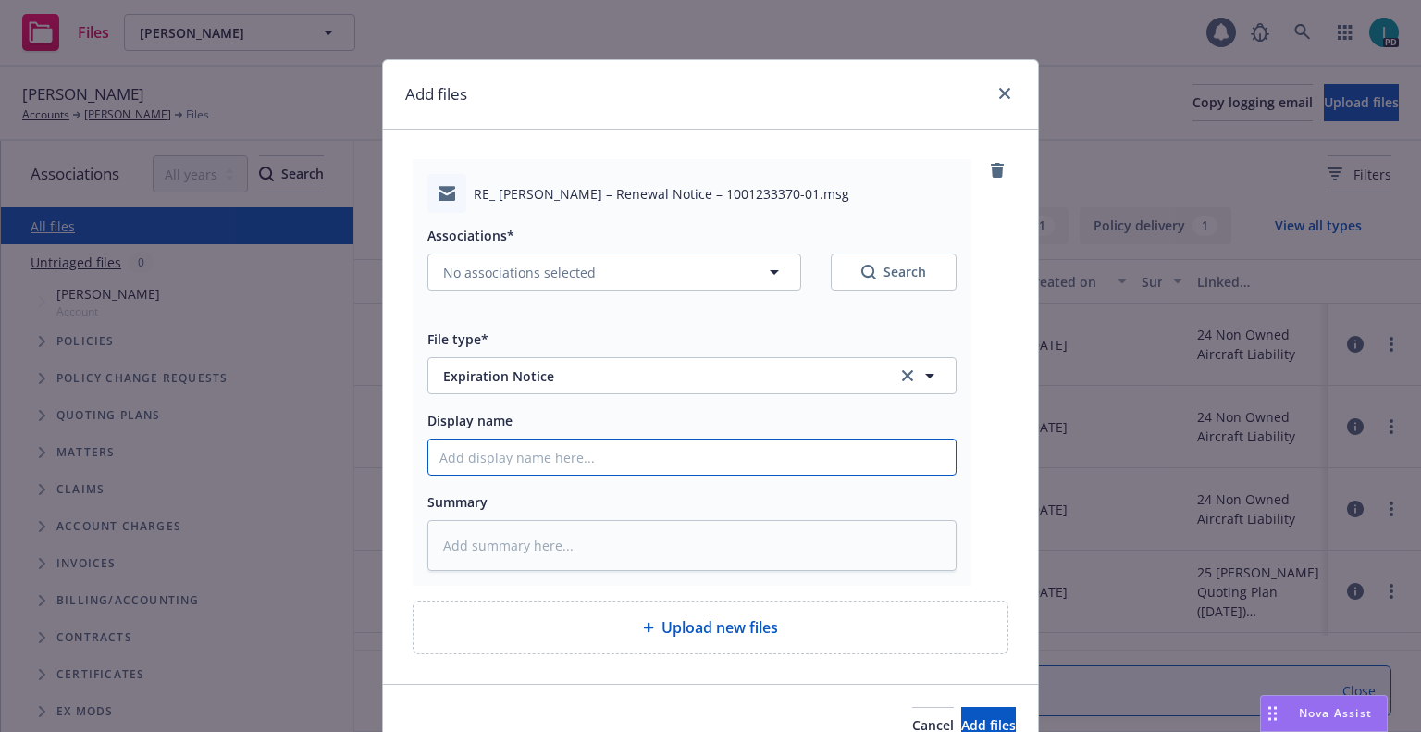
type textarea "x"
type input "2"
click at [524, 458] on input "2" at bounding box center [691, 457] width 527 height 35
type textarea "x"
type input "24"
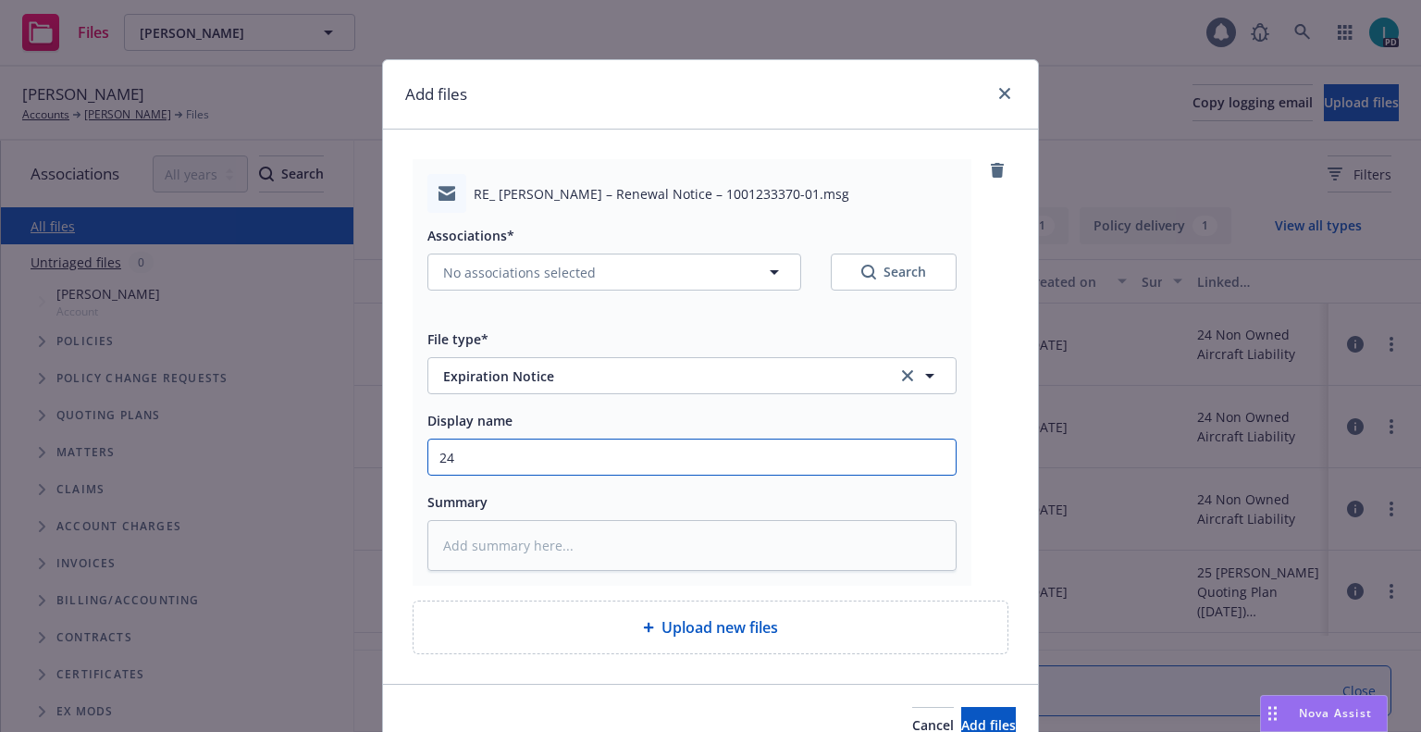
type textarea "x"
type input "24 NOWN CVS Renewal Notice 3rd"
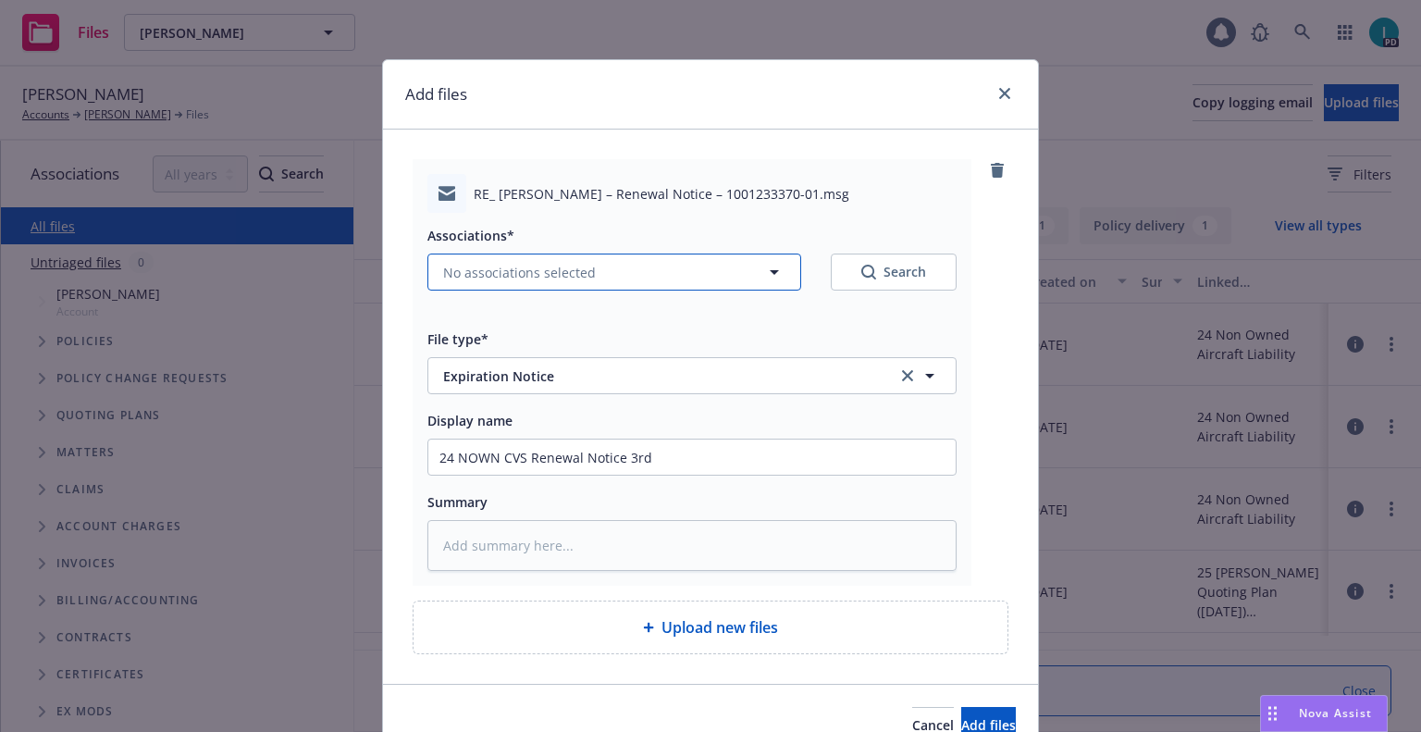
click at [481, 266] on span "No associations selected" at bounding box center [519, 272] width 153 height 19
type textarea "x"
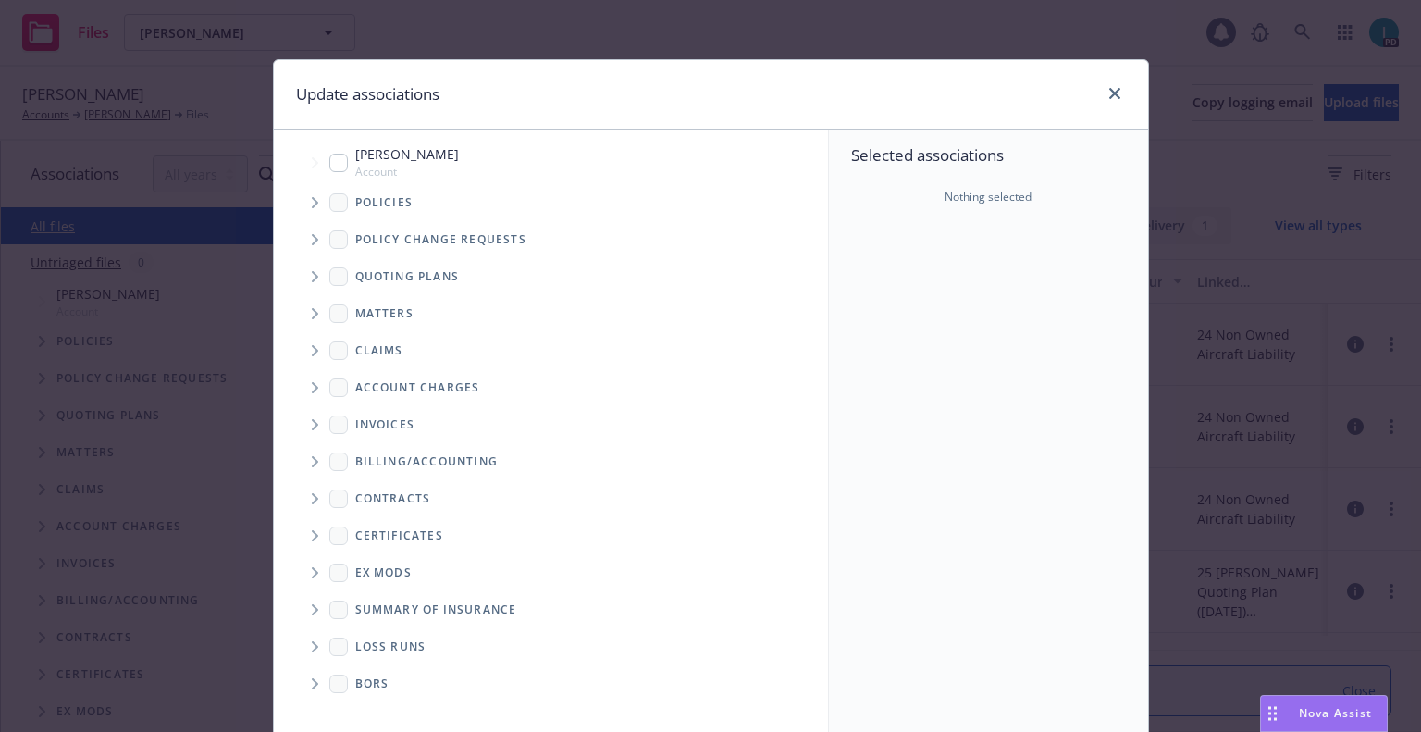
click at [314, 199] on span "Tree Example" at bounding box center [315, 203] width 30 height 30
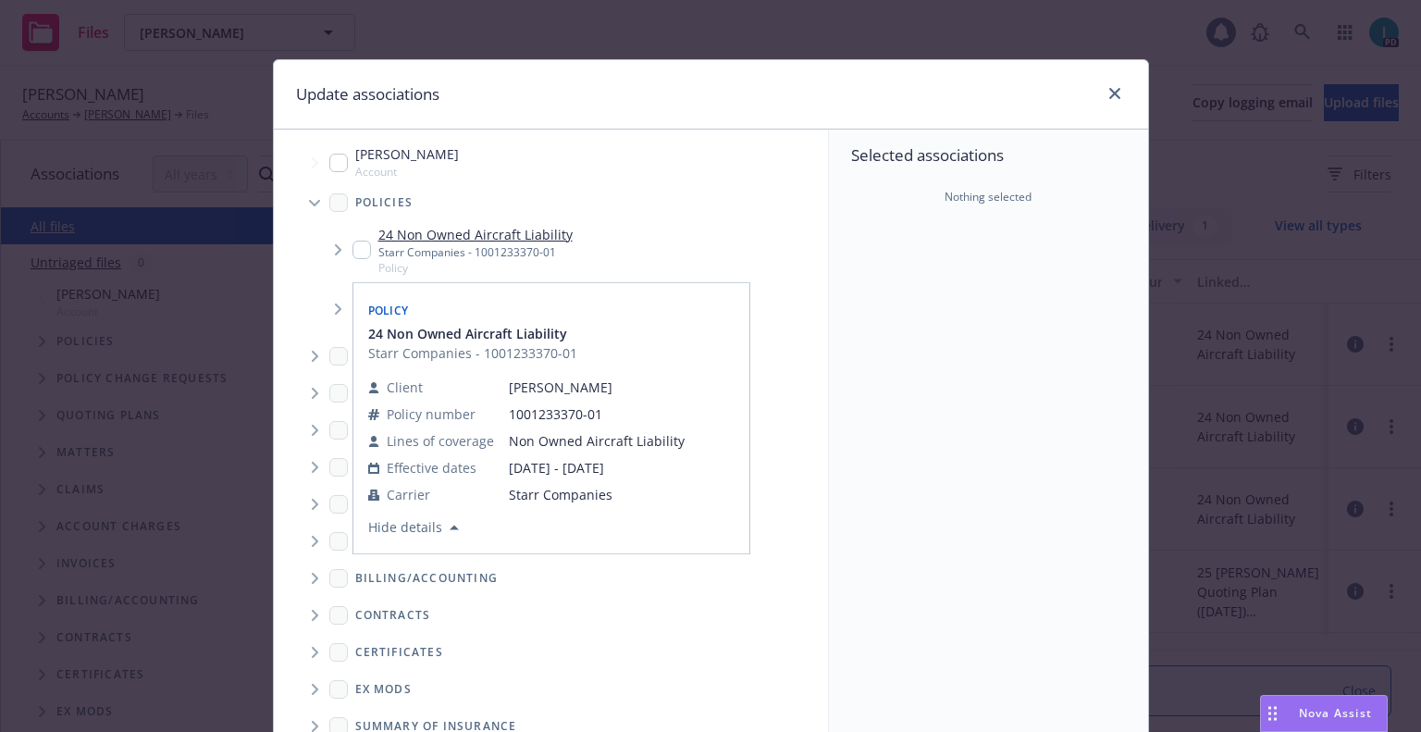
click at [353, 256] on input "Tree Example" at bounding box center [362, 250] width 19 height 19
checkbox input "true"
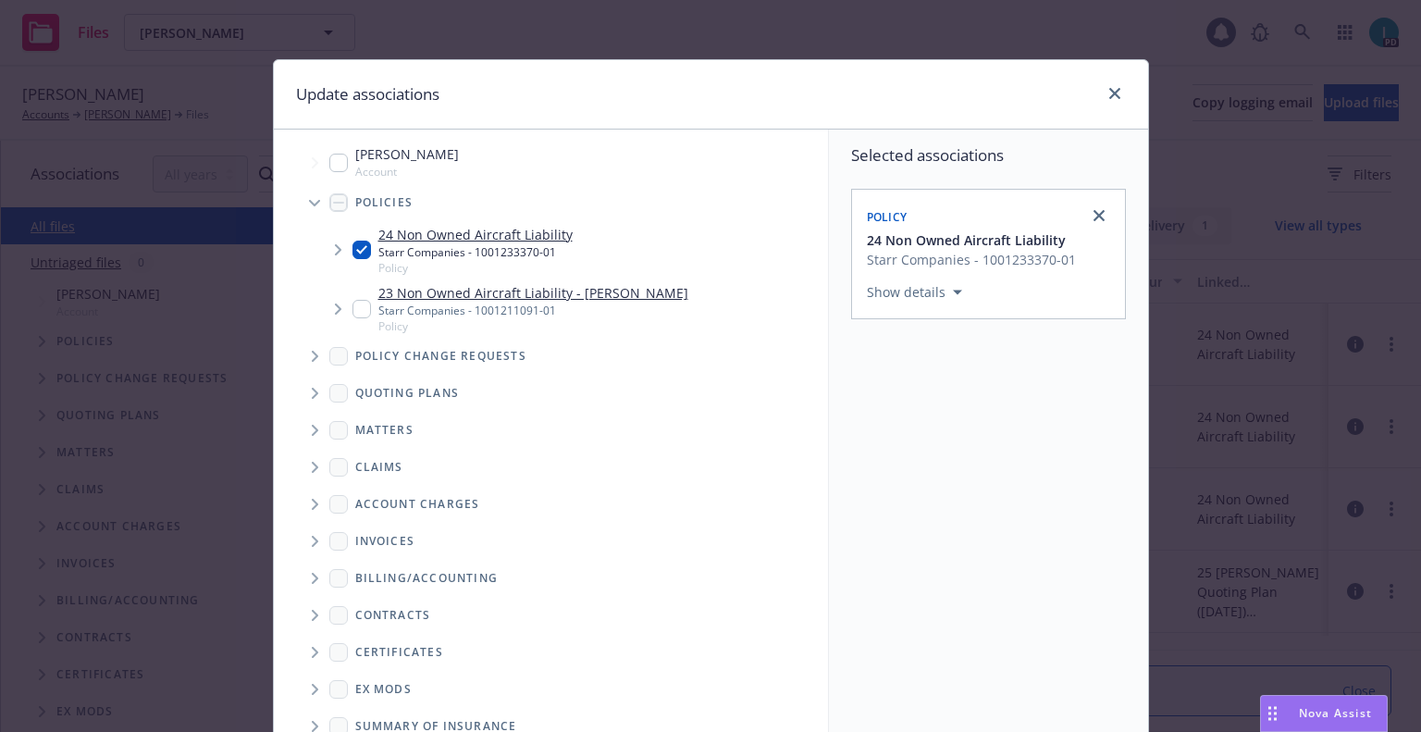
scroll to position [188, 0]
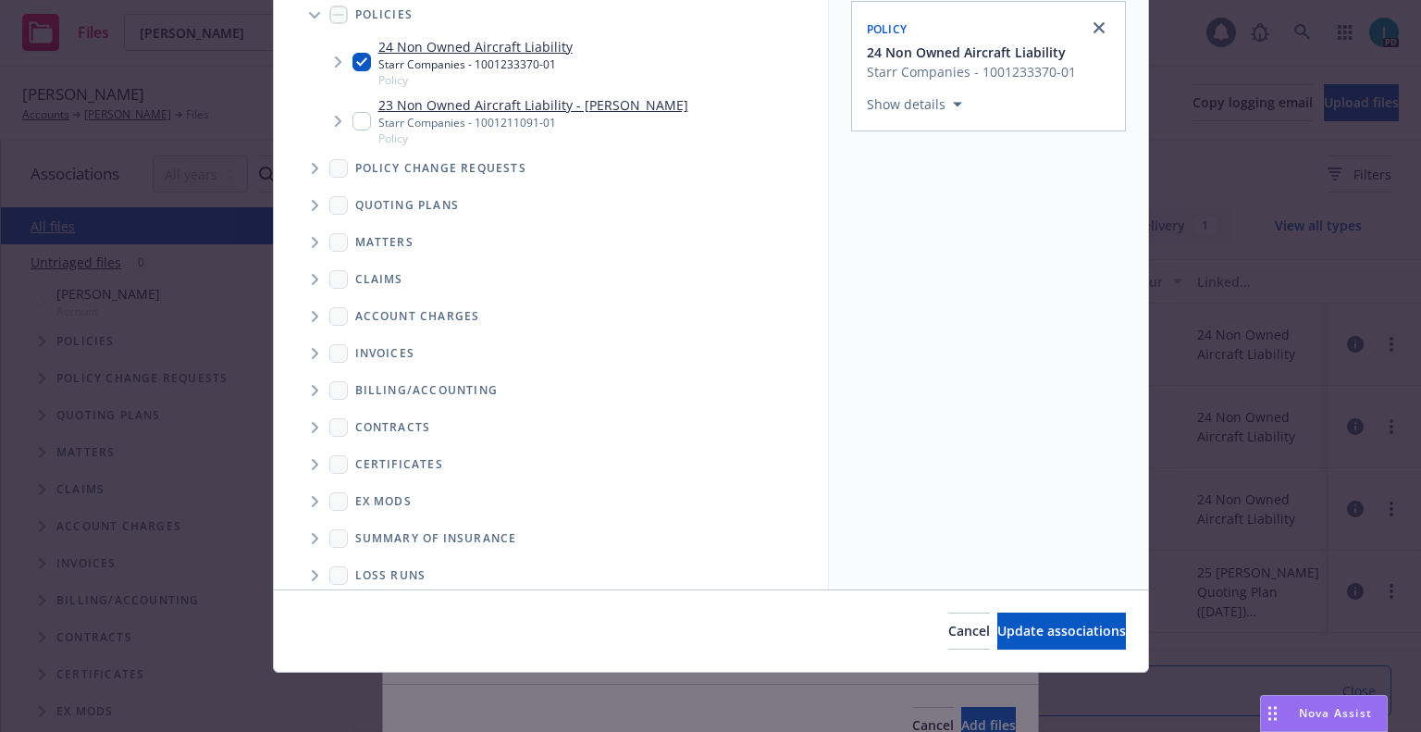
click at [984, 651] on div "Cancel Update associations" at bounding box center [711, 630] width 874 height 82
click at [998, 638] on span "Update associations" at bounding box center [1062, 631] width 129 height 18
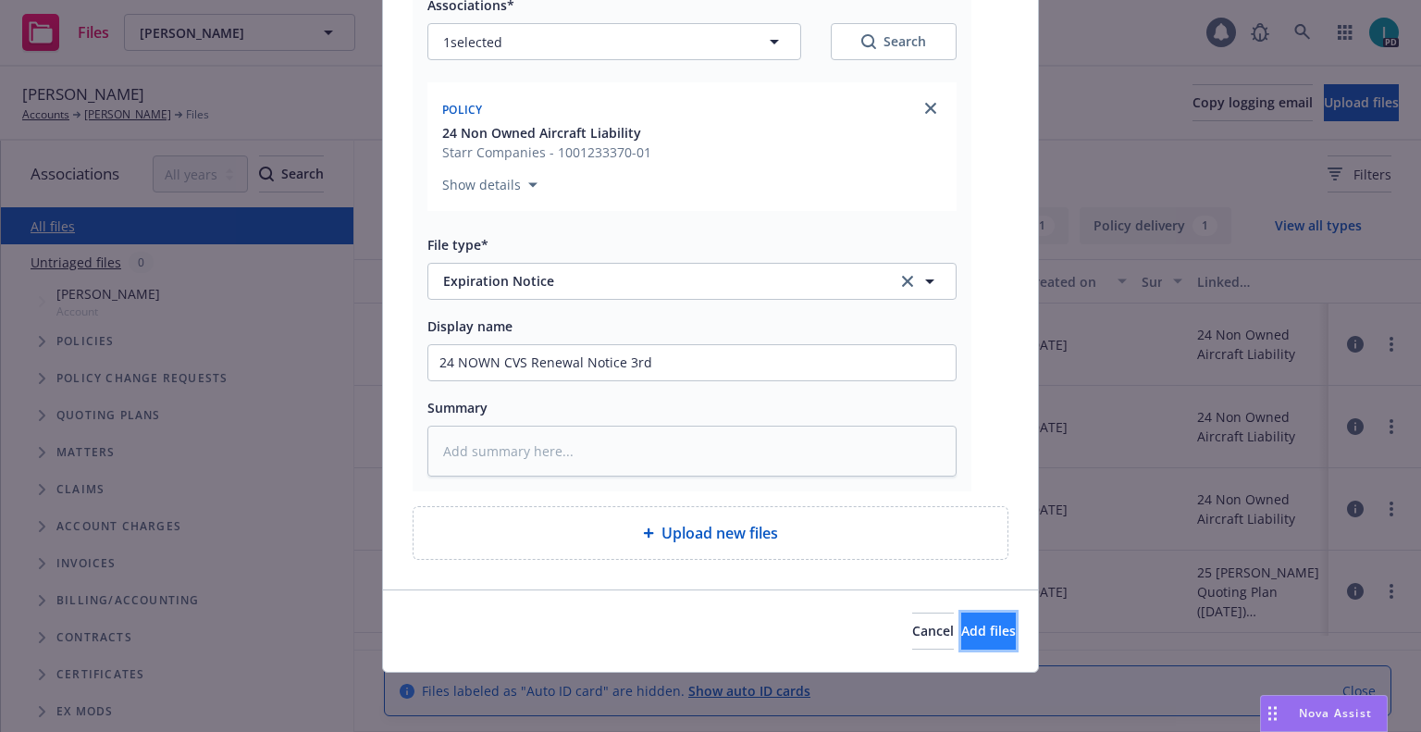
click at [969, 633] on span "Add files" at bounding box center [988, 631] width 55 height 18
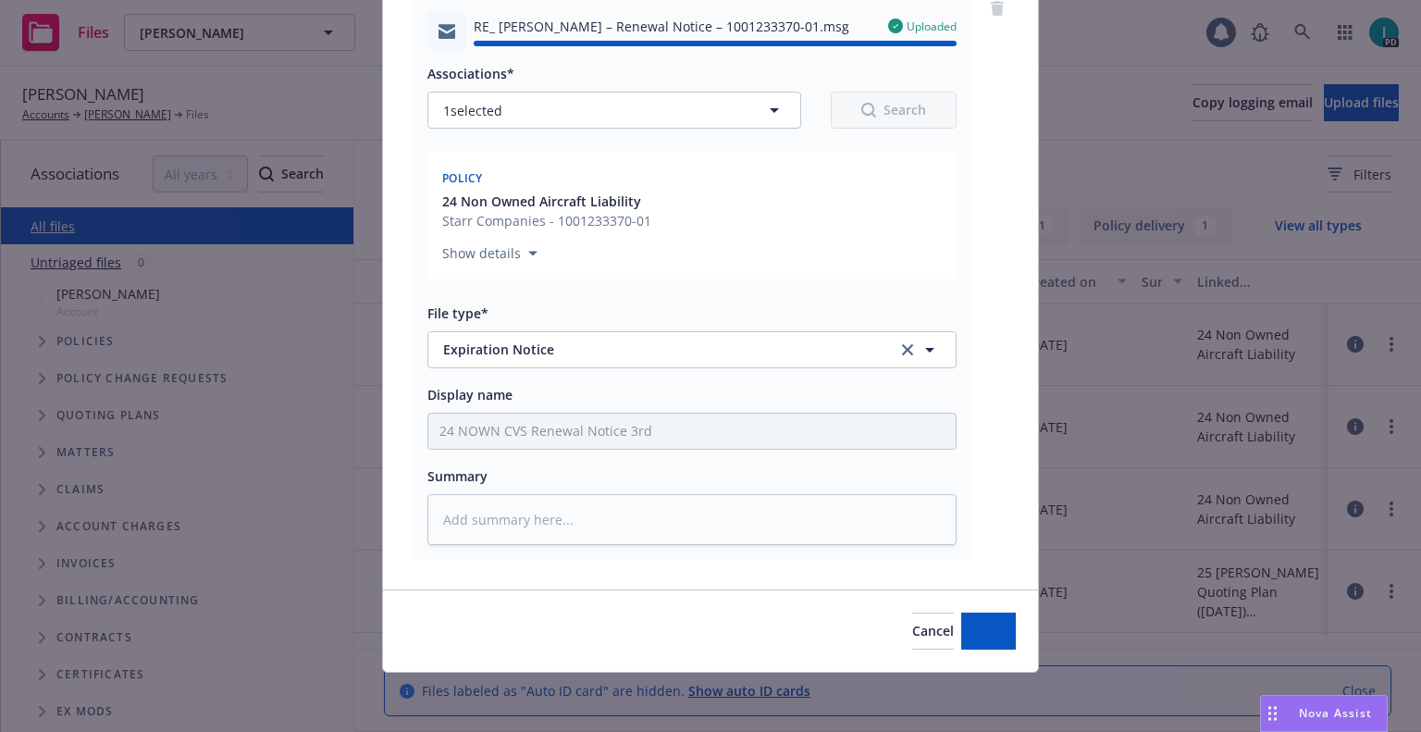
type textarea "x"
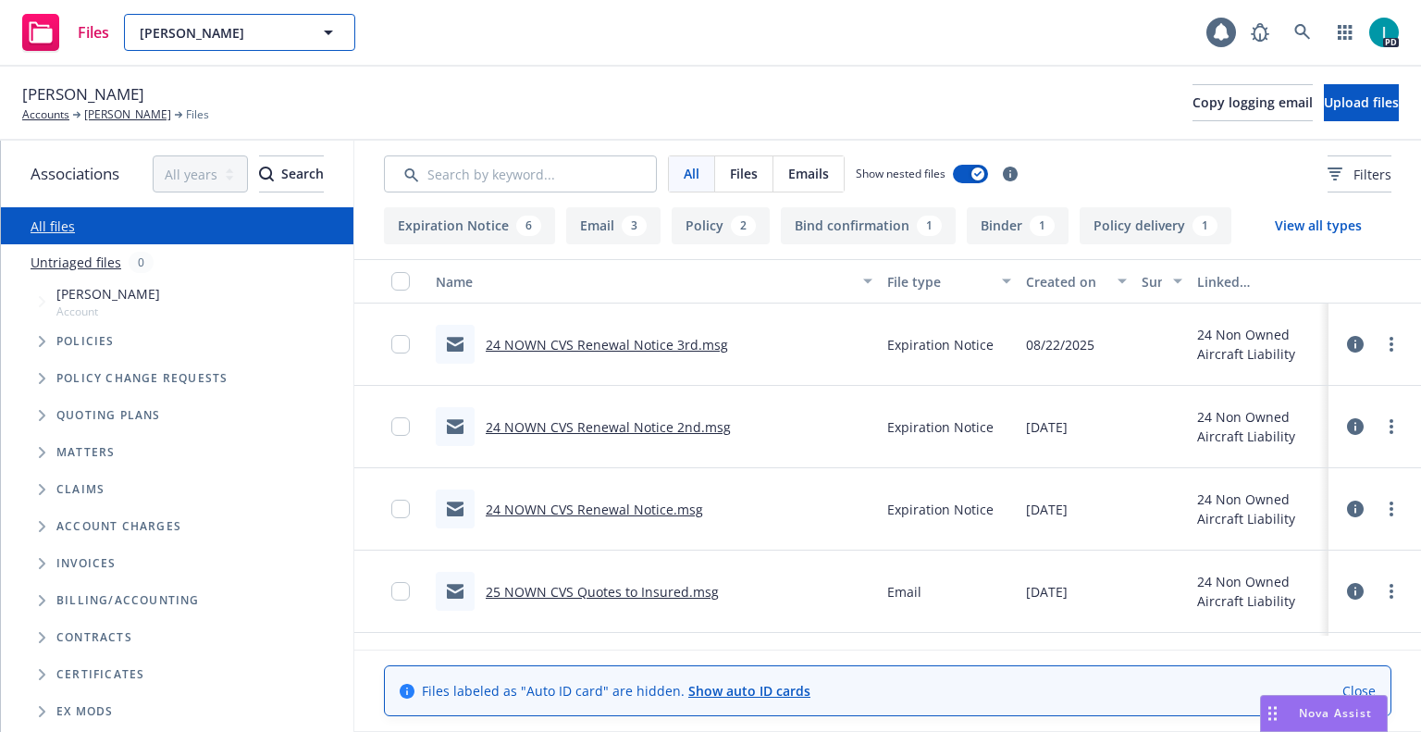
click at [216, 31] on span "[PERSON_NAME]" at bounding box center [220, 32] width 160 height 19
paste input "[PERSON_NAME]"
type input "[PERSON_NAME]"
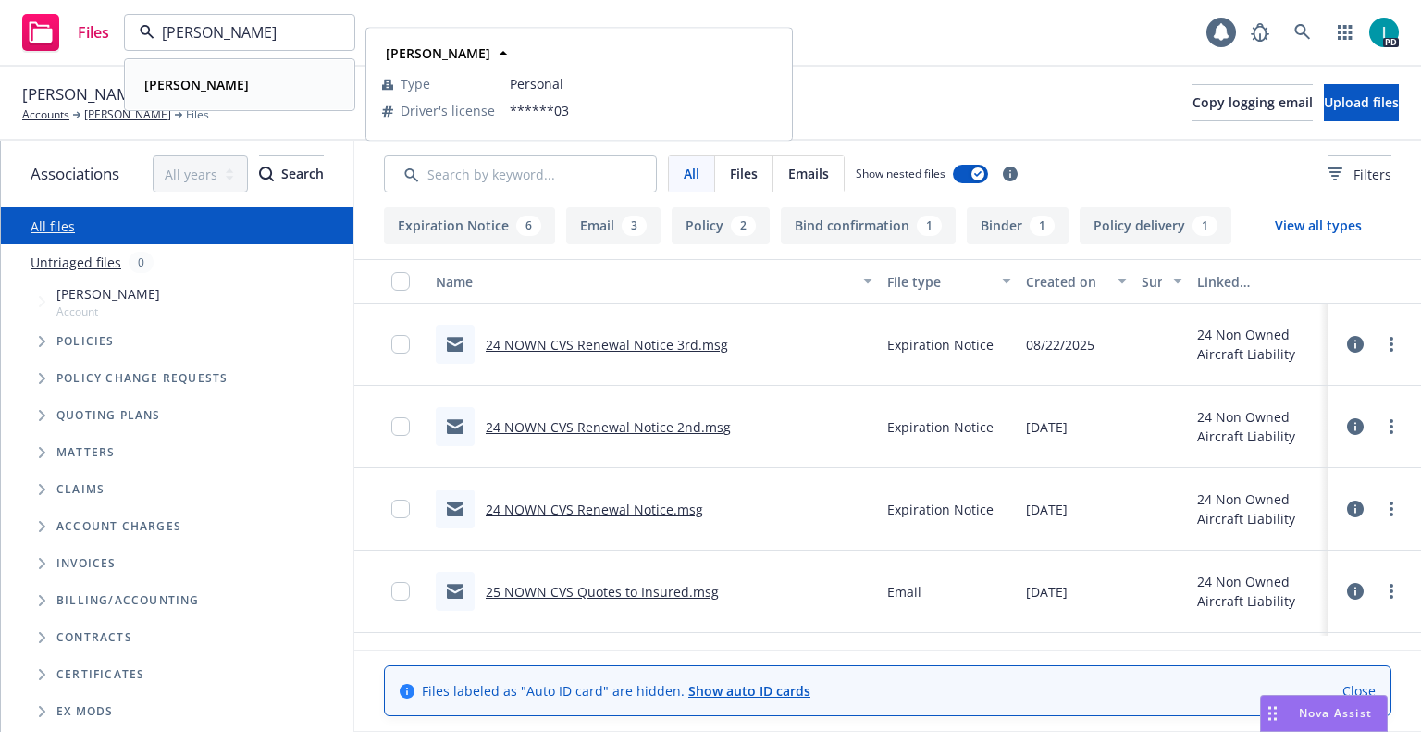
click at [233, 81] on div "[PERSON_NAME]" at bounding box center [239, 84] width 205 height 27
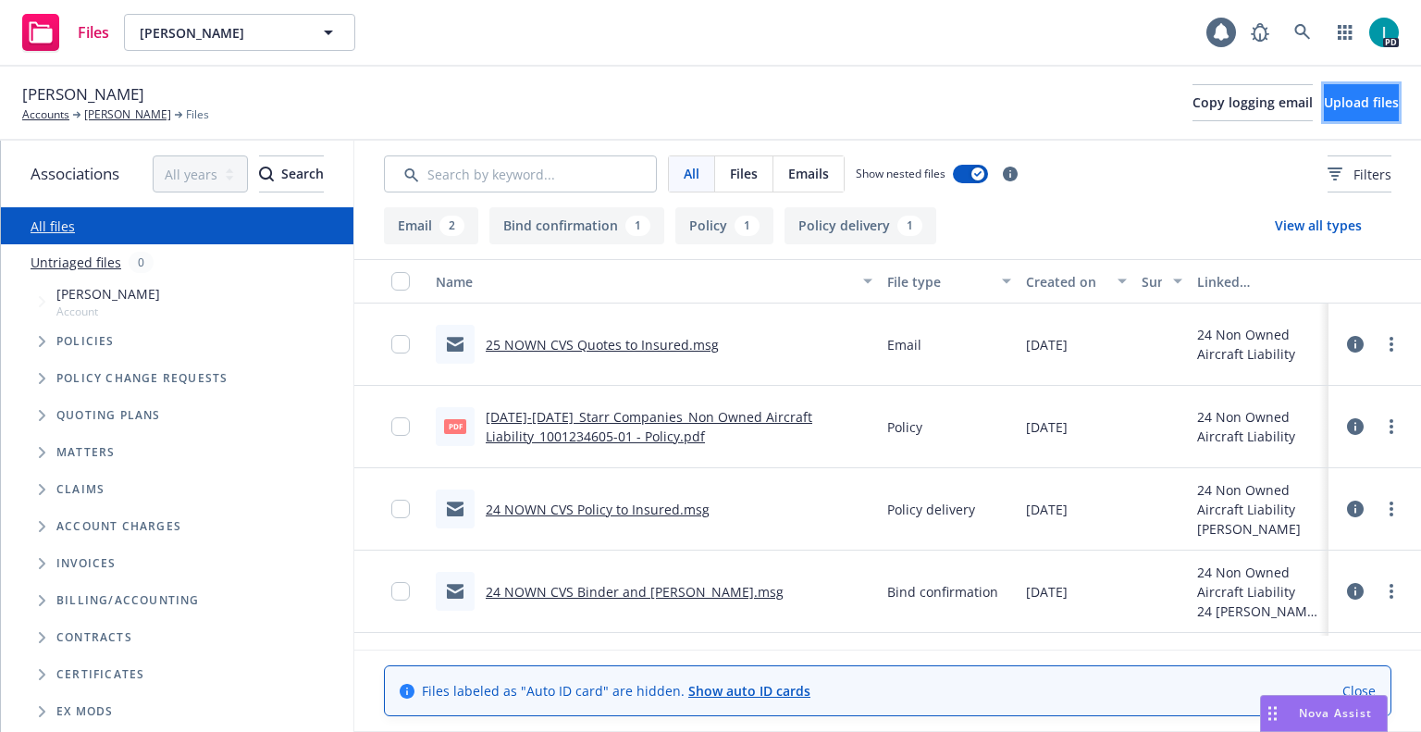
click at [1324, 110] on span "Upload files" at bounding box center [1361, 102] width 75 height 18
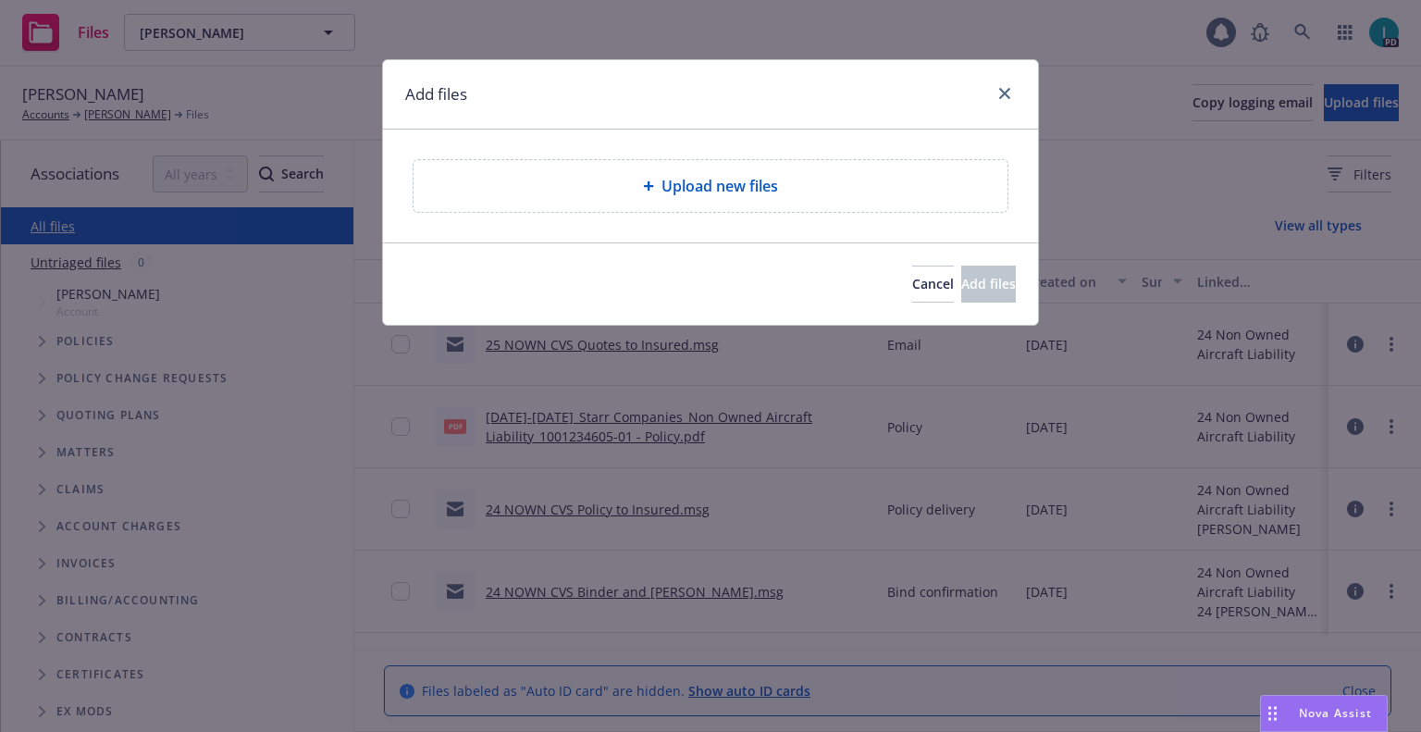
type textarea "x"
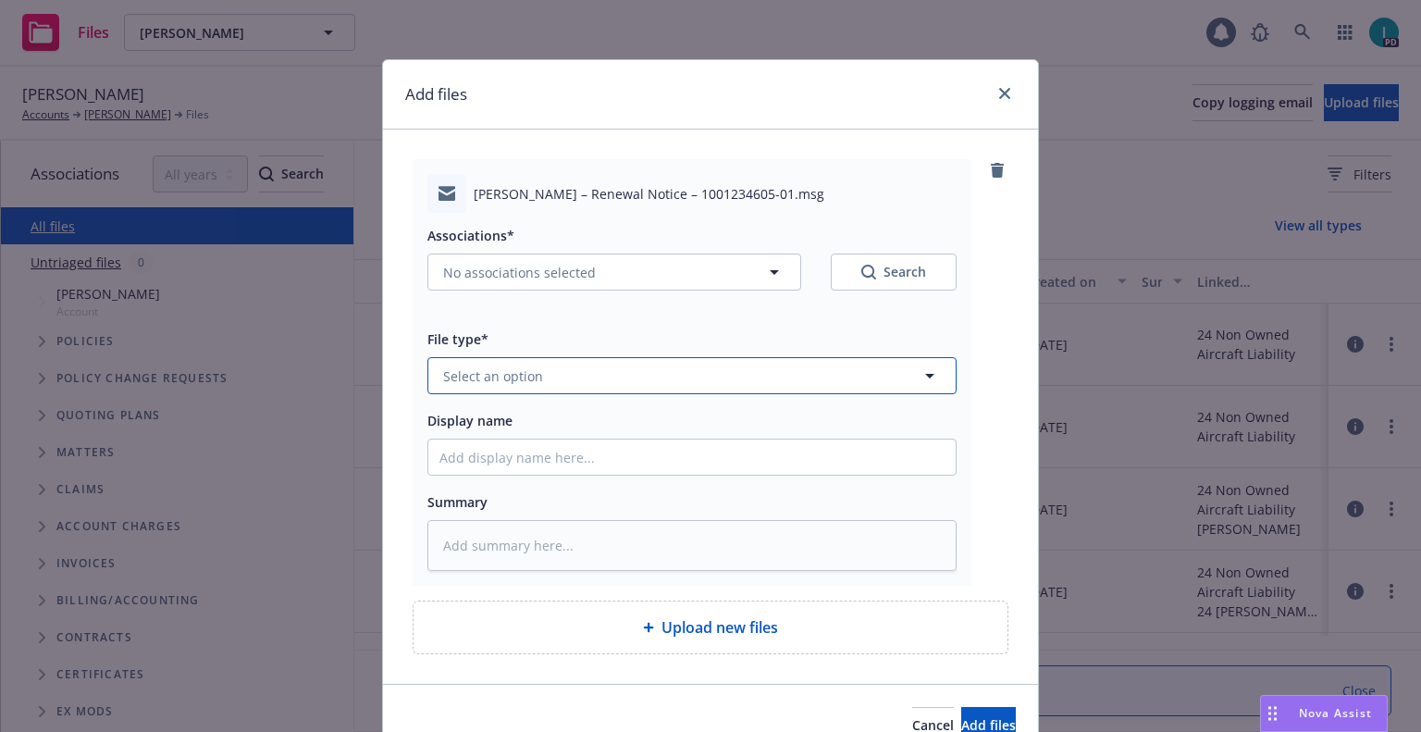
click at [527, 370] on span "Select an option" at bounding box center [493, 375] width 100 height 19
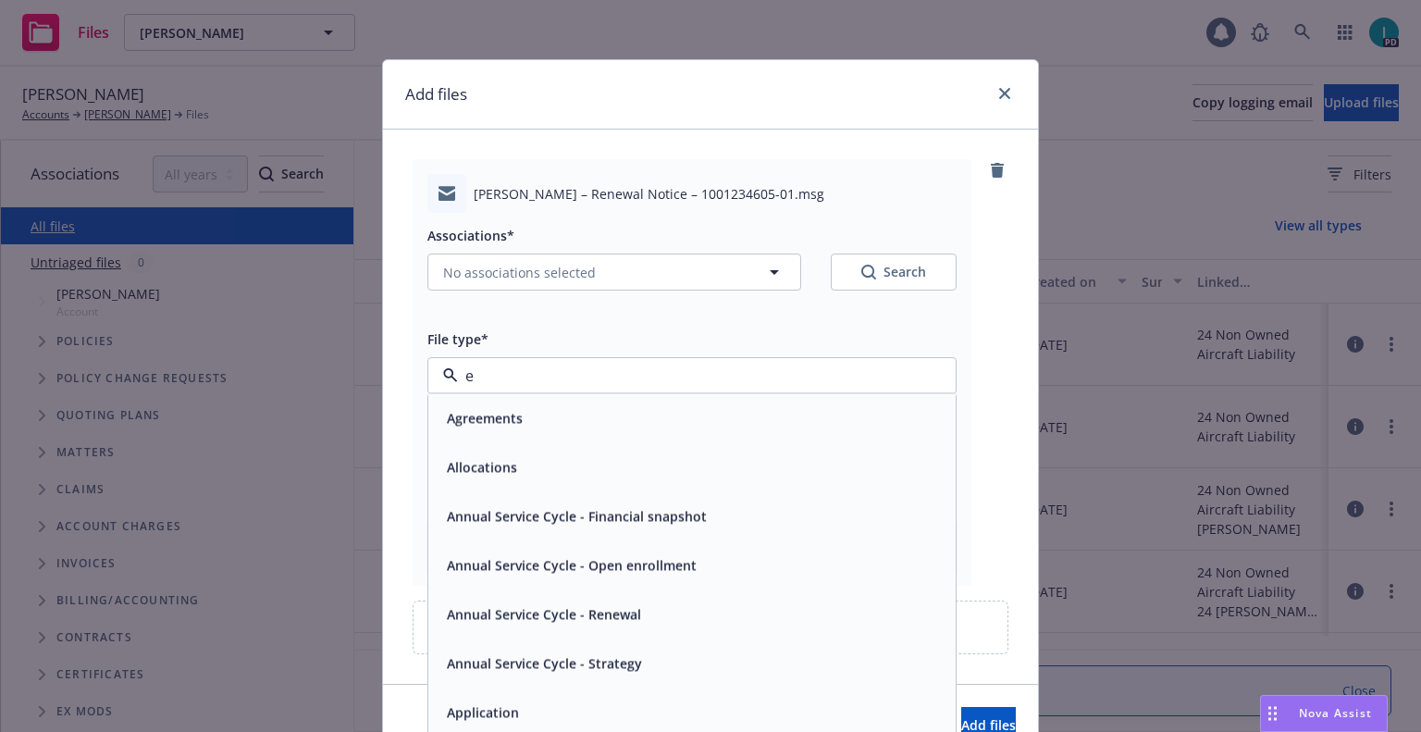
type input "ex"
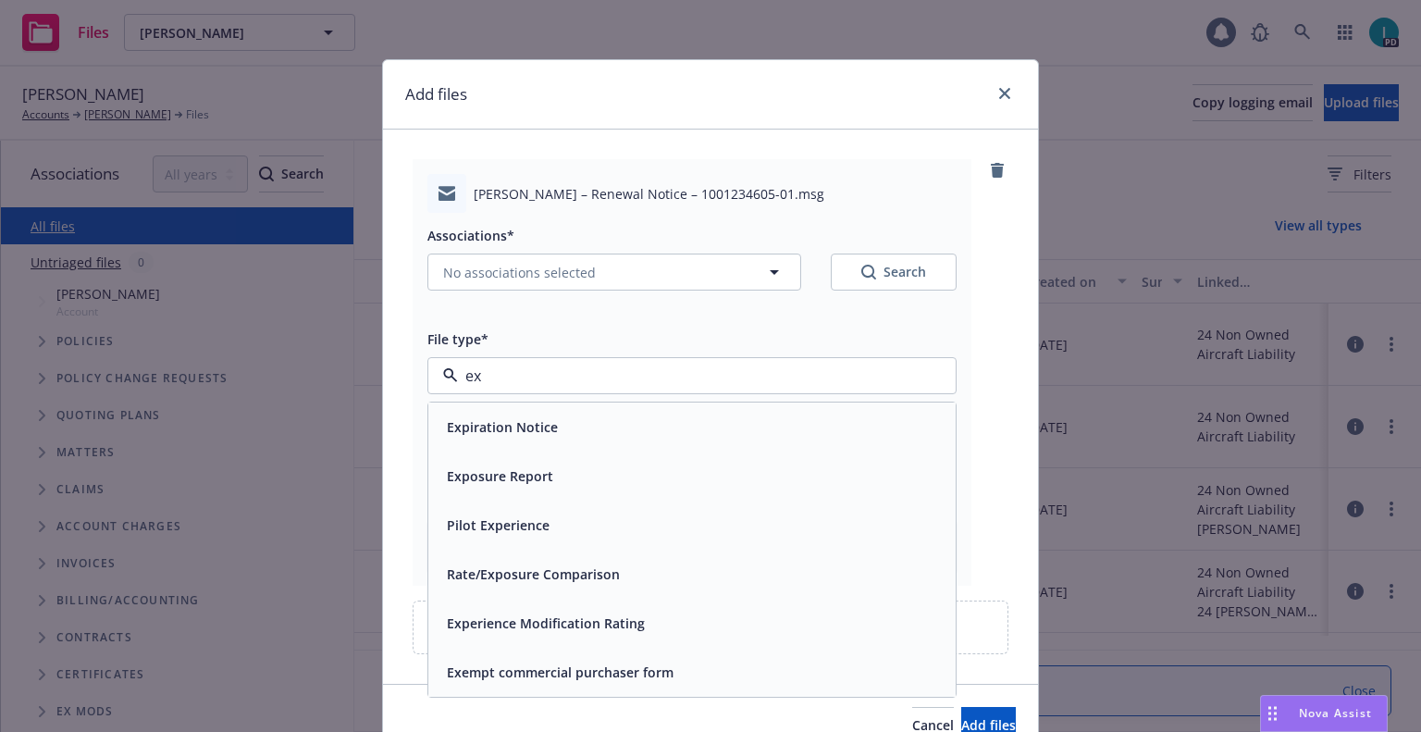
click at [517, 420] on span "Expiration Notice" at bounding box center [502, 426] width 111 height 19
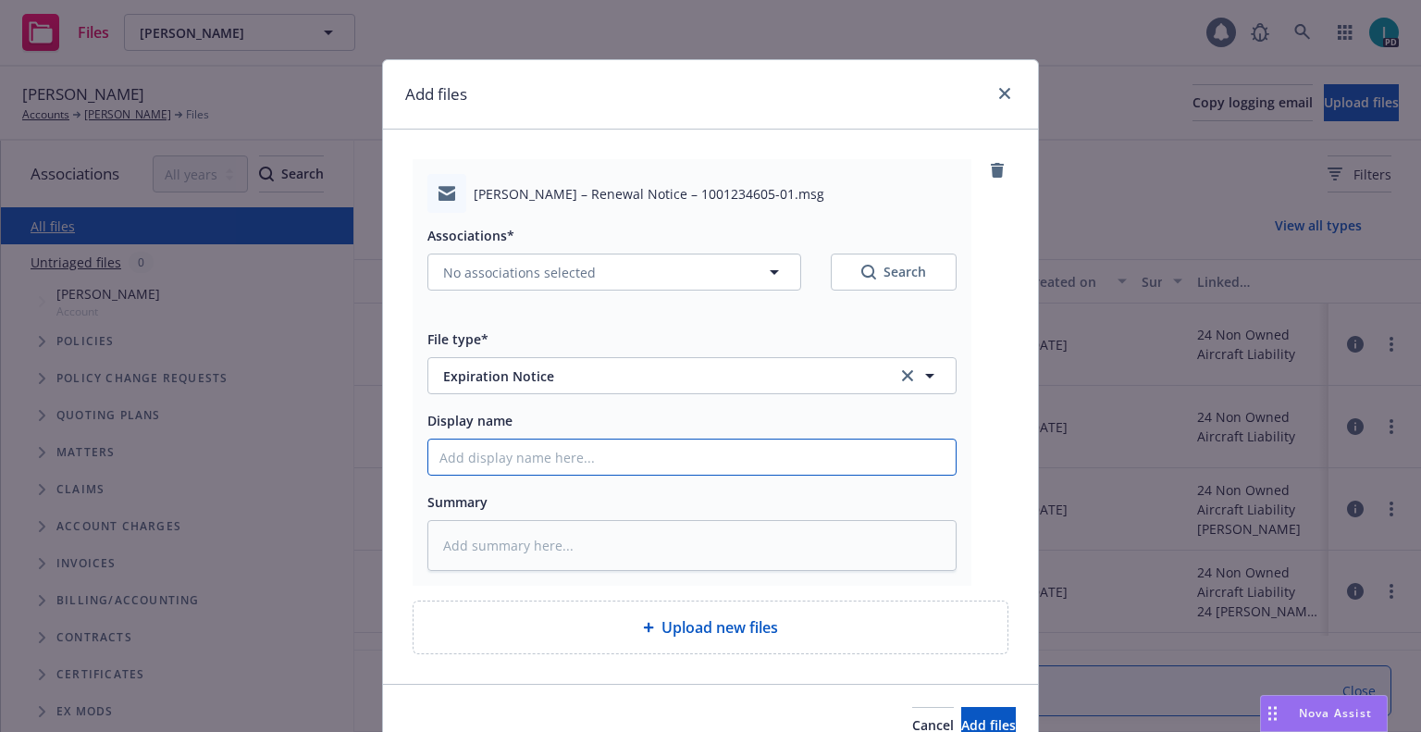
click at [530, 448] on input "Display name" at bounding box center [691, 457] width 527 height 35
type textarea "x"
type input "2"
type textarea "x"
type input "24"
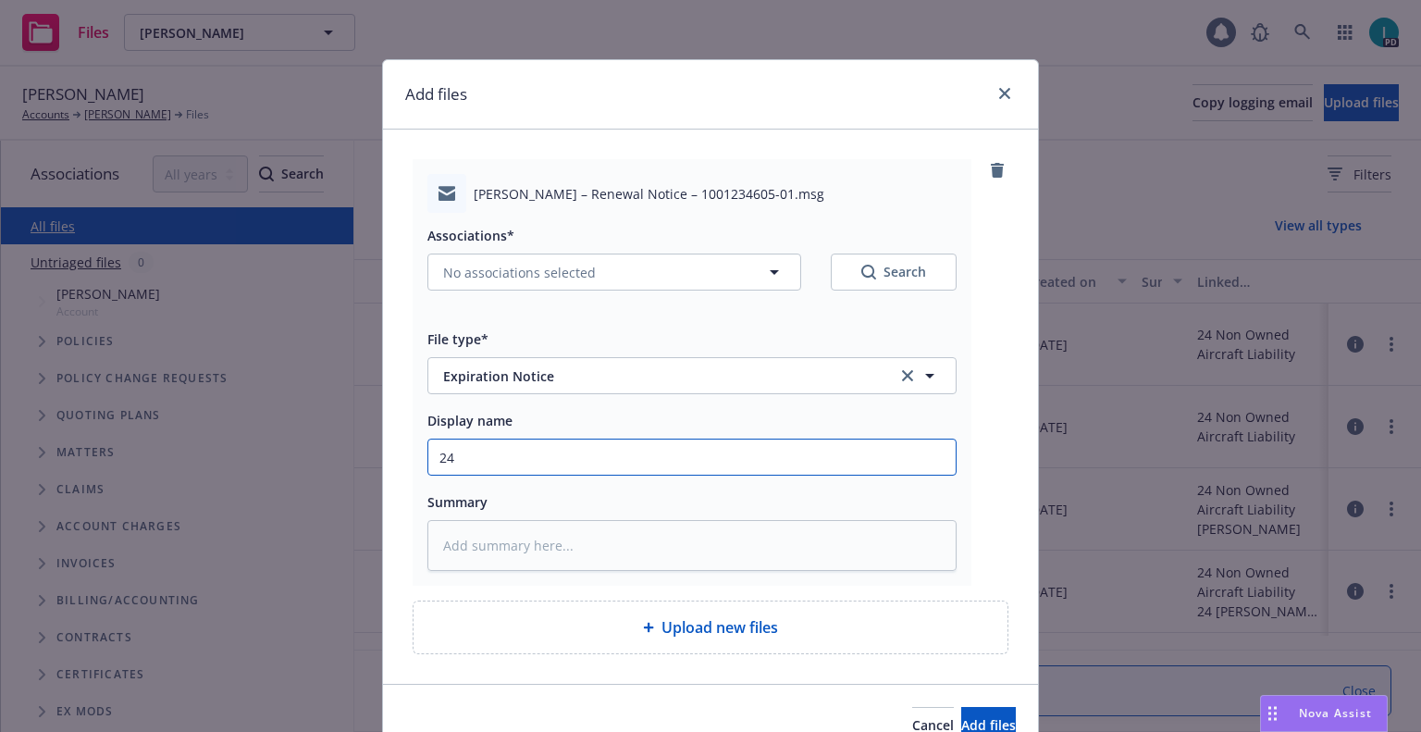
type textarea "x"
type input "24 NOWN CVS Renewal Notice"
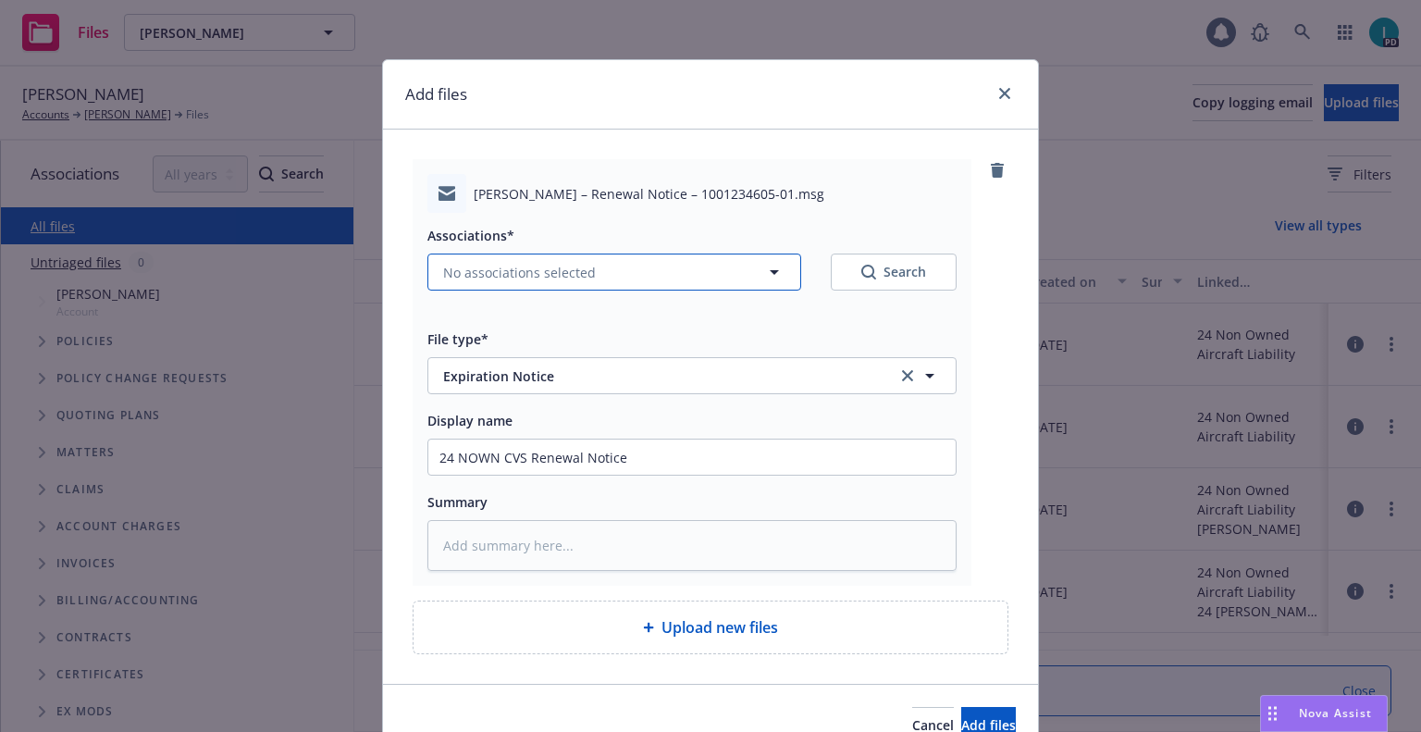
click at [501, 265] on button "No associations selected" at bounding box center [615, 272] width 374 height 37
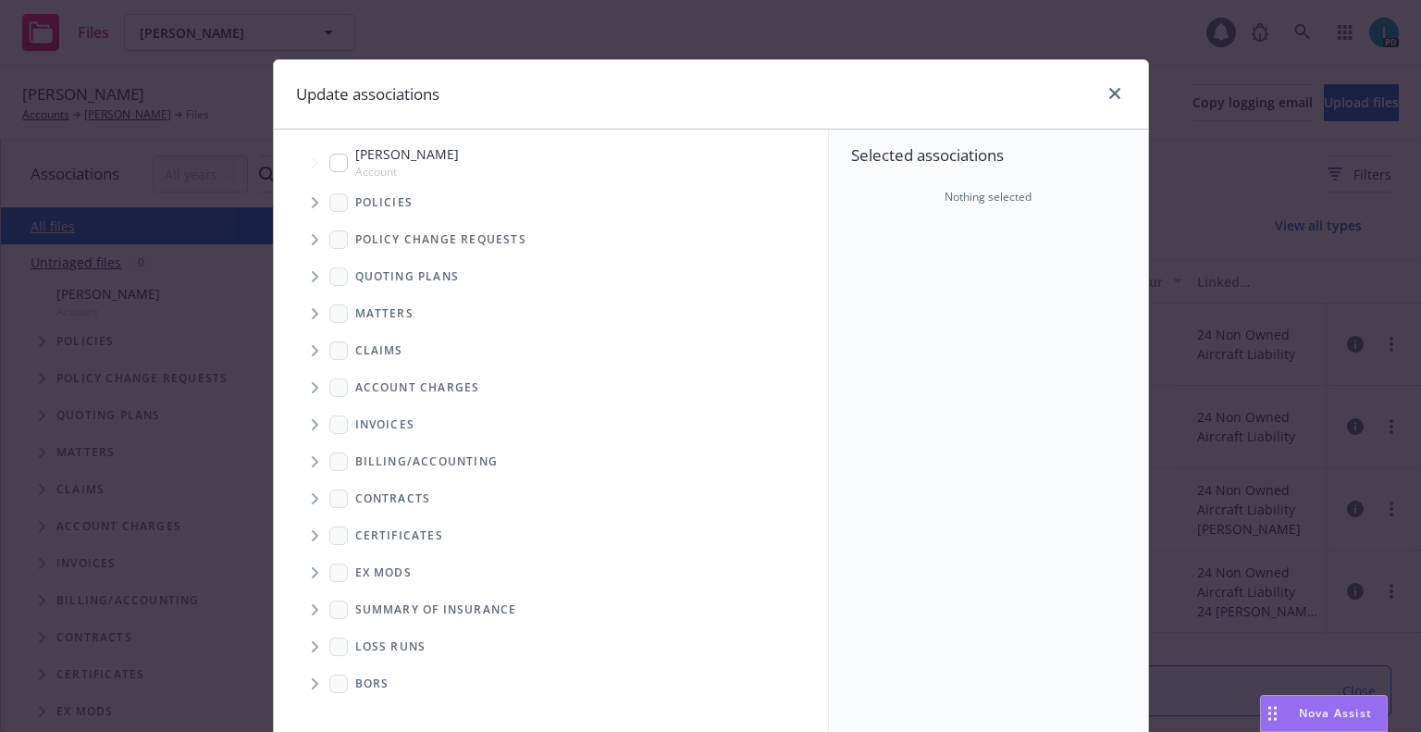
type textarea "x"
click at [316, 200] on span "Tree Example" at bounding box center [315, 203] width 30 height 30
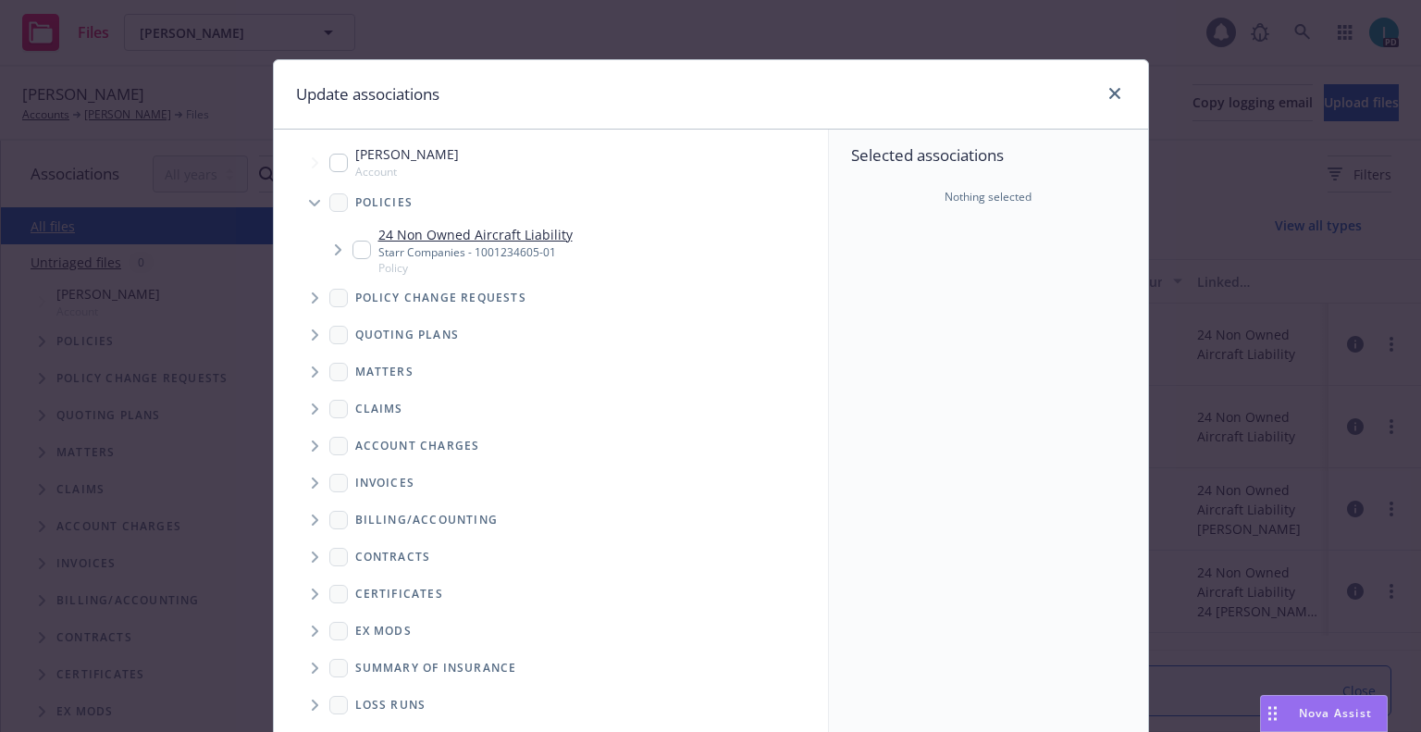
click at [353, 246] on input "Tree Example" at bounding box center [362, 250] width 19 height 19
checkbox input "true"
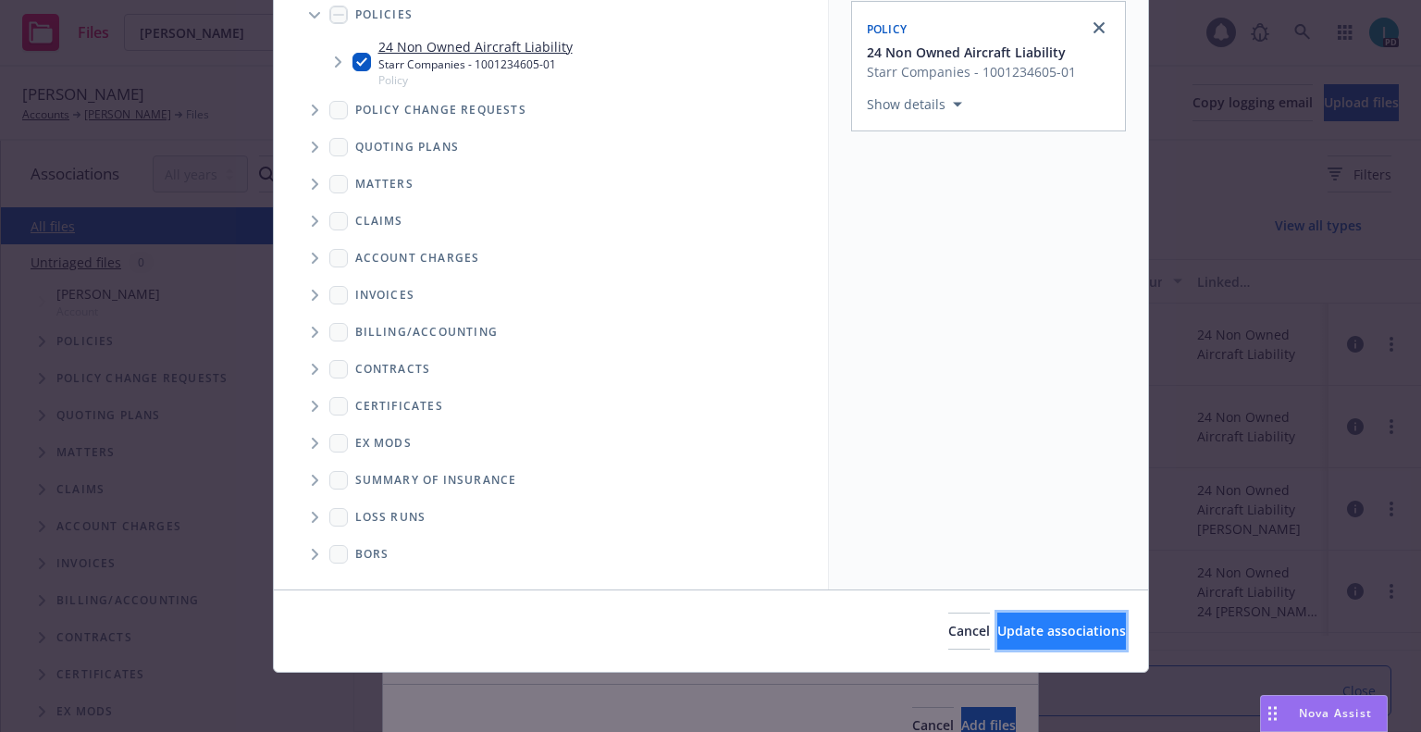
click at [998, 616] on button "Update associations" at bounding box center [1062, 631] width 129 height 37
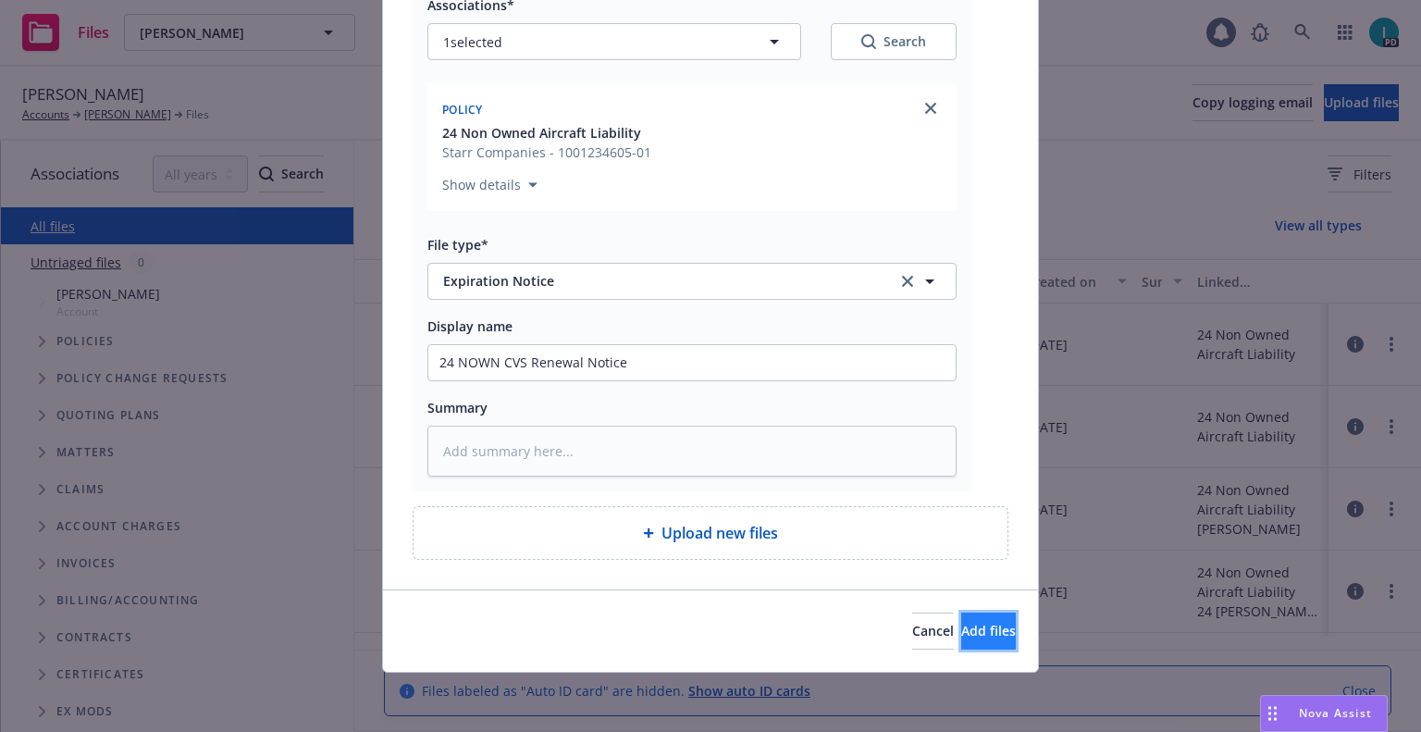
click at [961, 624] on span "Add files" at bounding box center [988, 631] width 55 height 18
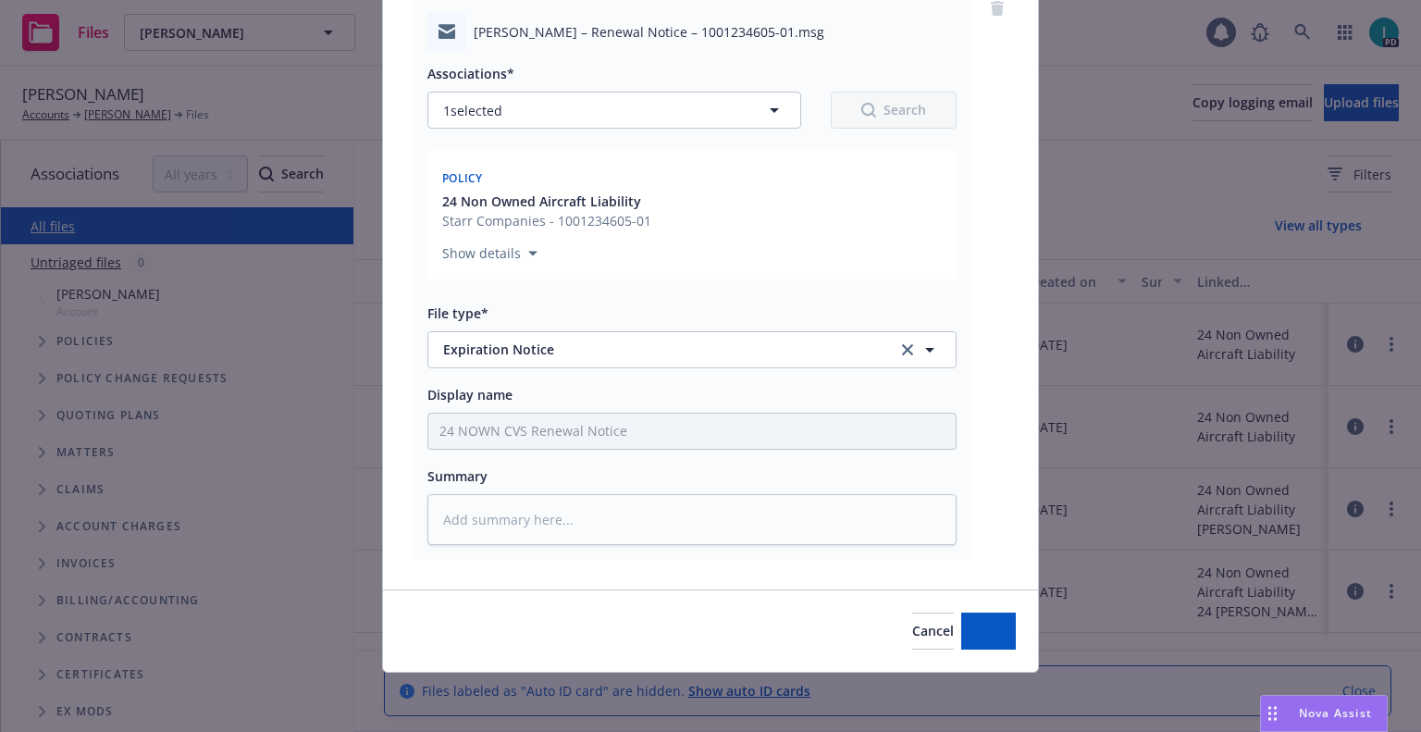
scroll to position [162, 0]
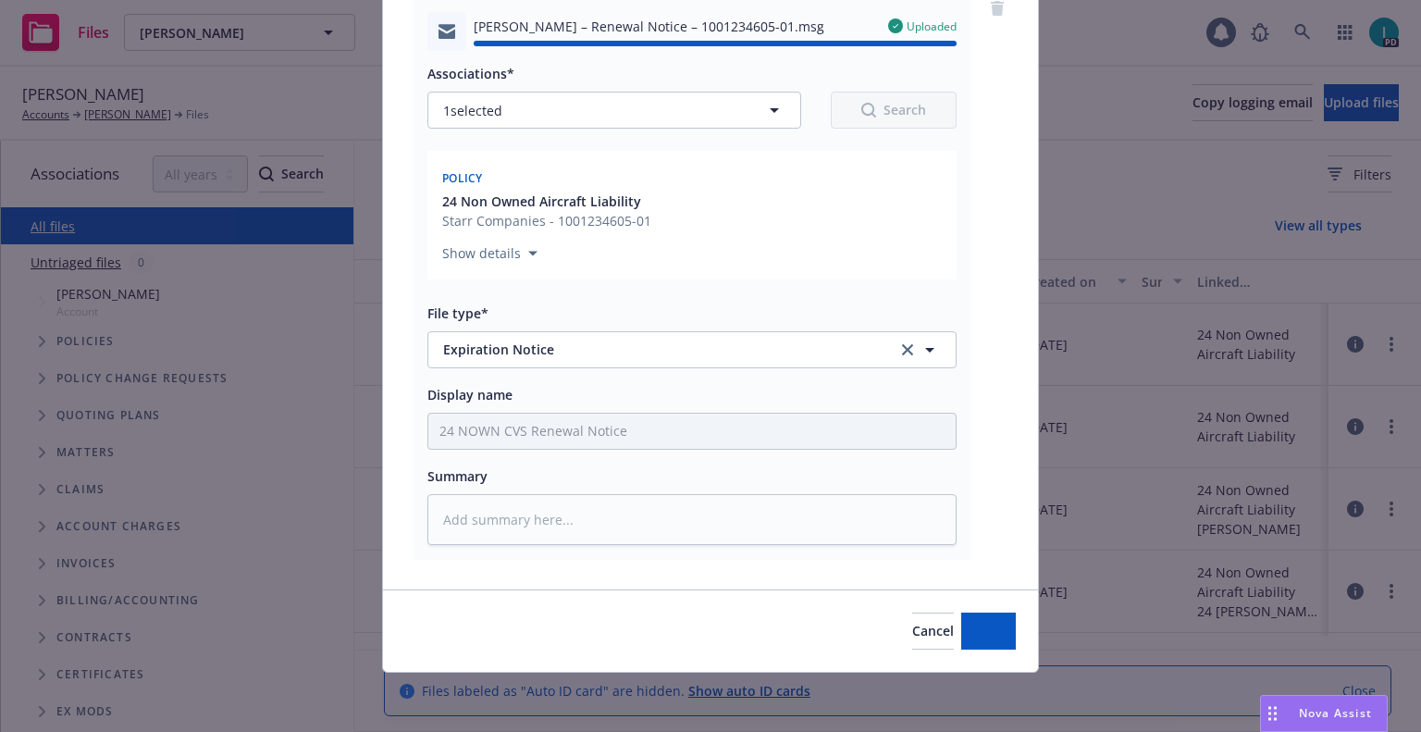
type textarea "x"
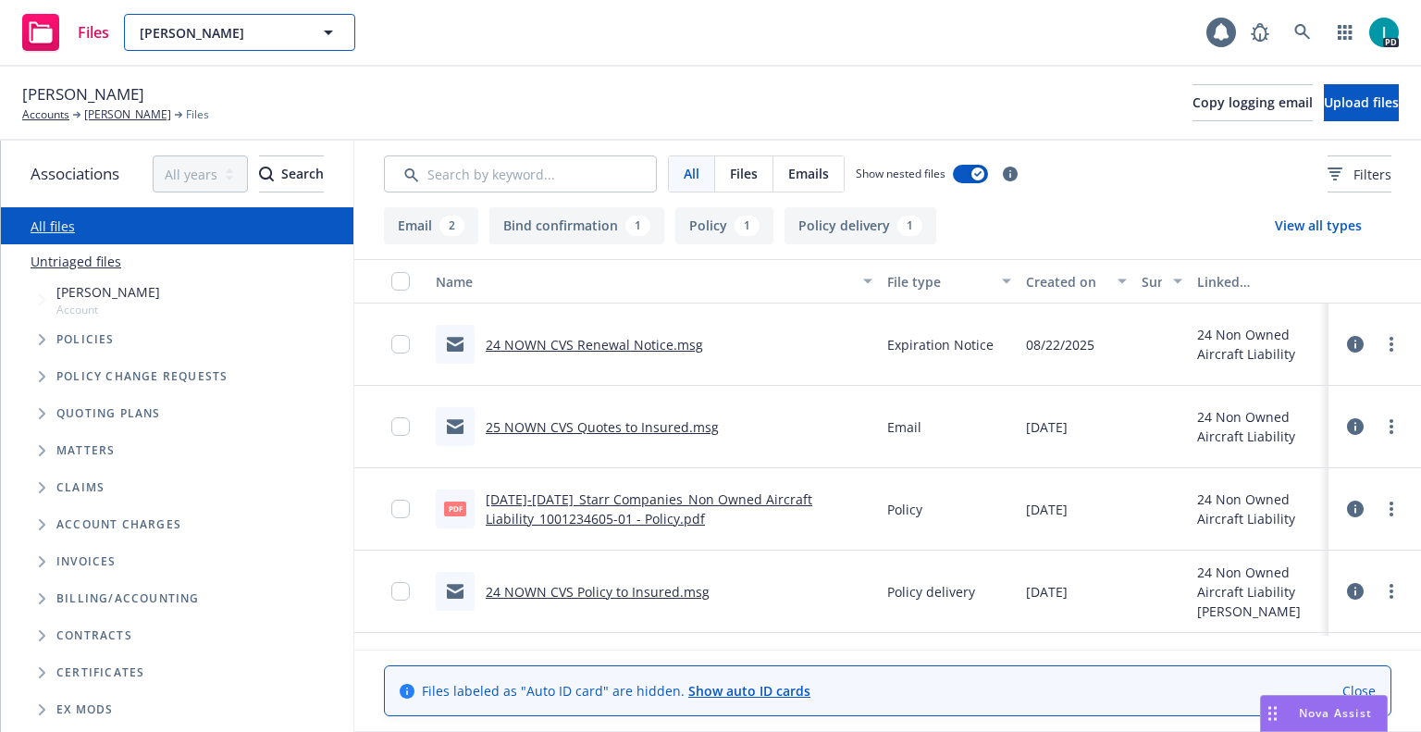
click at [263, 27] on span "[PERSON_NAME]" at bounding box center [220, 32] width 160 height 19
paste input "[PERSON_NAME]"
type input "[PERSON_NAME]"
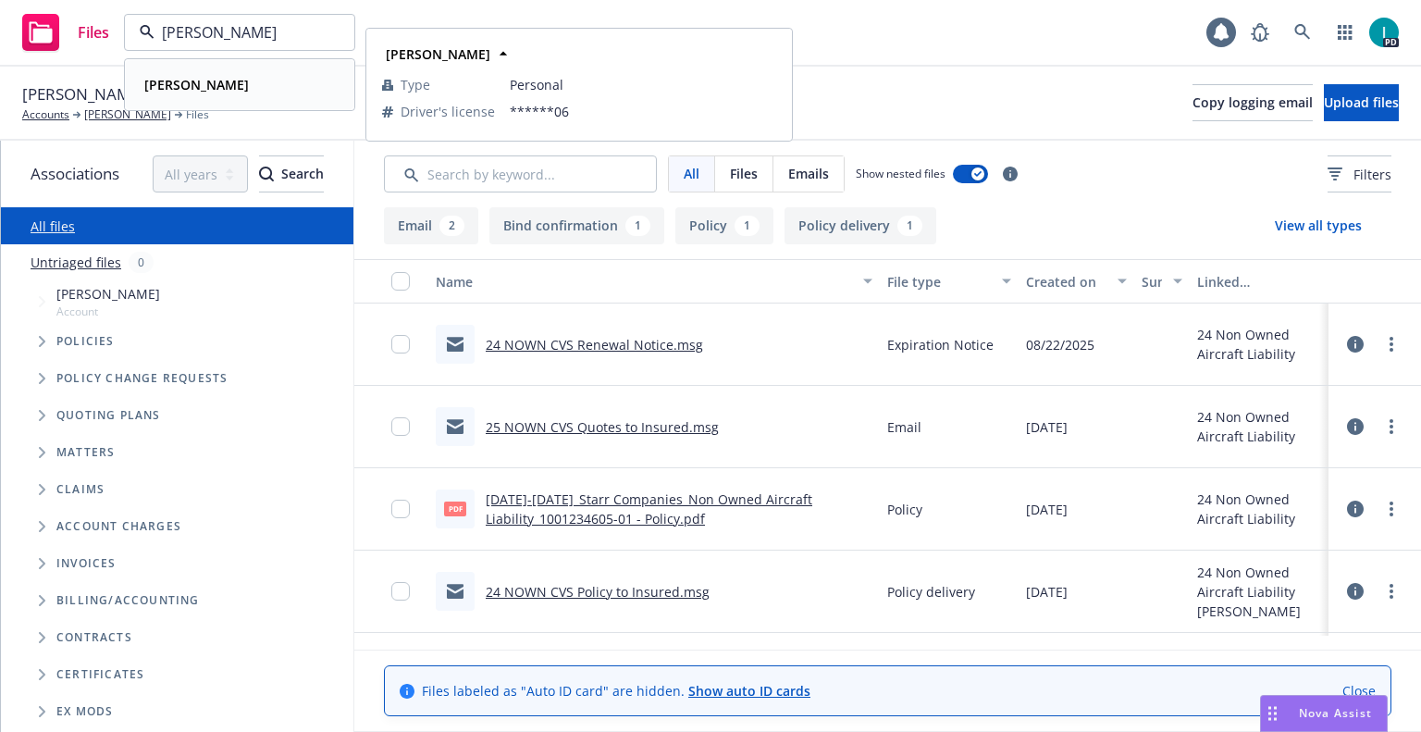
click at [228, 91] on div "[PERSON_NAME]" at bounding box center [239, 84] width 205 height 27
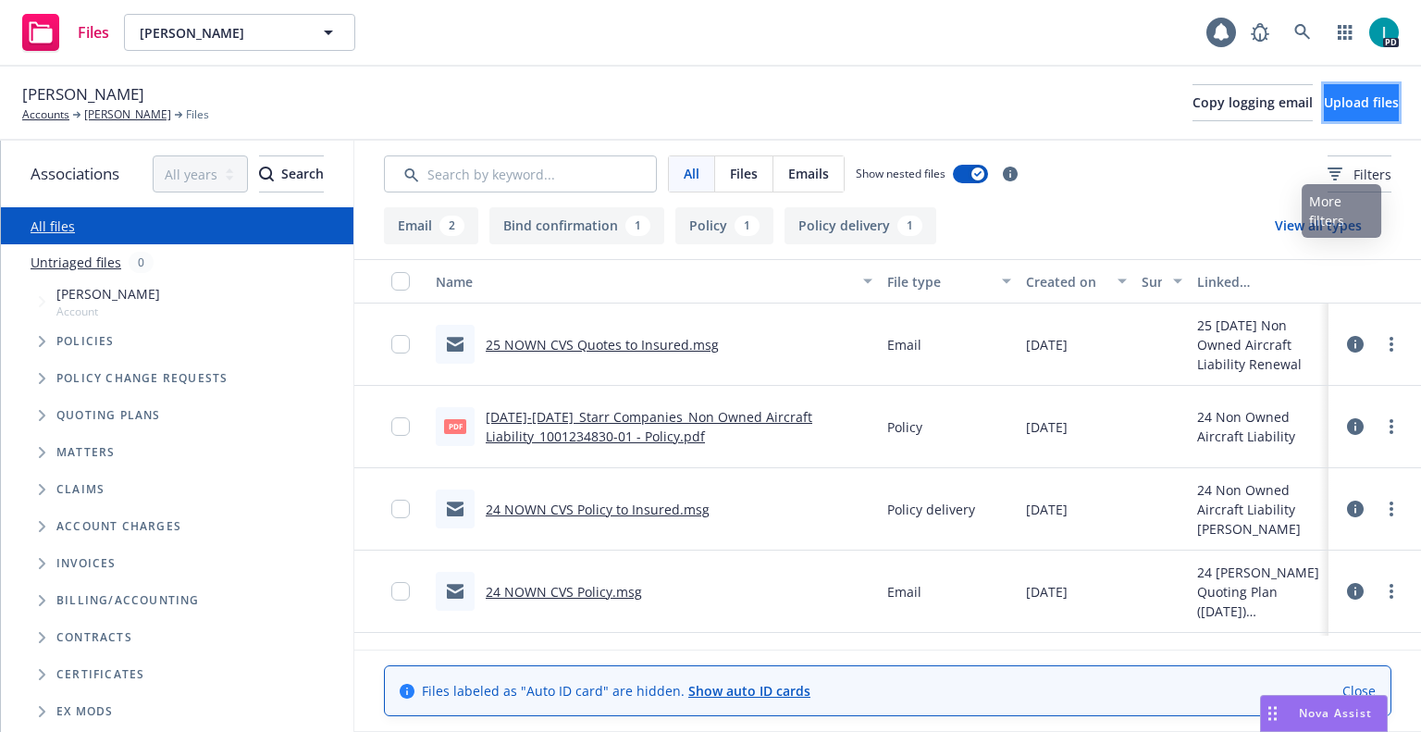
click at [1334, 107] on span "Upload files" at bounding box center [1361, 102] width 75 height 18
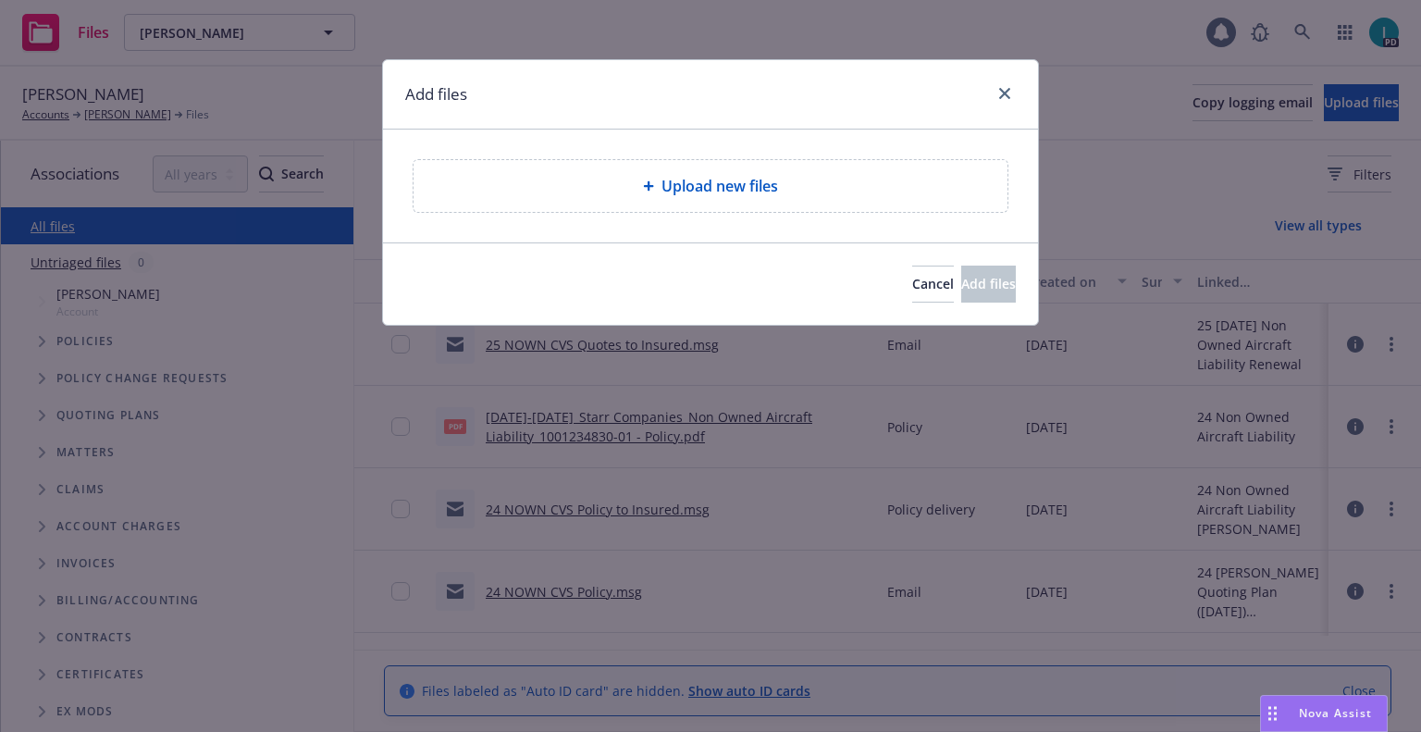
type textarea "x"
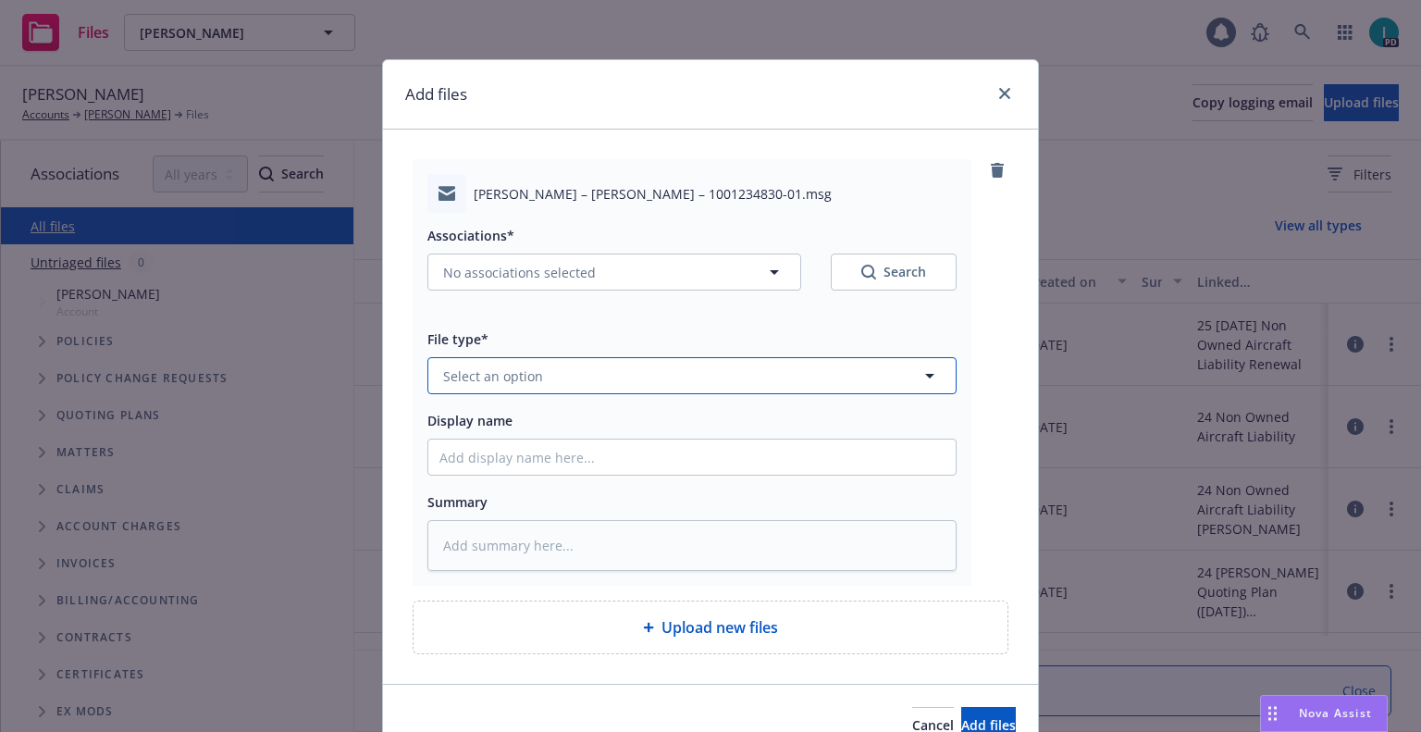
click at [540, 376] on button "Select an option" at bounding box center [692, 375] width 529 height 37
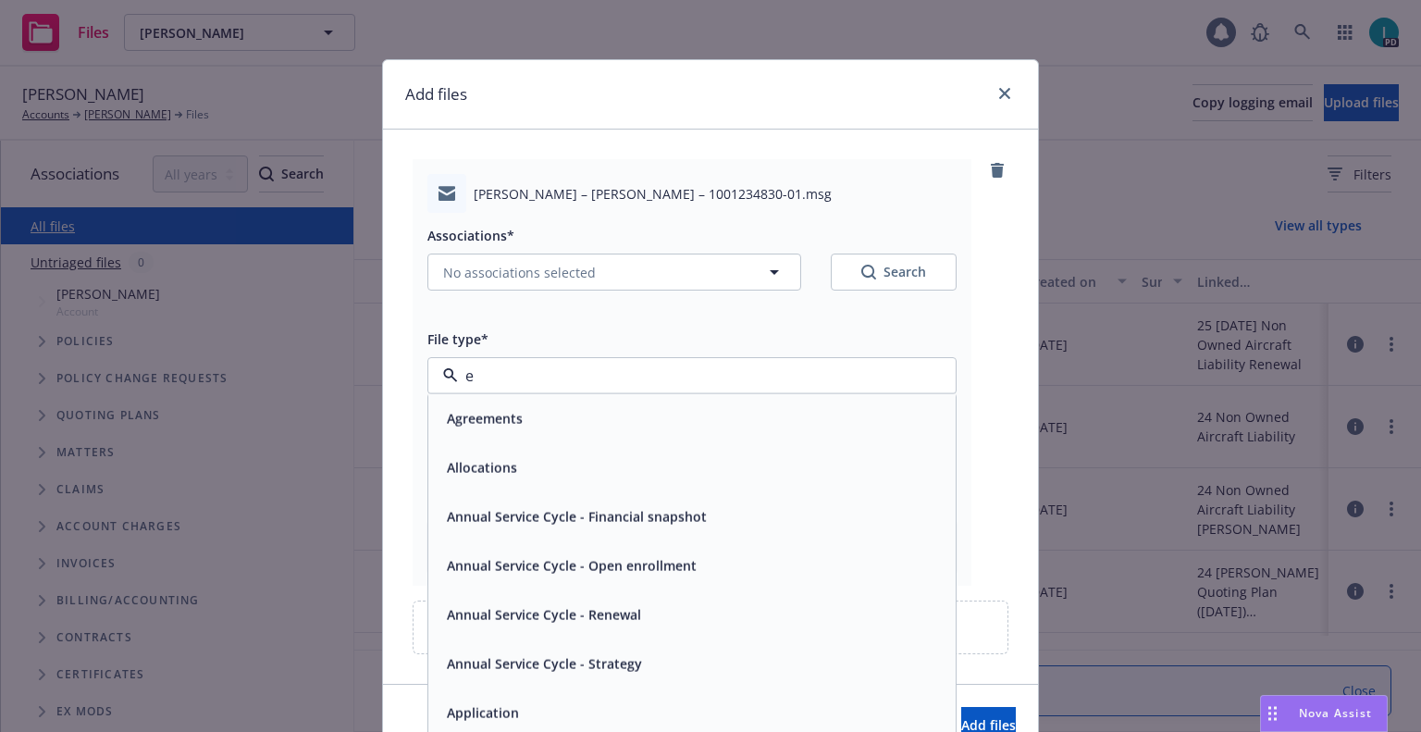
type input "ex"
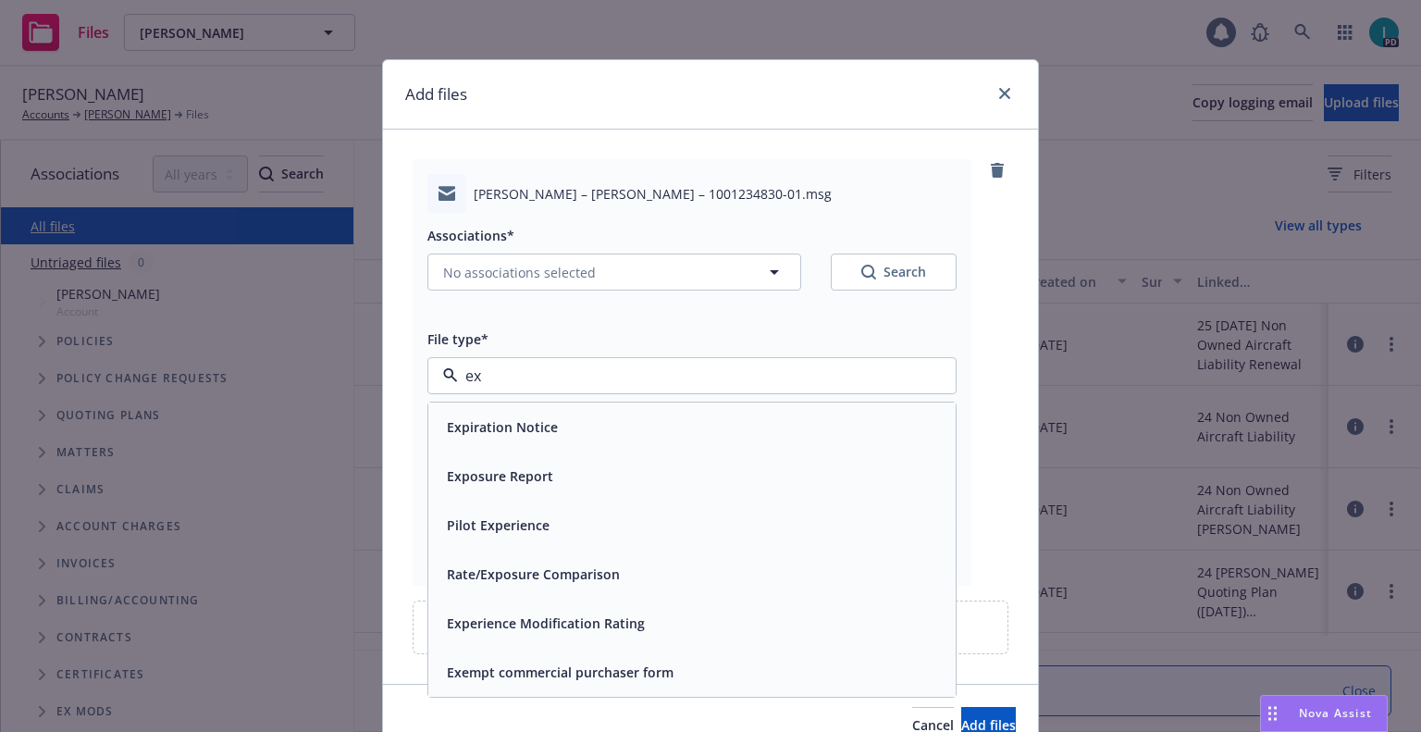
click at [539, 427] on span "Expiration Notice" at bounding box center [502, 426] width 111 height 19
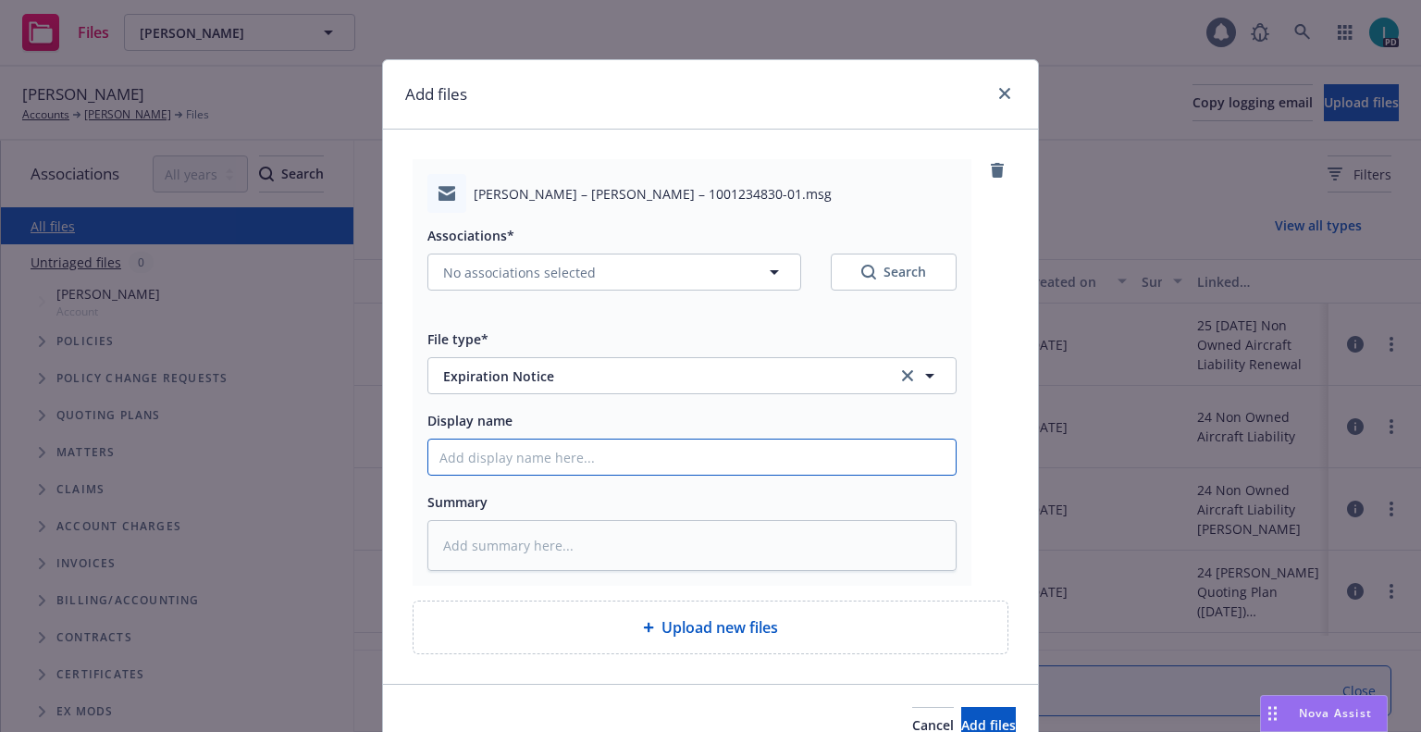
click at [542, 455] on input "Display name" at bounding box center [691, 457] width 527 height 35
type textarea "x"
type input "2"
type textarea "x"
type input "24"
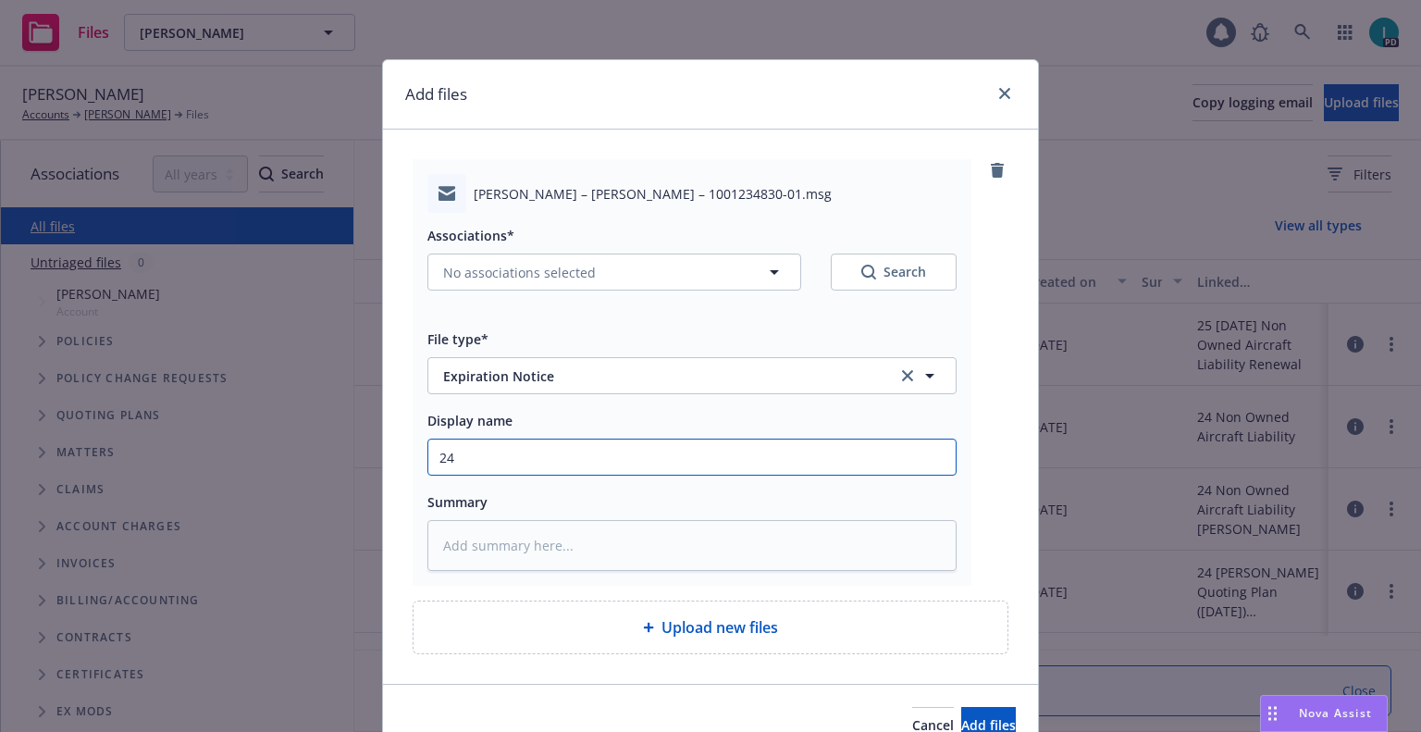
type textarea "x"
type input "24 NOWN CVS Renewal Notice 3rd"
drag, startPoint x: 713, startPoint y: 469, endPoint x: 390, endPoint y: 432, distance: 326.0
click at [390, 432] on div "[PERSON_NAME] – [PERSON_NAME] – 1001234830-01.msg Associations* No associations…" at bounding box center [710, 407] width 655 height 554
type textarea "x"
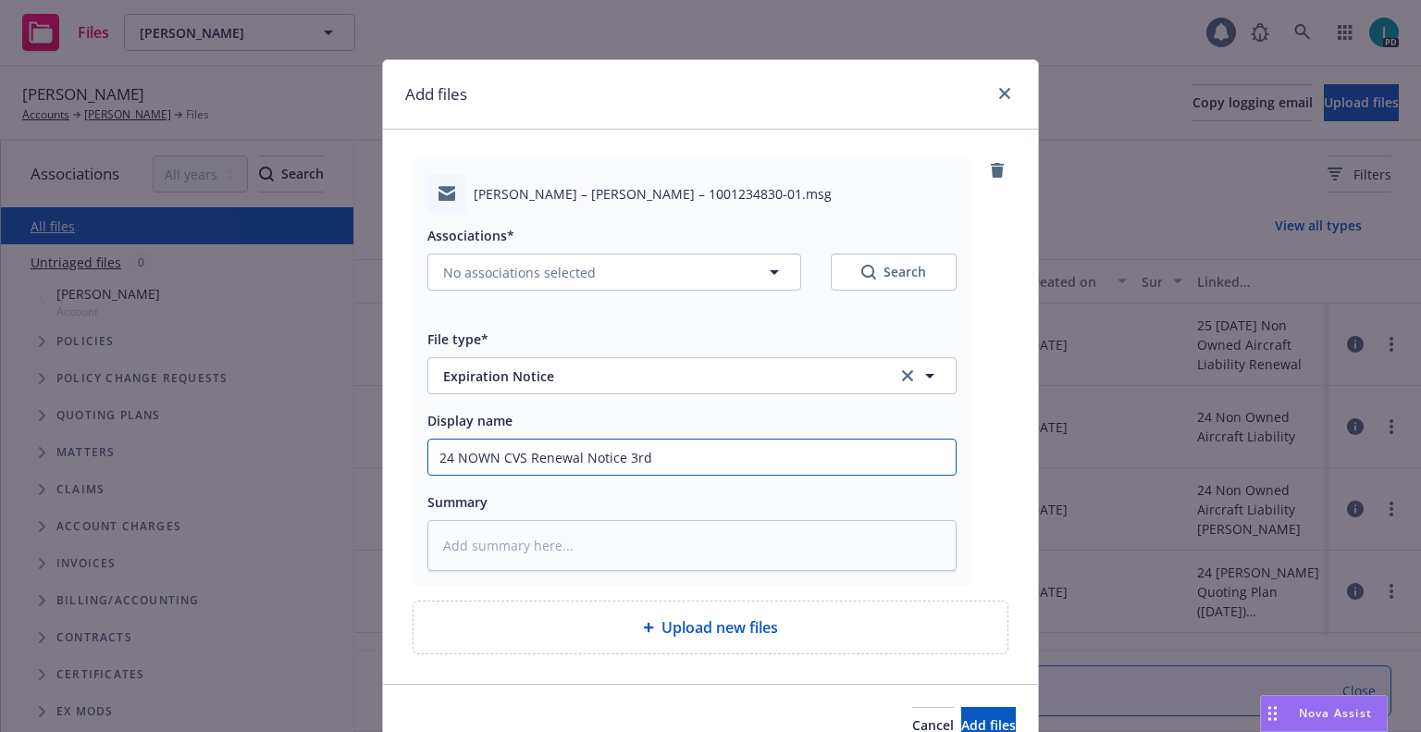
type input "2"
type textarea "x"
type input "24"
type textarea "x"
type input "24 NOWN CVS Renewal Notice"
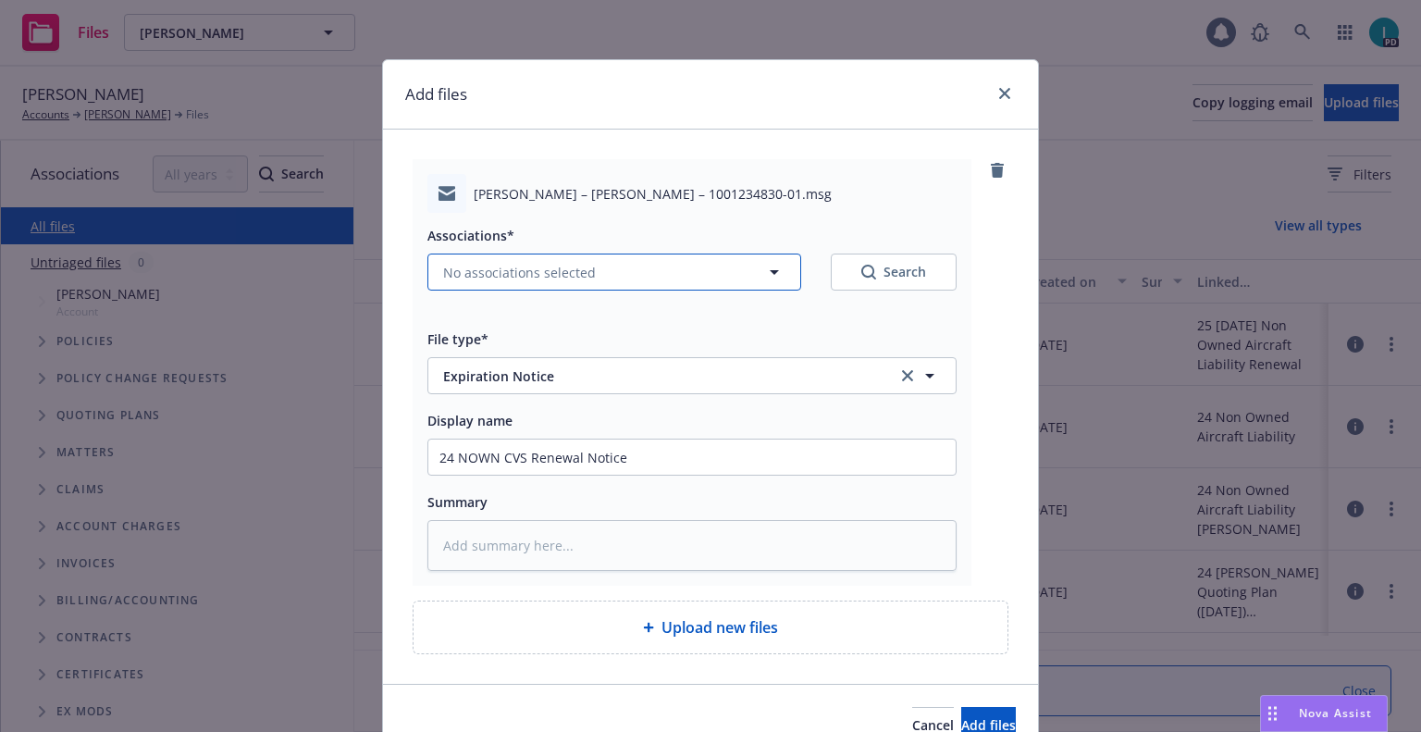
click at [502, 263] on span "No associations selected" at bounding box center [519, 272] width 153 height 19
type textarea "x"
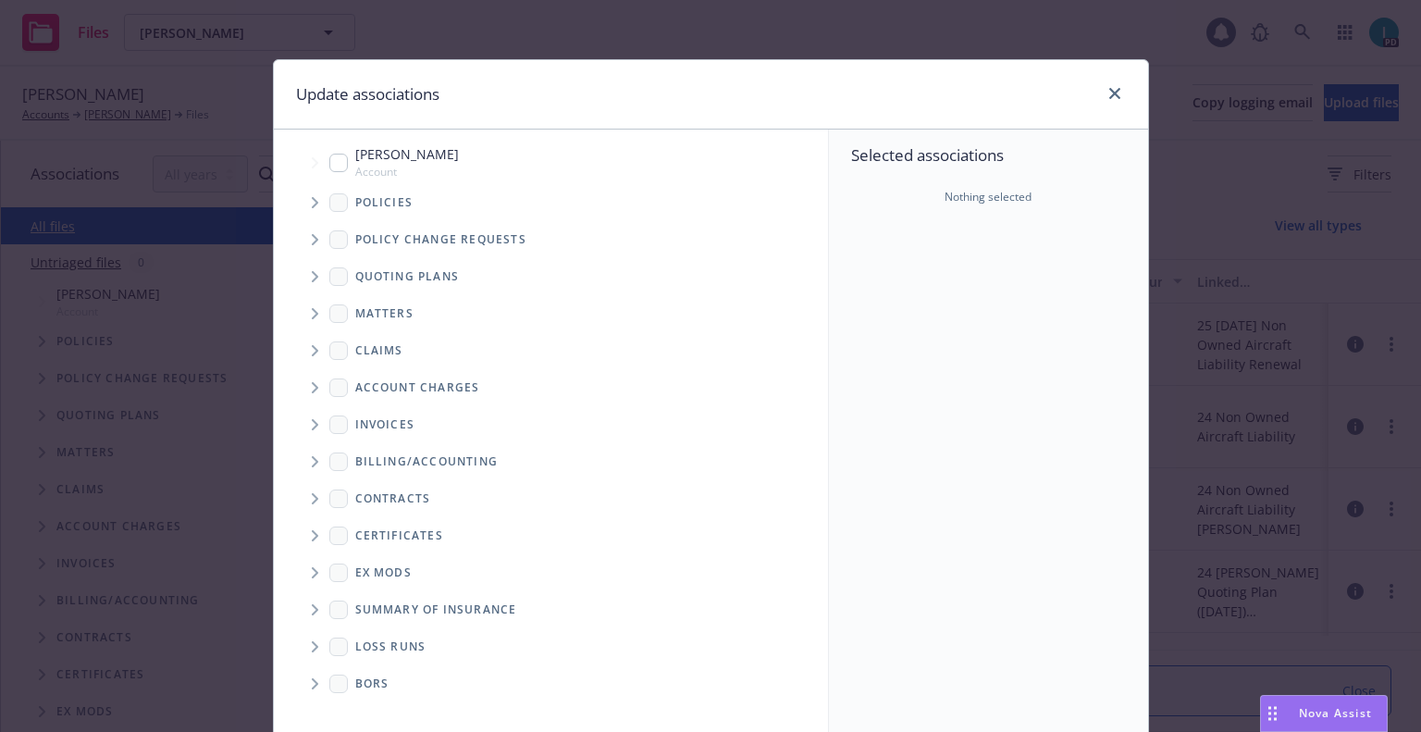
click at [300, 184] on div "Policies" at bounding box center [560, 202] width 536 height 37
click at [312, 199] on icon "Tree Example" at bounding box center [315, 202] width 7 height 11
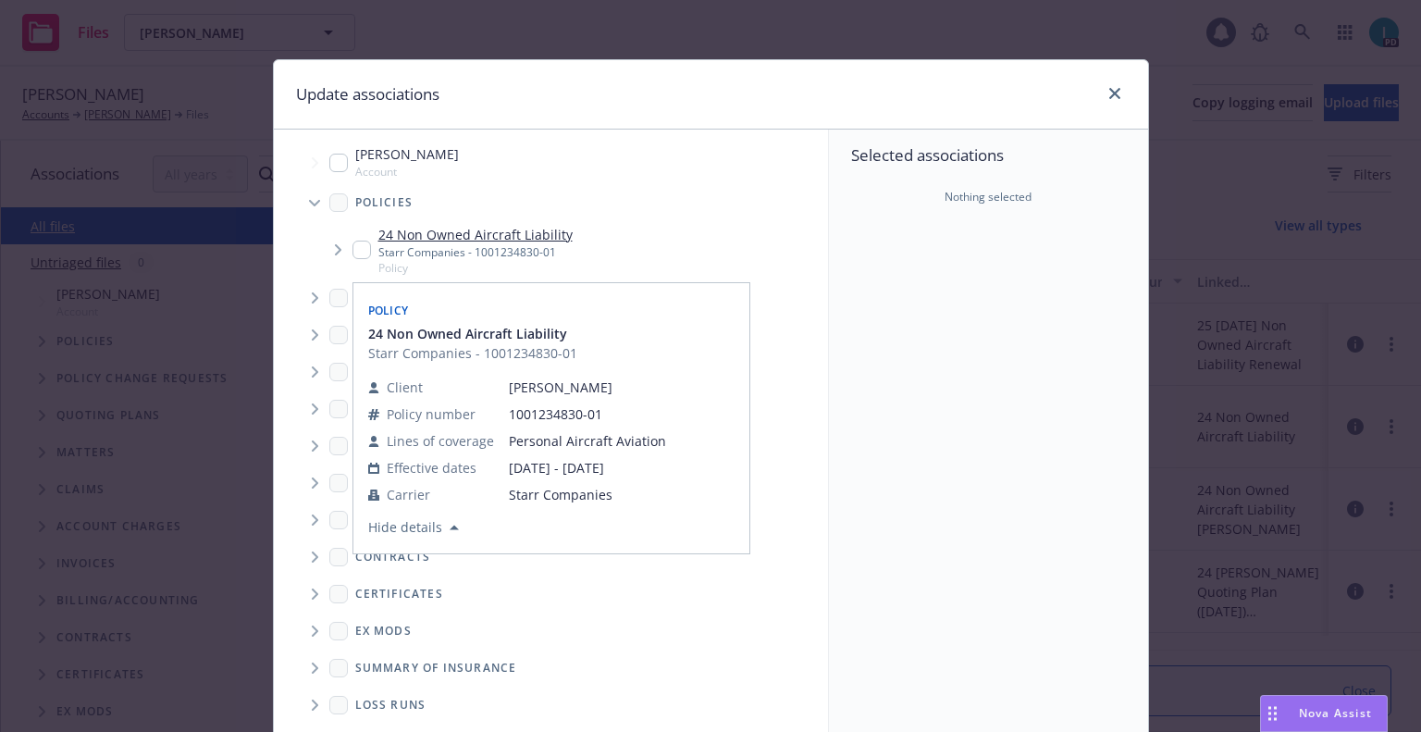
click at [357, 252] on input "Tree Example" at bounding box center [362, 250] width 19 height 19
checkbox input "true"
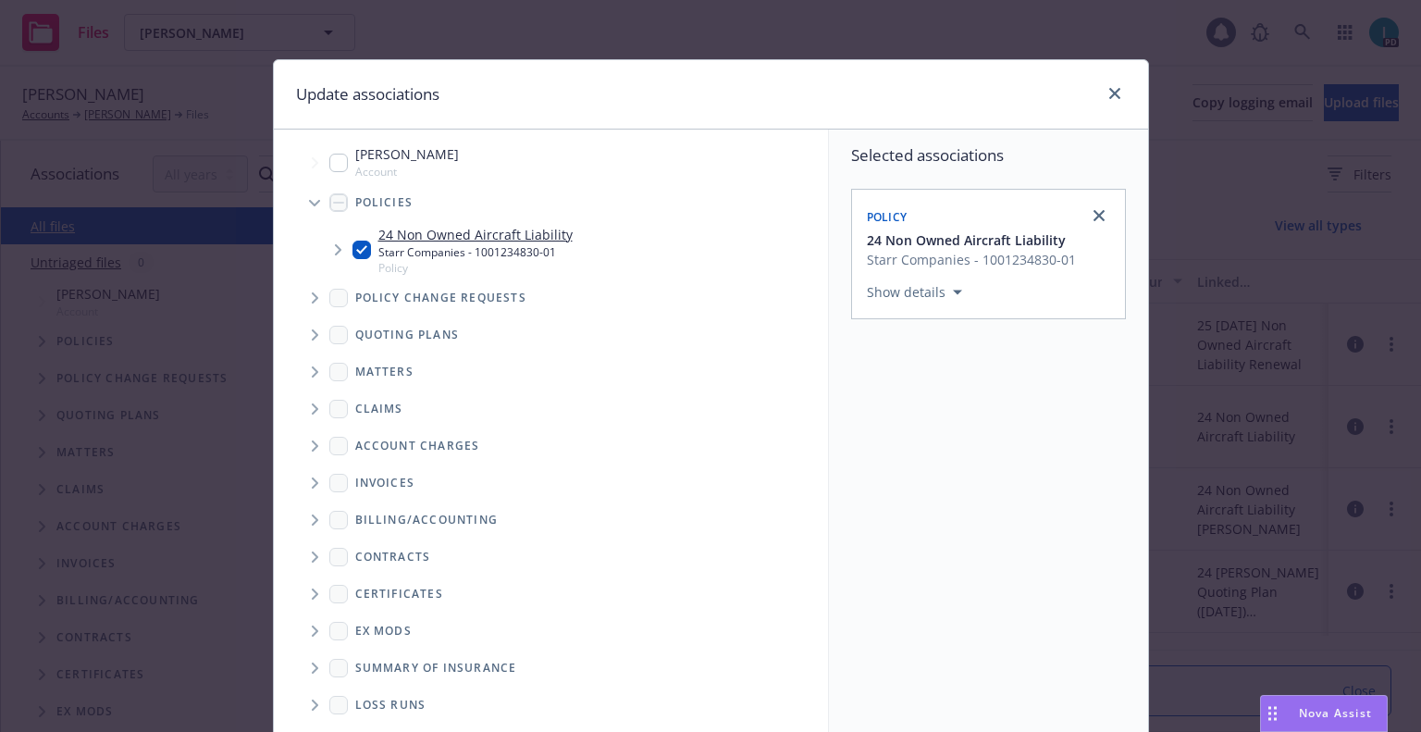
scroll to position [188, 0]
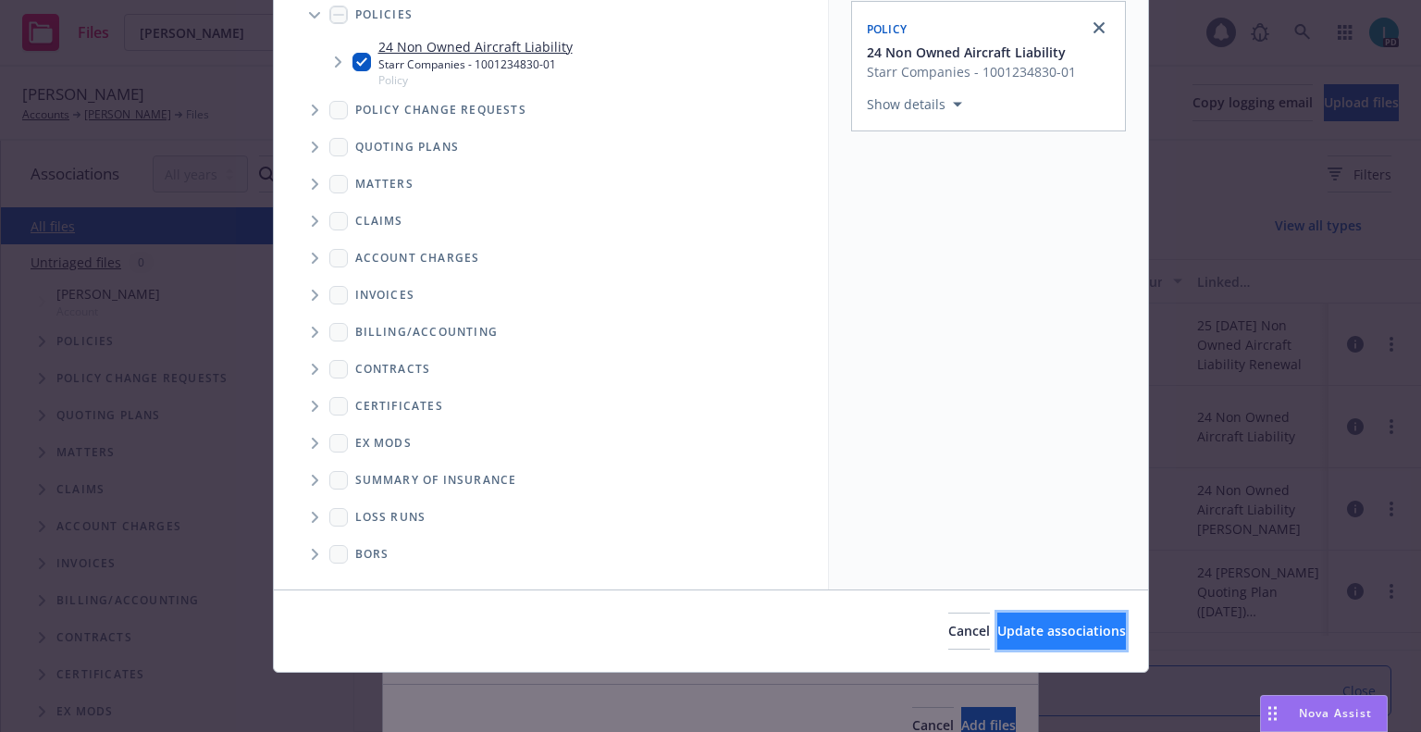
click at [1028, 635] on span "Update associations" at bounding box center [1062, 631] width 129 height 18
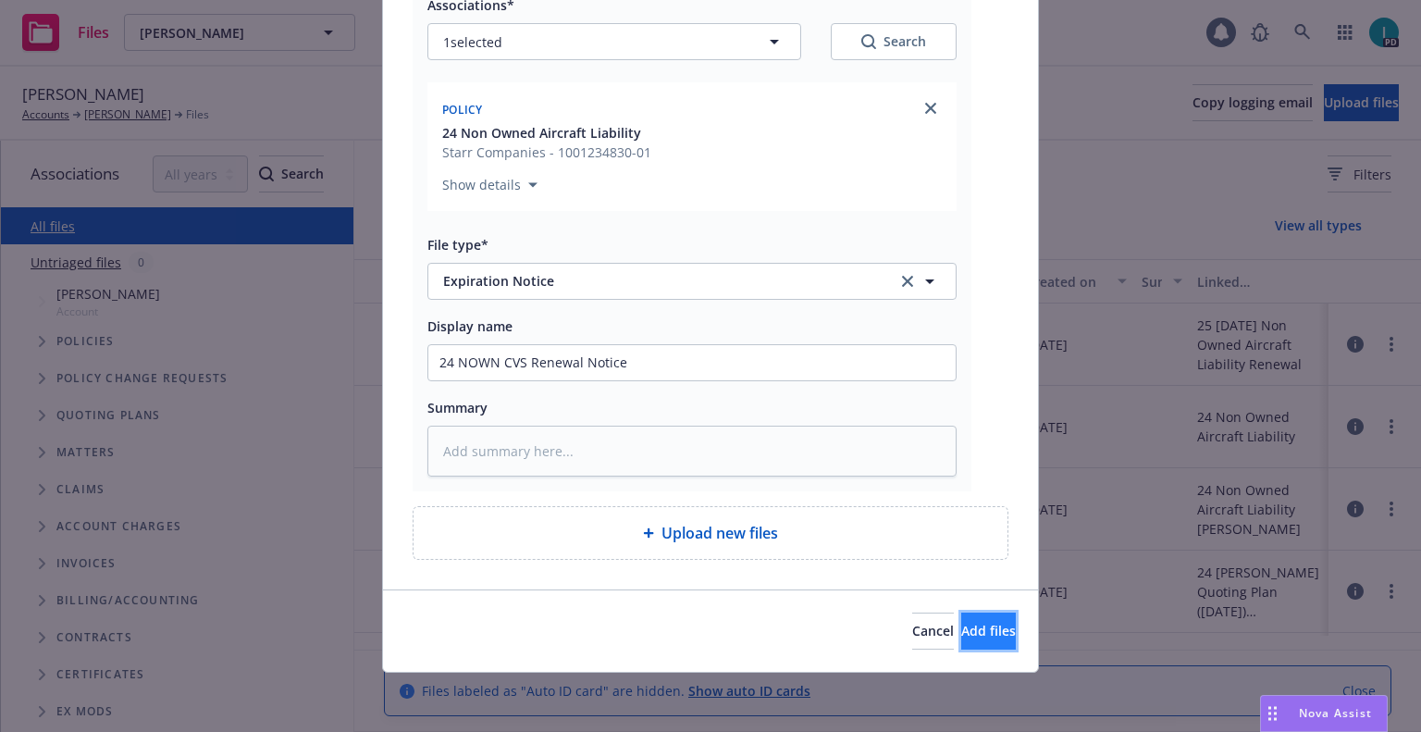
click at [974, 628] on span "Add files" at bounding box center [988, 631] width 55 height 18
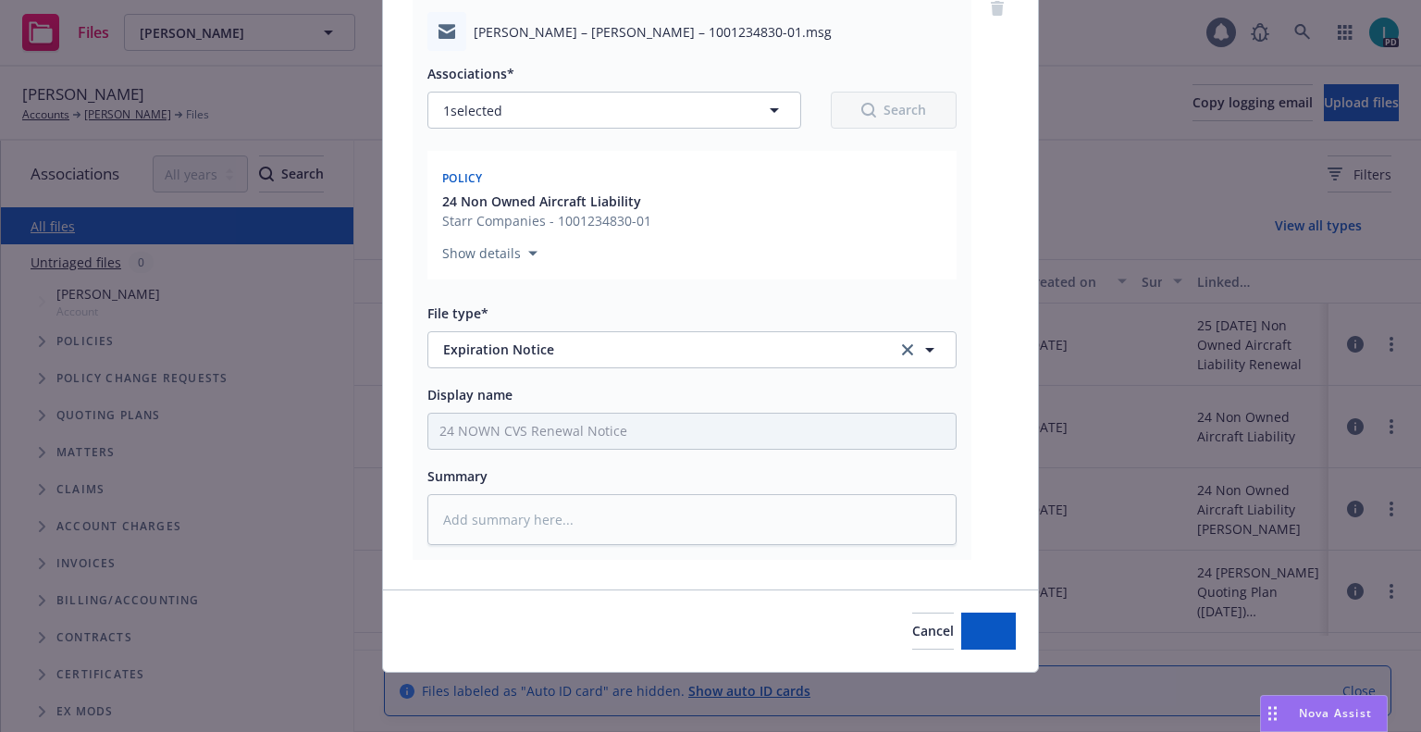
scroll to position [162, 0]
type textarea "x"
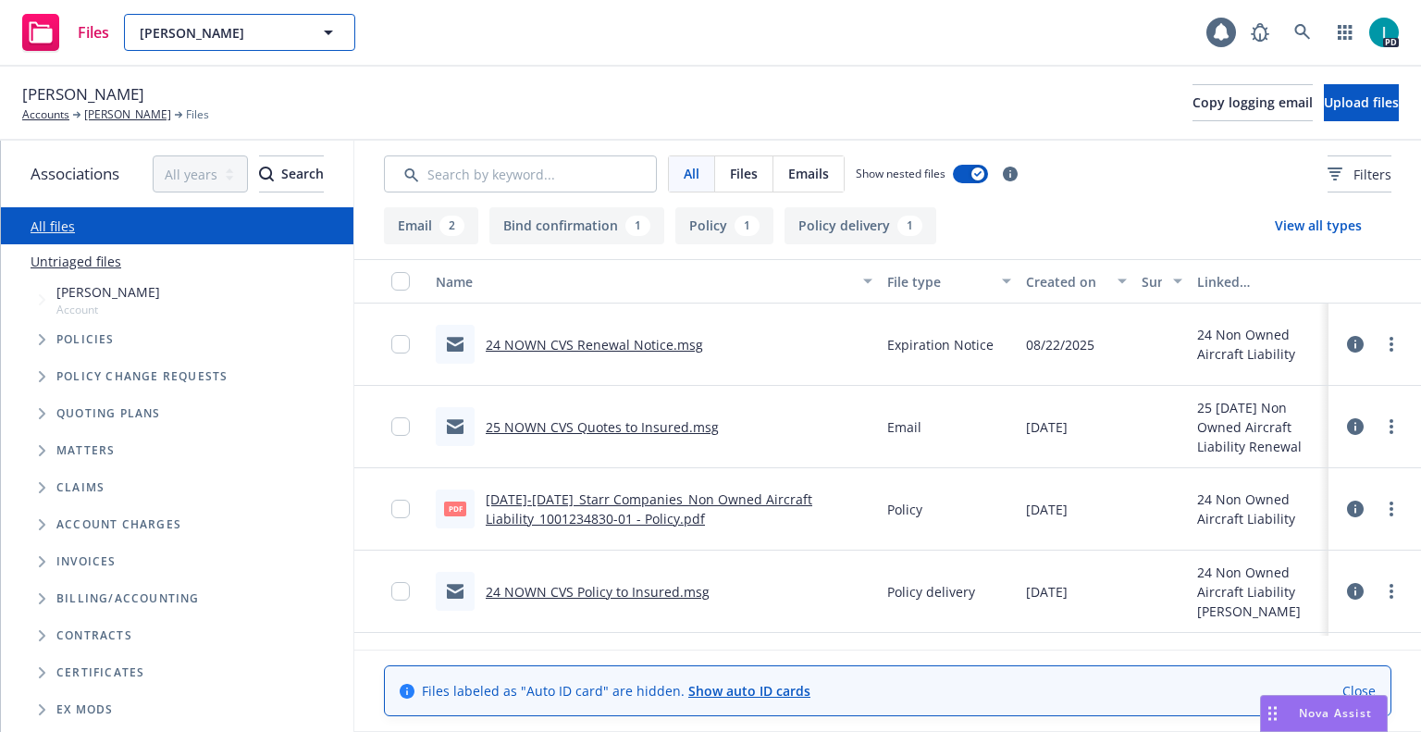
click at [181, 34] on span "[PERSON_NAME]" at bounding box center [220, 32] width 160 height 19
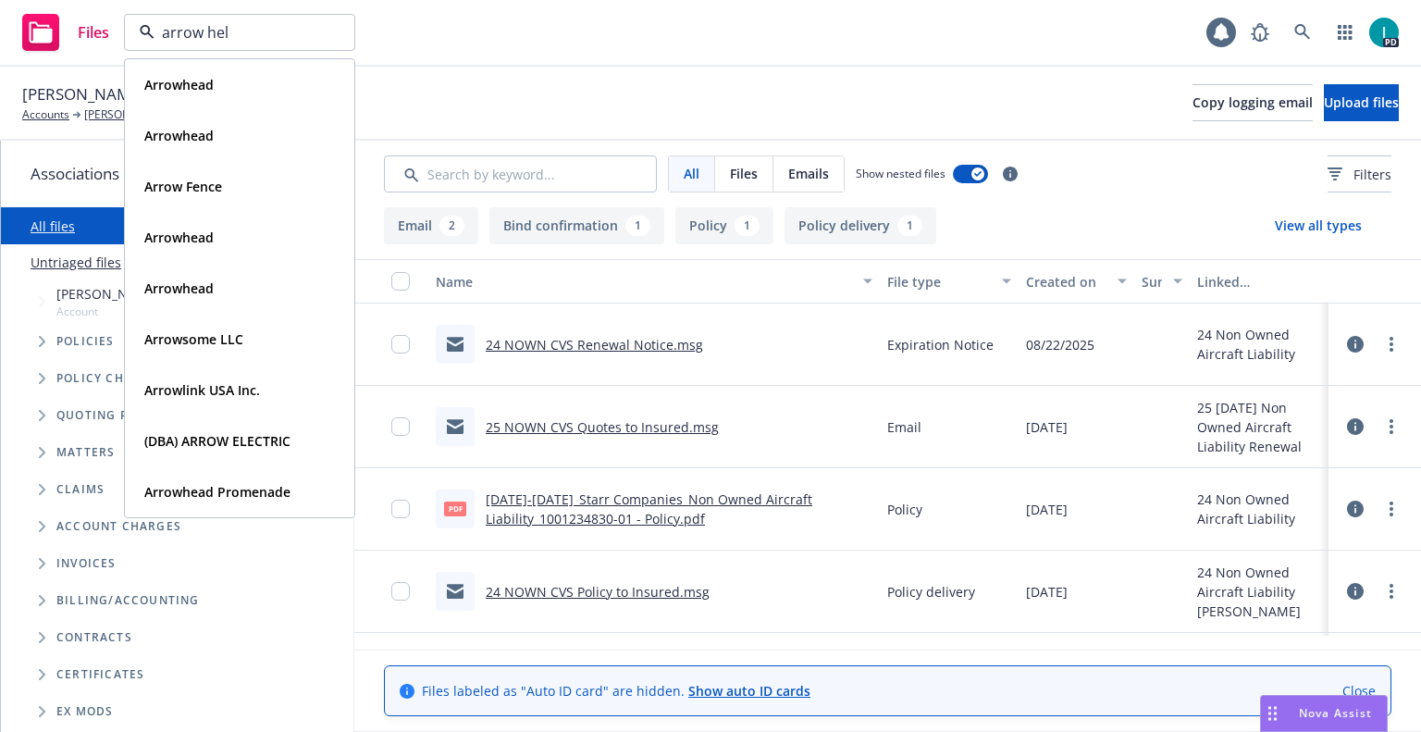
type input "arrow heli"
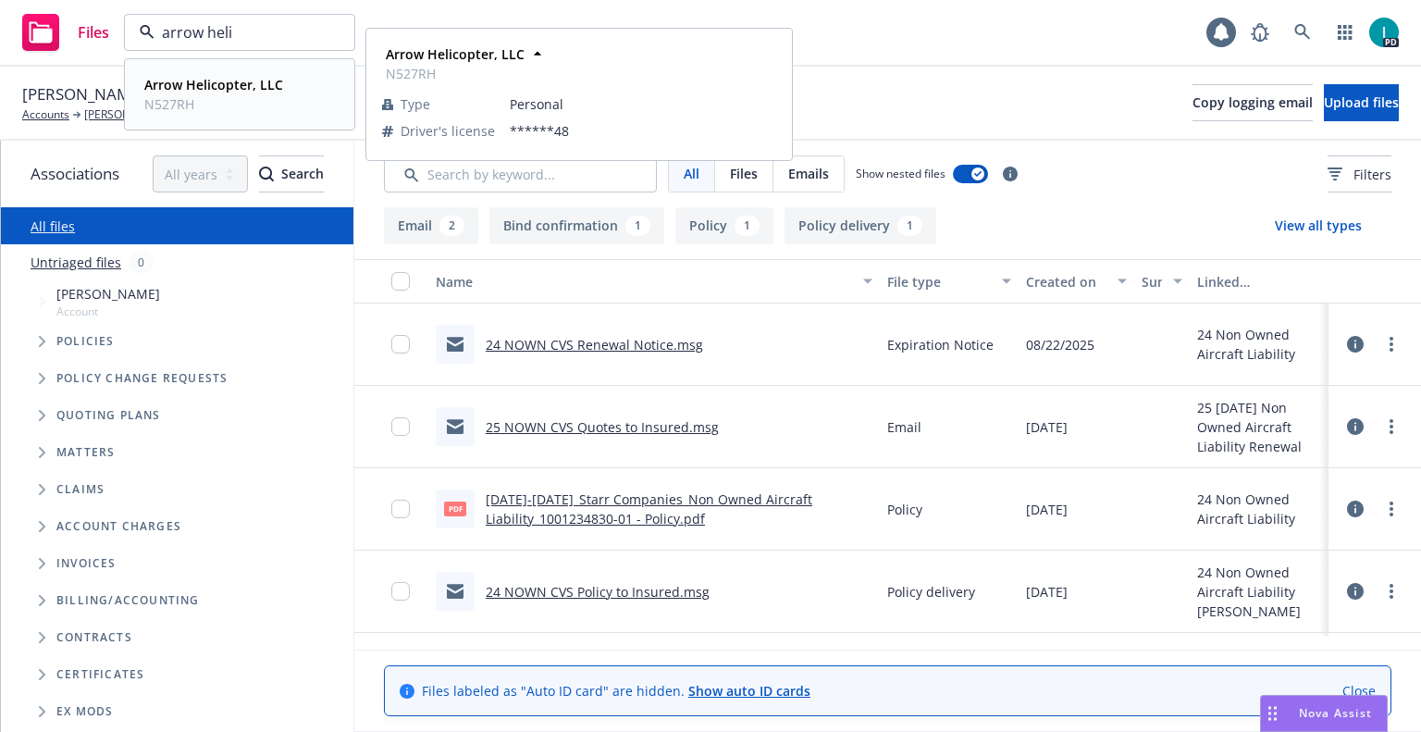
click at [327, 79] on div "Arrow Helicopter, LLC N527RH" at bounding box center [239, 94] width 205 height 46
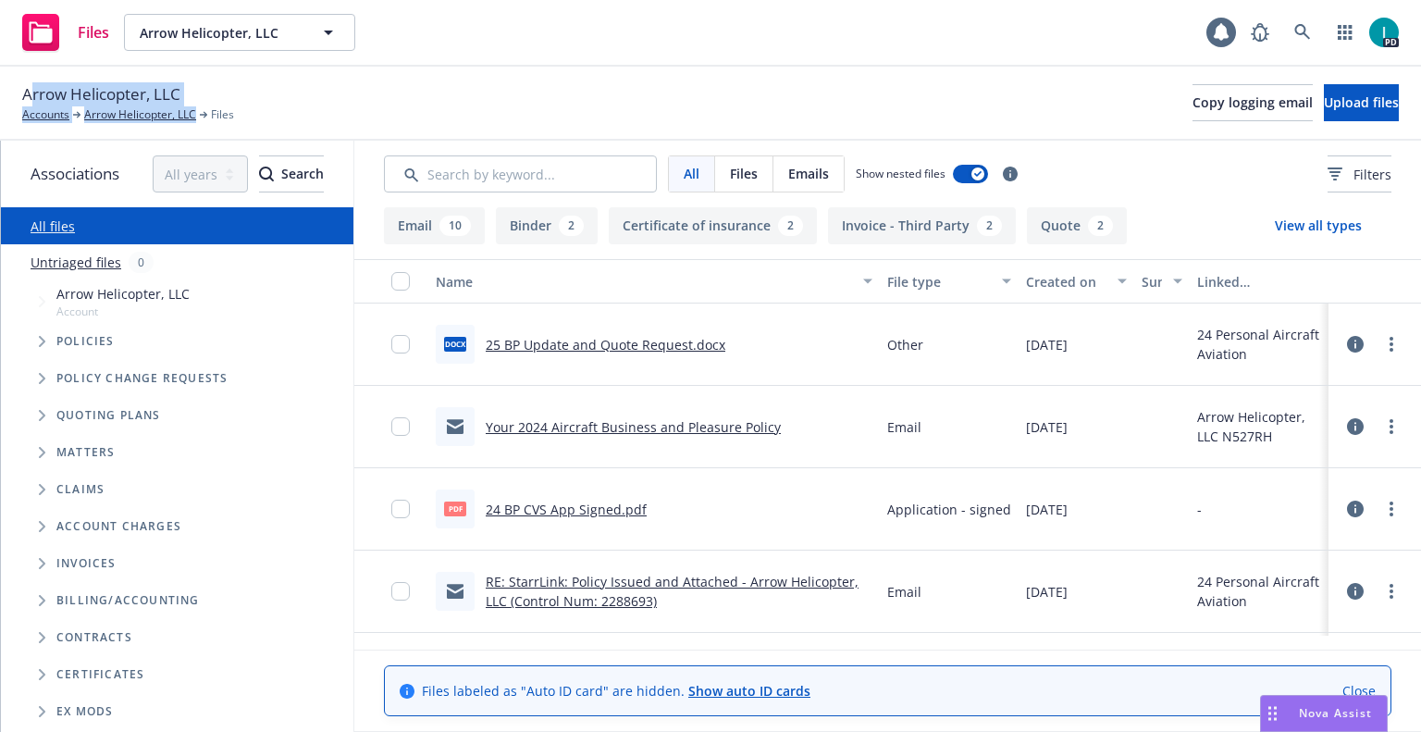
drag, startPoint x: 199, startPoint y: 94, endPoint x: 35, endPoint y: 90, distance: 163.8
click at [35, 90] on div "Arrow Helicopter, LLC Accounts Arrow Helicopter, LLC Files" at bounding box center [128, 102] width 212 height 41
click at [35, 90] on span "Arrow Helicopter, LLC" at bounding box center [101, 94] width 158 height 24
click at [621, 56] on div "Files Arrow Helicopter, LLC Arrow Helicopter, LLC 1 PD" at bounding box center [710, 33] width 1421 height 67
click at [1339, 105] on span "Upload files" at bounding box center [1361, 102] width 75 height 18
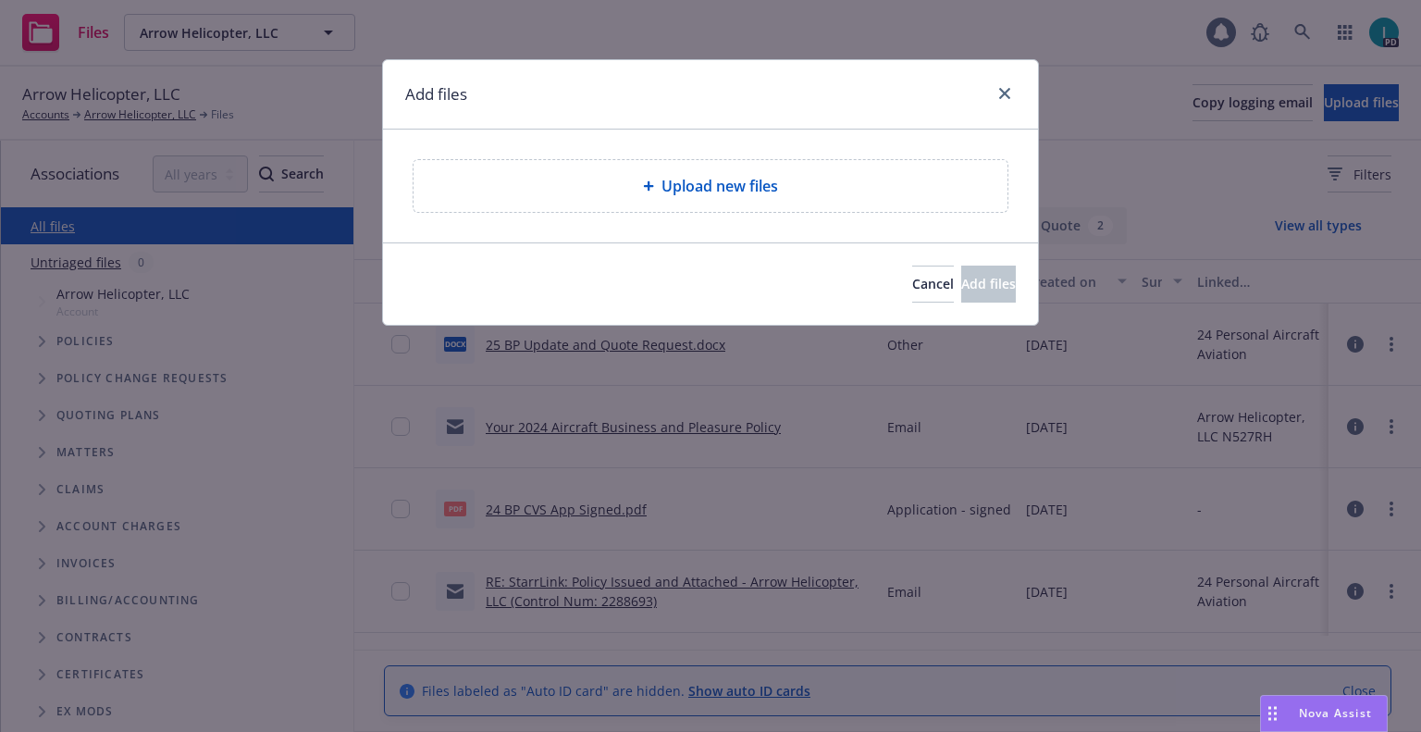
type textarea "x"
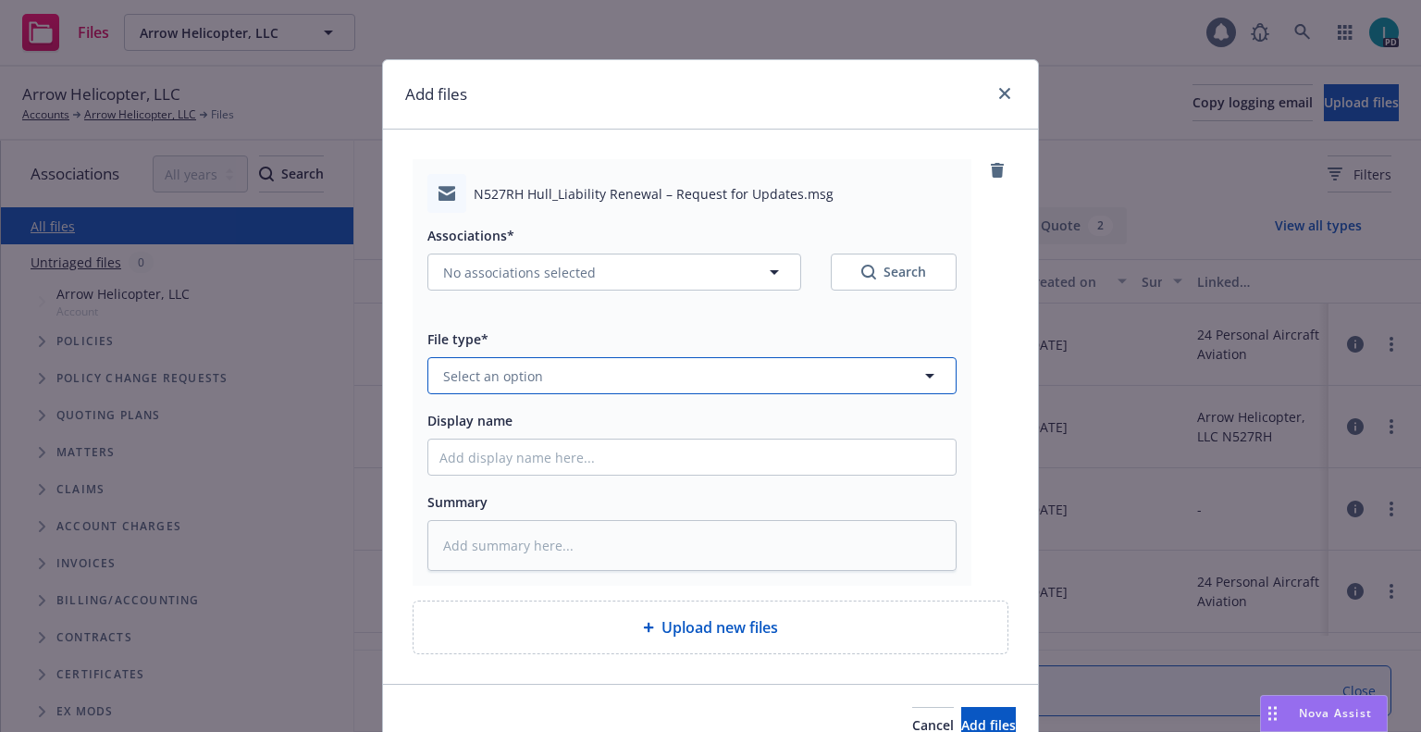
click at [548, 382] on button "Select an option" at bounding box center [692, 375] width 529 height 37
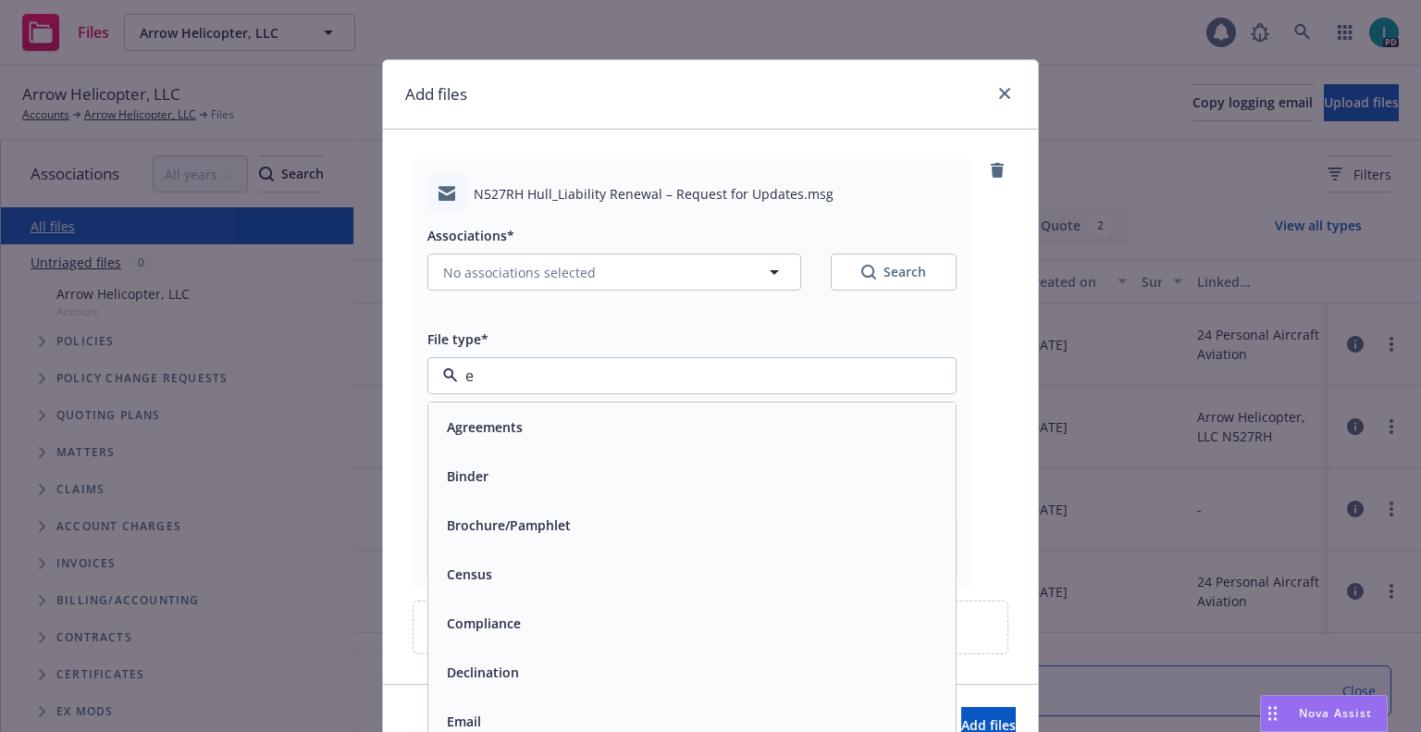
type input "em"
click at [472, 465] on div "Email" at bounding box center [462, 476] width 45 height 27
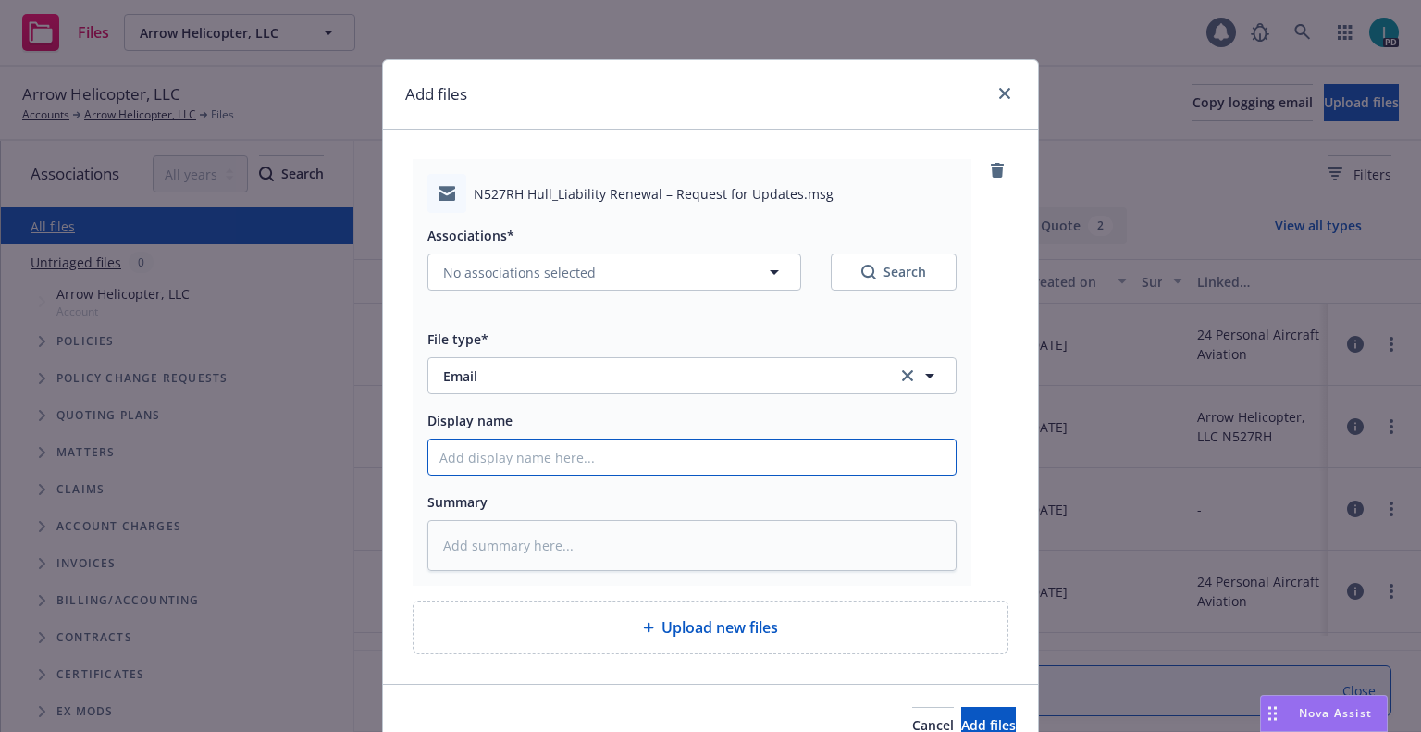
click at [495, 462] on input "Display name" at bounding box center [691, 457] width 527 height 35
type textarea "x"
type input "2"
type textarea "x"
type input "25"
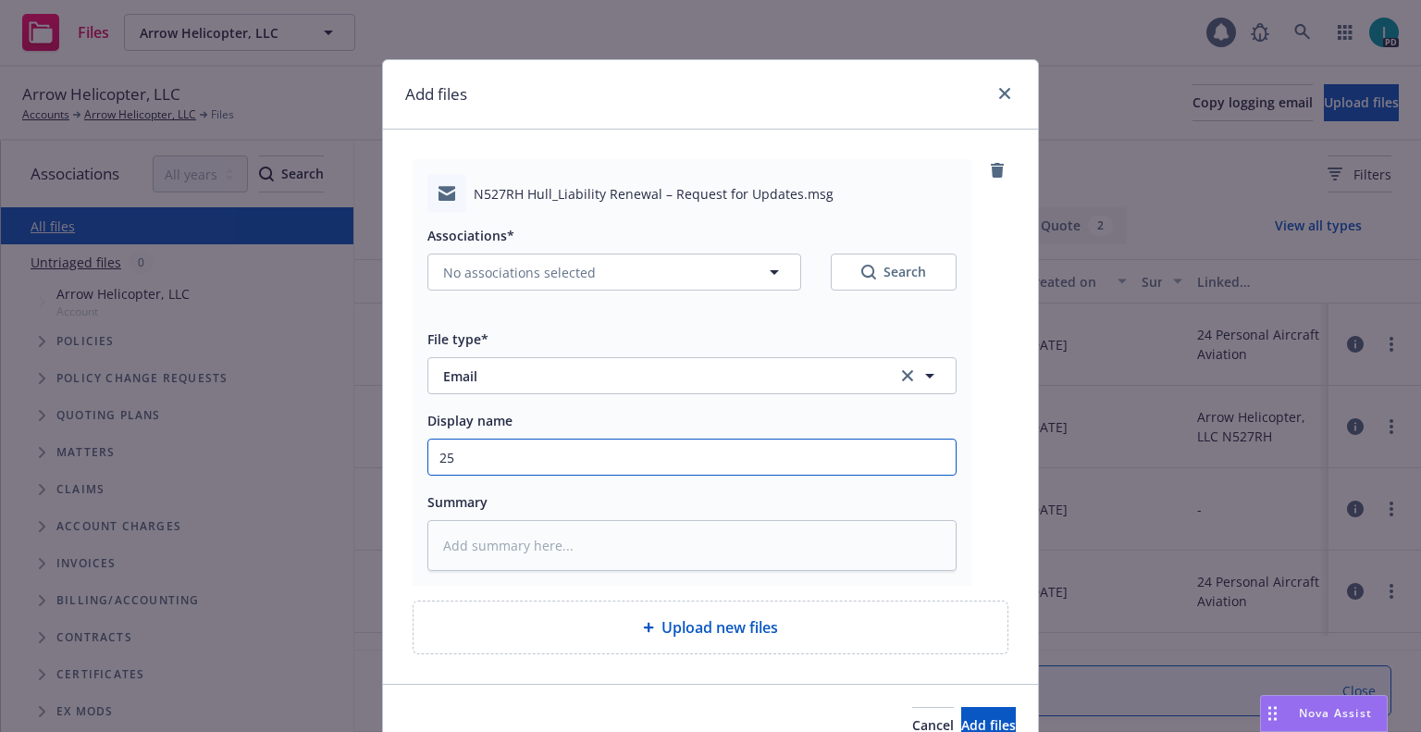
type textarea "x"
type input "25"
type textarea "x"
type input "25 BP Update and Quote Request"
type textarea "x"
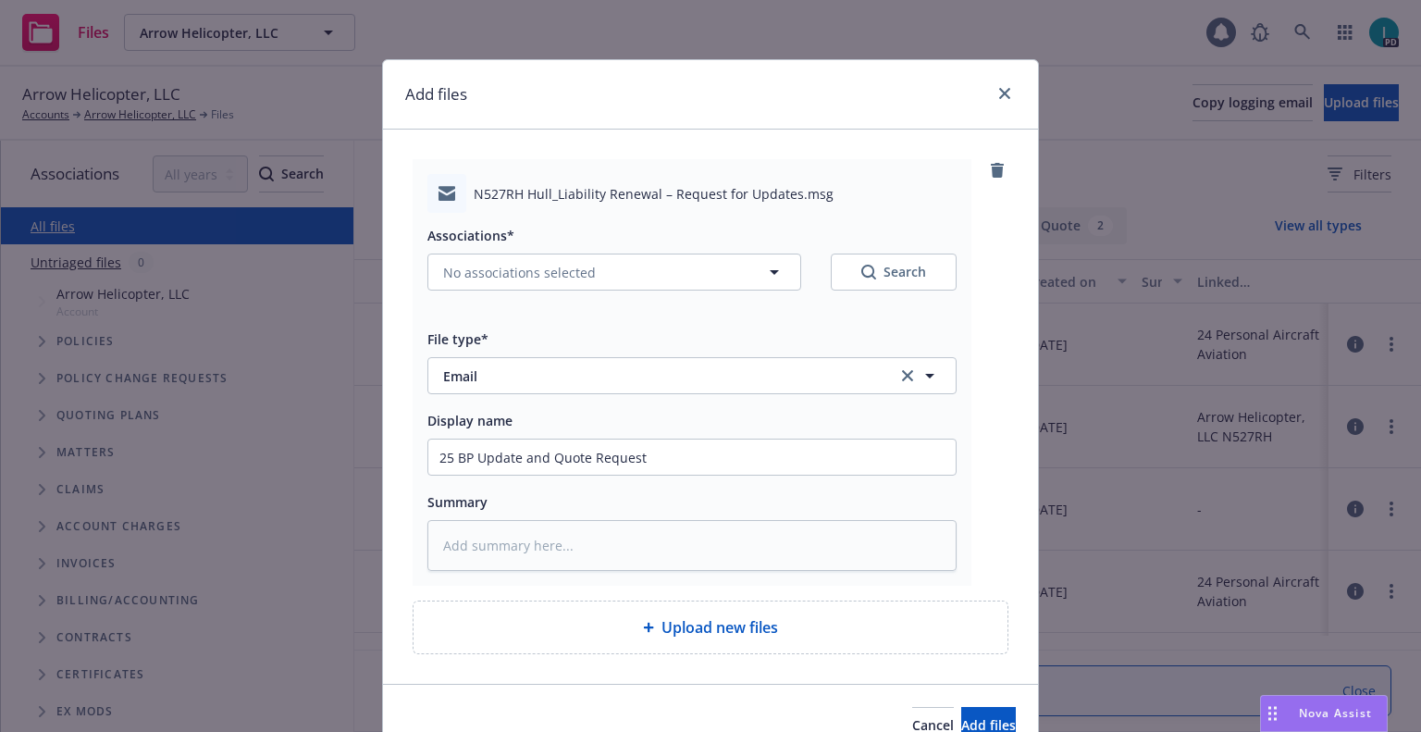
click at [556, 245] on div "Associations*" at bounding box center [692, 235] width 529 height 22
click at [701, 452] on input "25 BP Update and Quote Request" at bounding box center [691, 457] width 527 height 35
type input "25 BP Update and Quote Request to Insured"
click at [545, 274] on span "No associations selected" at bounding box center [519, 272] width 153 height 19
type textarea "x"
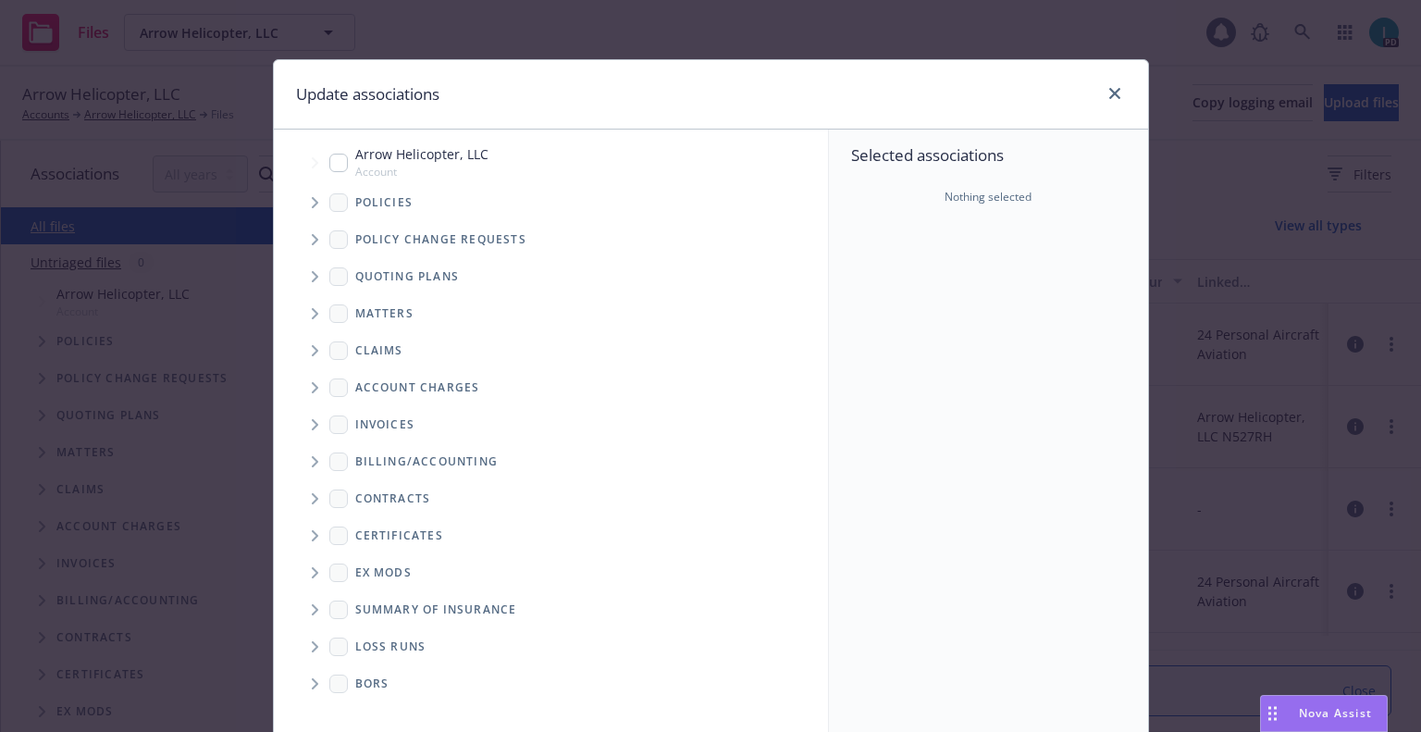
click at [313, 192] on span "Tree Example" at bounding box center [315, 203] width 30 height 30
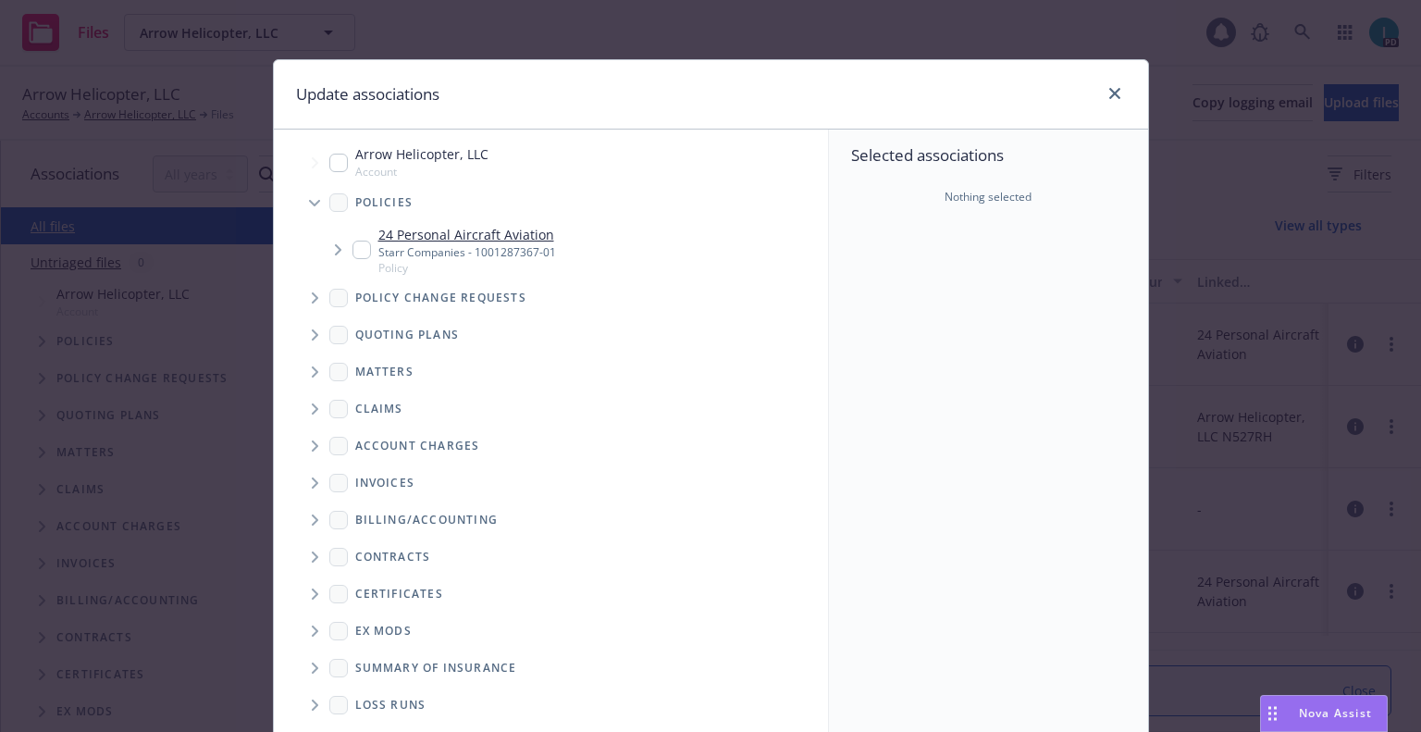
click at [354, 253] on input "Tree Example" at bounding box center [362, 250] width 19 height 19
checkbox input "true"
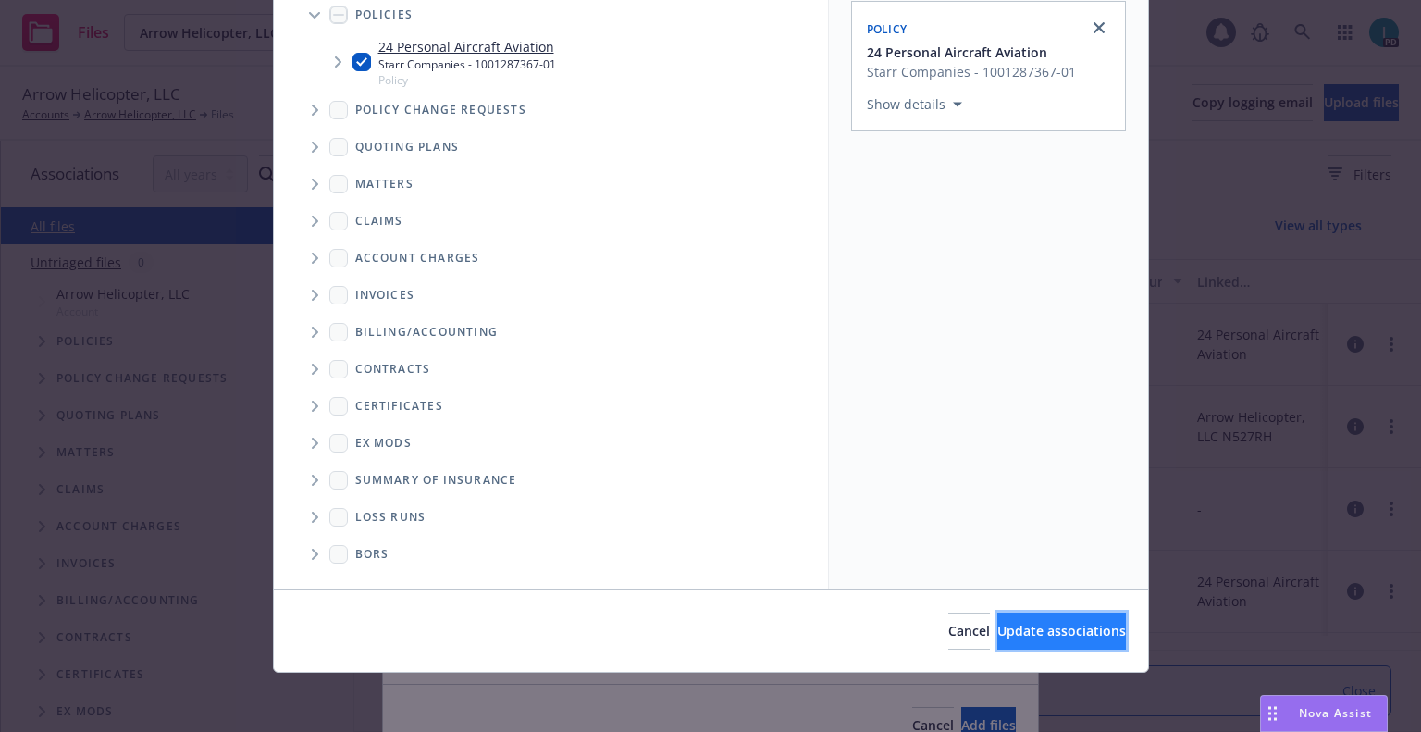
click at [998, 624] on span "Update associations" at bounding box center [1062, 631] width 129 height 18
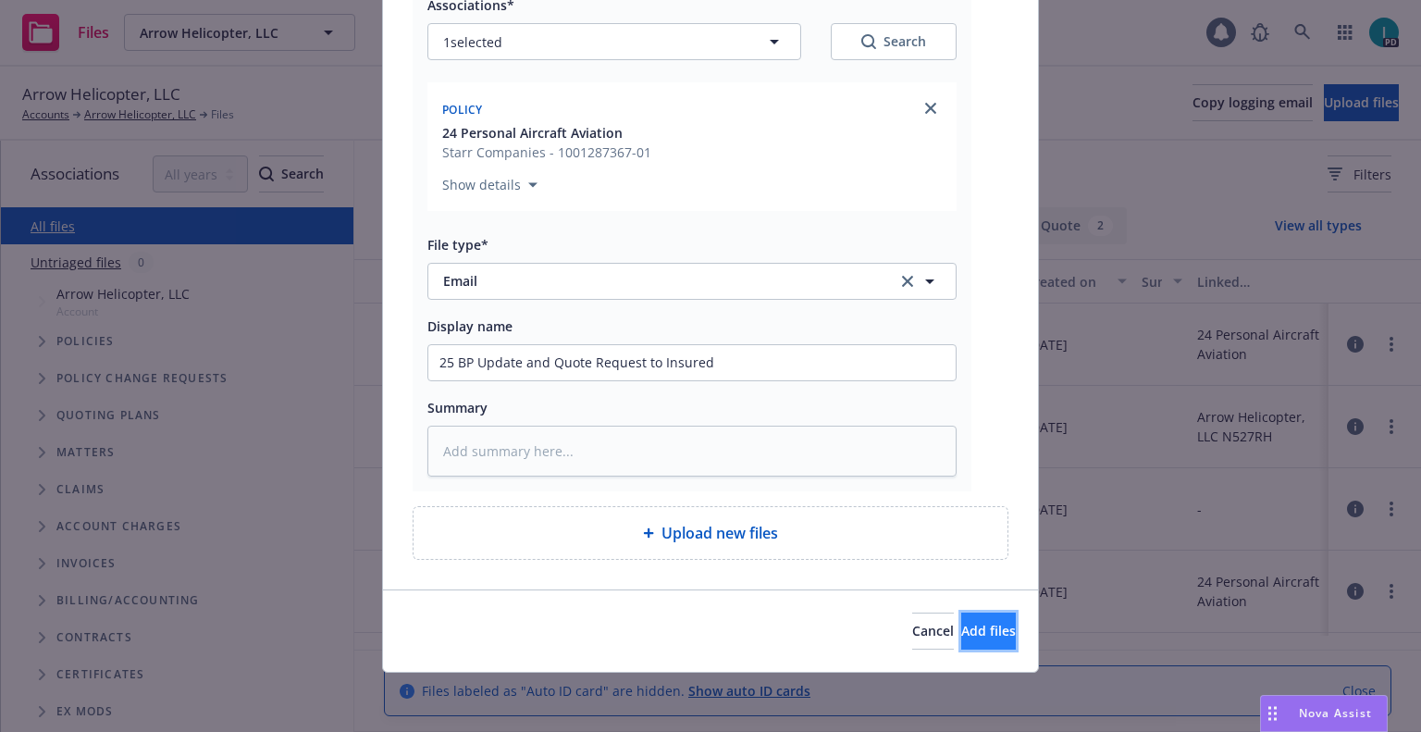
click at [971, 632] on span "Add files" at bounding box center [988, 631] width 55 height 18
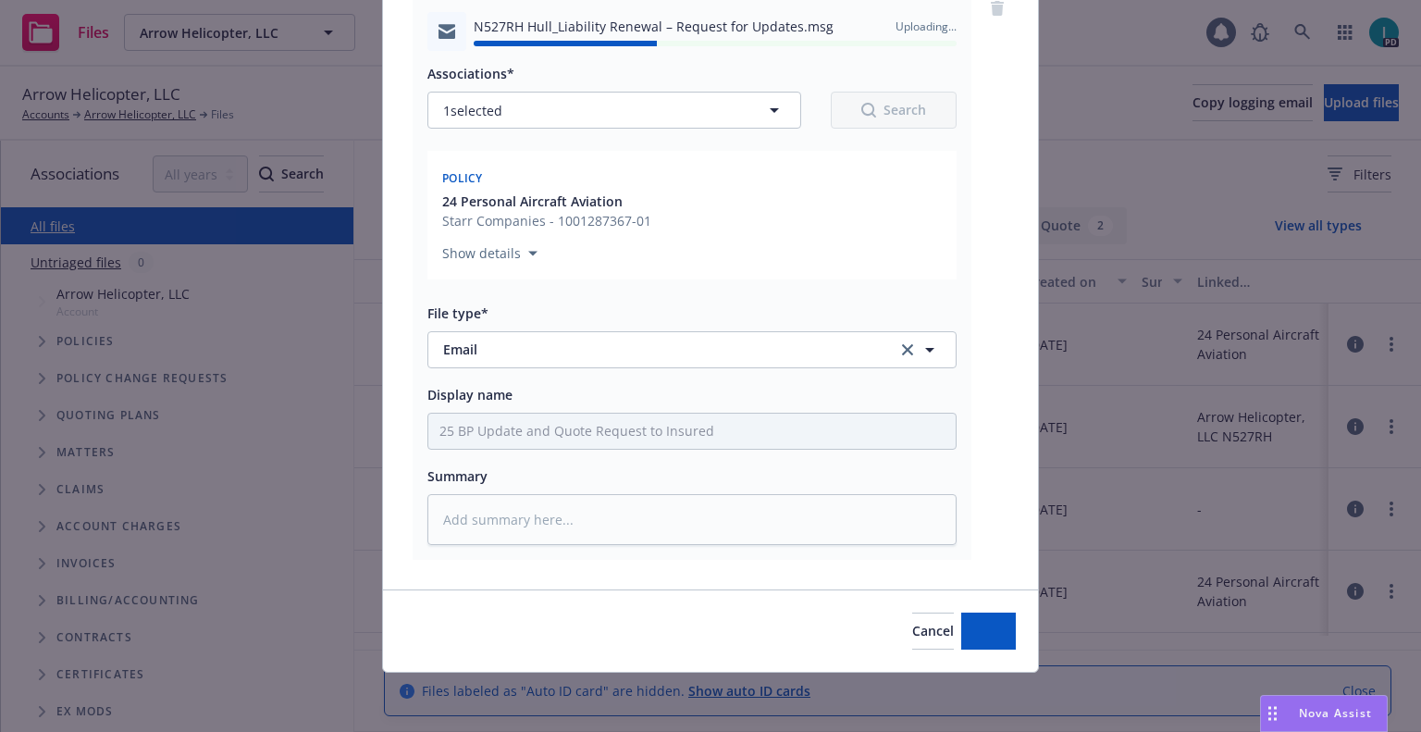
type textarea "x"
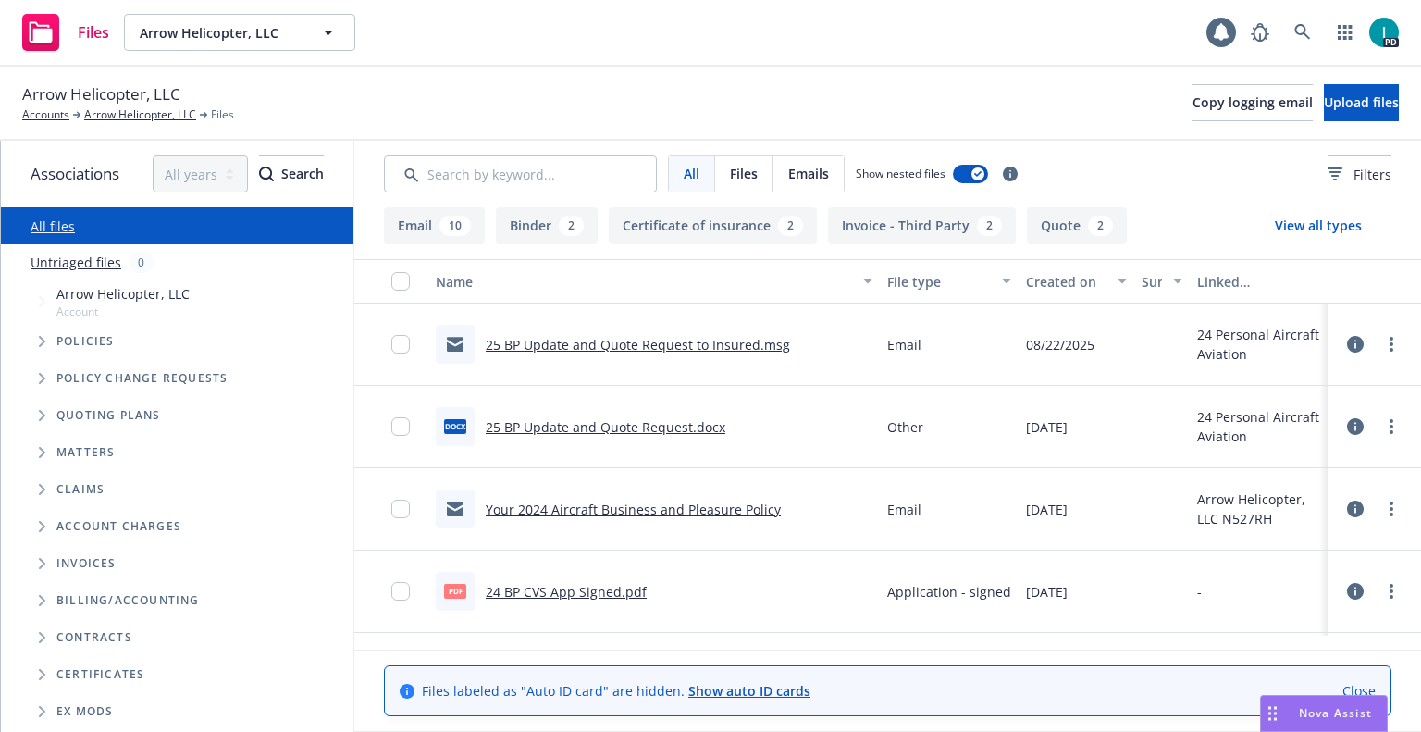
click at [132, 94] on span "Arrow Helicopter, LLC" at bounding box center [101, 94] width 158 height 24
copy span "Arrow Helicopter, LLC"
click at [196, 10] on div "Files Arrow Helicopter, LLC Arrow Helicopter, LLC 1 PD" at bounding box center [710, 33] width 1421 height 67
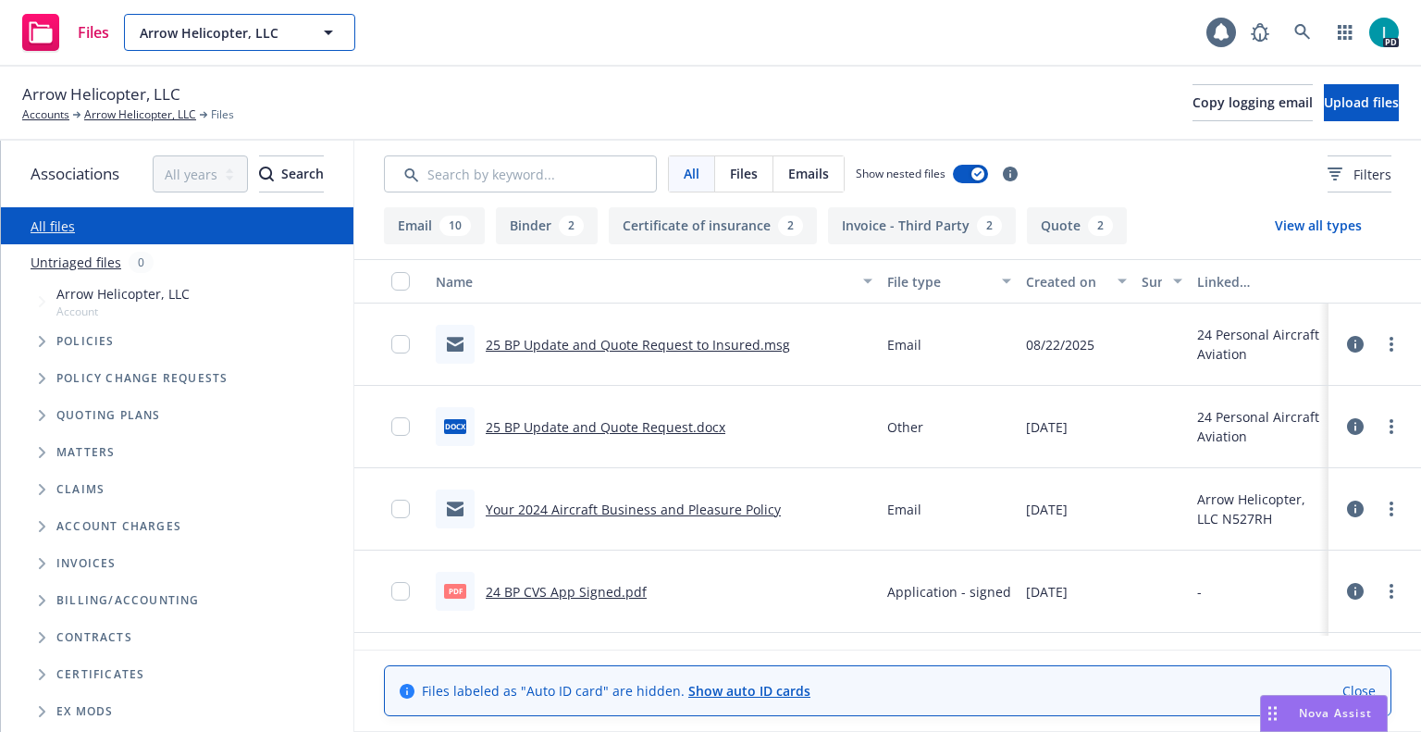
click at [205, 28] on span "Arrow Helicopter, LLC" at bounding box center [220, 32] width 160 height 19
type input "icmc"
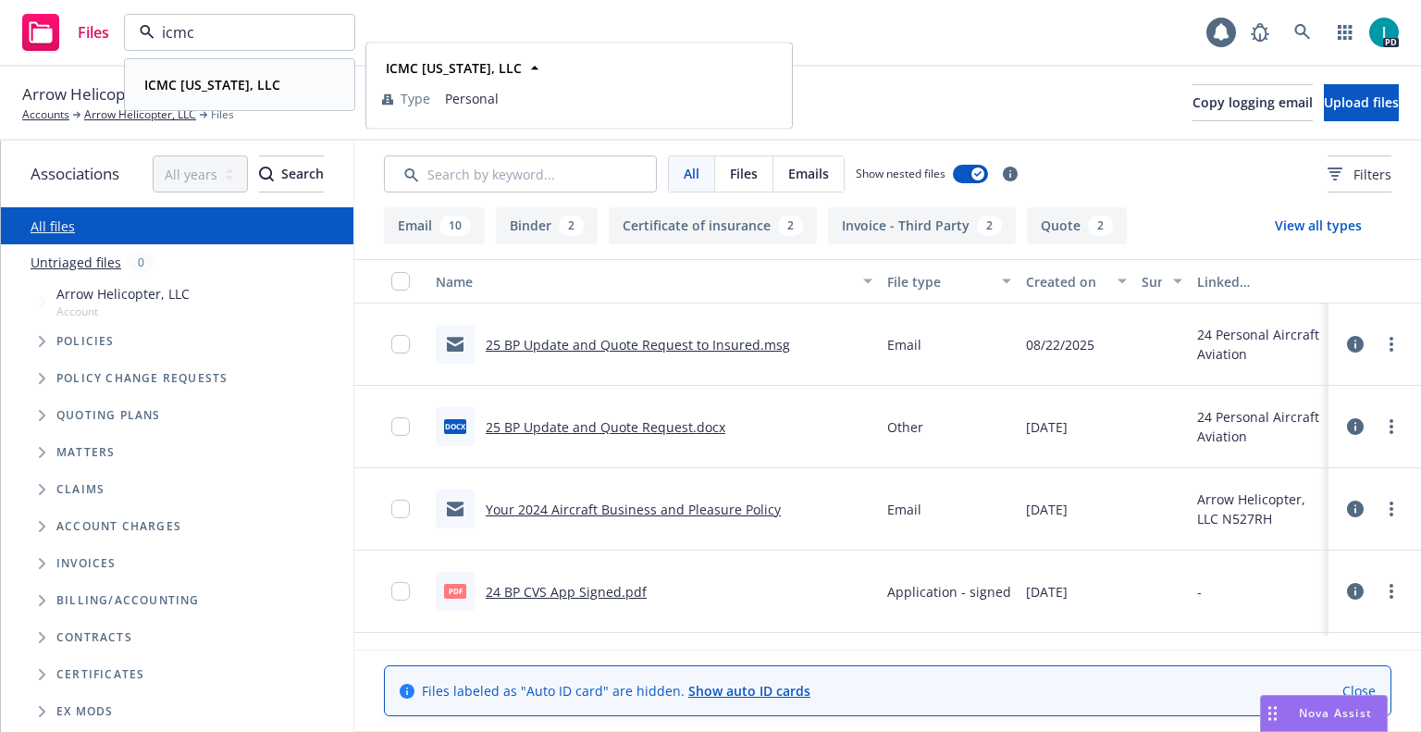
click at [266, 80] on div "ICMC [US_STATE], LLC" at bounding box center [239, 84] width 205 height 27
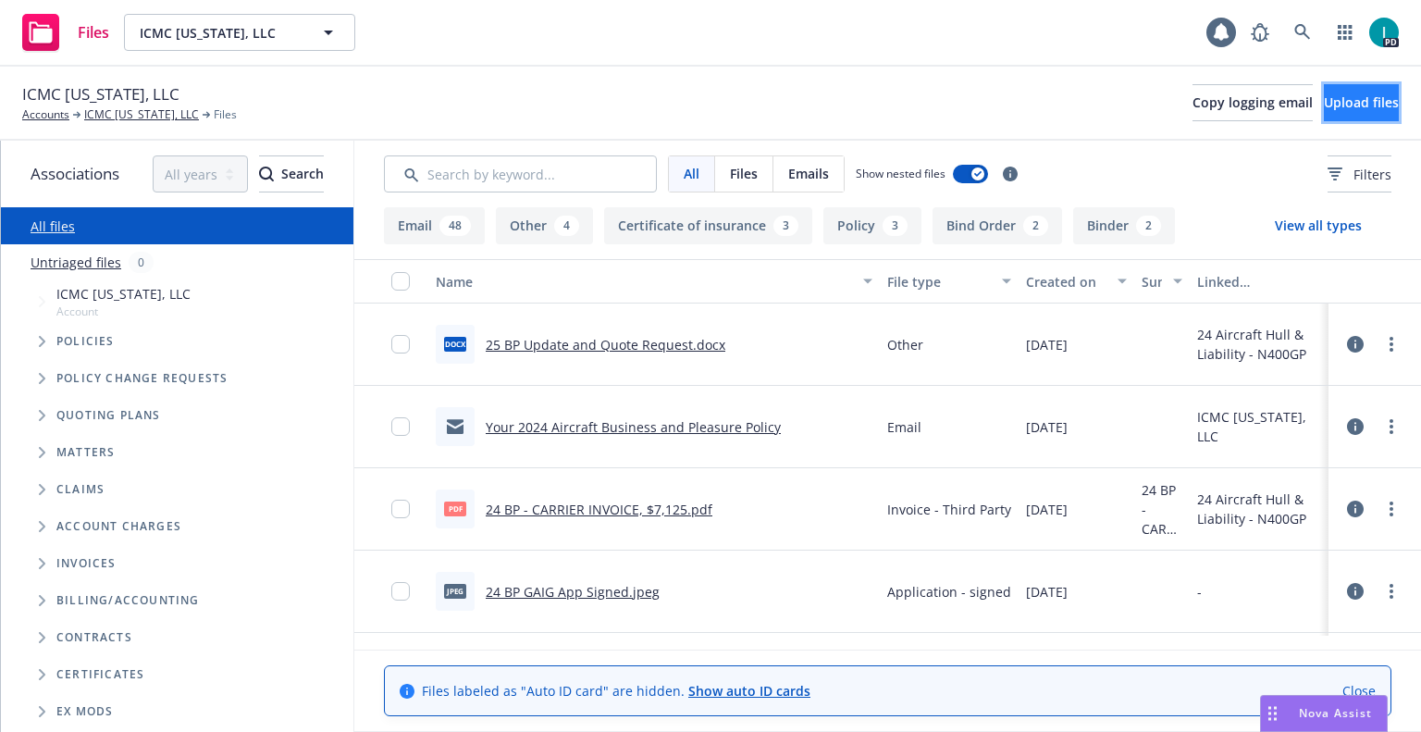
click at [1328, 115] on button "Upload files" at bounding box center [1361, 102] width 75 height 37
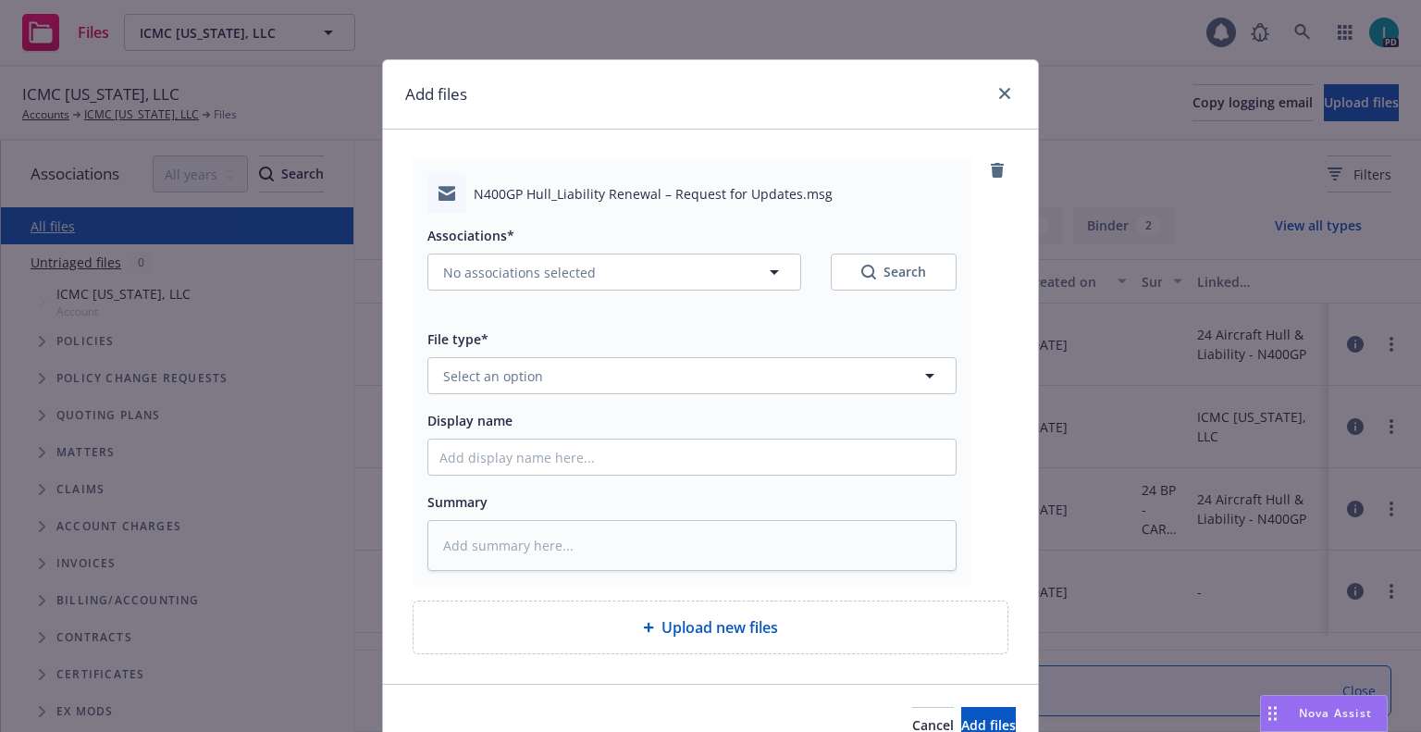
type textarea "x"
click at [551, 372] on button "Select an option" at bounding box center [692, 375] width 529 height 37
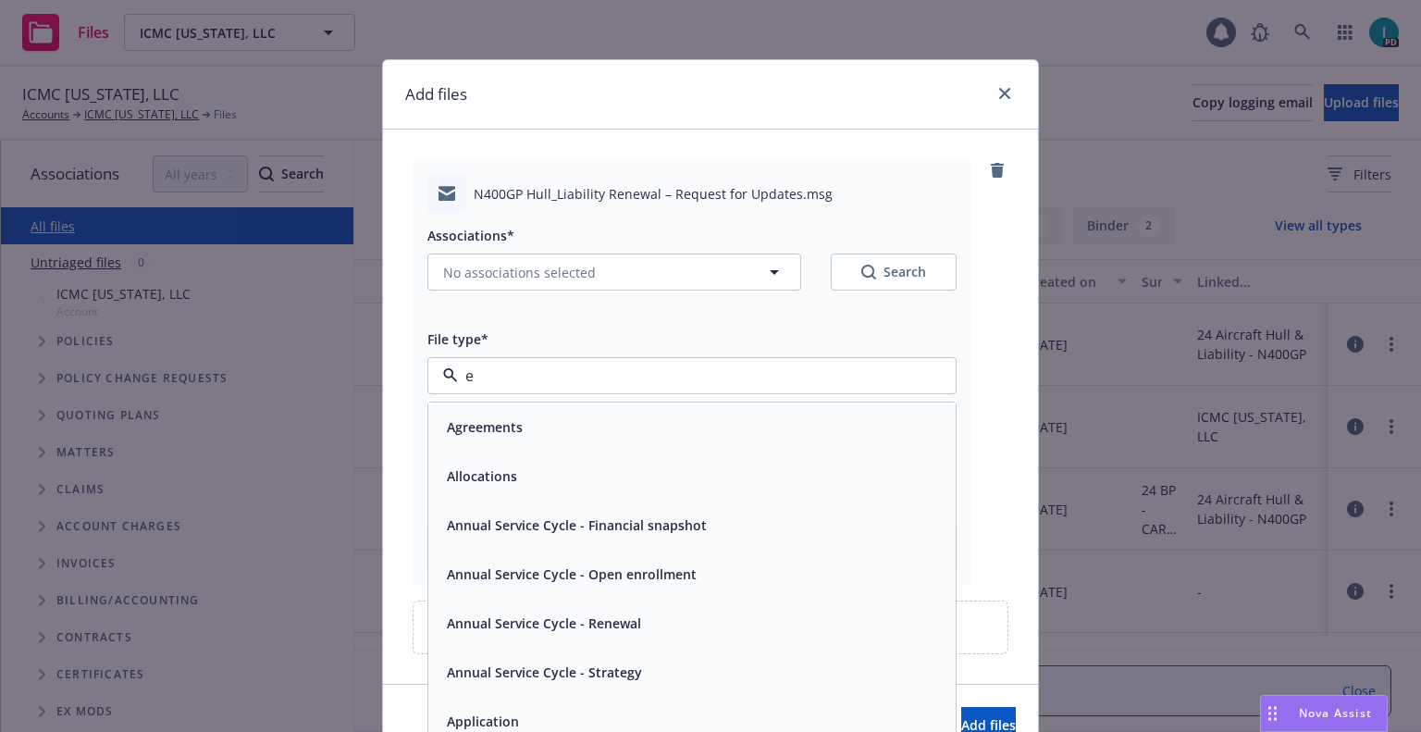
type input "em"
click at [509, 477] on div "Email" at bounding box center [692, 476] width 505 height 27
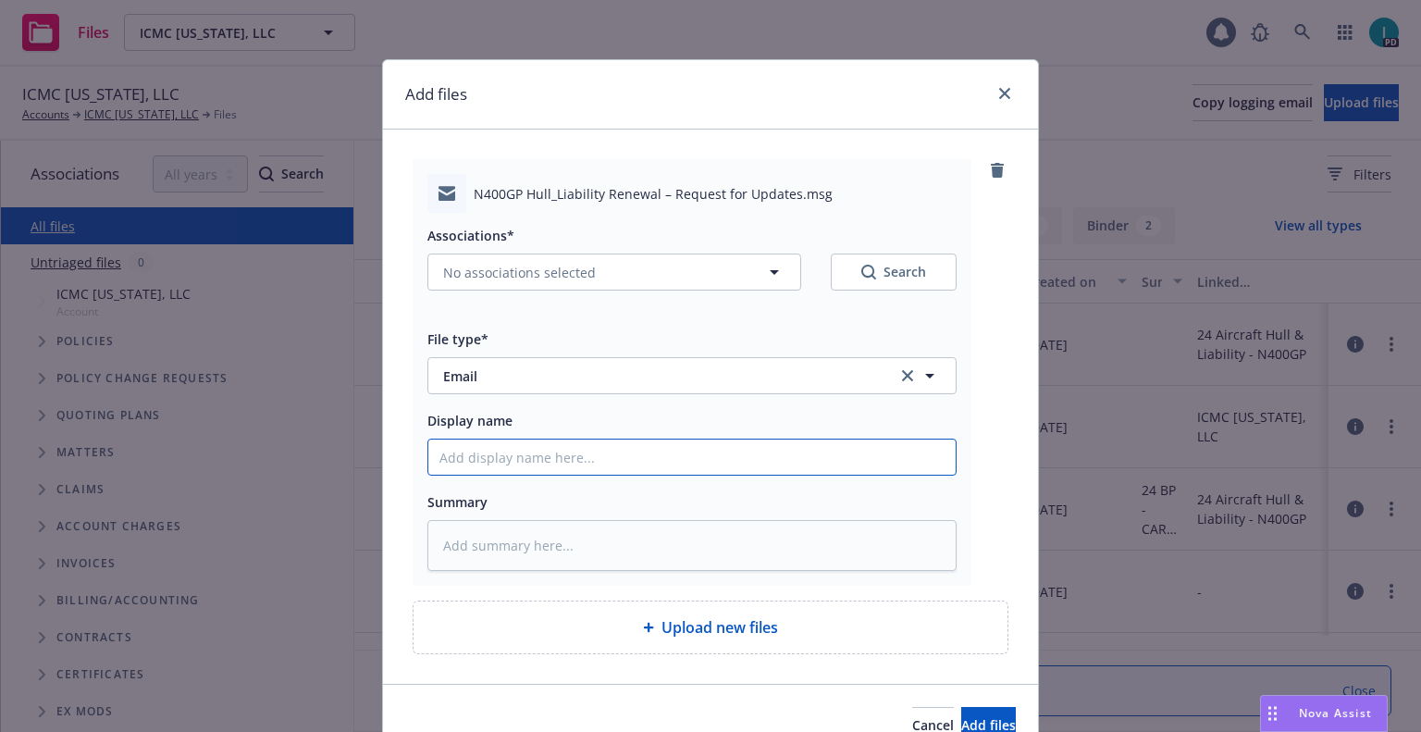
click at [525, 472] on input "Display name" at bounding box center [691, 457] width 527 height 35
type textarea "x"
type input "2"
type textarea "x"
type input "25"
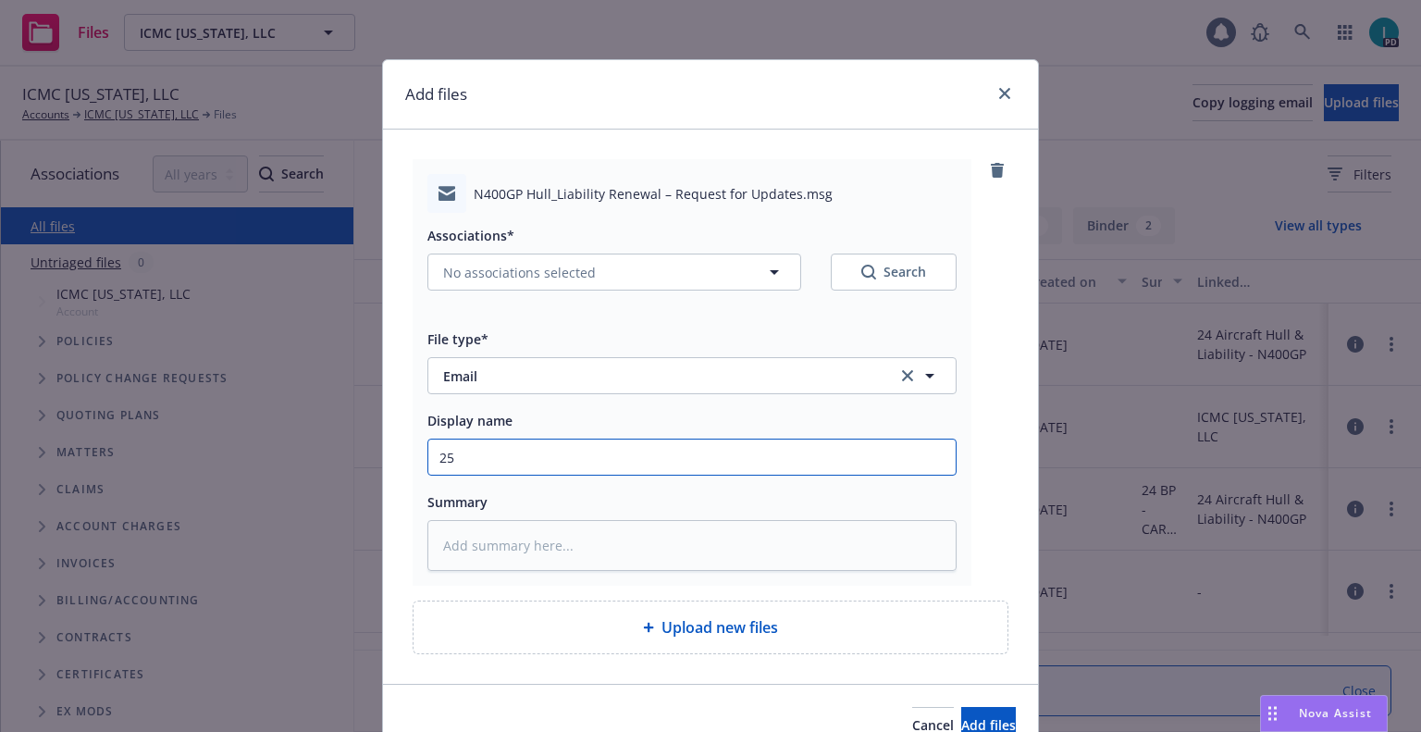
type textarea "x"
type input "25 BP Update and Quote Request to Insured"
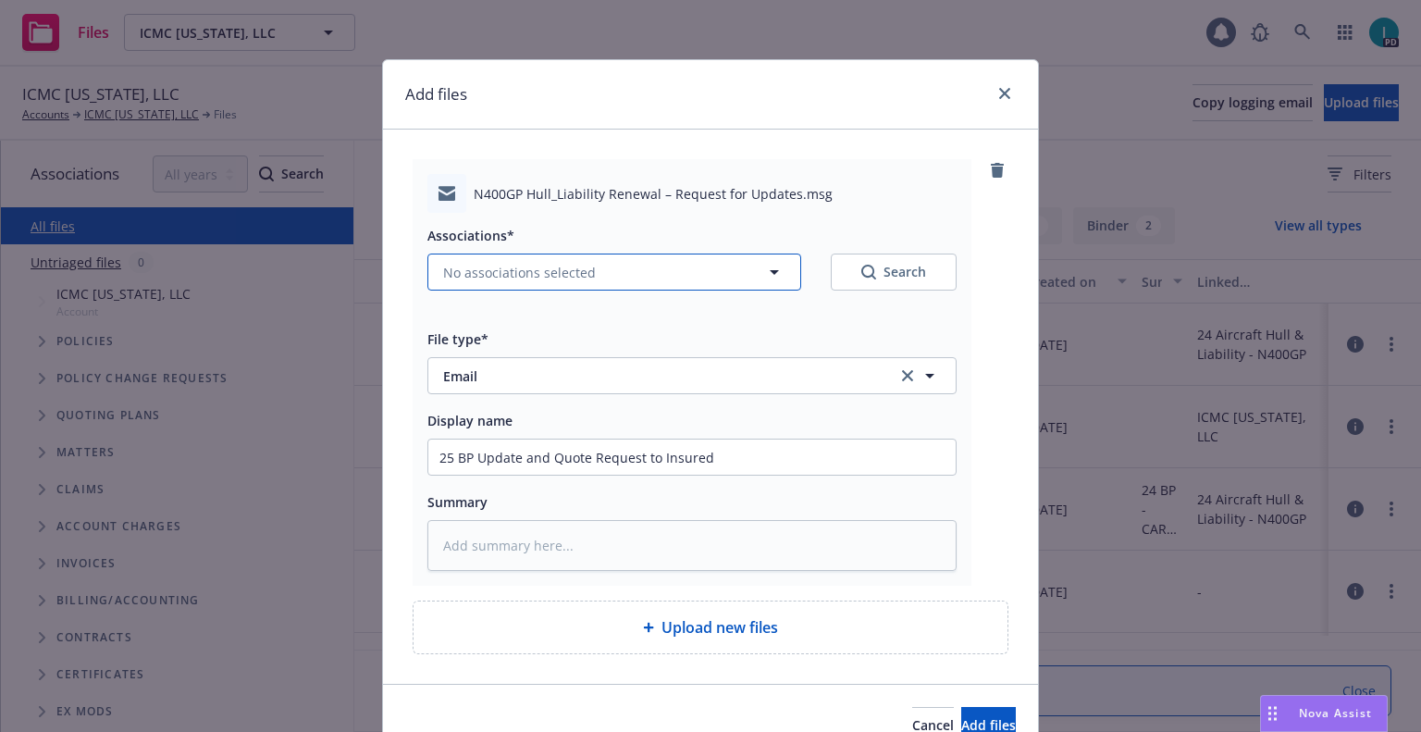
click at [550, 279] on span "No associations selected" at bounding box center [519, 272] width 153 height 19
type textarea "x"
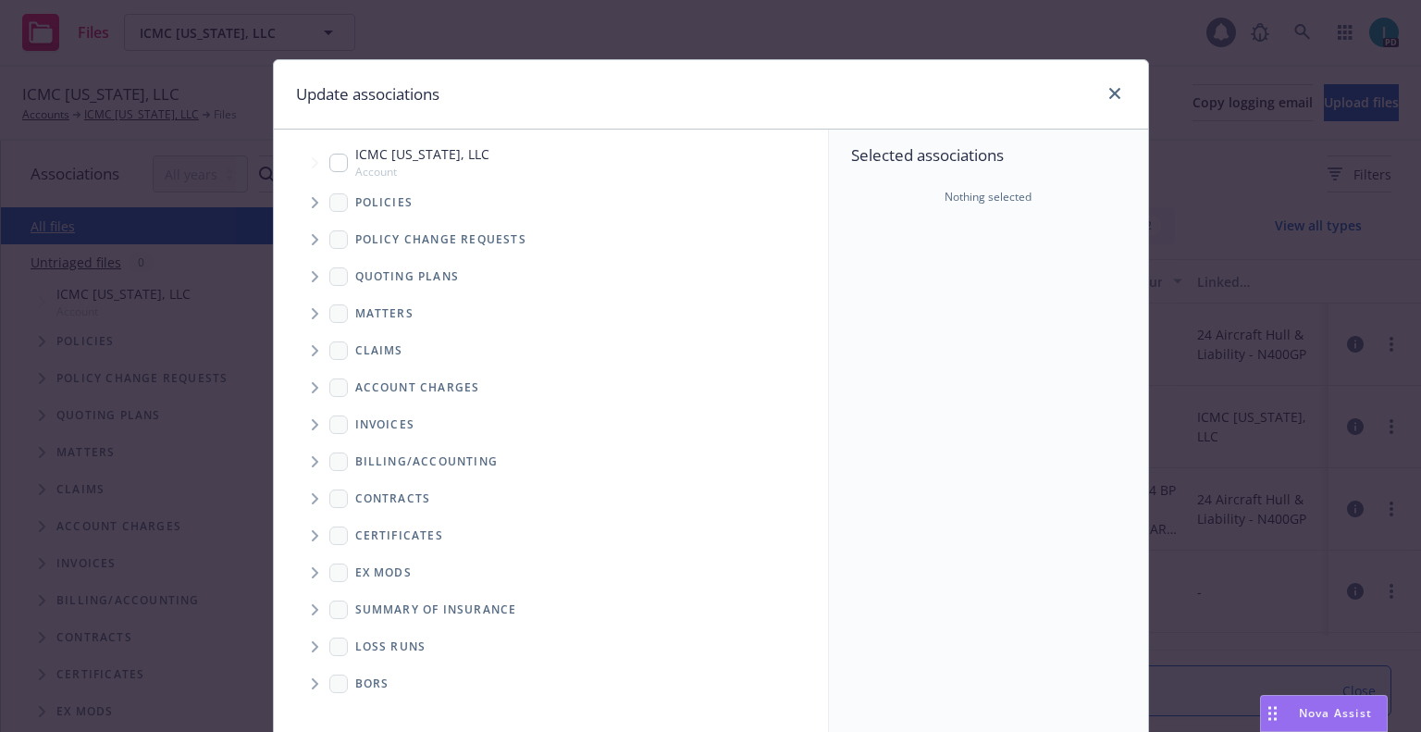
click at [318, 211] on span "Tree Example" at bounding box center [315, 203] width 30 height 30
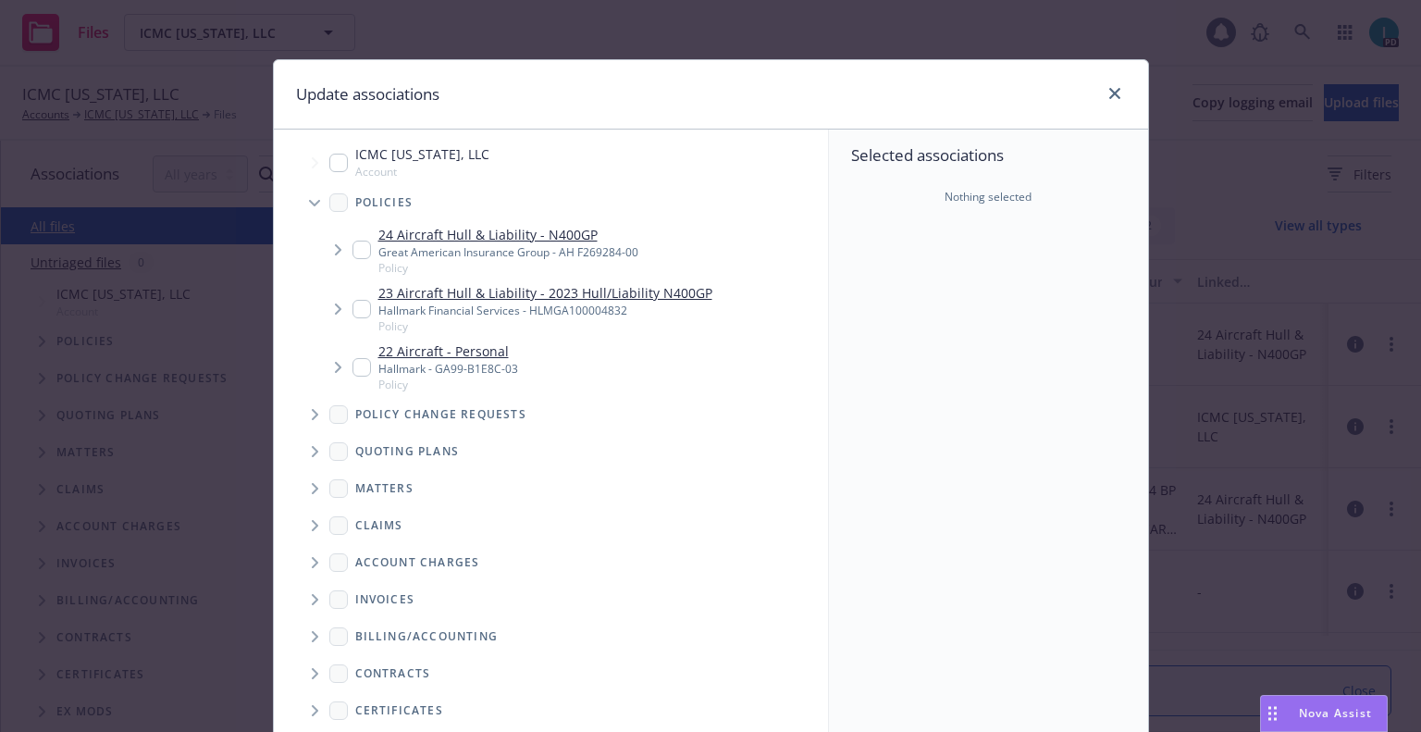
click at [362, 257] on input "Tree Example" at bounding box center [362, 250] width 19 height 19
checkbox input "true"
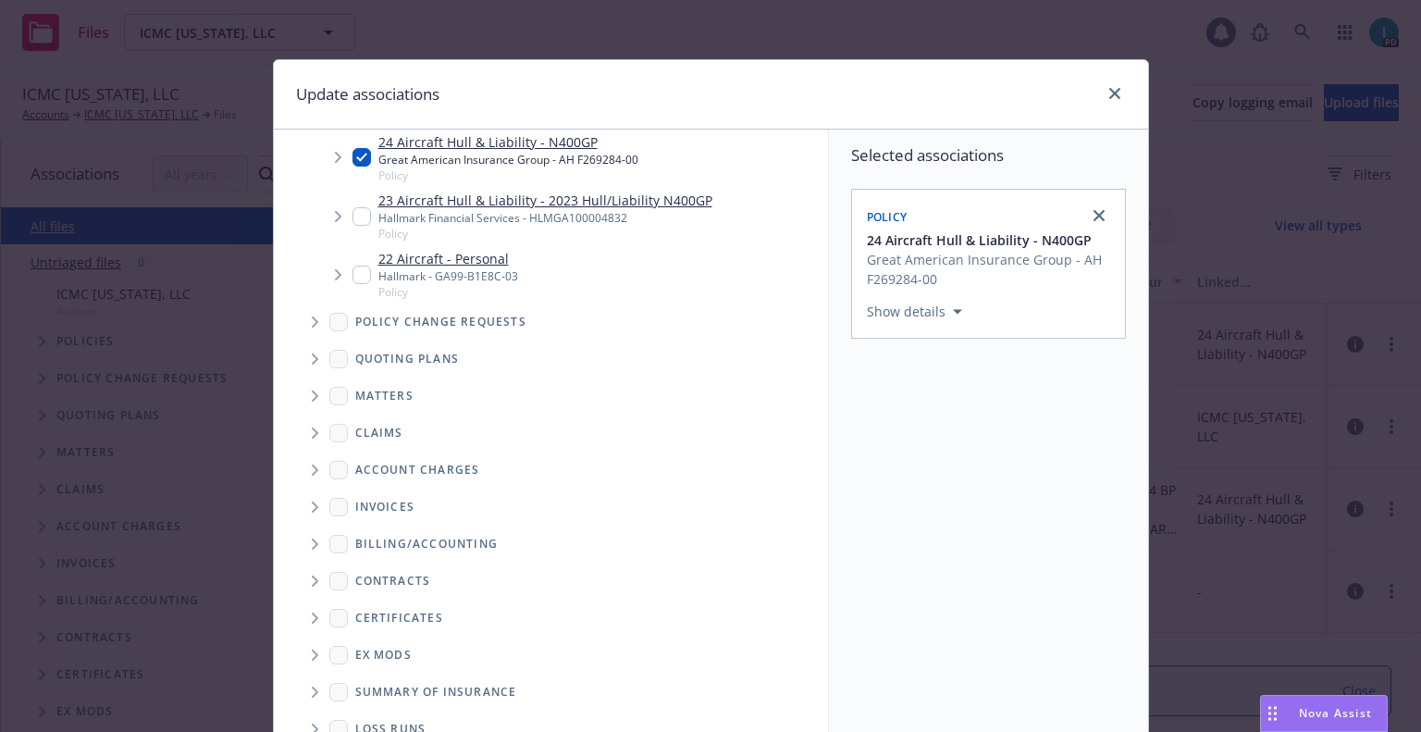
scroll to position [188, 0]
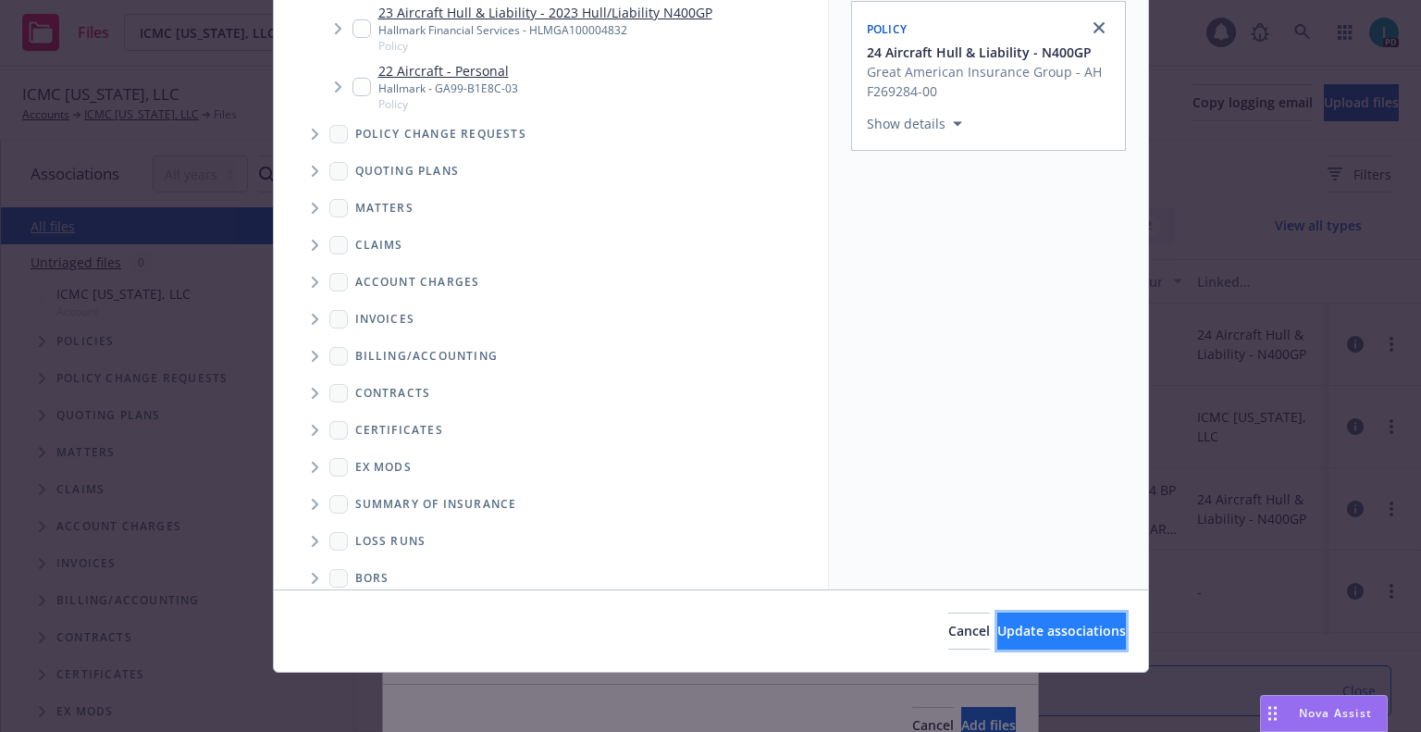
click at [998, 630] on span "Update associations" at bounding box center [1062, 631] width 129 height 18
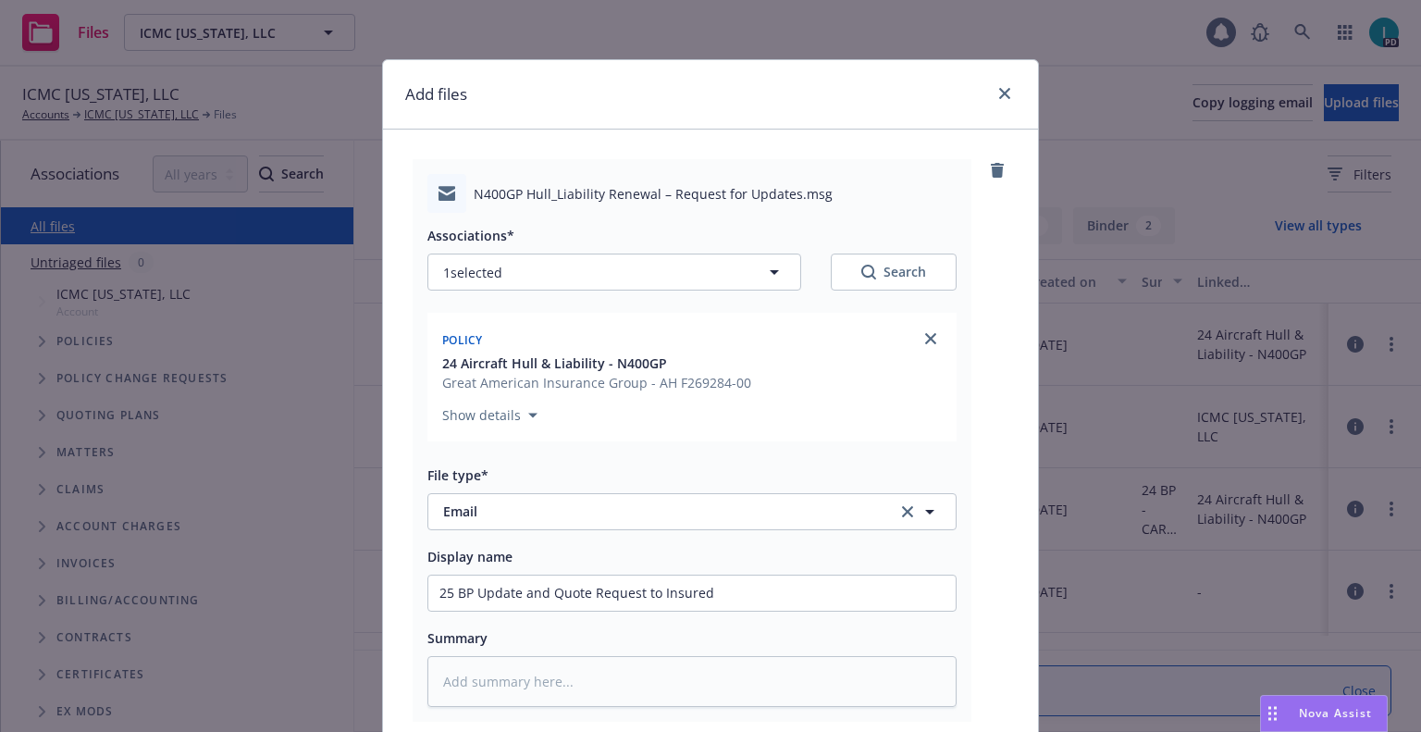
scroll to position [230, 0]
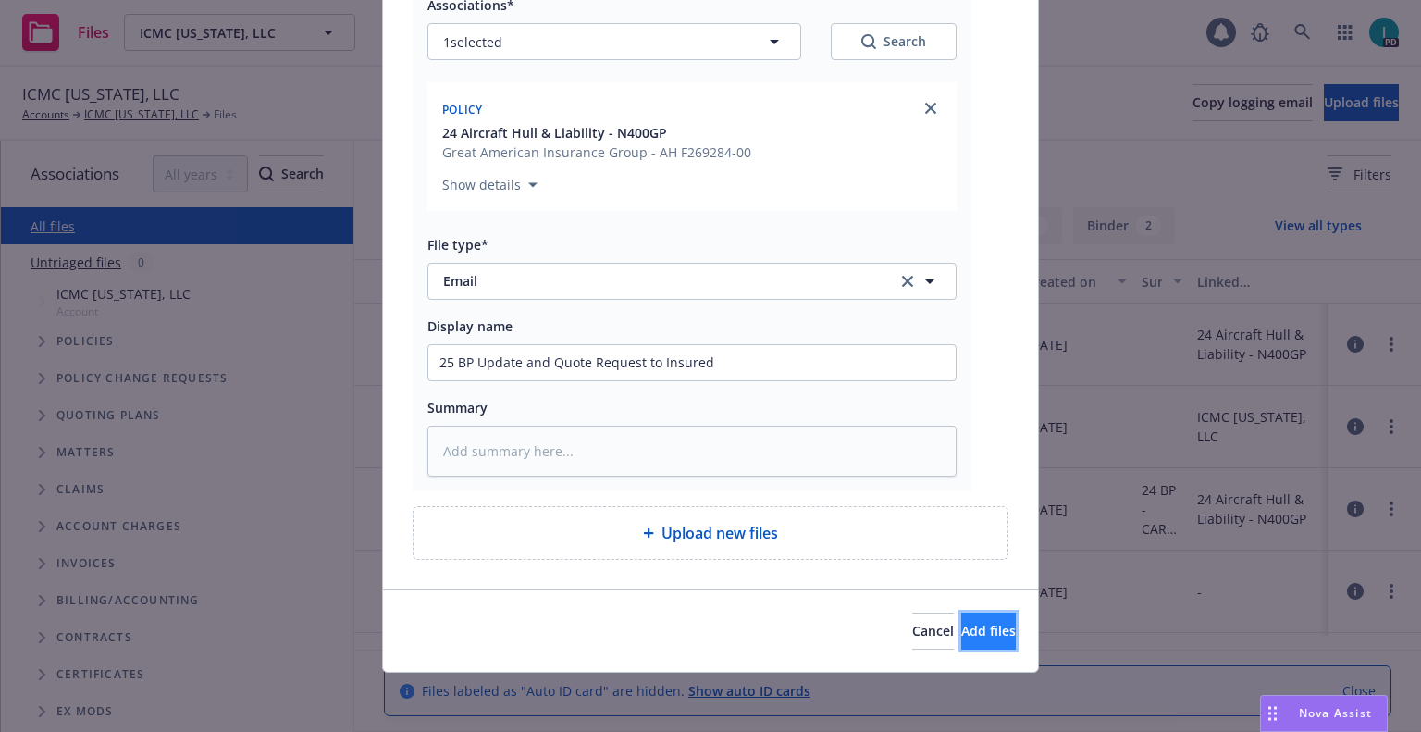
click at [961, 648] on button "Add files" at bounding box center [988, 631] width 55 height 37
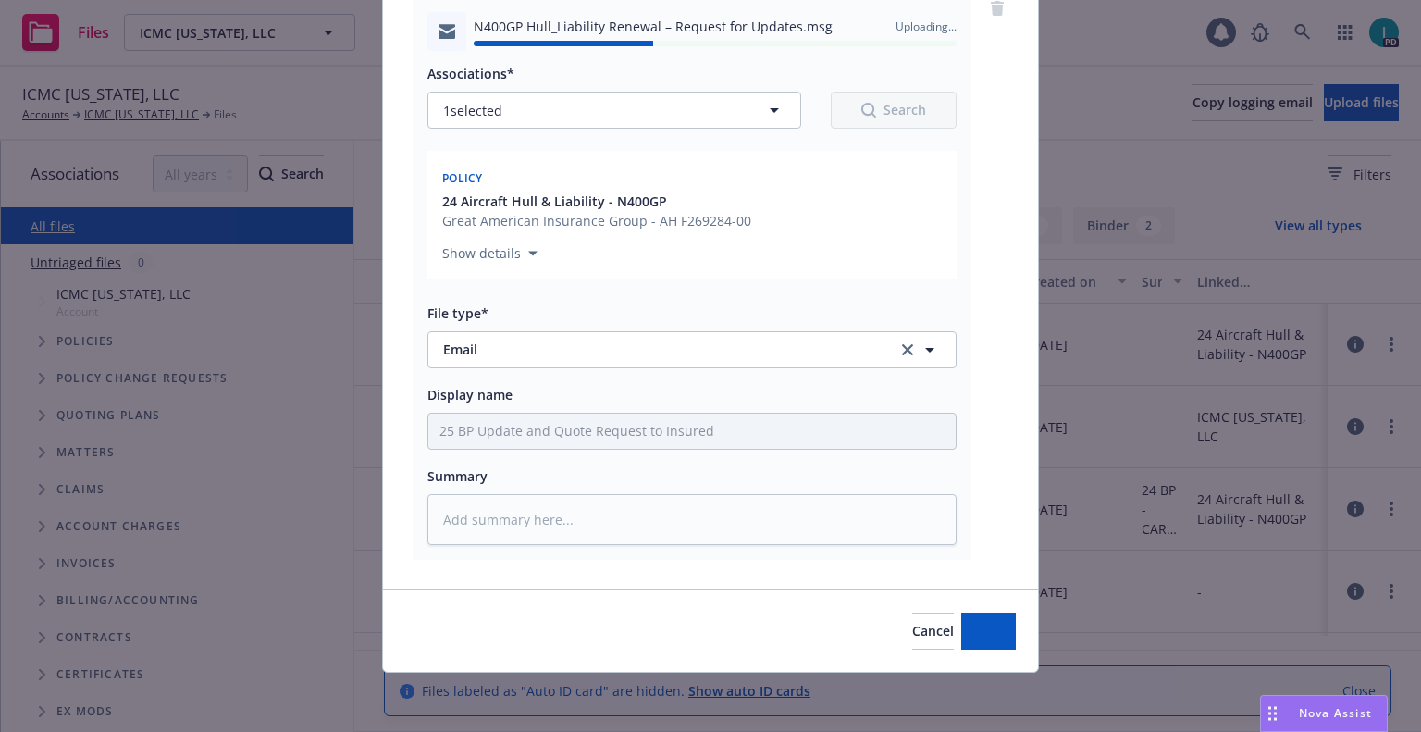
type textarea "x"
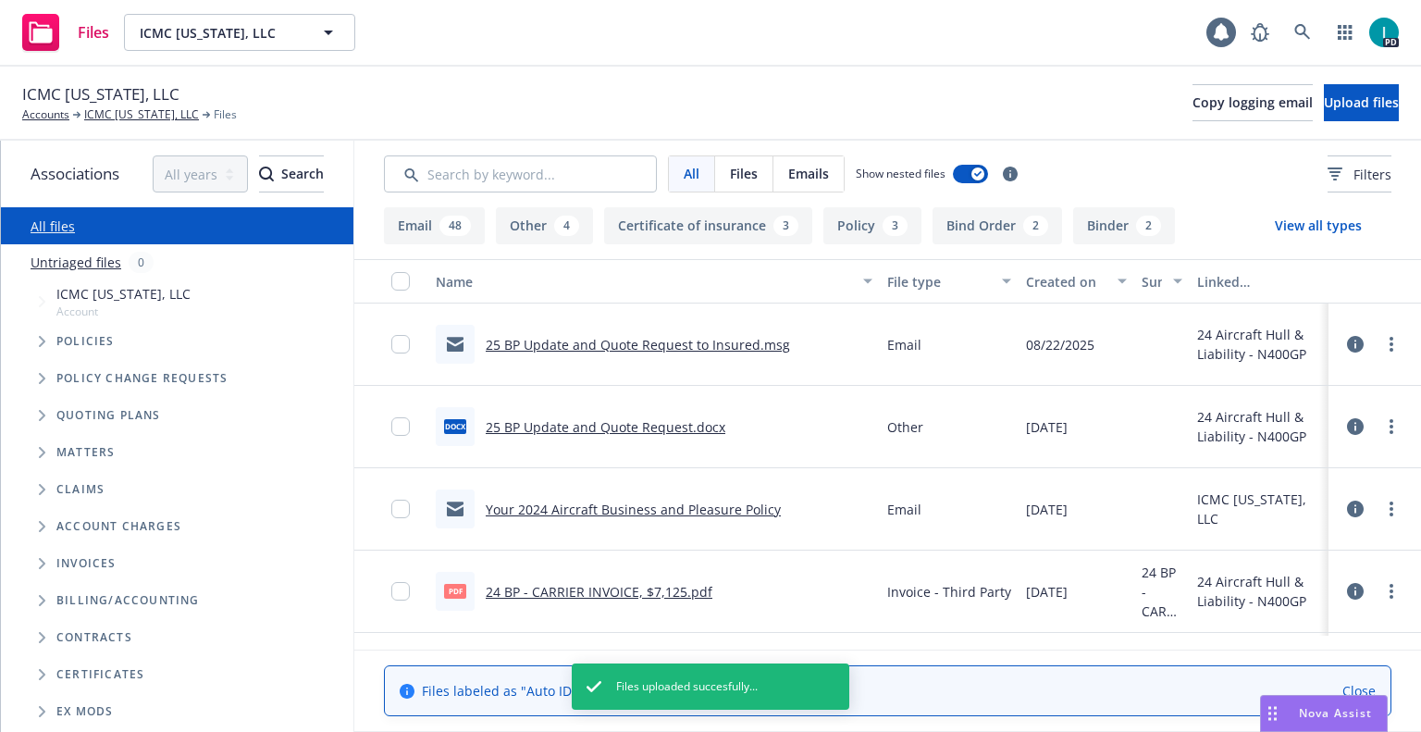
click at [84, 91] on span "ICMC [US_STATE], LLC" at bounding box center [100, 94] width 157 height 24
click at [84, 92] on span "ICMC [US_STATE], LLC" at bounding box center [100, 94] width 157 height 24
copy span "ICMC [US_STATE], LLC"
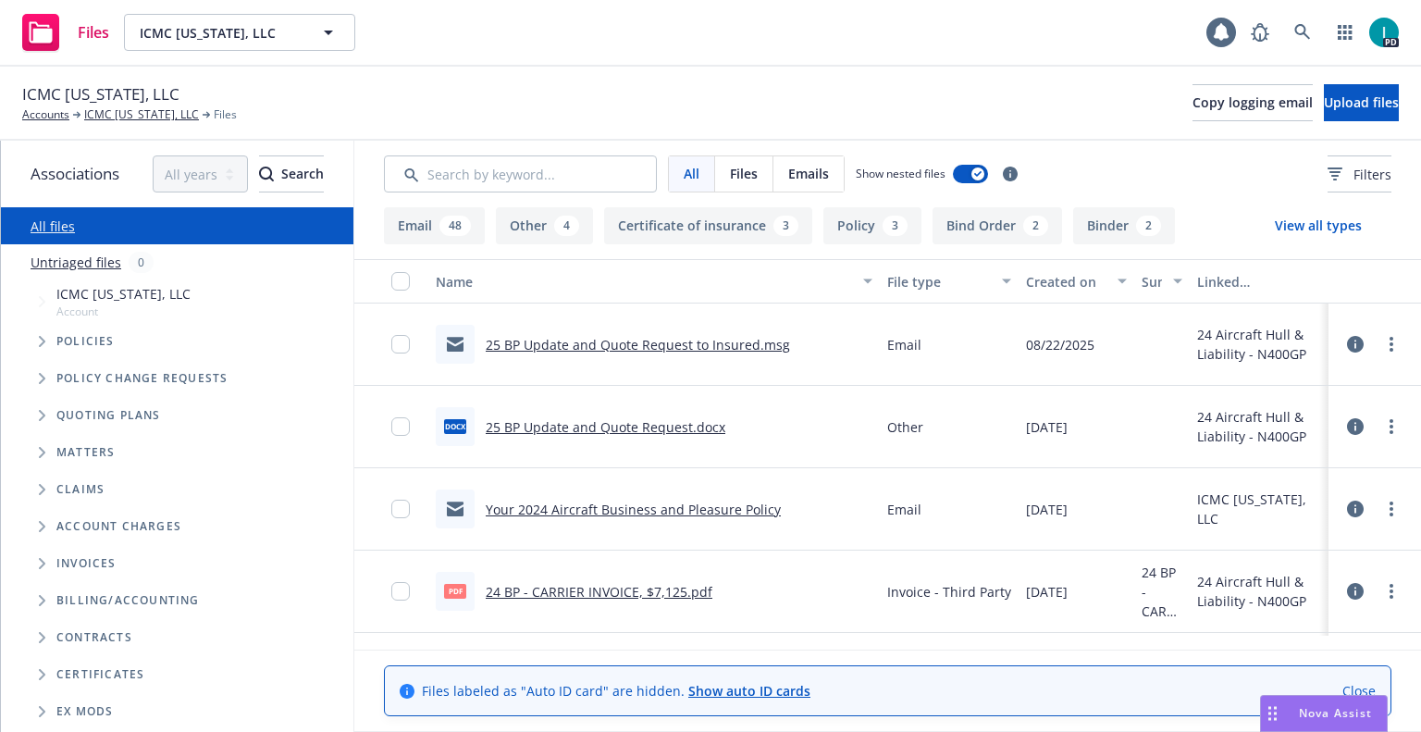
click at [462, 116] on div "ICMC [US_STATE], LLC Accounts ICMC [US_STATE], LLC Files Copy logging email Upl…" at bounding box center [710, 102] width 1377 height 41
